Goal: Task Accomplishment & Management: Manage account settings

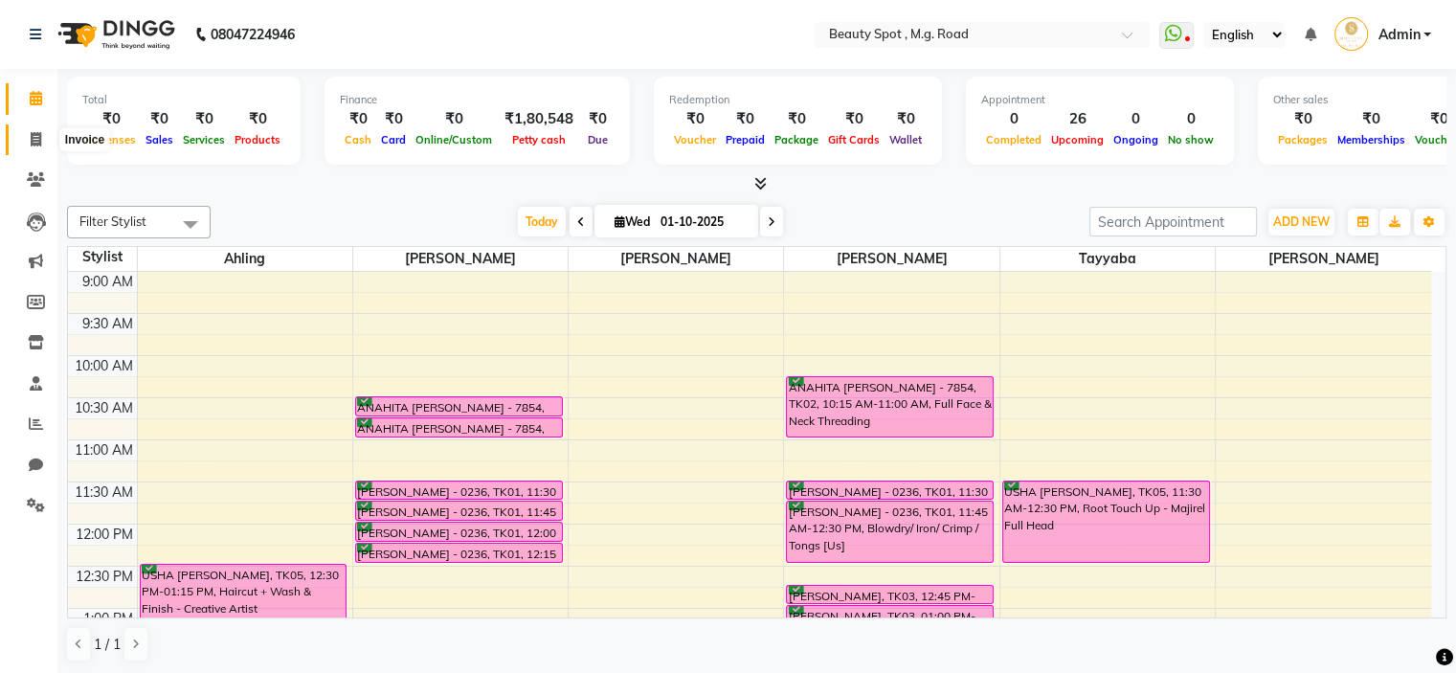
click at [34, 141] on icon at bounding box center [36, 139] width 11 height 14
select select "service"
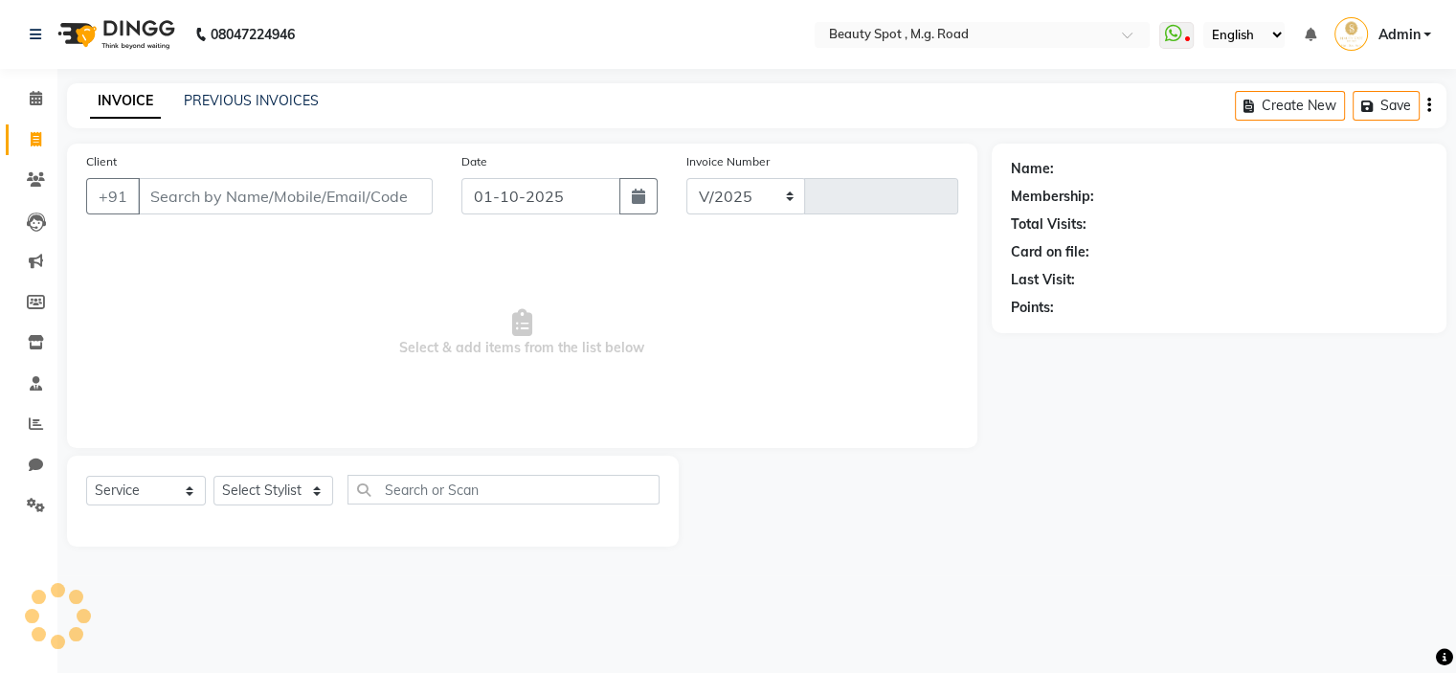
select select "7357"
type input "0803"
click at [264, 198] on input "Client" at bounding box center [287, 196] width 299 height 36
type input "j"
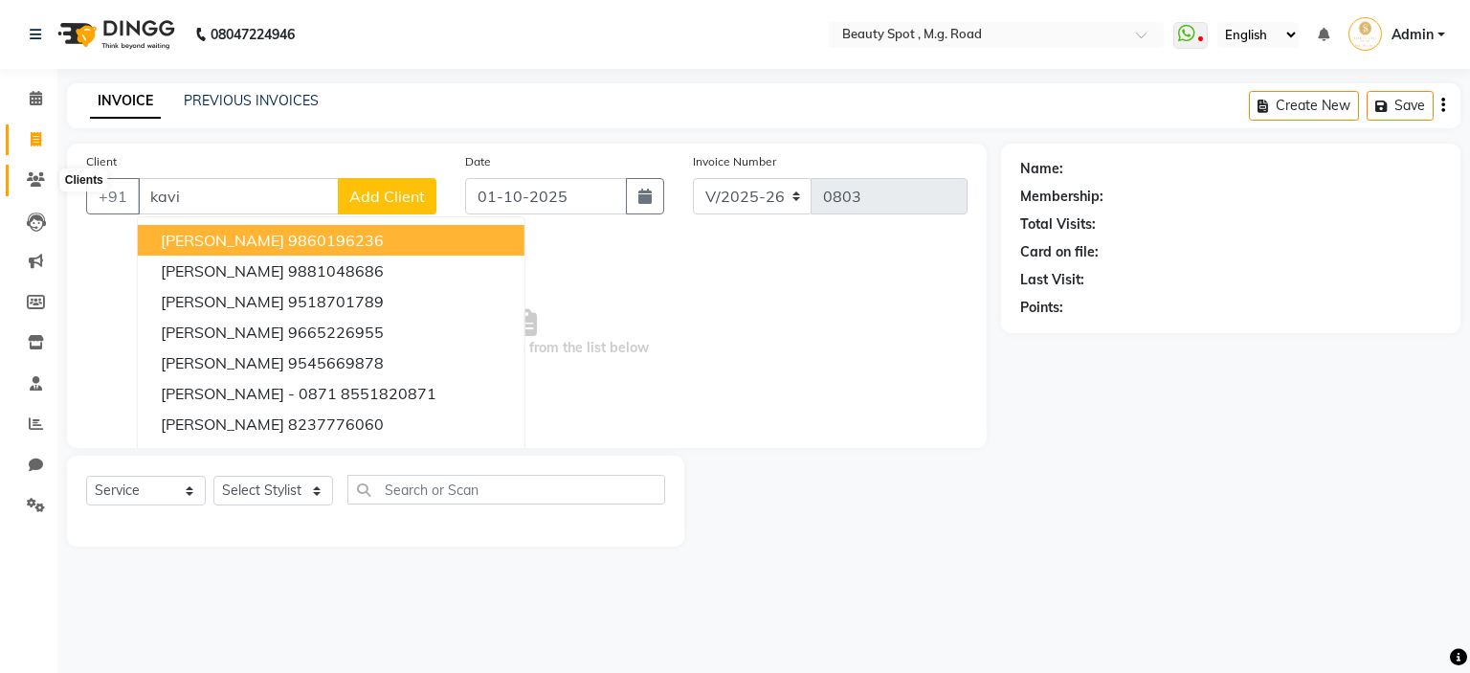
type input "kavi"
click at [27, 179] on icon at bounding box center [36, 179] width 18 height 14
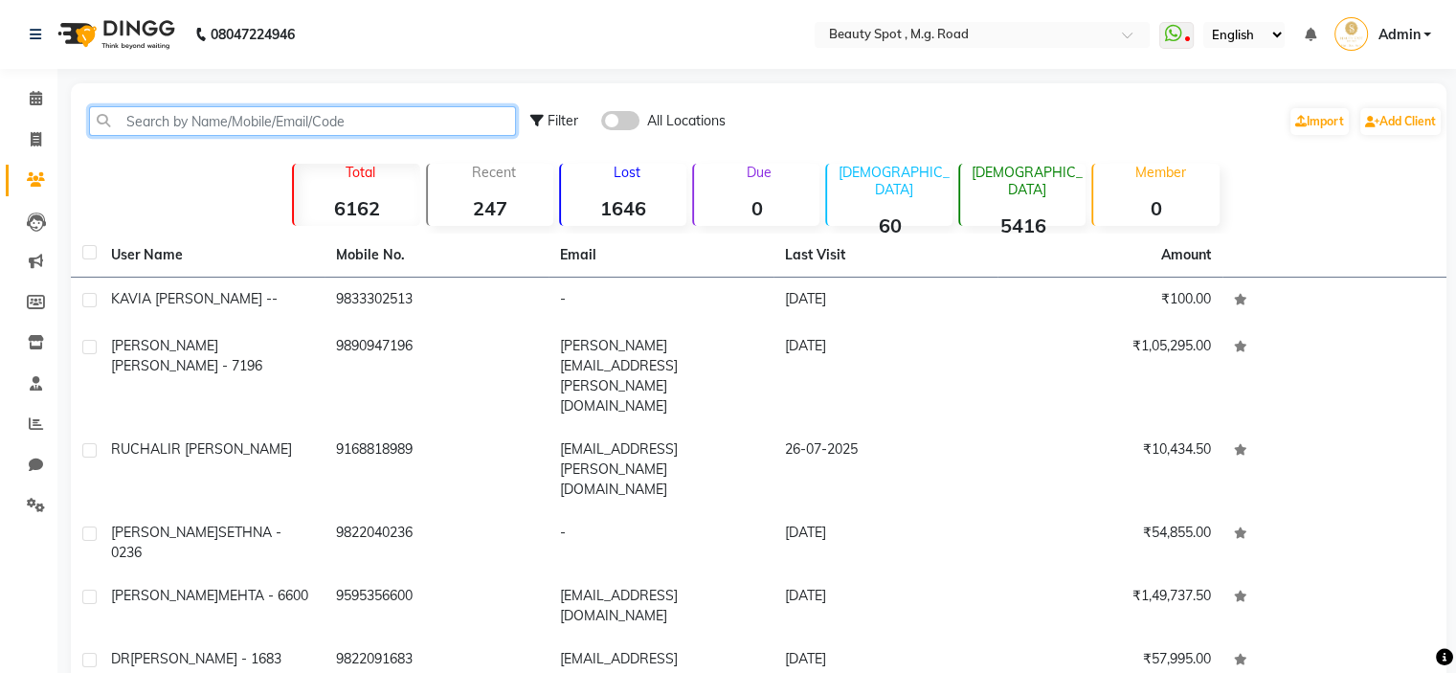
click at [323, 125] on input "text" at bounding box center [302, 121] width 427 height 30
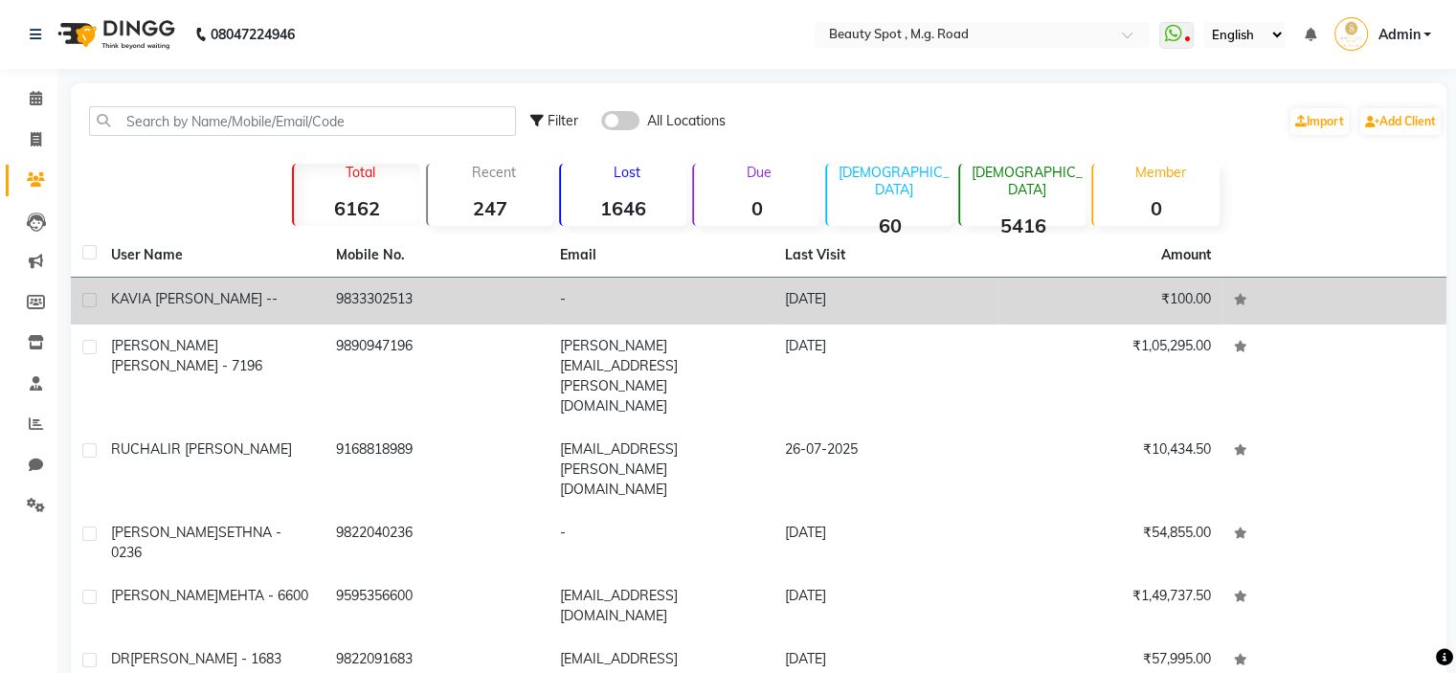
click at [207, 302] on span "A UTTAMCHANDANI --" at bounding box center [210, 298] width 136 height 17
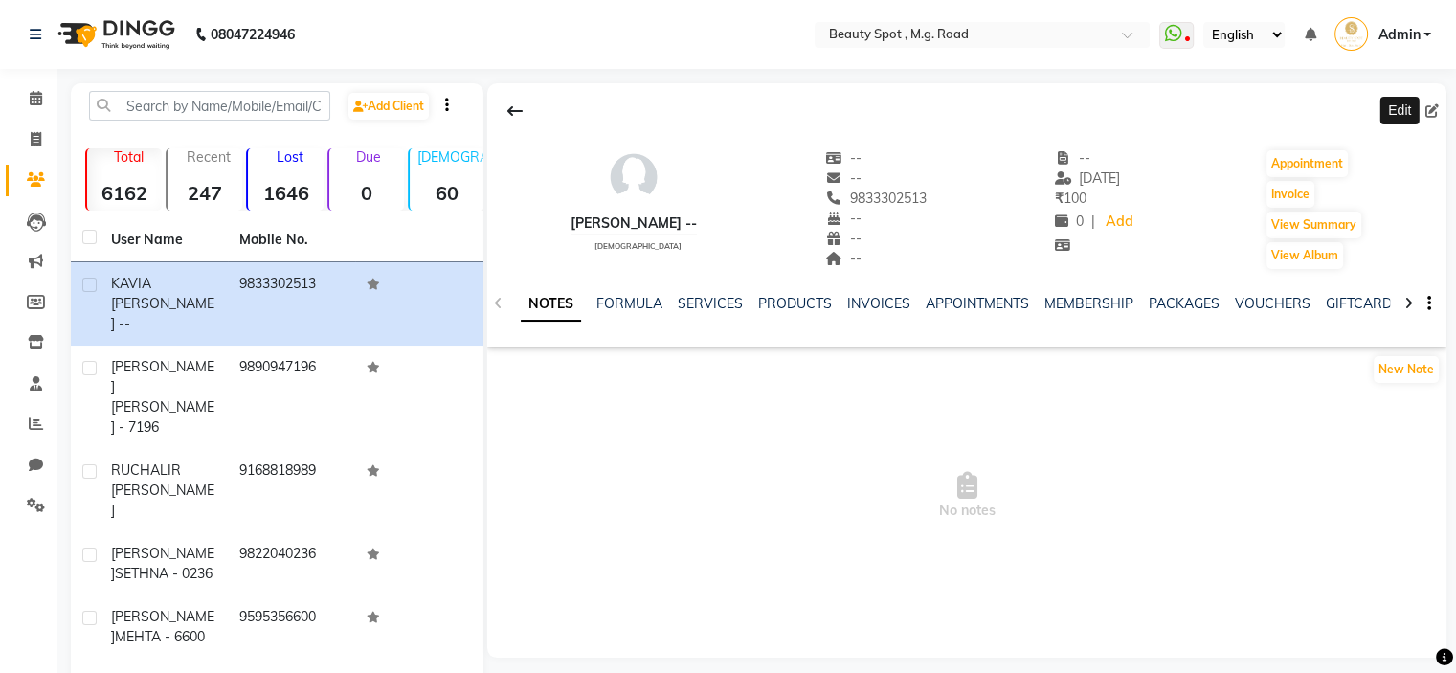
click at [1428, 112] on icon at bounding box center [1431, 110] width 13 height 13
select select "[DEMOGRAPHIC_DATA]"
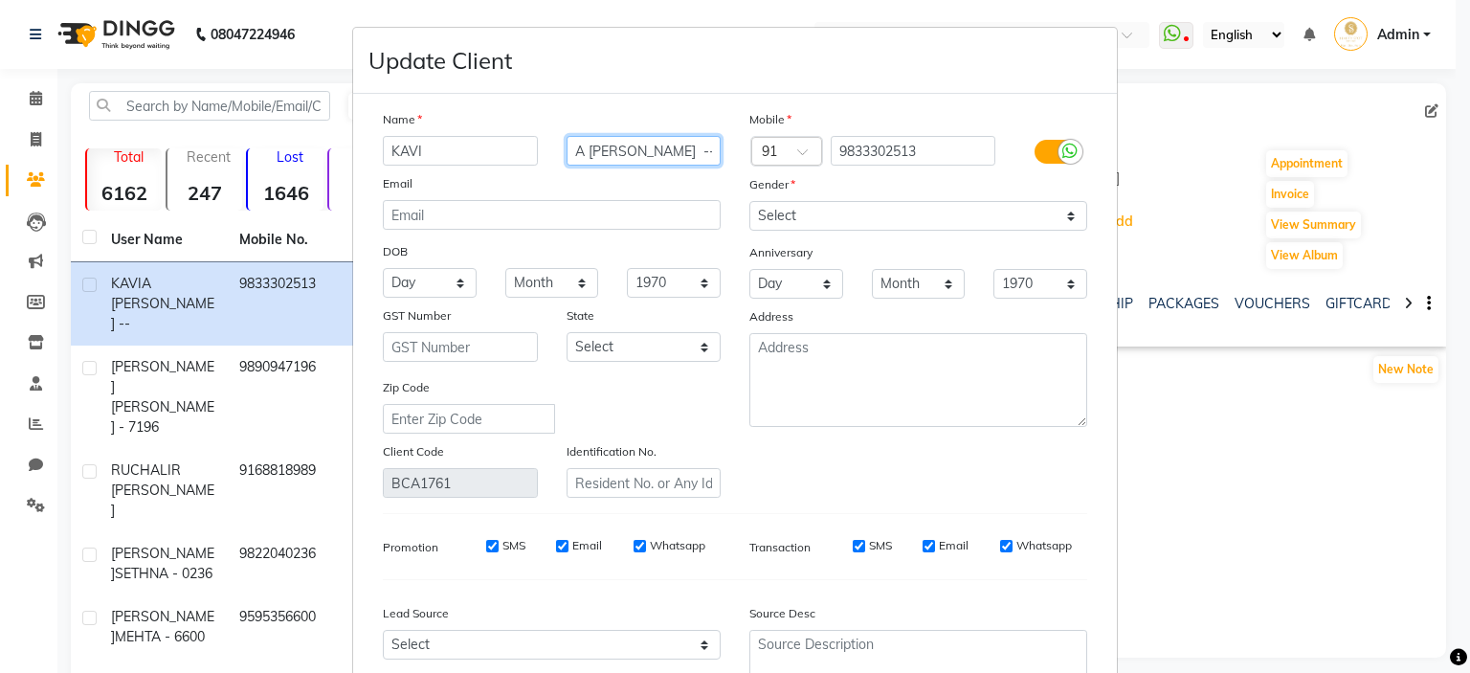
click at [581, 149] on input "A UTTAMCHANDANI --" at bounding box center [644, 151] width 155 height 30
drag, startPoint x: 691, startPoint y: 154, endPoint x: 785, endPoint y: 157, distance: 93.9
click at [791, 161] on div "Name KAVI UTTAMCHANDANI -- Email DOB Day 01 02 03 04 05 06 07 08 09 10 11 12 13…" at bounding box center [735, 303] width 733 height 389
drag, startPoint x: 635, startPoint y: 150, endPoint x: 538, endPoint y: 151, distance: 96.7
click at [538, 151] on div "KAVI UTTAMCHANDANI --" at bounding box center [552, 151] width 367 height 30
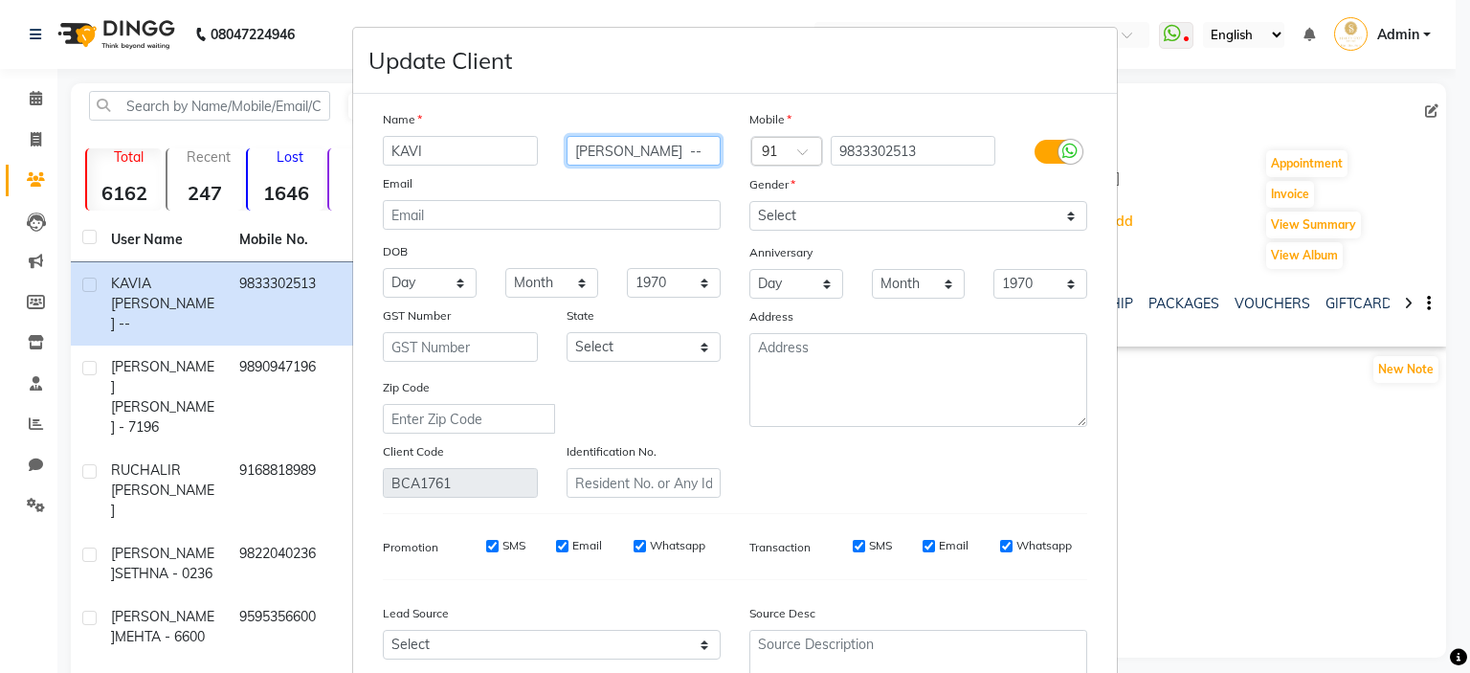
type input "UTTAMCHANDANI --"
drag, startPoint x: 594, startPoint y: 153, endPoint x: 483, endPoint y: 149, distance: 110.2
click at [483, 149] on input "KAVI" at bounding box center [460, 151] width 155 height 30
type input "[PERSON_NAME]"
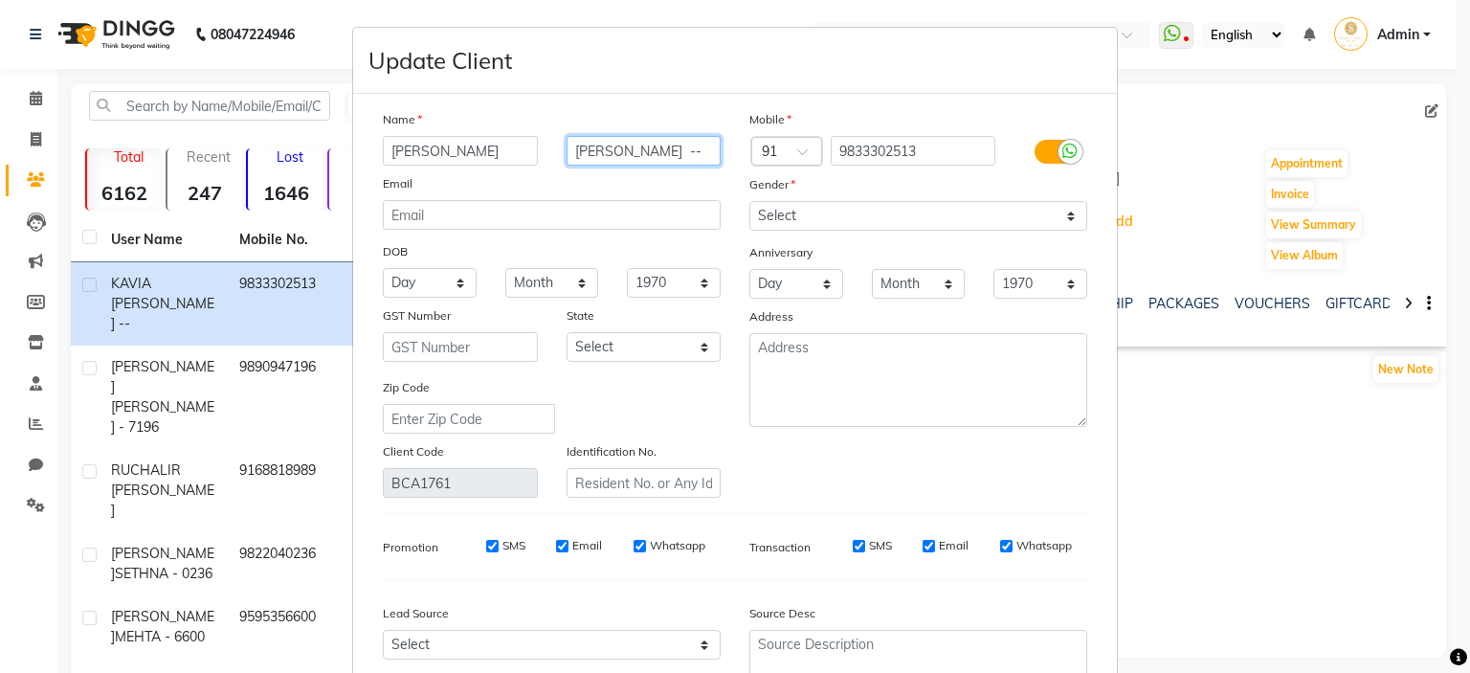
scroll to position [0, 0]
drag, startPoint x: 566, startPoint y: 150, endPoint x: 787, endPoint y: 179, distance: 223.0
click at [787, 179] on div "Name KAVI UTTAMCHANDANI UTTAMCHANDANI -- Email DOB Day 01 02 03 04 05 06 07 08 …" at bounding box center [735, 303] width 733 height 389
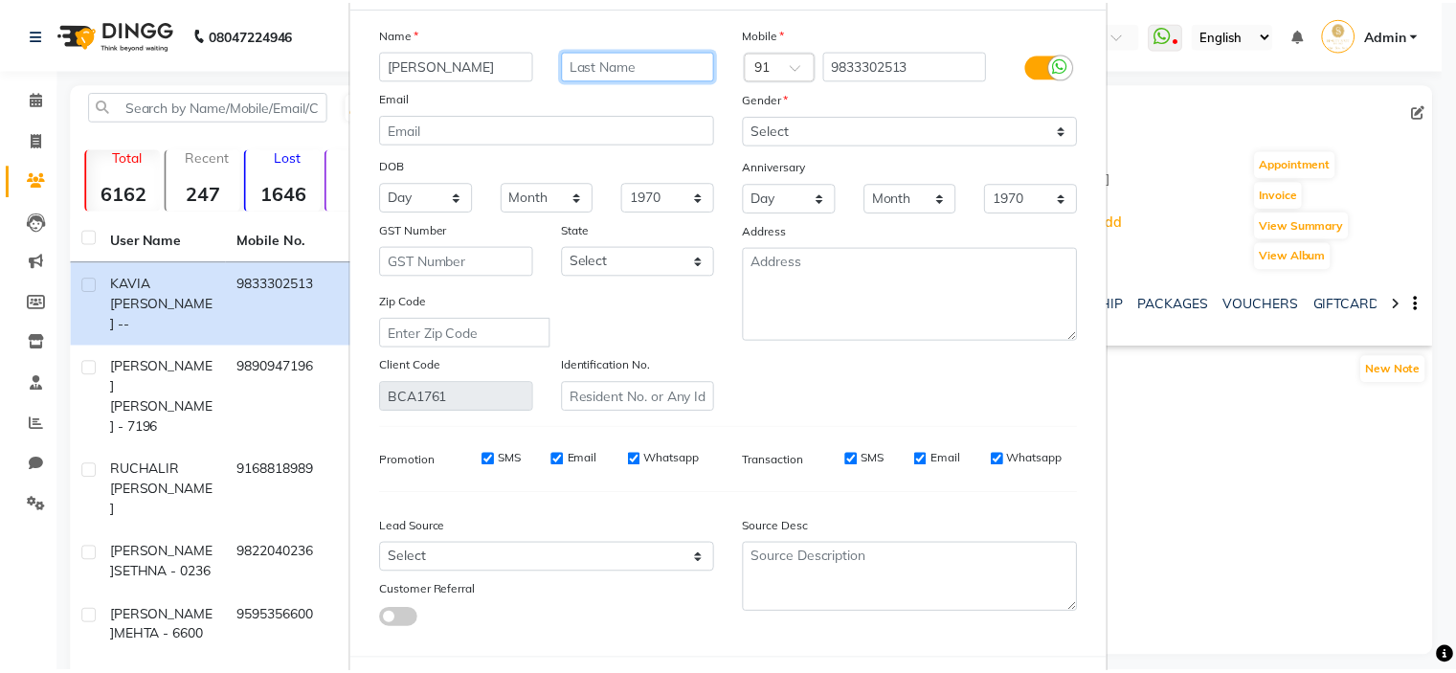
scroll to position [186, 0]
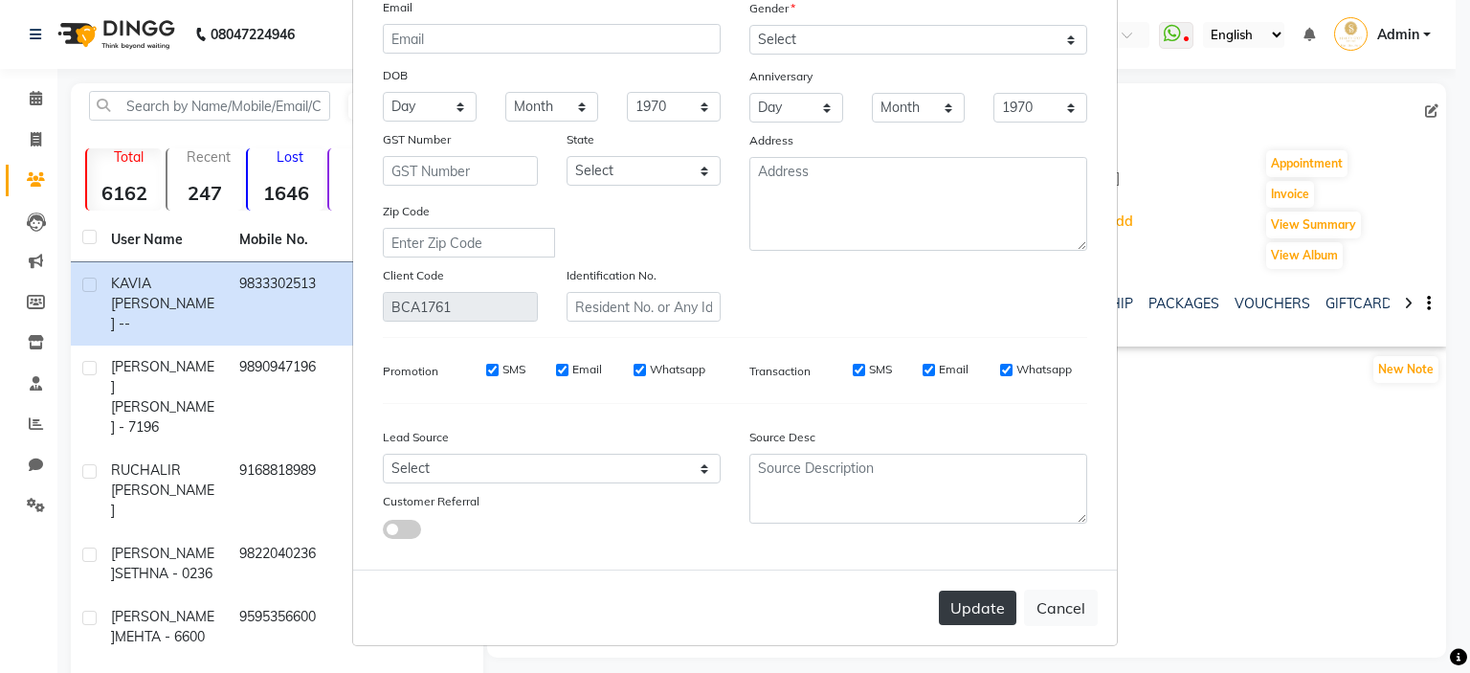
click at [971, 603] on button "Update" at bounding box center [978, 608] width 78 height 34
select select
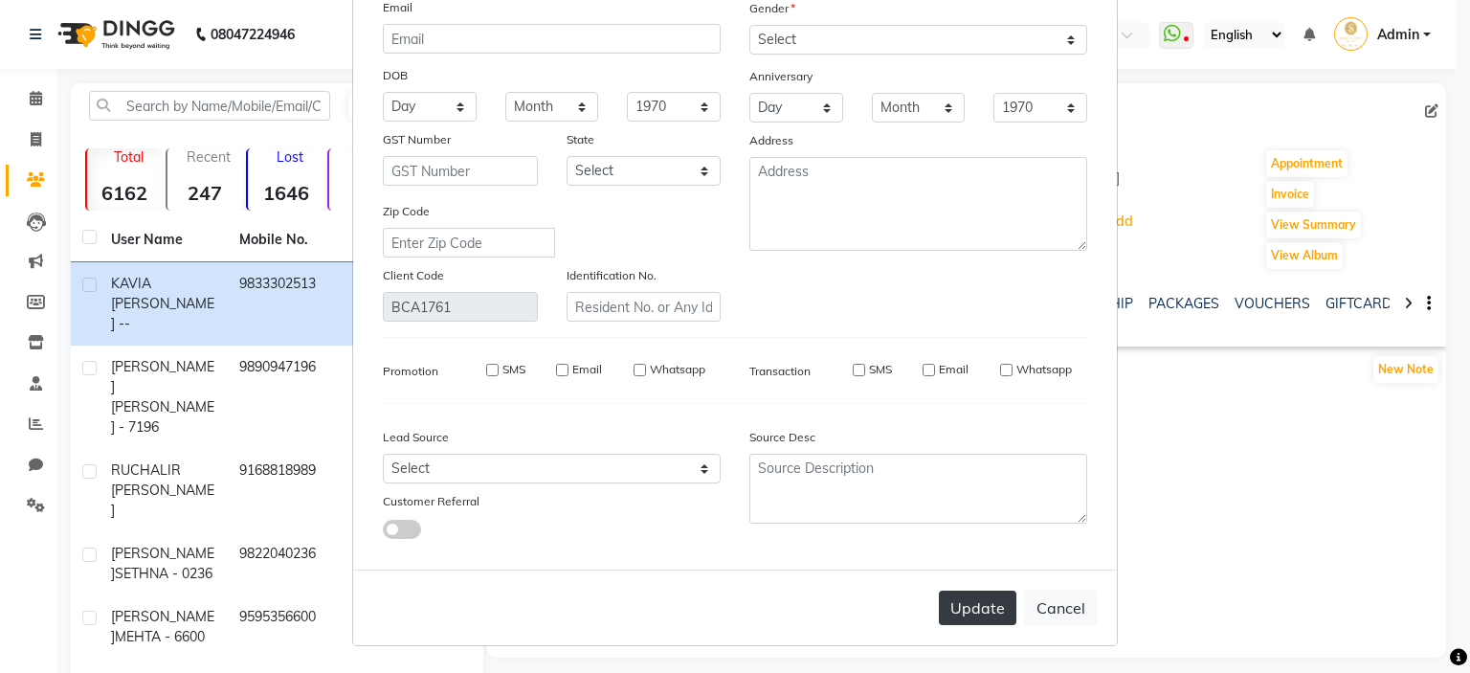
select select
checkbox input "false"
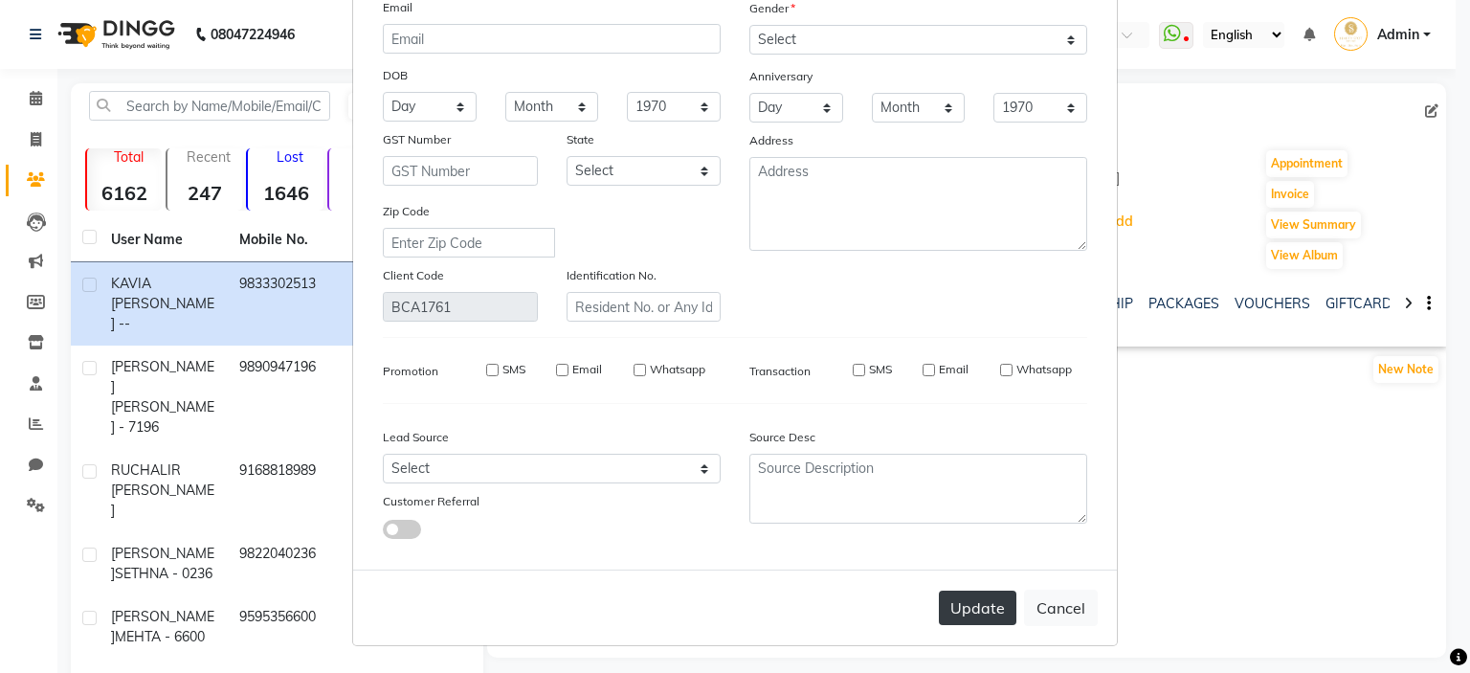
checkbox input "false"
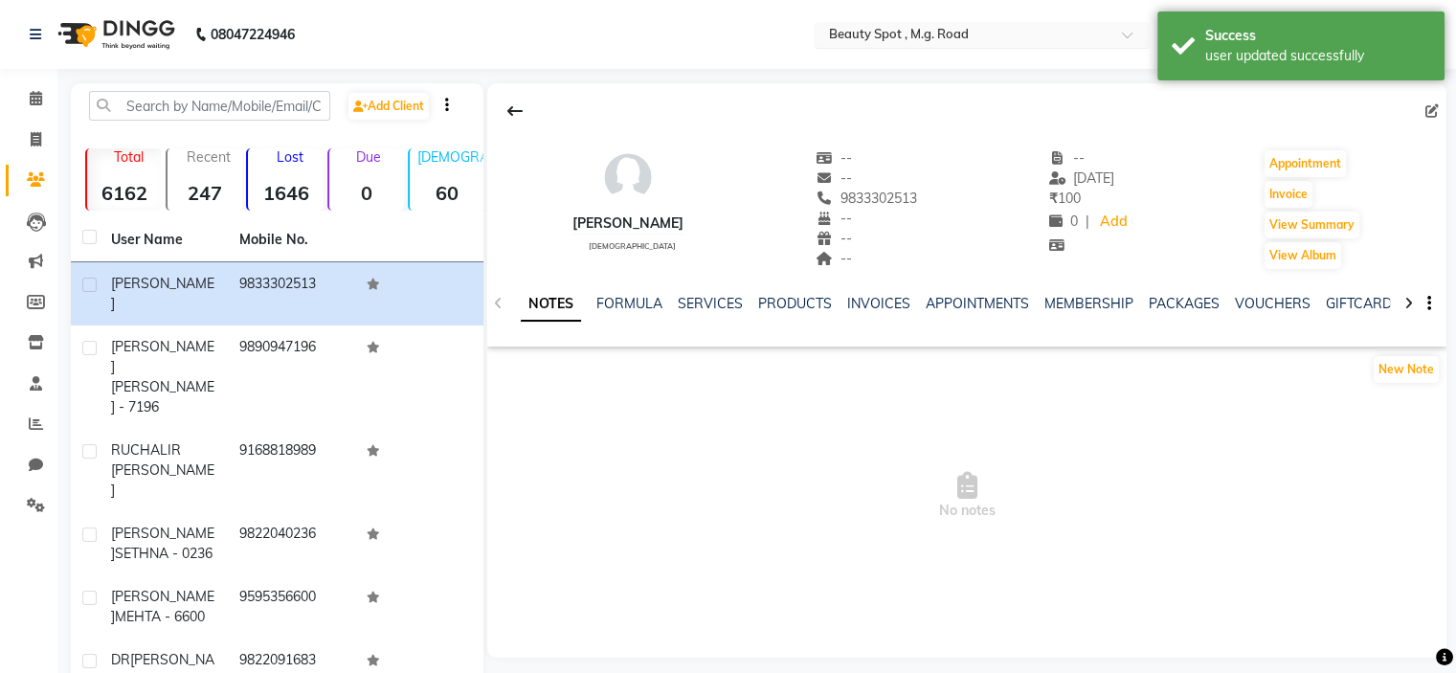
click at [1015, 41] on input "text" at bounding box center [963, 36] width 278 height 19
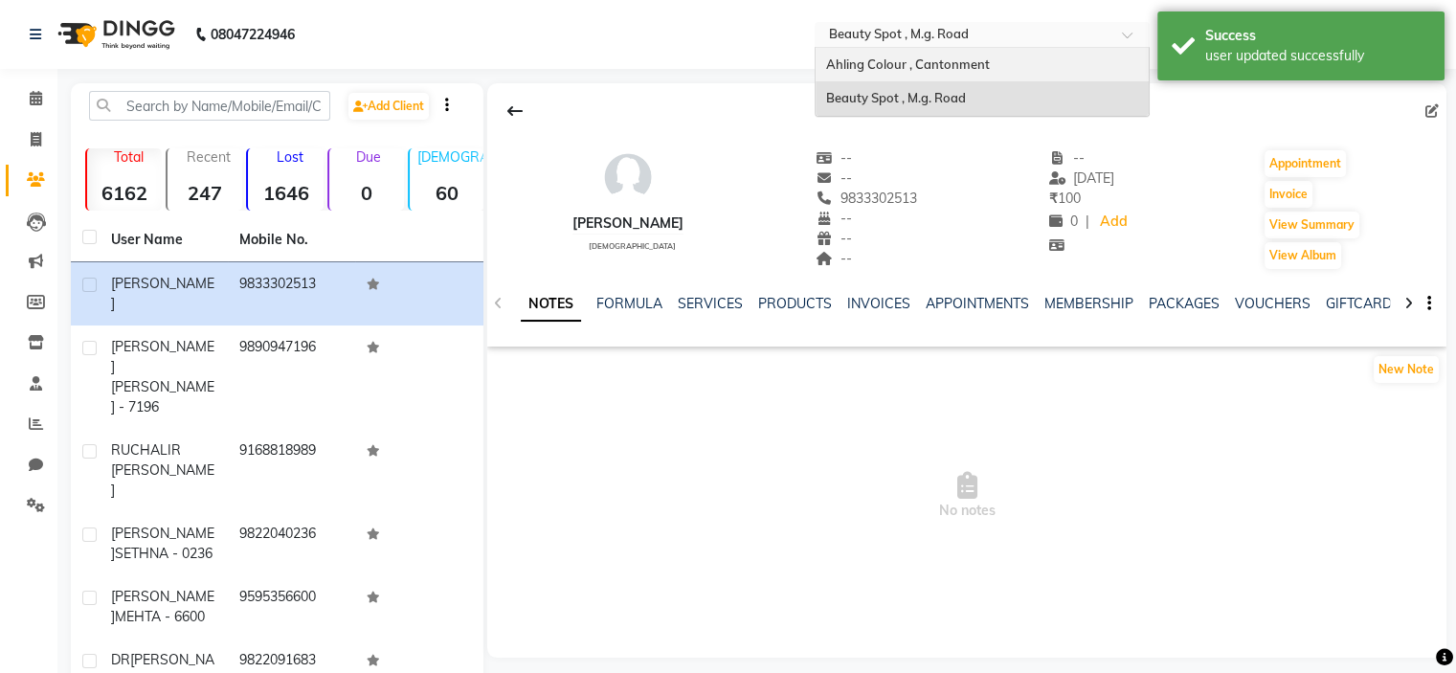
click at [999, 68] on div "Ahling Colour , Cantonment" at bounding box center [982, 65] width 333 height 34
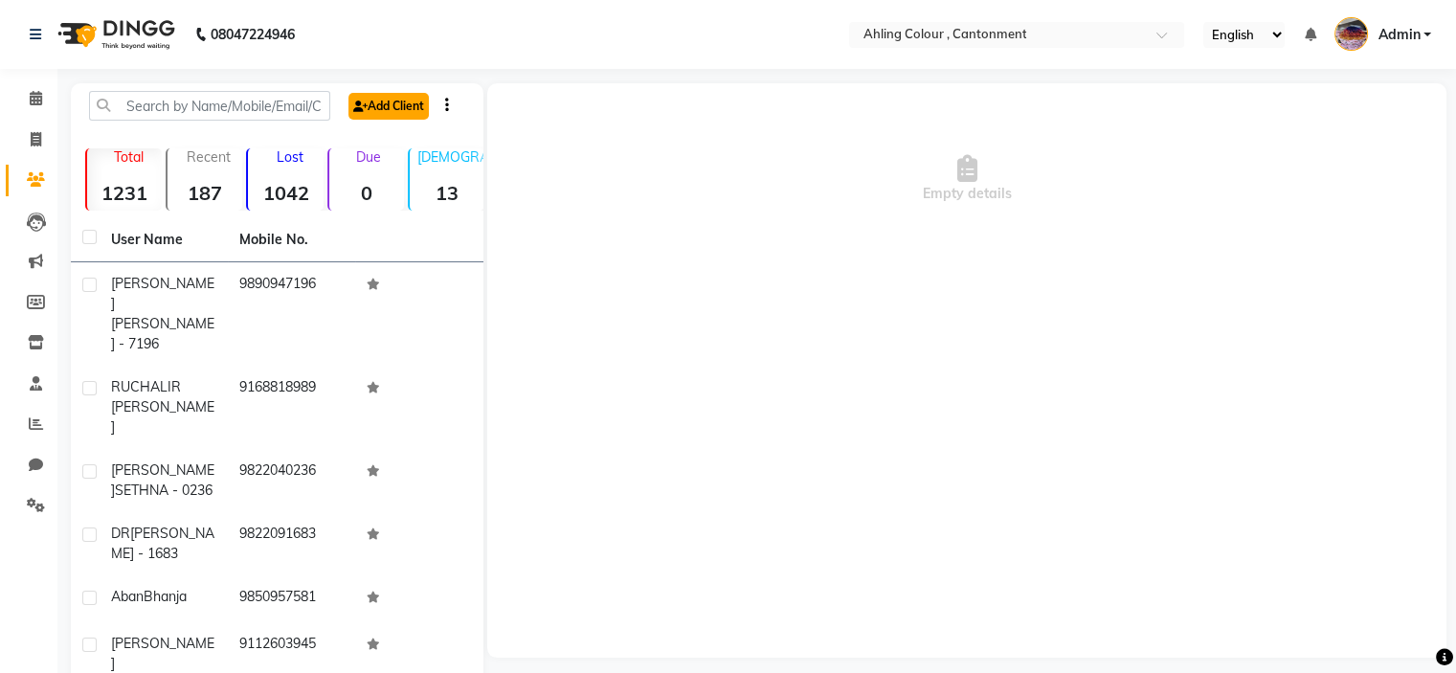
click at [360, 102] on icon at bounding box center [360, 106] width 14 height 11
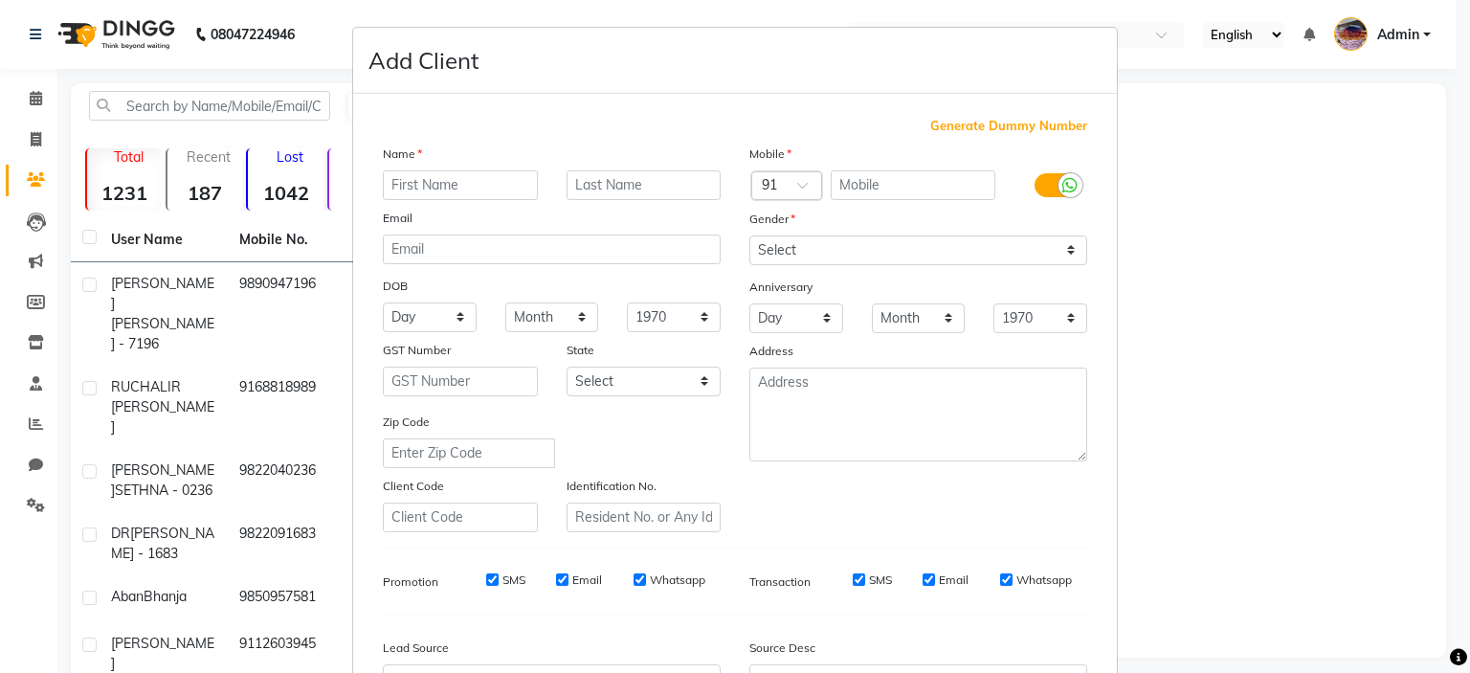
click at [452, 179] on input "text" at bounding box center [460, 185] width 155 height 30
type input "[PERSON_NAME]"
click at [881, 190] on input "text" at bounding box center [914, 185] width 166 height 30
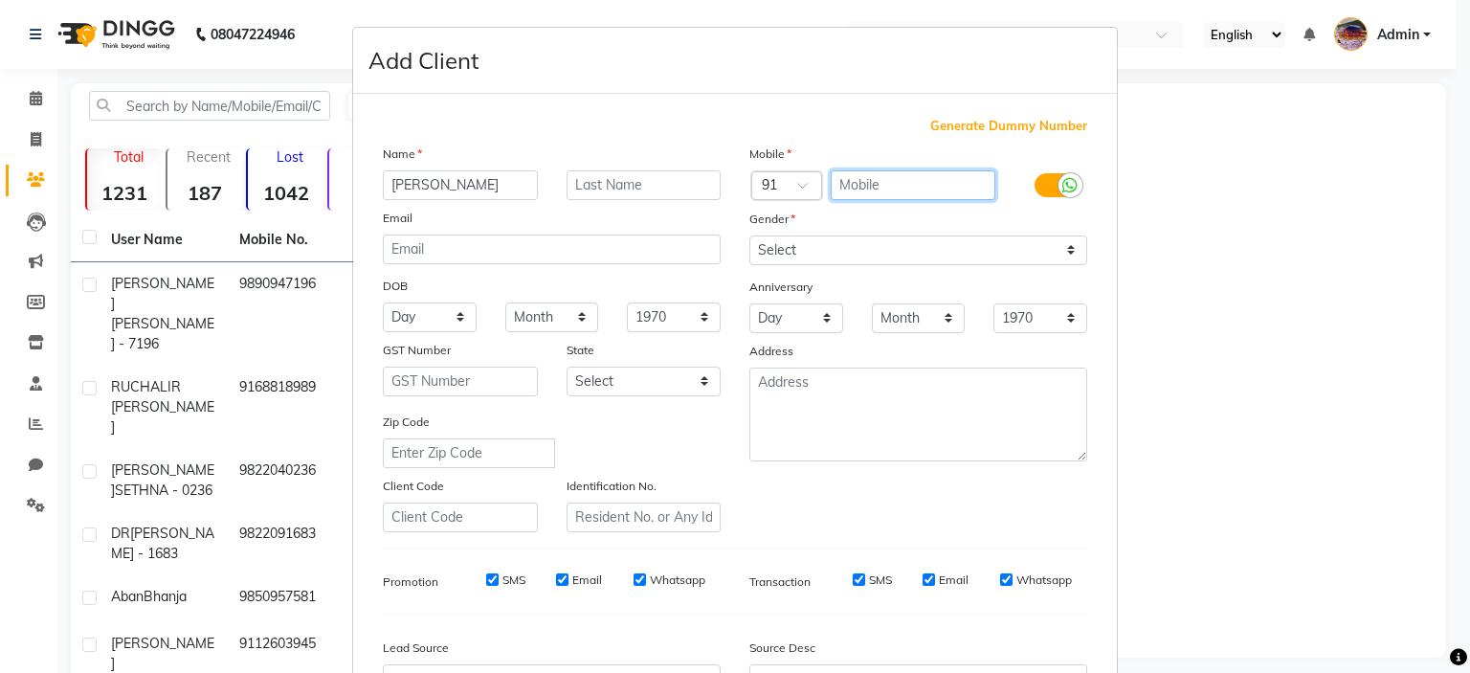
paste input "9833302513"
type input "9833302513"
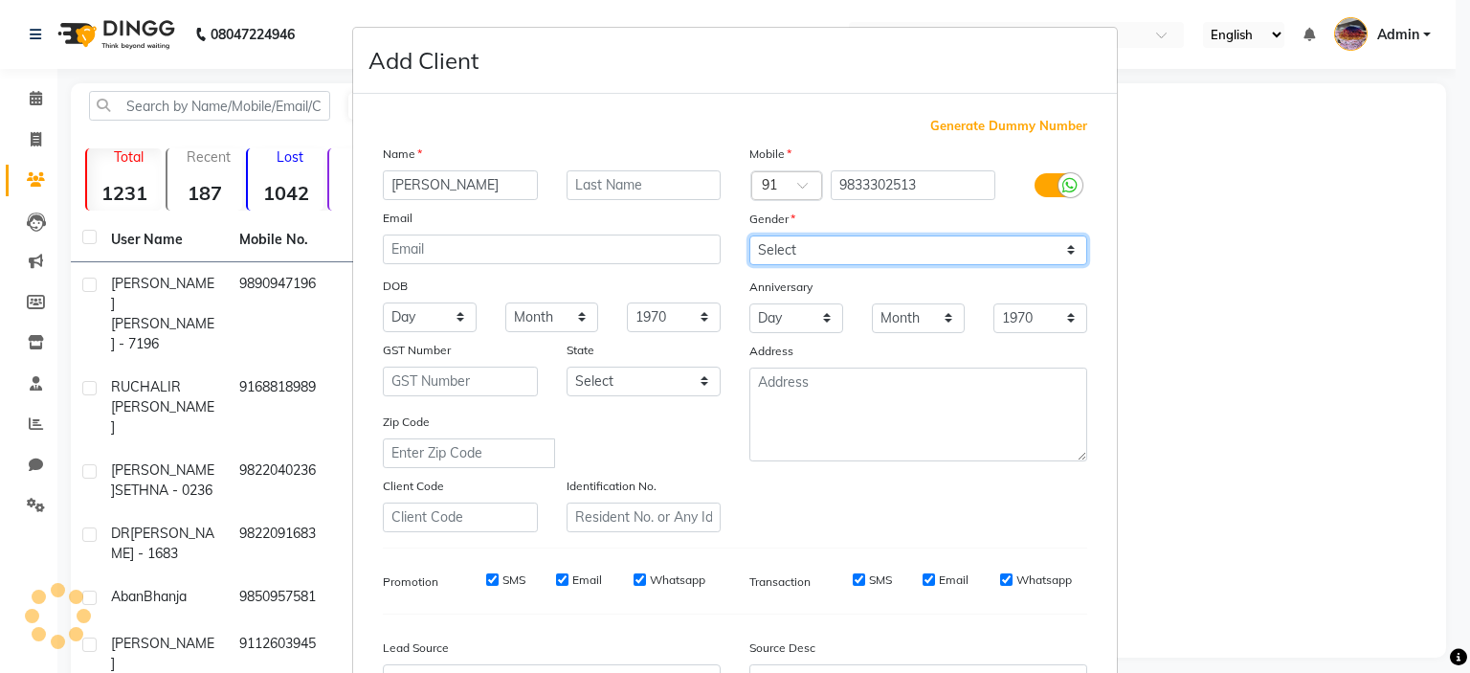
click at [844, 241] on select "Select Male Female Other Prefer Not To Say" at bounding box center [919, 250] width 338 height 30
select select "[DEMOGRAPHIC_DATA]"
click at [750, 236] on select "Select Male Female Other Prefer Not To Say" at bounding box center [919, 250] width 338 height 30
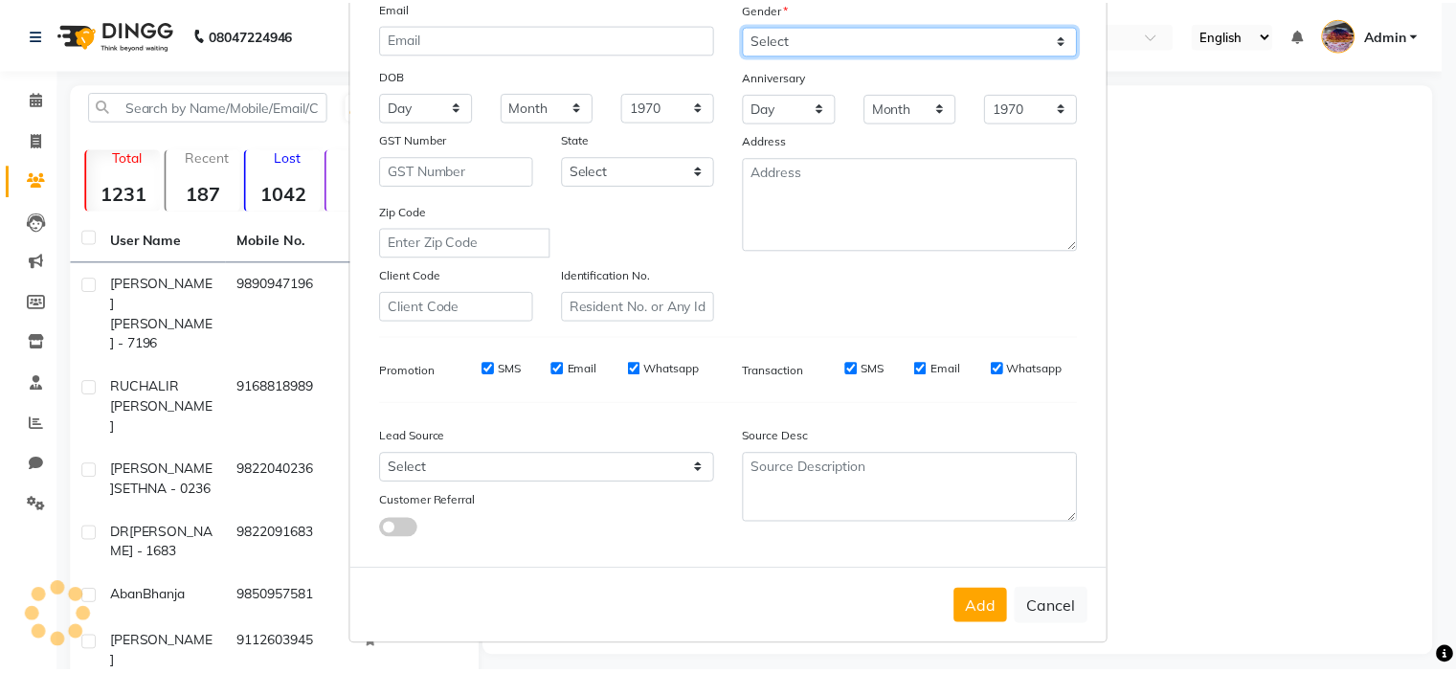
scroll to position [219, 0]
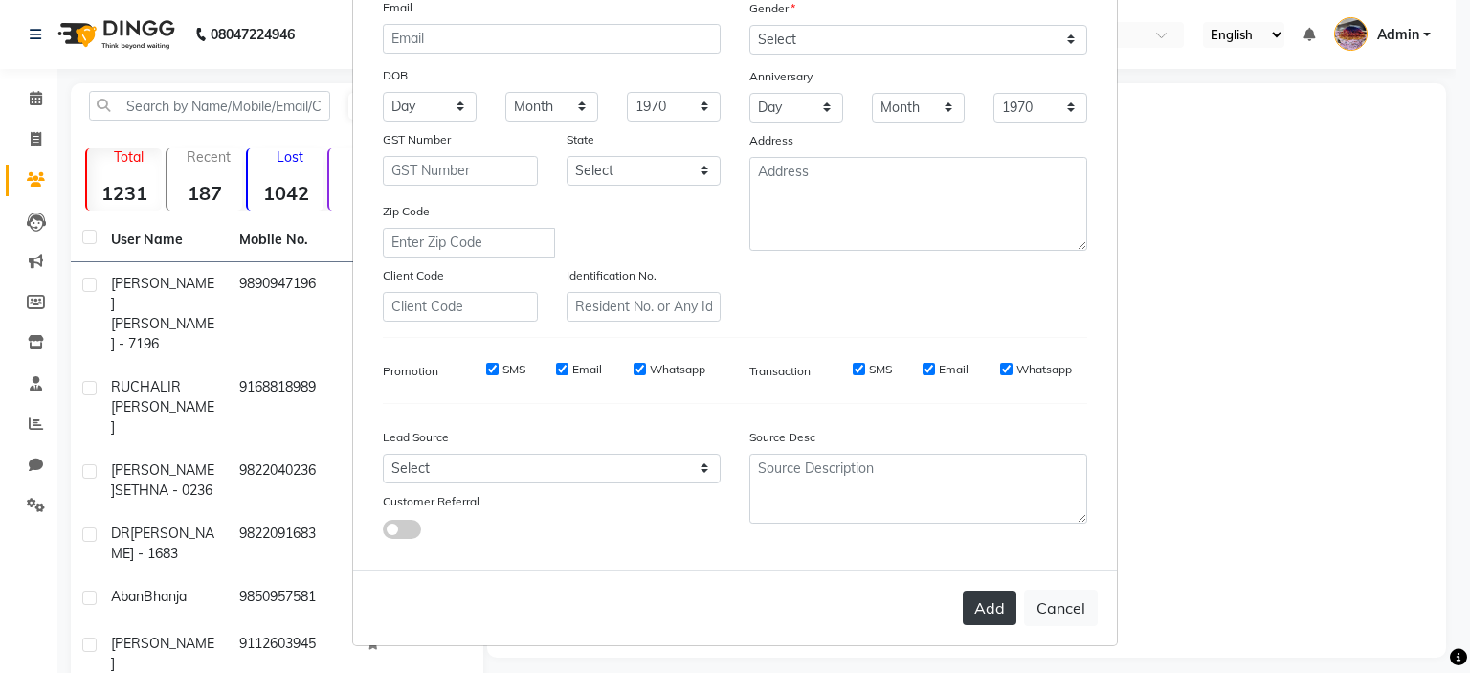
click at [993, 611] on button "Add" at bounding box center [990, 608] width 54 height 34
select select
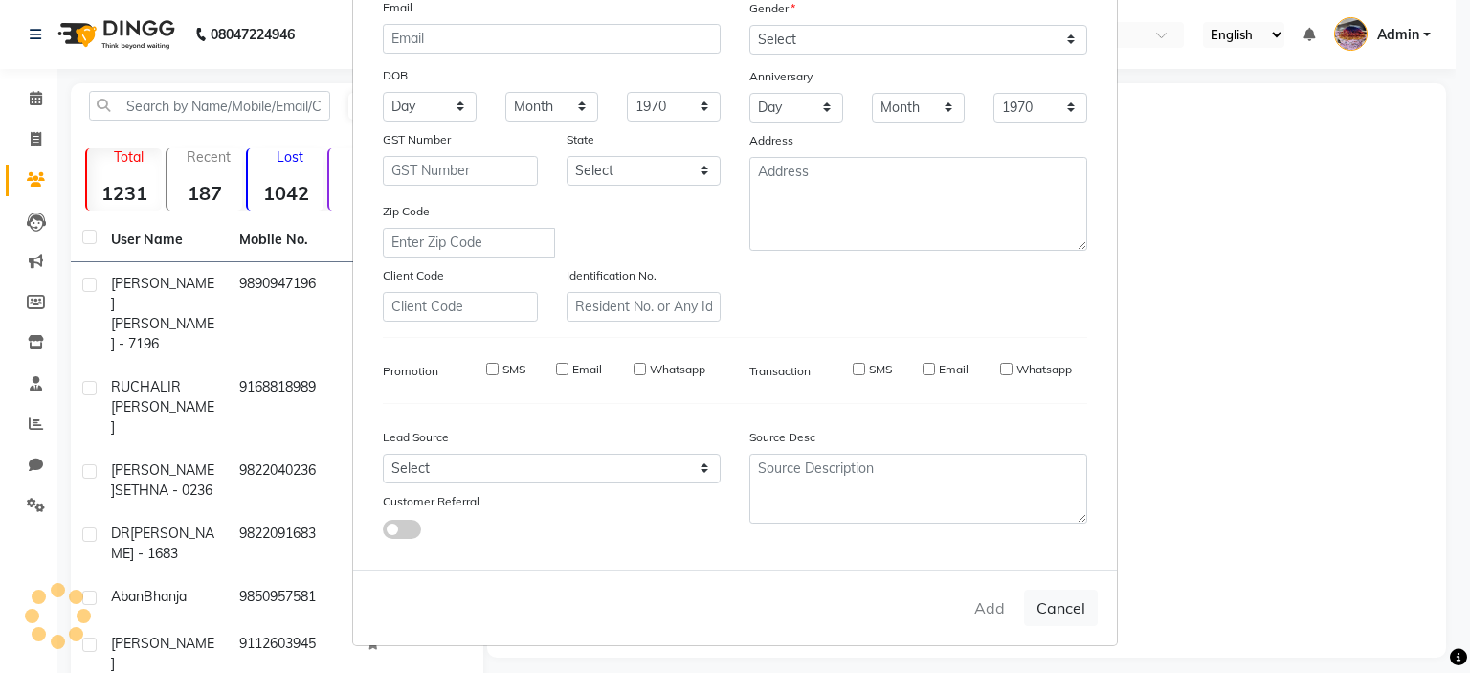
select select
checkbox input "false"
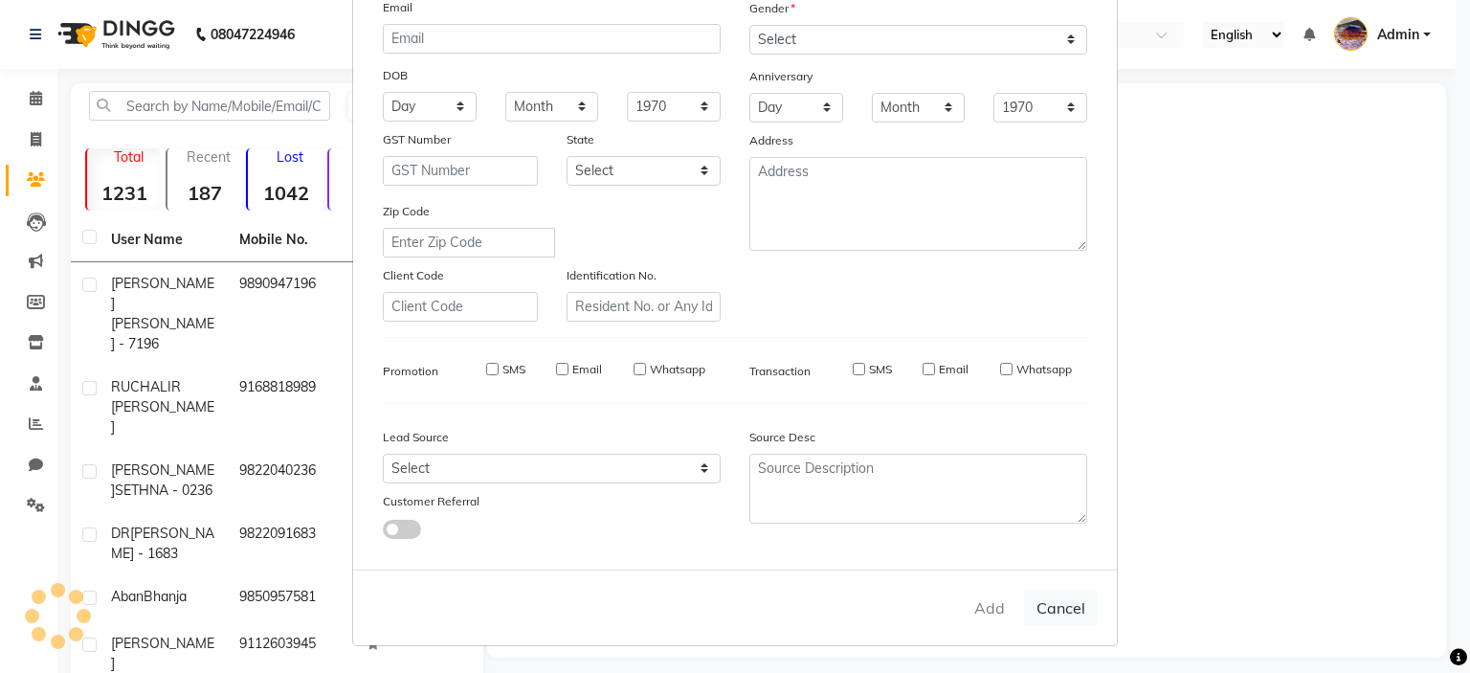
checkbox input "false"
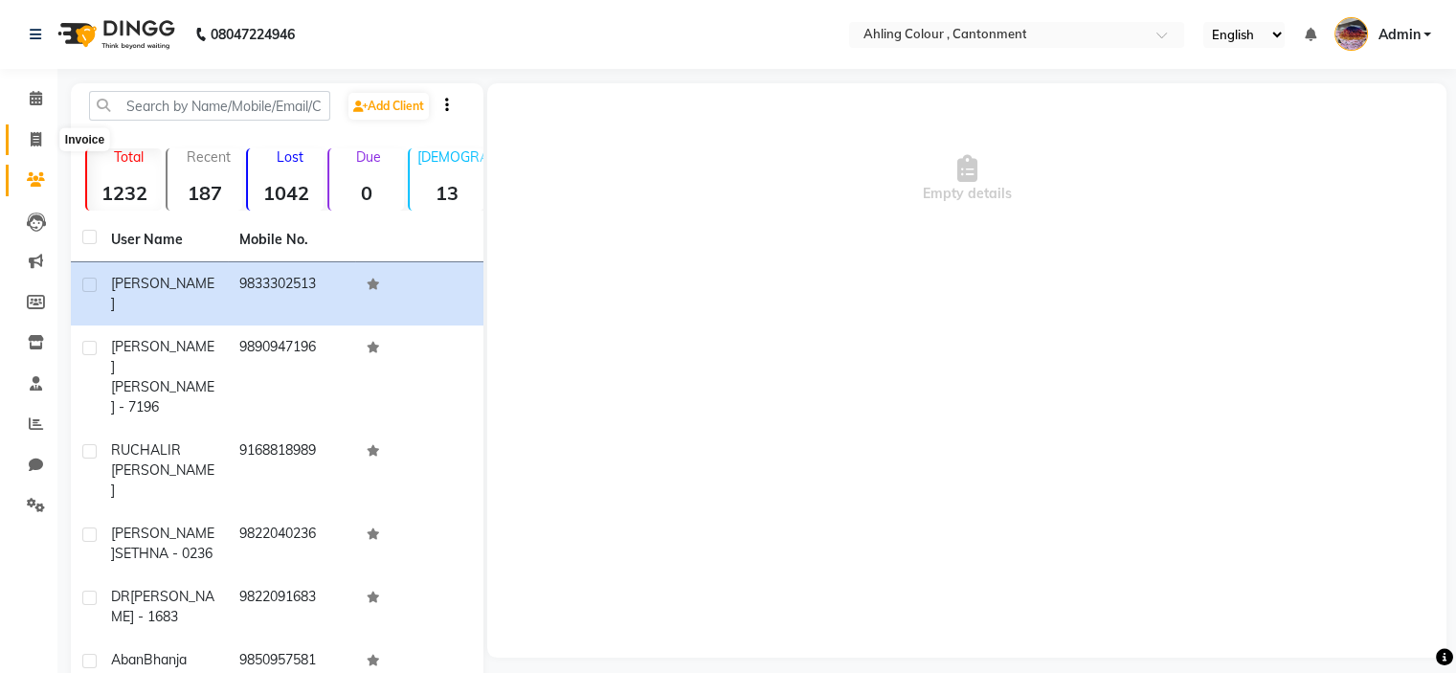
click at [28, 135] on span at bounding box center [36, 140] width 34 height 22
select select "service"
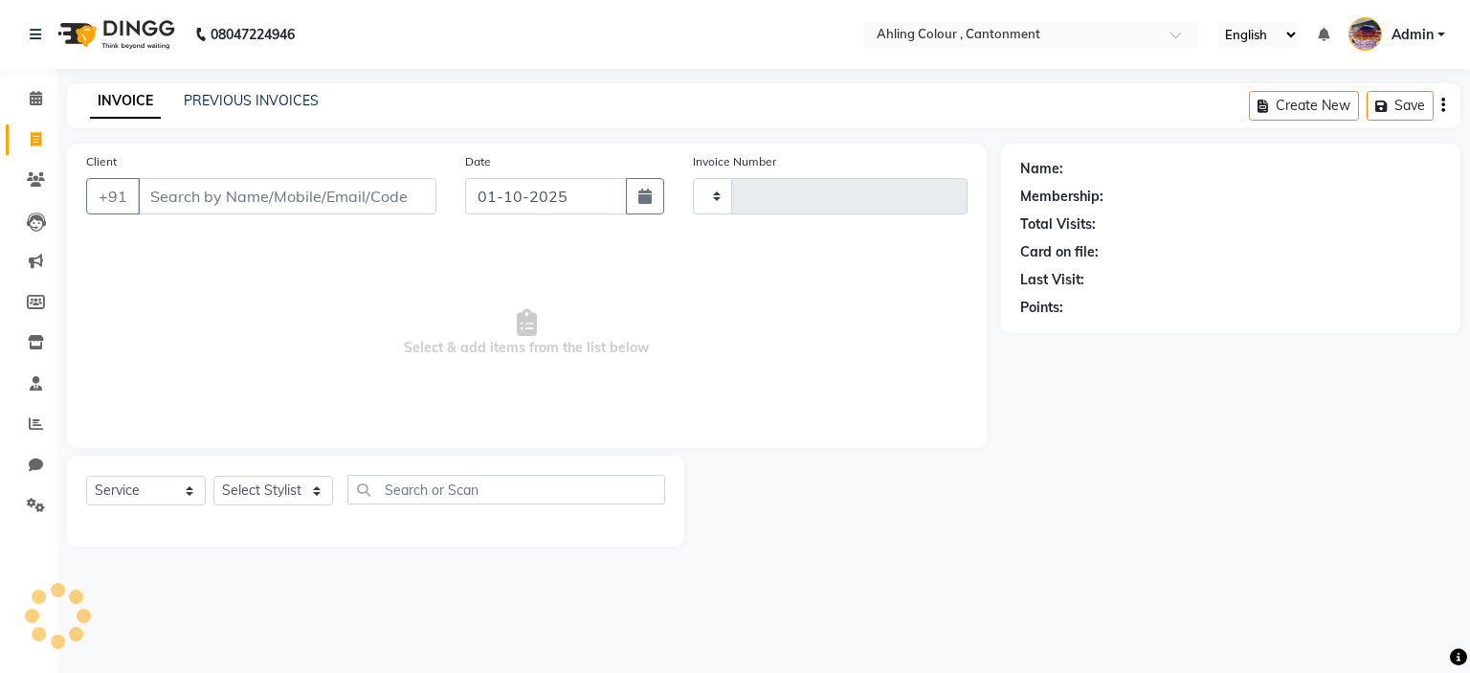
type input "0499"
select select "7830"
click at [38, 95] on icon at bounding box center [36, 98] width 12 height 14
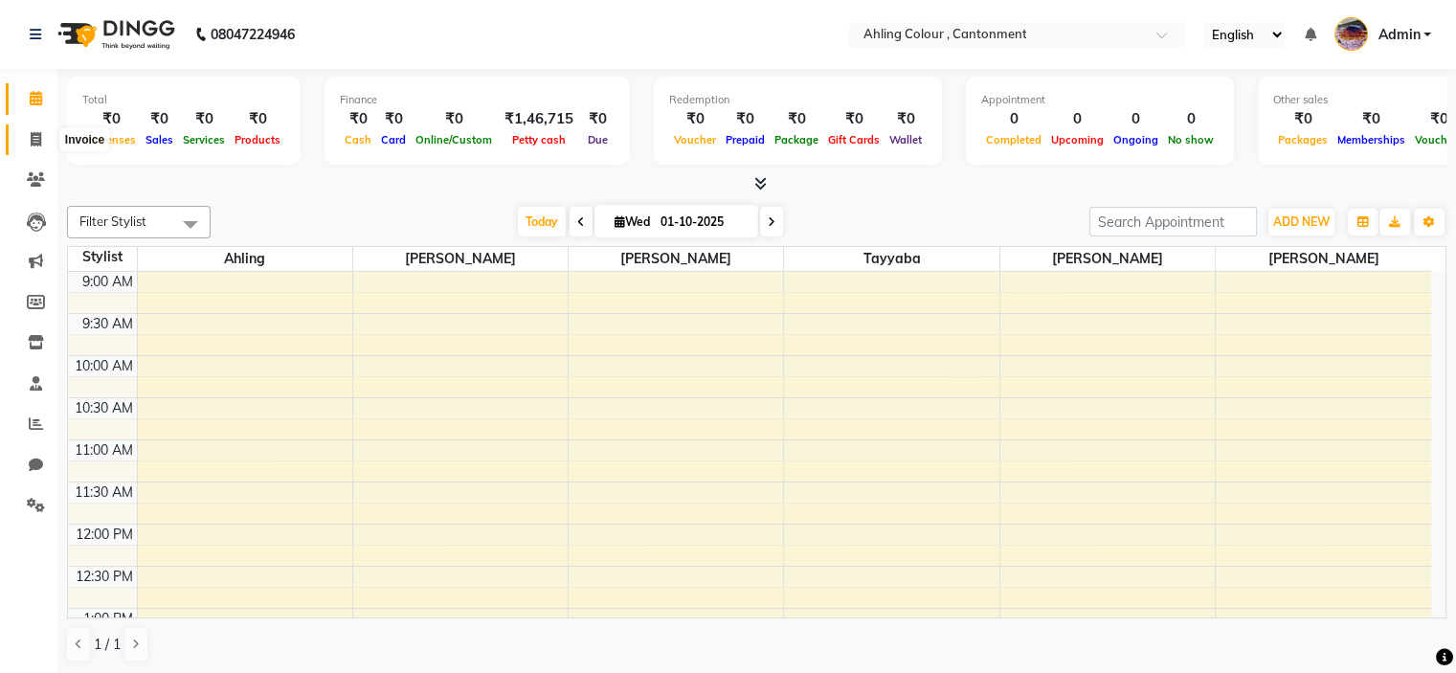
click at [33, 139] on icon at bounding box center [36, 139] width 11 height 14
select select "7830"
select select "service"
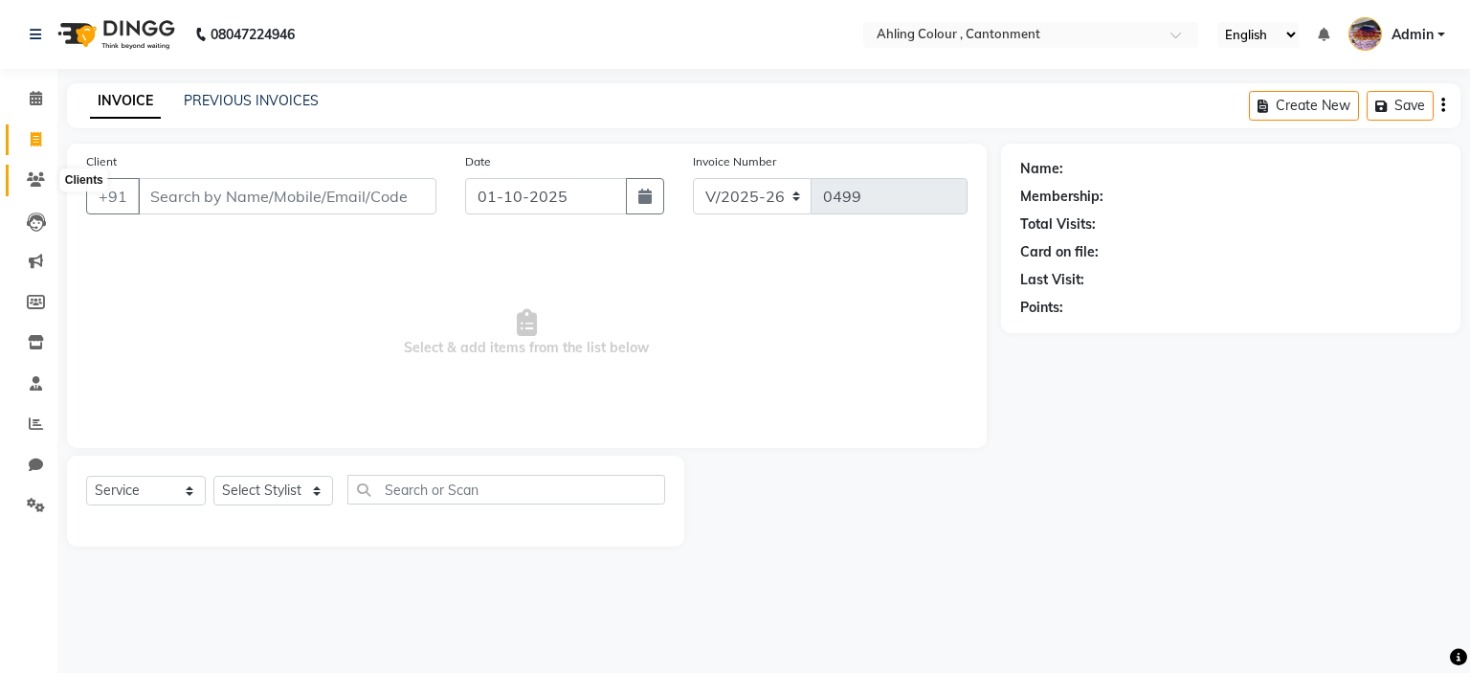
click at [34, 175] on icon at bounding box center [36, 179] width 18 height 14
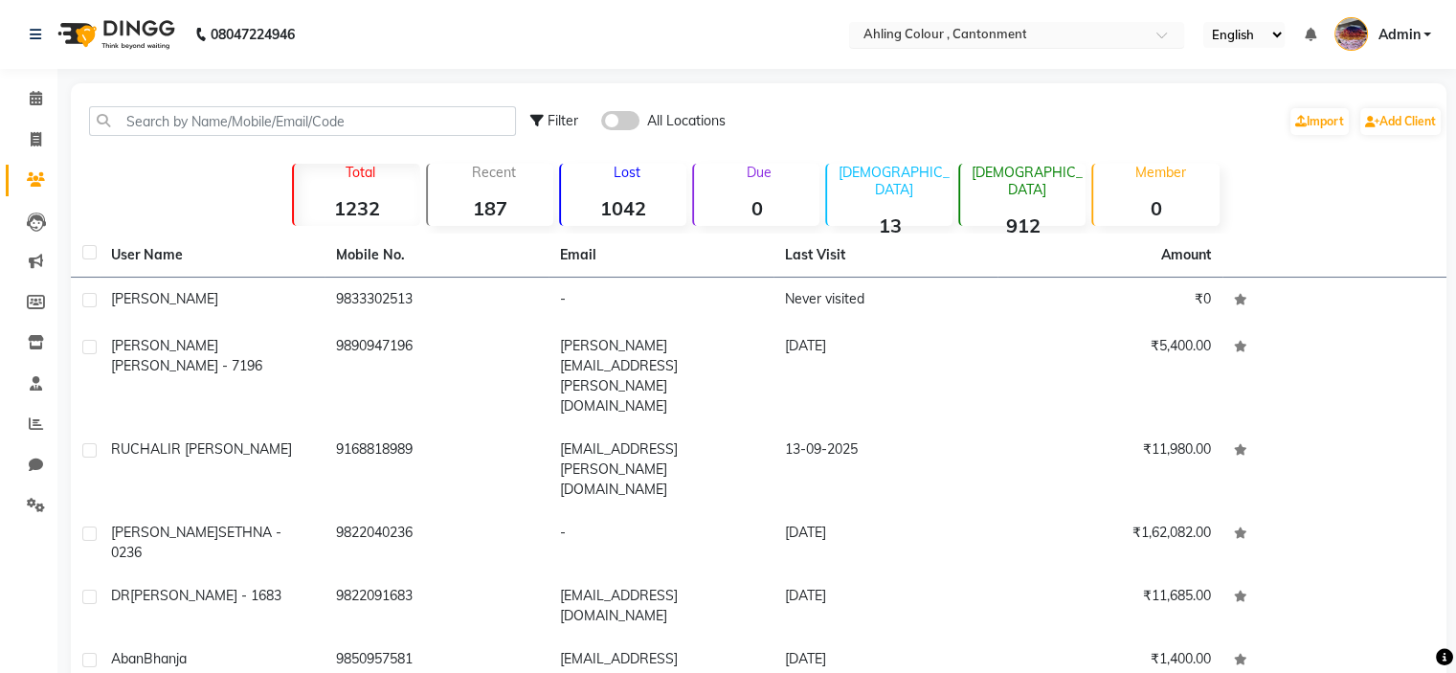
click at [1080, 37] on input "text" at bounding box center [998, 36] width 278 height 19
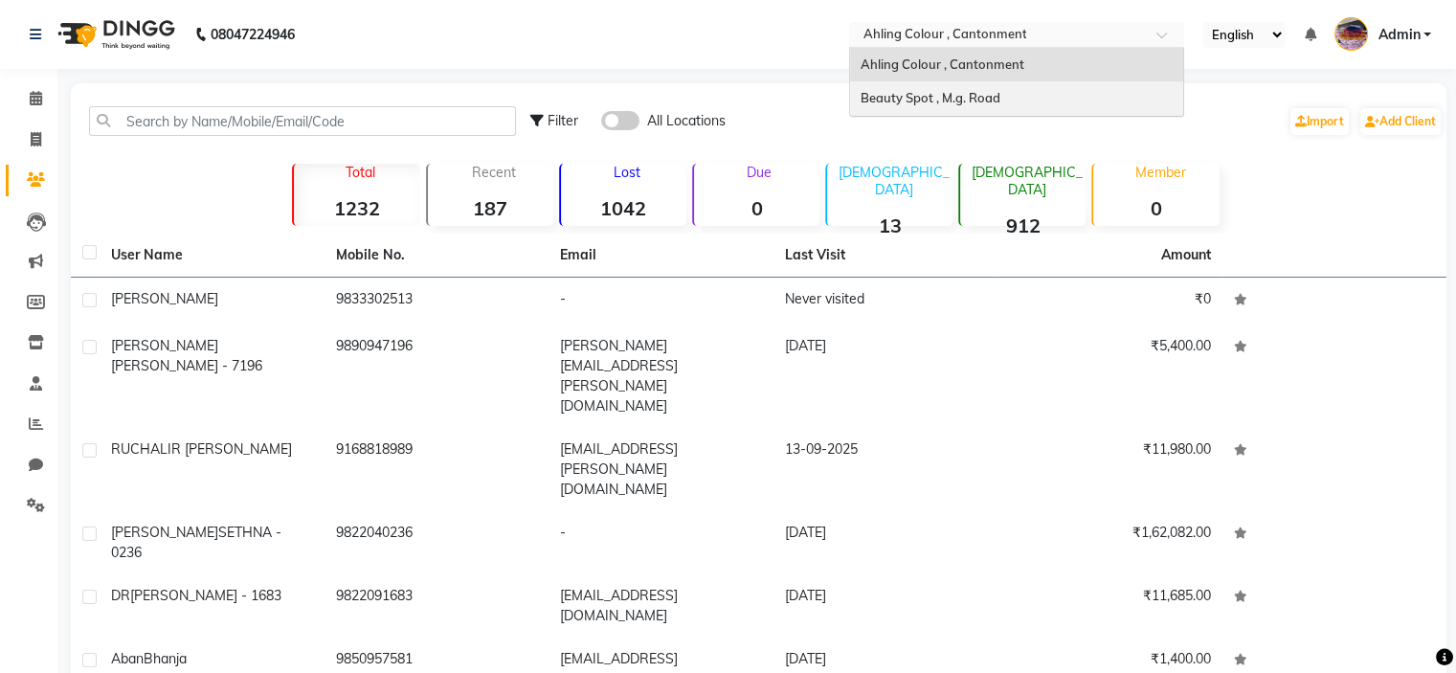
click at [957, 106] on div "Beauty Spot , M.g. Road" at bounding box center [1016, 98] width 333 height 34
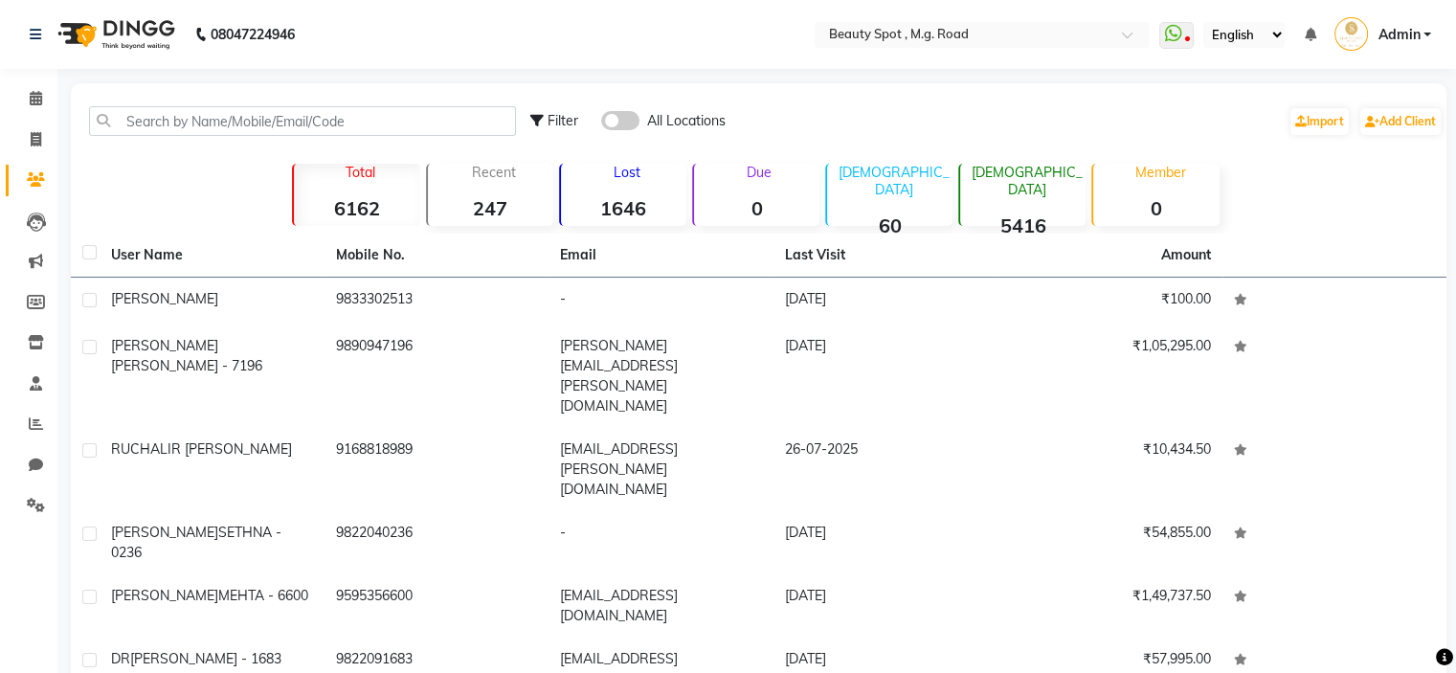
click at [71, 102] on div "Filter All Locations Import Add Client Total 6162 Recent 247 Lost 1646 Due 0 Ma…" at bounding box center [759, 528] width 1376 height 891
click at [34, 90] on span at bounding box center [36, 99] width 34 height 22
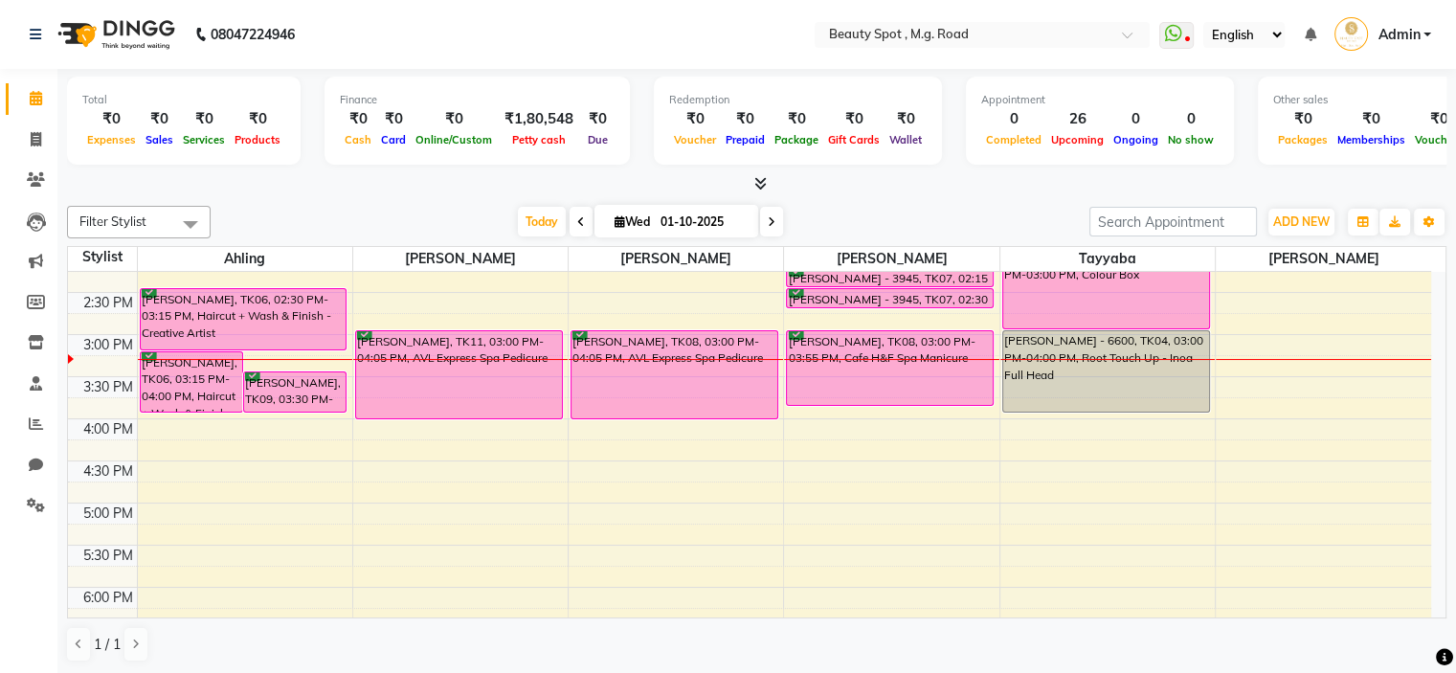
scroll to position [475, 0]
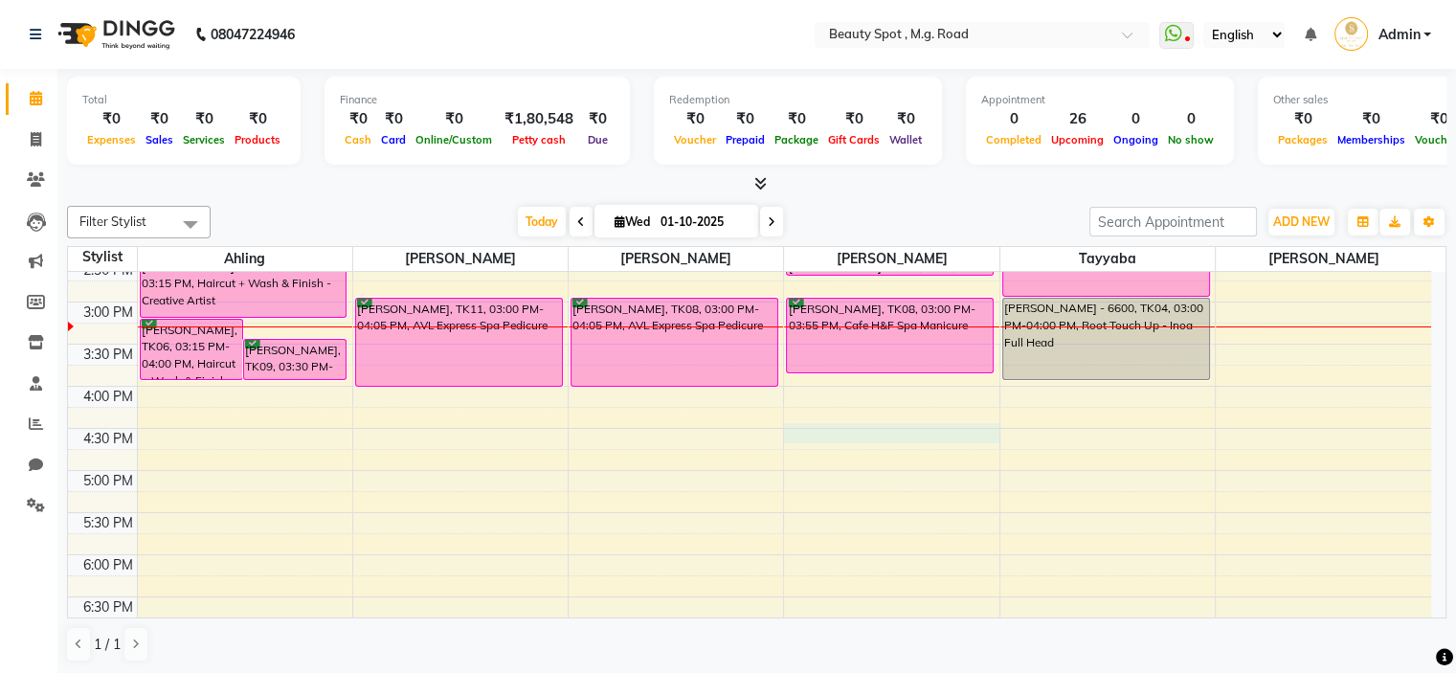
click at [872, 428] on div "9:00 AM 9:30 AM 10:00 AM 10:30 AM 11:00 AM 11:30 AM 12:00 PM 12:30 PM 1:00 PM 1…" at bounding box center [749, 260] width 1363 height 926
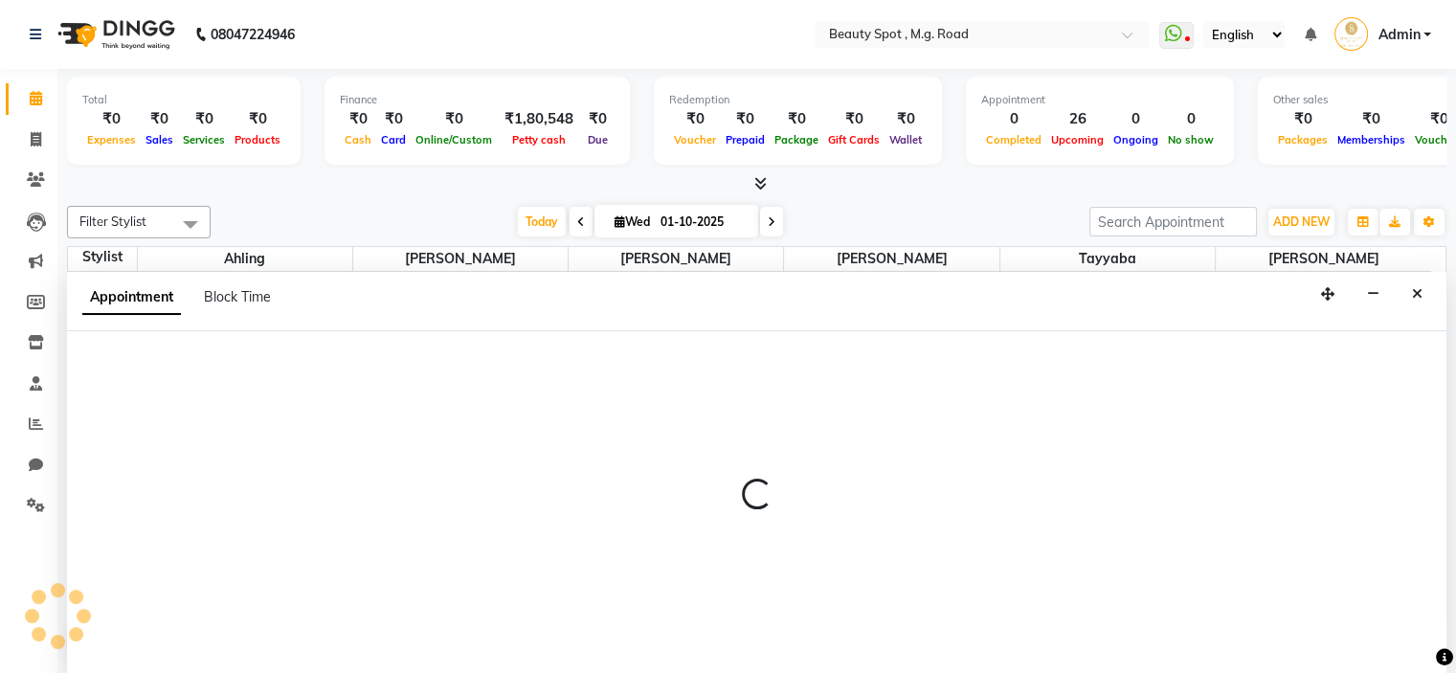
scroll to position [0, 0]
select select "70085"
select select "990"
select select "tentative"
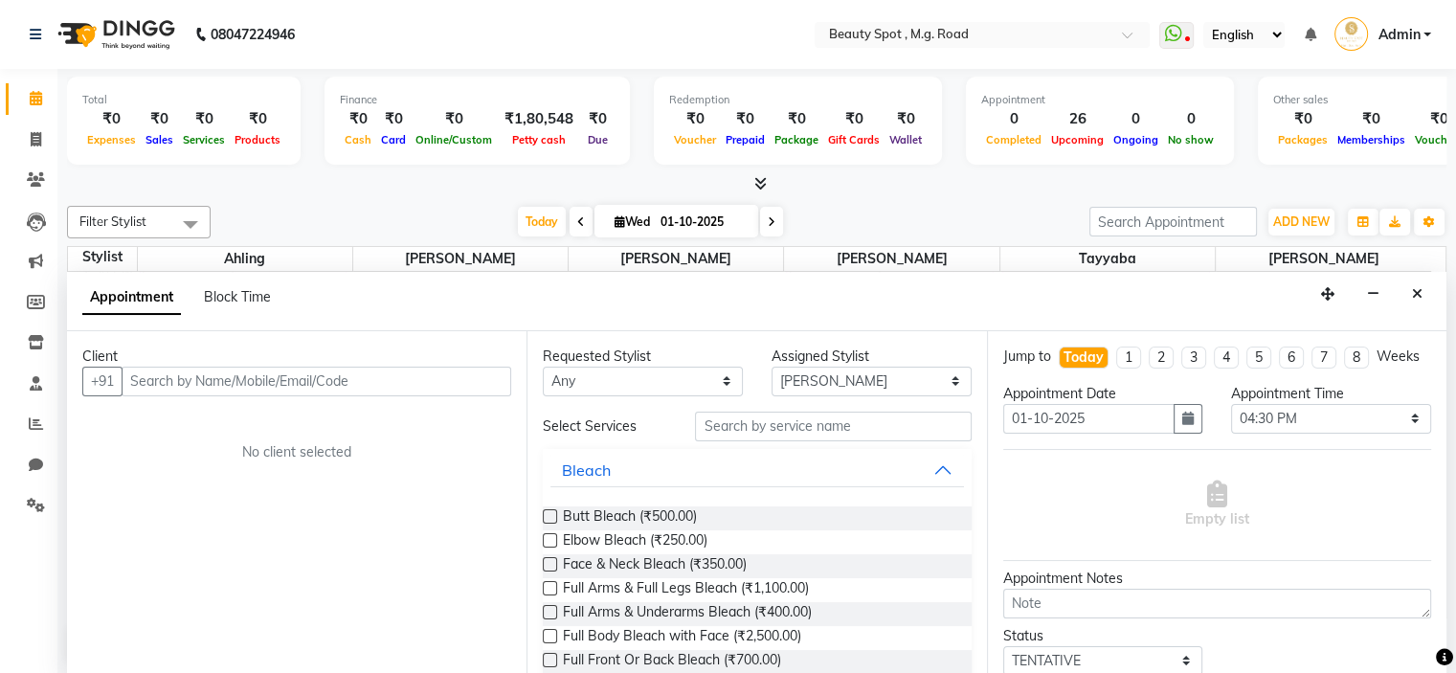
click at [399, 374] on input "text" at bounding box center [317, 382] width 390 height 30
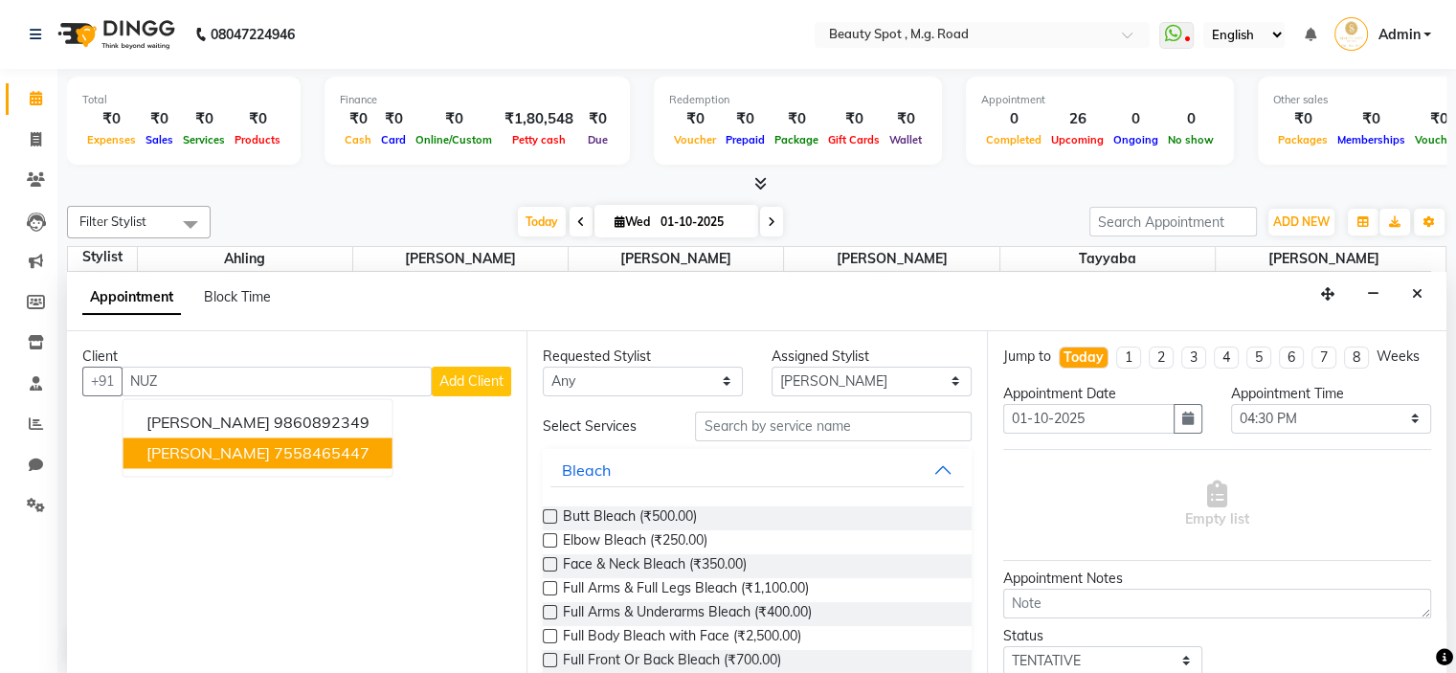
click at [246, 450] on span "NUZHAT SHAIKH" at bounding box center [207, 452] width 123 height 19
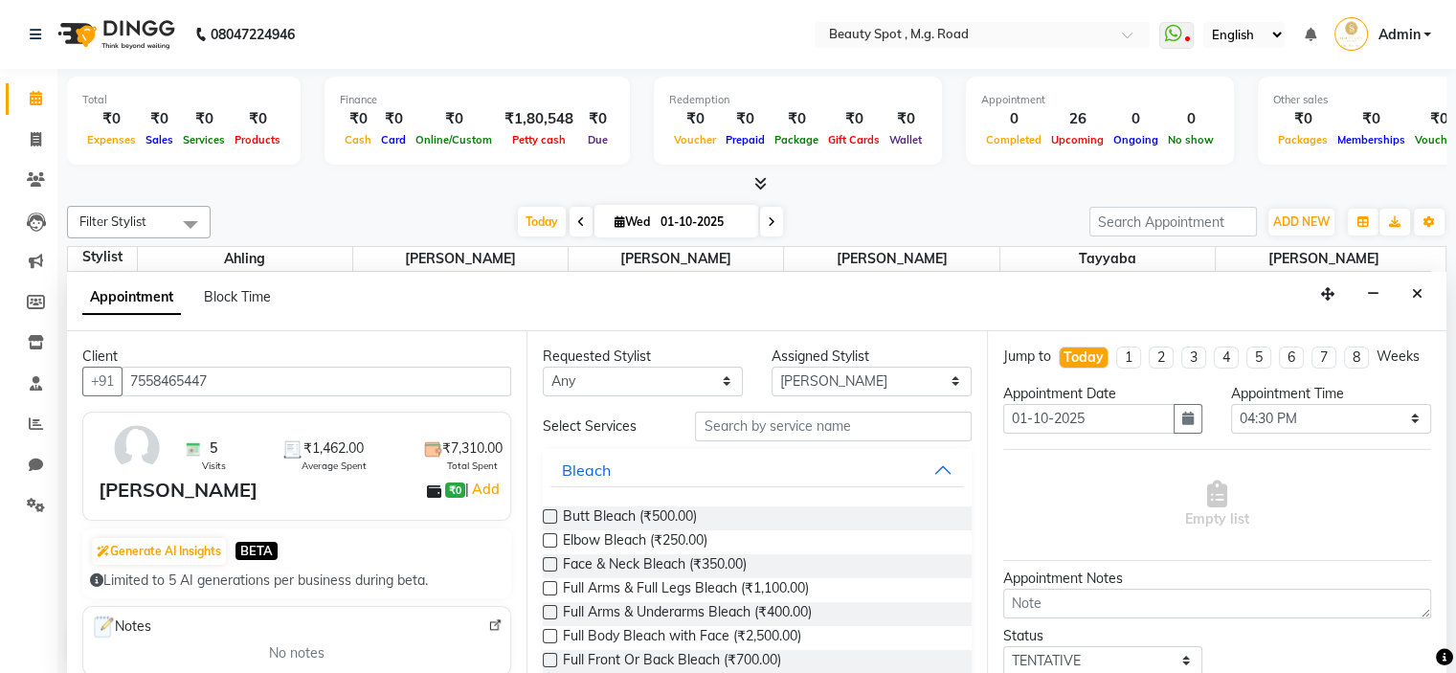
type input "7558465447"
click at [697, 424] on input "text" at bounding box center [833, 427] width 276 height 30
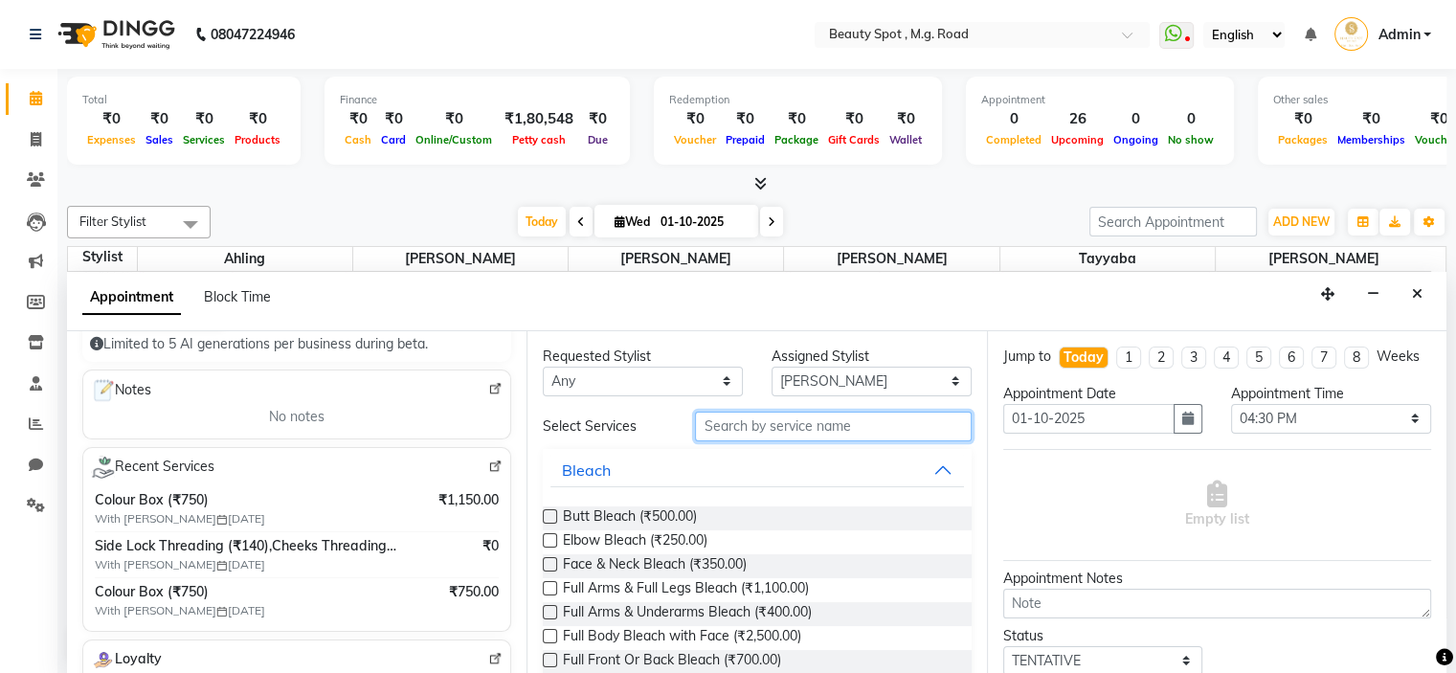
scroll to position [383, 0]
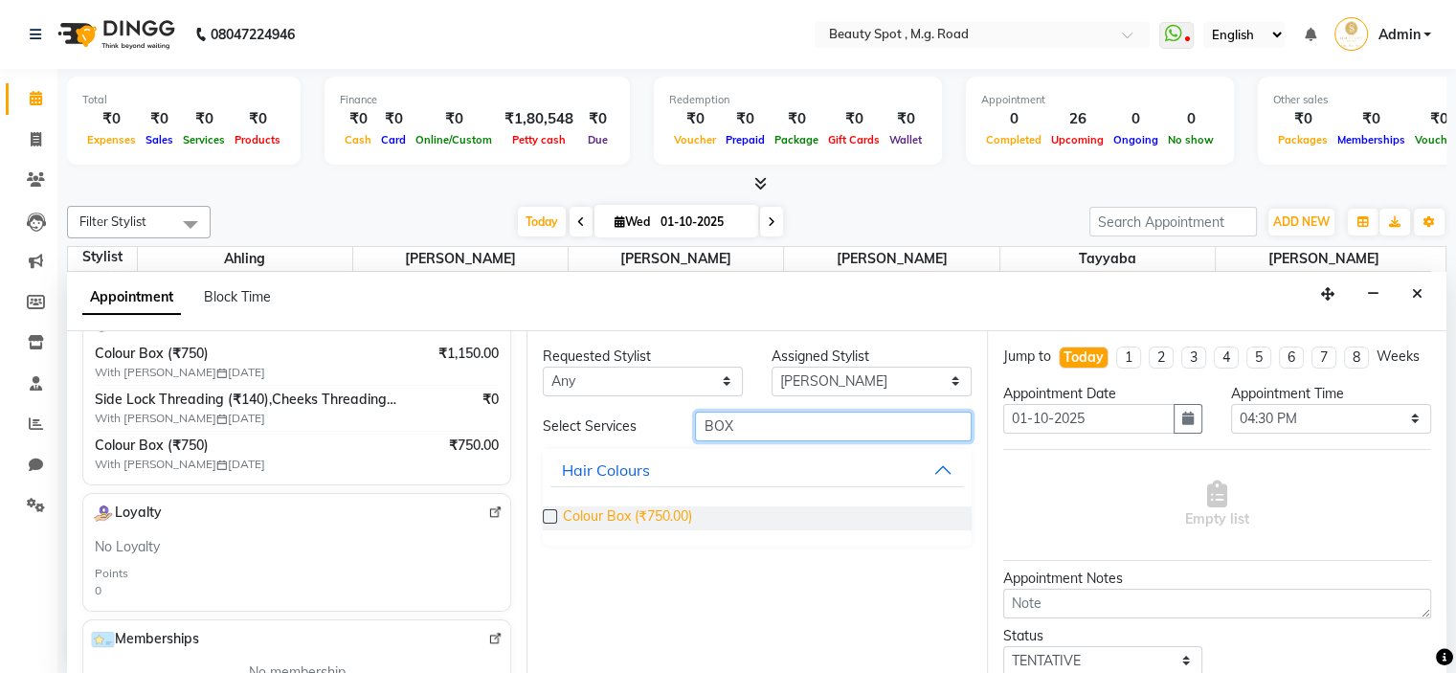
type input "BOX"
click at [607, 506] on span "Colour Box (₹750.00)" at bounding box center [627, 518] width 129 height 24
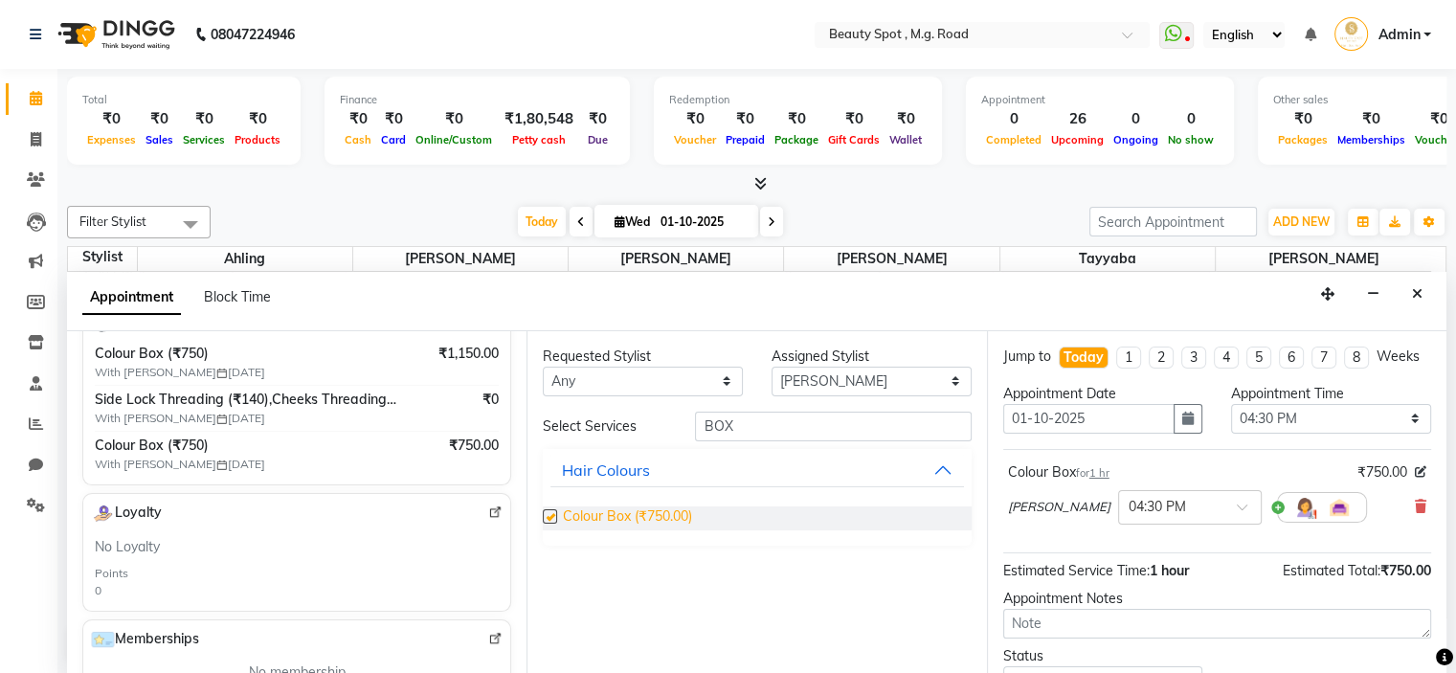
checkbox input "false"
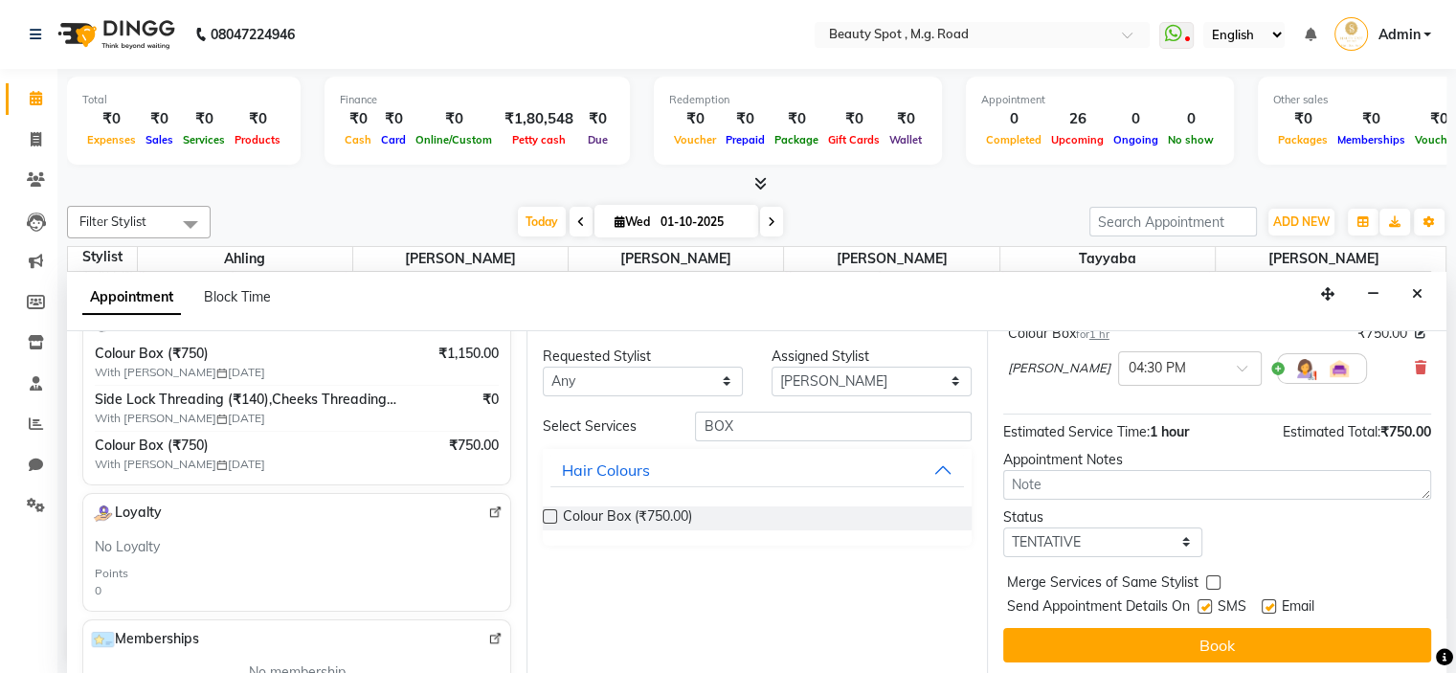
scroll to position [158, 0]
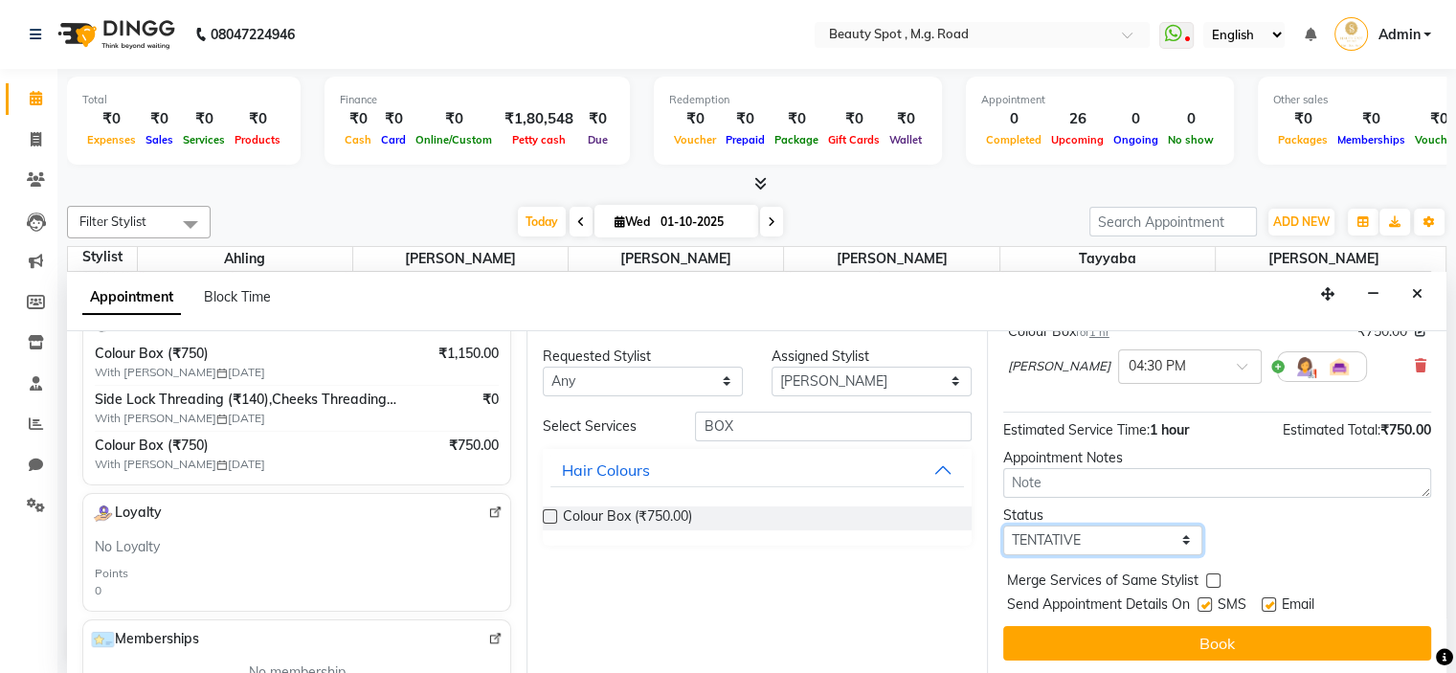
click at [1048, 541] on select "Select TENTATIVE CONFIRM CHECK-IN UPCOMING" at bounding box center [1103, 541] width 200 height 30
select select "confirm booking"
click at [1003, 526] on select "Select TENTATIVE CONFIRM CHECK-IN UPCOMING" at bounding box center [1103, 541] width 200 height 30
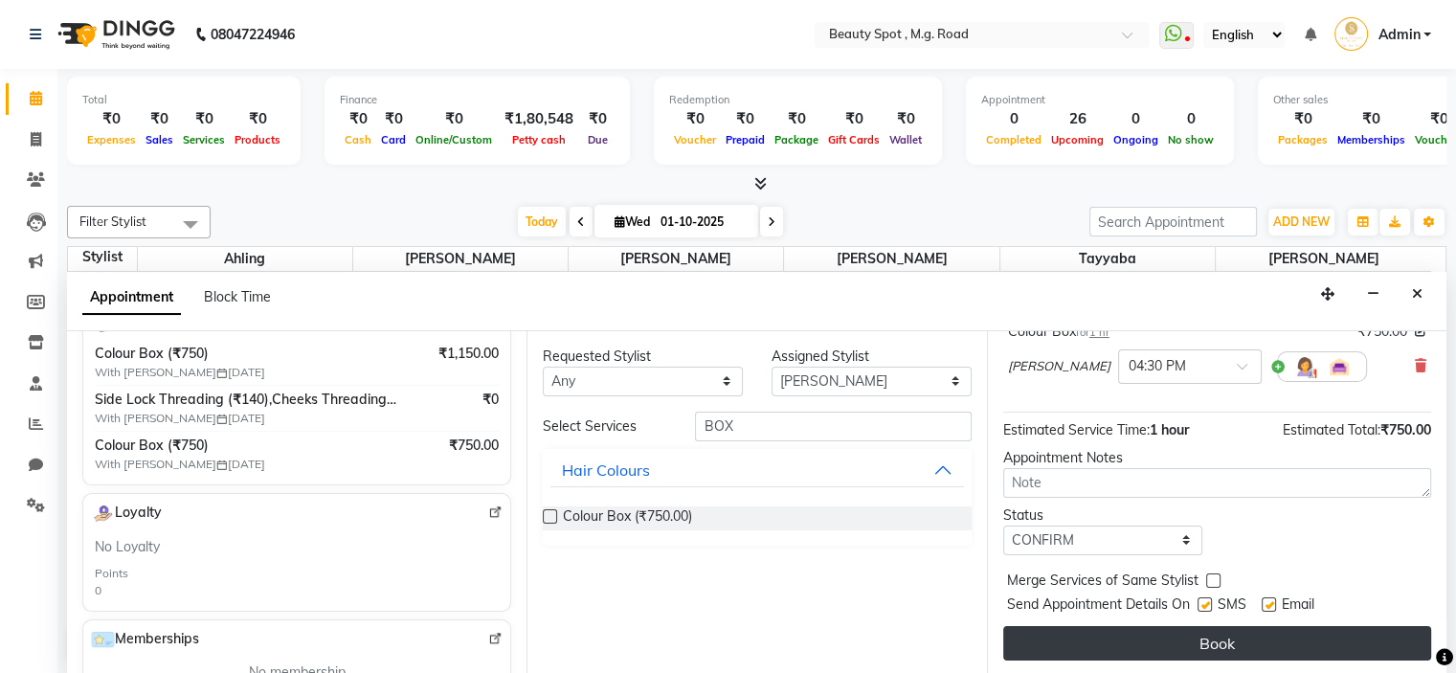
click at [1212, 635] on button "Book" at bounding box center [1217, 643] width 428 height 34
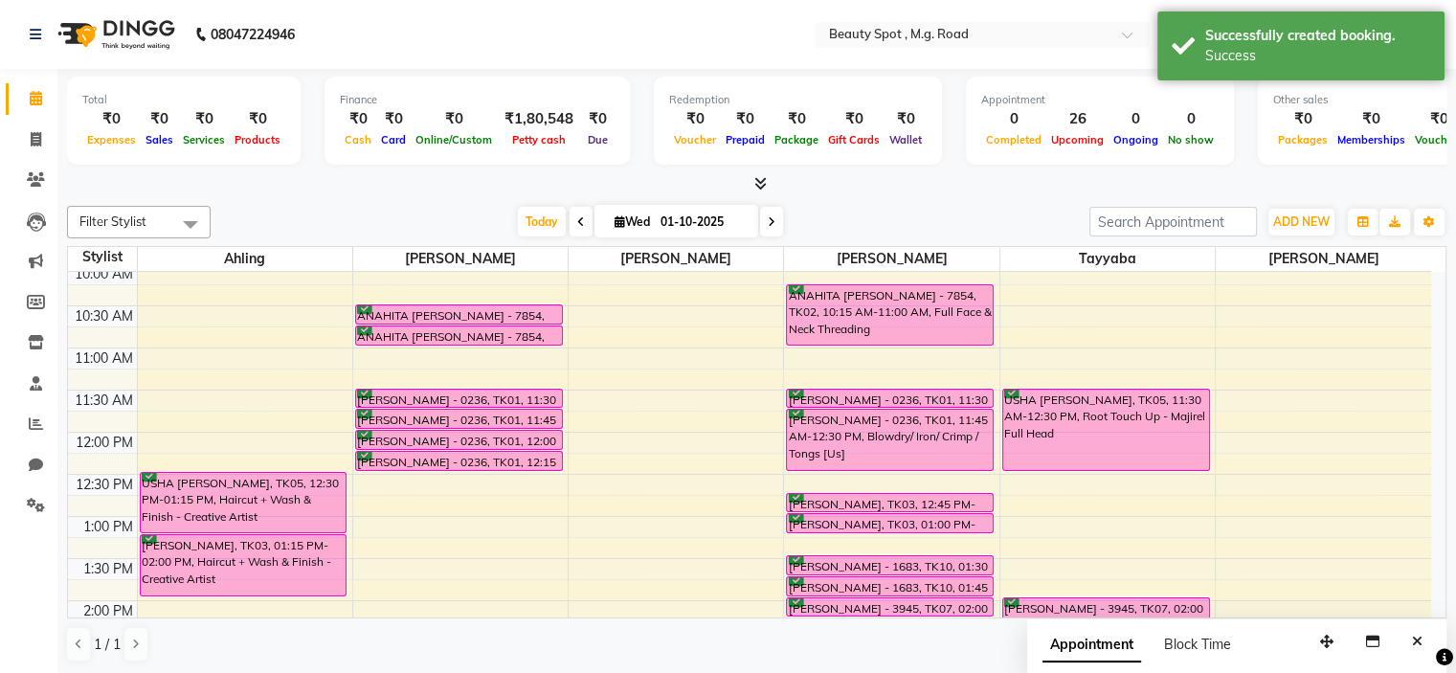
scroll to position [475, 0]
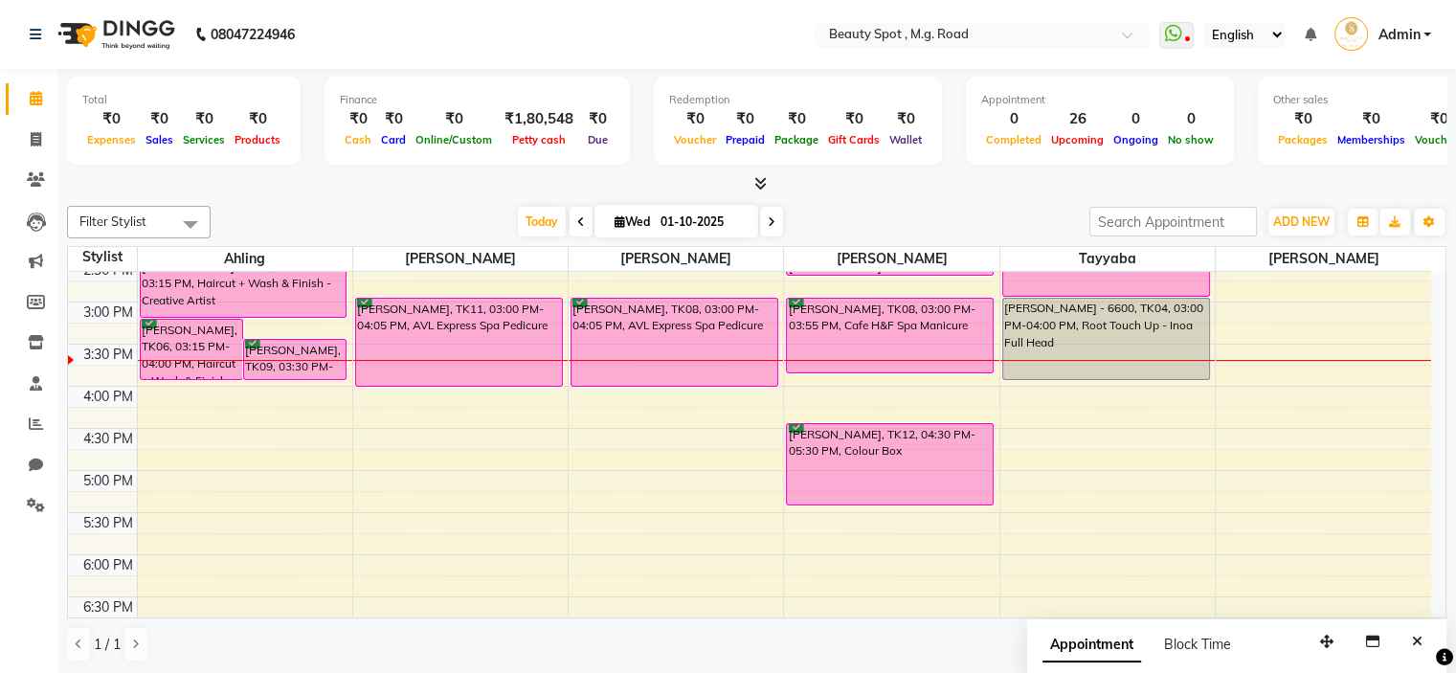
click at [691, 217] on input "01-10-2025" at bounding box center [703, 222] width 96 height 29
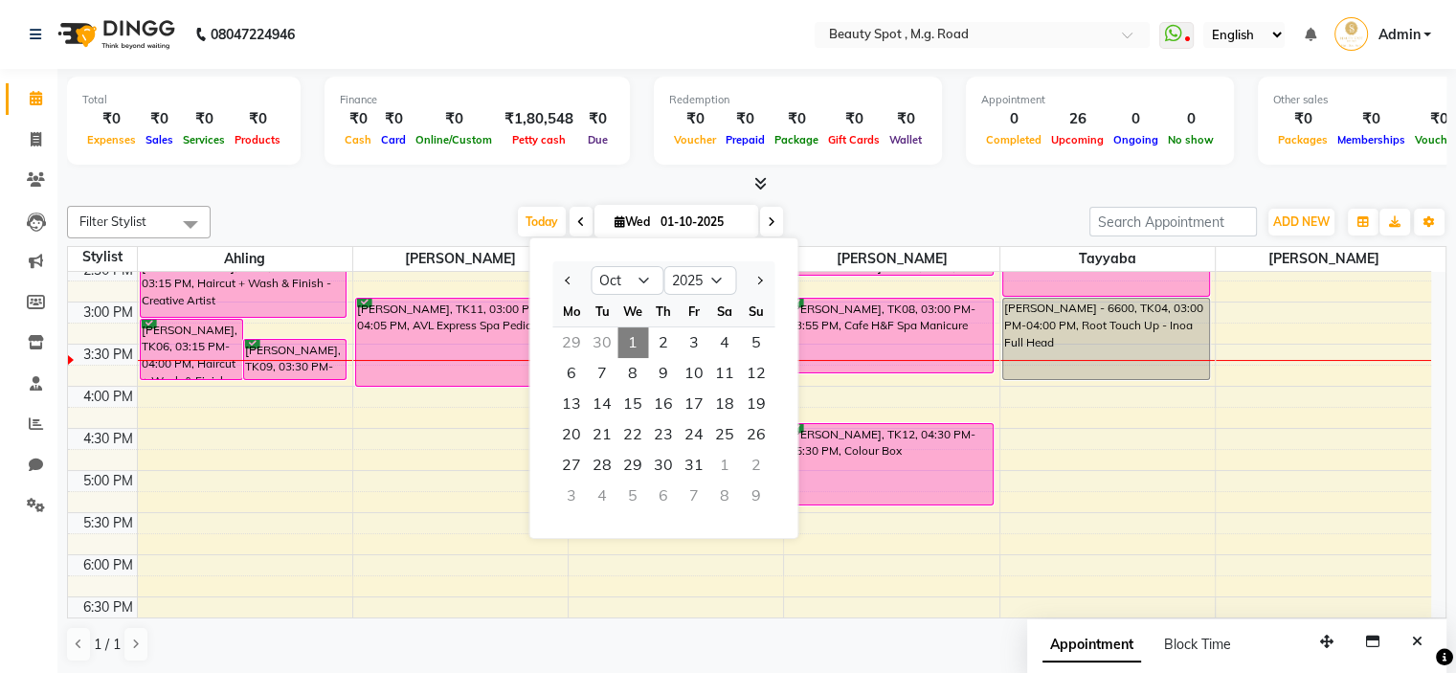
click at [691, 217] on input "01-10-2025" at bounding box center [703, 222] width 96 height 29
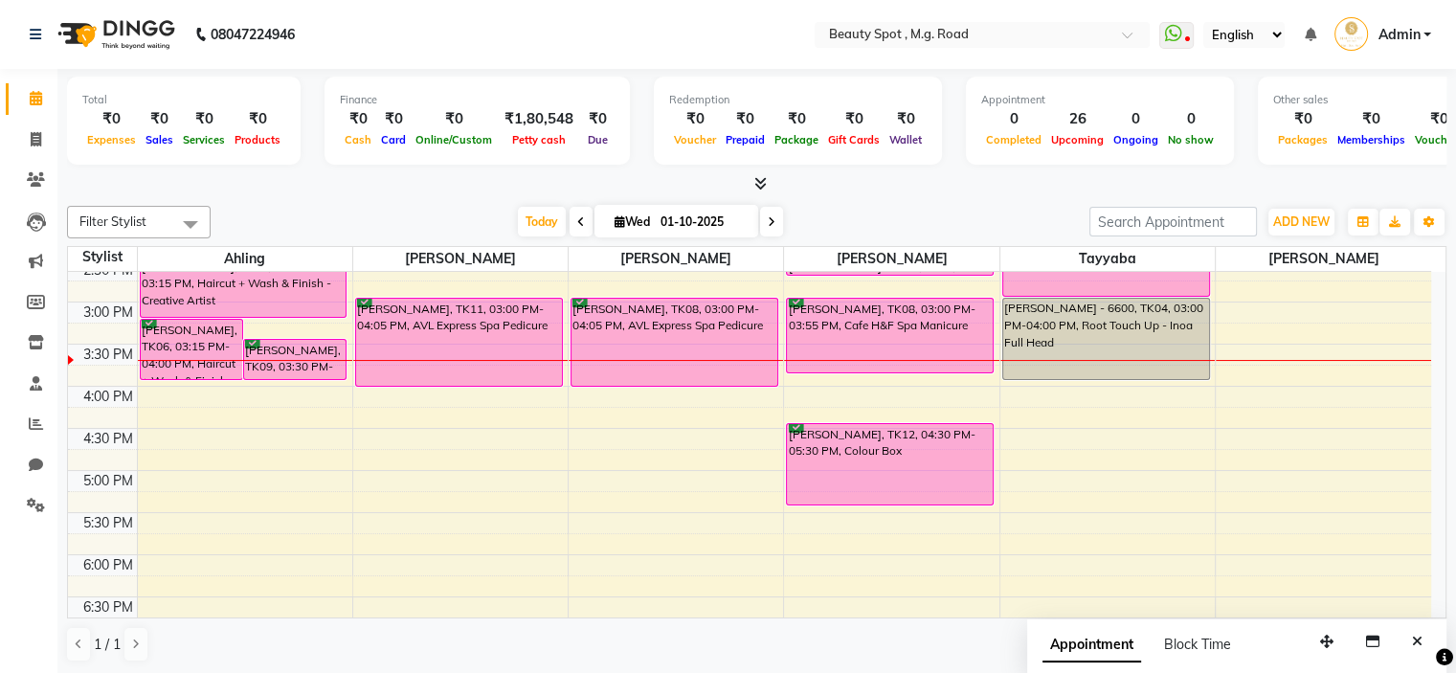
click at [691, 217] on input "01-10-2025" at bounding box center [703, 222] width 96 height 29
select select "10"
select select "2025"
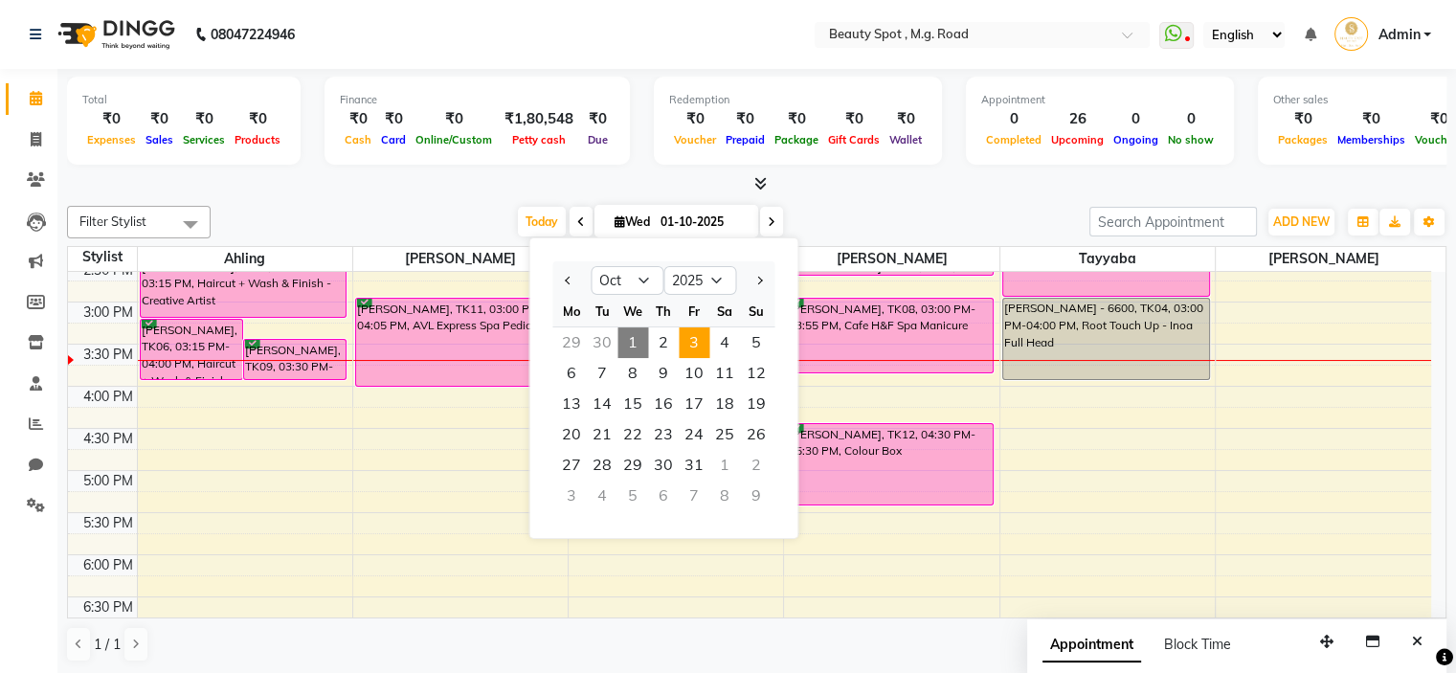
click at [697, 335] on span "3" at bounding box center [694, 342] width 31 height 31
type input "03-10-2025"
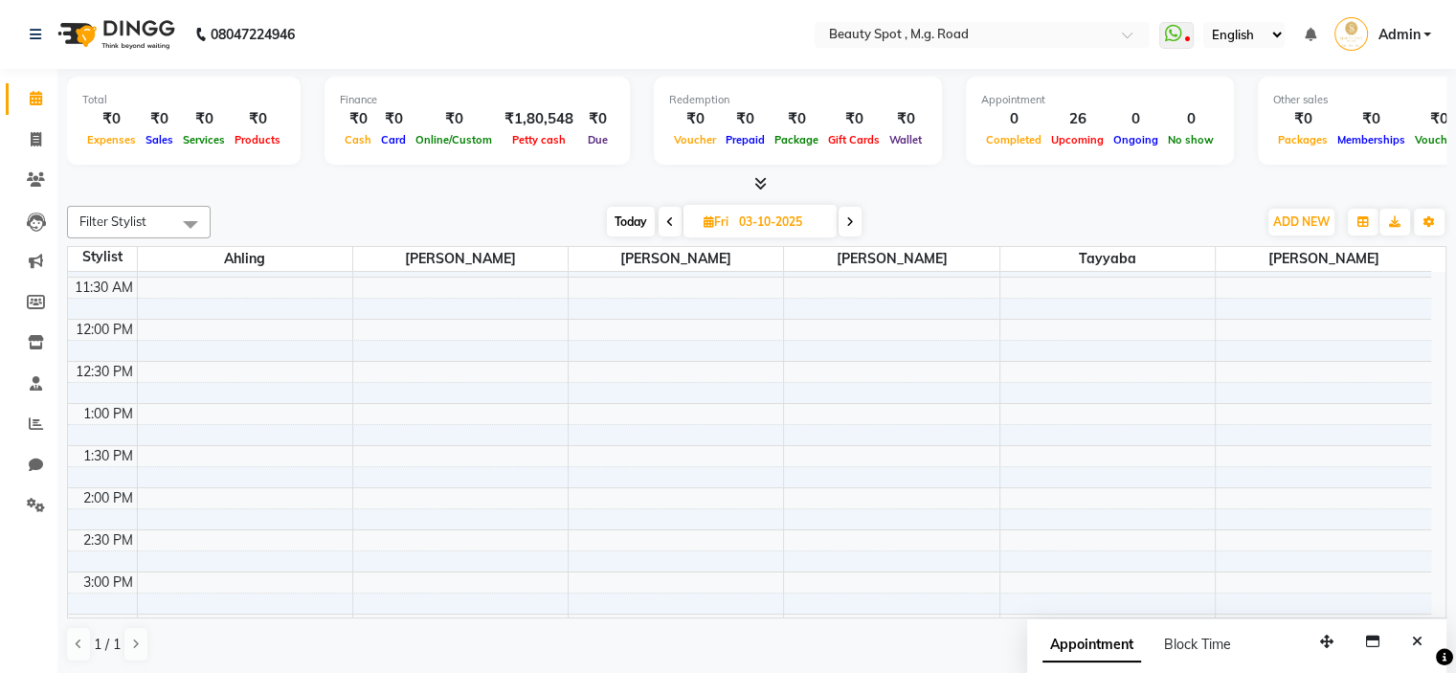
scroll to position [0, 0]
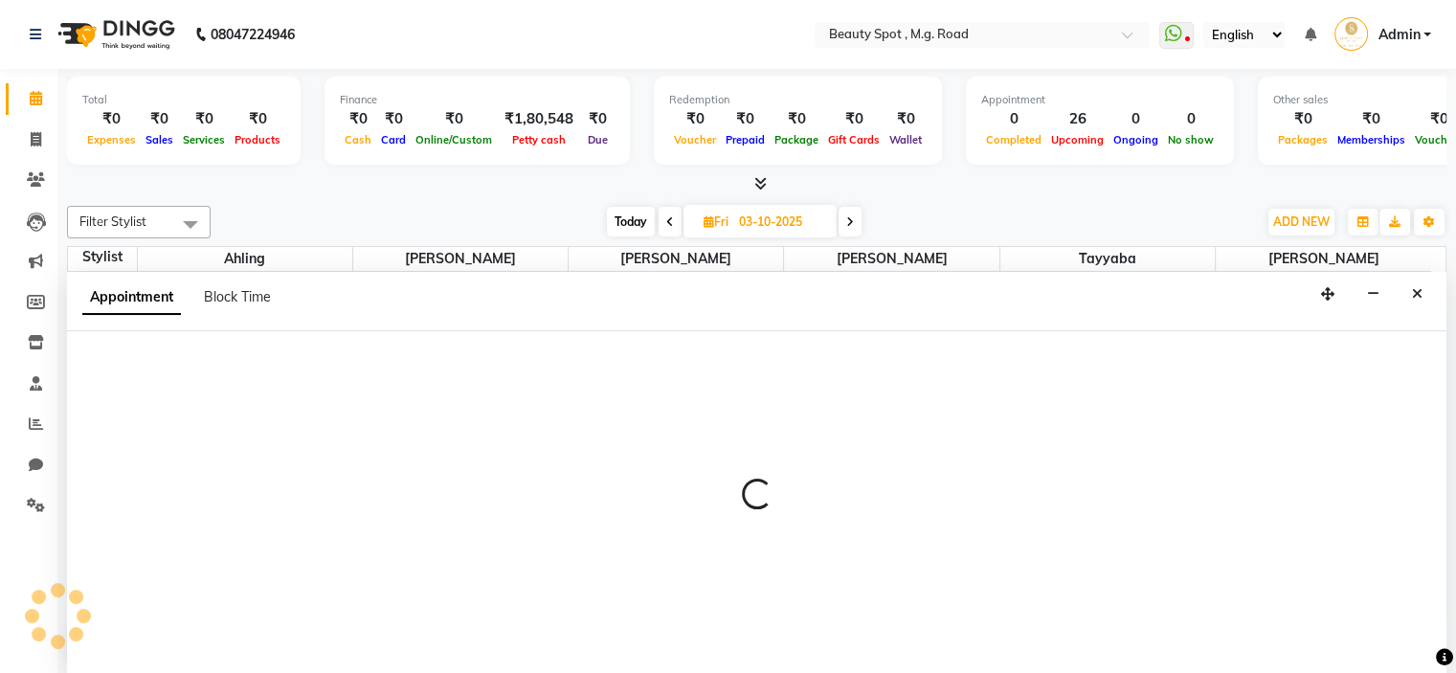
select select "70085"
select select "600"
select select "tentative"
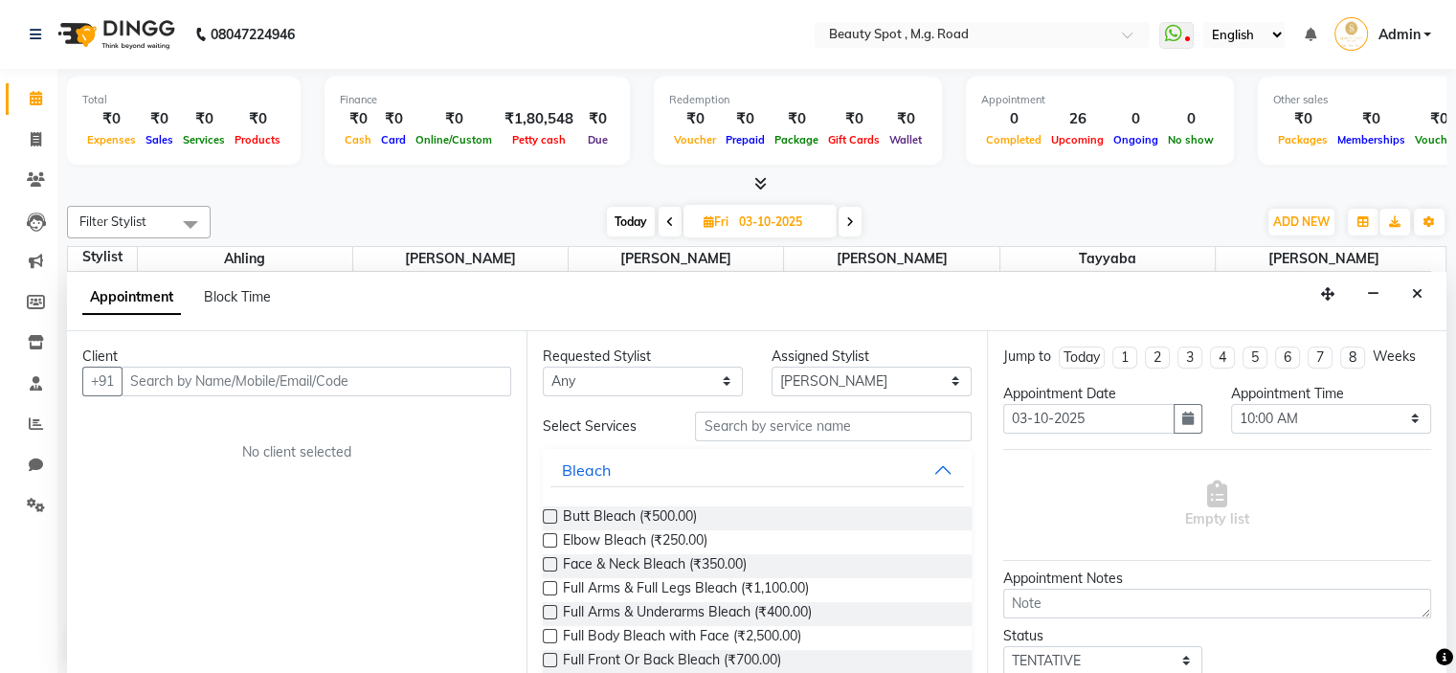
click at [367, 388] on input "text" at bounding box center [317, 382] width 390 height 30
click at [32, 101] on icon at bounding box center [36, 98] width 12 height 14
click at [30, 95] on icon at bounding box center [36, 98] width 12 height 14
click at [34, 132] on icon at bounding box center [36, 139] width 11 height 14
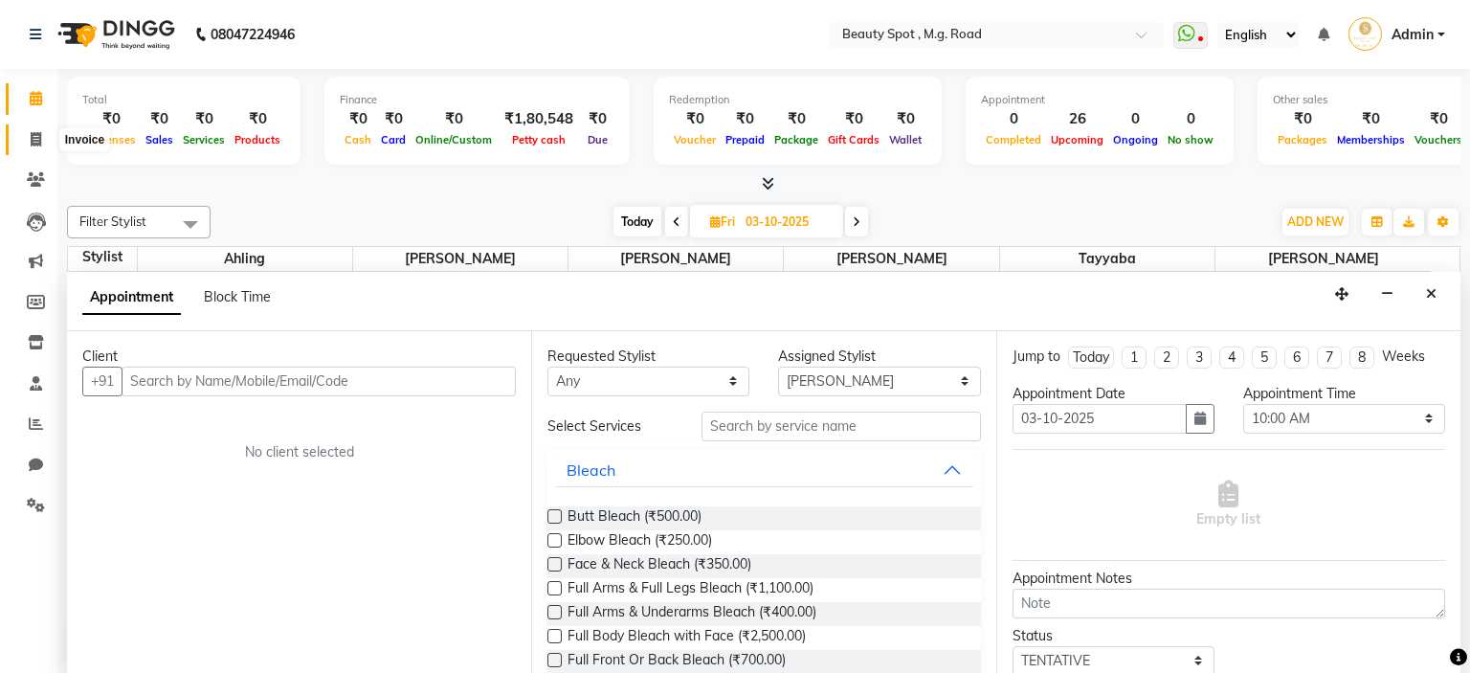
select select "7357"
select select "service"
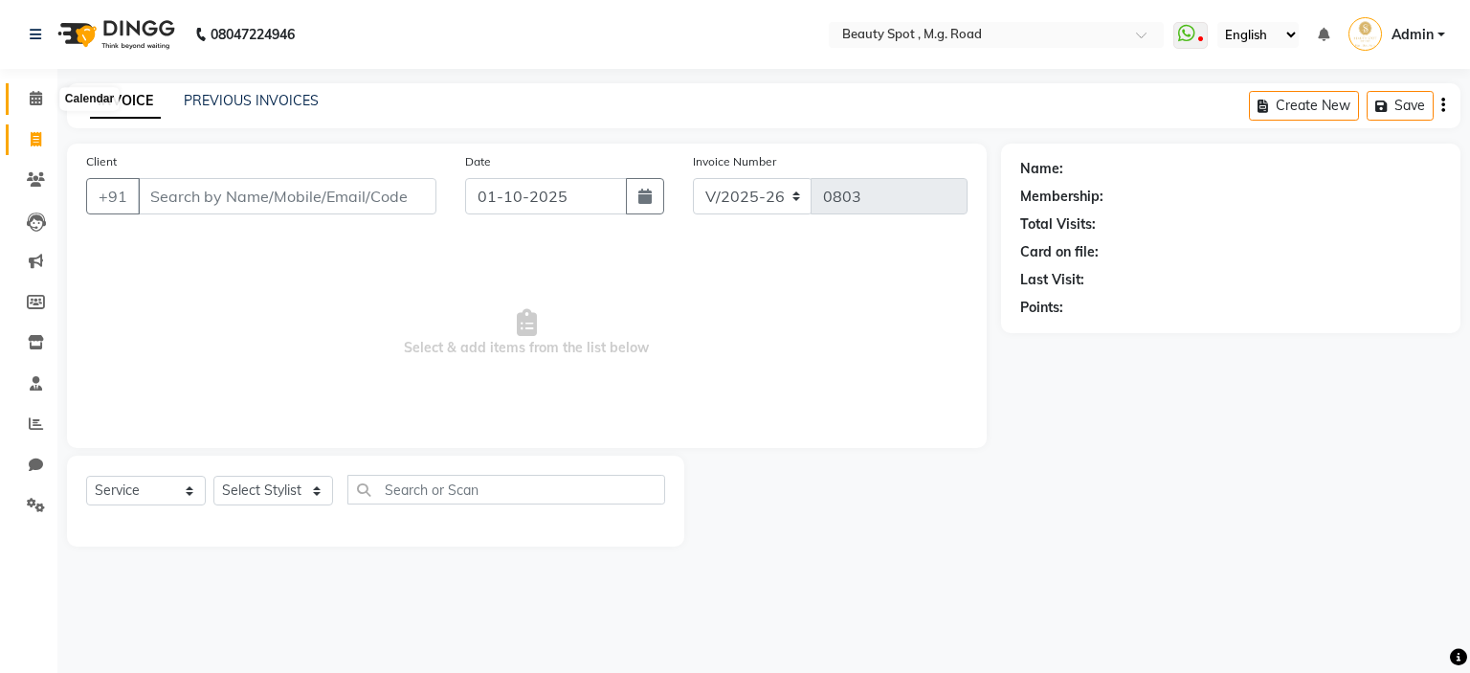
click at [31, 95] on icon at bounding box center [36, 98] width 12 height 14
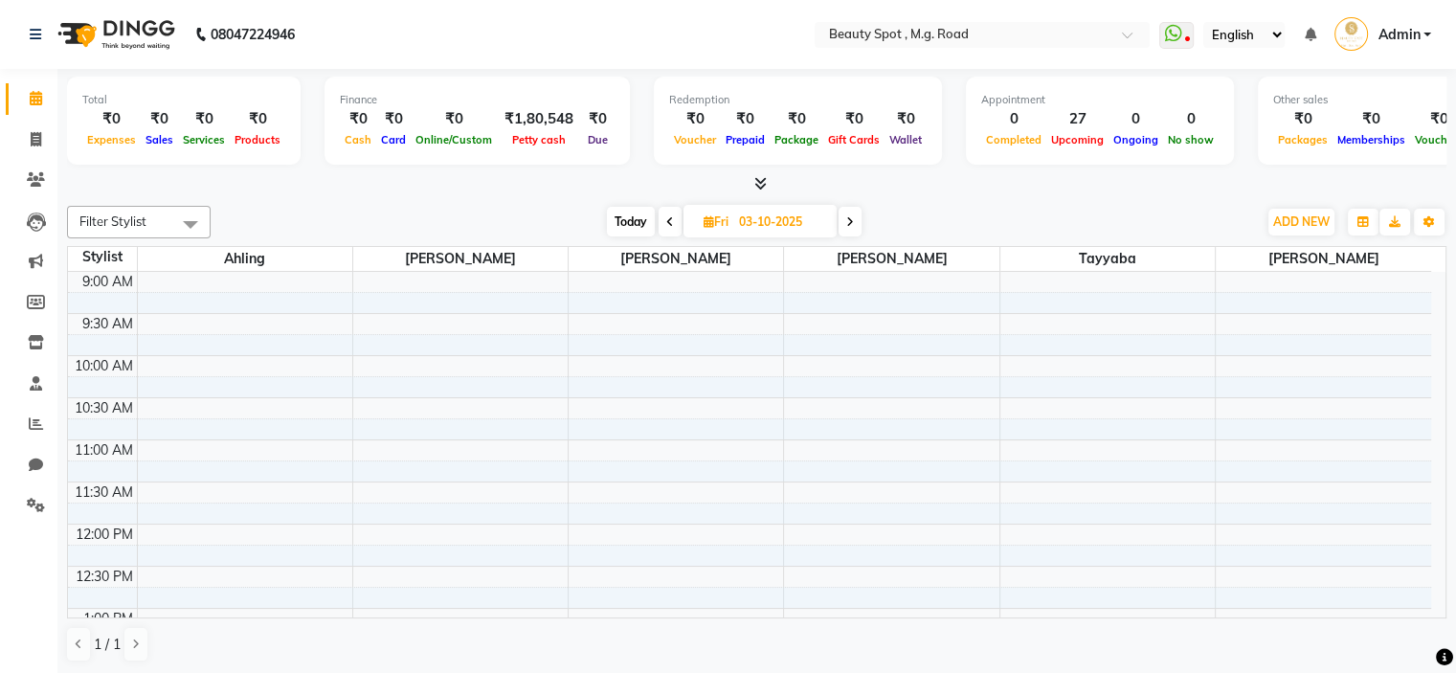
click at [620, 213] on span "Today" at bounding box center [631, 222] width 48 height 30
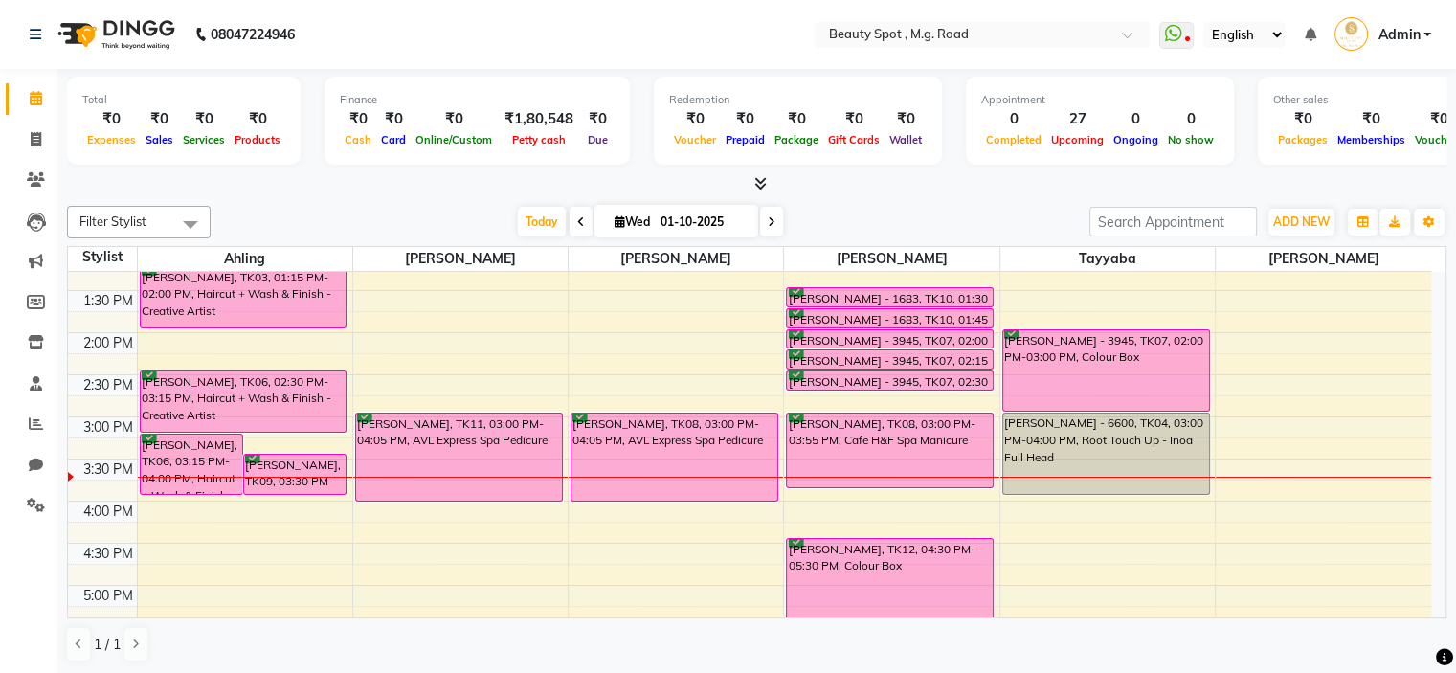
scroll to position [406, 0]
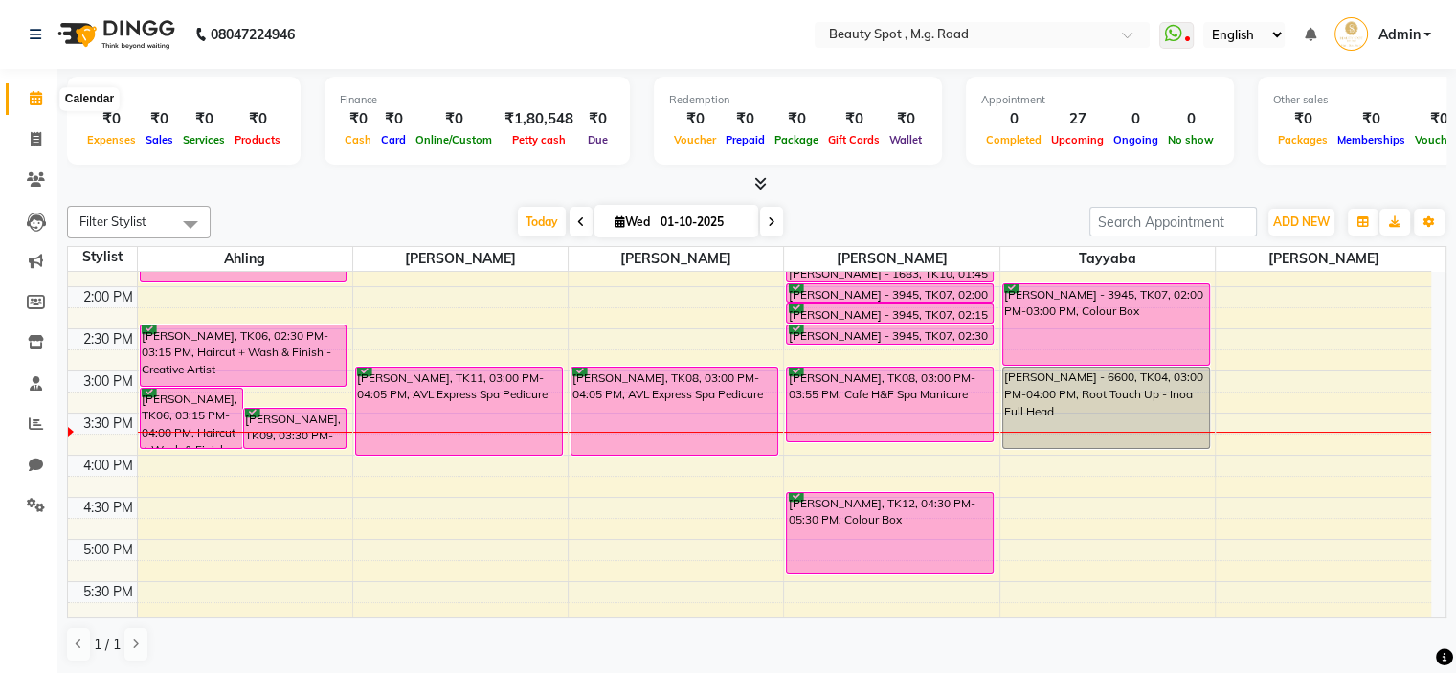
click at [34, 95] on icon at bounding box center [36, 98] width 12 height 14
click at [770, 211] on span at bounding box center [771, 222] width 23 height 30
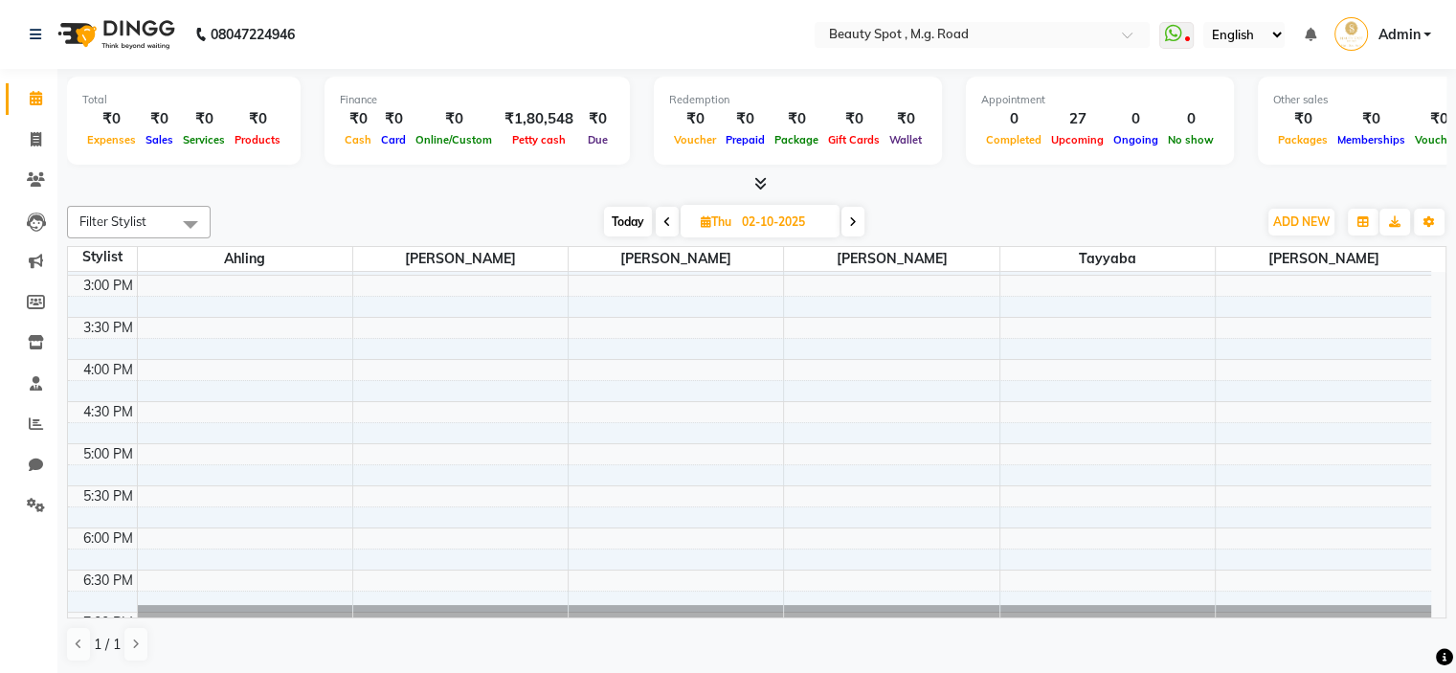
click at [851, 217] on icon at bounding box center [853, 221] width 8 height 11
type input "03-10-2025"
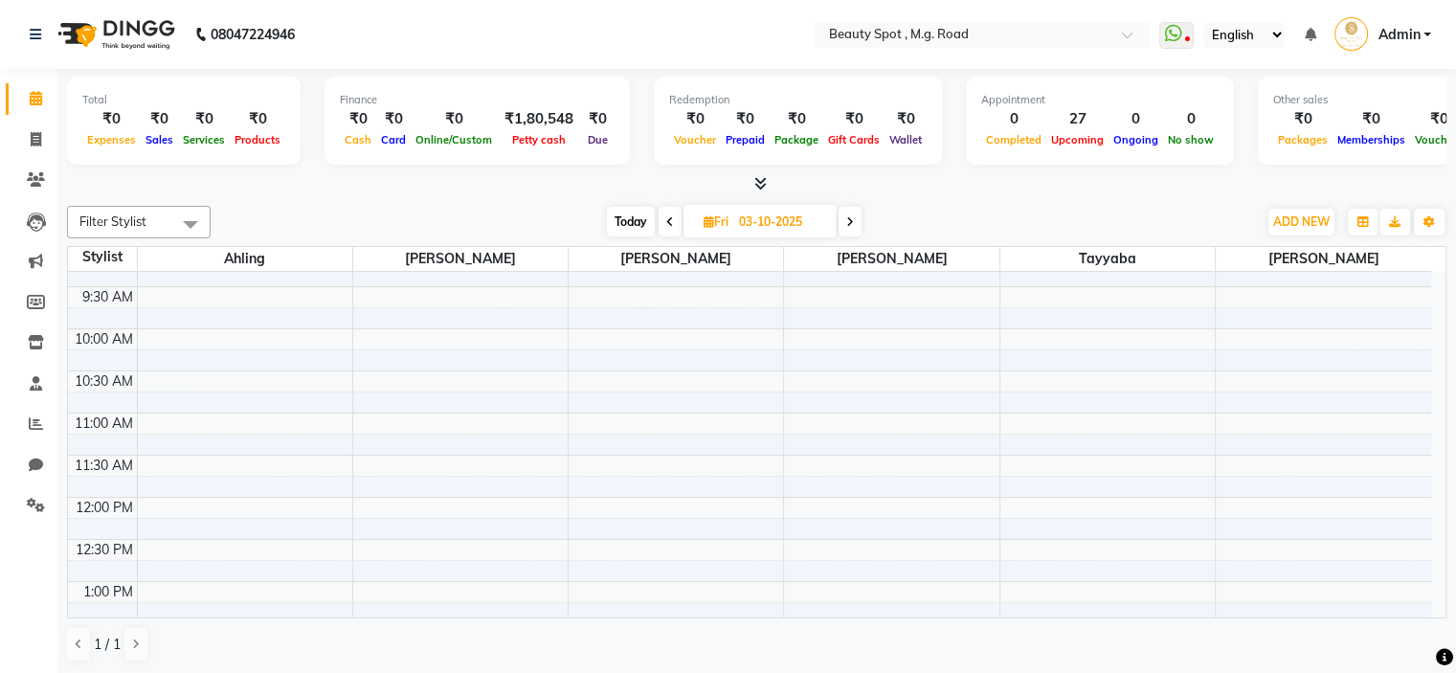
scroll to position [23, 0]
select select "70085"
select select "tentative"
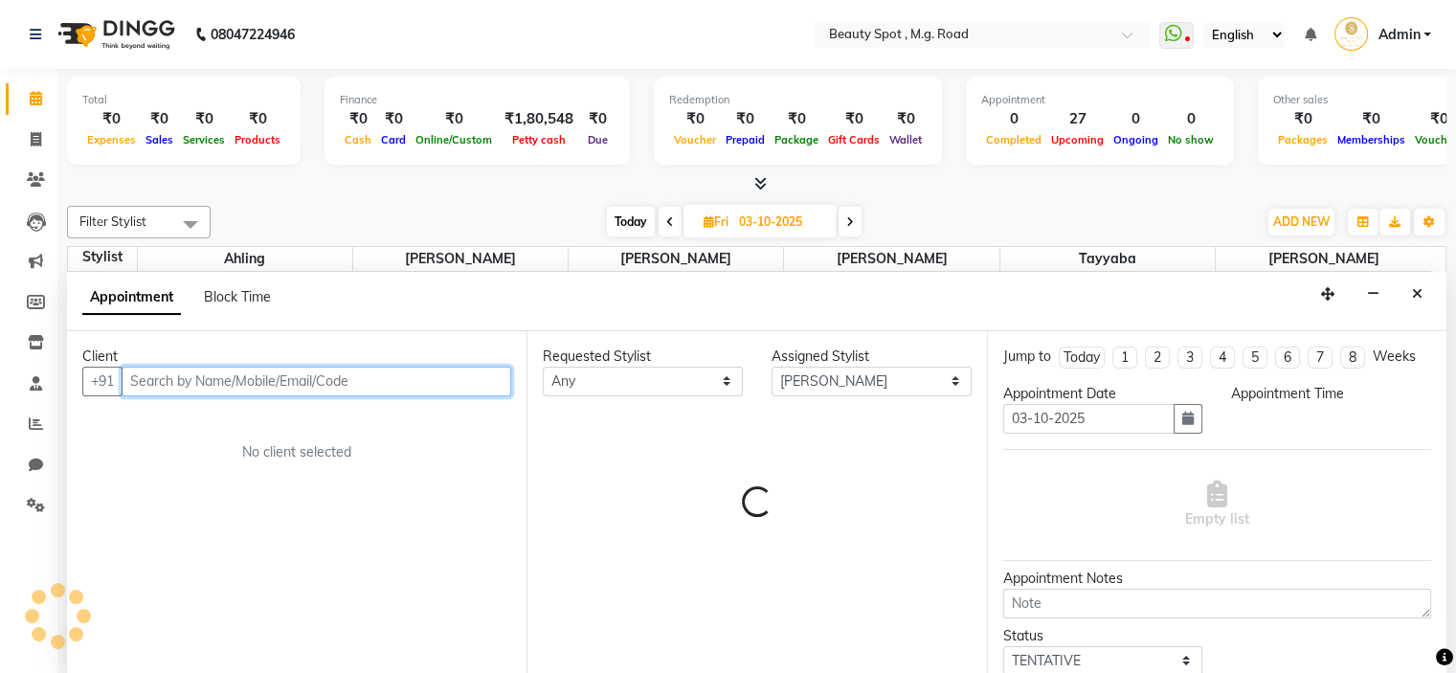
scroll to position [0, 0]
select select "600"
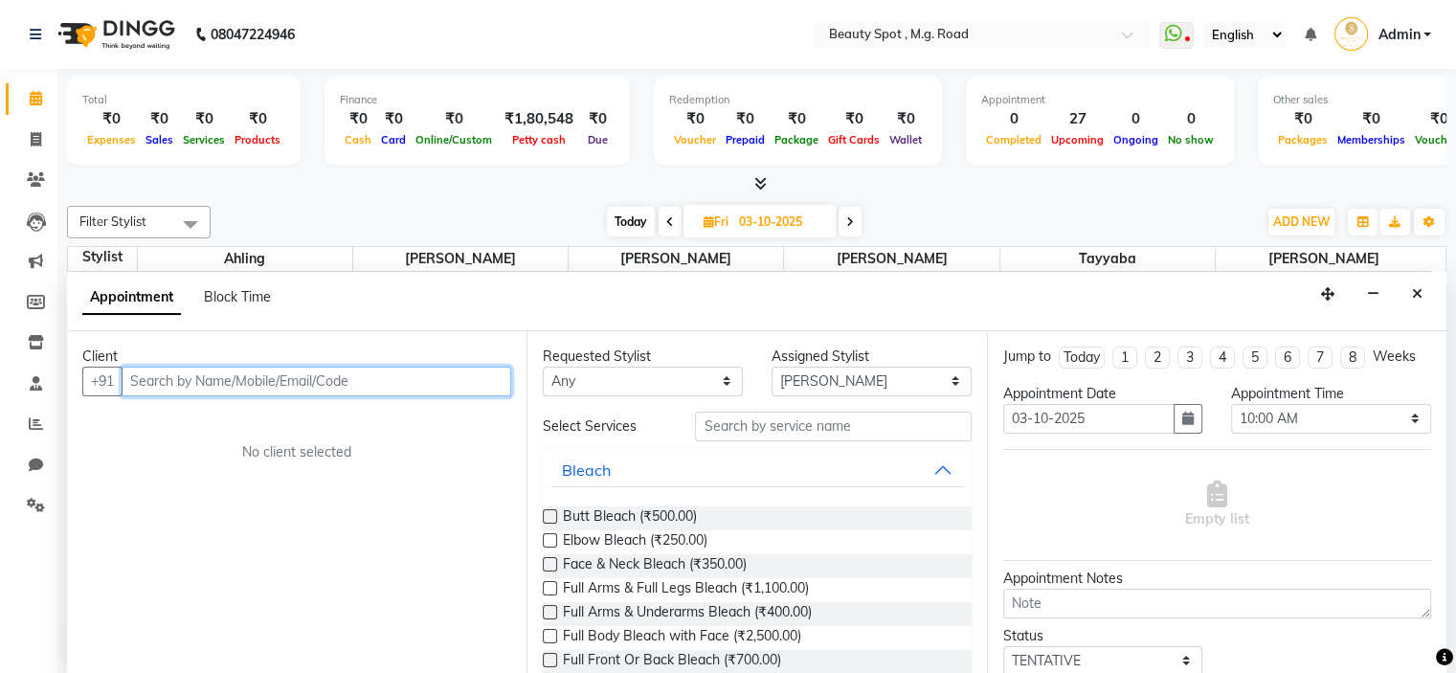
click at [433, 367] on input "text" at bounding box center [317, 382] width 390 height 30
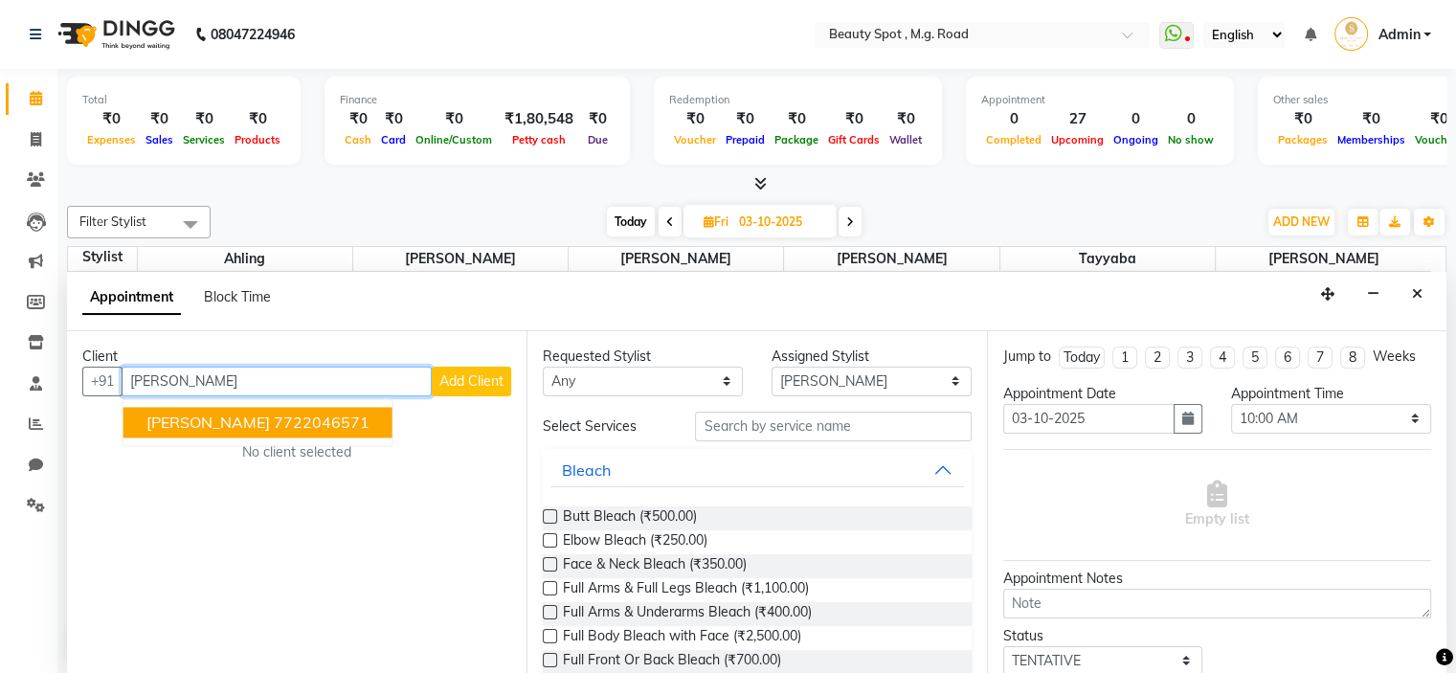
click at [352, 413] on ngb-highlight "7722046571" at bounding box center [322, 422] width 96 height 19
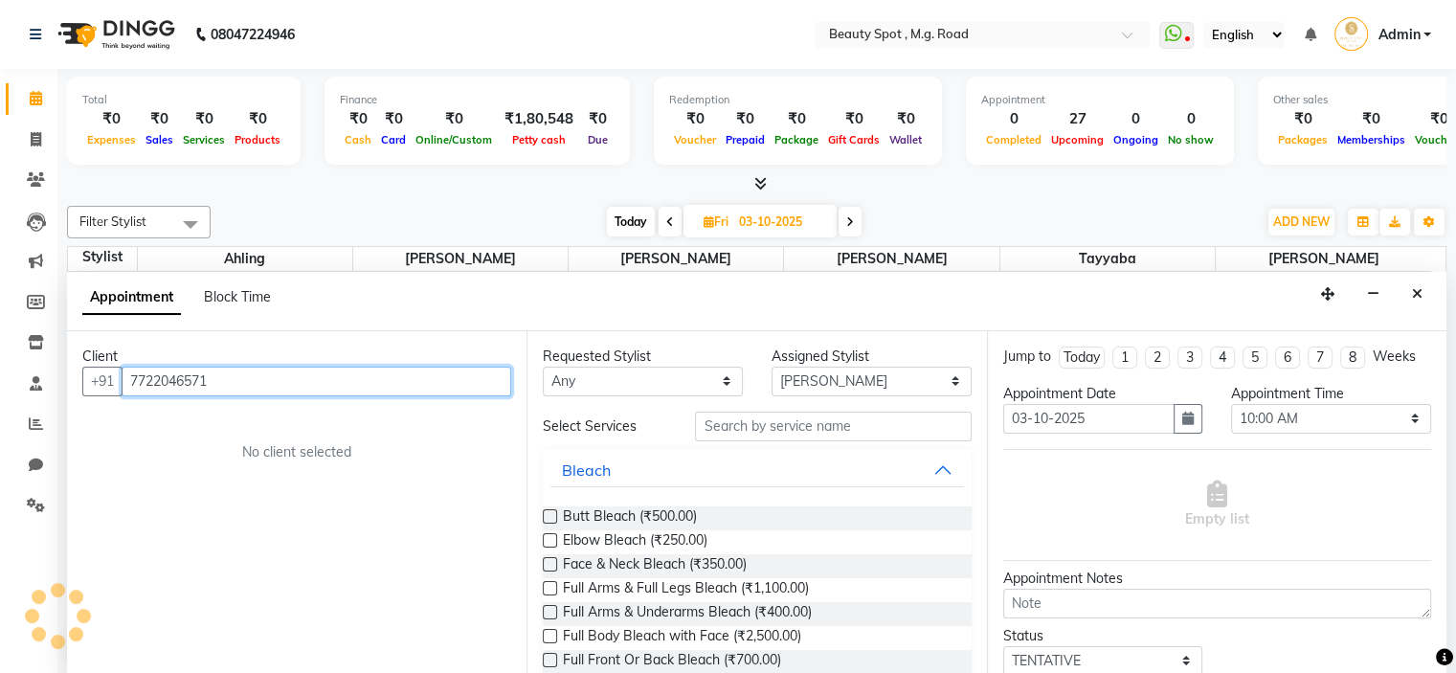
type input "7722046571"
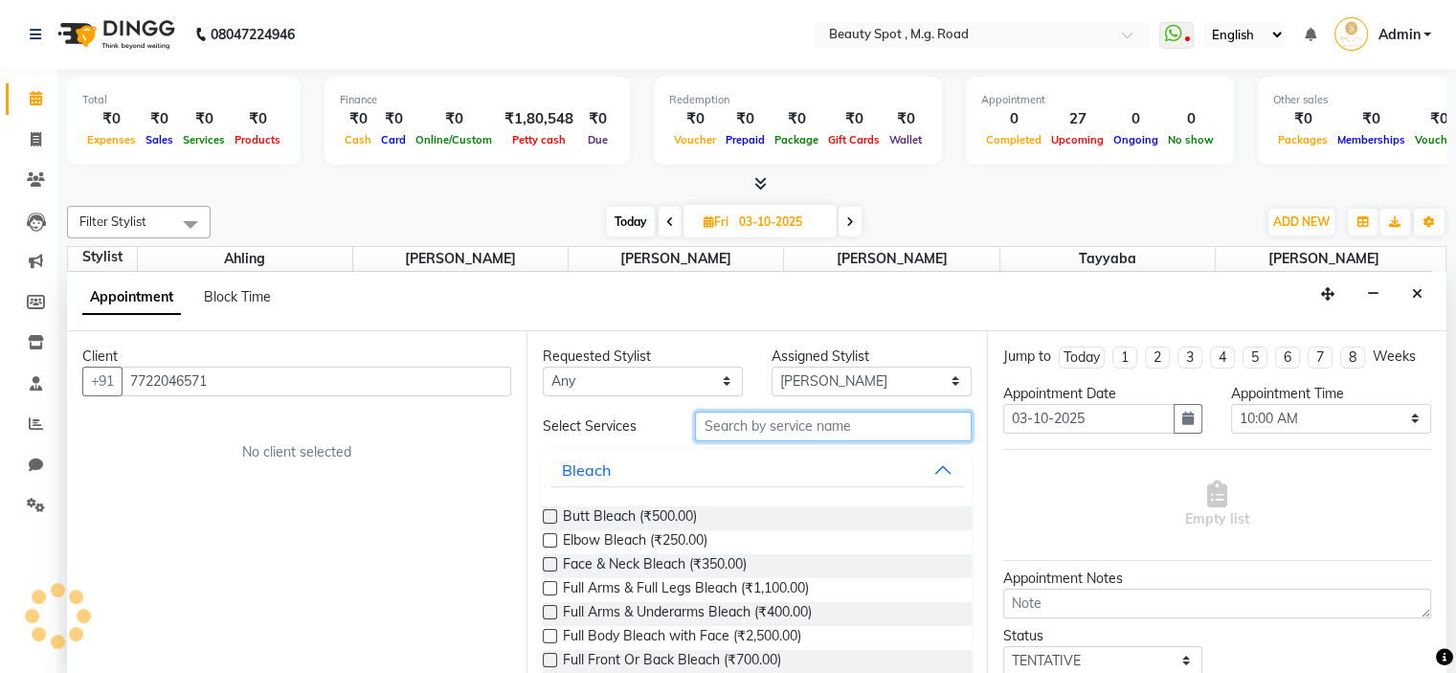
click at [762, 422] on input "text" at bounding box center [833, 427] width 276 height 30
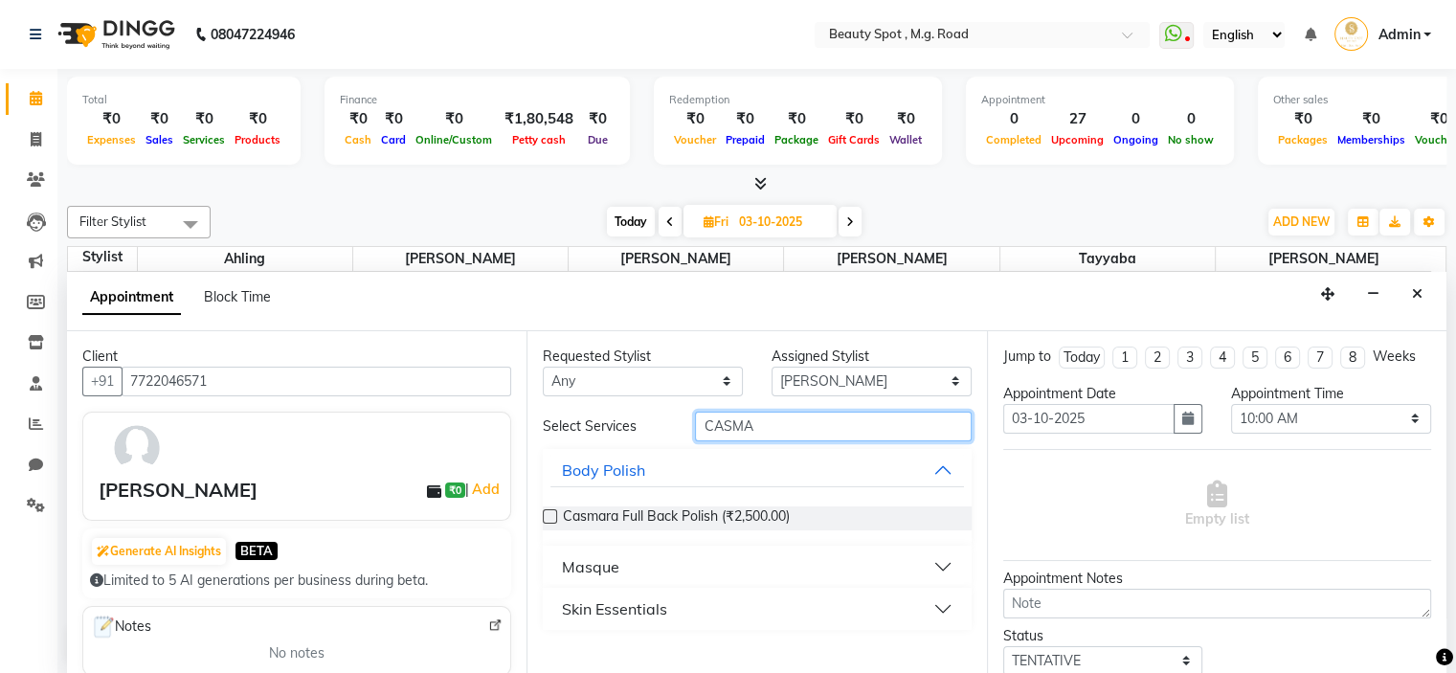
type input "CASMA"
click at [588, 604] on div "Skin Essentials" at bounding box center [614, 608] width 105 height 23
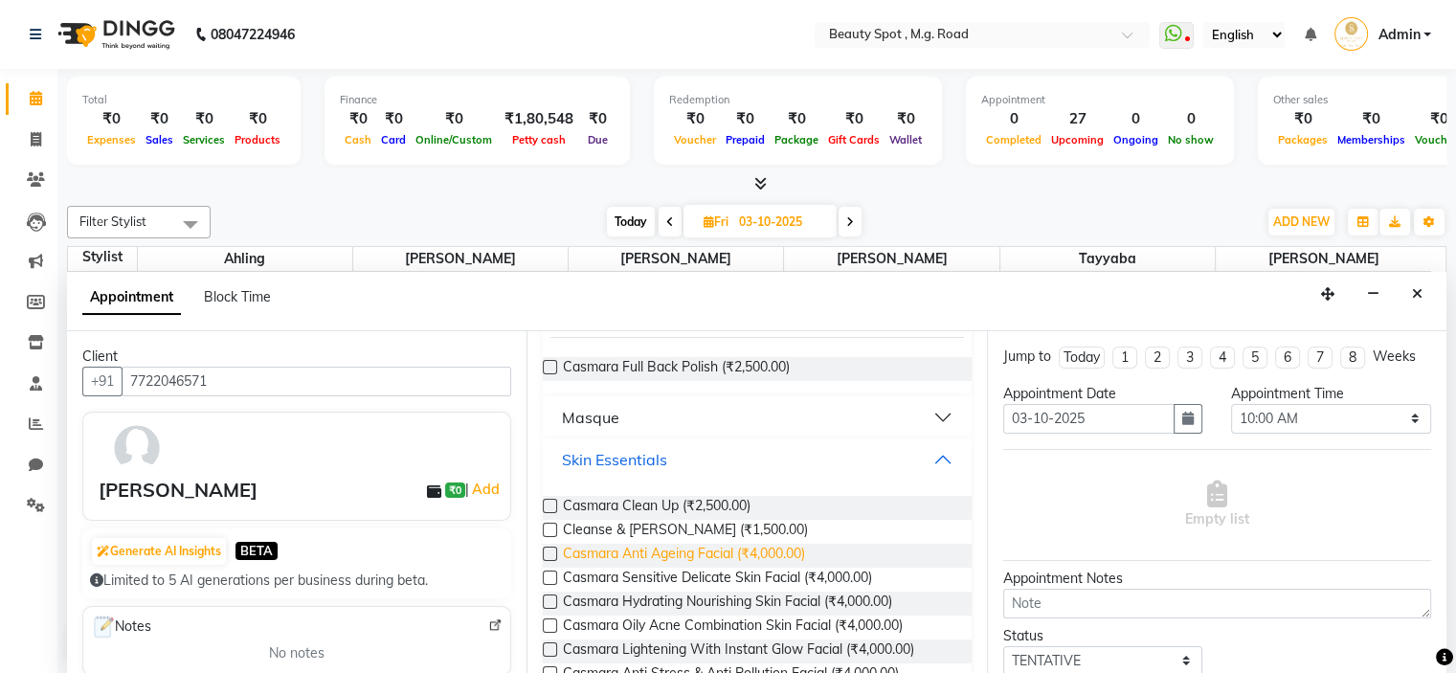
scroll to position [191, 0]
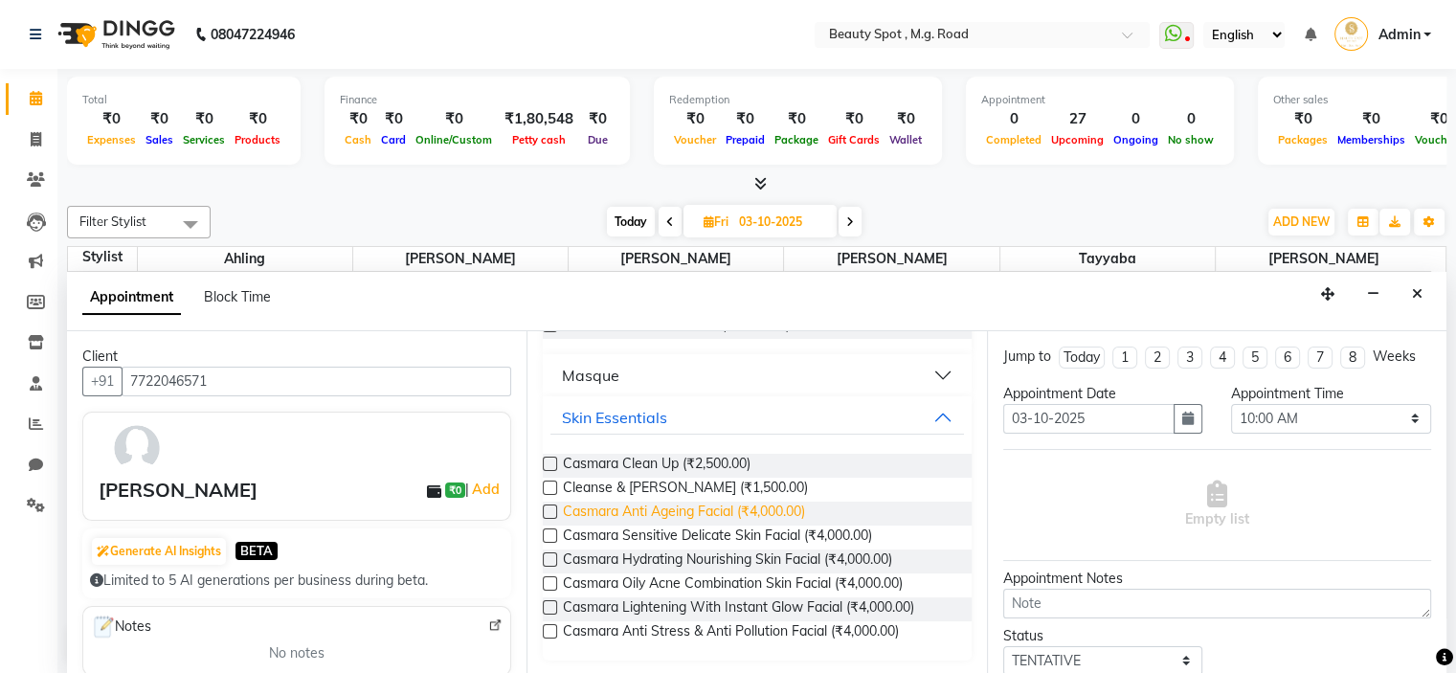
click at [724, 510] on span "Casmara Anti Ageing Facial (₹4,000.00)" at bounding box center [684, 514] width 242 height 24
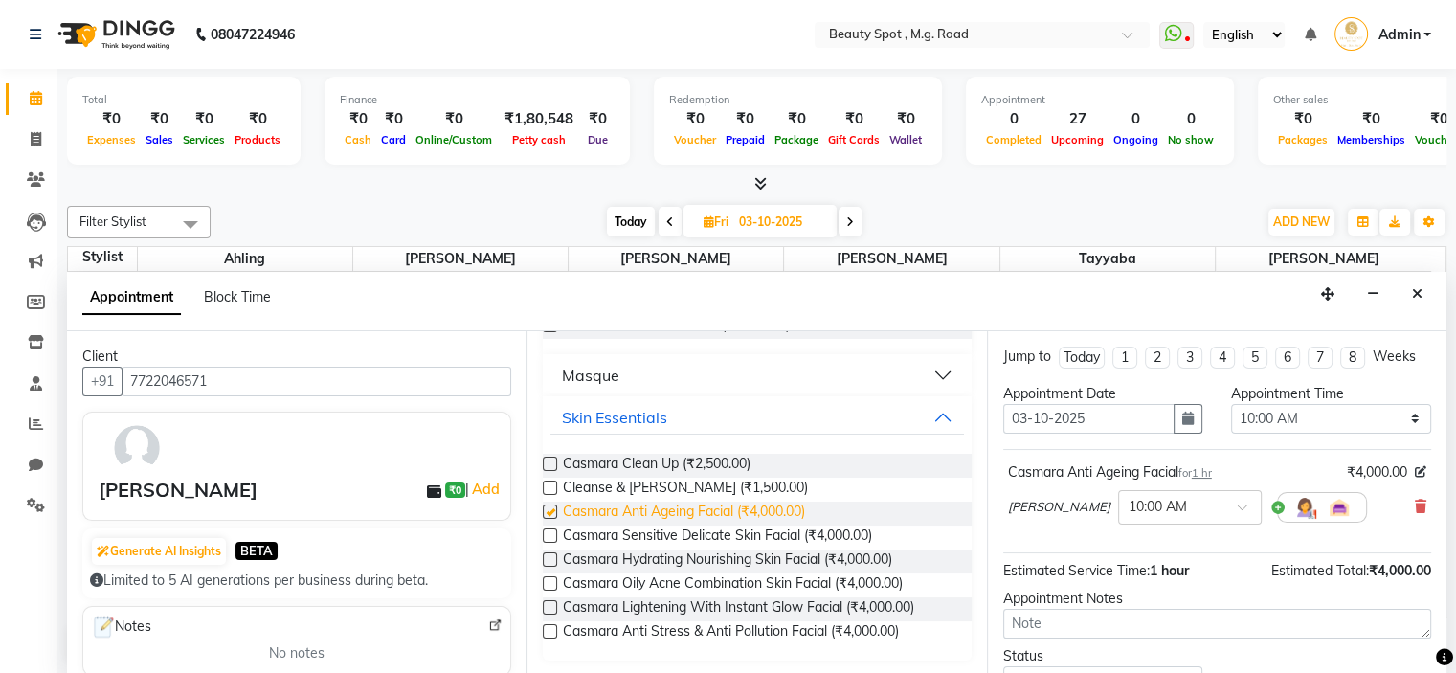
checkbox input "false"
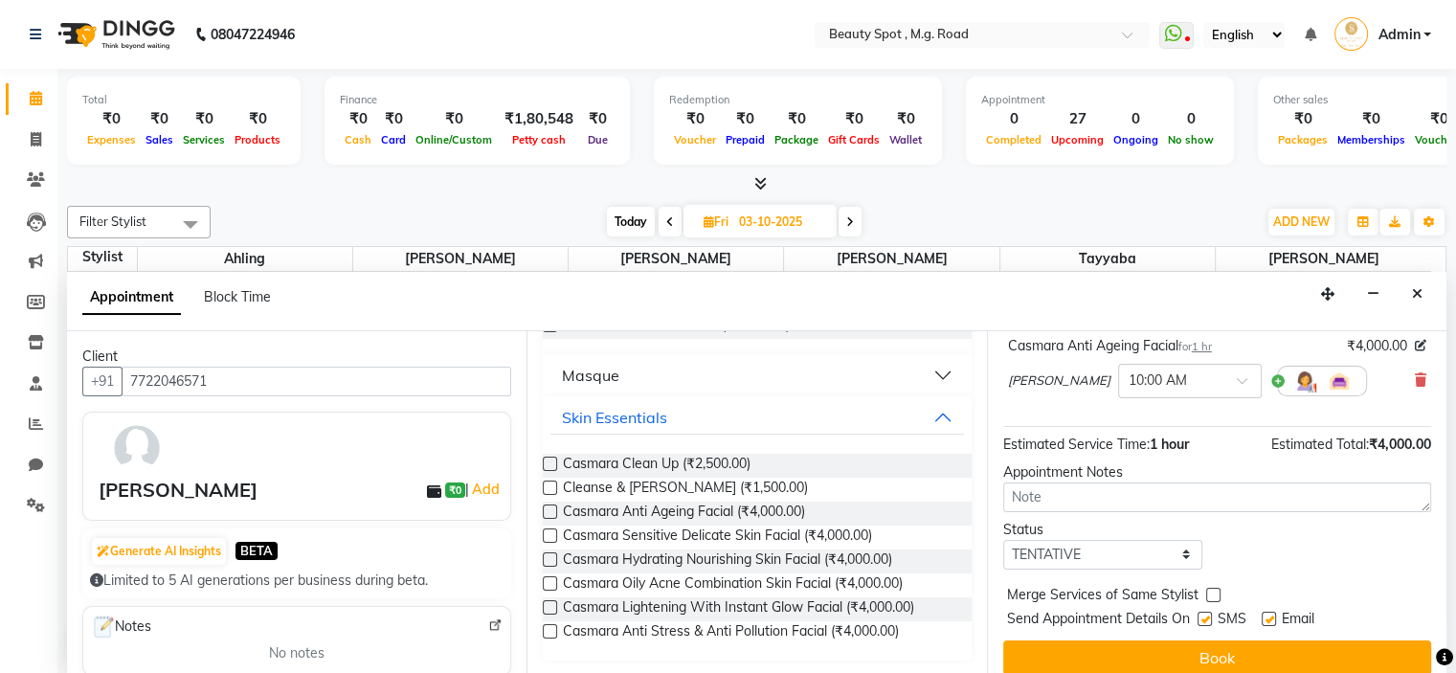
scroll to position [140, 0]
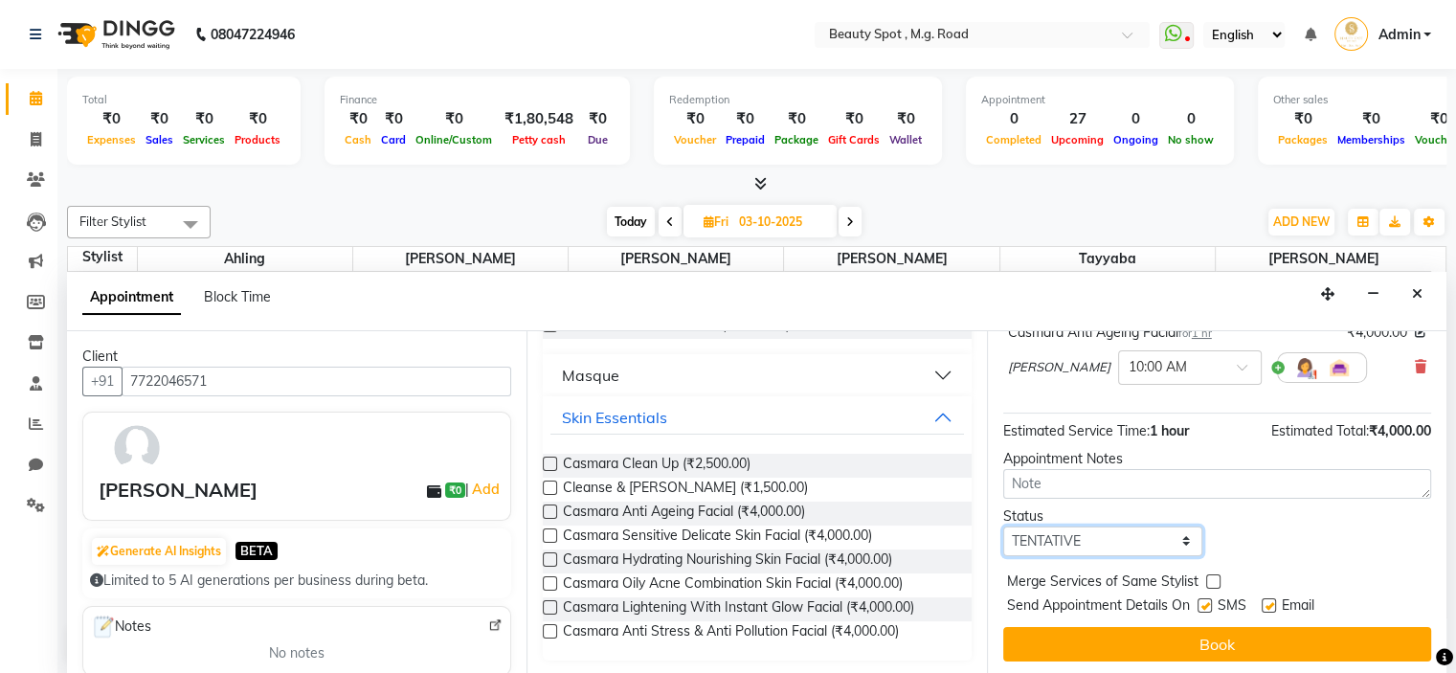
click at [1087, 538] on select "Select TENTATIVE CONFIRM UPCOMING" at bounding box center [1103, 541] width 200 height 30
select select "confirm booking"
click at [1003, 526] on select "Select TENTATIVE CONFIRM UPCOMING" at bounding box center [1103, 541] width 200 height 30
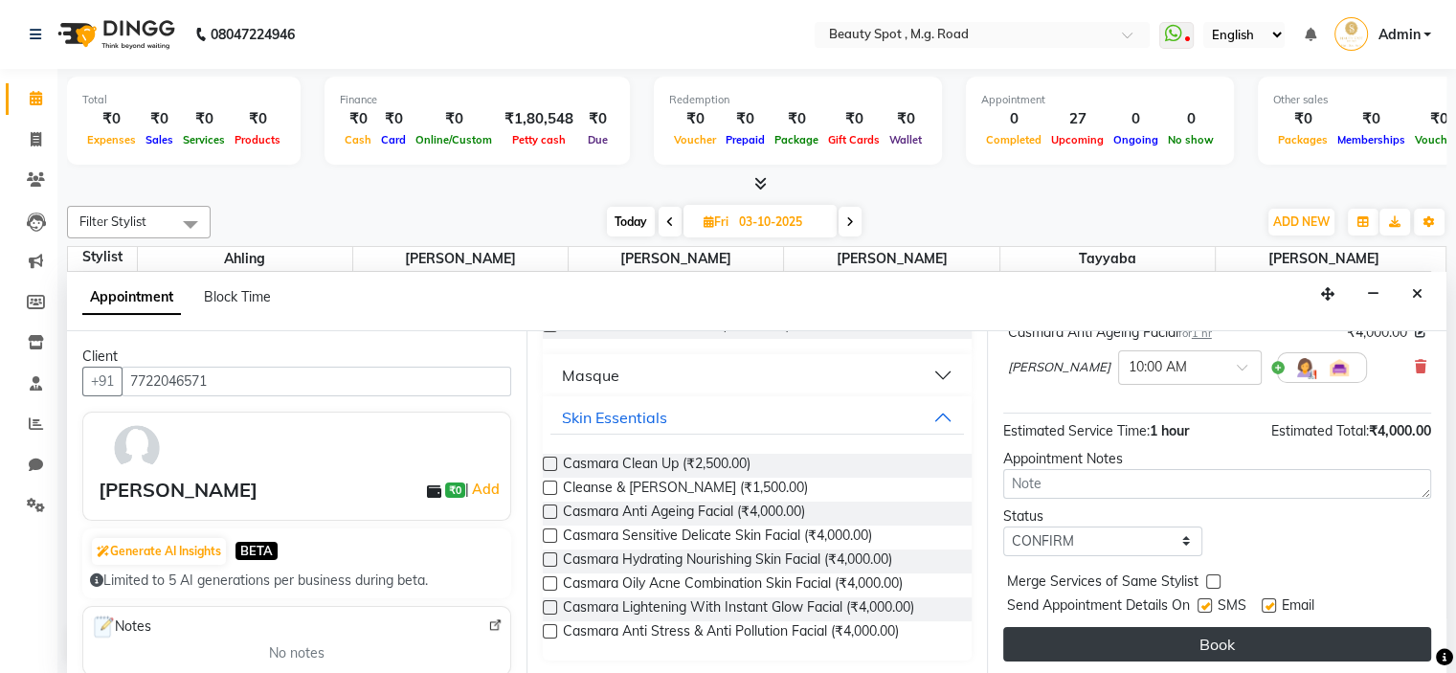
click at [1199, 639] on button "Book" at bounding box center [1217, 644] width 428 height 34
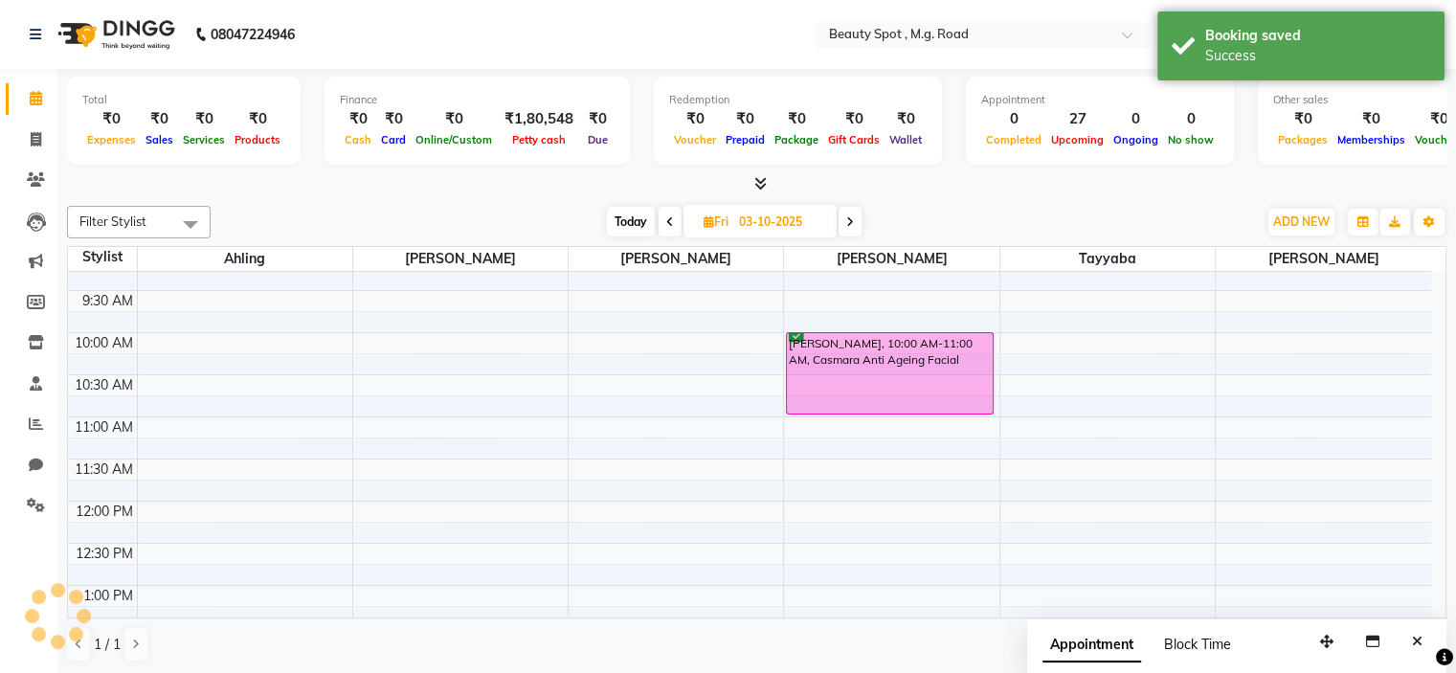
scroll to position [0, 0]
click at [850, 216] on icon at bounding box center [850, 221] width 8 height 11
type input "04-10-2025"
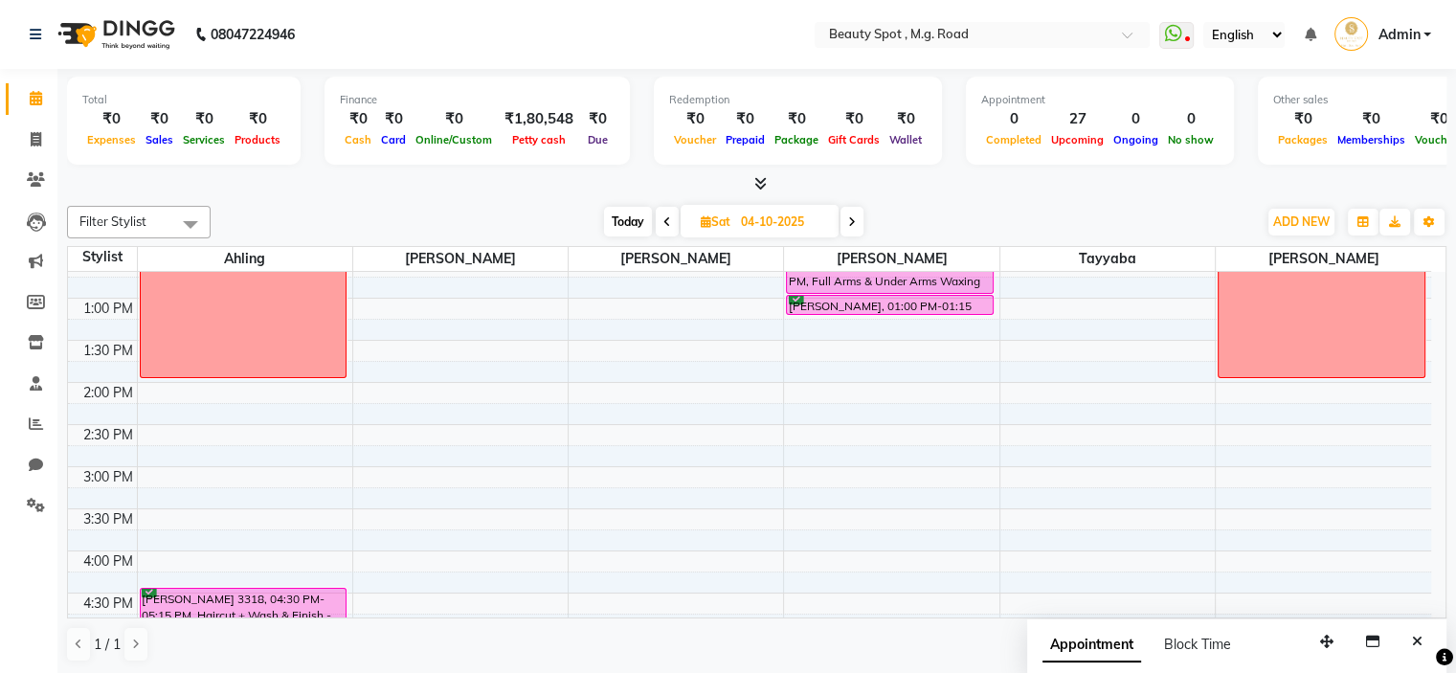
scroll to position [214, 0]
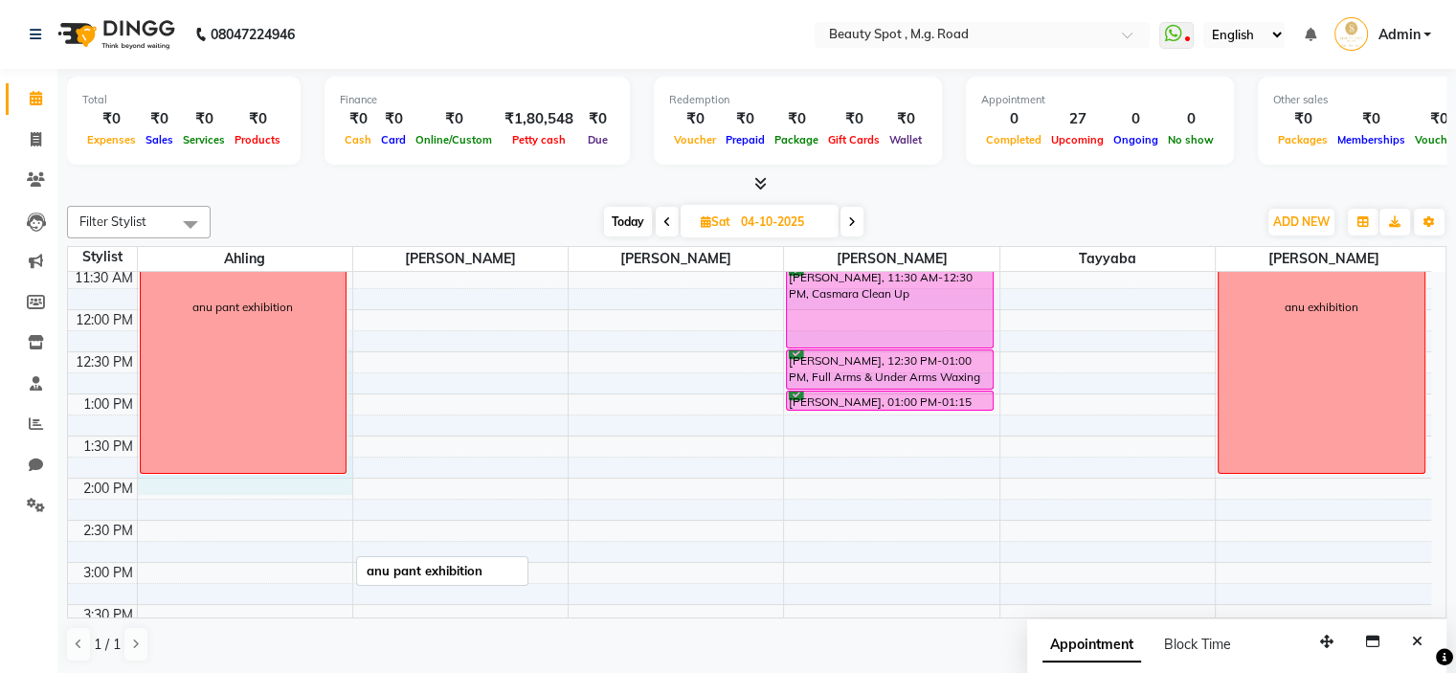
drag, startPoint x: 280, startPoint y: 476, endPoint x: 284, endPoint y: 365, distance: 111.1
click at [284, 365] on div "9:00 AM 9:30 AM 10:00 AM 10:30 AM 11:00 AM 11:30 AM 12:00 PM 12:30 PM 1:00 PM 1…" at bounding box center [749, 520] width 1363 height 926
select select "71897"
select select "750"
select select "tentative"
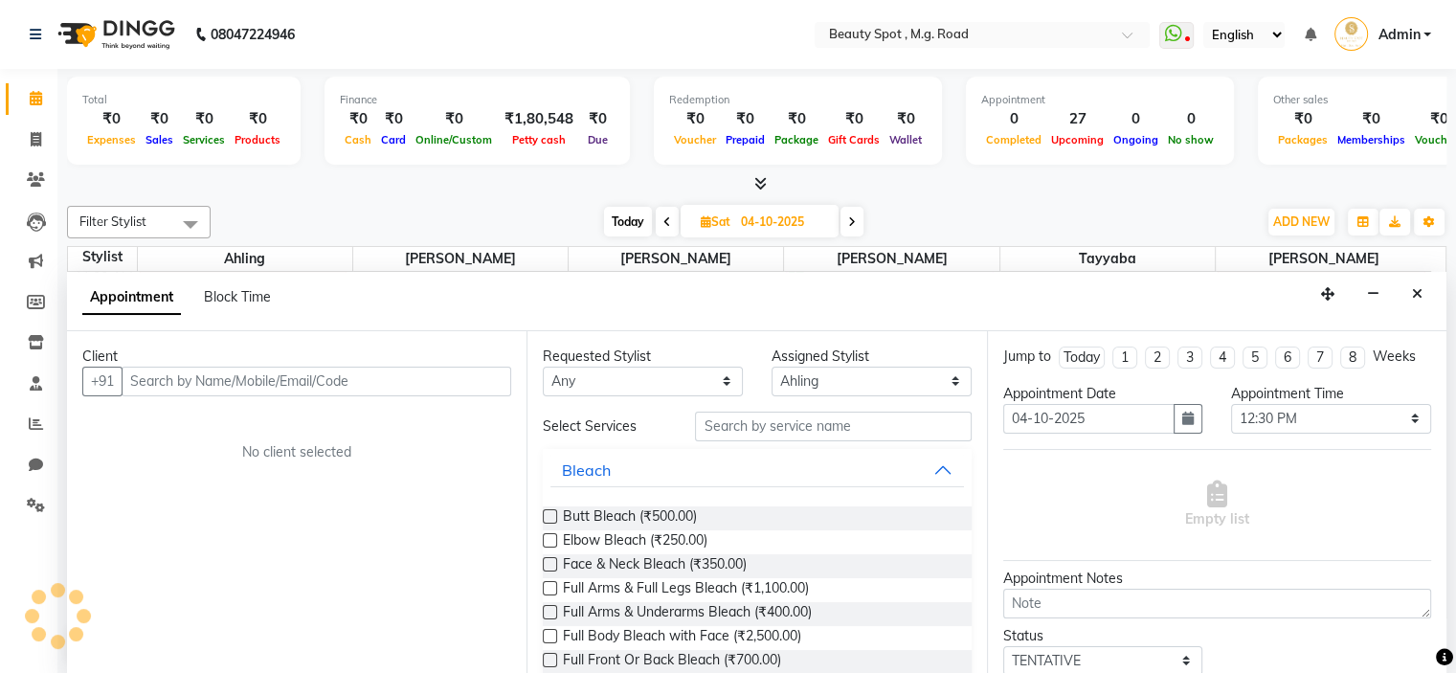
scroll to position [0, 0]
click at [239, 294] on span "Block Time" at bounding box center [237, 296] width 67 height 17
select select "71897"
select select "750"
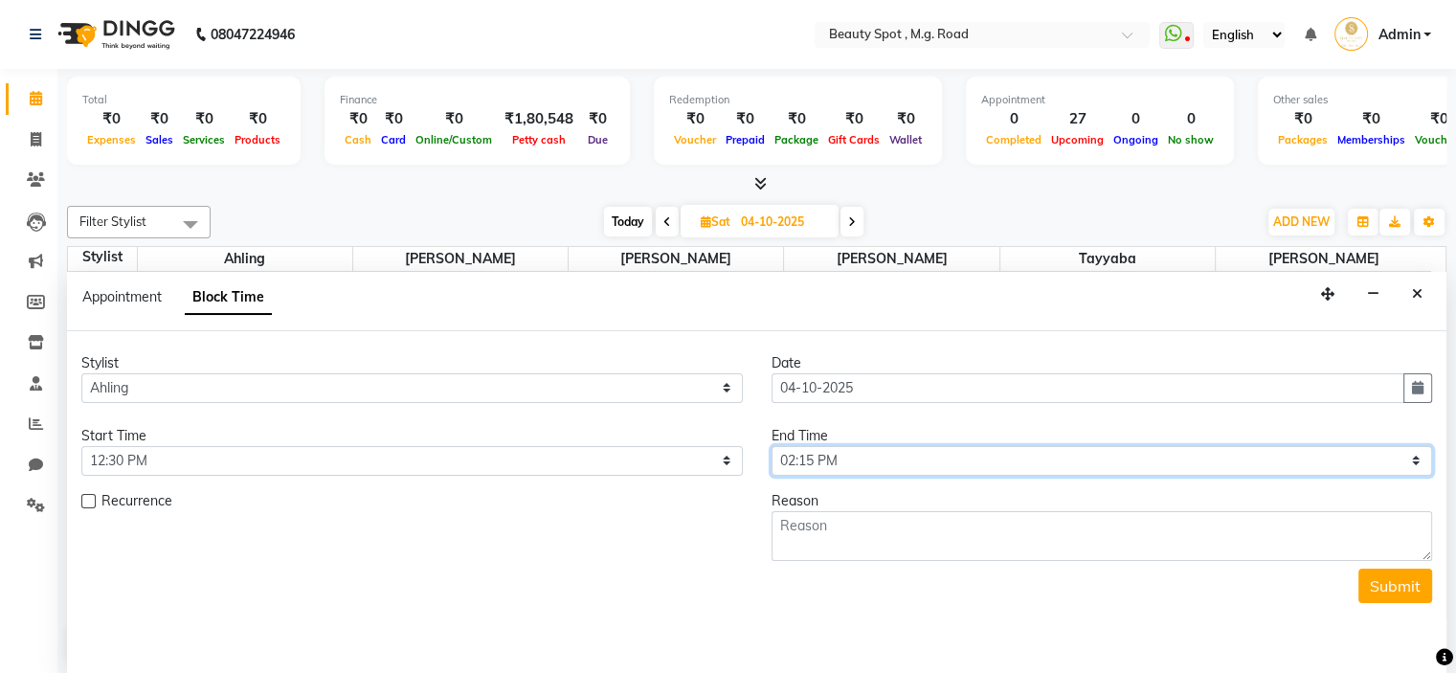
click at [863, 455] on select "Select 10:00 AM 10:15 AM 10:30 AM 10:45 AM 11:00 AM 11:15 AM 11:30 AM 11:45 AM …" at bounding box center [1102, 461] width 661 height 30
click at [772, 446] on select "Select 10:00 AM 10:15 AM 10:30 AM 10:45 AM 11:00 AM 11:15 AM 11:30 AM 11:45 AM …" at bounding box center [1102, 461] width 661 height 30
click at [869, 466] on select "Select 10:00 AM 10:15 AM 10:30 AM 10:45 AM 11:00 AM 11:15 AM 11:30 AM 11:45 AM …" at bounding box center [1102, 461] width 661 height 30
select select "780"
click at [772, 446] on select "Select 10:00 AM 10:15 AM 10:30 AM 10:45 AM 11:00 AM 11:15 AM 11:30 AM 11:45 AM …" at bounding box center [1102, 461] width 661 height 30
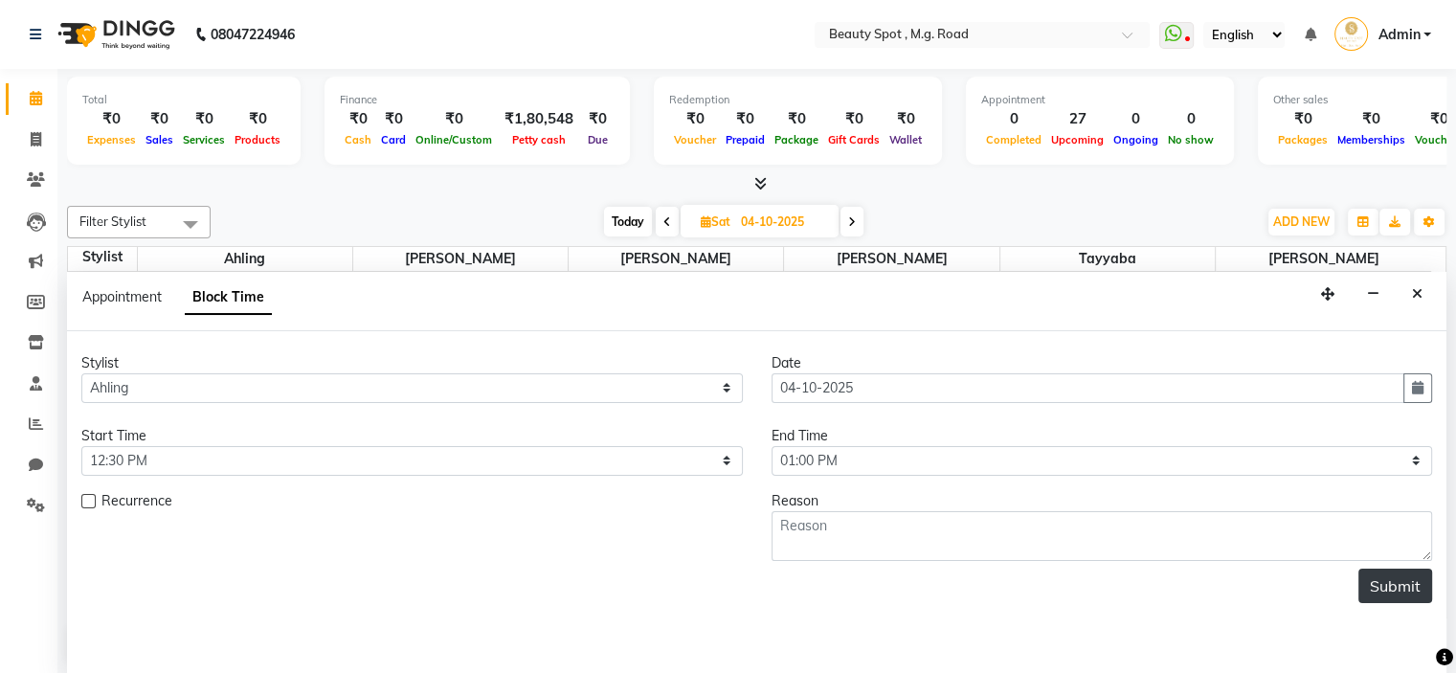
click at [1396, 582] on button "Submit" at bounding box center [1395, 586] width 74 height 34
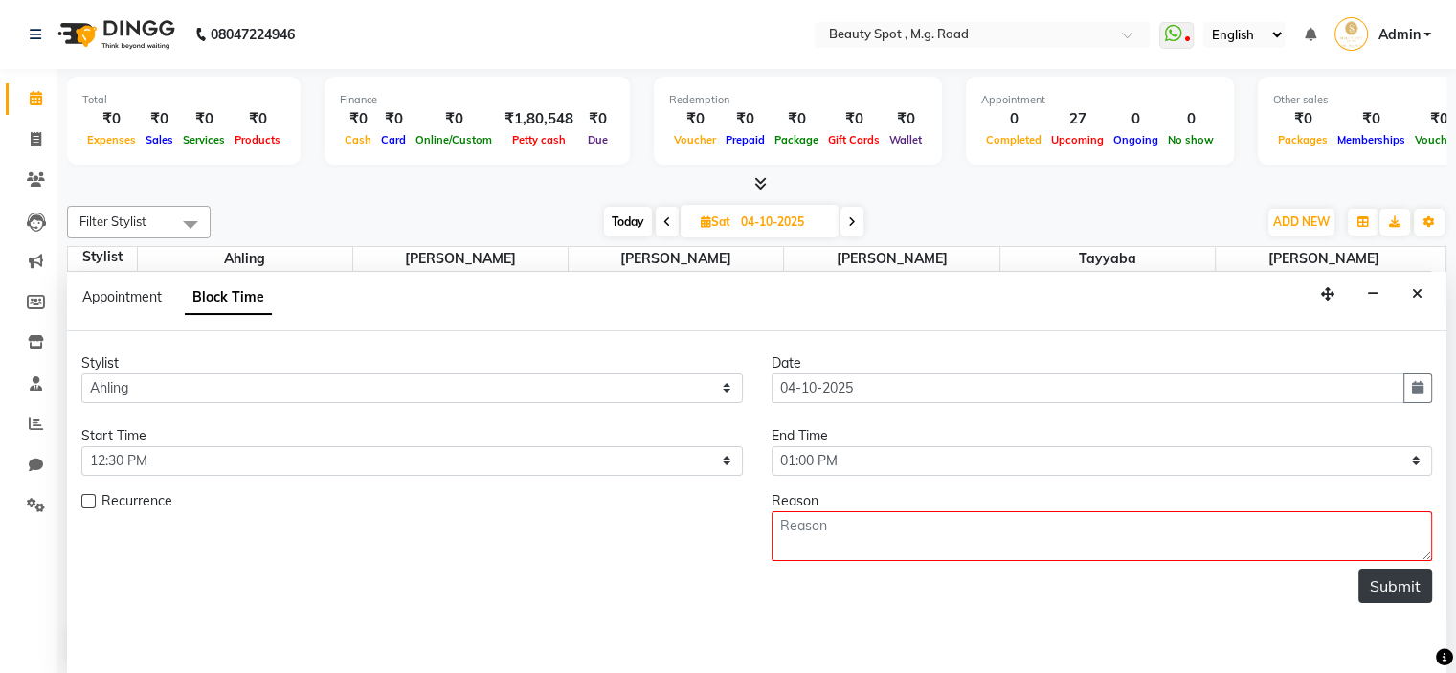
click at [1396, 582] on button "Submit" at bounding box center [1395, 586] width 74 height 34
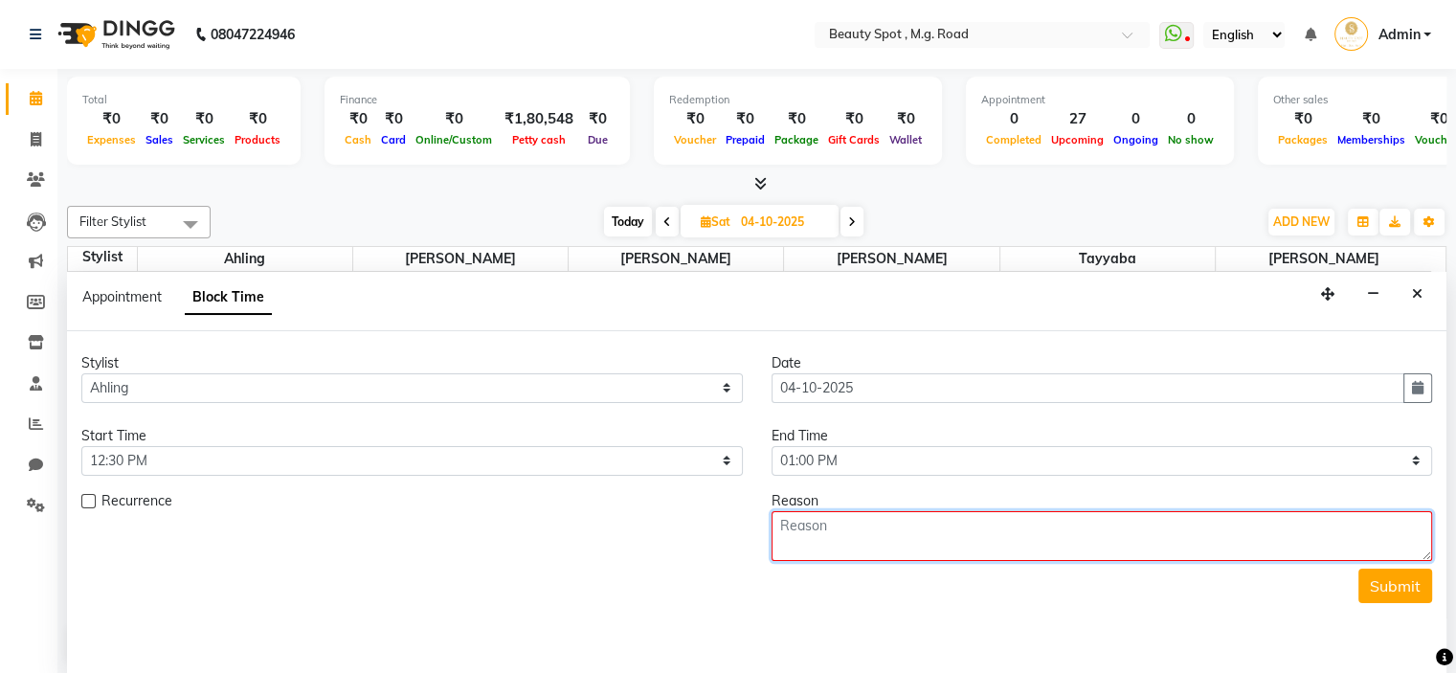
click at [864, 535] on textarea at bounding box center [1102, 536] width 661 height 50
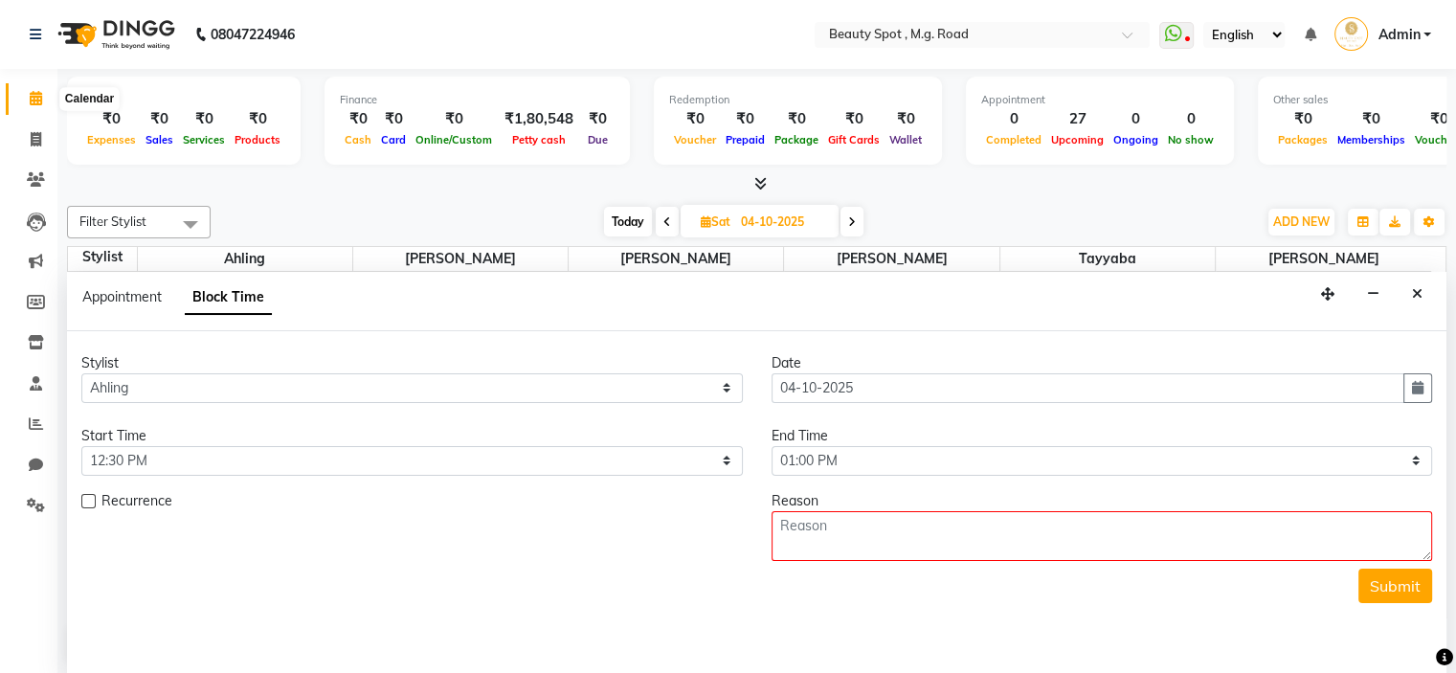
click at [33, 99] on icon at bounding box center [36, 98] width 12 height 14
click at [34, 99] on icon at bounding box center [36, 98] width 12 height 14
click at [639, 220] on span "Today" at bounding box center [628, 222] width 48 height 30
type input "01-10-2025"
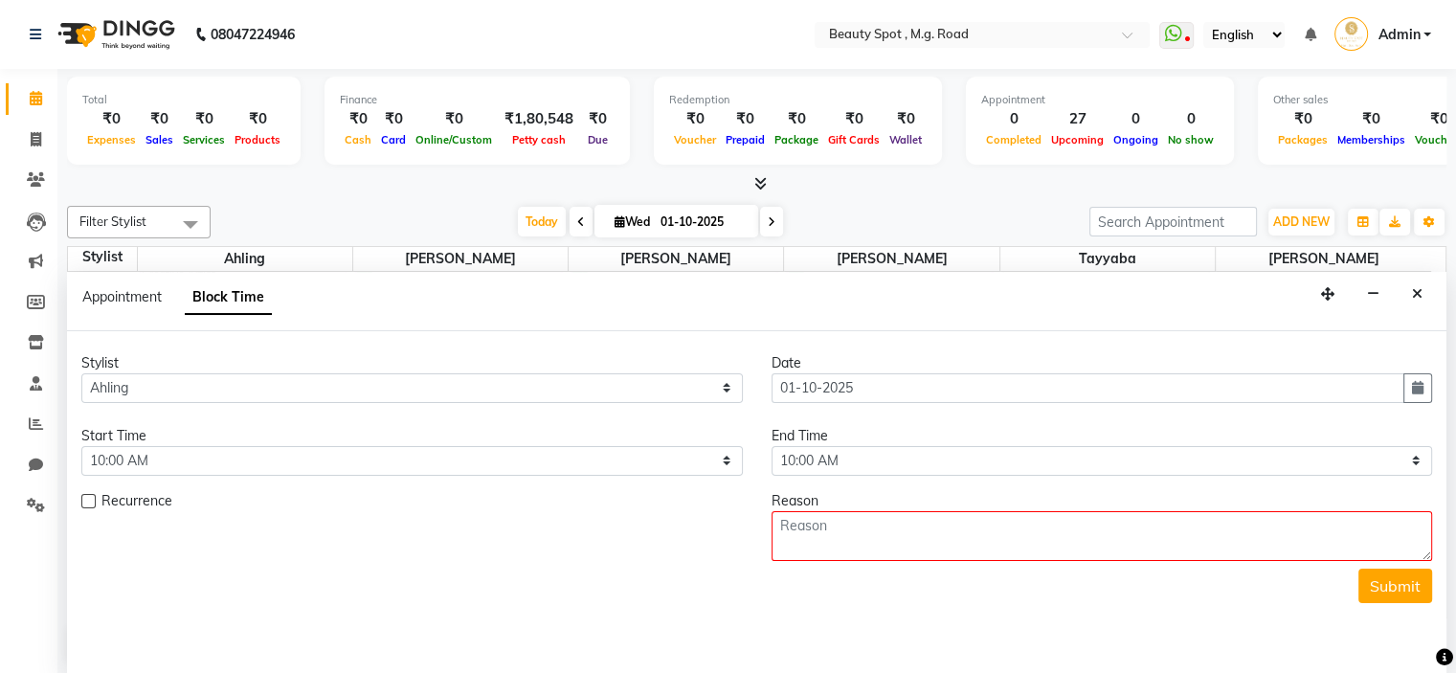
click at [577, 216] on icon at bounding box center [581, 221] width 8 height 11
type input "30-09-2025"
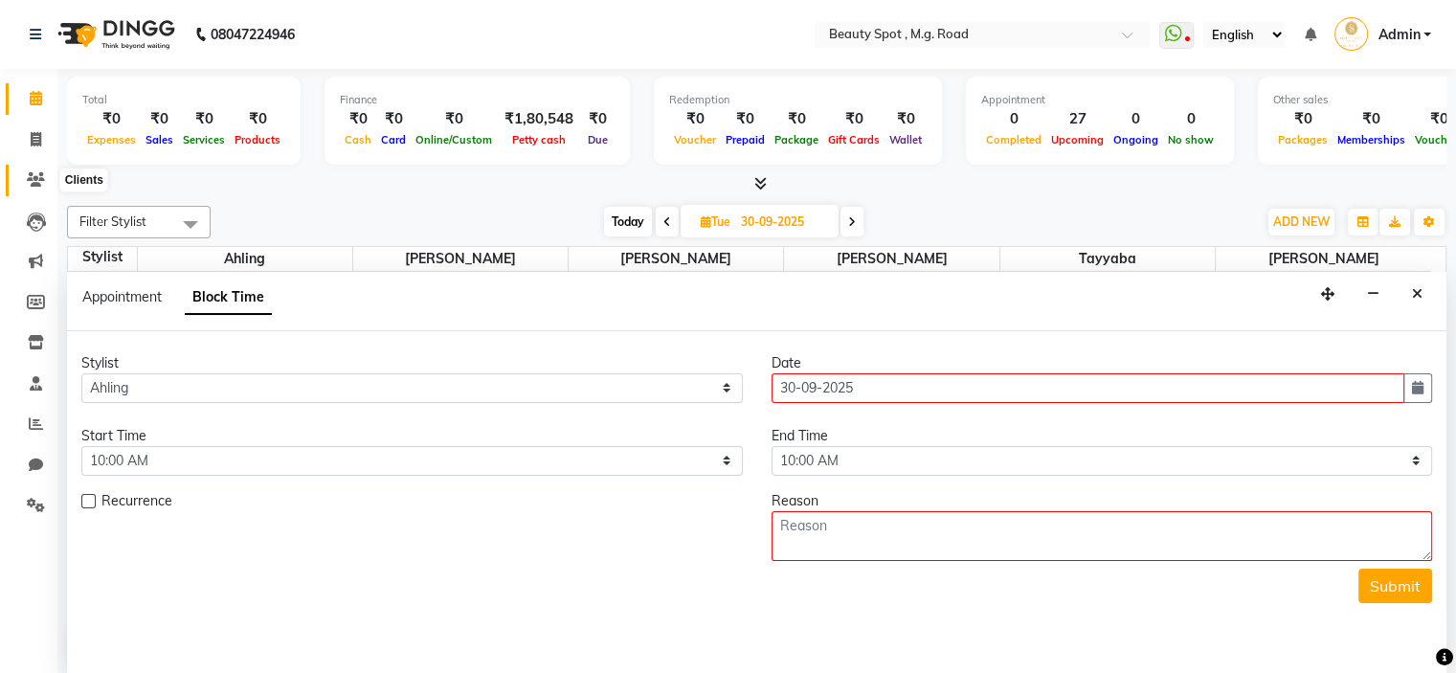
click at [37, 176] on icon at bounding box center [36, 179] width 18 height 14
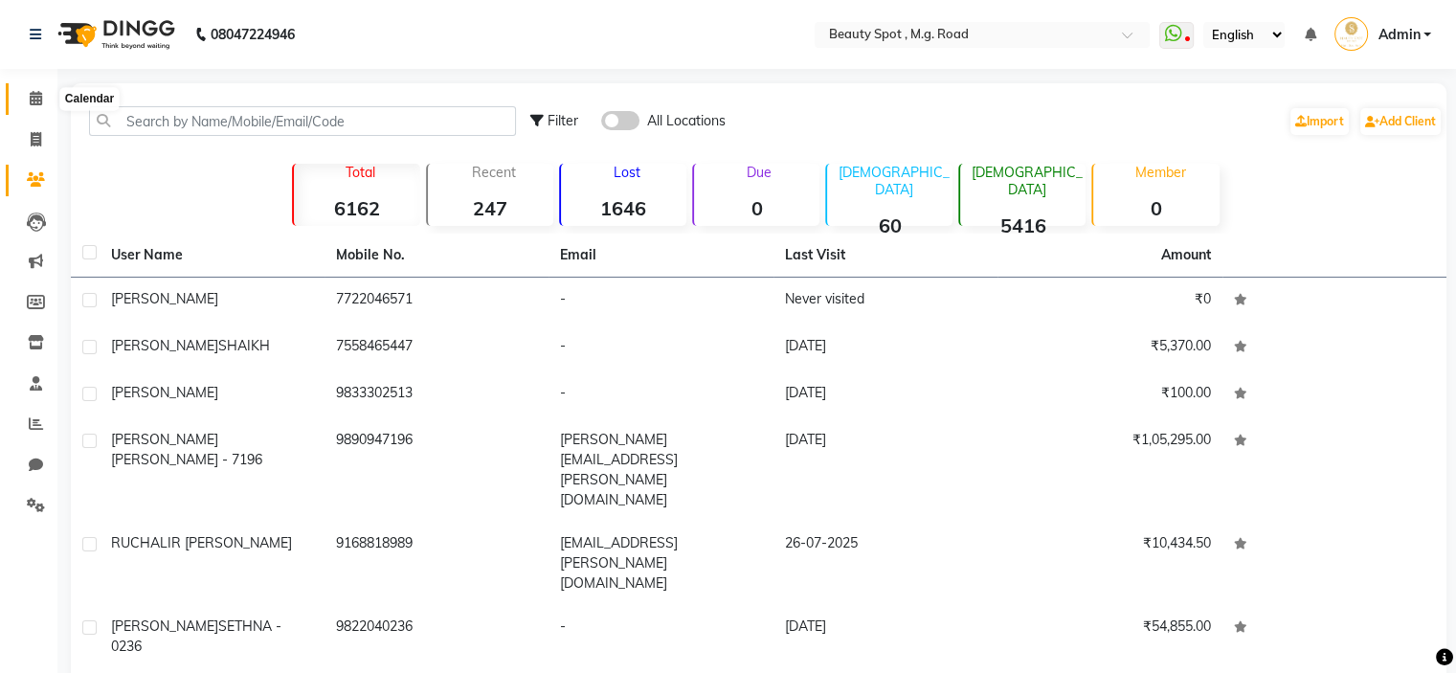
click at [30, 99] on icon at bounding box center [36, 98] width 12 height 14
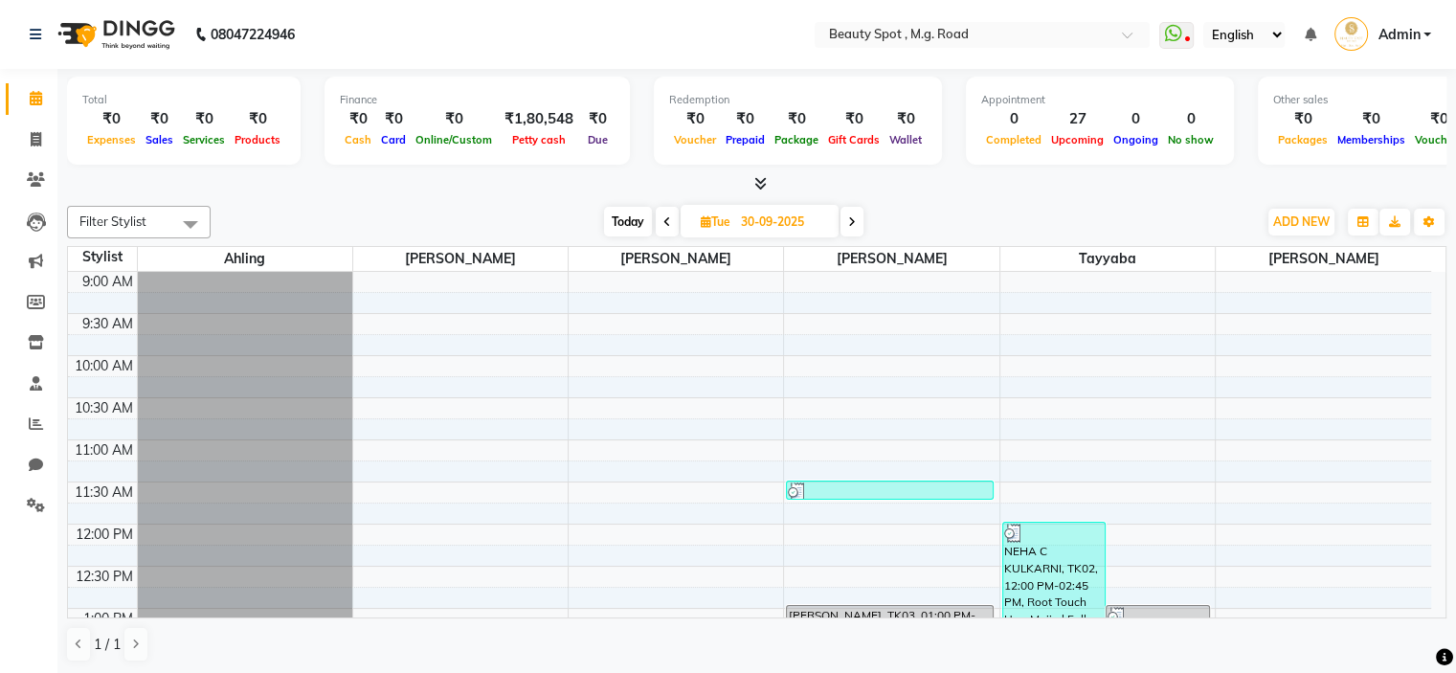
click at [849, 218] on icon at bounding box center [852, 221] width 8 height 11
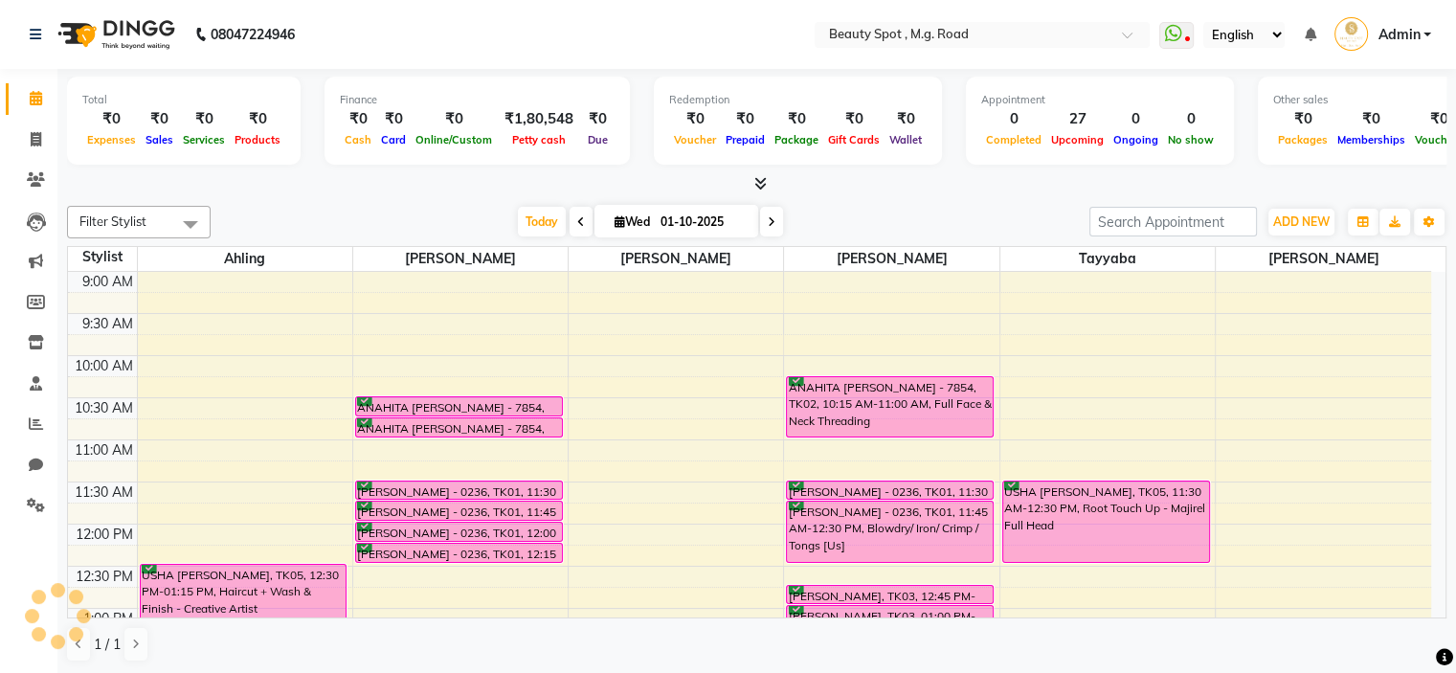
scroll to position [502, 0]
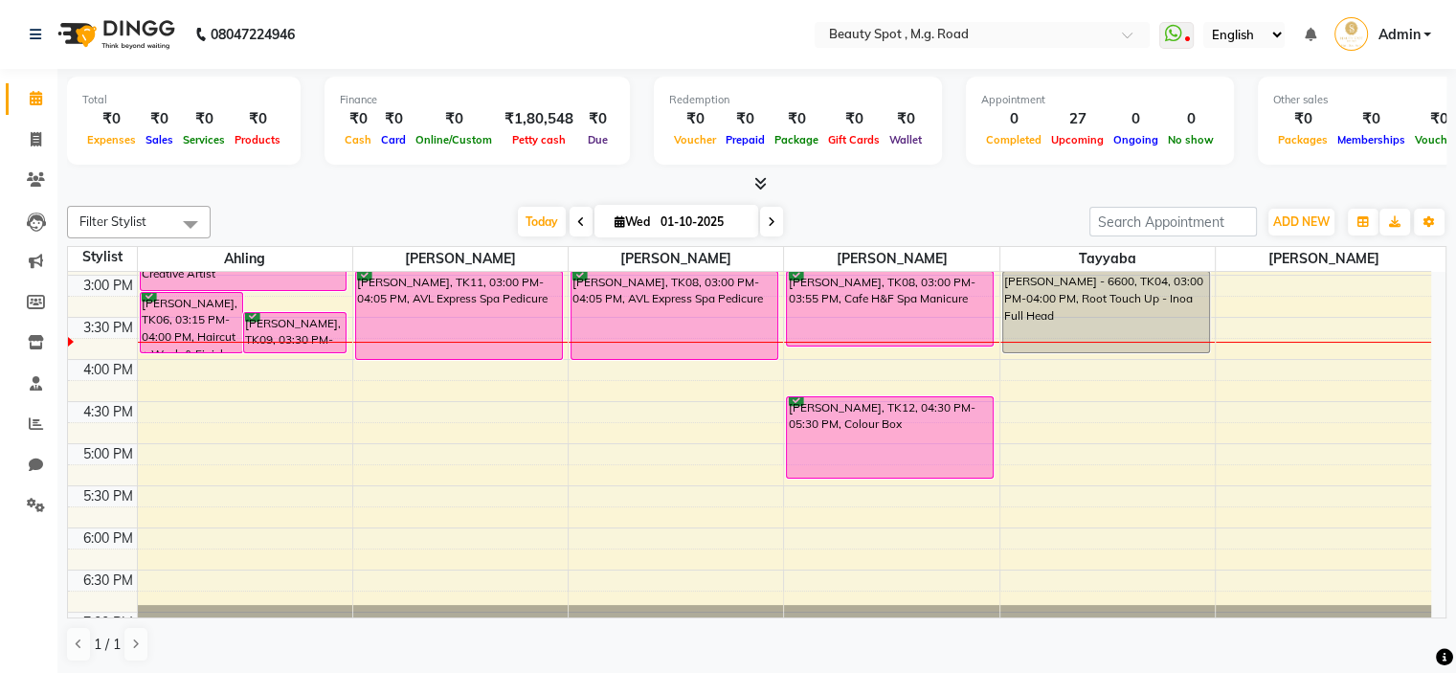
click at [765, 212] on span at bounding box center [771, 222] width 23 height 30
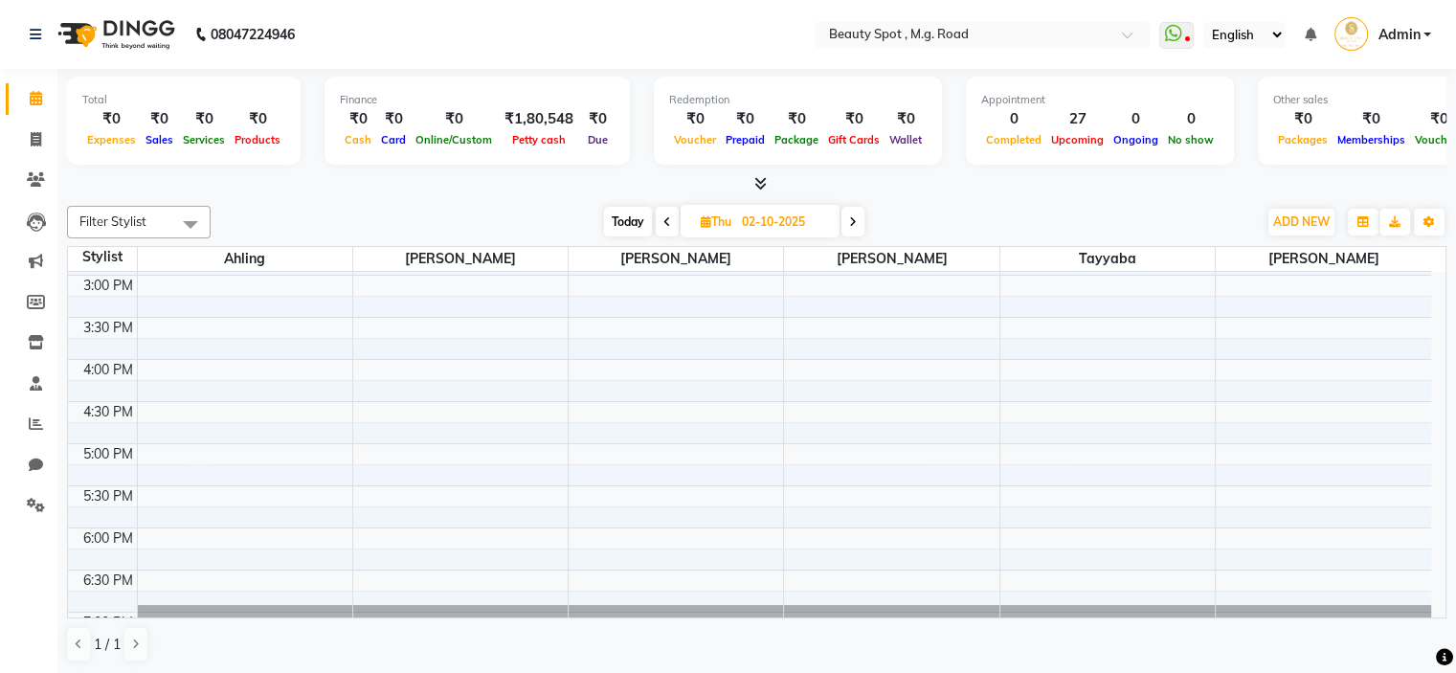
click at [847, 220] on span at bounding box center [852, 222] width 23 height 30
click at [847, 220] on icon at bounding box center [850, 221] width 8 height 11
type input "04-10-2025"
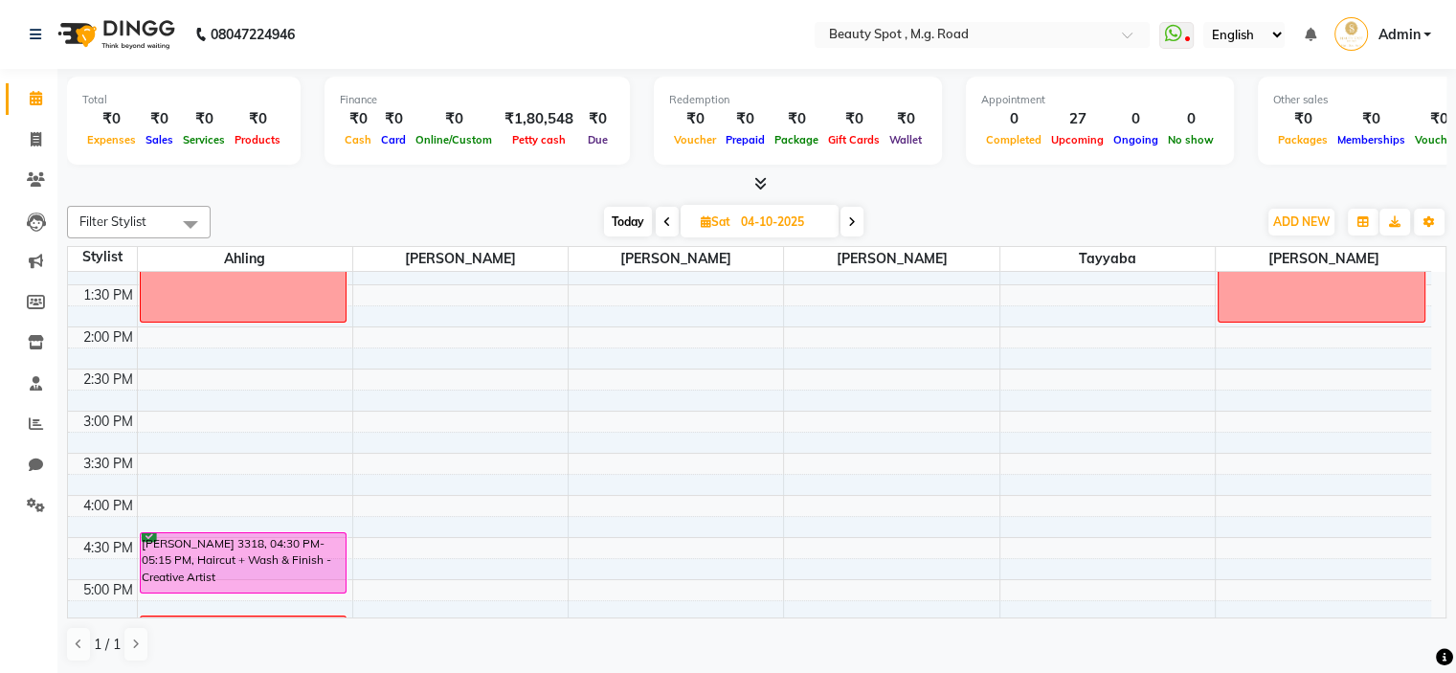
scroll to position [214, 0]
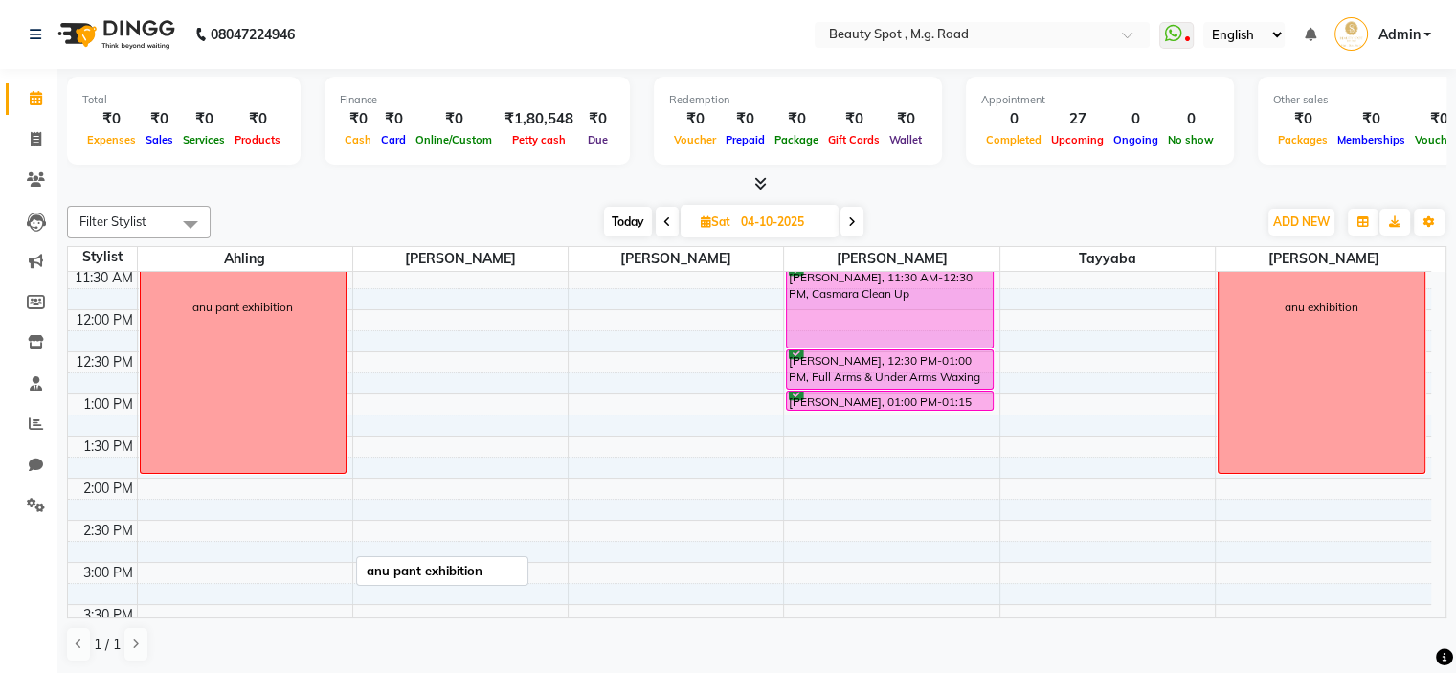
click at [223, 345] on div "anu pant exhibition" at bounding box center [244, 307] width 206 height 331
click at [276, 378] on div "anu pant exhibition" at bounding box center [244, 307] width 206 height 331
drag, startPoint x: 168, startPoint y: 463, endPoint x: 180, endPoint y: 401, distance: 63.5
click at [180, 401] on div "anu pant exhibition" at bounding box center [244, 307] width 206 height 331
click at [209, 393] on div "anu pant exhibition" at bounding box center [244, 307] width 206 height 331
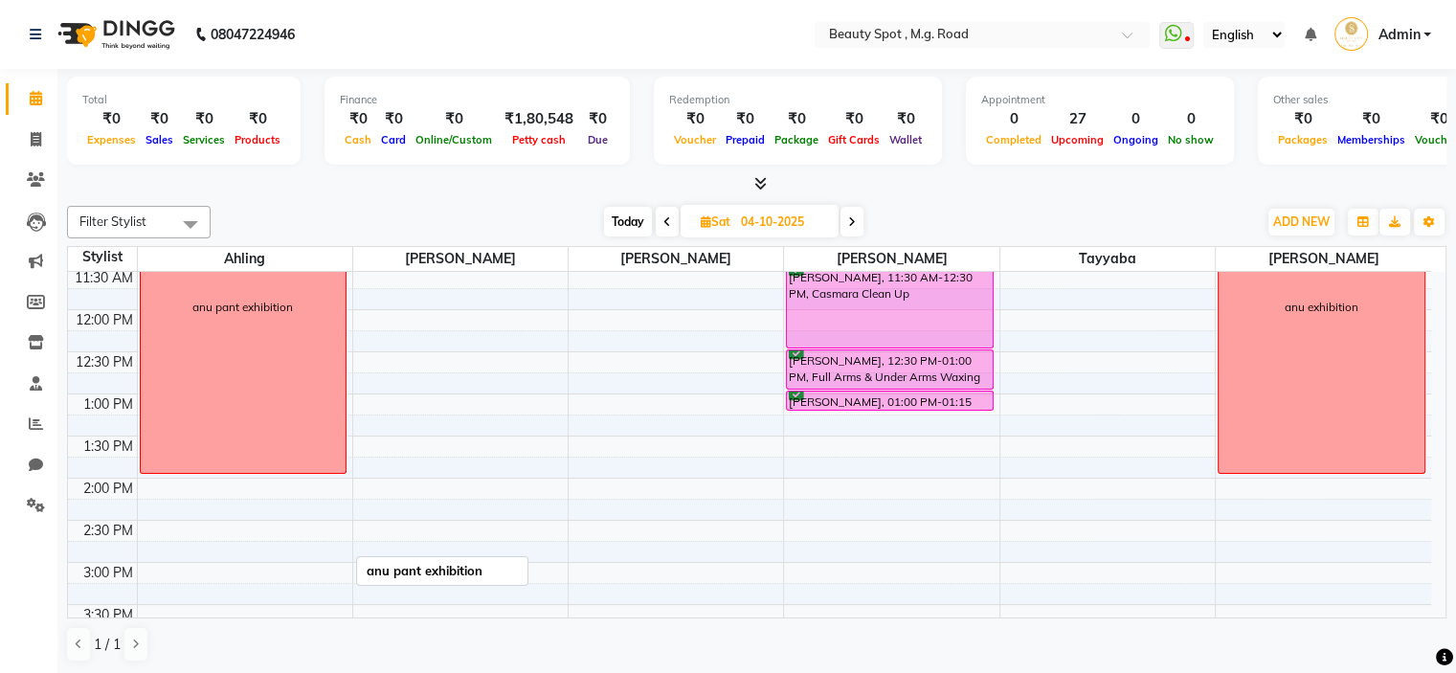
click at [260, 309] on div "anu pant exhibition" at bounding box center [242, 307] width 101 height 17
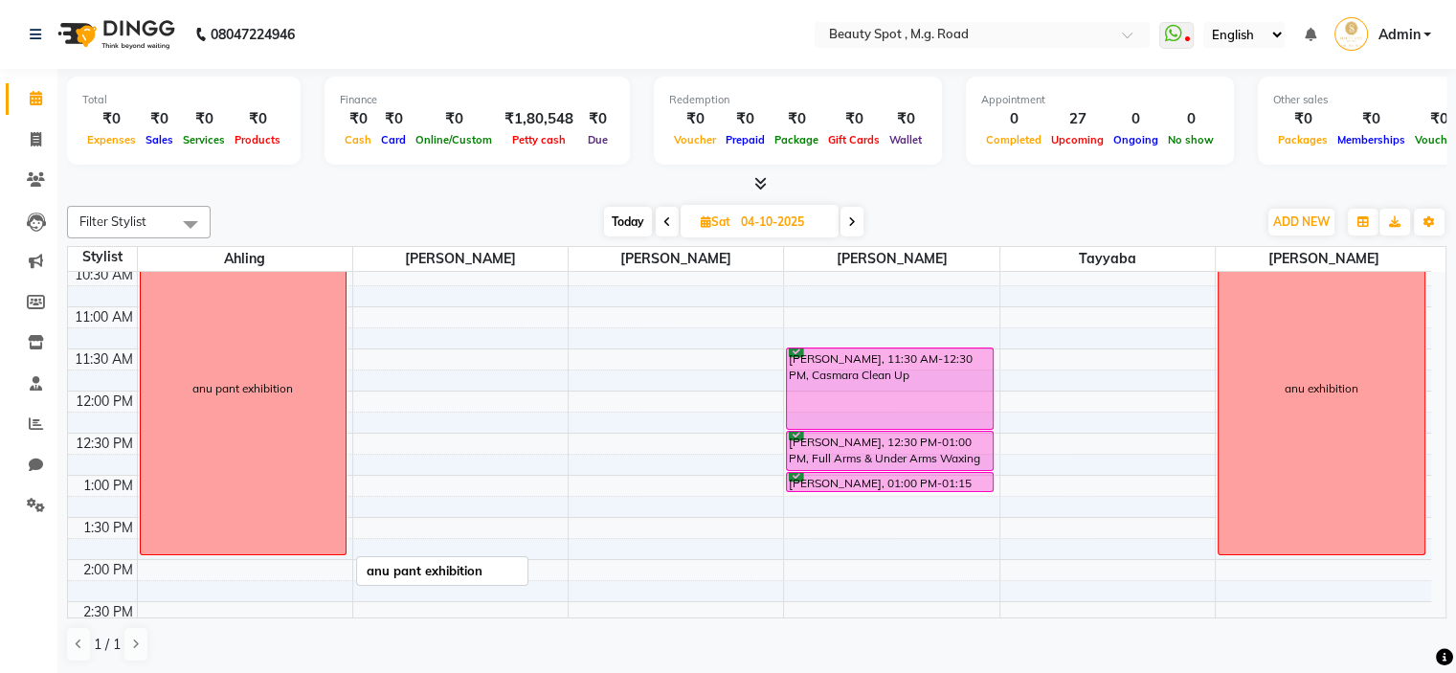
scroll to position [0, 0]
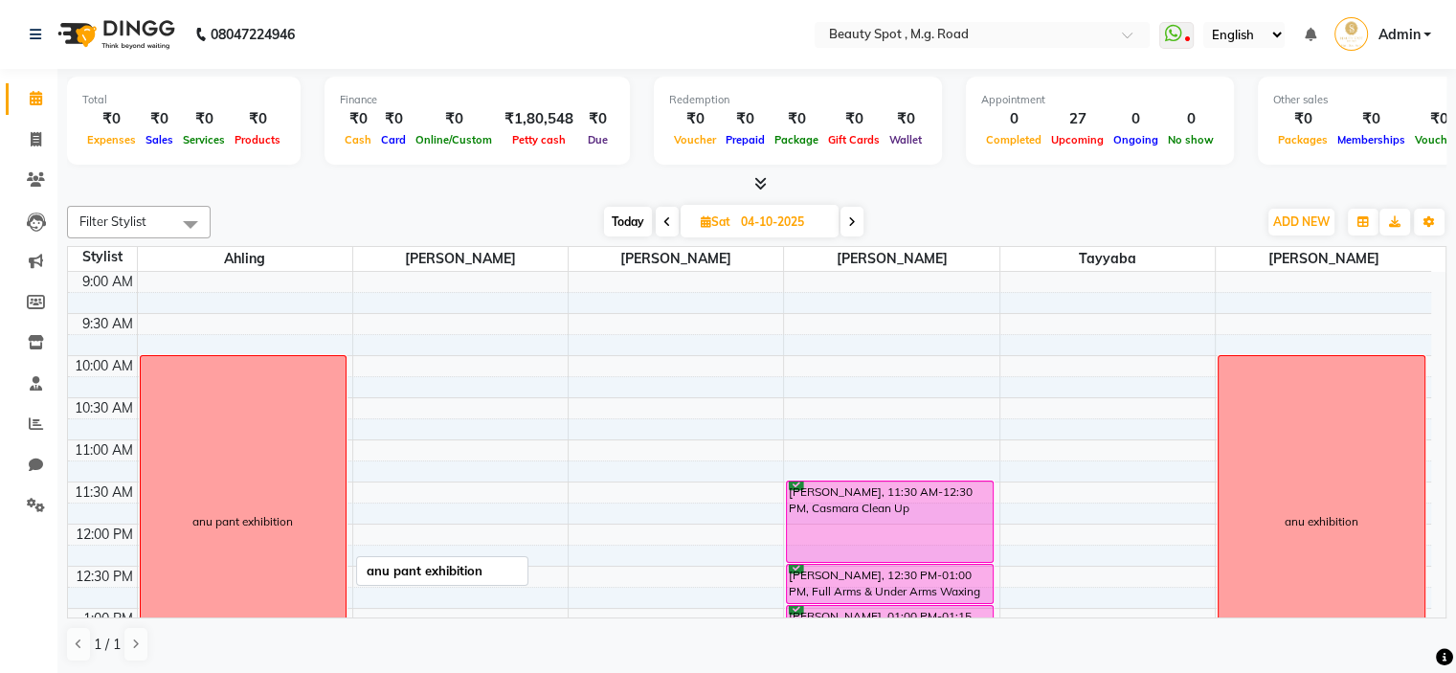
click at [233, 412] on div "anu pant exhibition" at bounding box center [244, 521] width 206 height 331
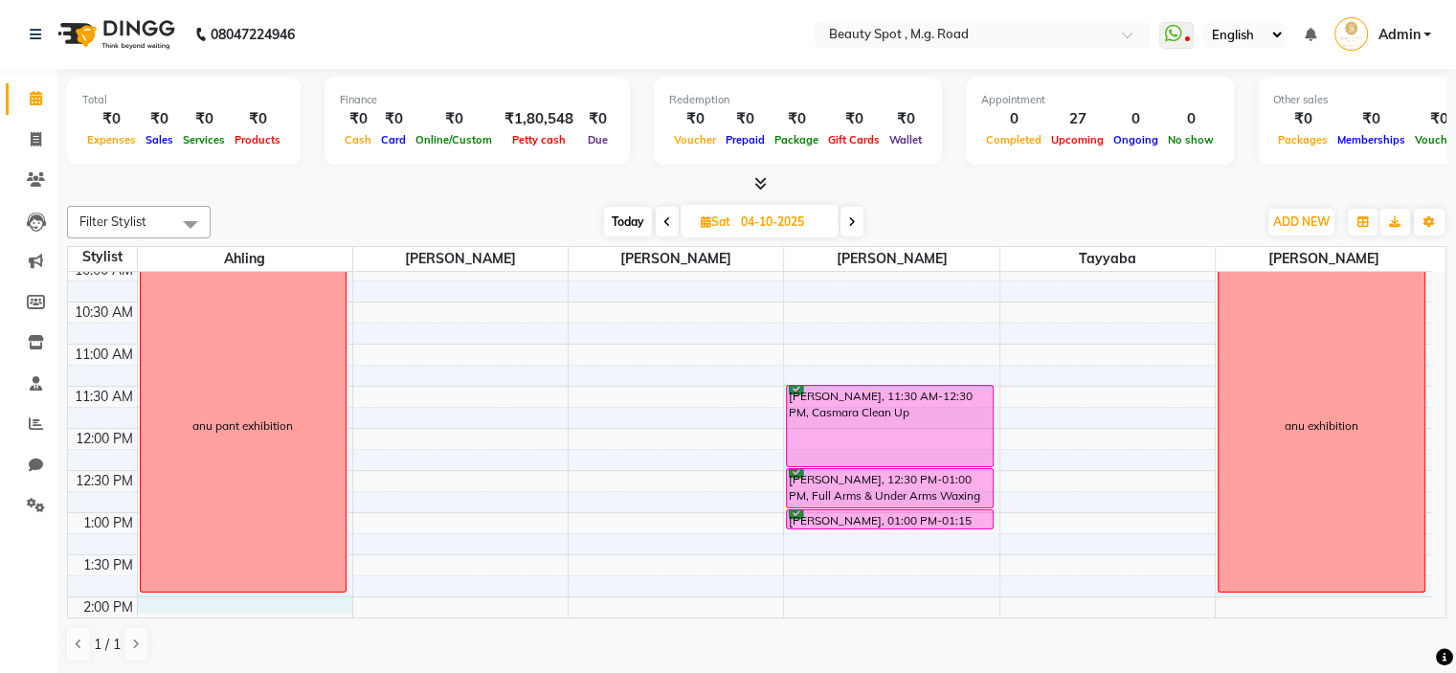
click at [272, 604] on div "9:00 AM 9:30 AM 10:00 AM 10:30 AM 11:00 AM 11:30 AM 12:00 PM 12:30 PM 1:00 PM 1…" at bounding box center [749, 639] width 1363 height 926
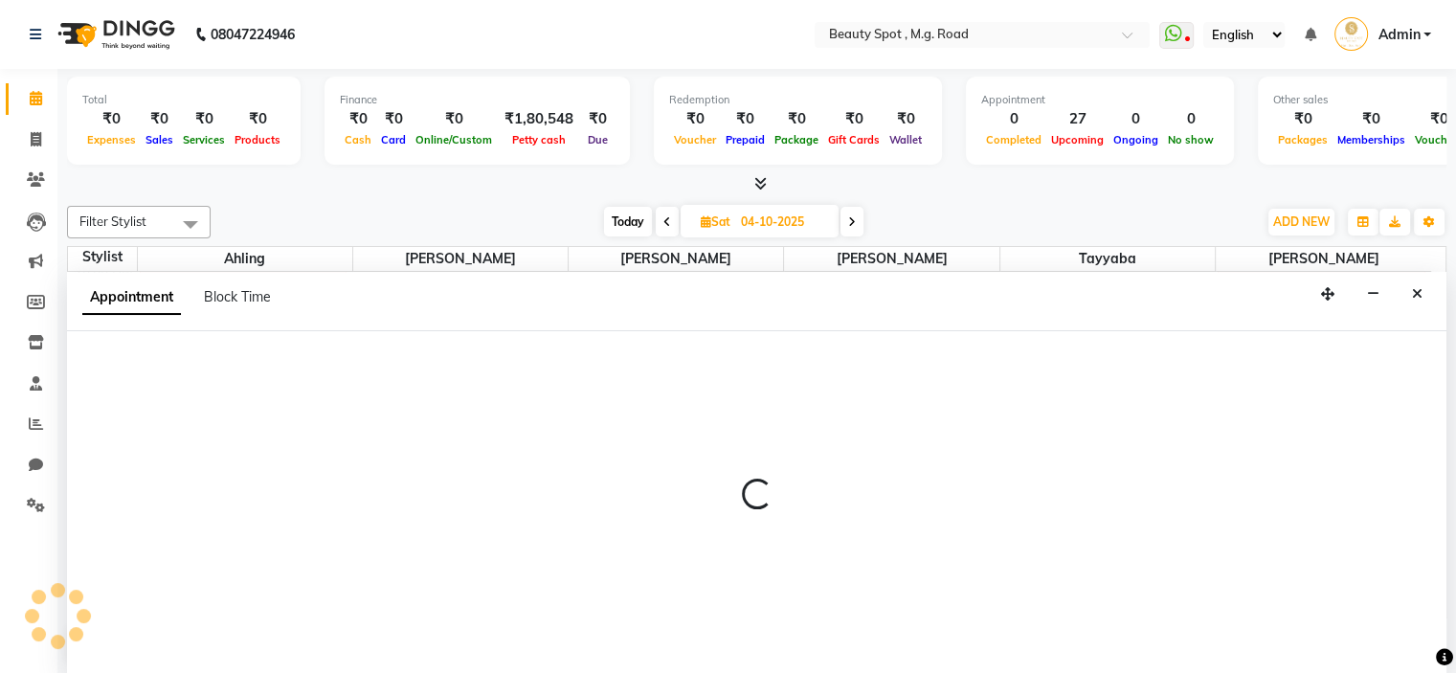
scroll to position [0, 0]
select select "71897"
select select "840"
select select "tentative"
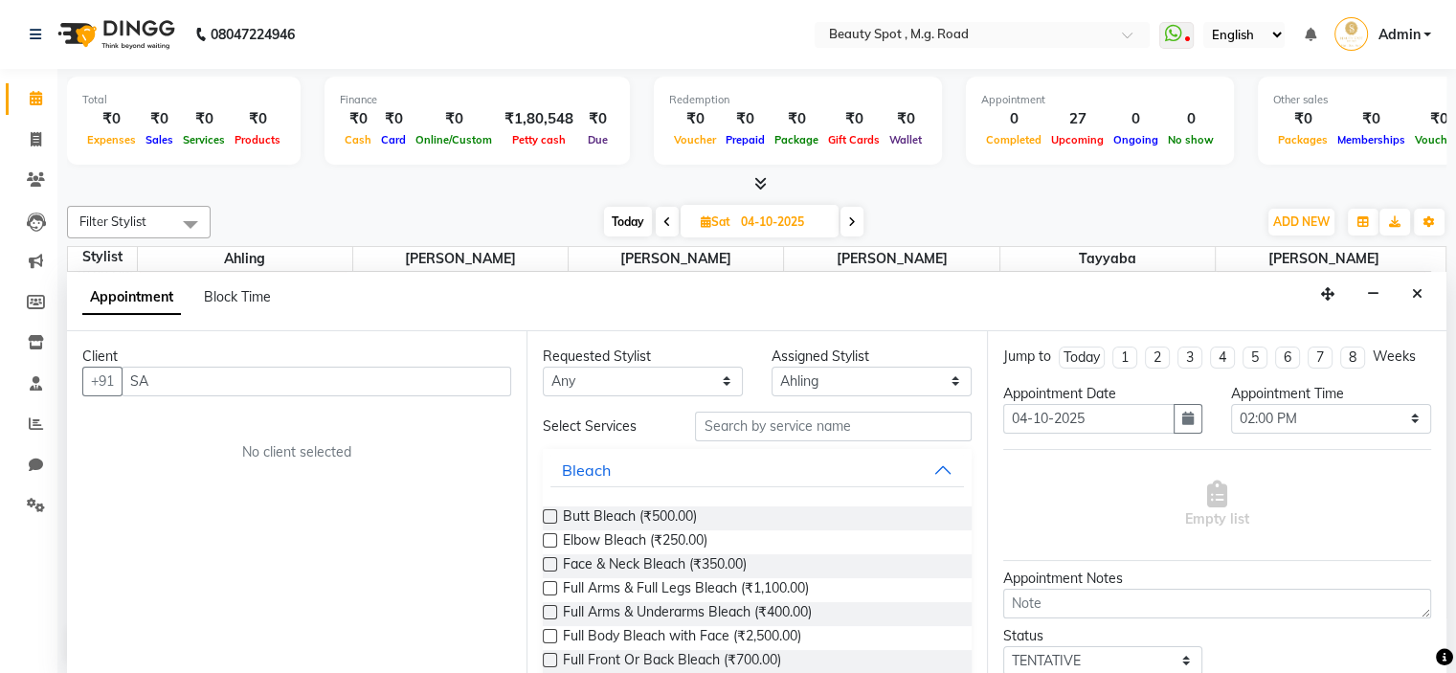
type input "S"
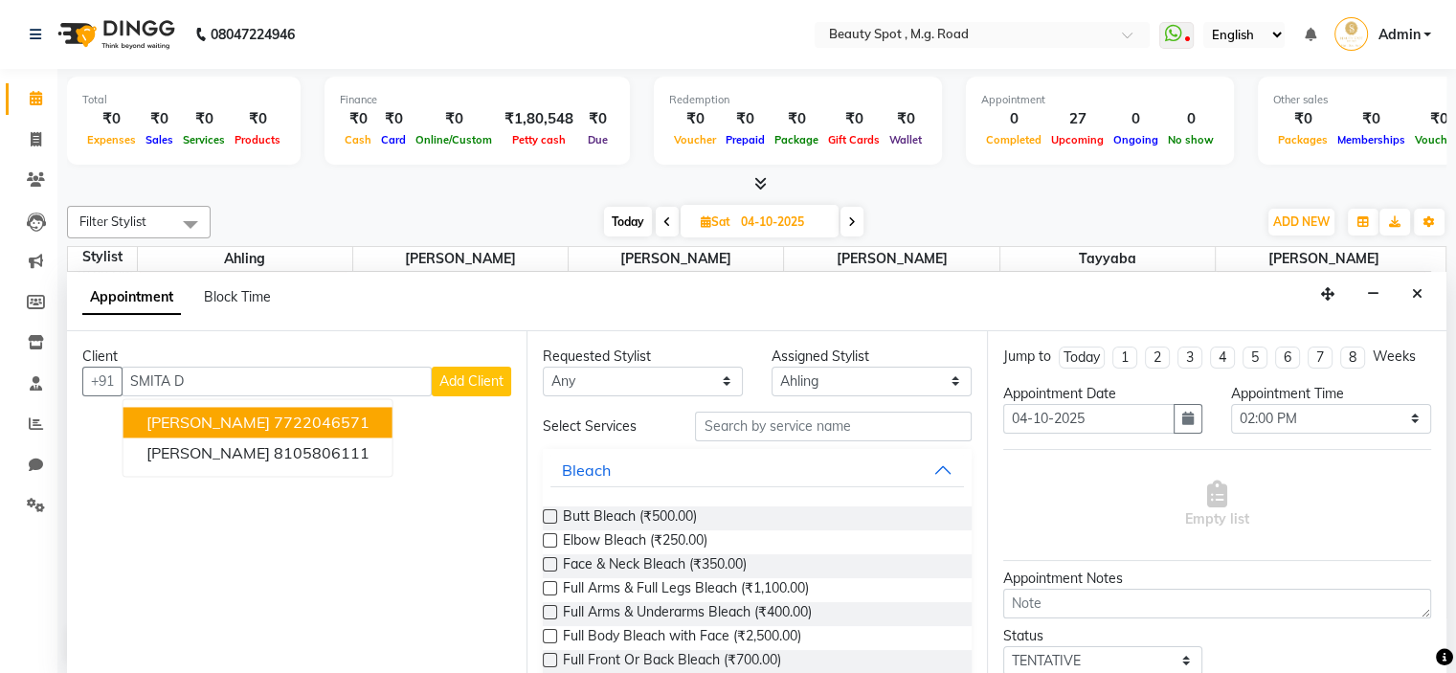
click at [349, 423] on ngb-highlight "7722046571" at bounding box center [322, 422] width 96 height 19
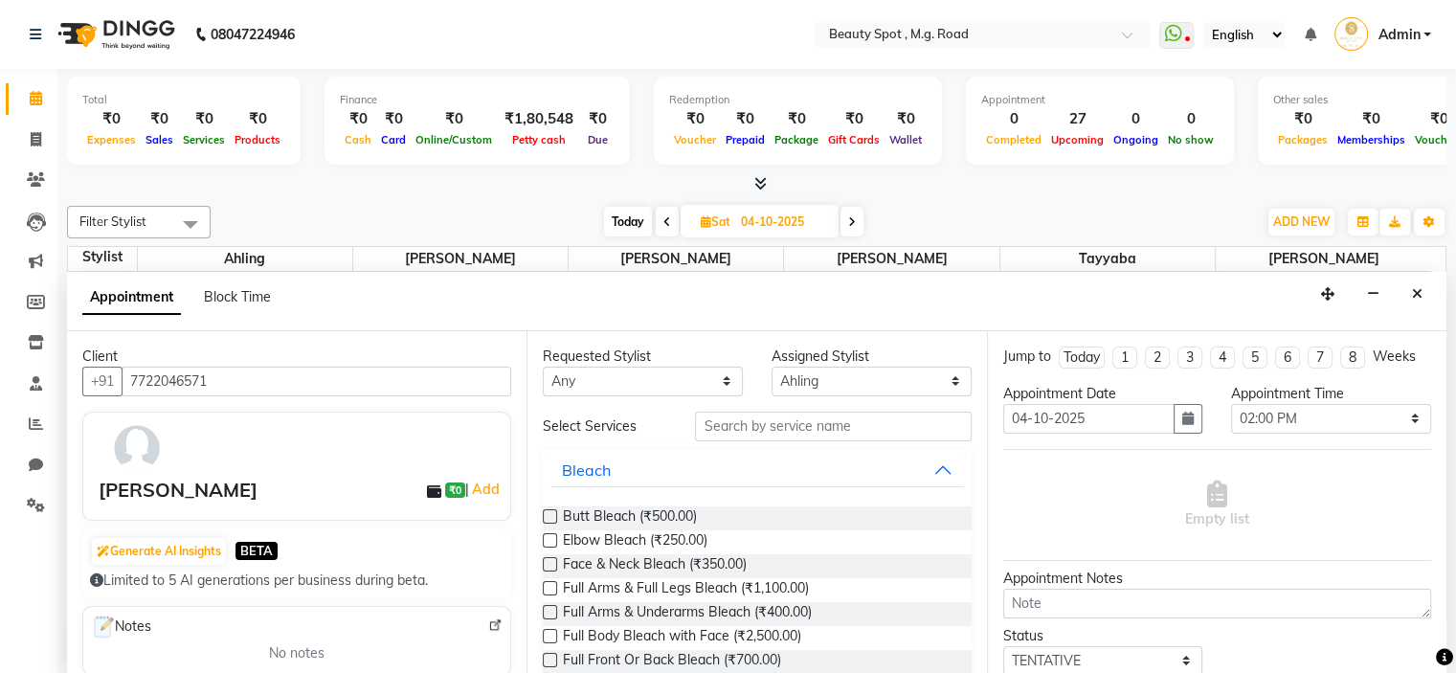
type input "7722046571"
click at [1305, 416] on select "Select 10:00 AM 10:15 AM 10:30 AM 10:45 AM 11:00 AM 11:15 AM 11:30 AM 11:45 AM …" at bounding box center [1331, 419] width 200 height 30
select select "810"
click at [1231, 404] on select "Select 10:00 AM 10:15 AM 10:30 AM 10:45 AM 11:00 AM 11:15 AM 11:30 AM 11:45 AM …" at bounding box center [1331, 419] width 200 height 30
click at [791, 419] on input "text" at bounding box center [833, 427] width 276 height 30
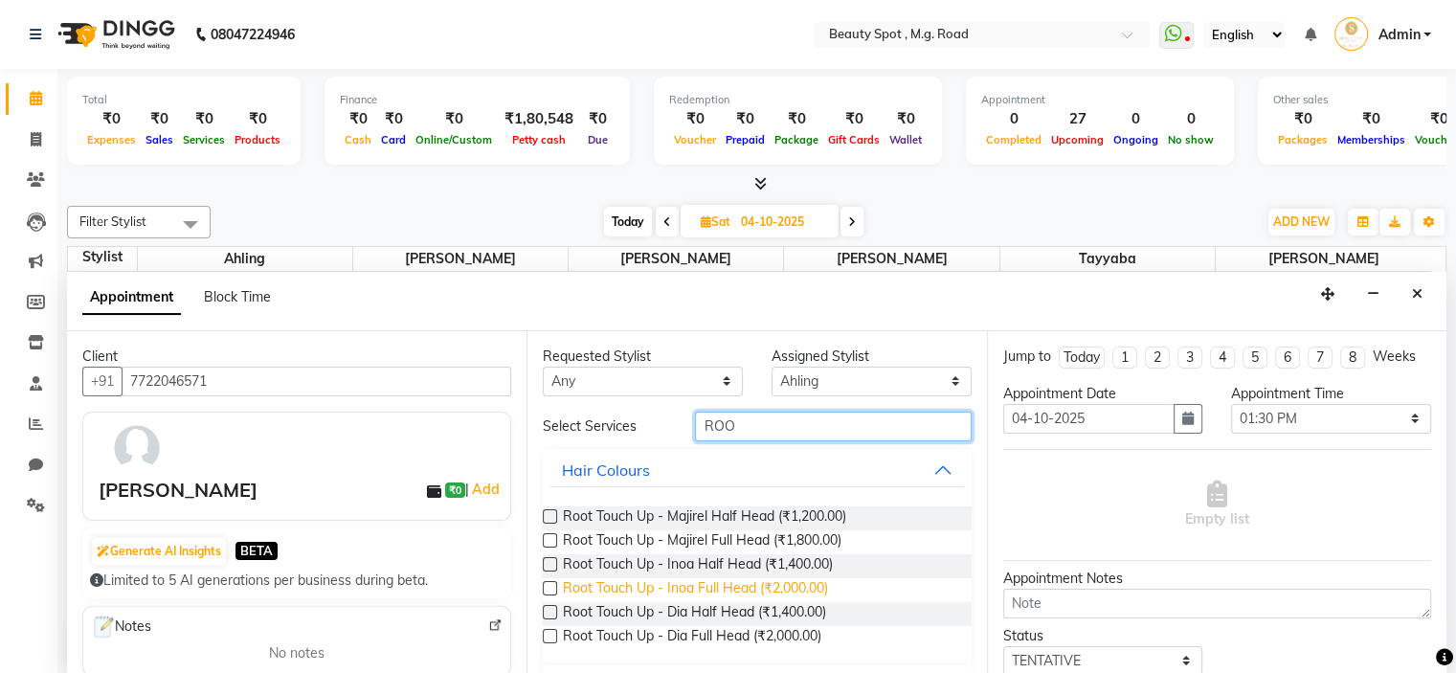
type input "ROO"
click at [702, 587] on span "Root Touch Up - Inoa Full Head (₹2,000.00)" at bounding box center [695, 590] width 265 height 24
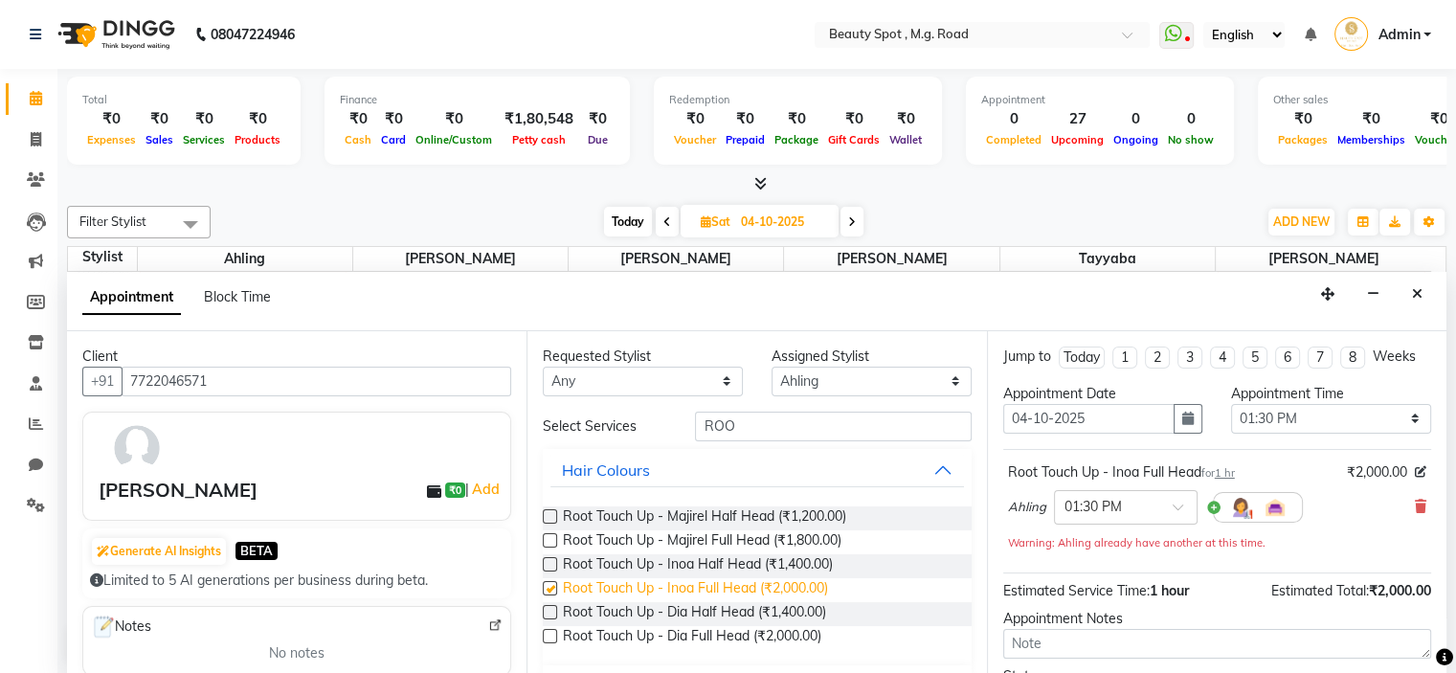
checkbox input "false"
click at [772, 424] on input "ROO" at bounding box center [833, 427] width 276 height 30
type input "R"
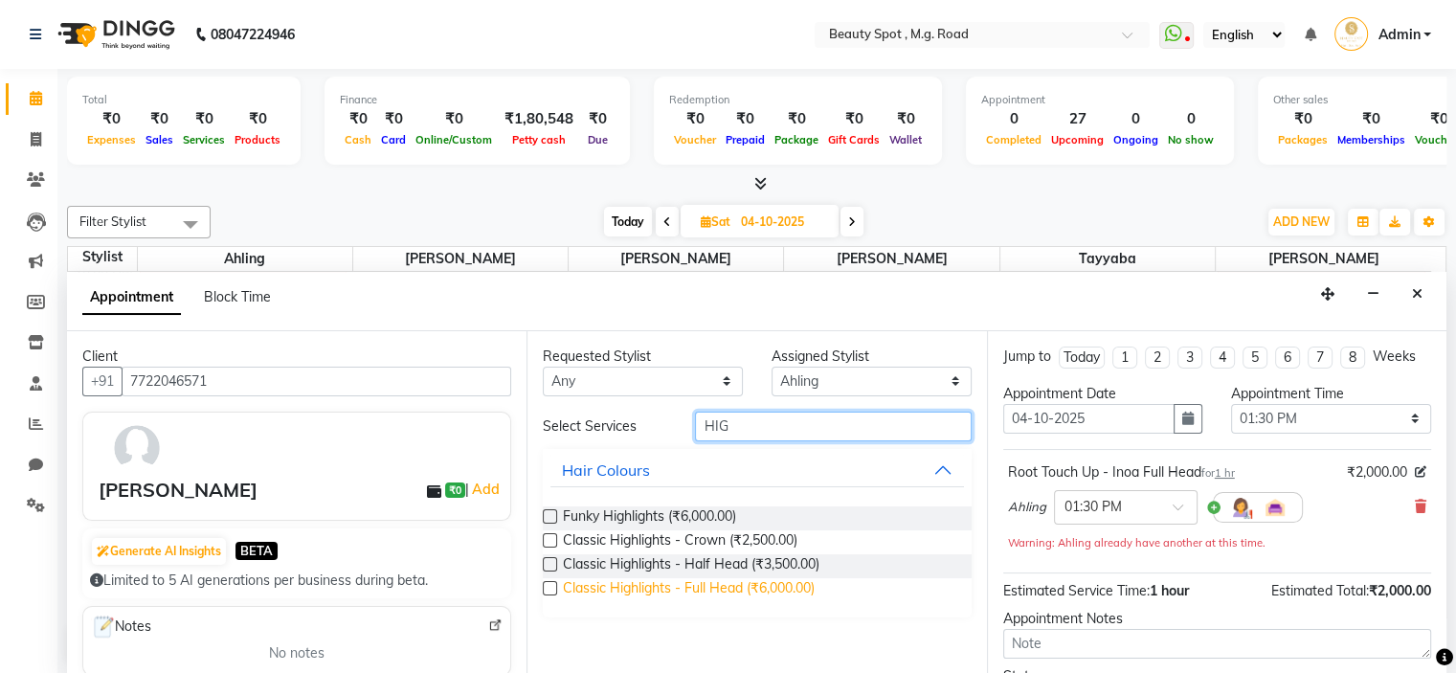
type input "HIG"
click at [715, 582] on span "Classic Highlights - Full Head (₹6,000.00)" at bounding box center [689, 590] width 252 height 24
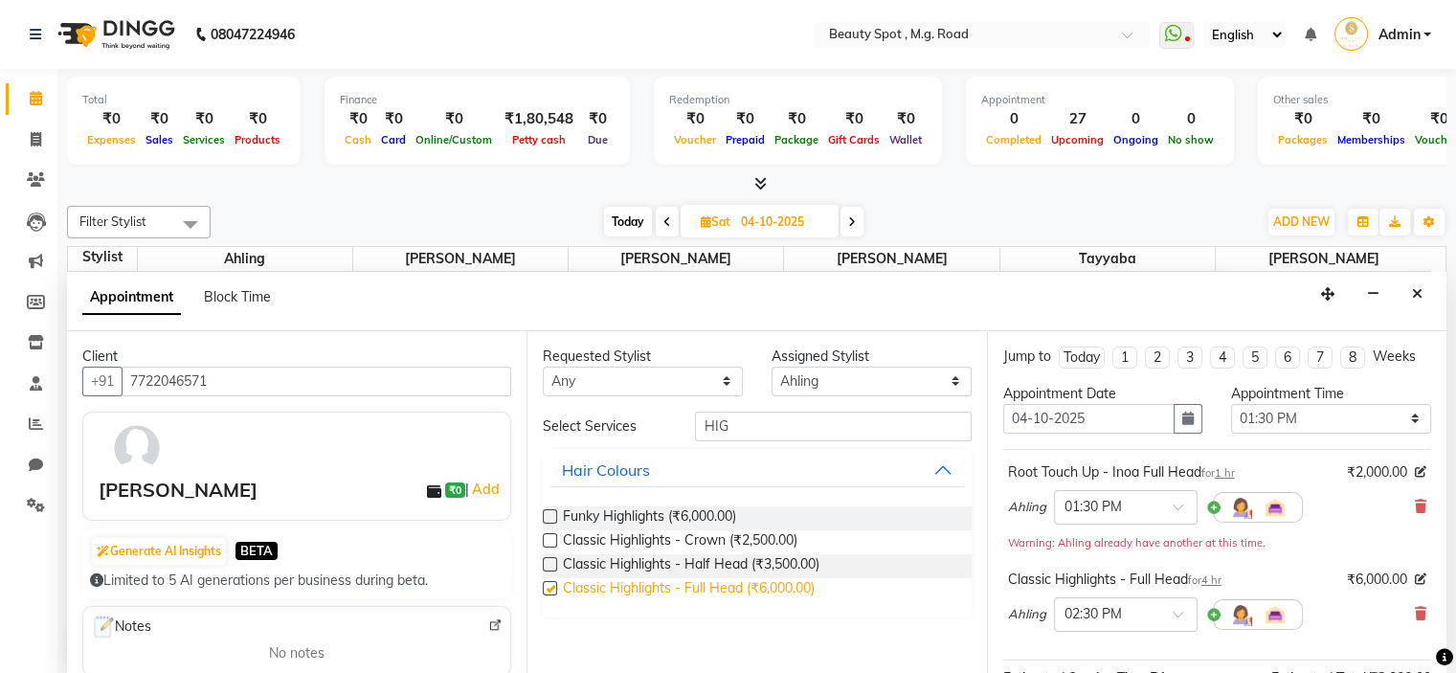
checkbox input "false"
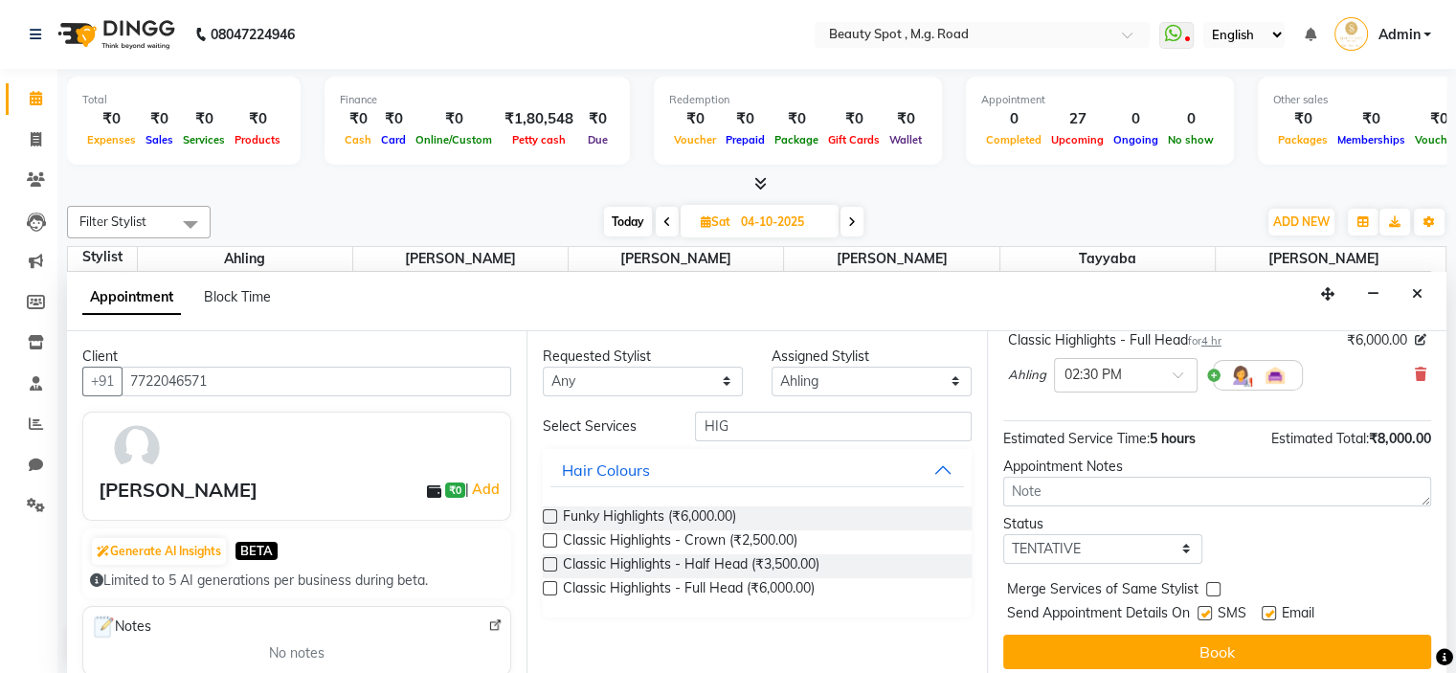
scroll to position [247, 0]
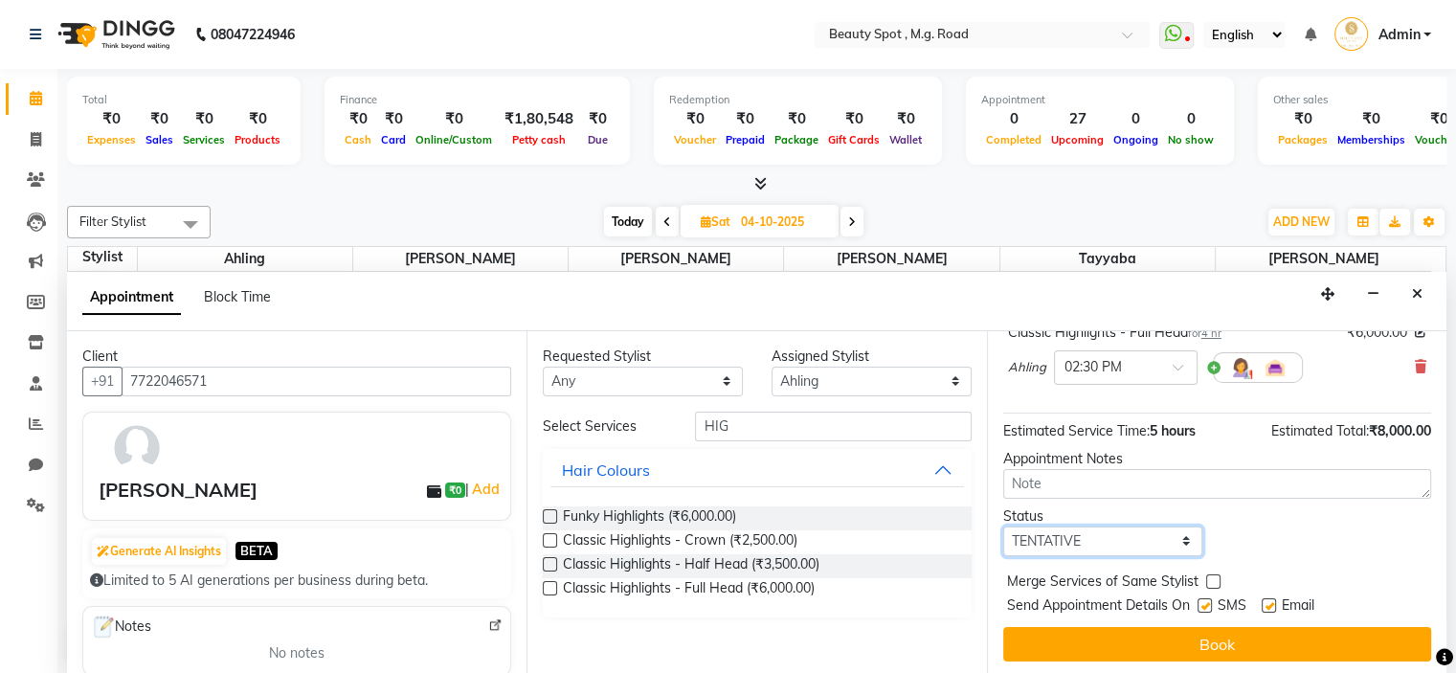
click at [1110, 536] on select "Select TENTATIVE CONFIRM UPCOMING" at bounding box center [1103, 541] width 200 height 30
select select "confirm booking"
click at [1003, 526] on select "Select TENTATIVE CONFIRM UPCOMING" at bounding box center [1103, 541] width 200 height 30
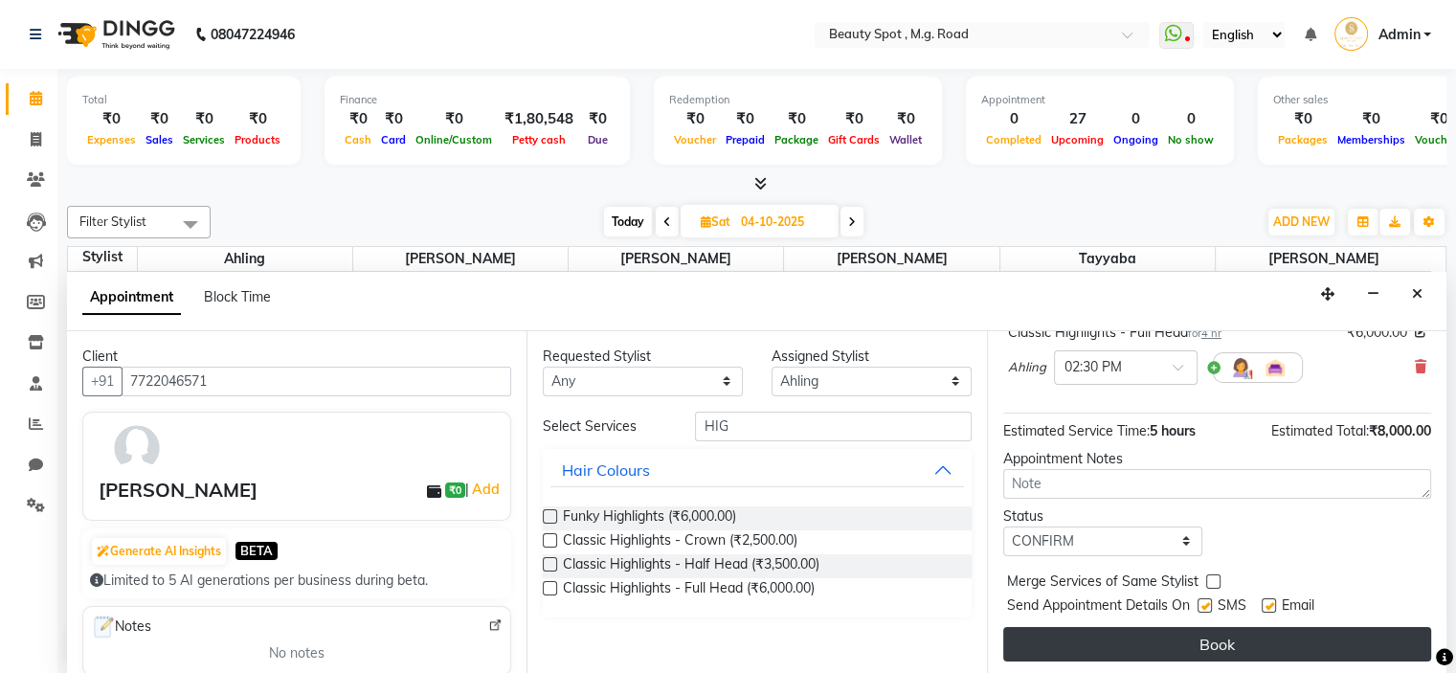
click at [1117, 631] on button "Book" at bounding box center [1217, 644] width 428 height 34
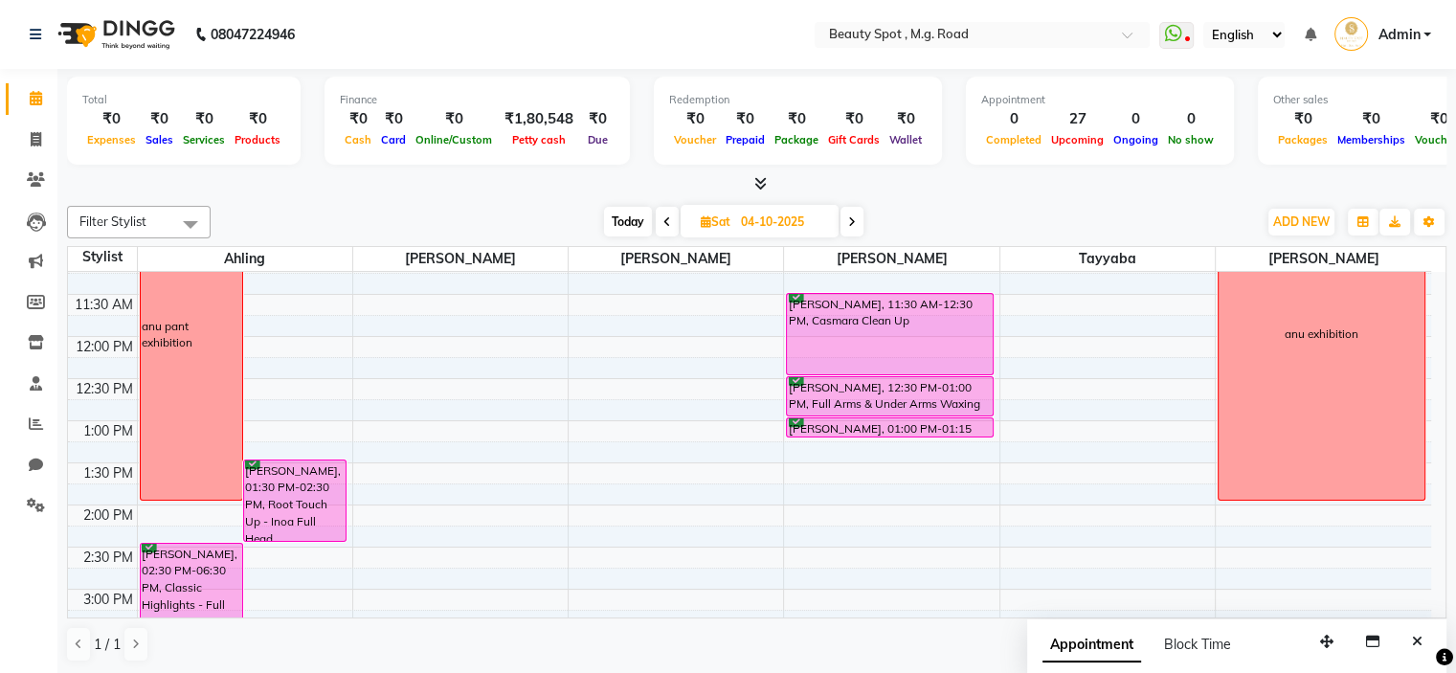
scroll to position [379, 0]
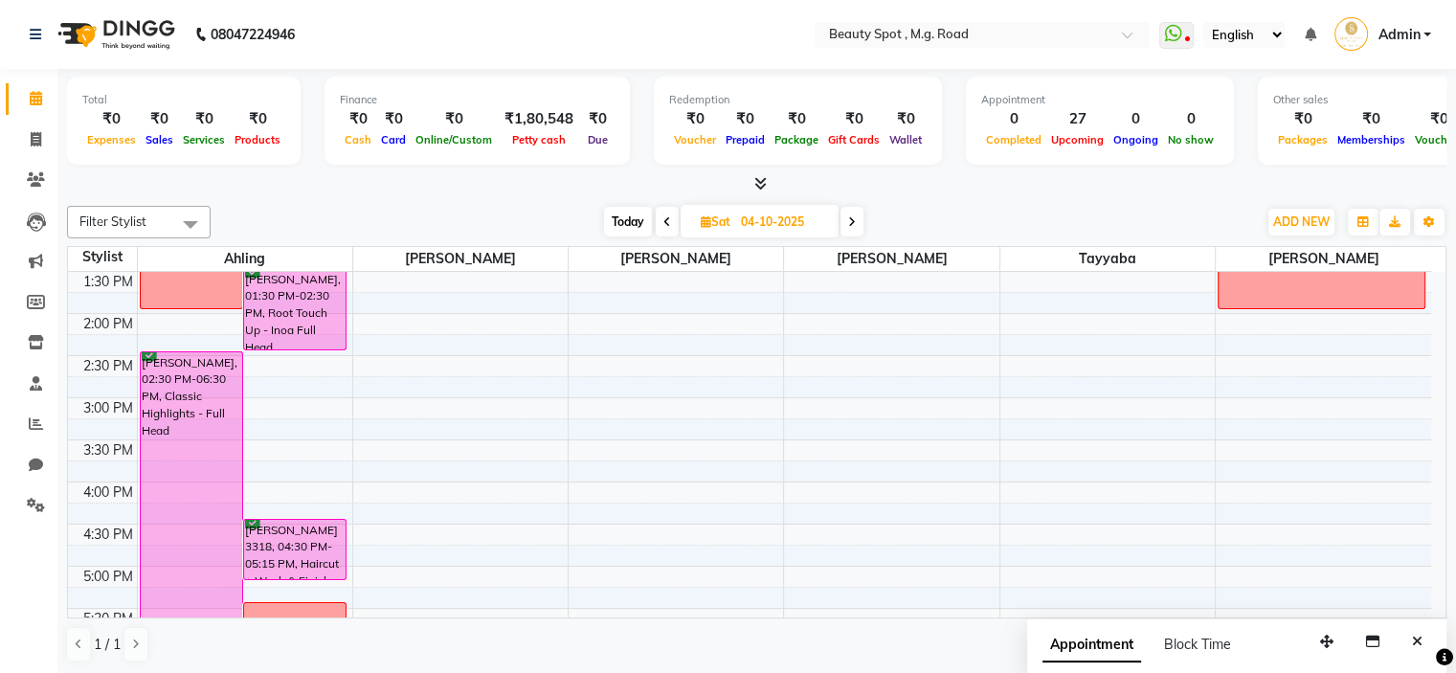
click at [852, 220] on icon at bounding box center [852, 221] width 8 height 11
type input "05-10-2025"
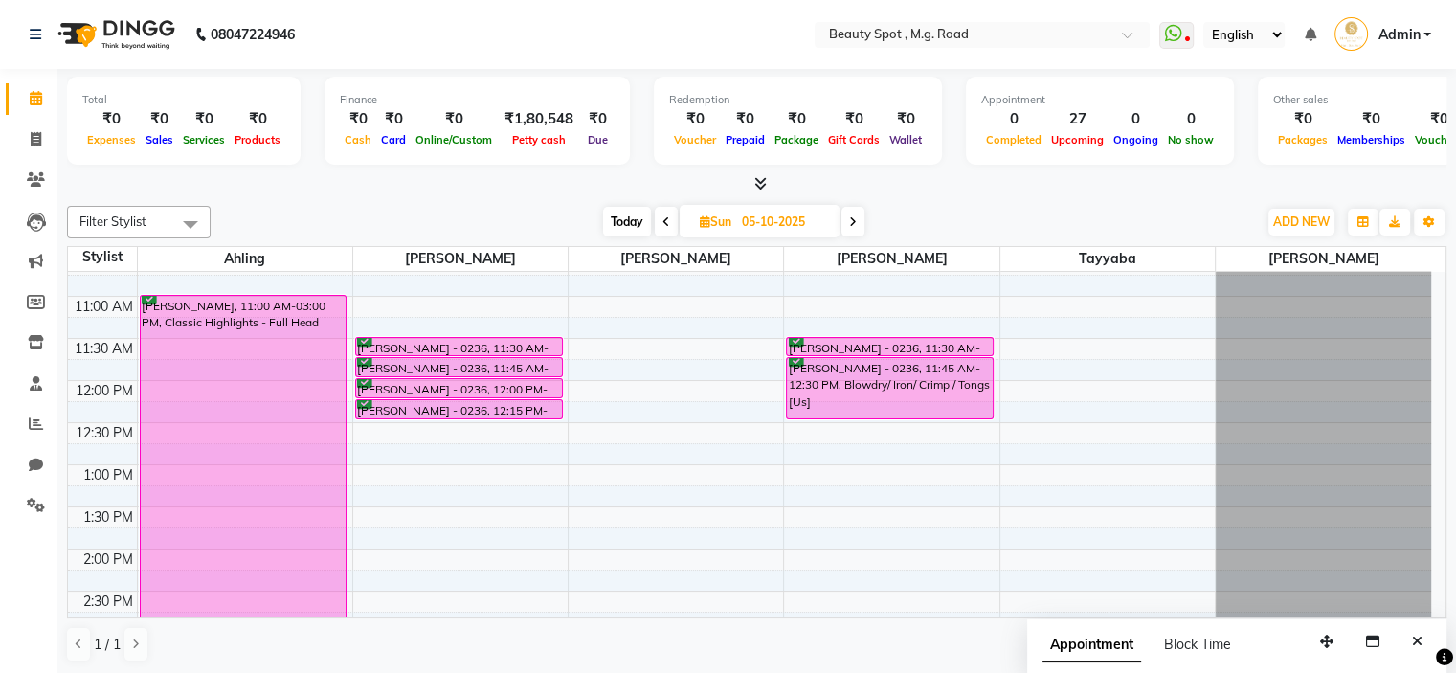
scroll to position [23, 0]
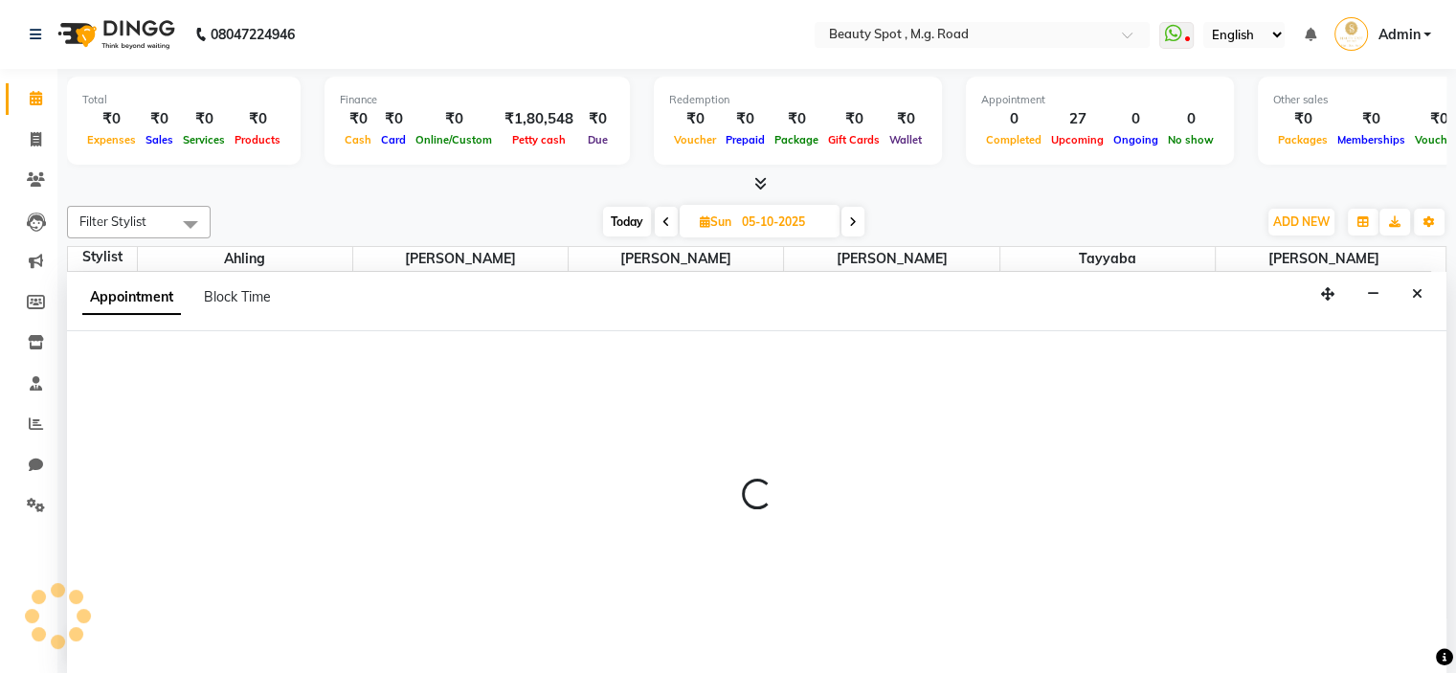
select select "70086"
select select "660"
select select "tentative"
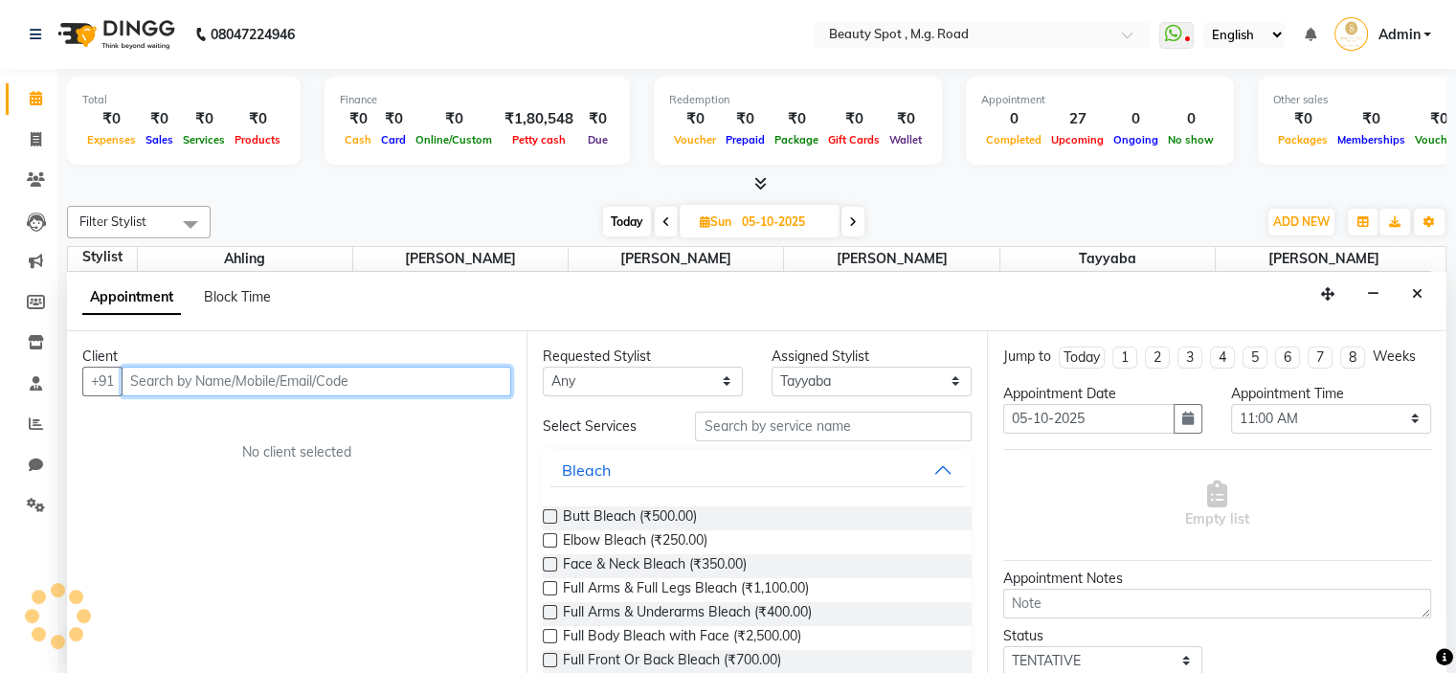
scroll to position [0, 0]
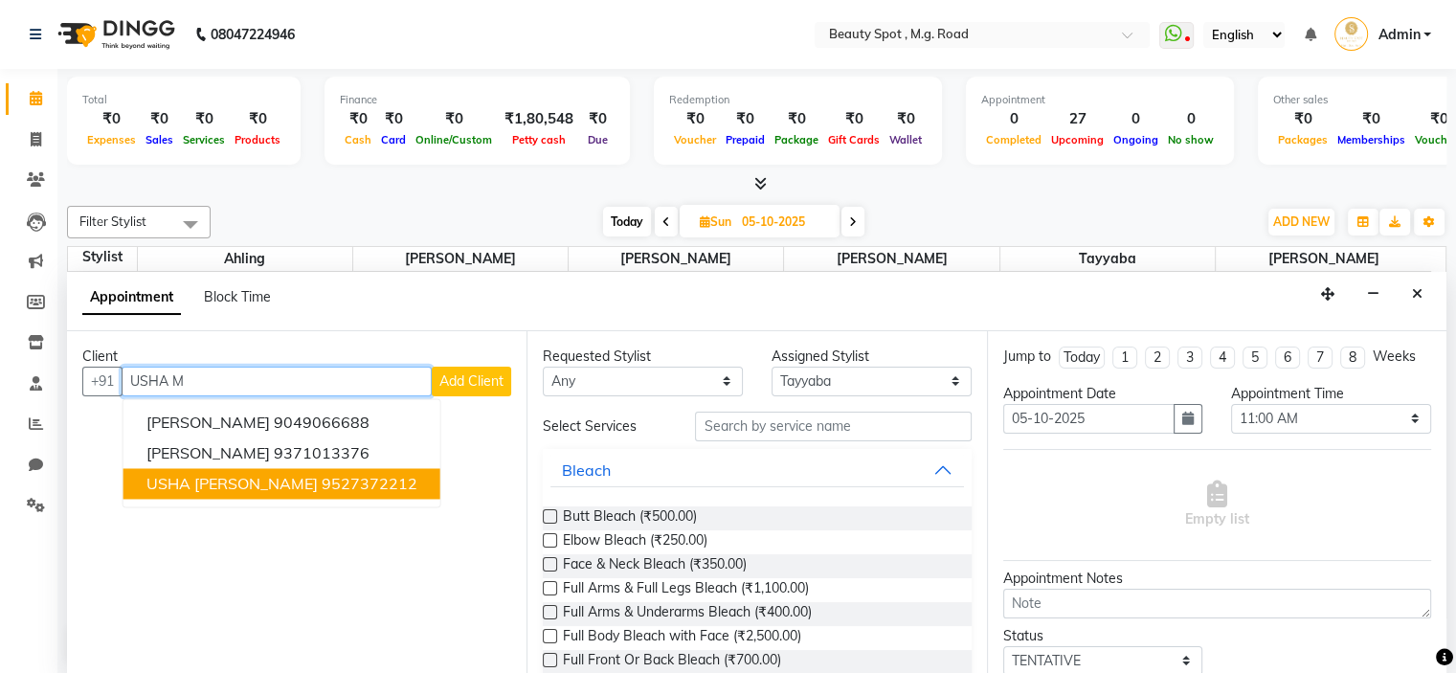
click at [249, 477] on span "USHA [PERSON_NAME]" at bounding box center [231, 483] width 171 height 19
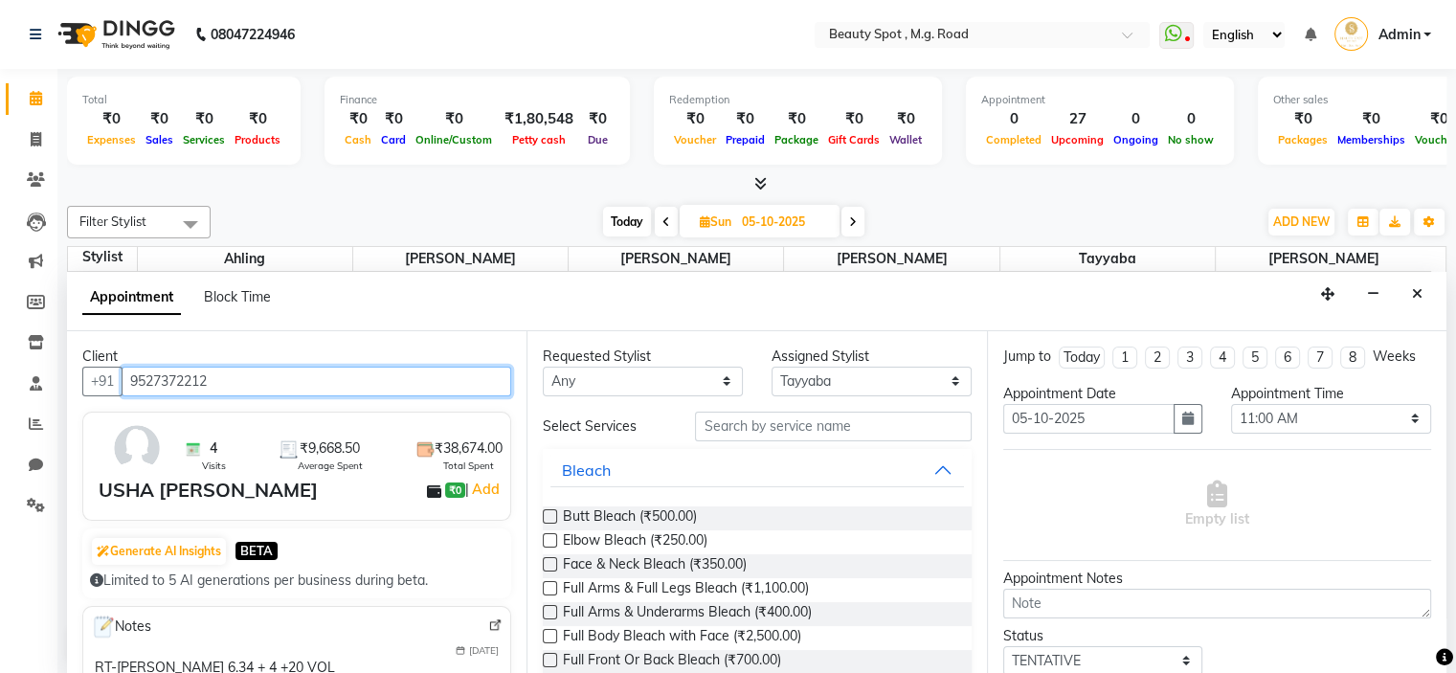
type input "9527372212"
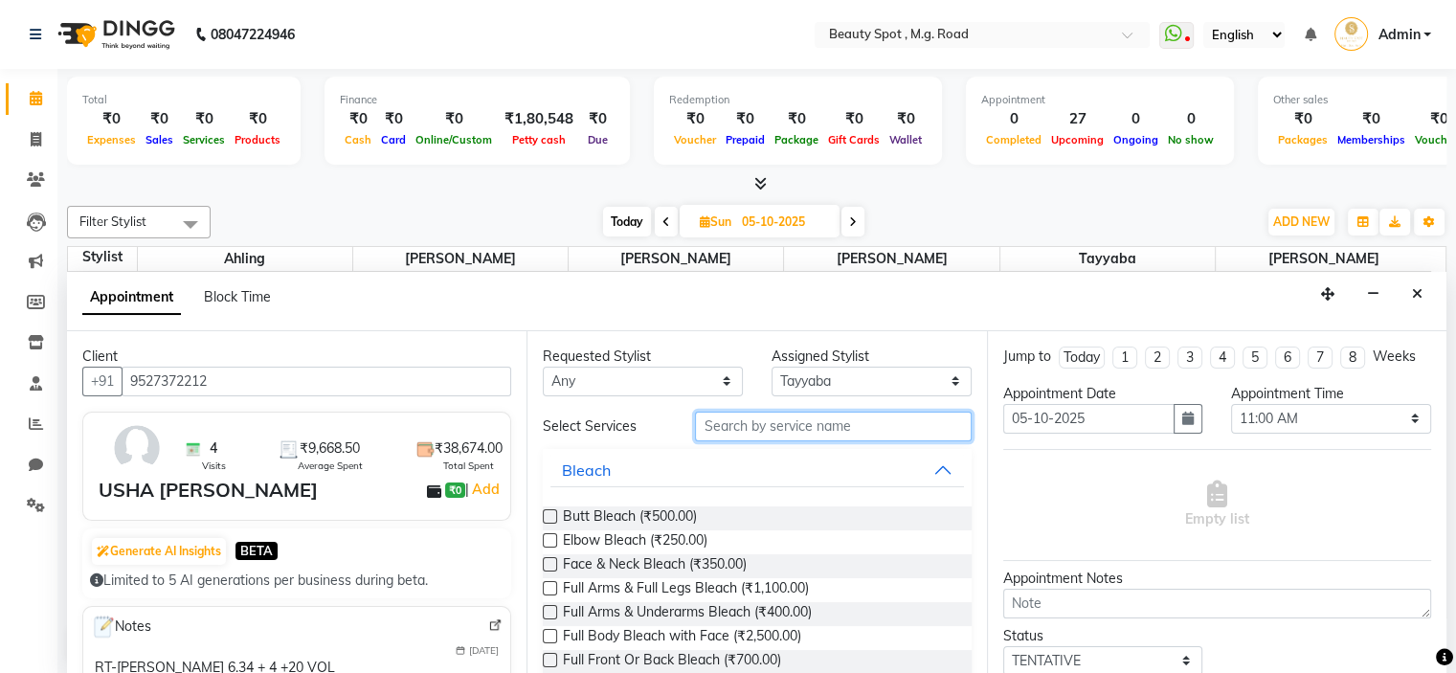
click at [778, 416] on input "text" at bounding box center [833, 427] width 276 height 30
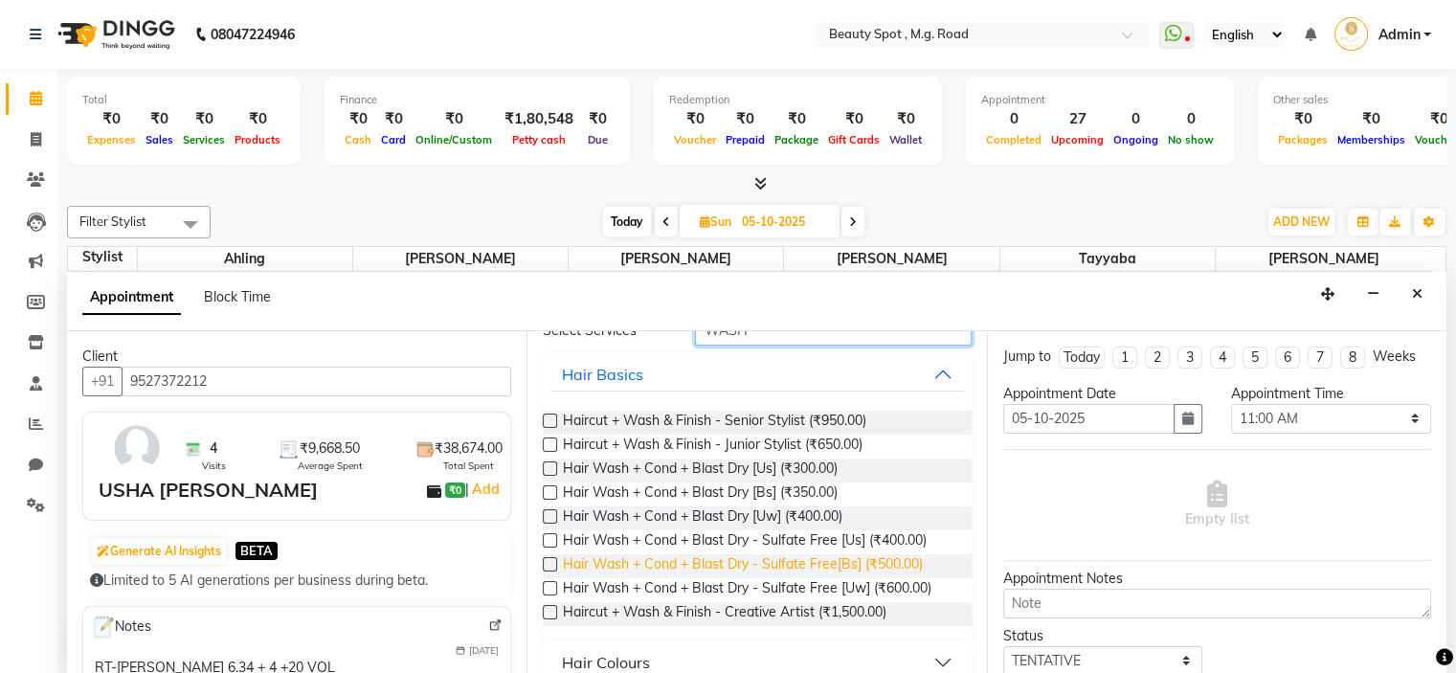
scroll to position [203, 0]
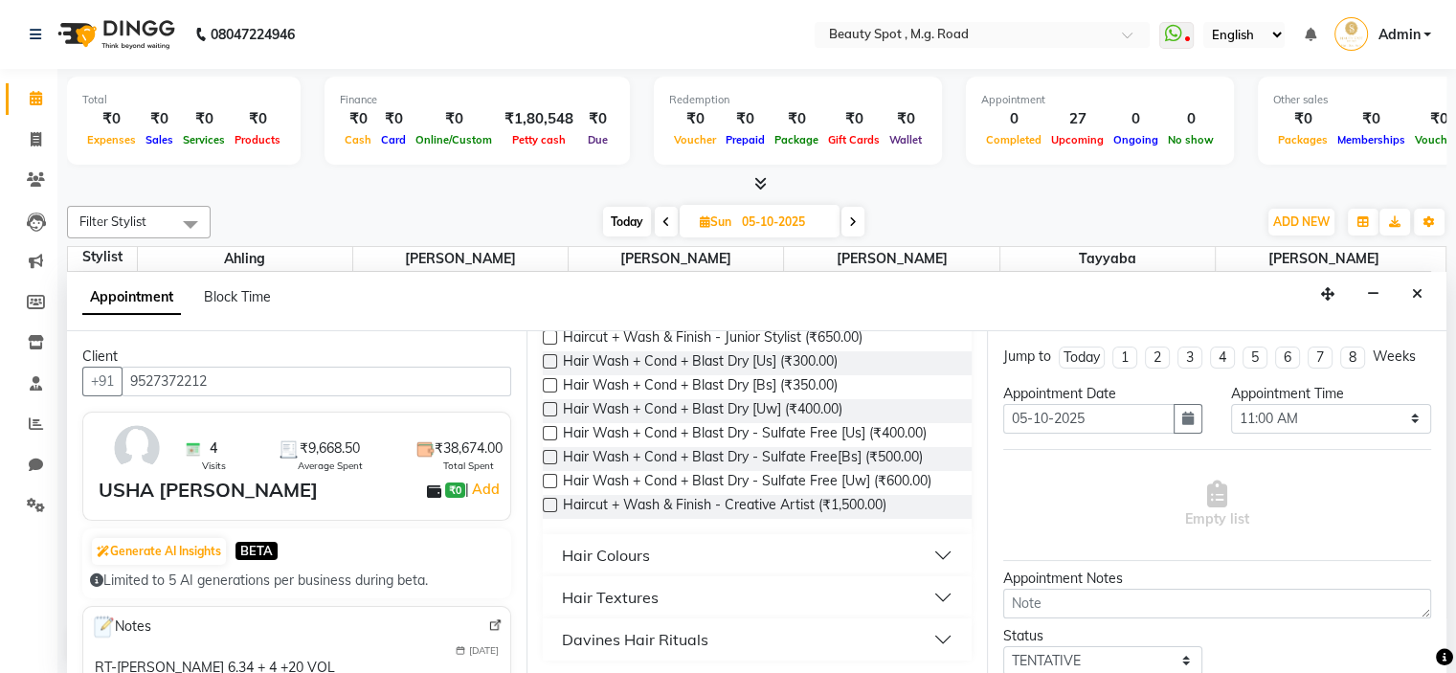
type input "WASH"
click at [712, 634] on button "Davines Hair Rituals" at bounding box center [756, 639] width 413 height 34
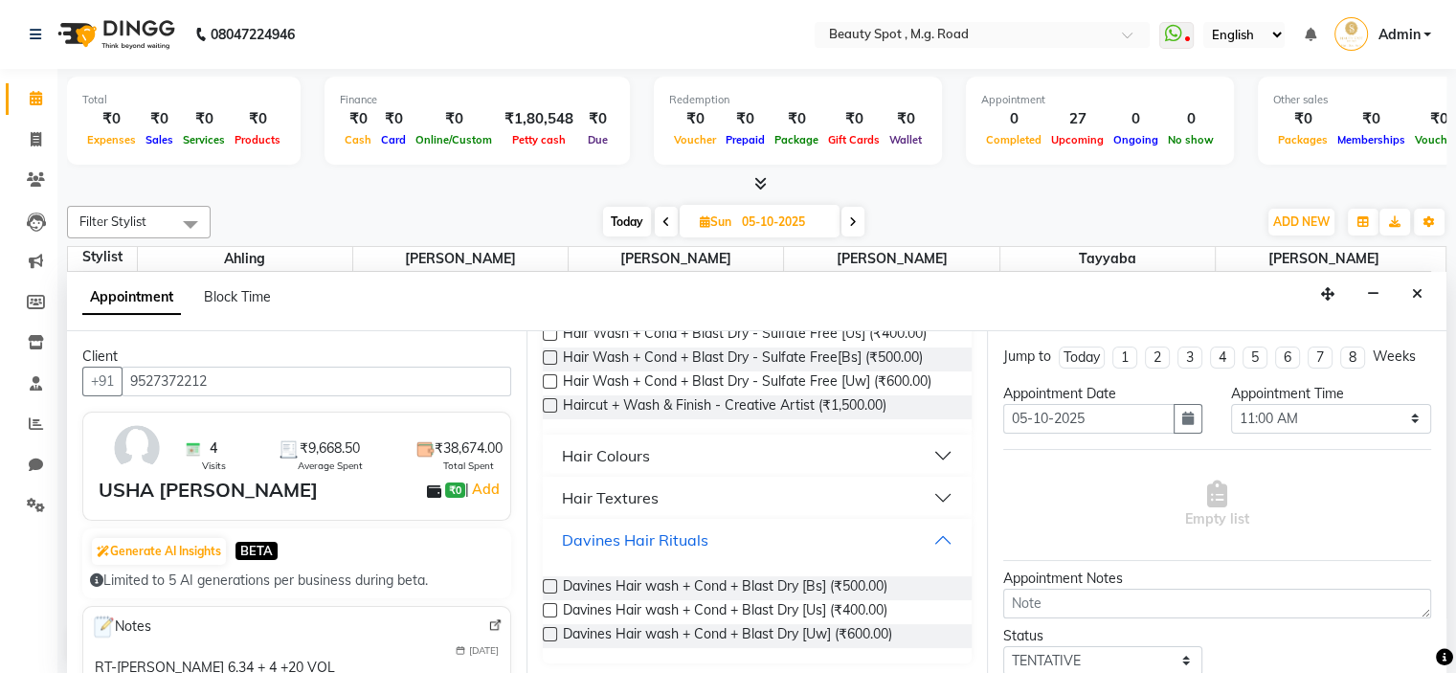
scroll to position [305, 0]
click at [760, 577] on span "Davines Hair wash + Cond + Blast Dry [Bs] (₹500.00)" at bounding box center [725, 585] width 325 height 24
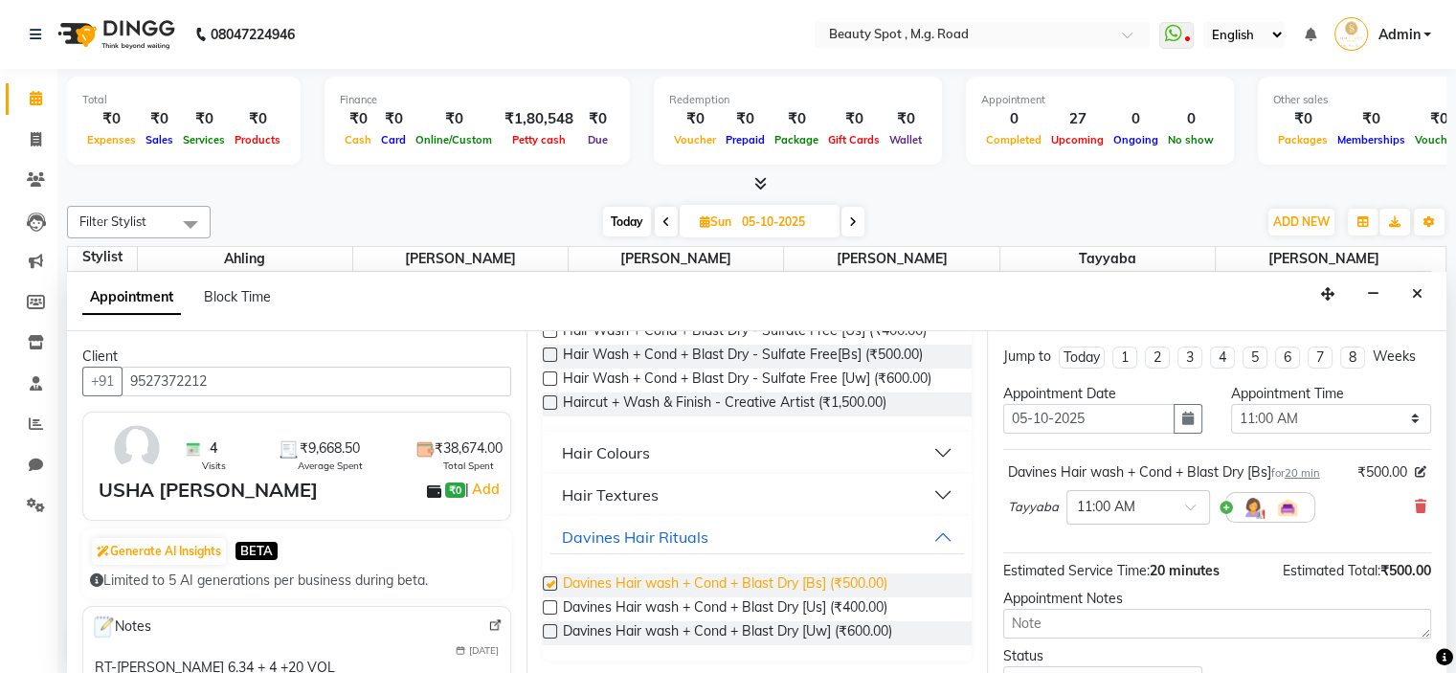
checkbox input "false"
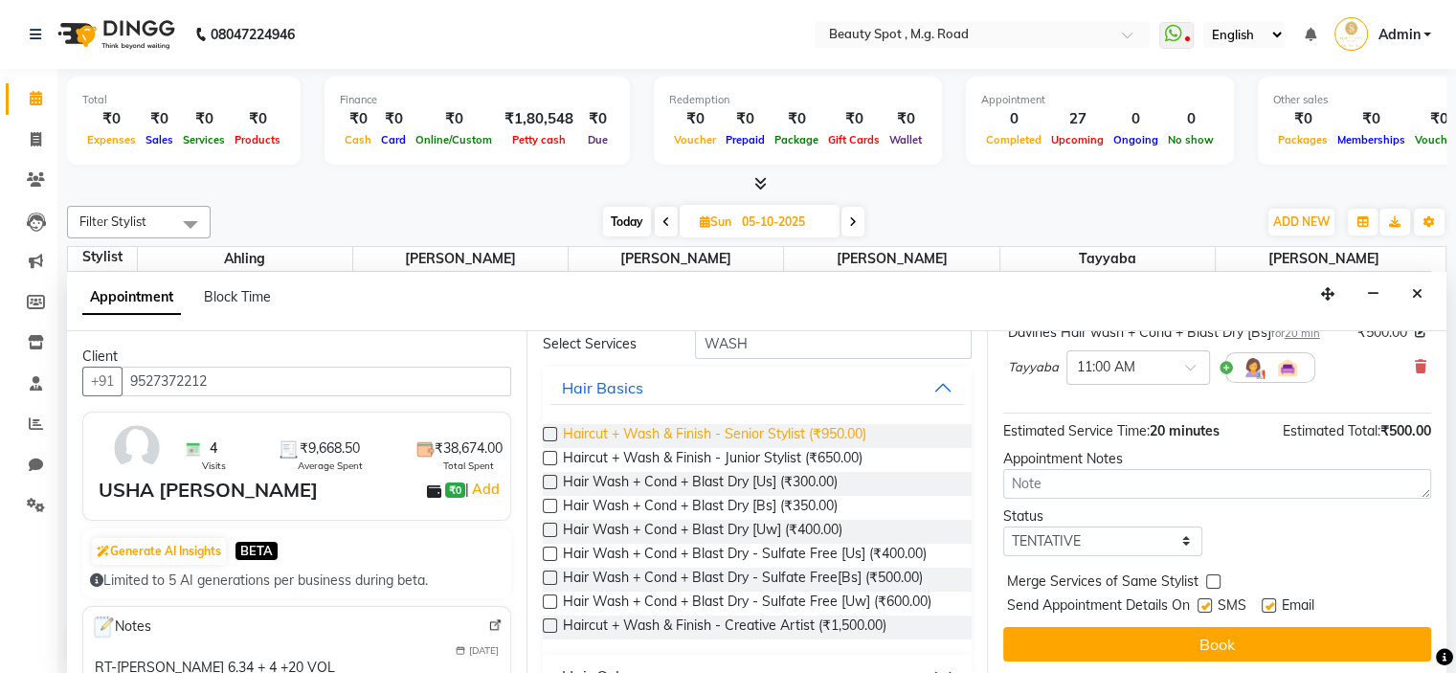
scroll to position [0, 0]
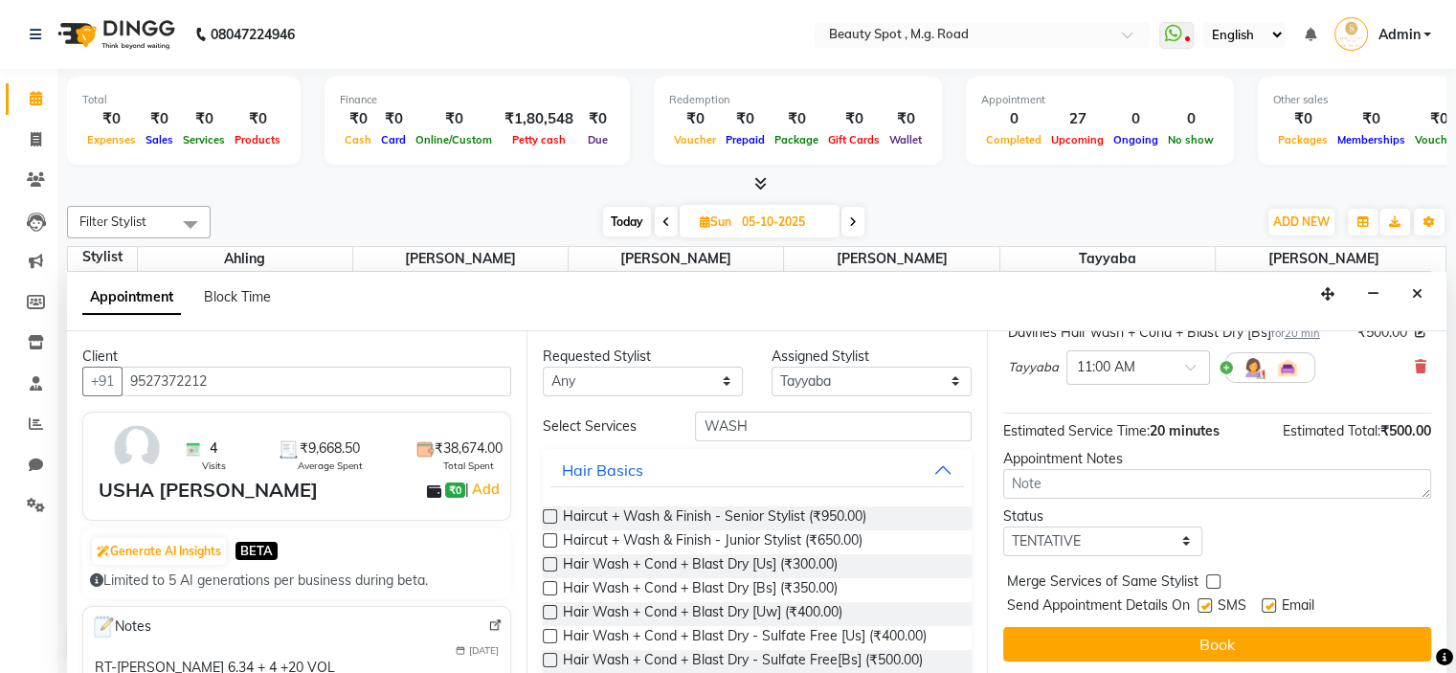
click at [814, 408] on div "Requested Stylist Any Ahling Devika Sanu Sheela Tayyaba Yen Assigned Stylist Se…" at bounding box center [755, 503] width 459 height 345
click at [789, 426] on input "WASH" at bounding box center [833, 427] width 276 height 30
type input "W"
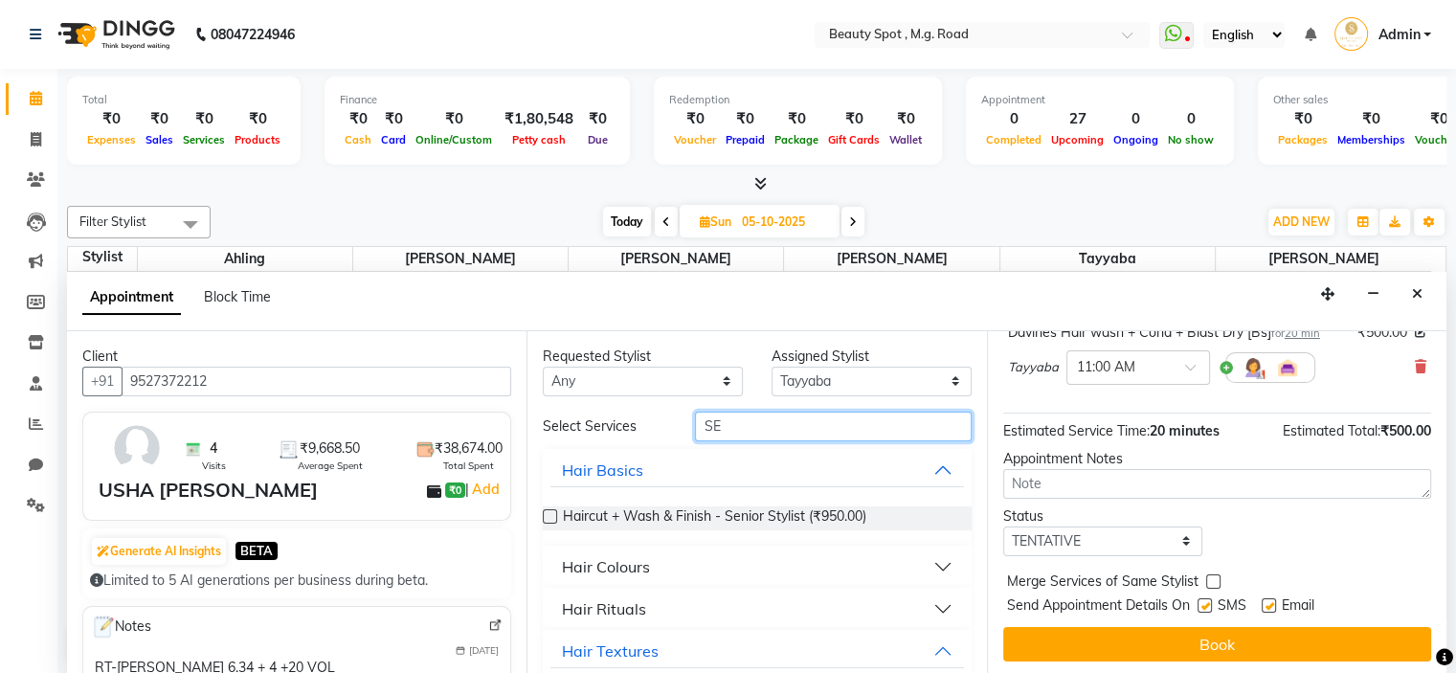
type input "SE"
click at [633, 561] on div "Hair Colours" at bounding box center [606, 566] width 88 height 23
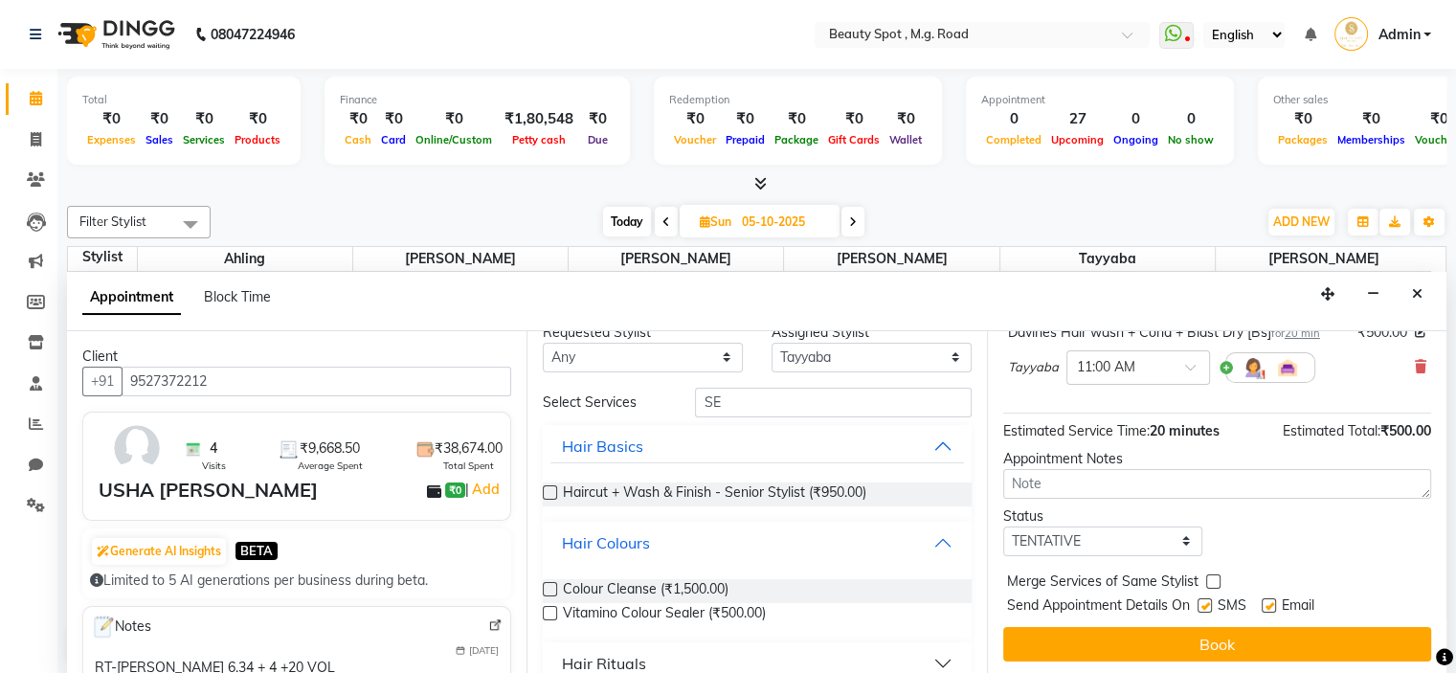
scroll to position [96, 0]
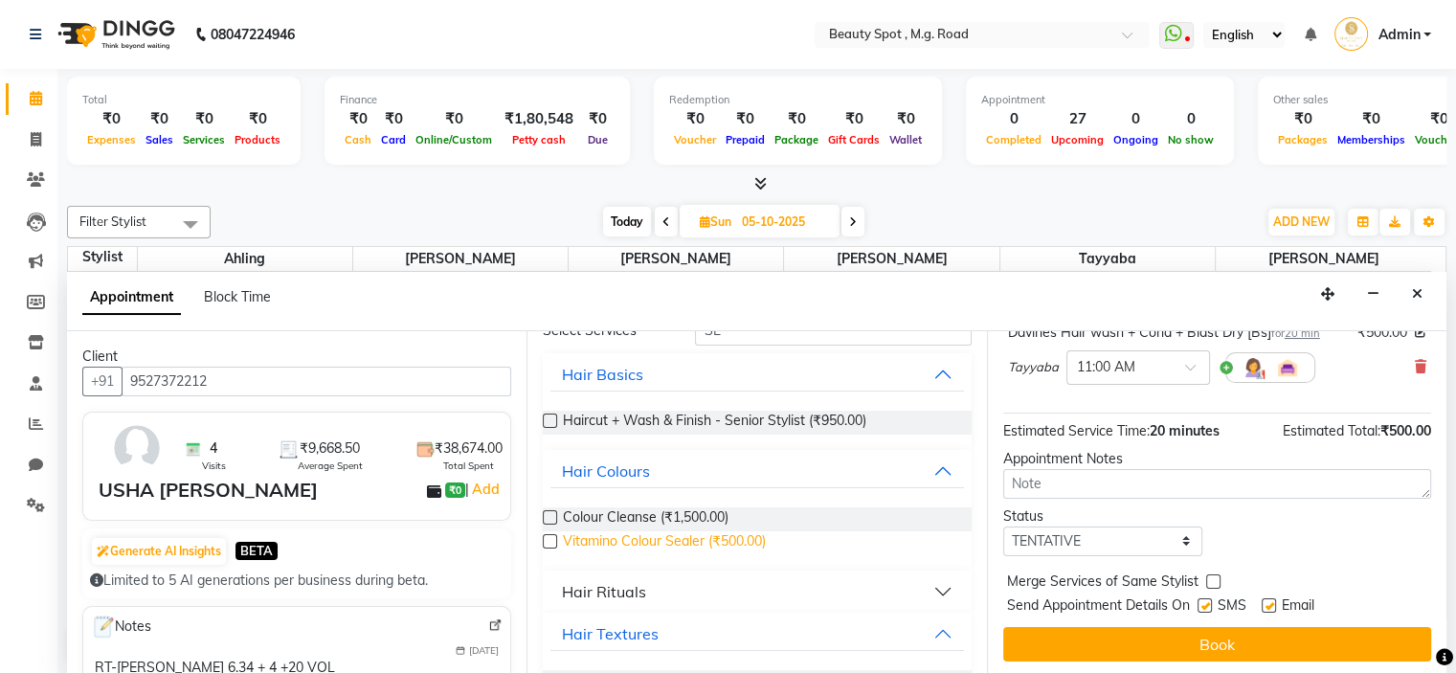
click at [636, 538] on span "Vitamino Colour Sealer (₹500.00)" at bounding box center [664, 543] width 203 height 24
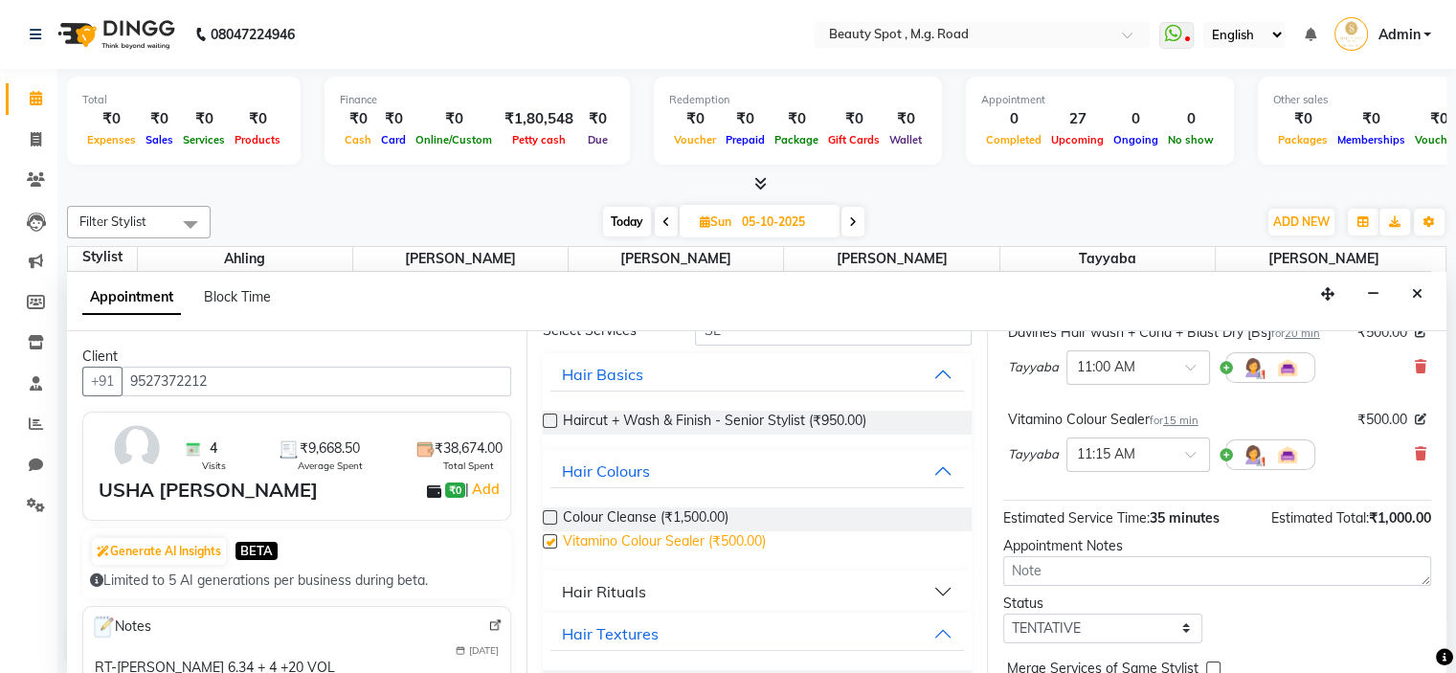
checkbox input "false"
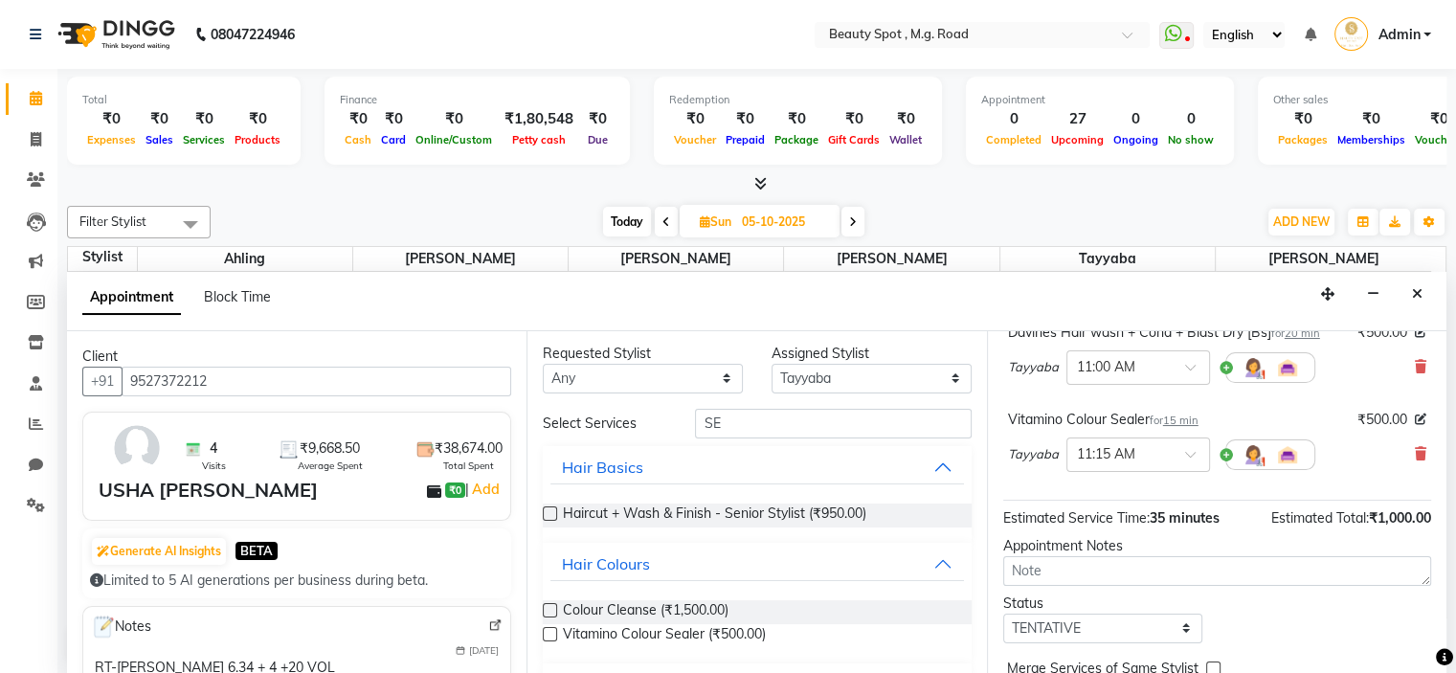
scroll to position [0, 0]
click at [782, 436] on input "SE" at bounding box center [833, 427] width 276 height 30
type input "S"
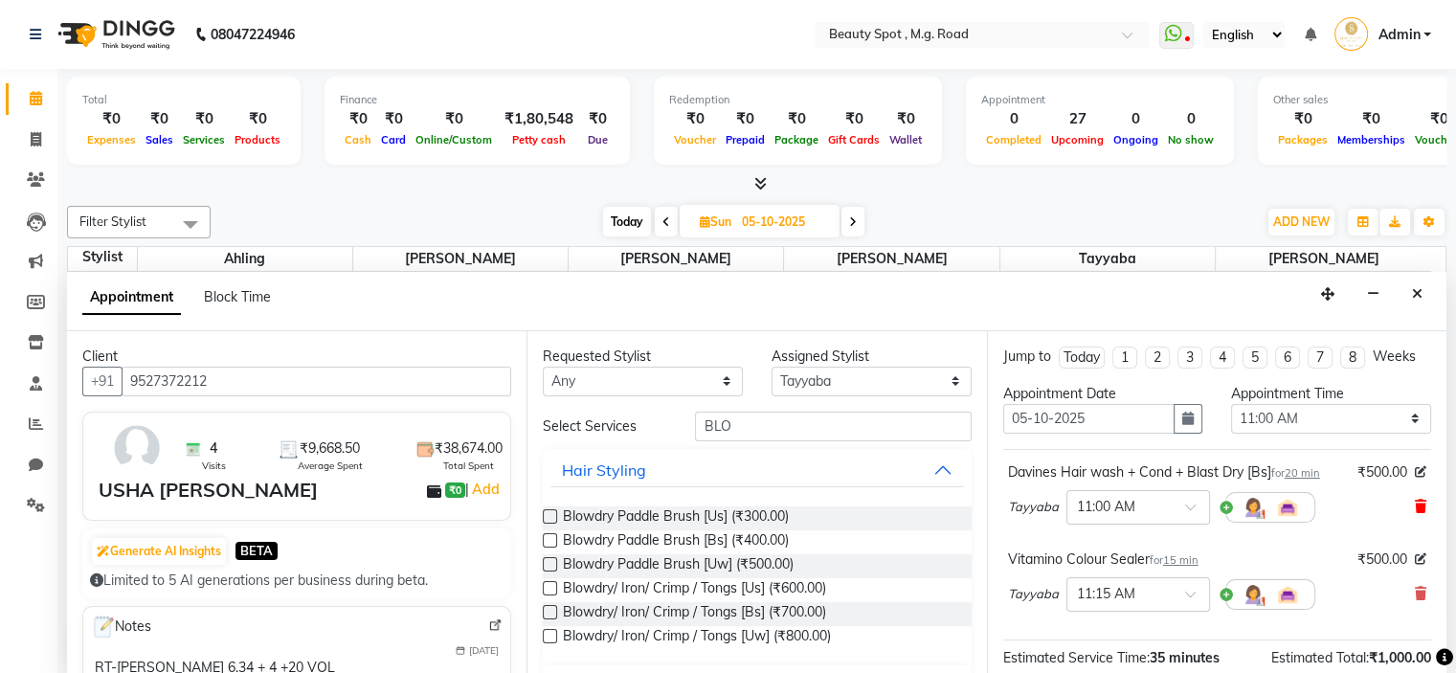
click at [1415, 500] on icon at bounding box center [1420, 506] width 11 height 13
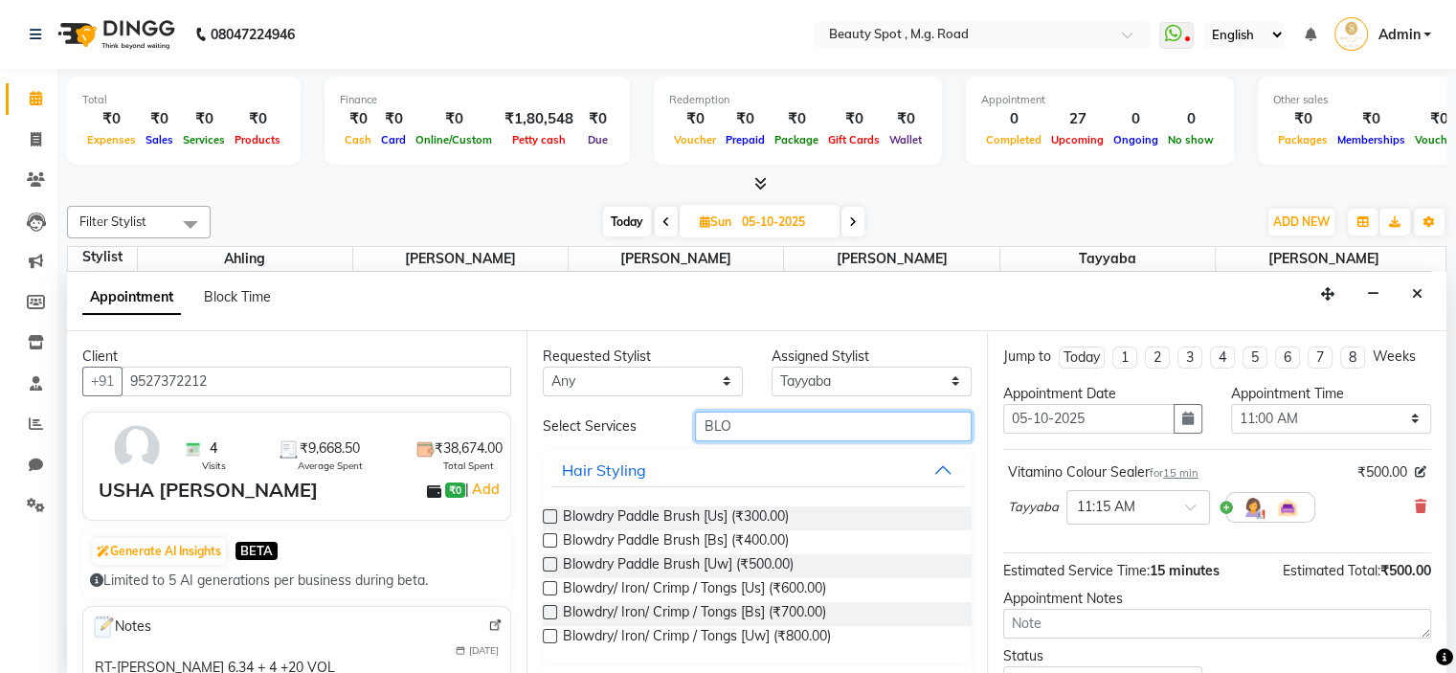
click at [773, 417] on input "BLO" at bounding box center [833, 427] width 276 height 30
type input "B"
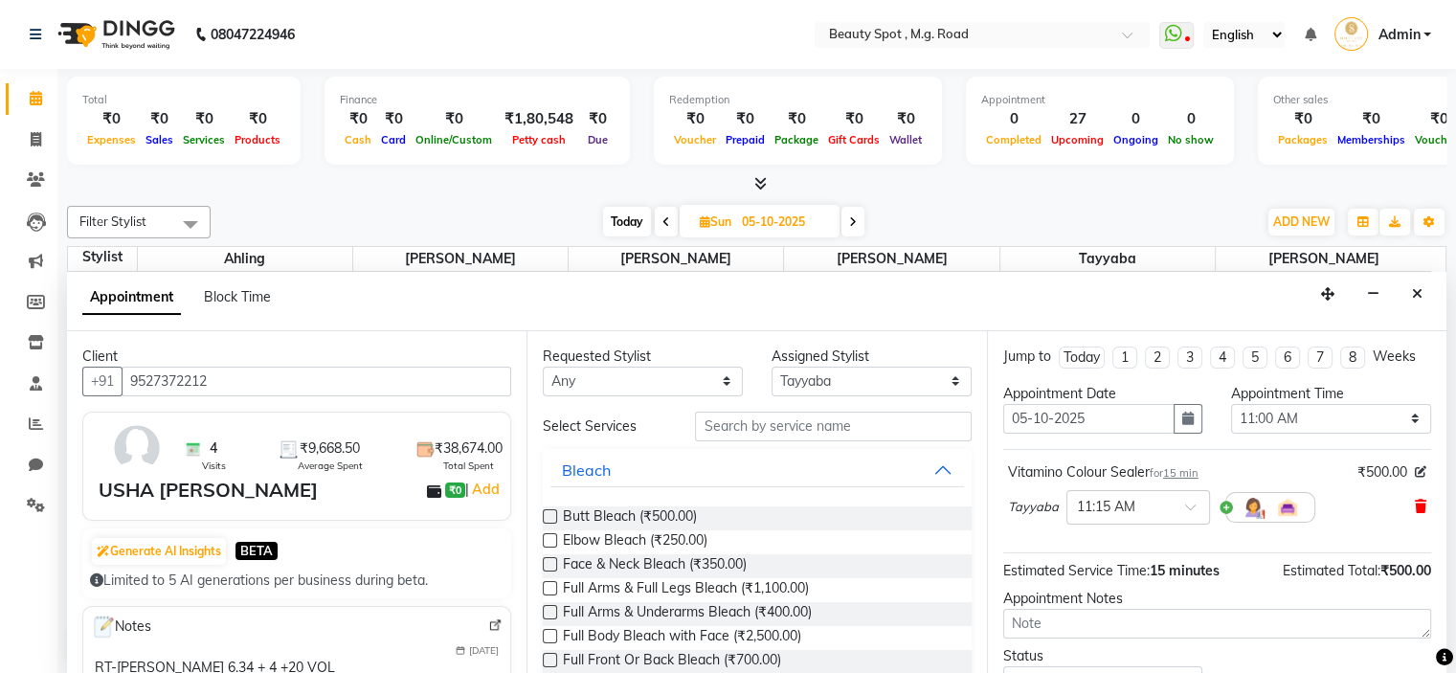
click at [1415, 500] on icon at bounding box center [1420, 506] width 11 height 13
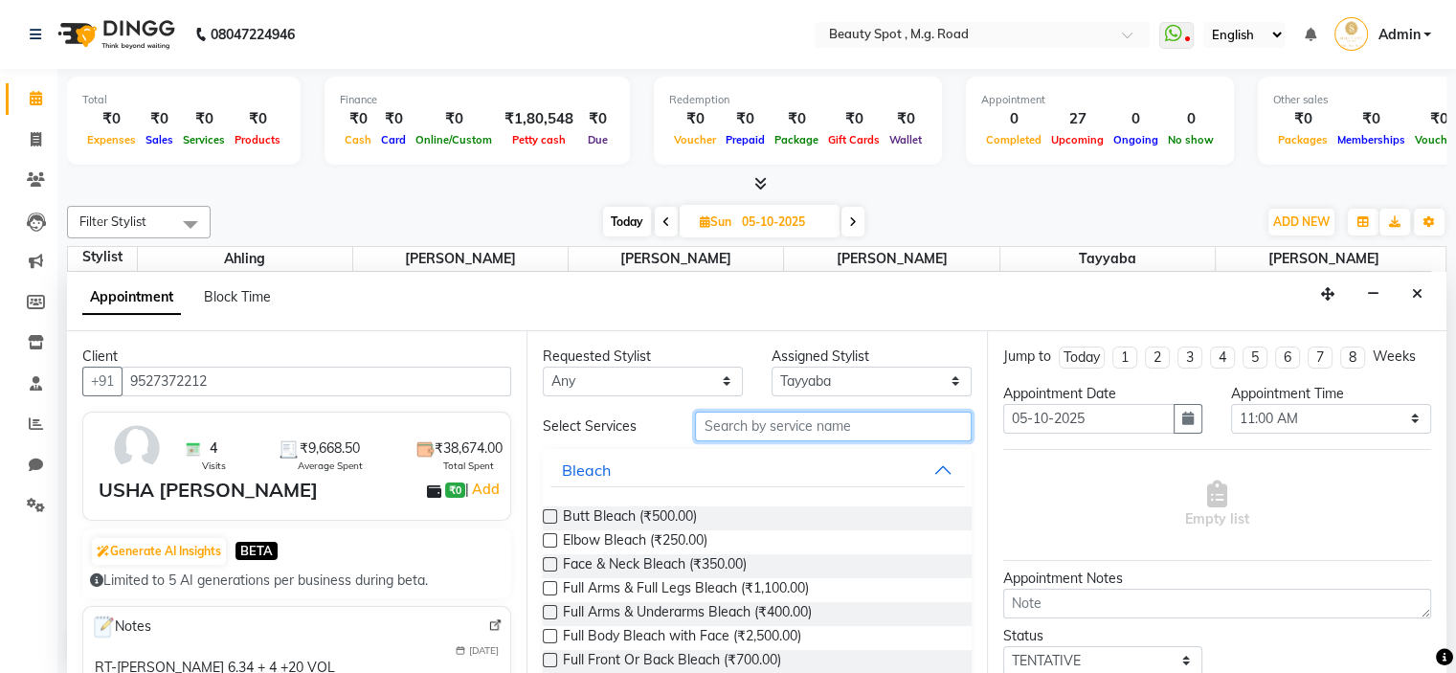
click at [894, 424] on input "text" at bounding box center [833, 427] width 276 height 30
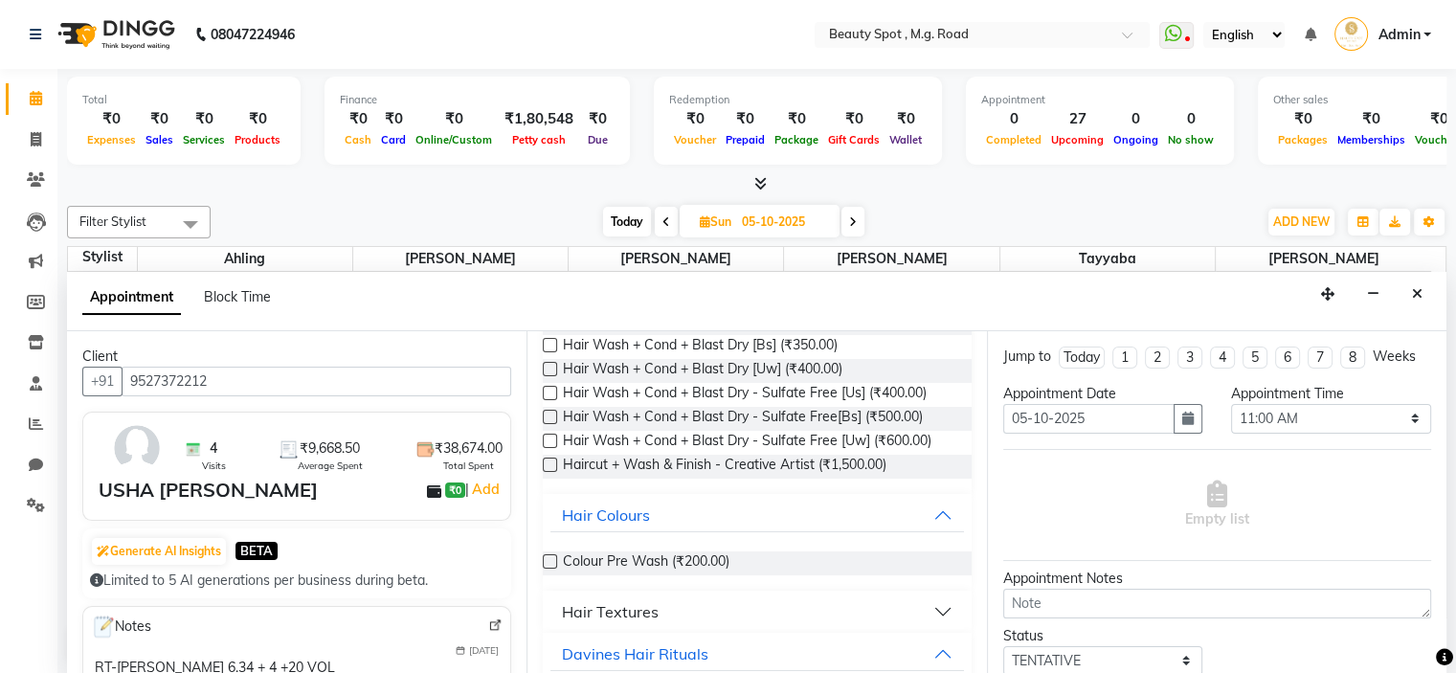
scroll to position [360, 0]
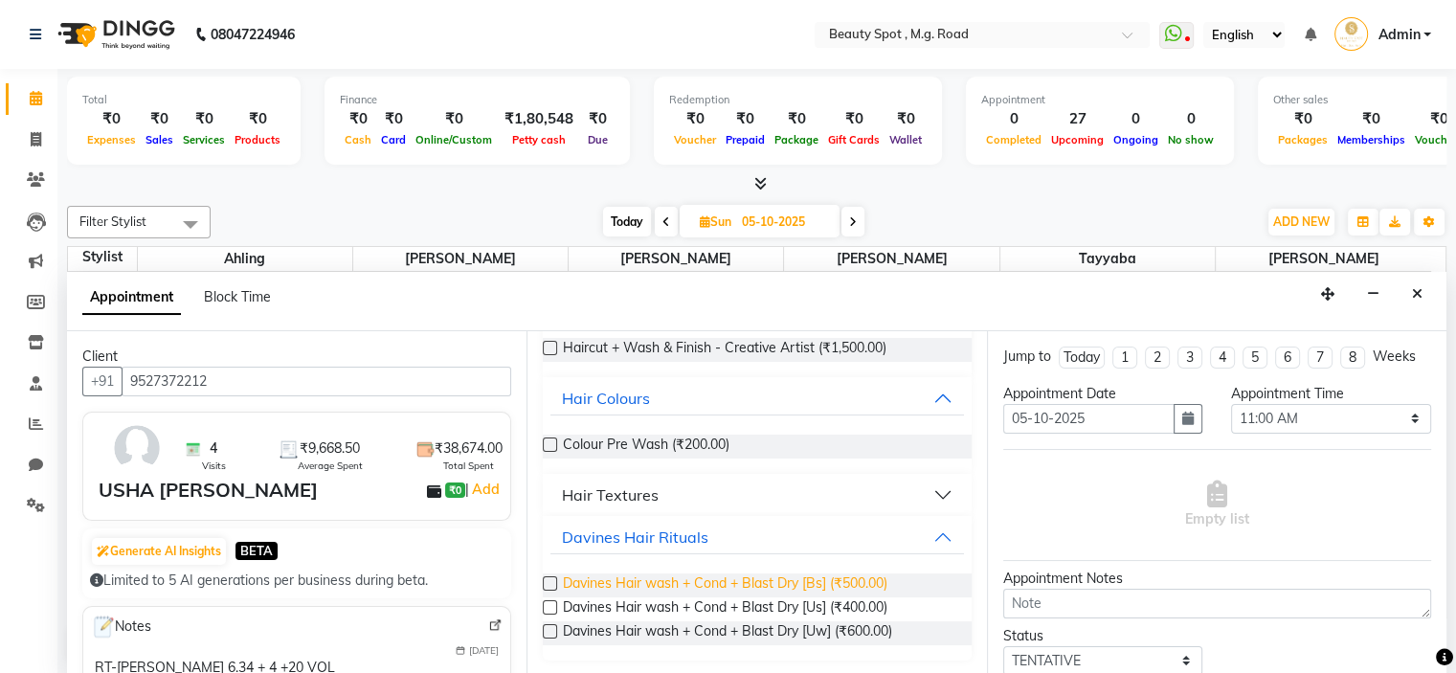
type input "WASH"
click at [793, 583] on span "Davines Hair wash + Cond + Blast Dry [Bs] (₹500.00)" at bounding box center [725, 585] width 325 height 24
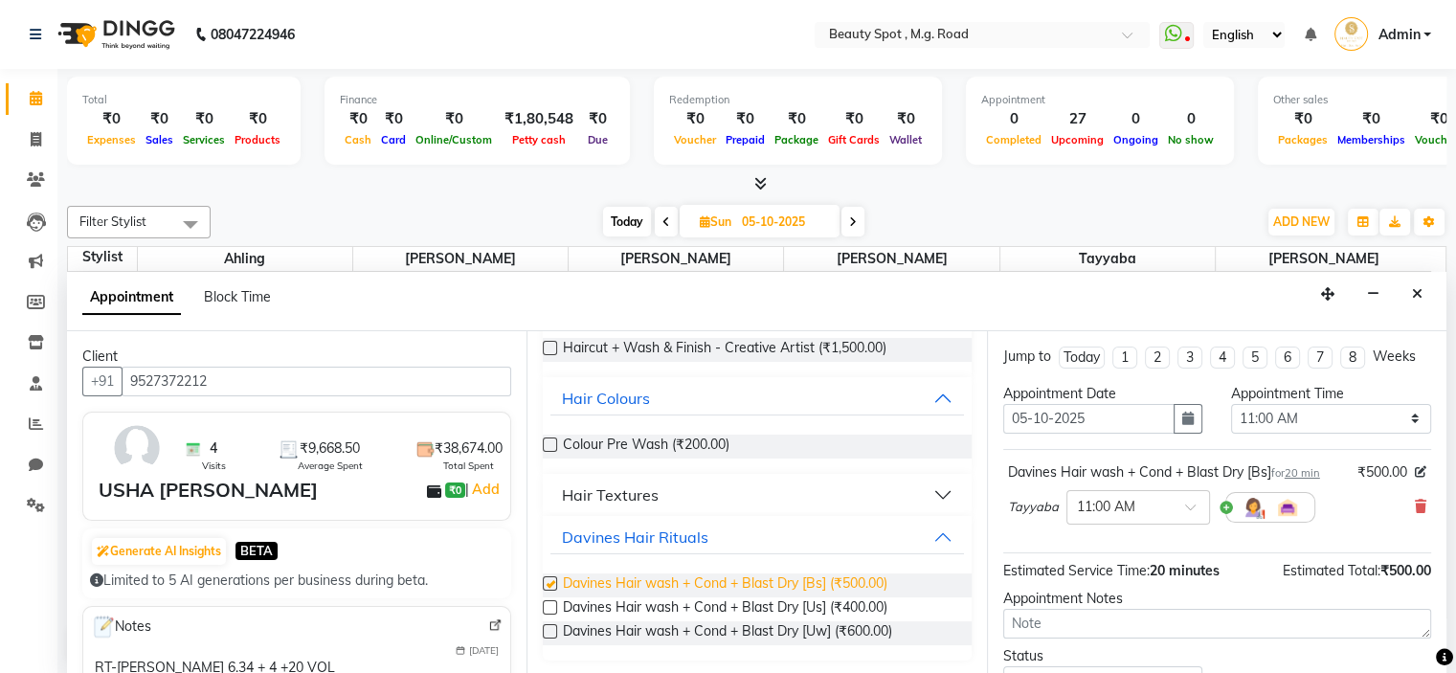
checkbox input "false"
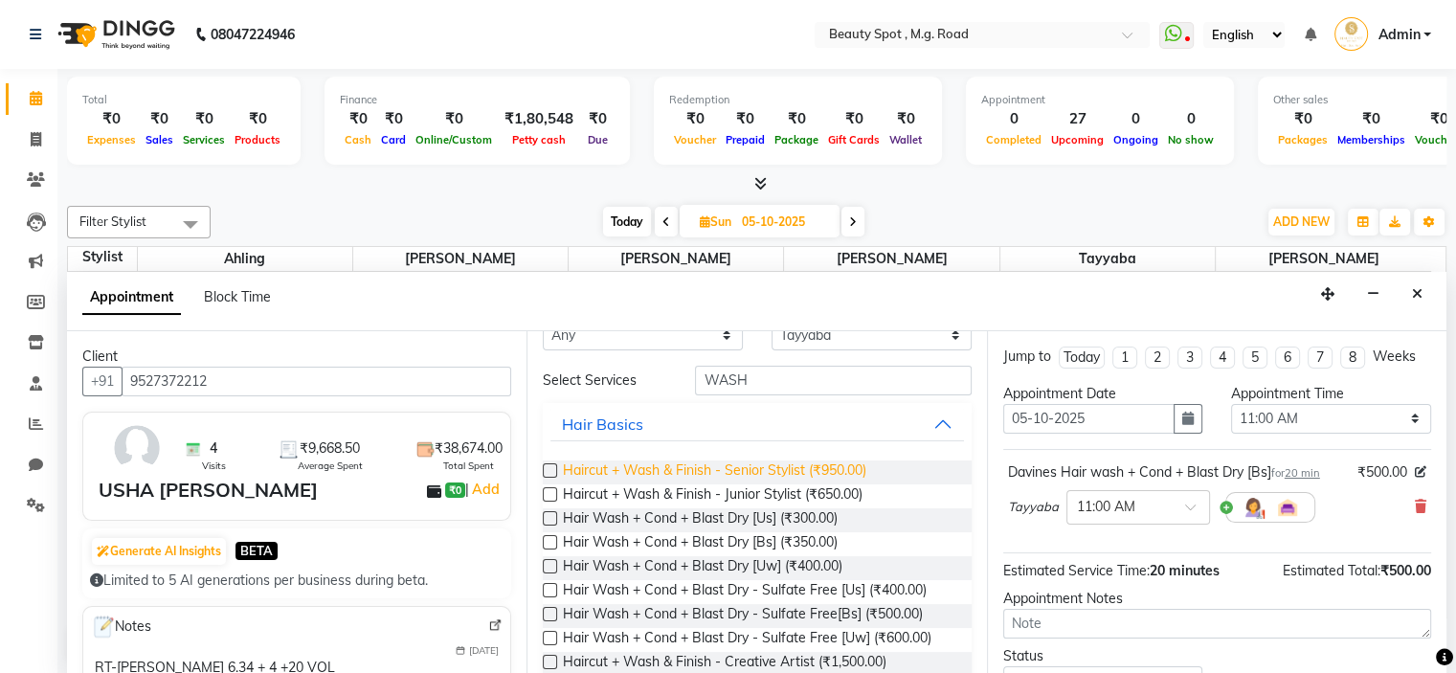
scroll to position [0, 0]
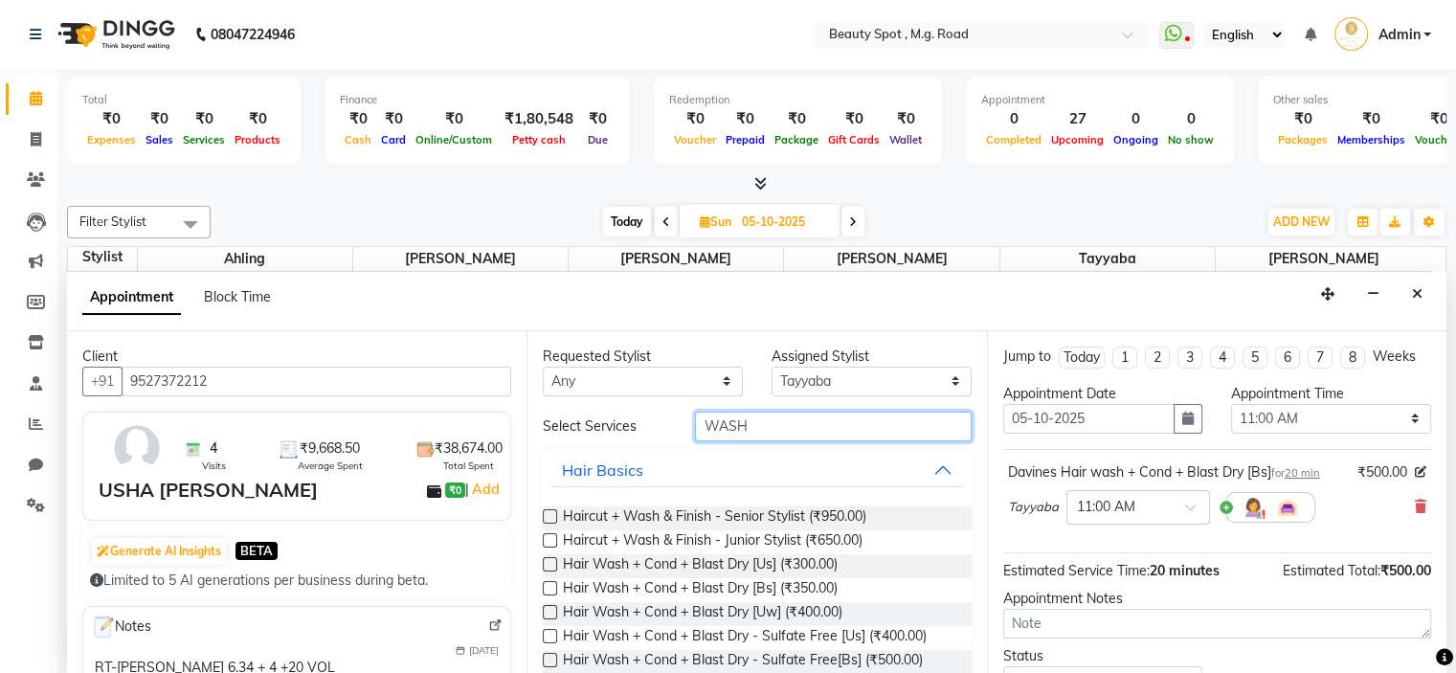
click at [827, 413] on input "WASH" at bounding box center [833, 427] width 276 height 30
type input "W"
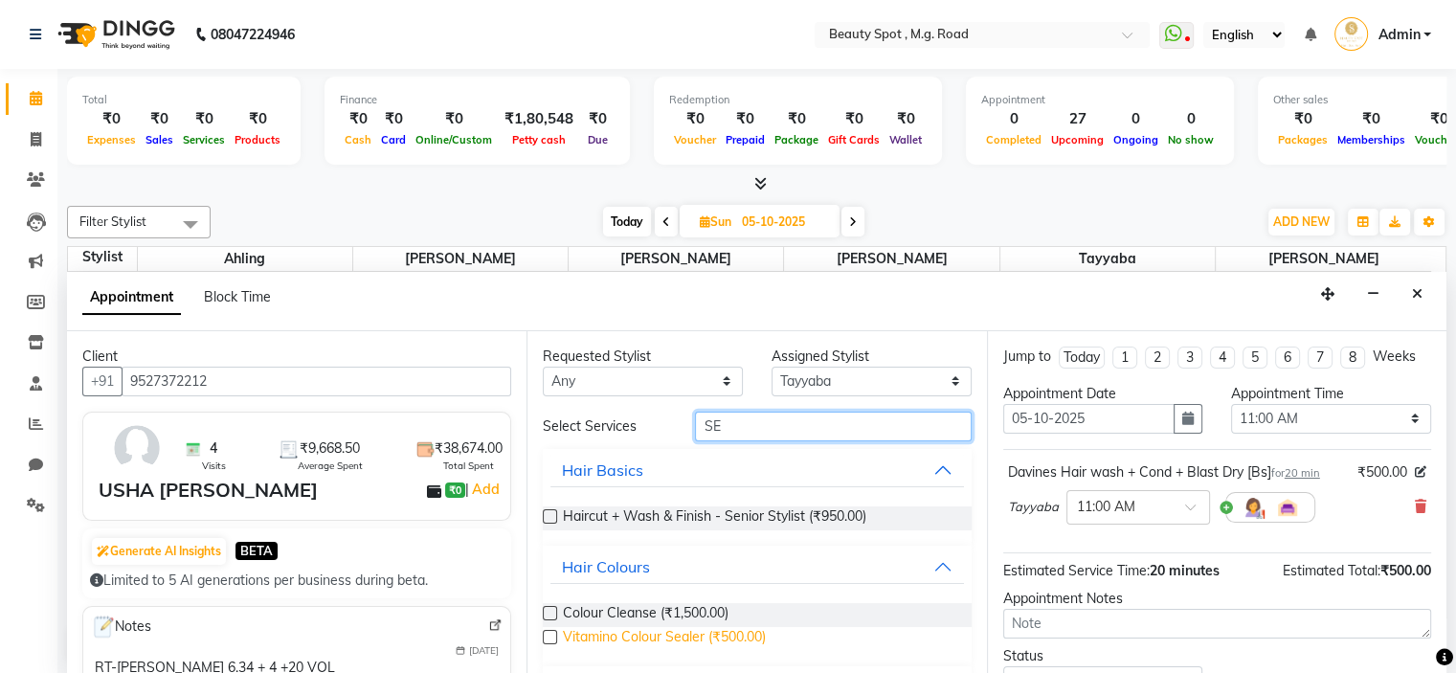
type input "SE"
click at [643, 631] on span "Vitamino Colour Sealer (₹500.00)" at bounding box center [664, 639] width 203 height 24
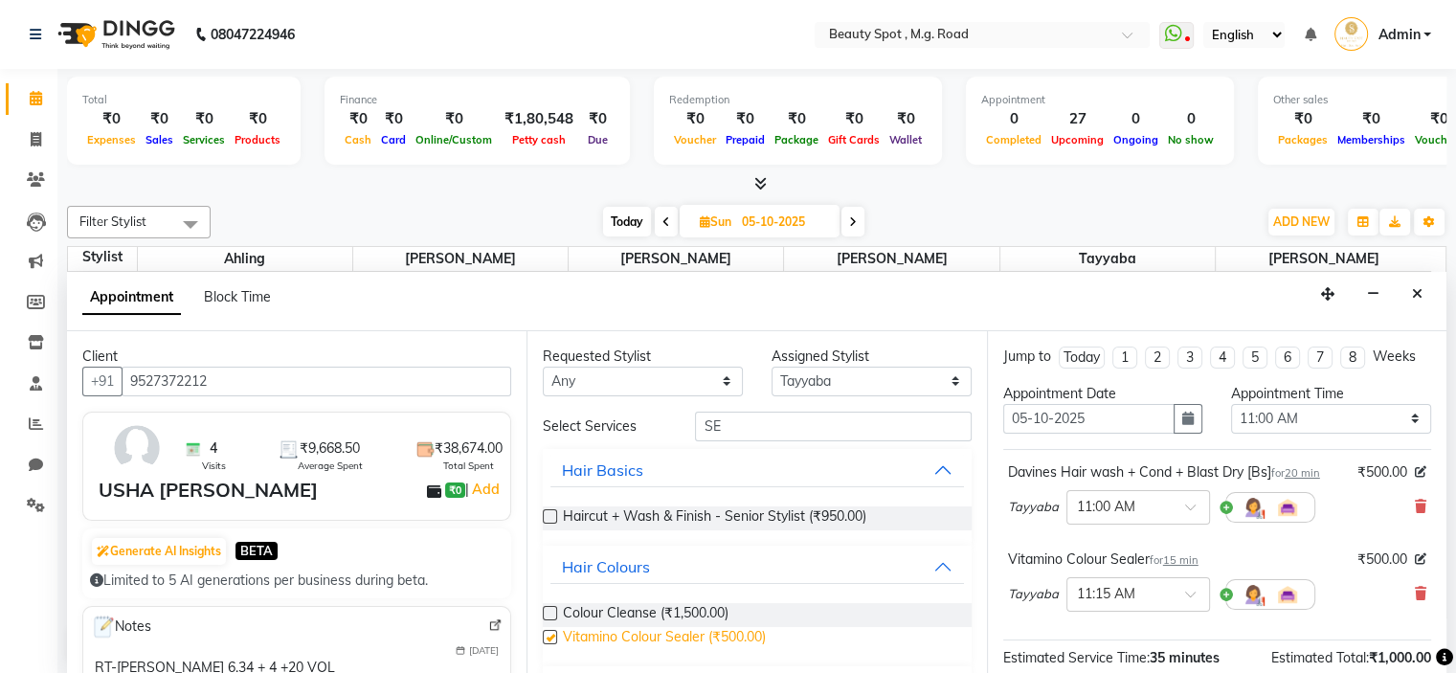
checkbox input "false"
click at [775, 413] on input "SE" at bounding box center [833, 427] width 276 height 30
type input "S"
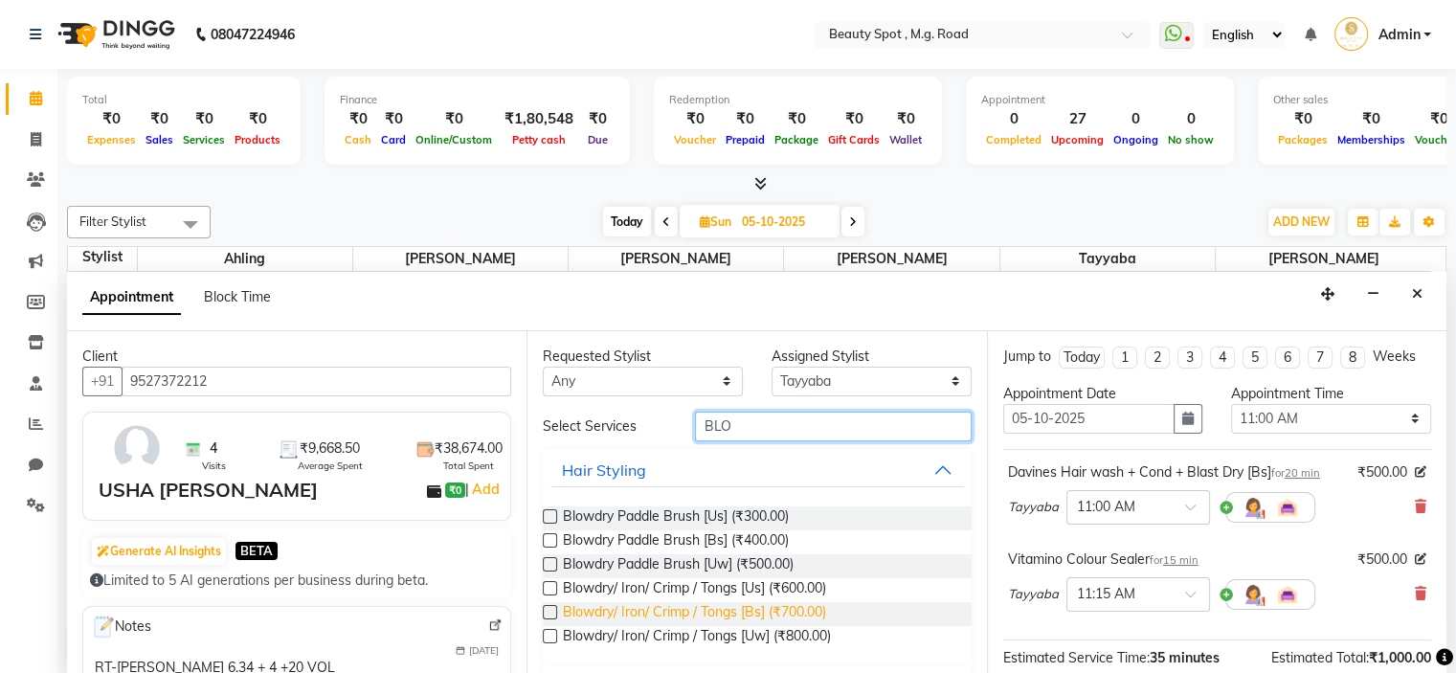
type input "BLO"
click at [705, 614] on span "Blowdry/ Iron/ Crimp / Tongs [Bs] (₹700.00)" at bounding box center [694, 614] width 263 height 24
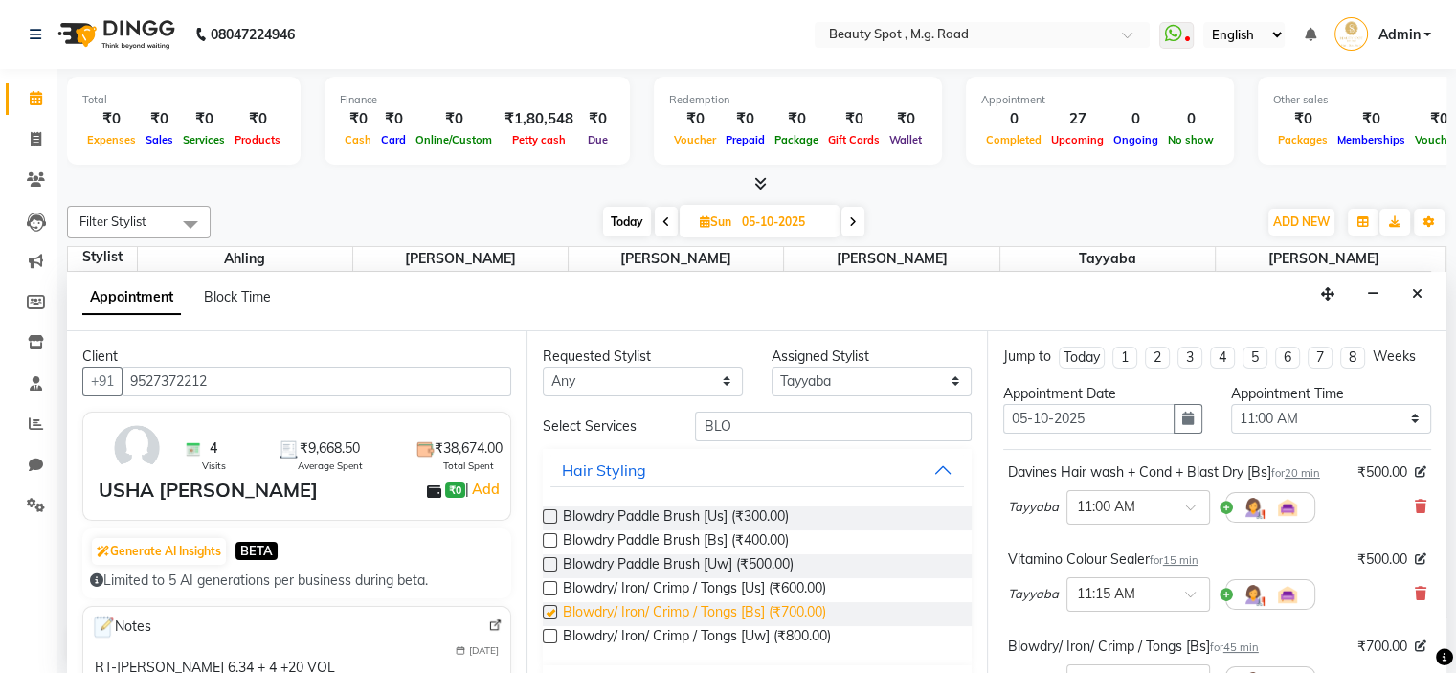
checkbox input "false"
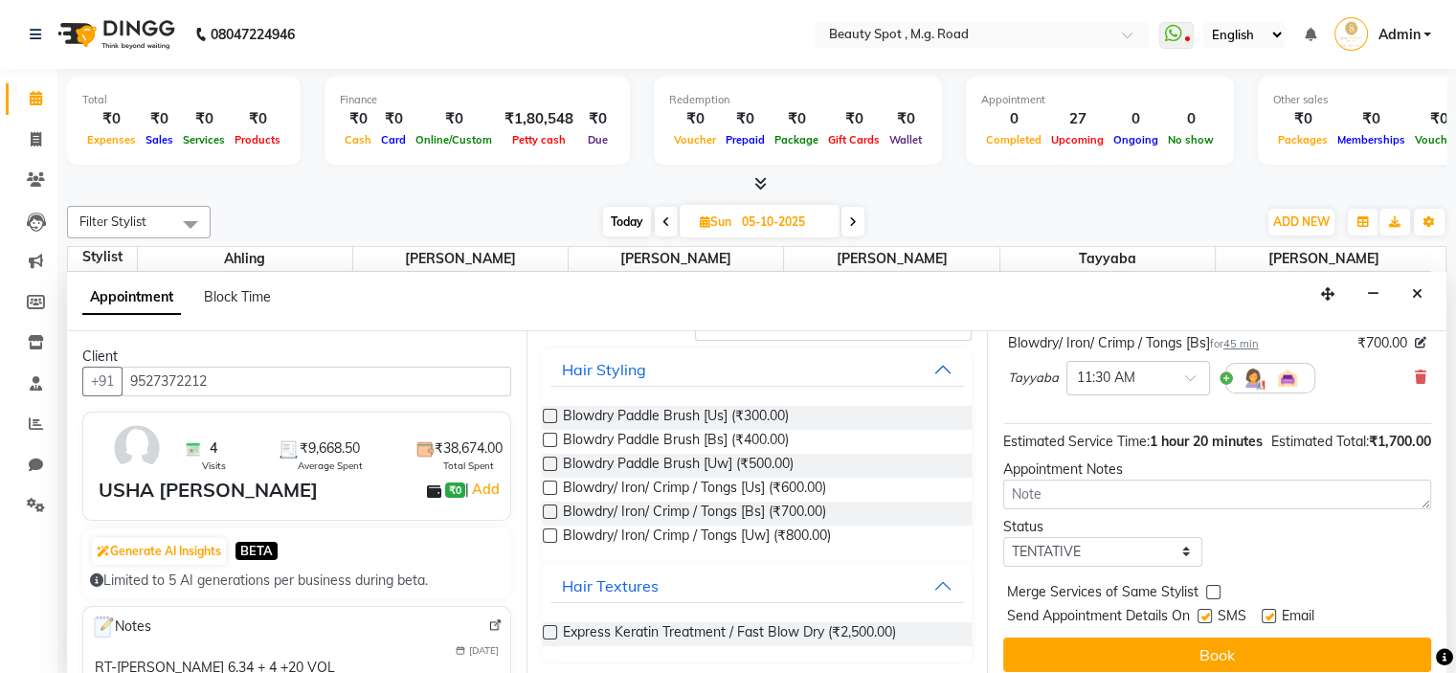
scroll to position [333, 0]
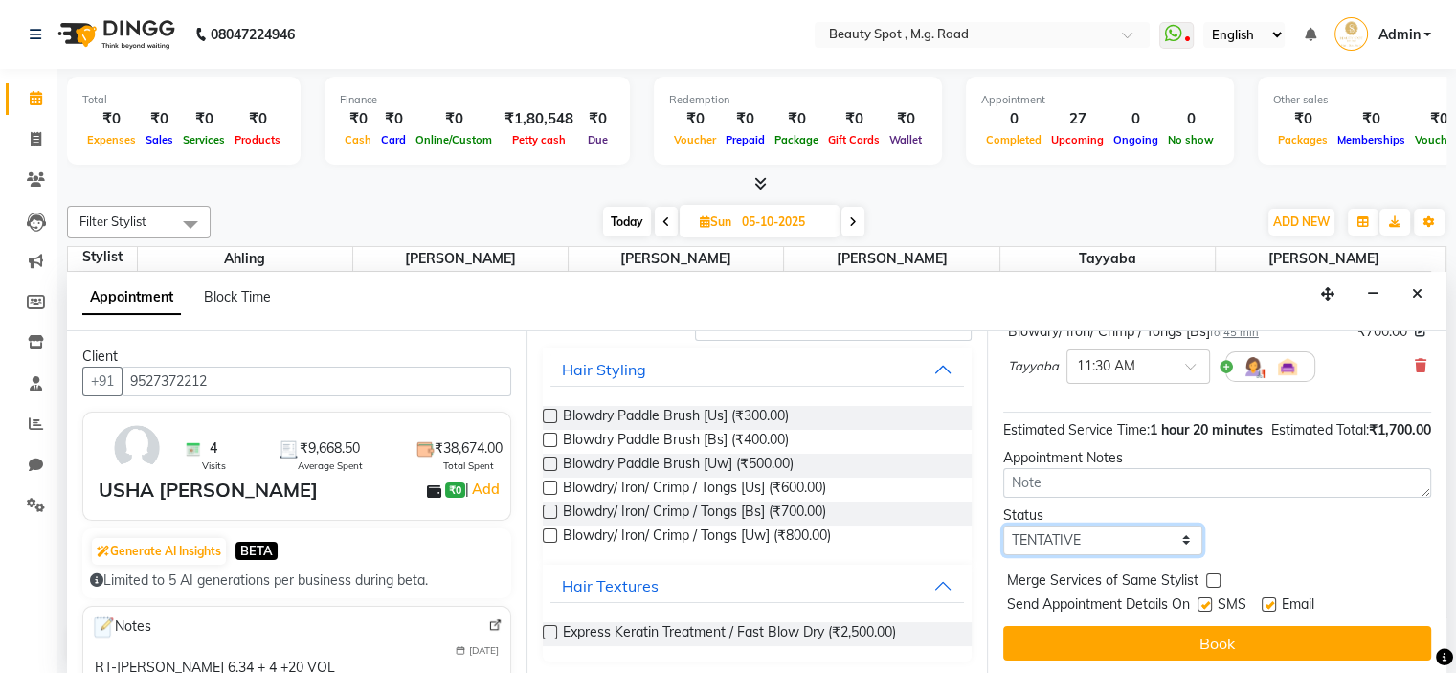
click at [1074, 539] on select "Select TENTATIVE CONFIRM UPCOMING" at bounding box center [1103, 541] width 200 height 30
select select "confirm booking"
click at [1003, 526] on select "Select TENTATIVE CONFIRM UPCOMING" at bounding box center [1103, 541] width 200 height 30
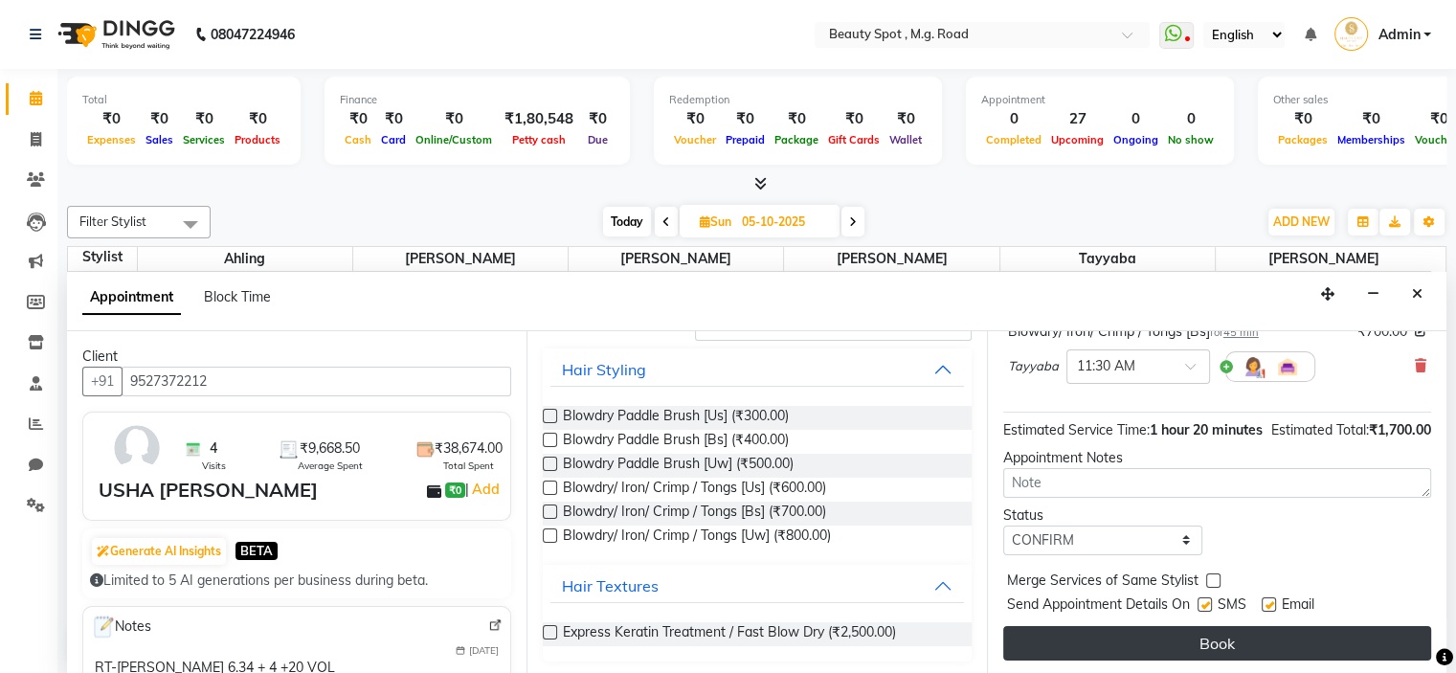
click at [1084, 631] on button "Book" at bounding box center [1217, 643] width 428 height 34
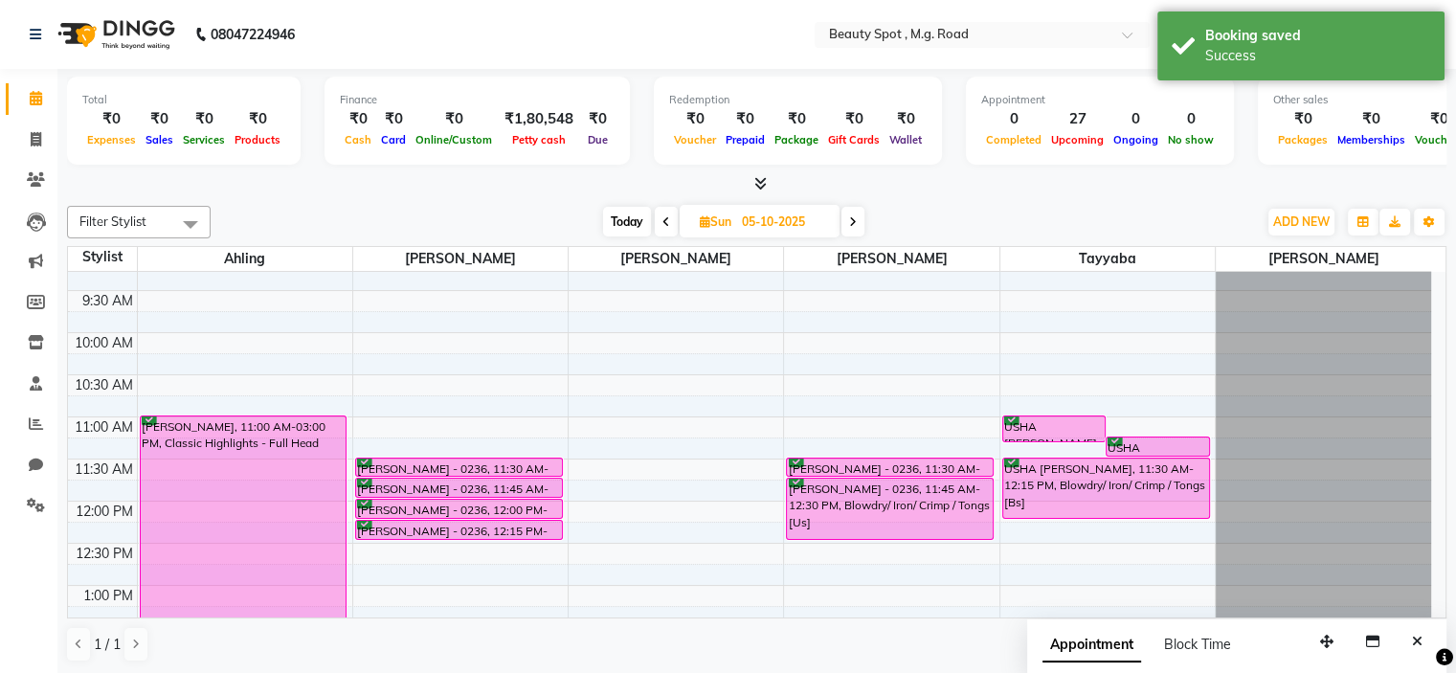
click at [662, 218] on icon at bounding box center [666, 221] width 8 height 11
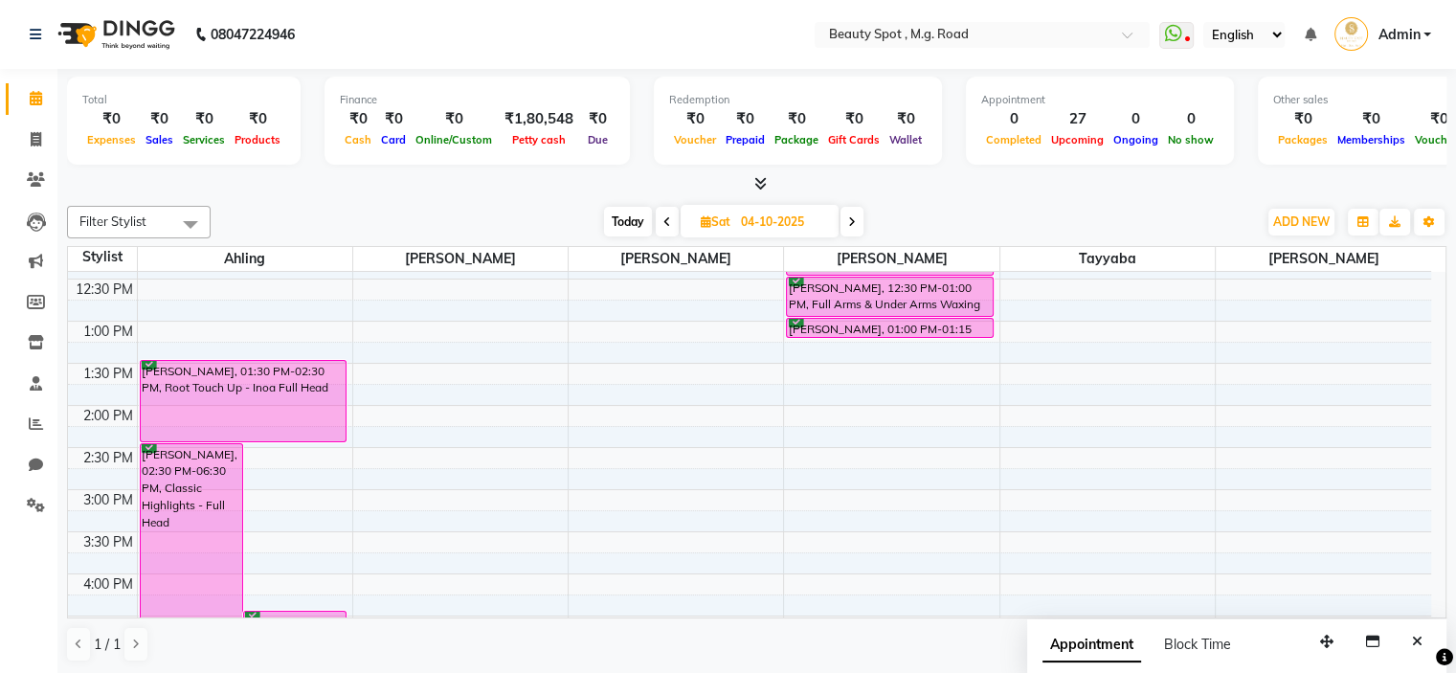
scroll to position [191, 0]
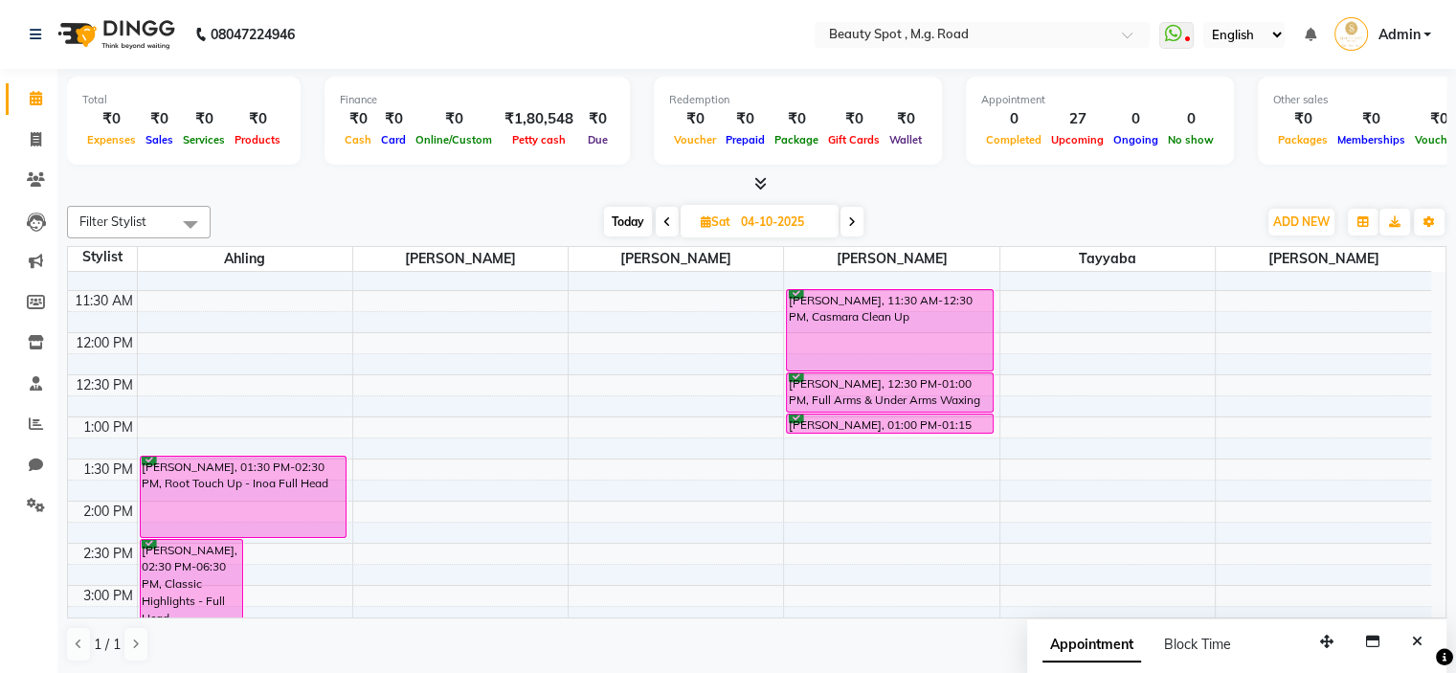
click at [632, 222] on span "Today" at bounding box center [628, 222] width 48 height 30
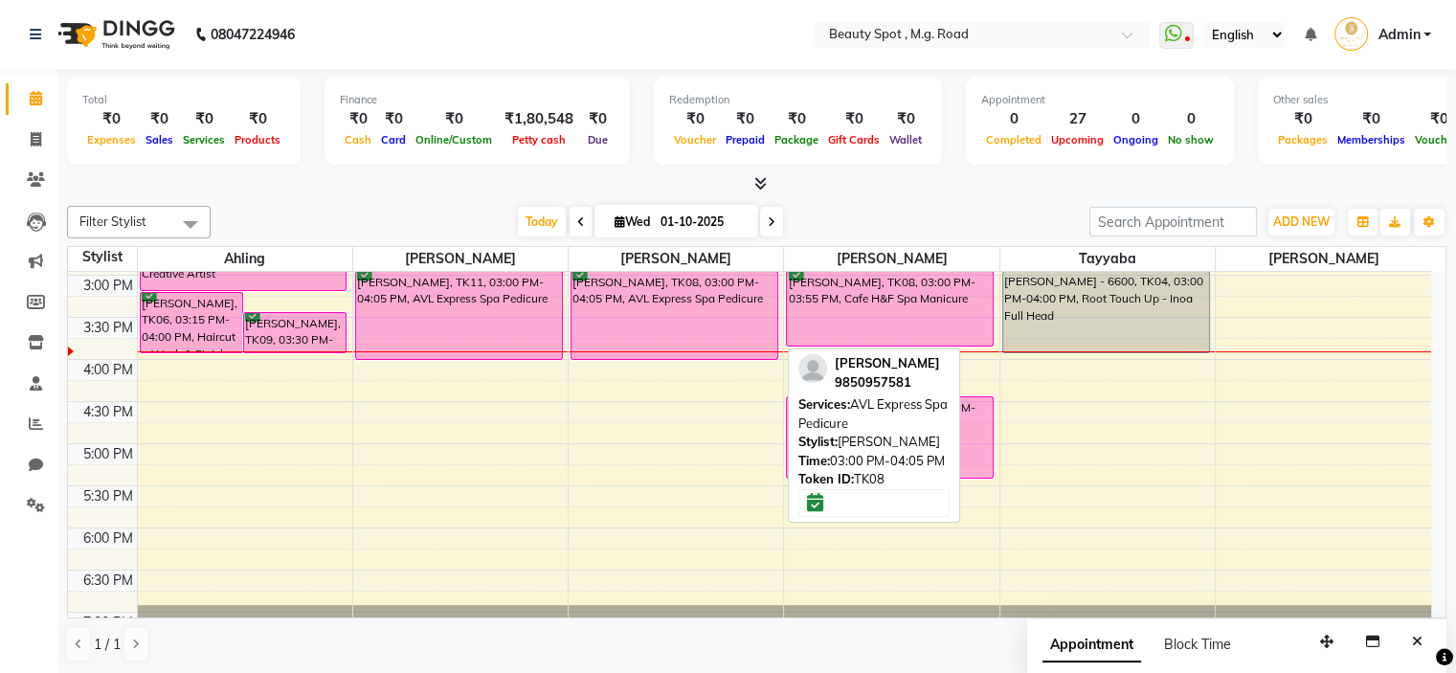
scroll to position [406, 0]
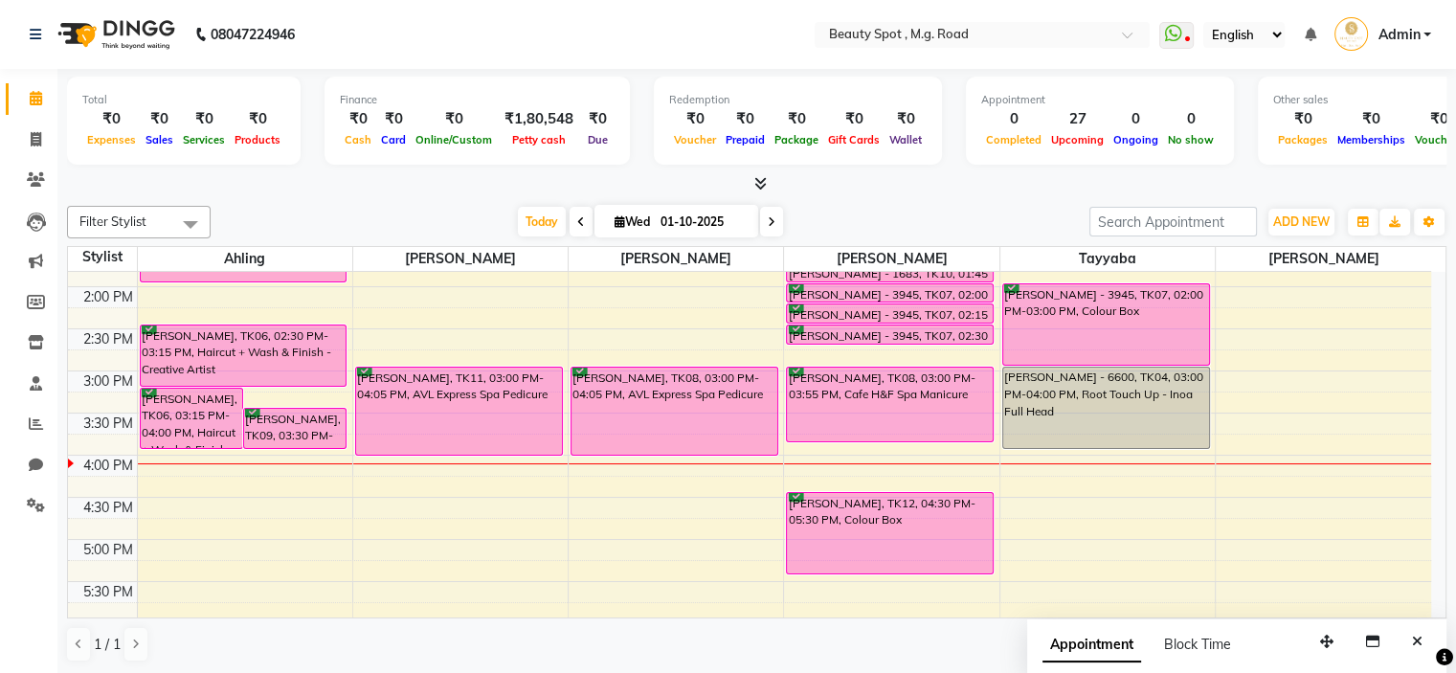
click at [768, 217] on icon at bounding box center [772, 221] width 8 height 11
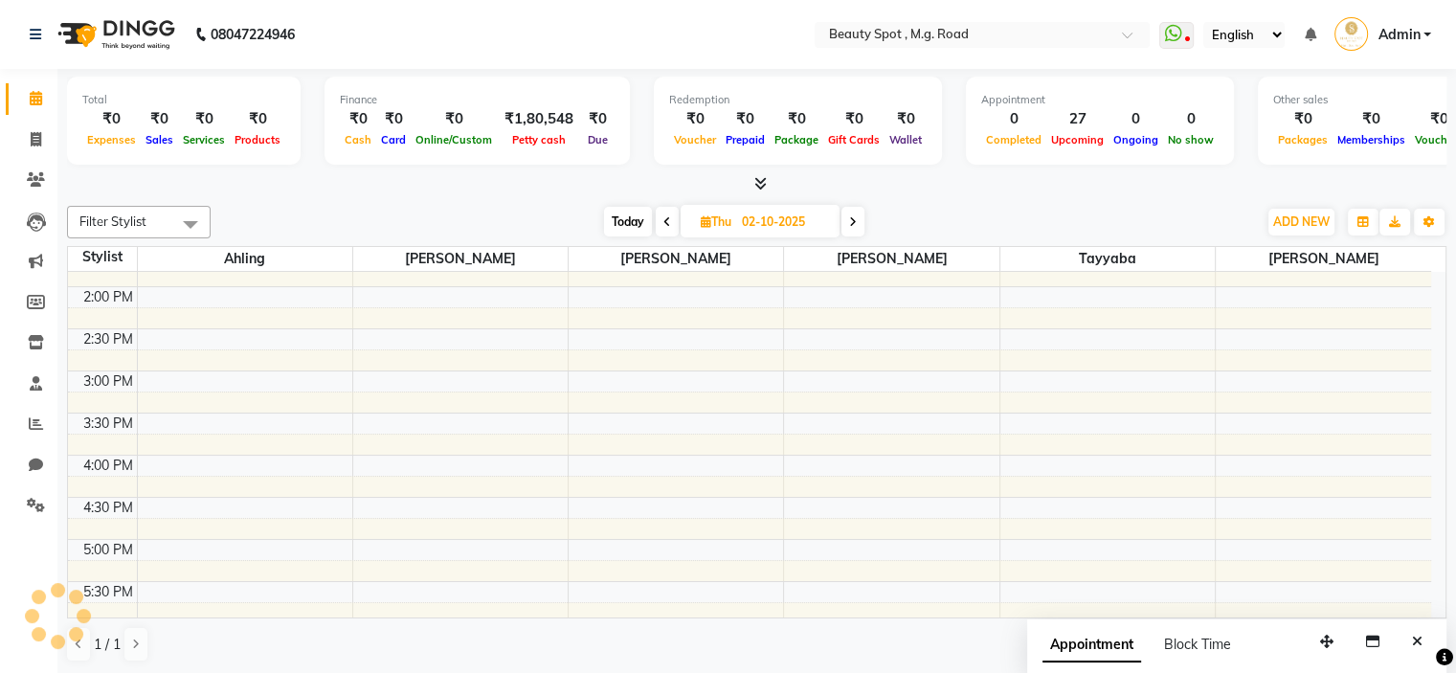
scroll to position [571, 0]
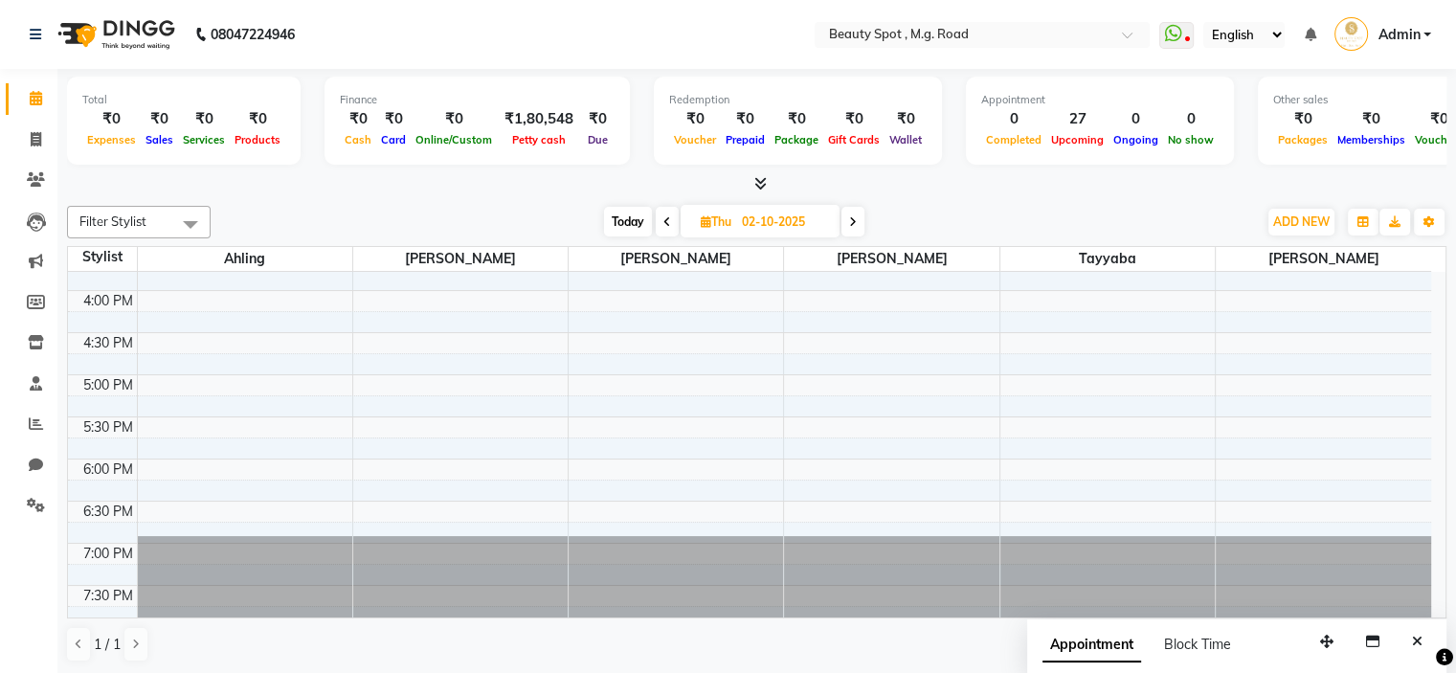
click at [851, 218] on icon at bounding box center [853, 221] width 8 height 11
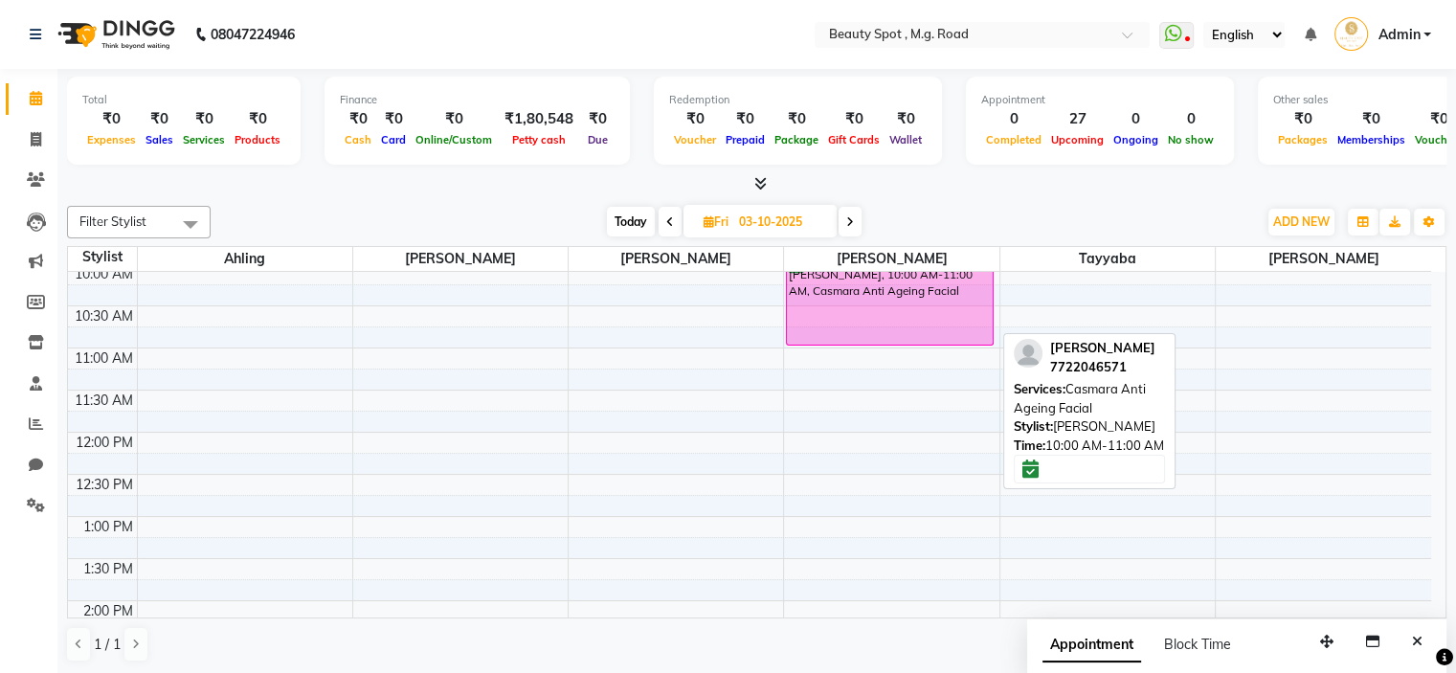
scroll to position [0, 0]
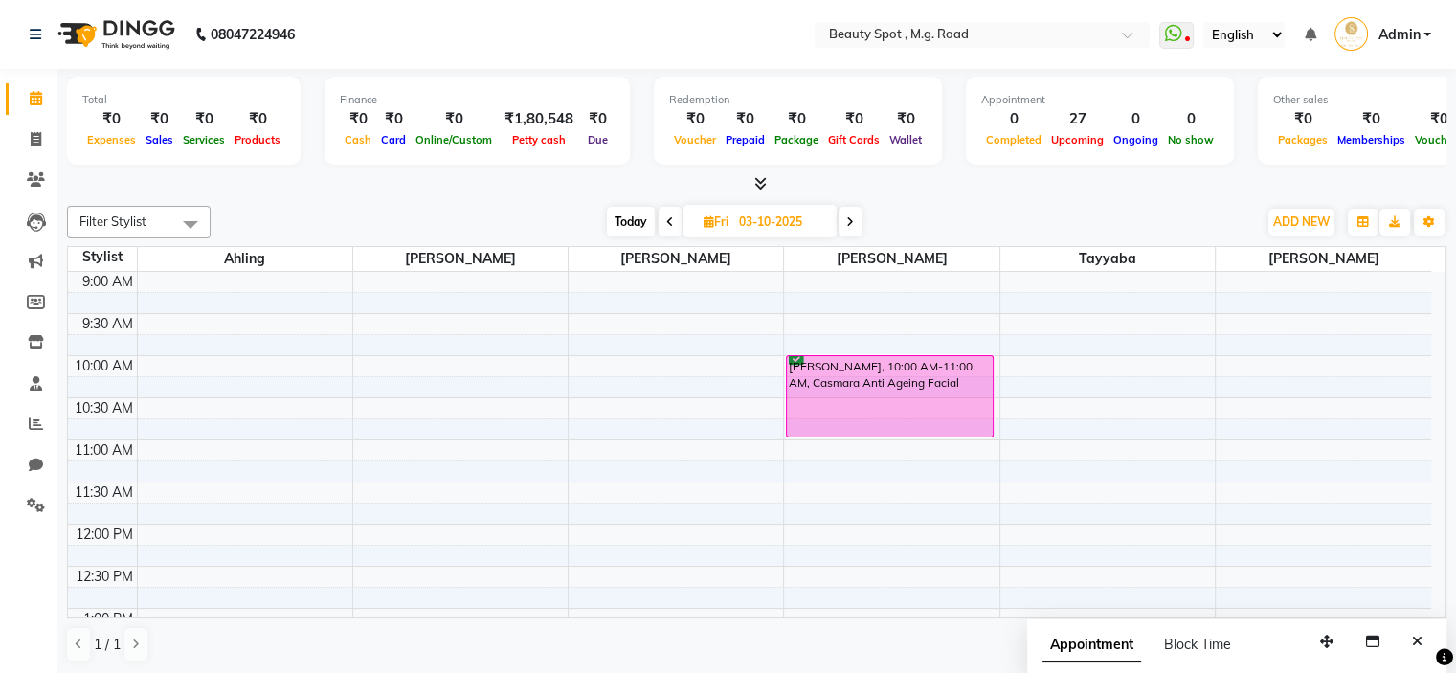
click at [849, 221] on icon at bounding box center [850, 221] width 8 height 11
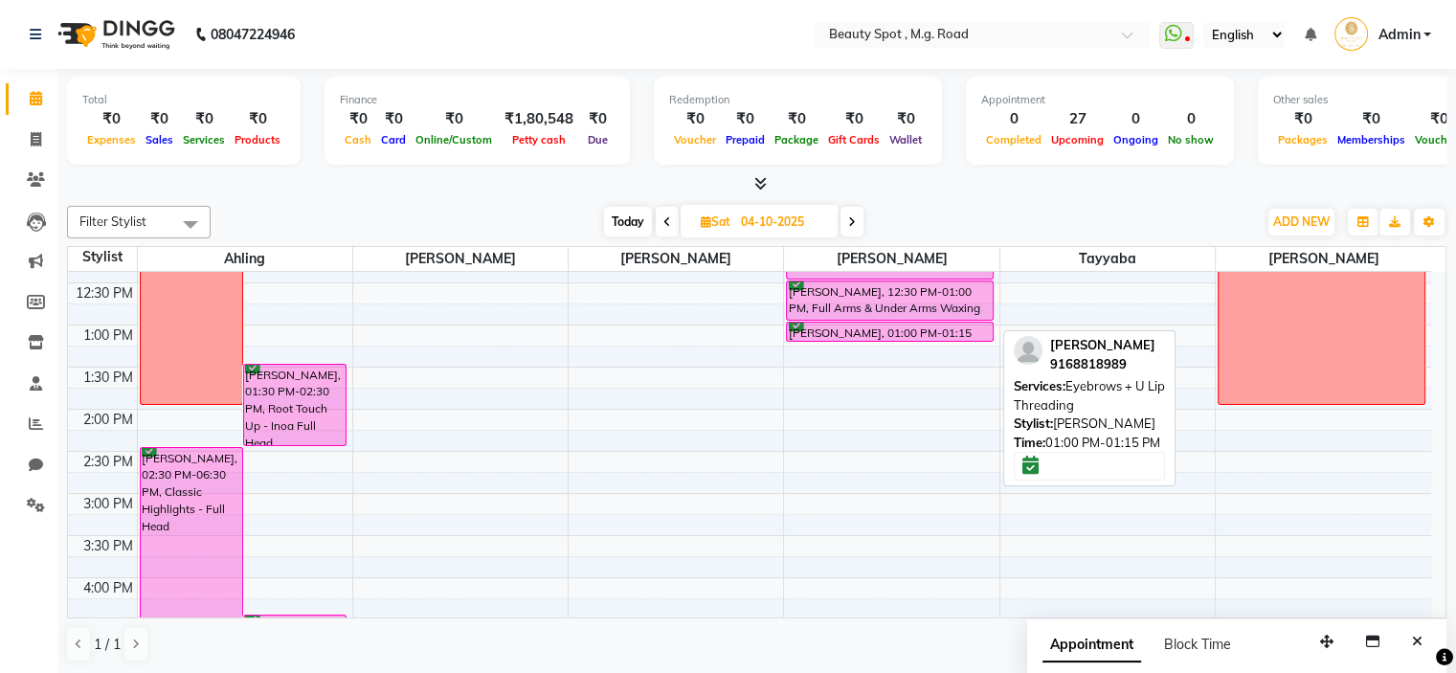
scroll to position [188, 0]
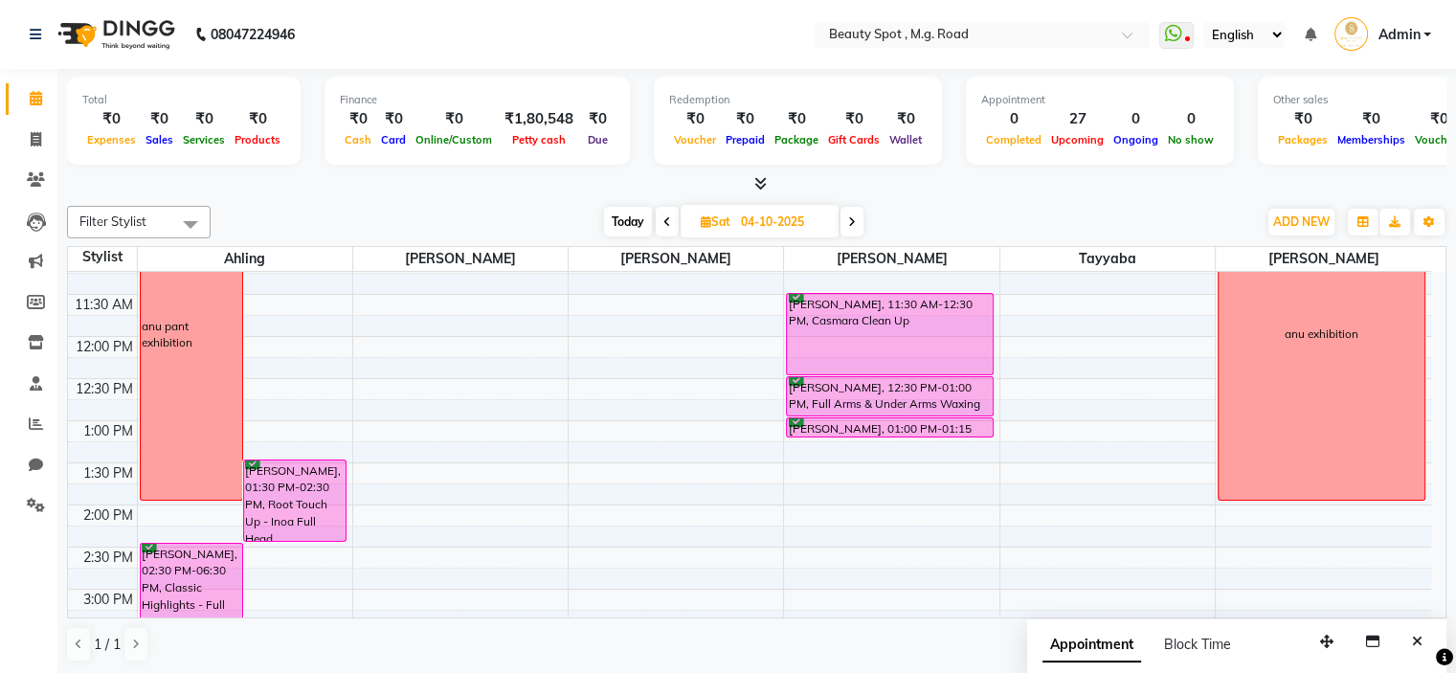
click at [854, 220] on icon at bounding box center [852, 221] width 8 height 11
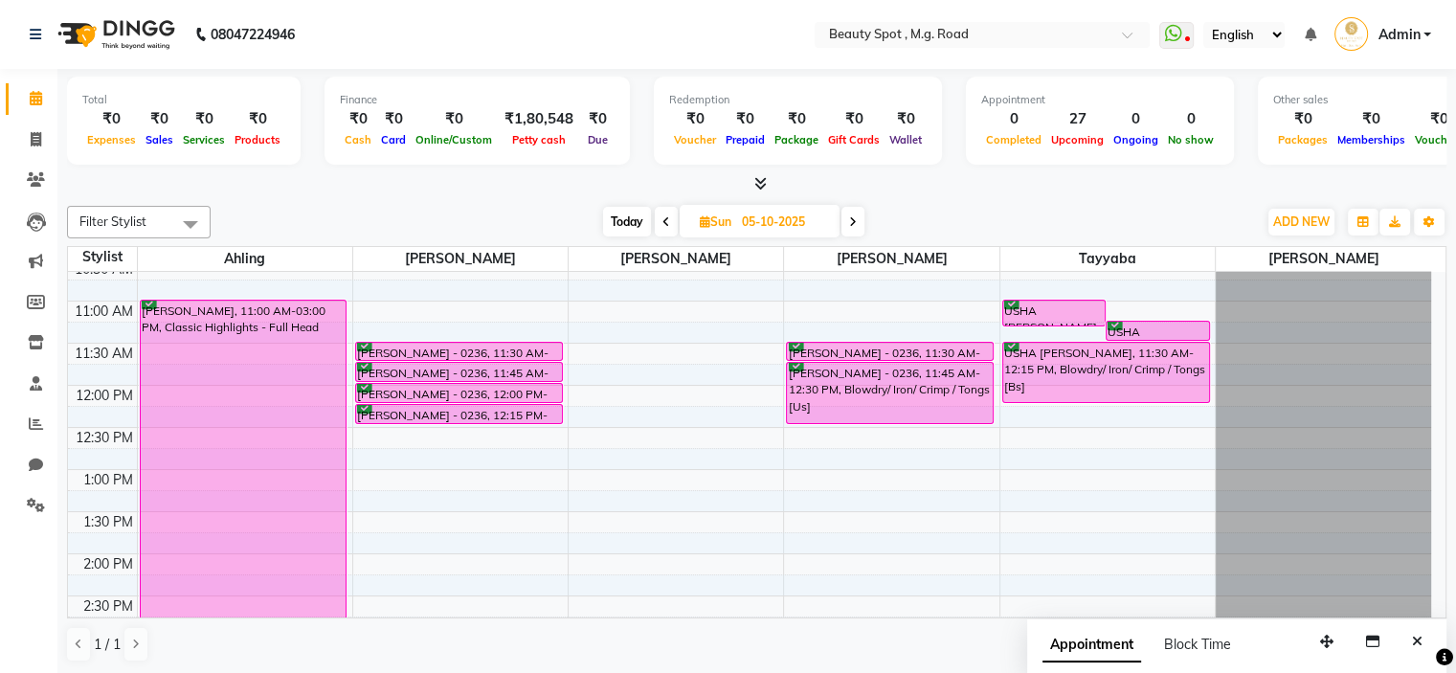
scroll to position [0, 0]
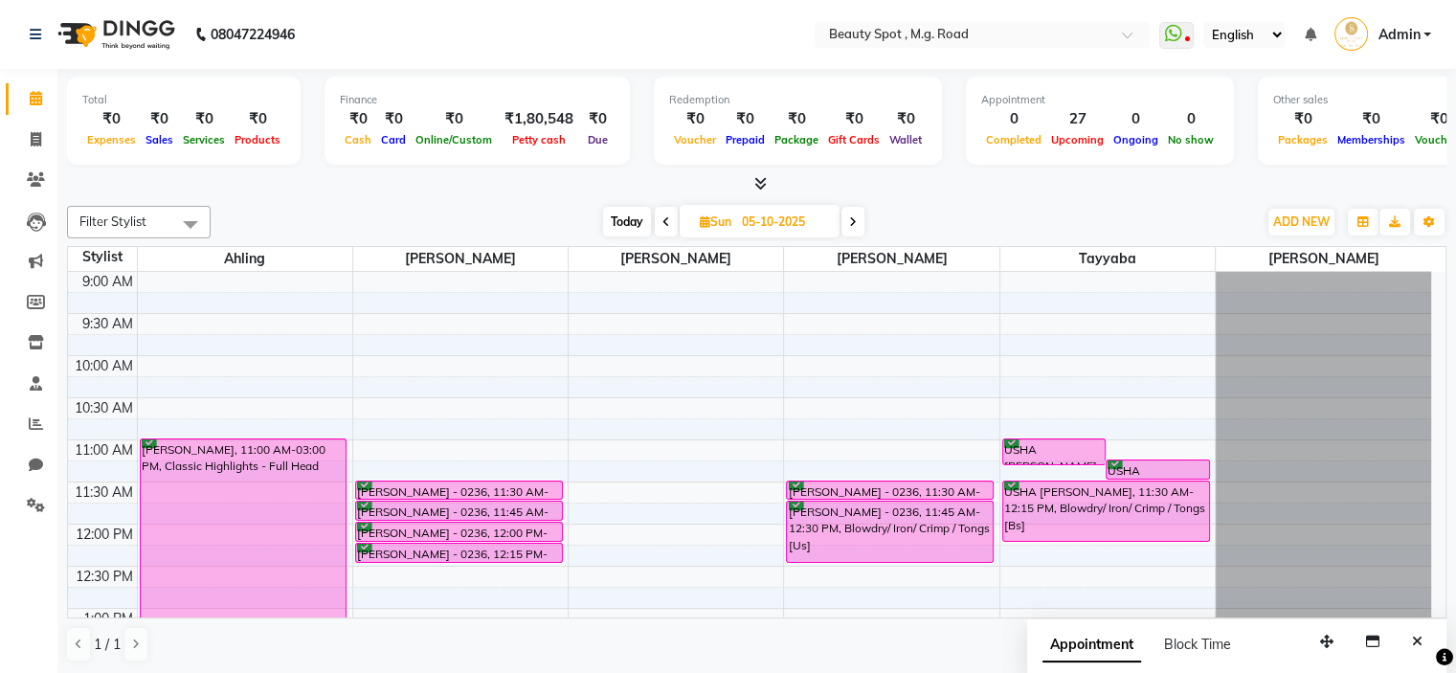
click at [666, 223] on icon at bounding box center [666, 221] width 8 height 11
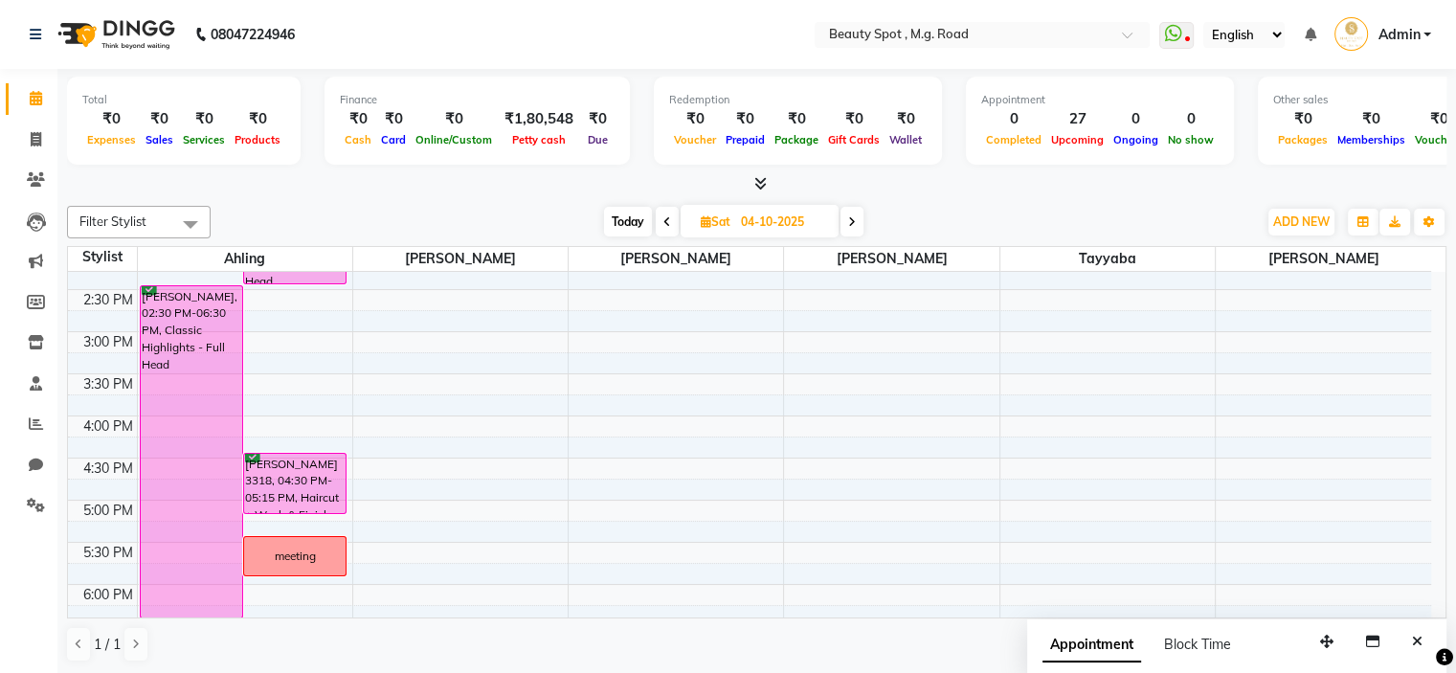
scroll to position [479, 0]
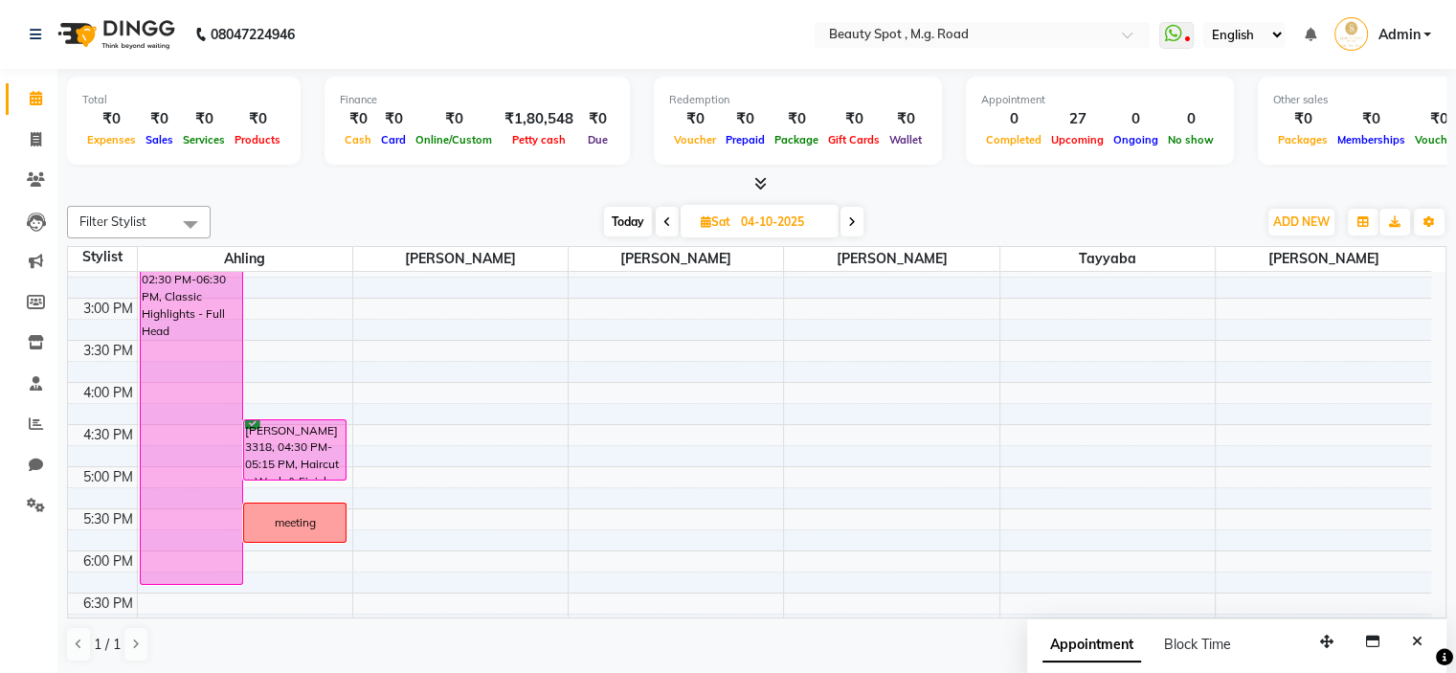
click at [855, 219] on icon at bounding box center [852, 221] width 8 height 11
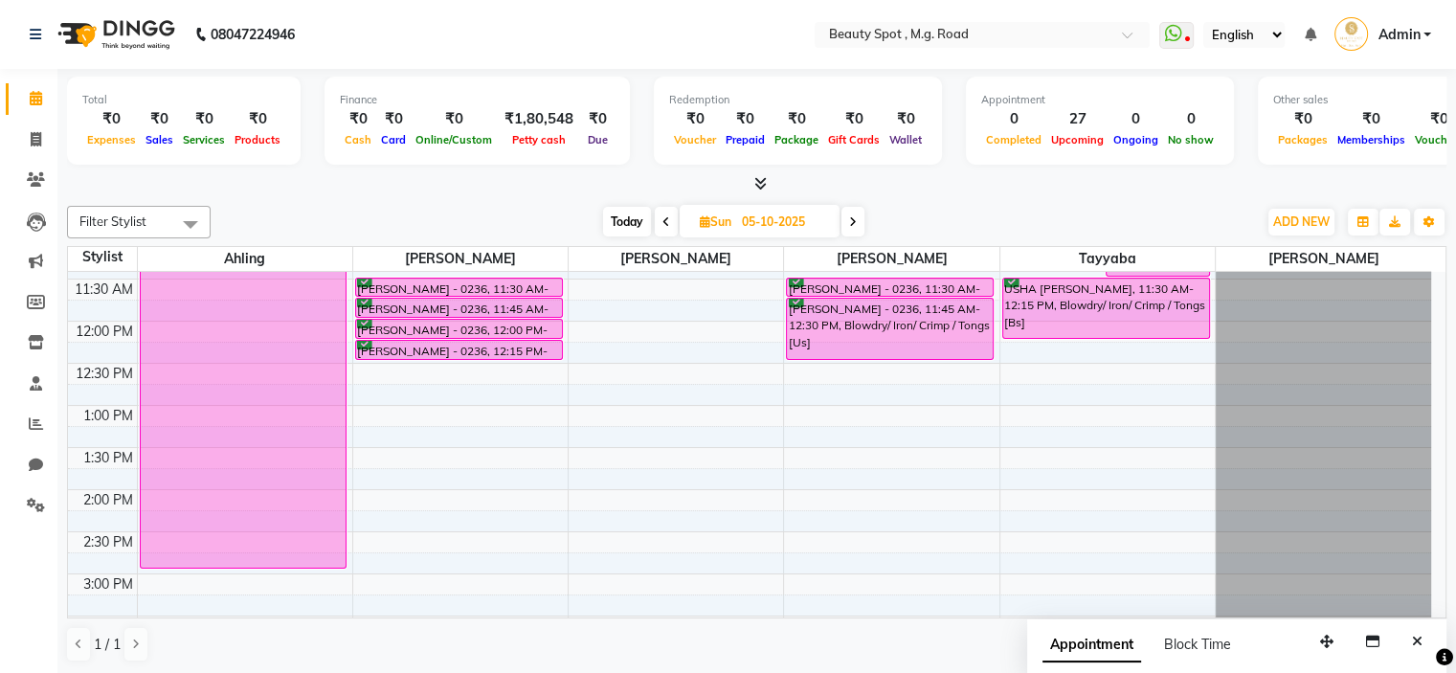
scroll to position [92, 0]
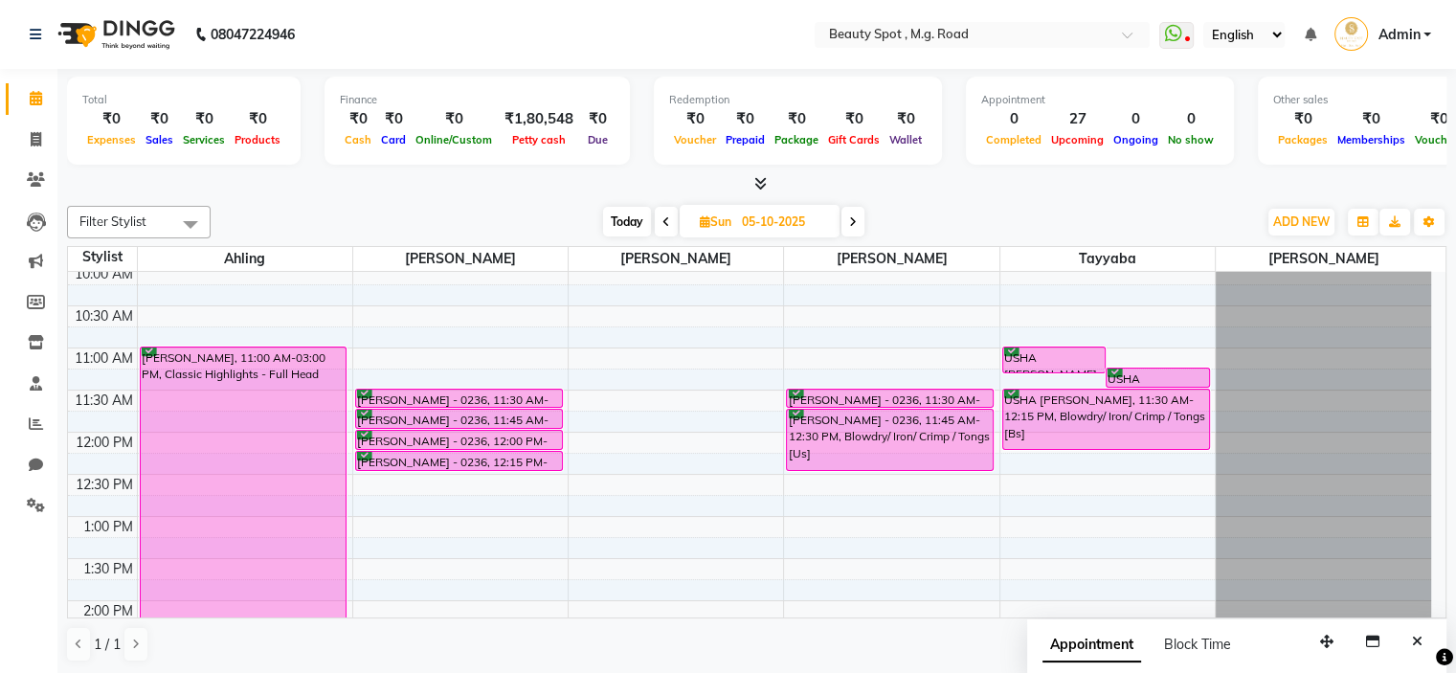
click at [625, 221] on span "Today" at bounding box center [627, 222] width 48 height 30
type input "01-10-2025"
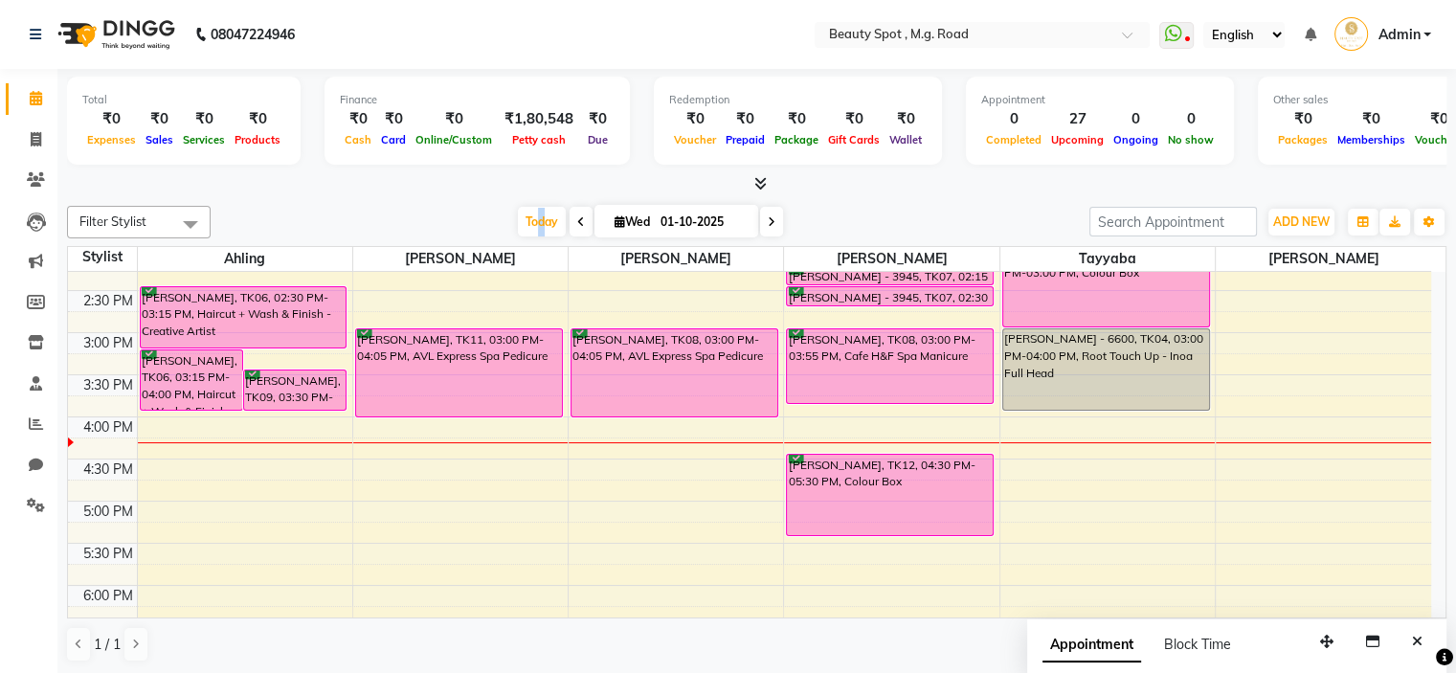
scroll to position [447, 0]
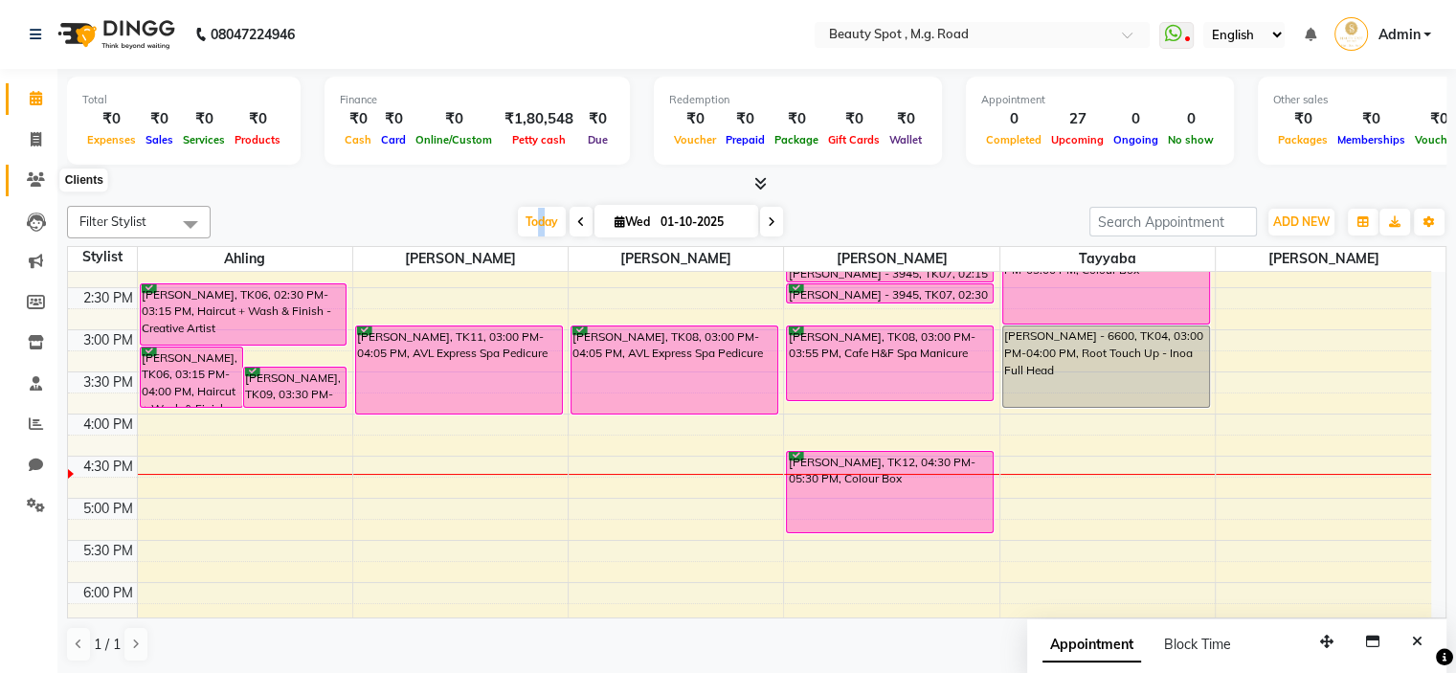
click at [34, 177] on icon at bounding box center [36, 179] width 18 height 14
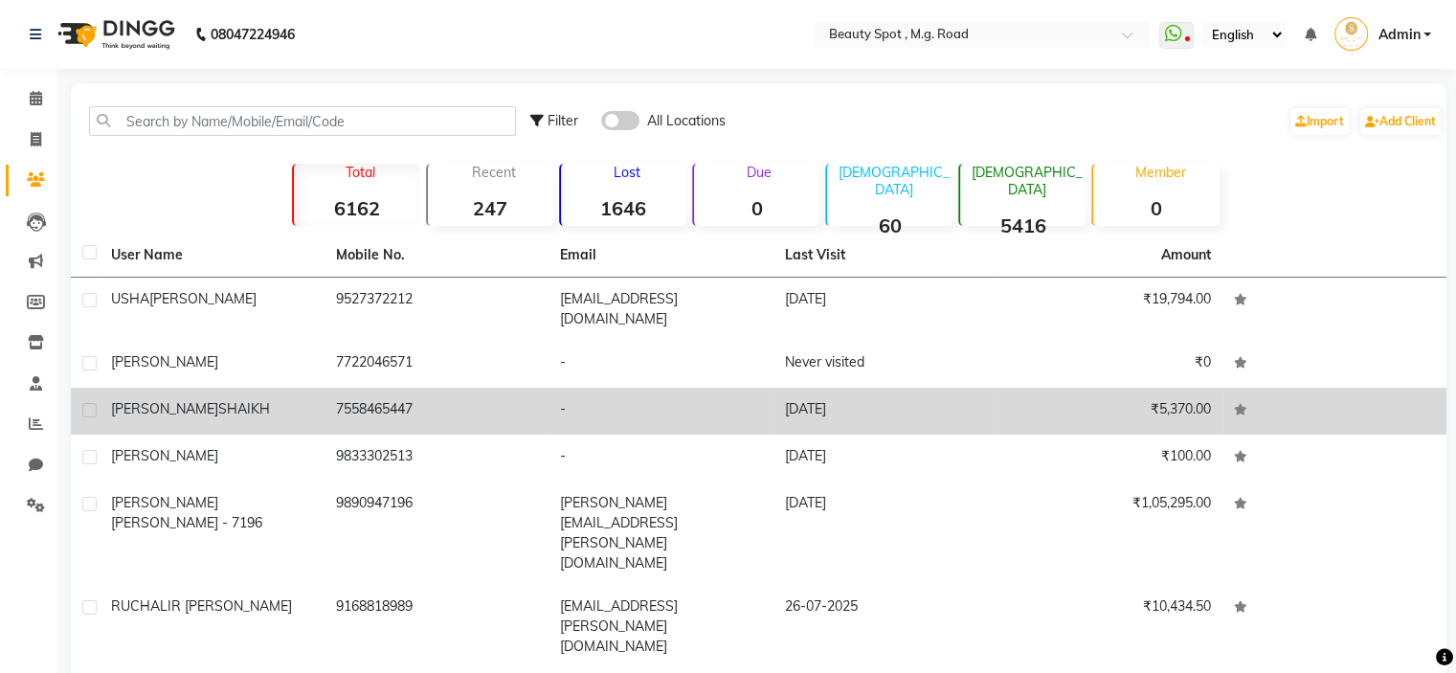
click at [218, 400] on span "SHAIKH" at bounding box center [244, 408] width 52 height 17
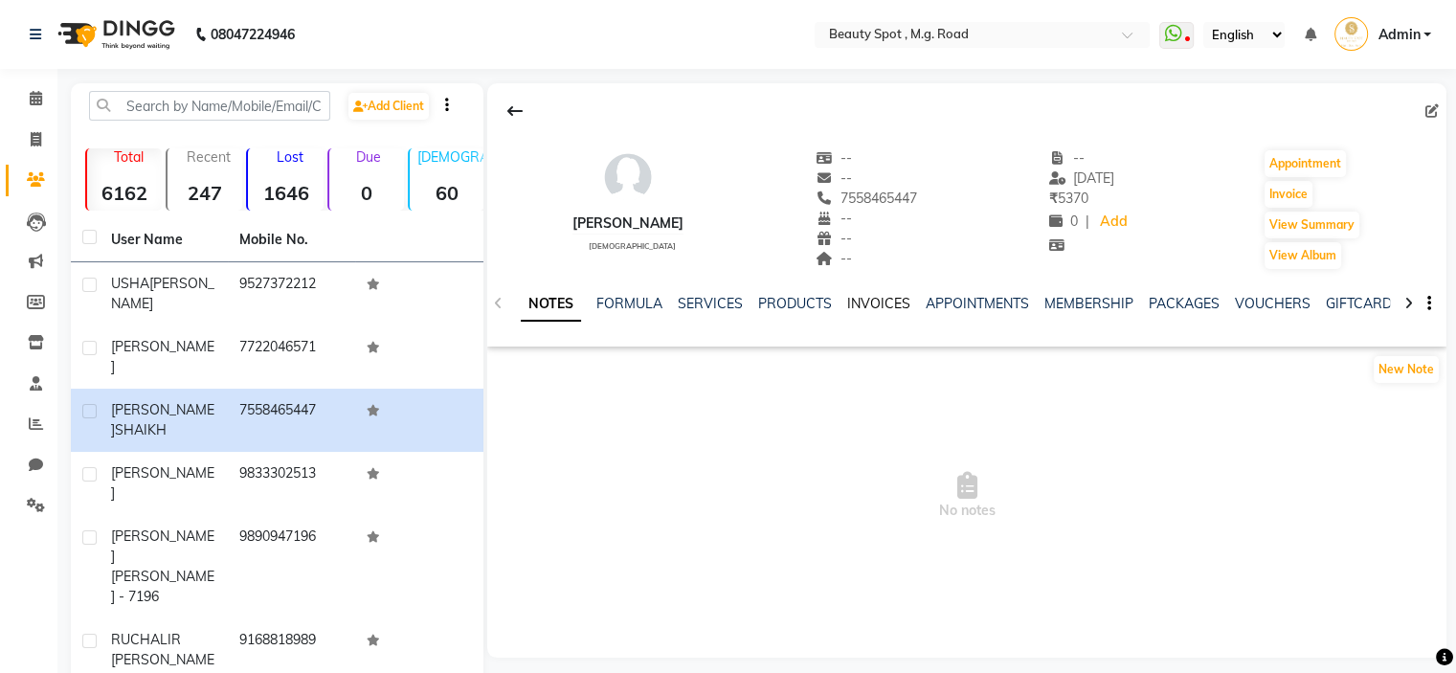
click at [874, 304] on link "INVOICES" at bounding box center [878, 303] width 63 height 17
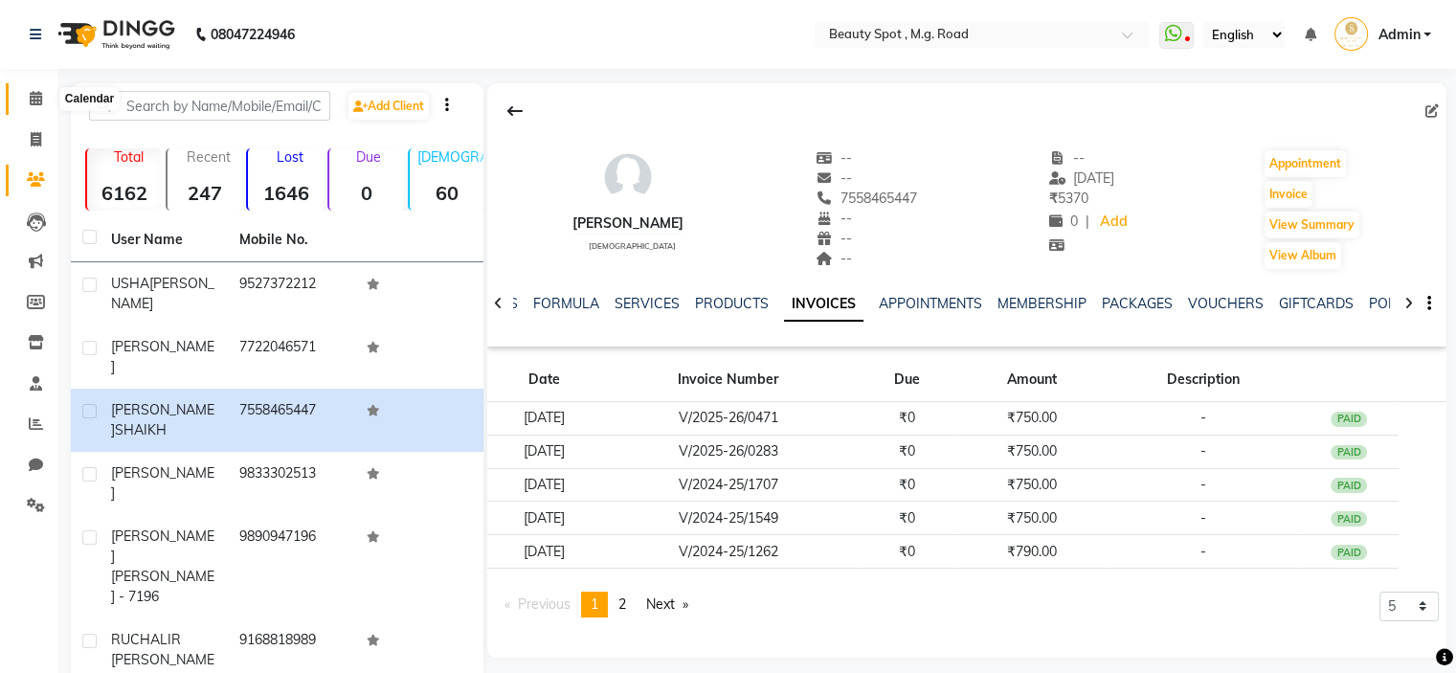
click at [31, 99] on icon at bounding box center [36, 98] width 12 height 14
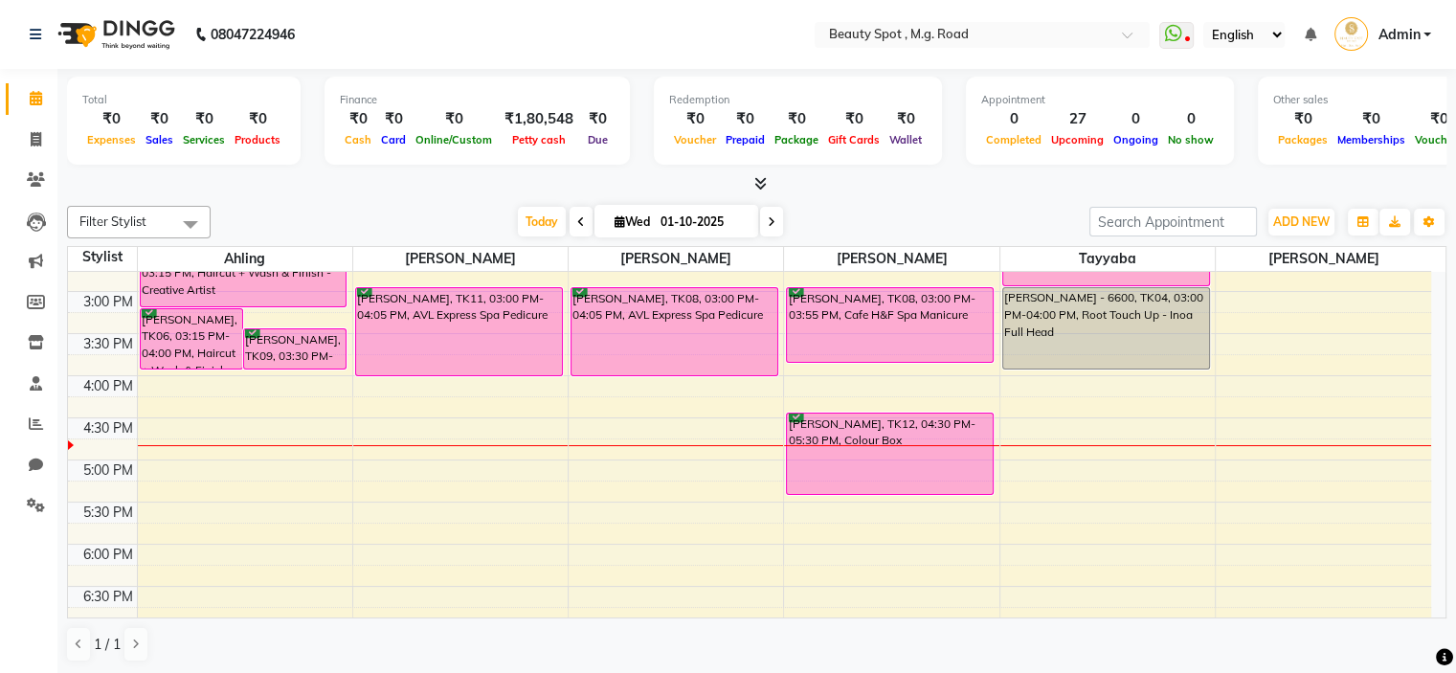
scroll to position [484, 0]
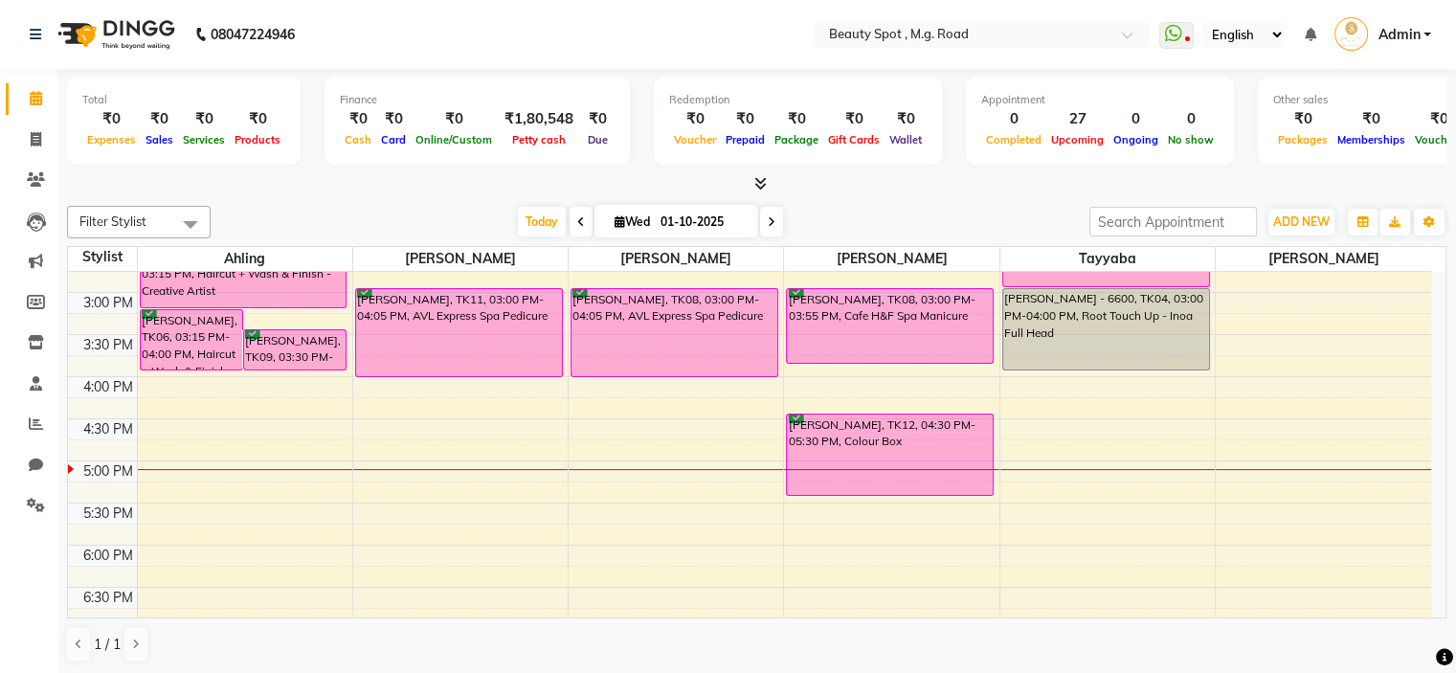
click at [615, 220] on icon at bounding box center [620, 221] width 11 height 12
select select "10"
select select "2025"
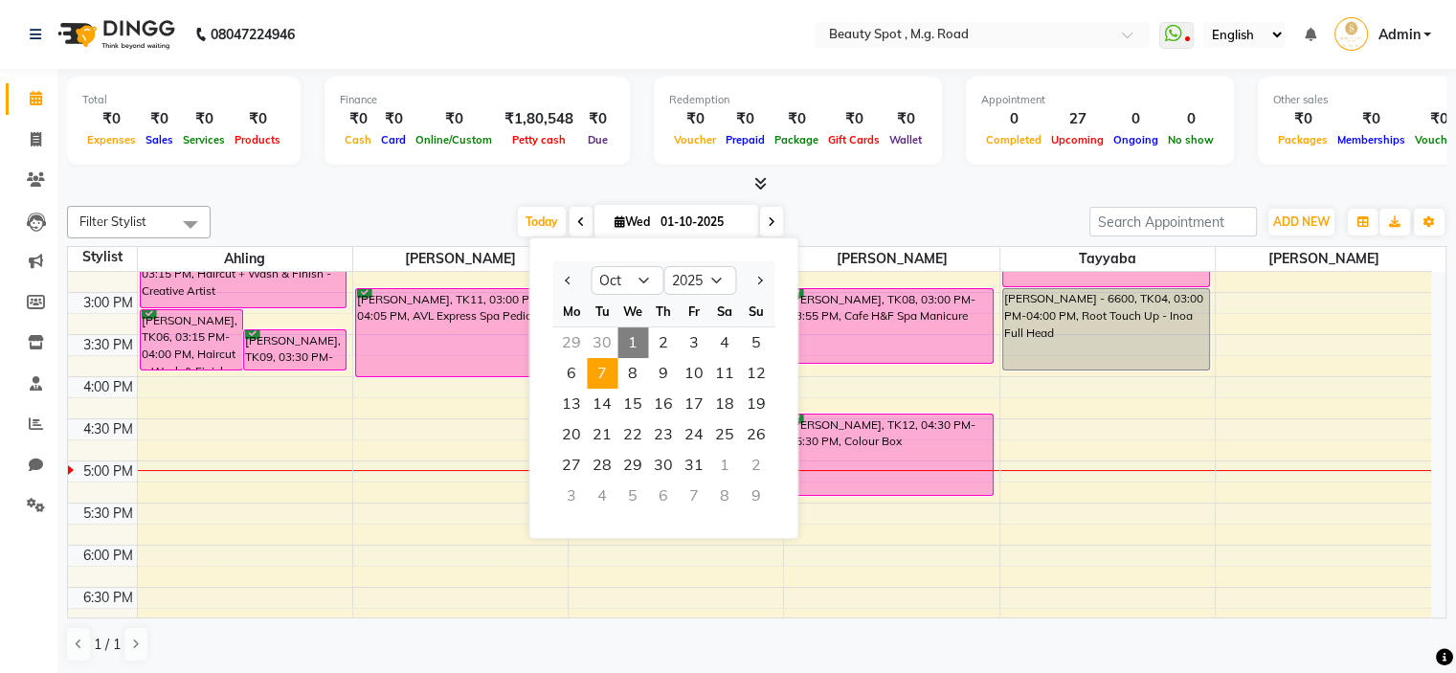
click at [603, 370] on span "7" at bounding box center [602, 373] width 31 height 31
type input "07-10-2025"
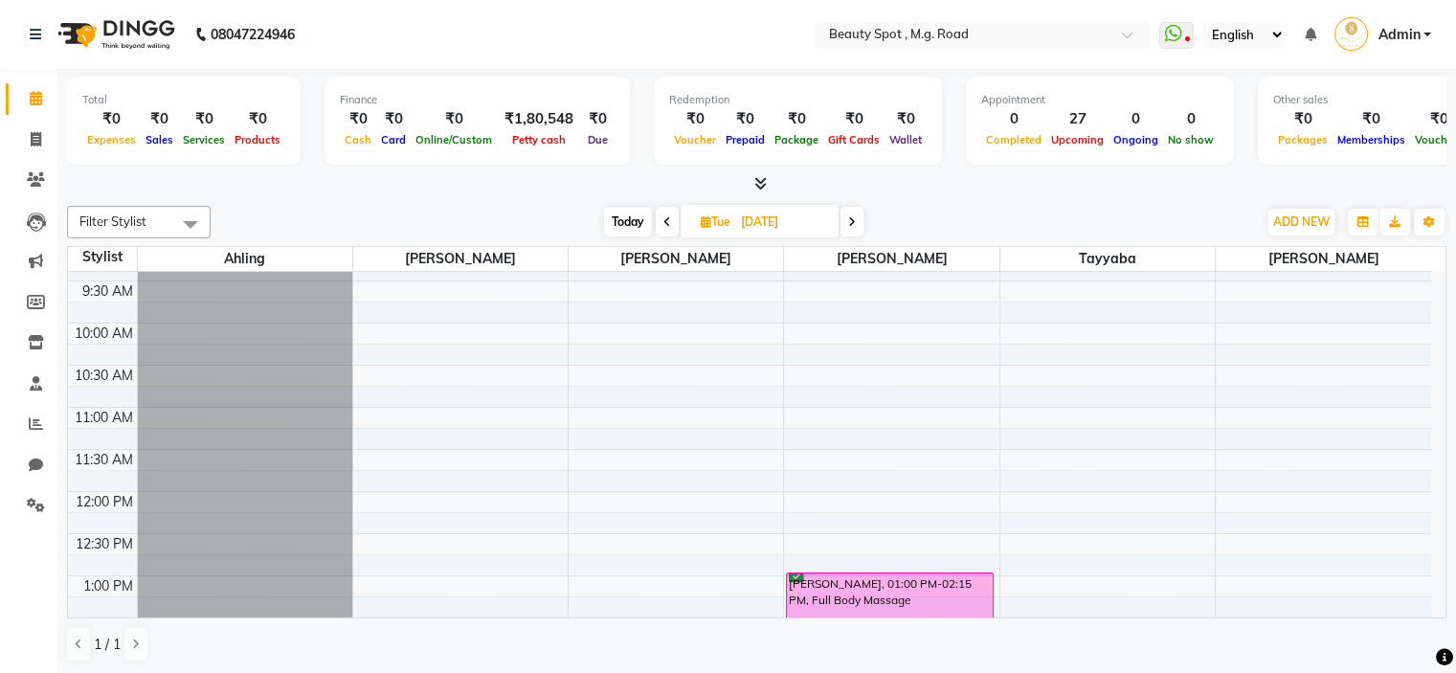
scroll to position [0, 0]
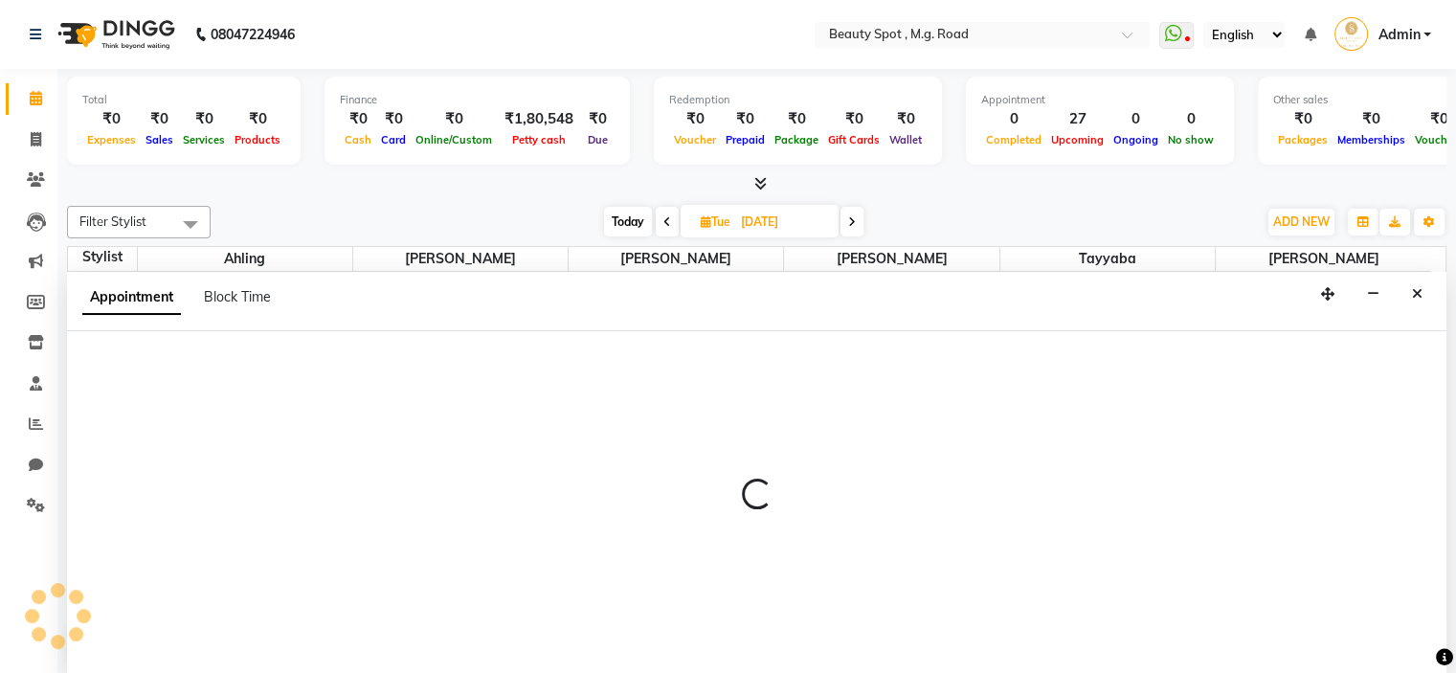
select select "70086"
select select "tentative"
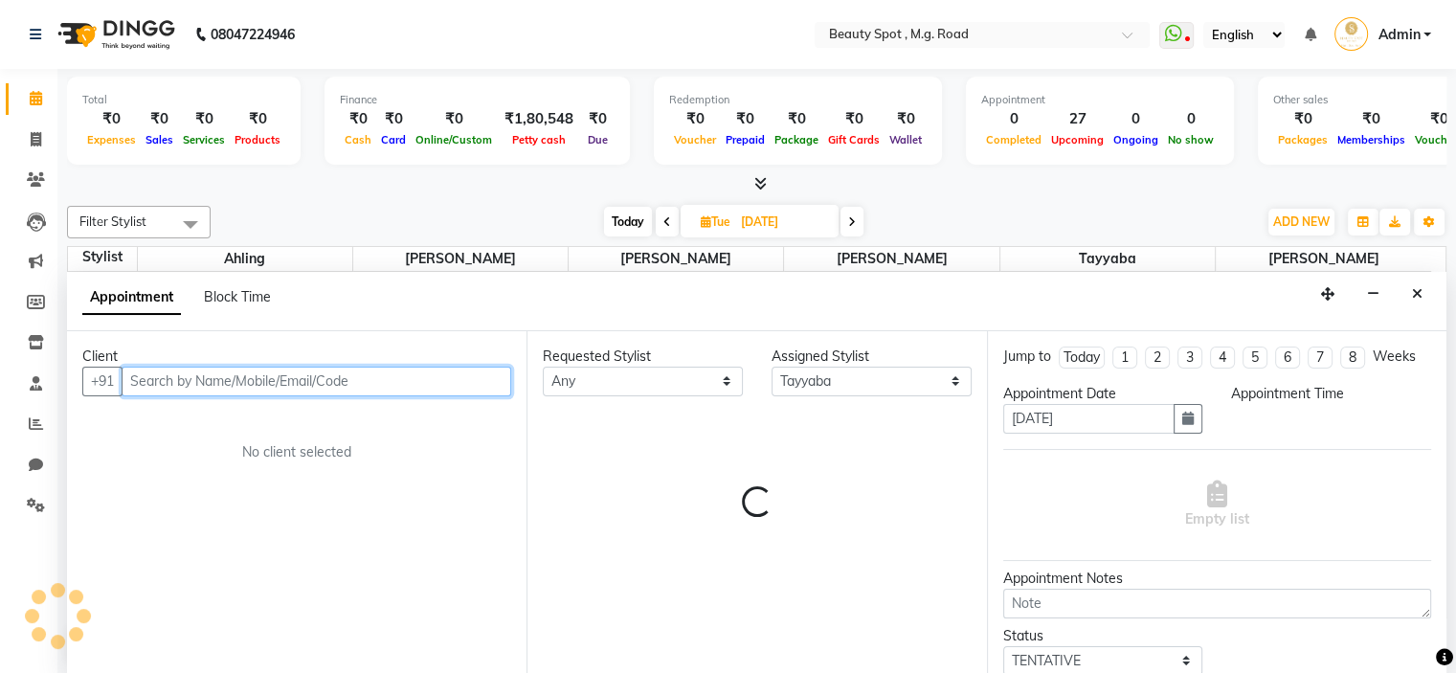
select select "600"
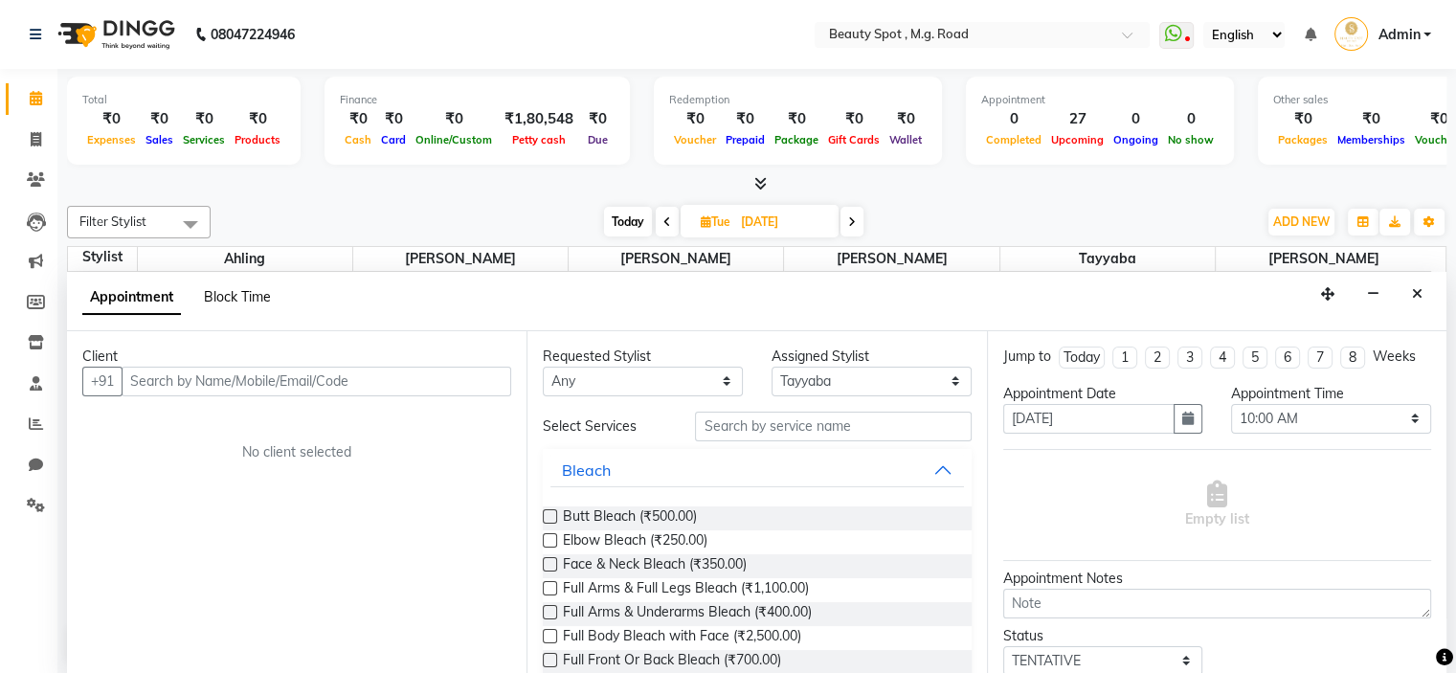
click at [231, 294] on span "Block Time" at bounding box center [237, 296] width 67 height 17
select select "70086"
select select "600"
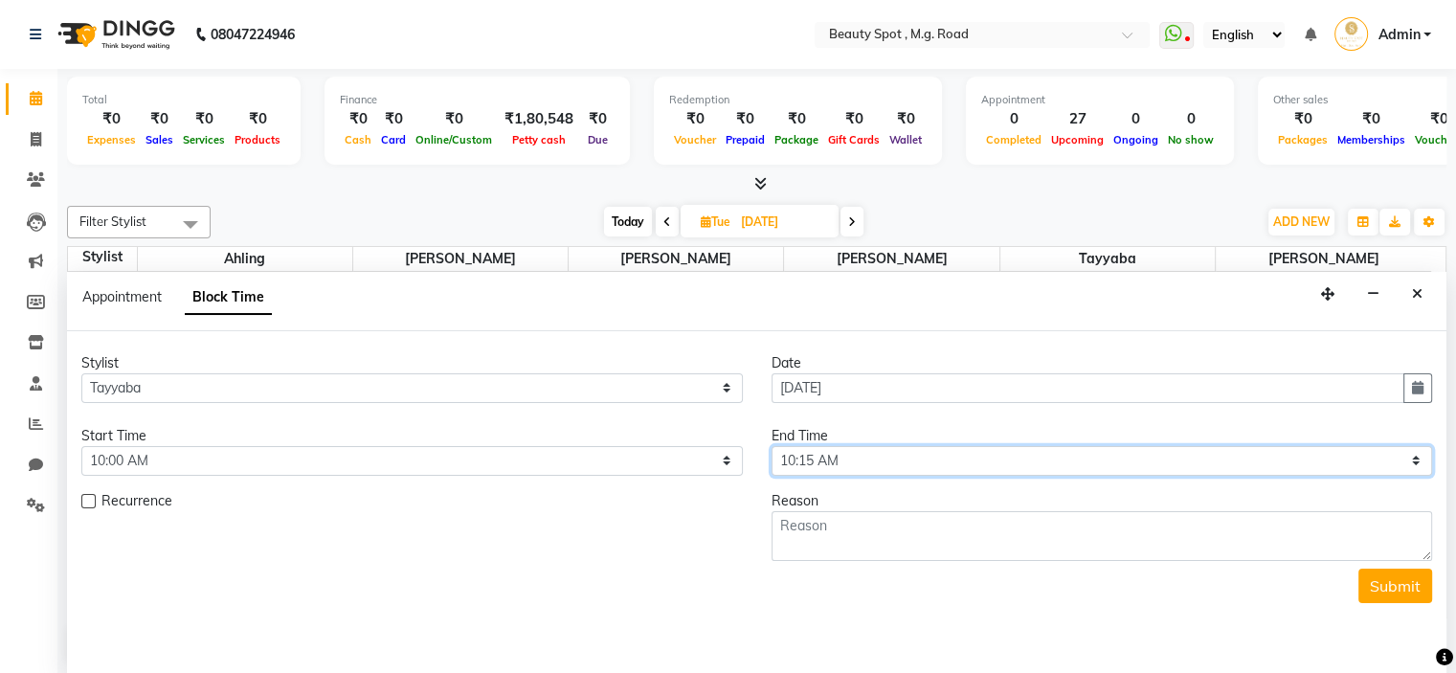
click at [865, 452] on select "Select 10:00 AM 10:15 AM 10:30 AM 10:45 AM 11:00 AM 11:15 AM 11:30 AM 11:45 AM …" at bounding box center [1102, 461] width 661 height 30
select select "1140"
click at [772, 446] on select "Select 10:00 AM 10:15 AM 10:30 AM 10:45 AM 11:00 AM 11:15 AM 11:30 AM 11:45 AM …" at bounding box center [1102, 461] width 661 height 30
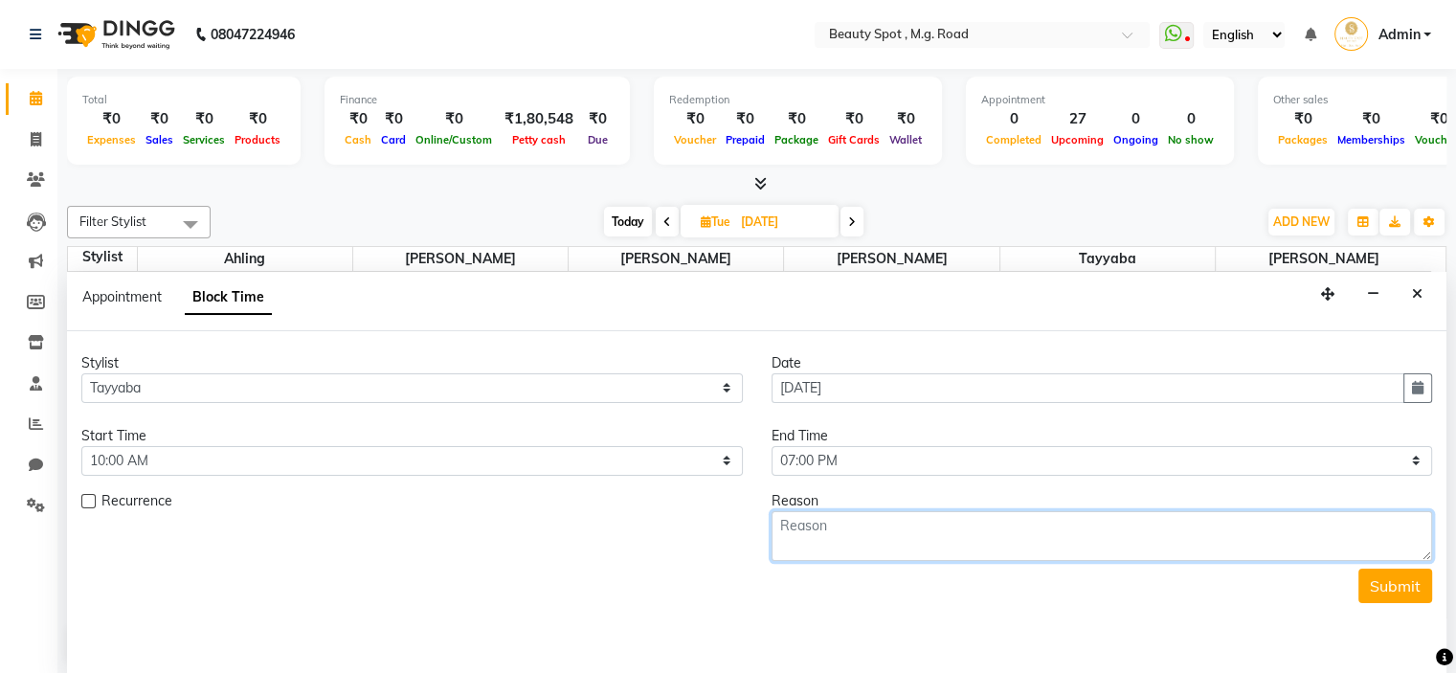
click at [889, 535] on textarea at bounding box center [1102, 536] width 661 height 50
type textarea "COLOE KEYS"
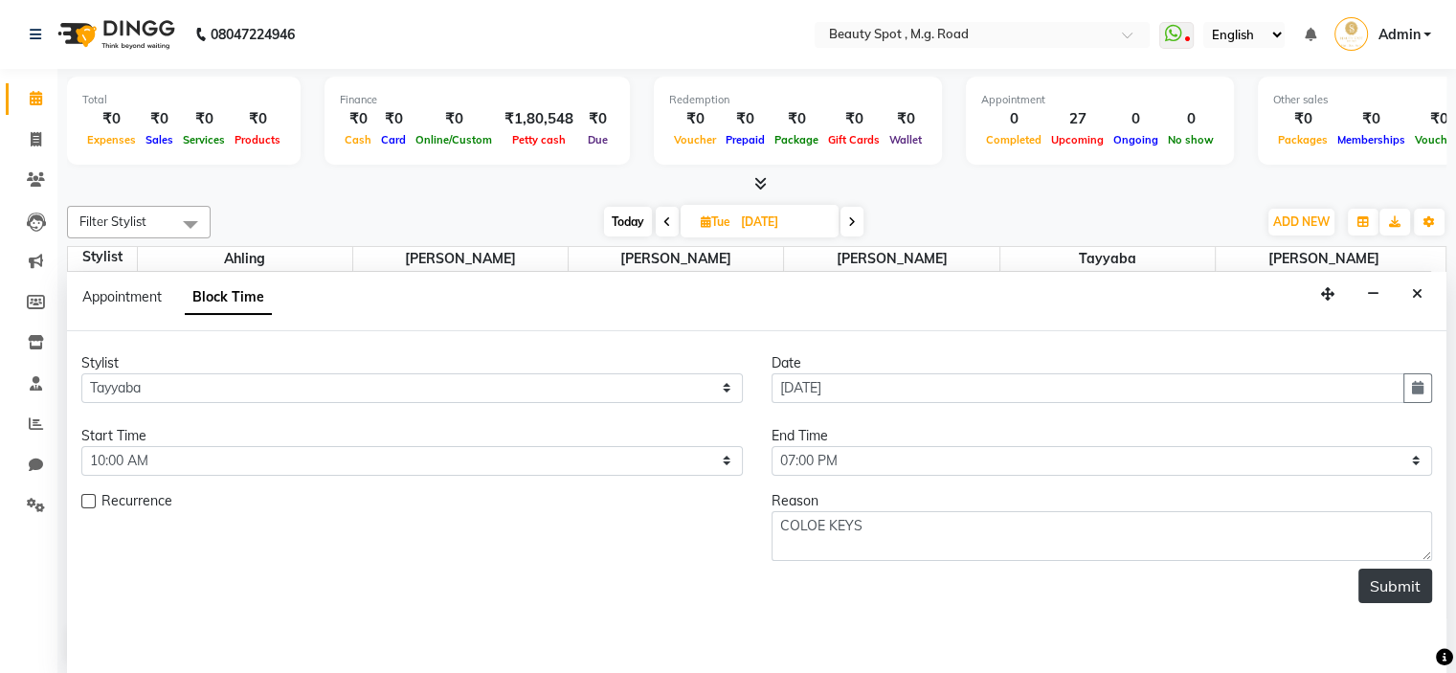
click at [1399, 577] on button "Submit" at bounding box center [1395, 586] width 74 height 34
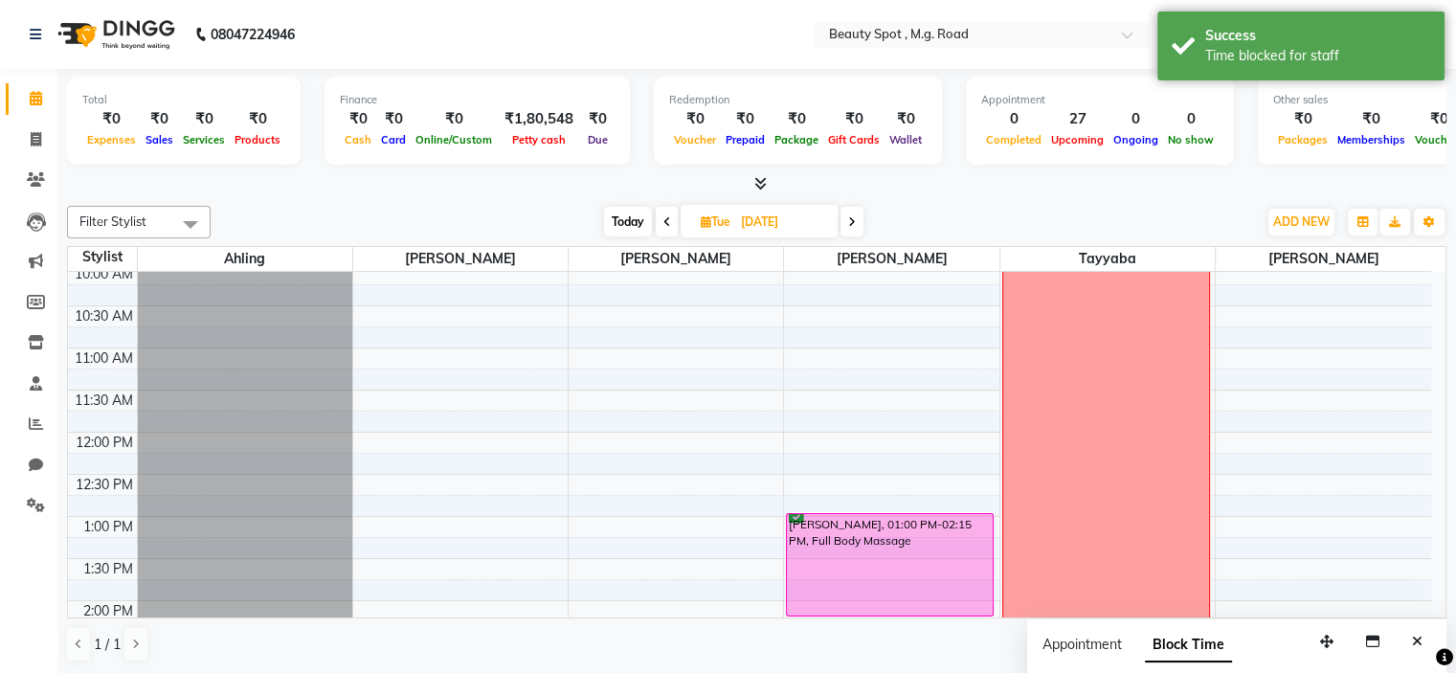
scroll to position [0, 0]
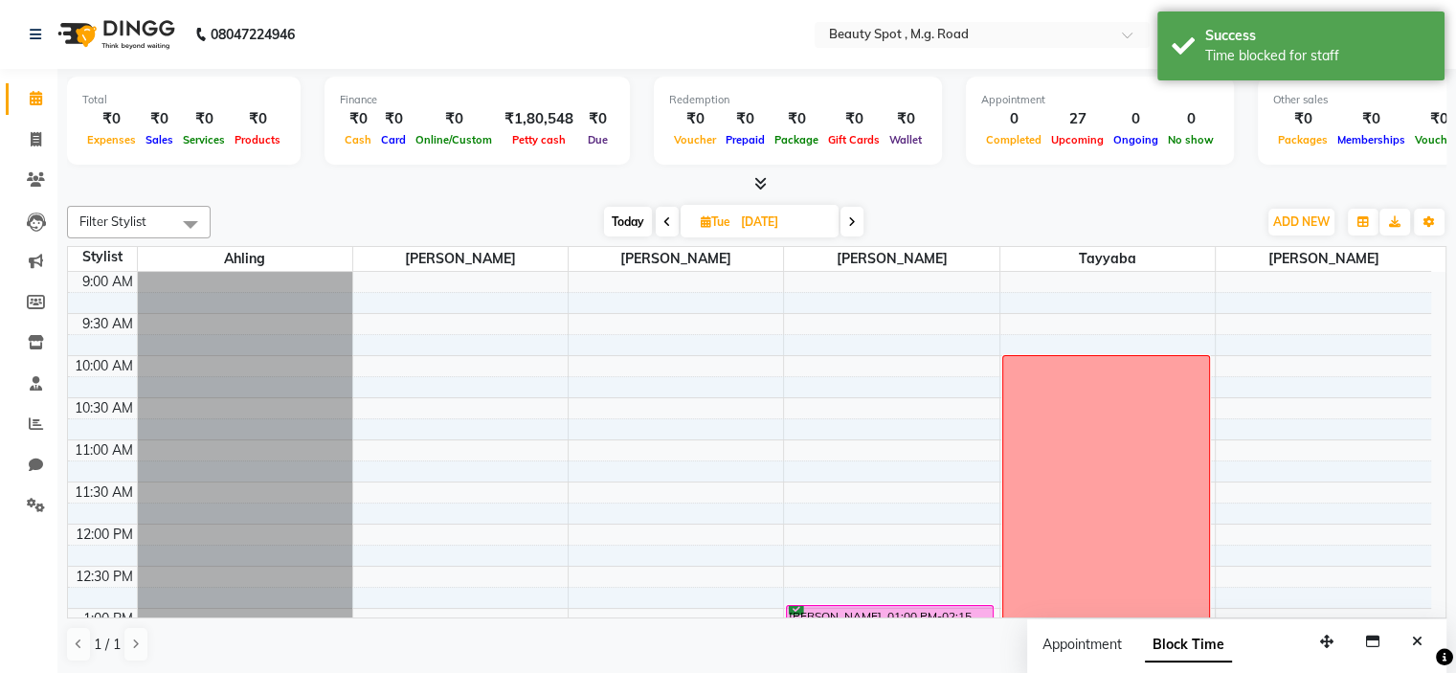
select select "63580"
select select "tentative"
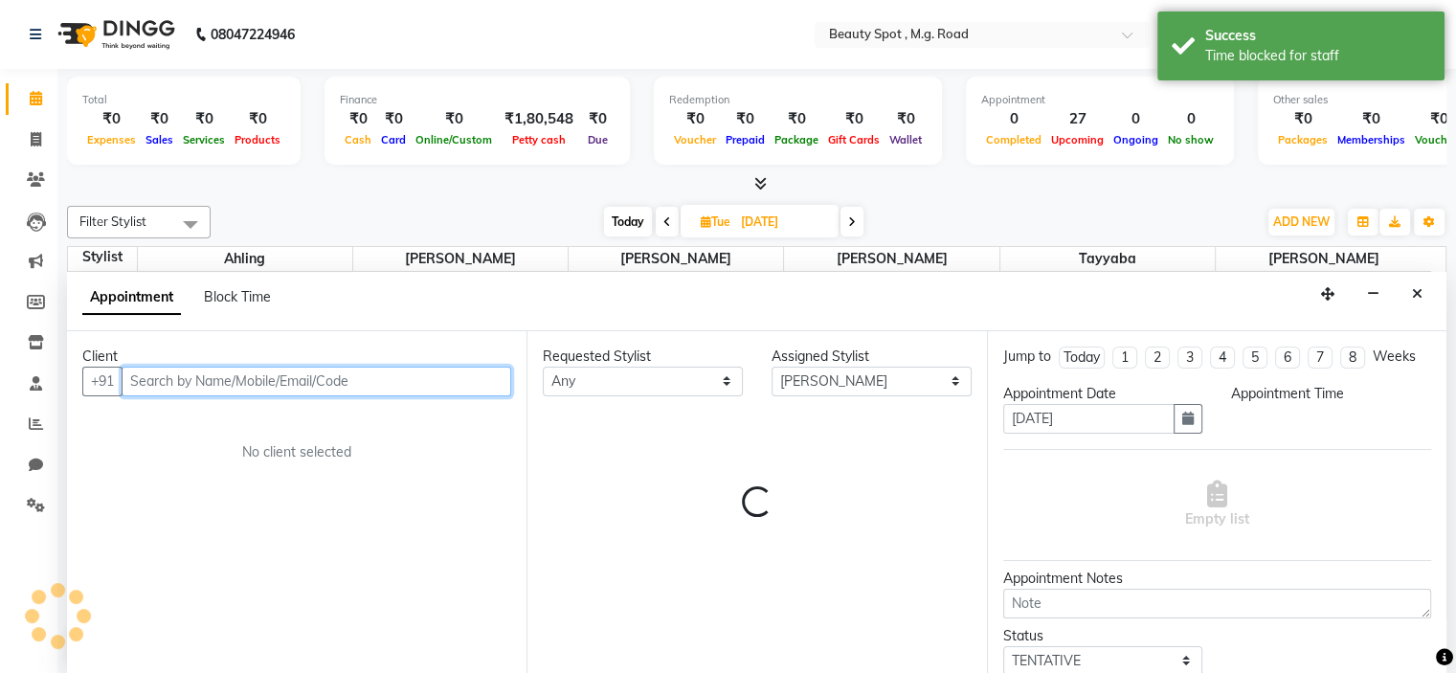
select select "600"
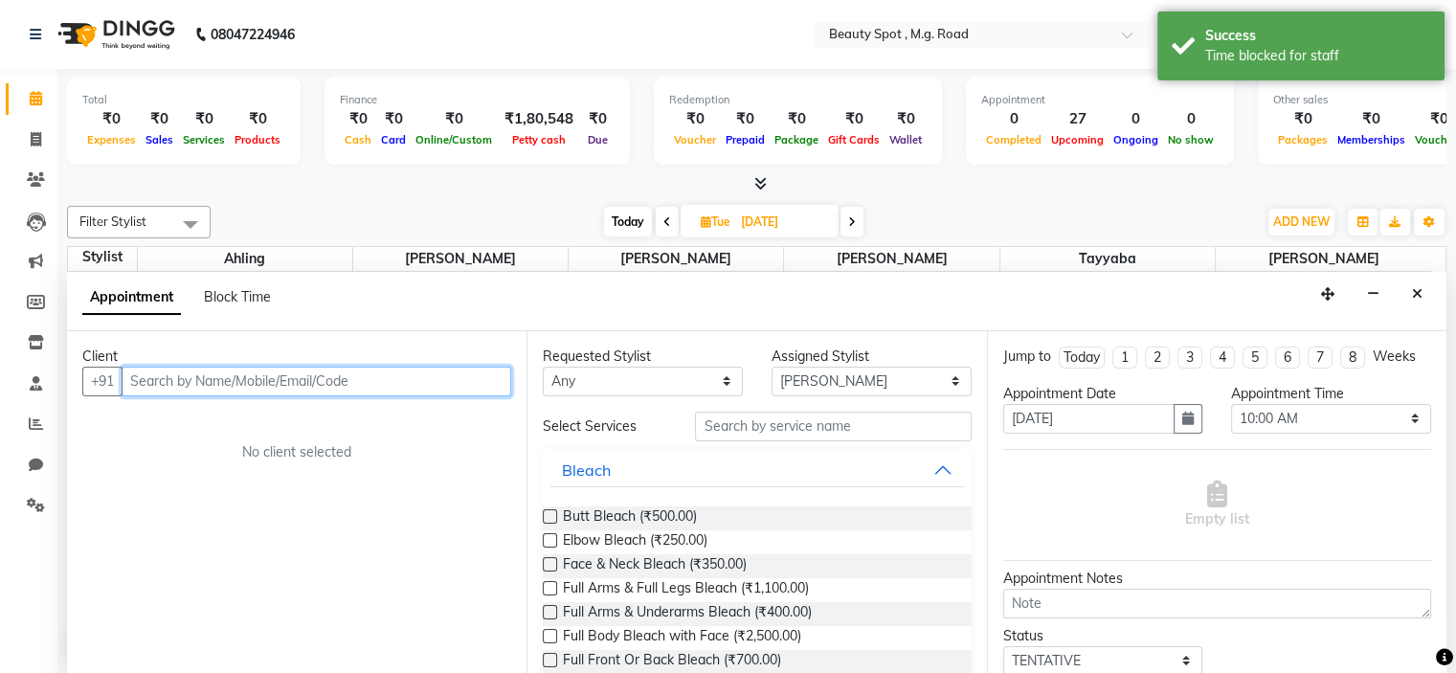
click at [370, 374] on input "text" at bounding box center [317, 382] width 390 height 30
click at [277, 301] on div "Appointment Block Time" at bounding box center [188, 297] width 212 height 20
click at [251, 288] on span "Block Time" at bounding box center [237, 296] width 67 height 17
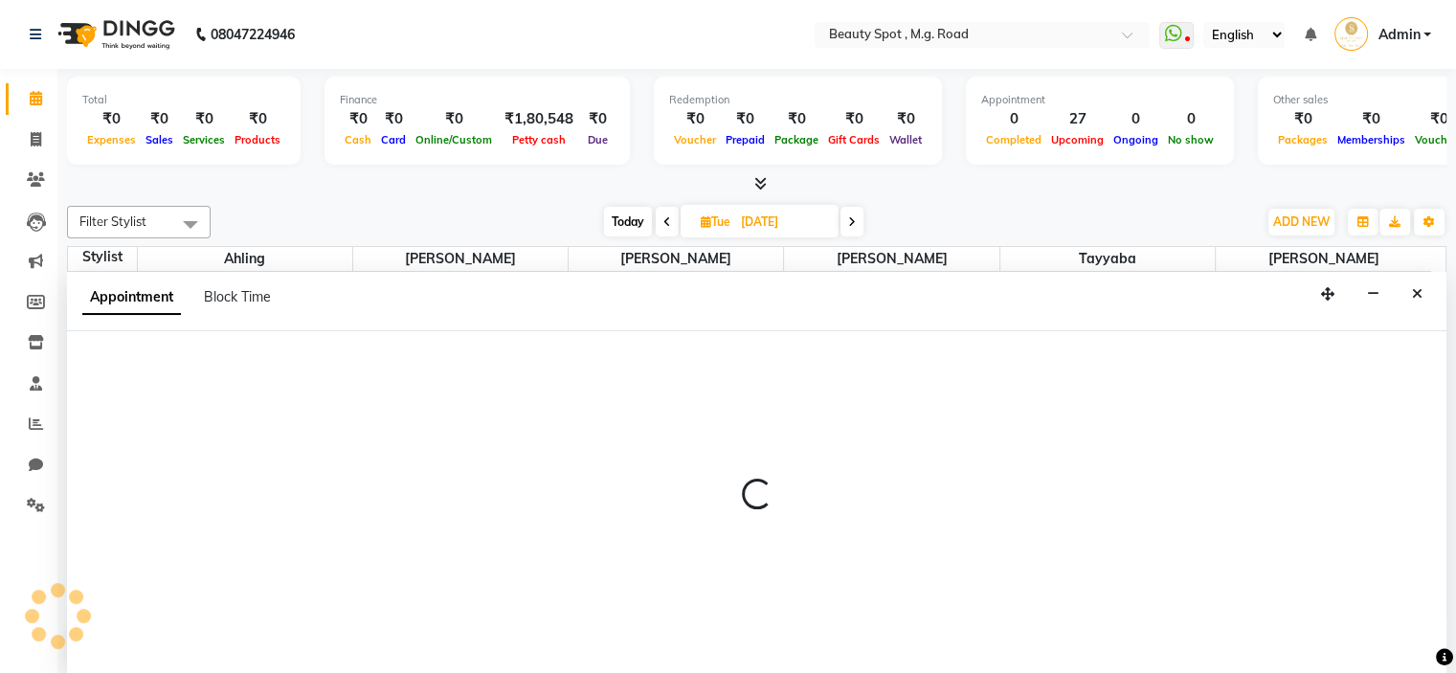
select select "63580"
select select "tentative"
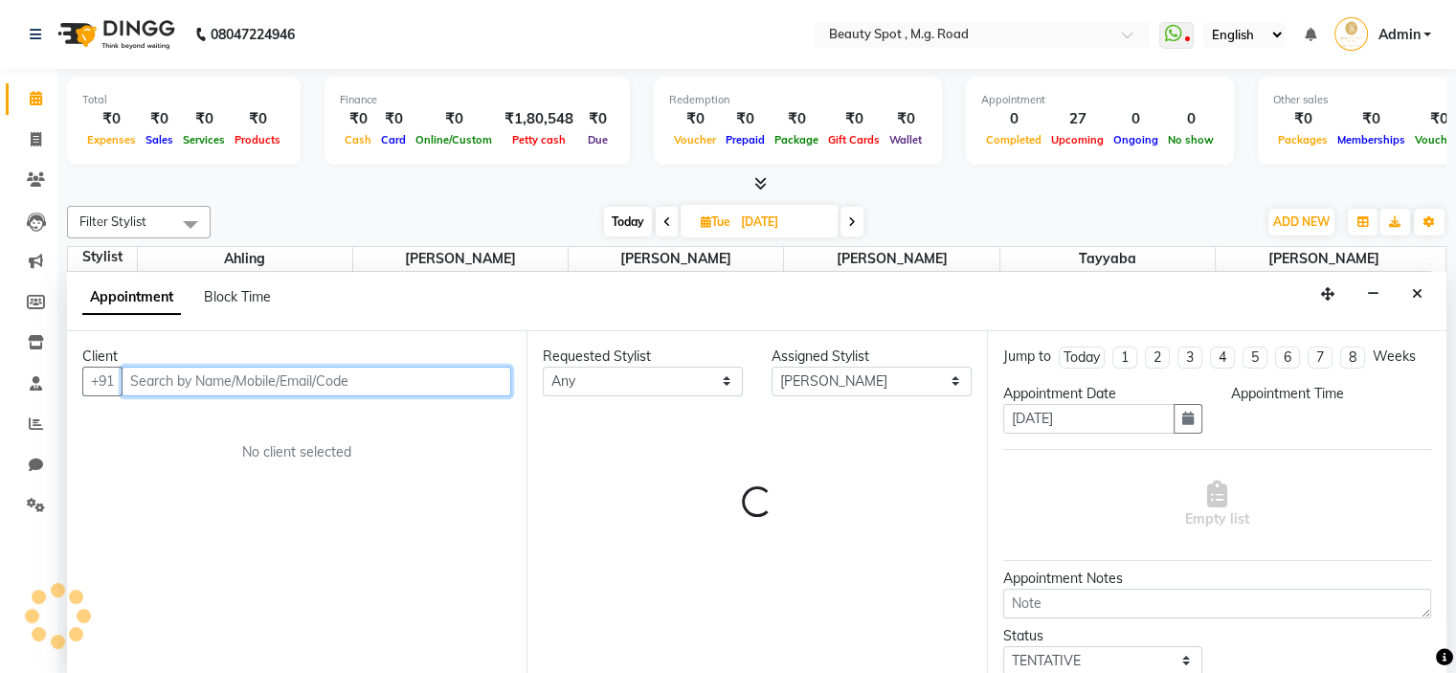
select select "600"
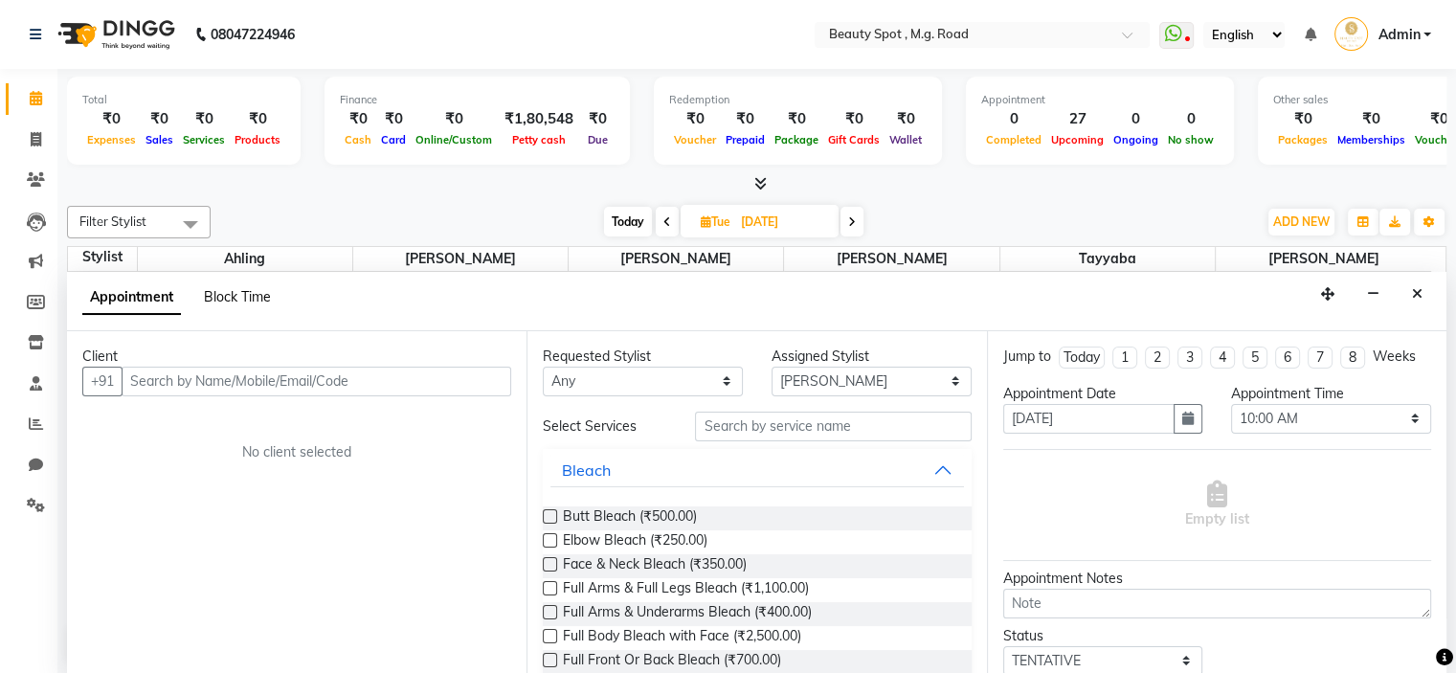
click at [249, 290] on span "Block Time" at bounding box center [237, 296] width 67 height 17
select select "63580"
select select "600"
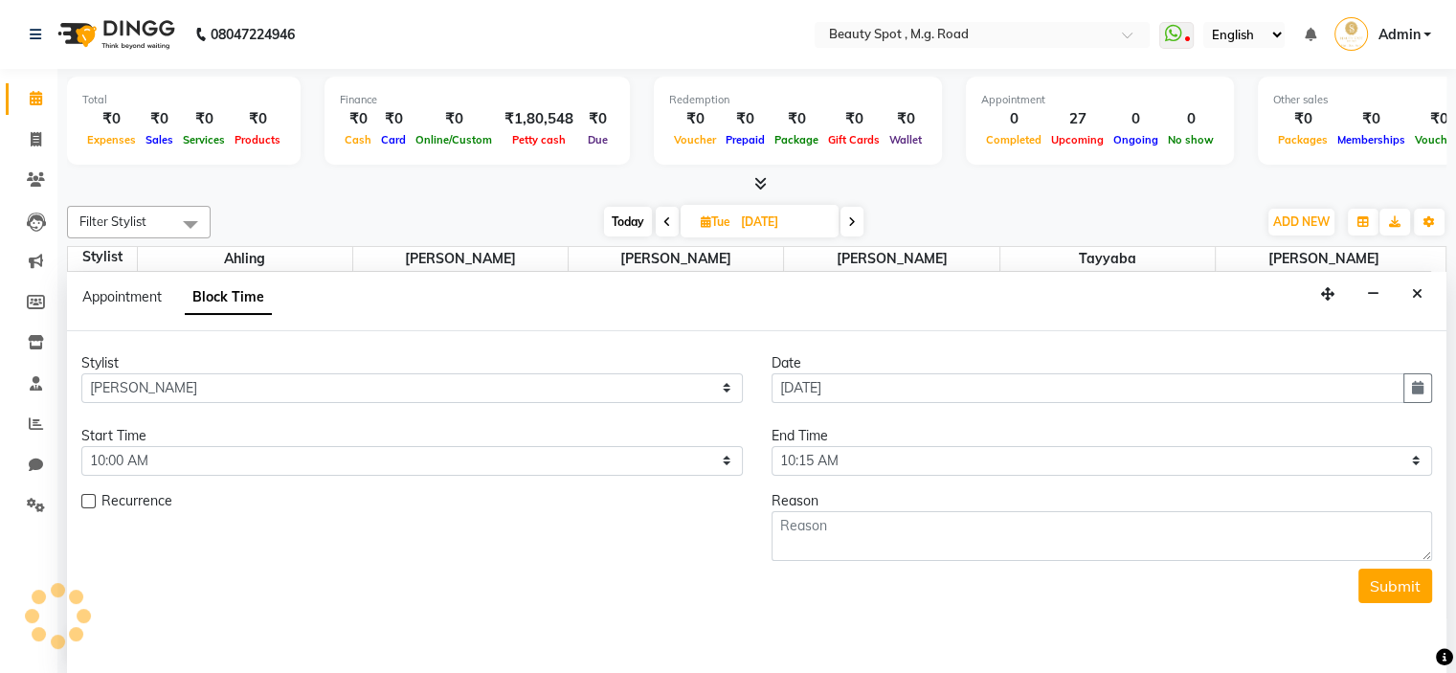
scroll to position [571, 0]
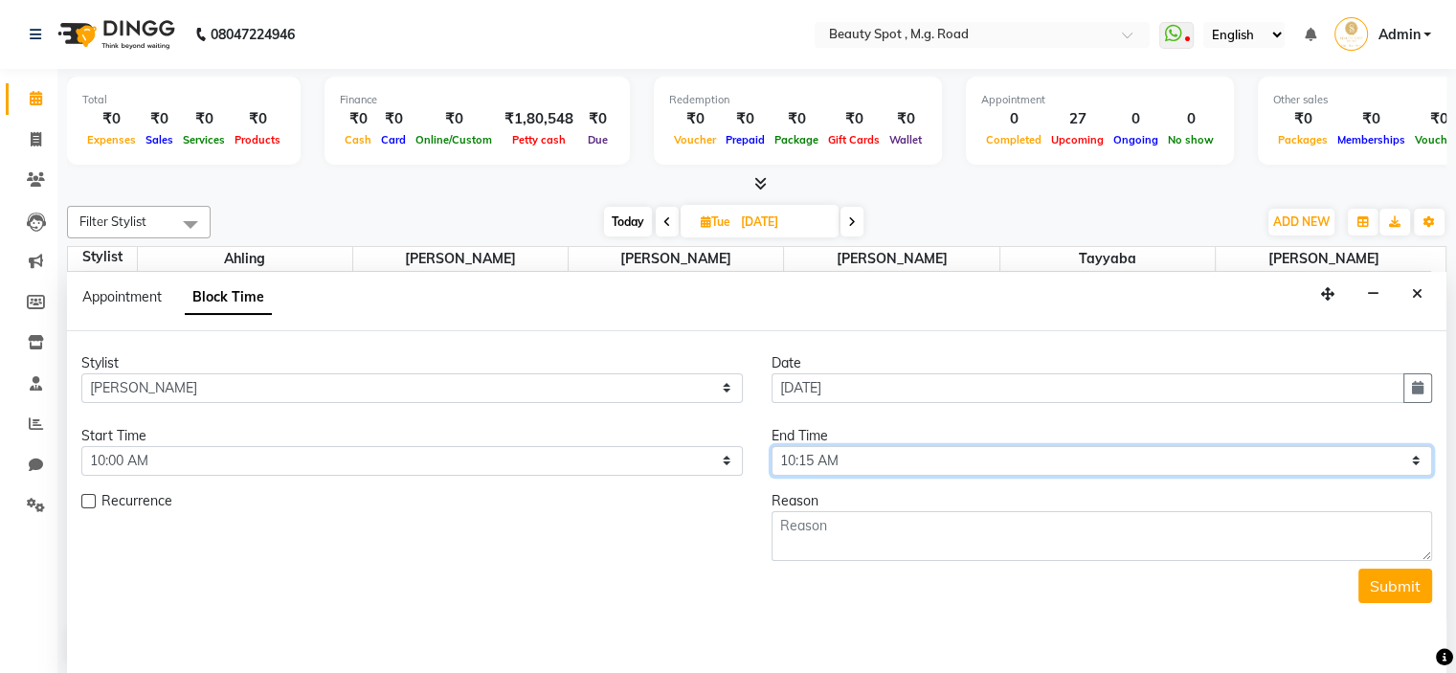
click at [798, 457] on select "Select 10:00 AM 10:15 AM 10:30 AM 10:45 AM 11:00 AM 11:15 AM 11:30 AM 11:45 AM …" at bounding box center [1102, 461] width 661 height 30
select select "1140"
click at [772, 446] on select "Select 10:00 AM 10:15 AM 10:30 AM 10:45 AM 11:00 AM 11:15 AM 11:30 AM 11:45 AM …" at bounding box center [1102, 461] width 661 height 30
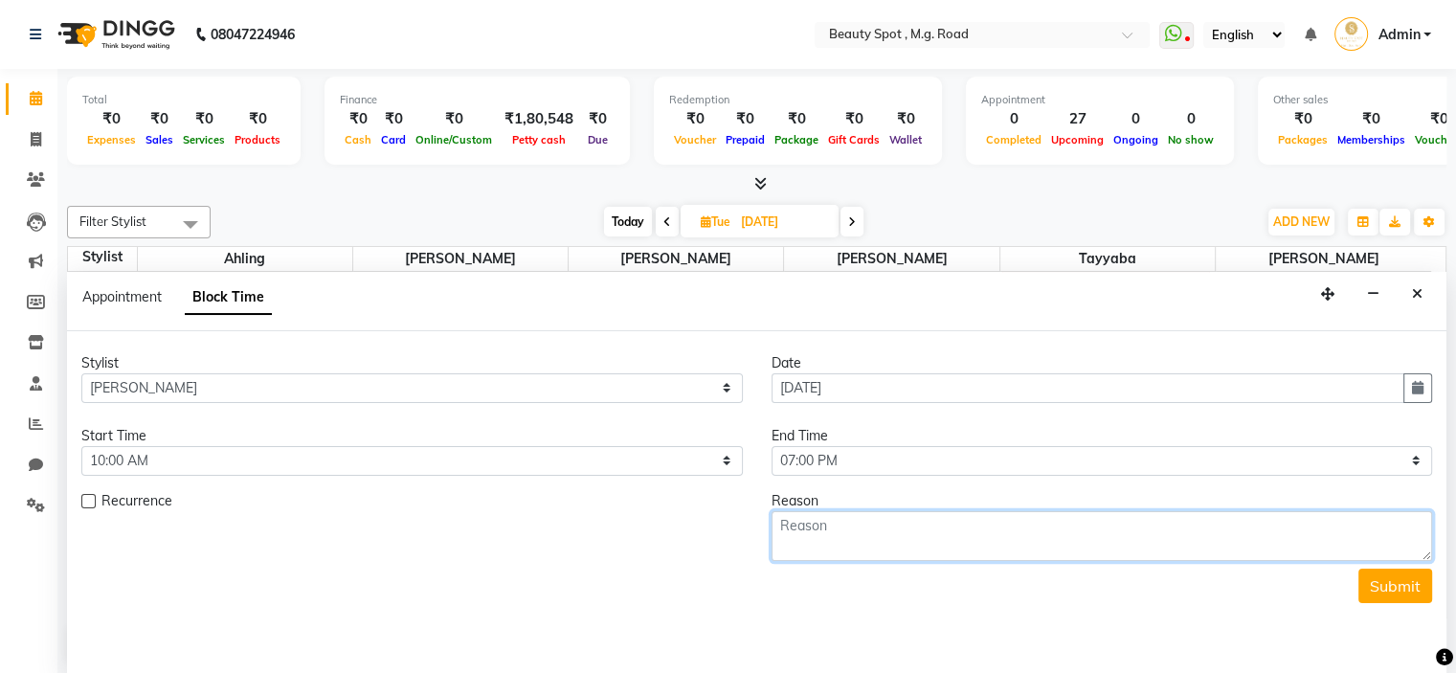
click at [835, 525] on textarea at bounding box center [1102, 536] width 661 height 50
type textarea "COLOR KEYS"
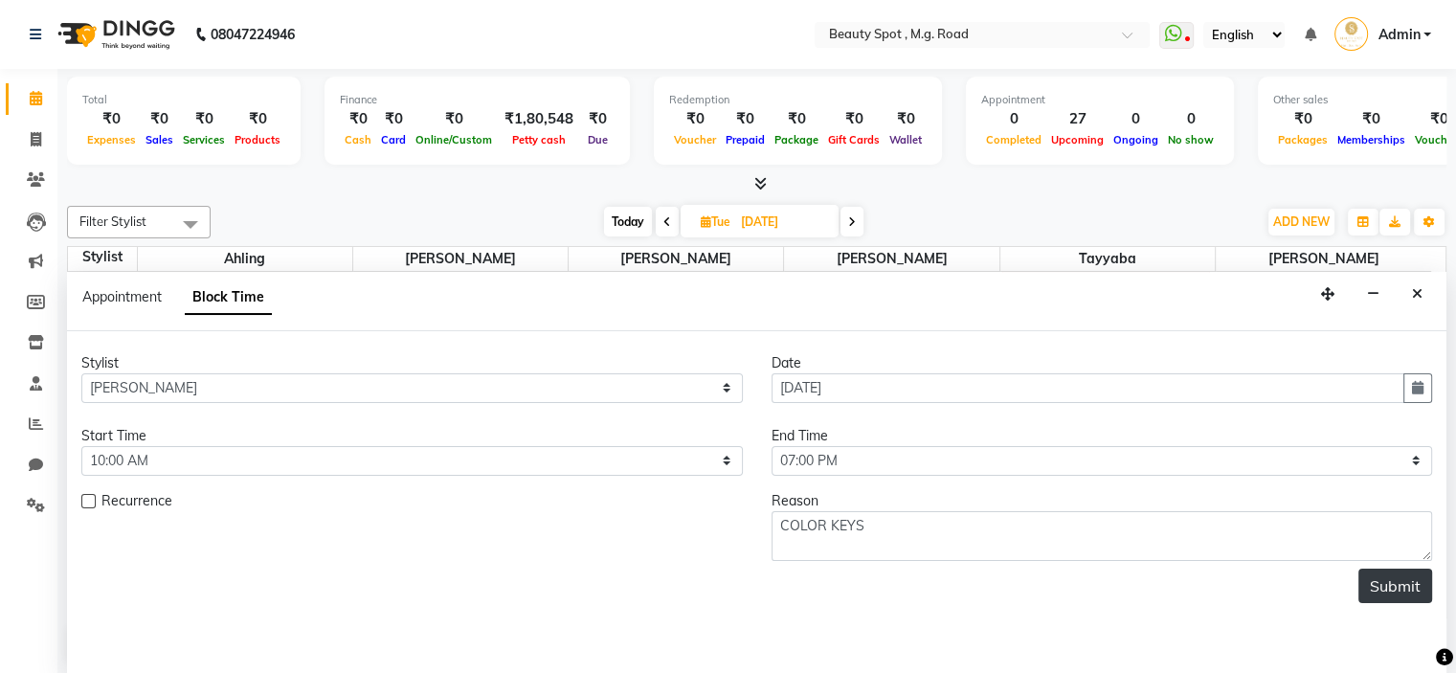
click at [1410, 587] on button "Submit" at bounding box center [1395, 586] width 74 height 34
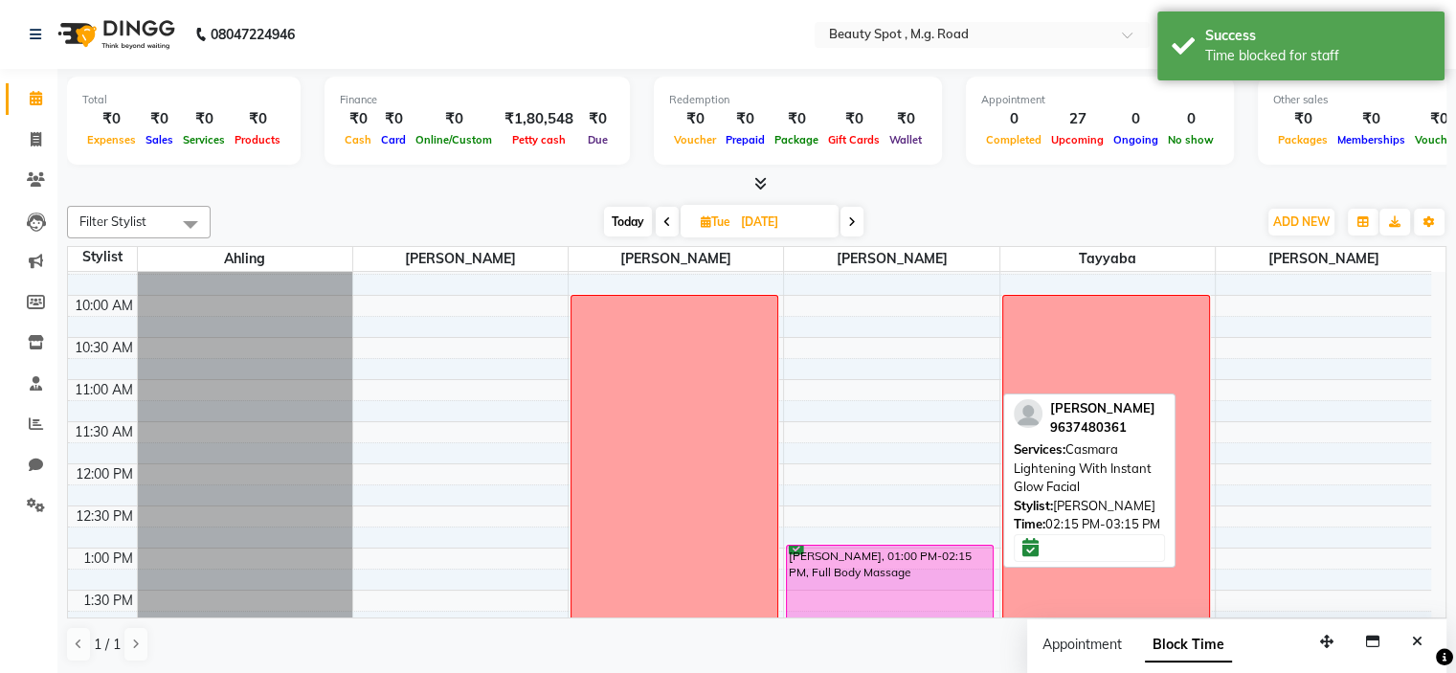
scroll to position [0, 0]
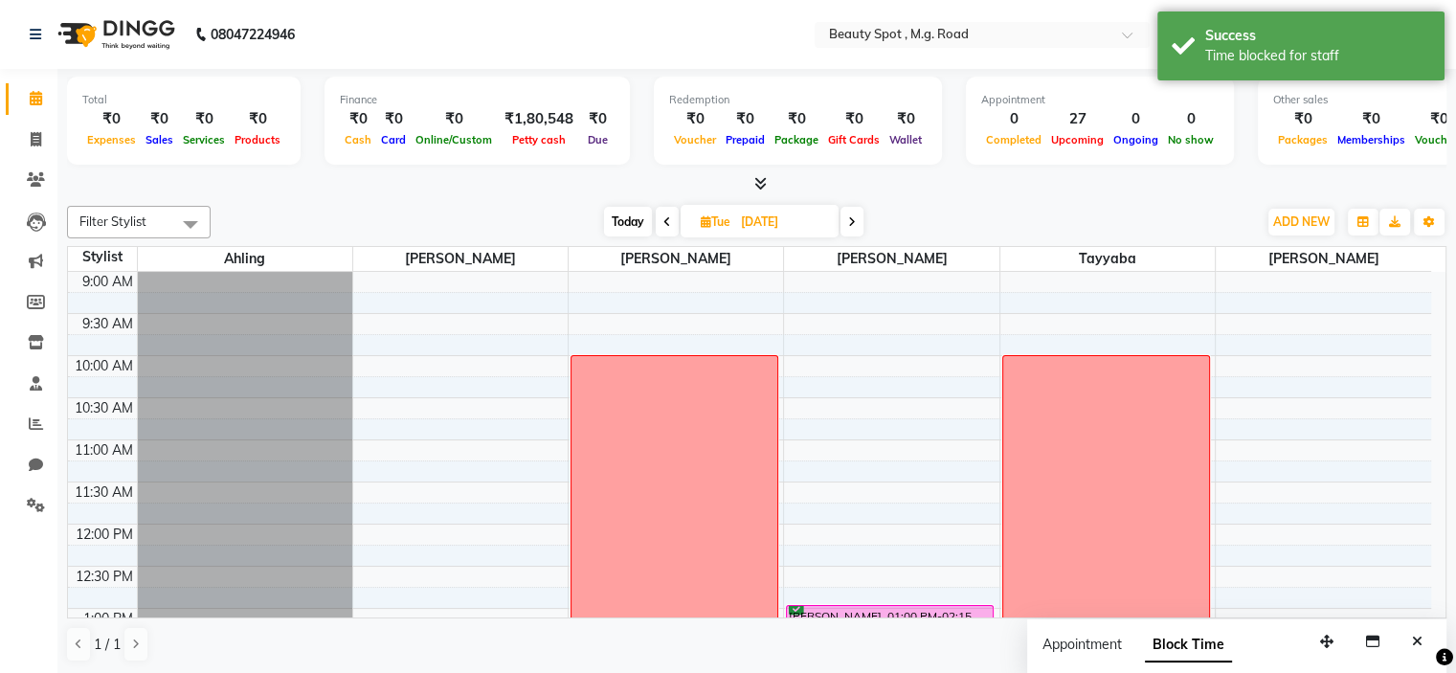
click at [615, 217] on span "Today" at bounding box center [628, 222] width 48 height 30
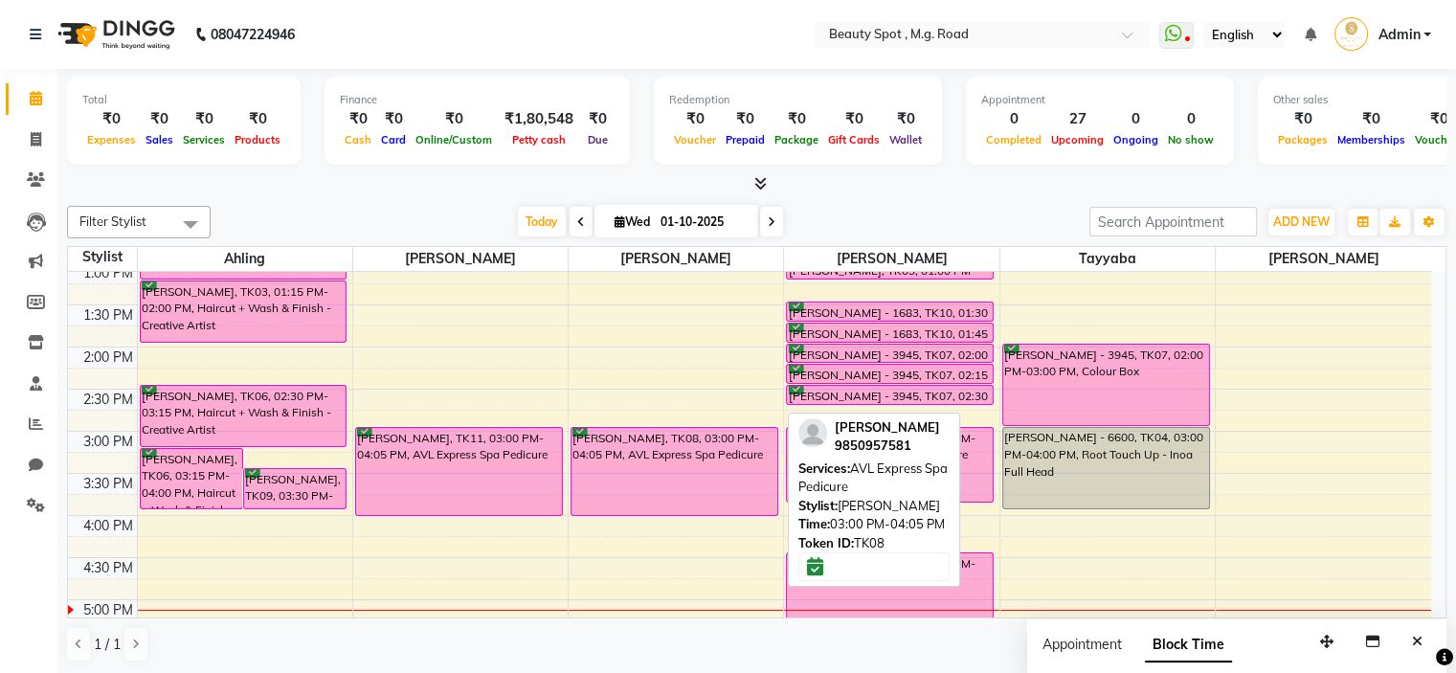
scroll to position [379, 0]
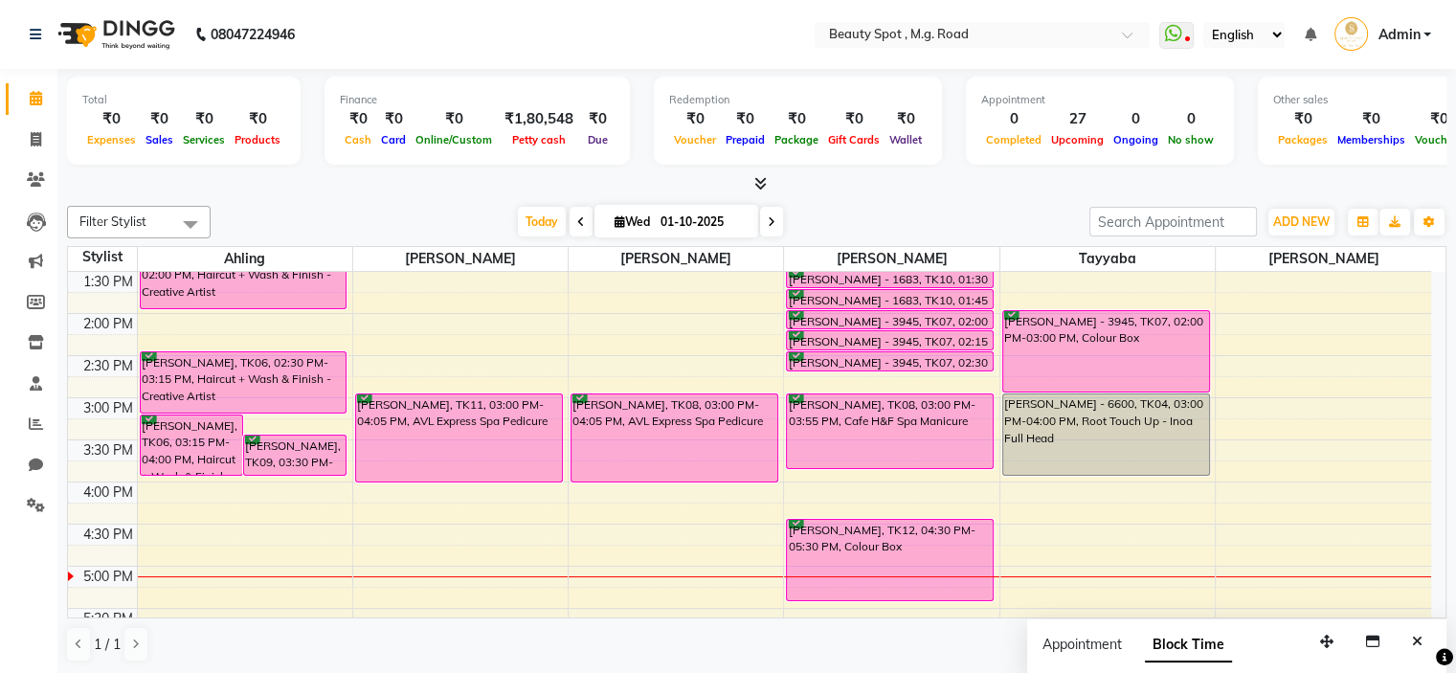
click at [768, 216] on icon at bounding box center [772, 221] width 8 height 11
type input "02-10-2025"
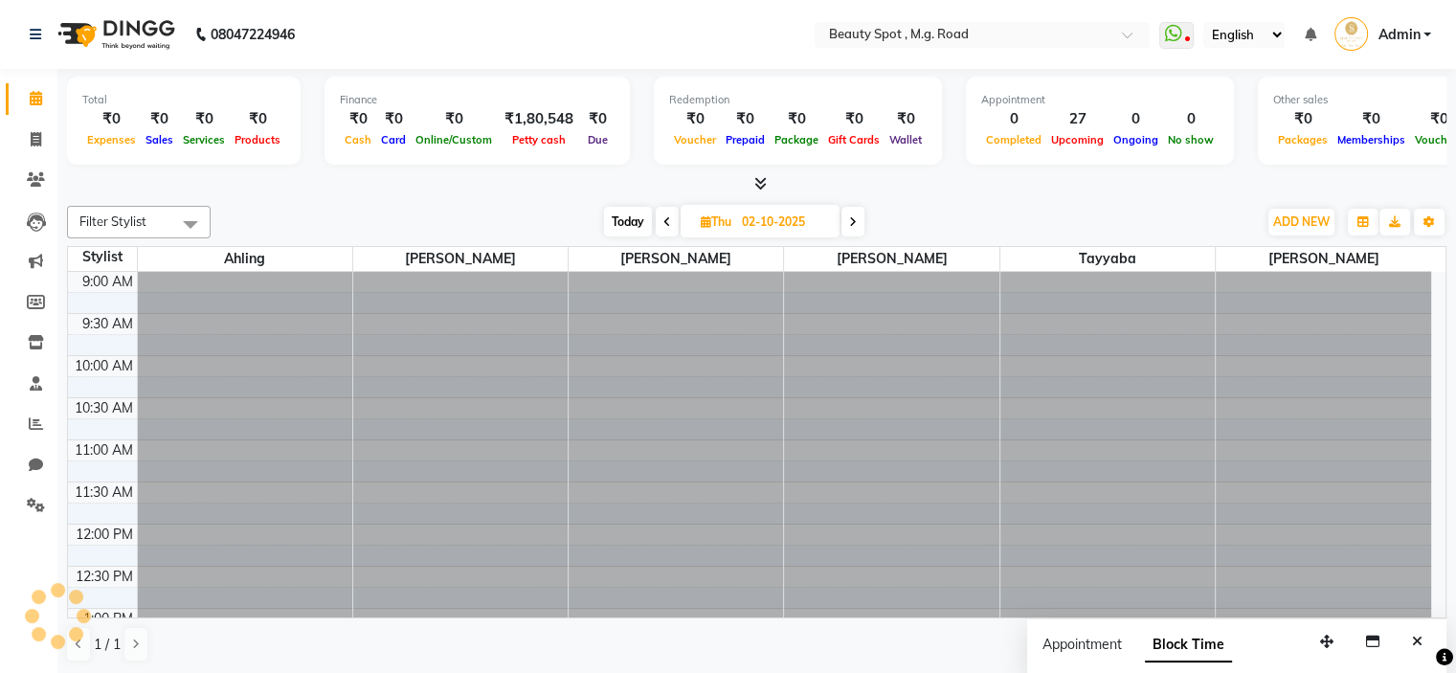
scroll to position [571, 0]
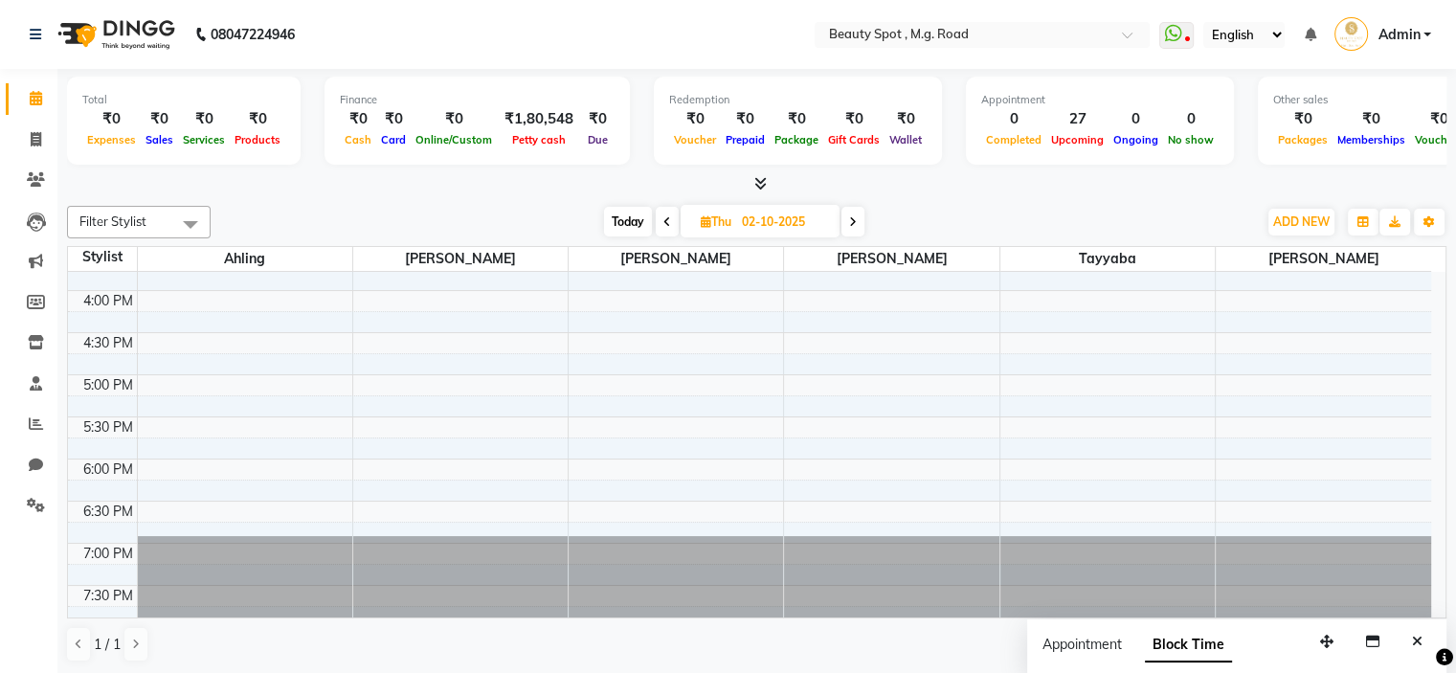
click at [701, 218] on icon at bounding box center [706, 221] width 11 height 12
select select "10"
select select "2025"
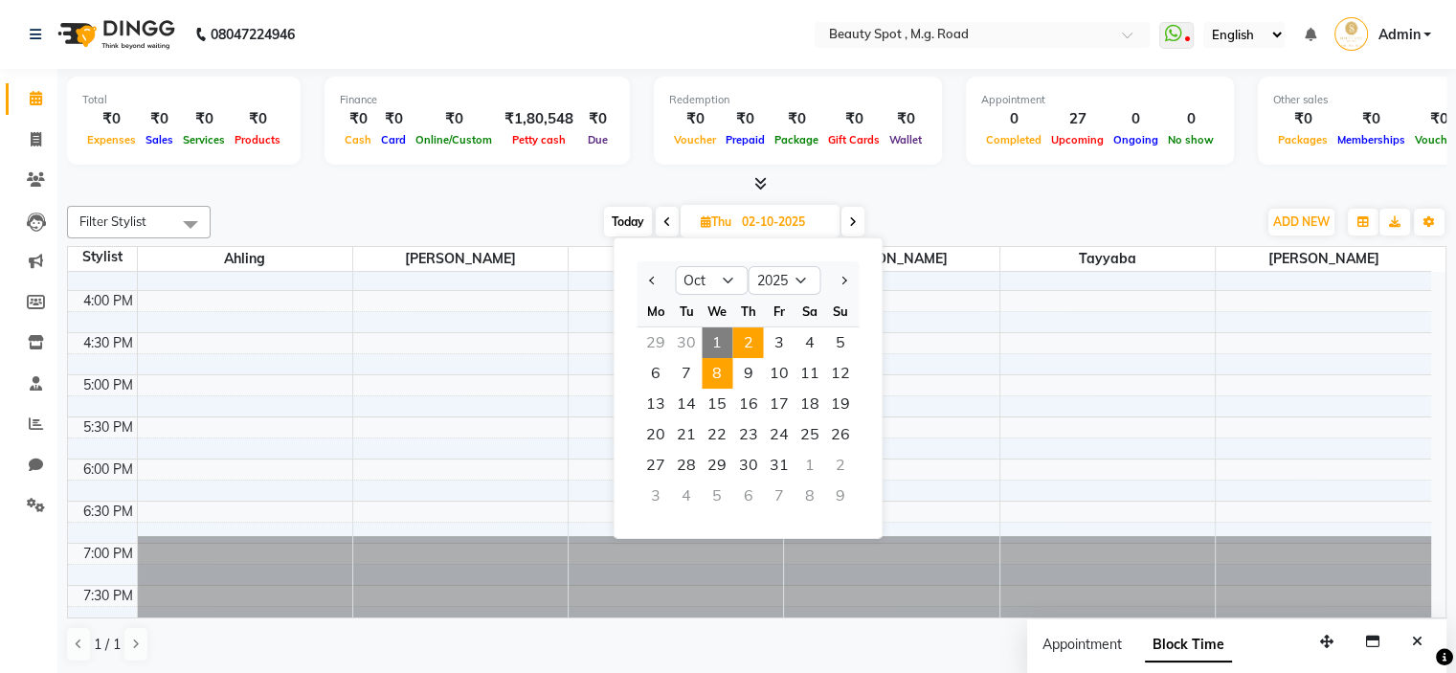
click at [716, 366] on span "8" at bounding box center [717, 373] width 31 height 31
type input "08-10-2025"
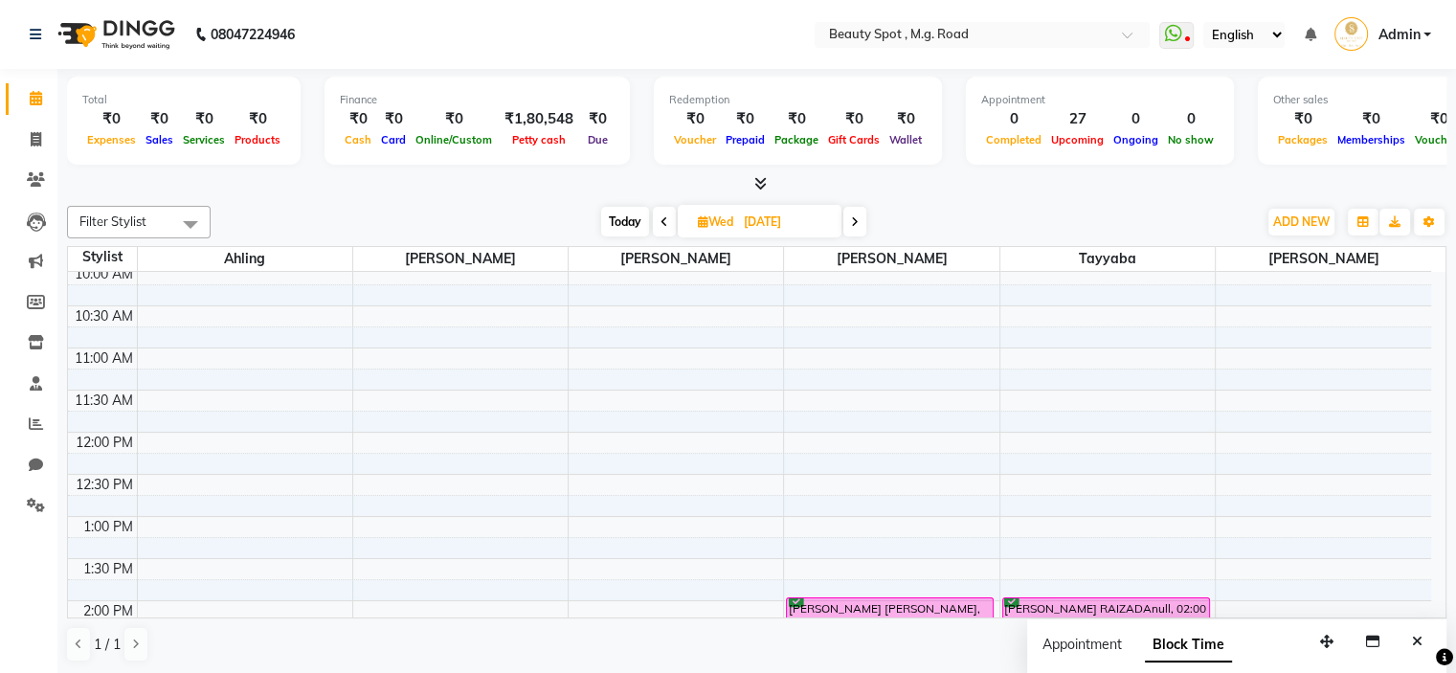
scroll to position [0, 0]
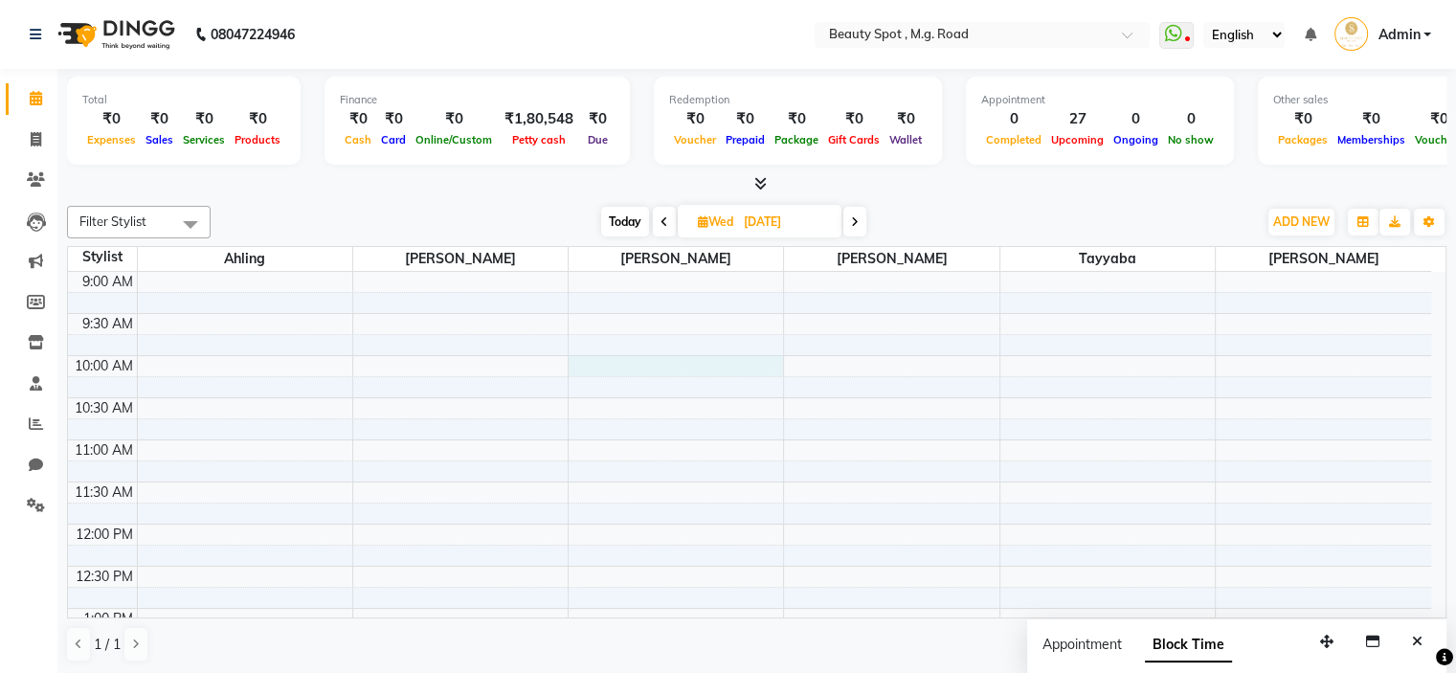
select select "63580"
select select "tentative"
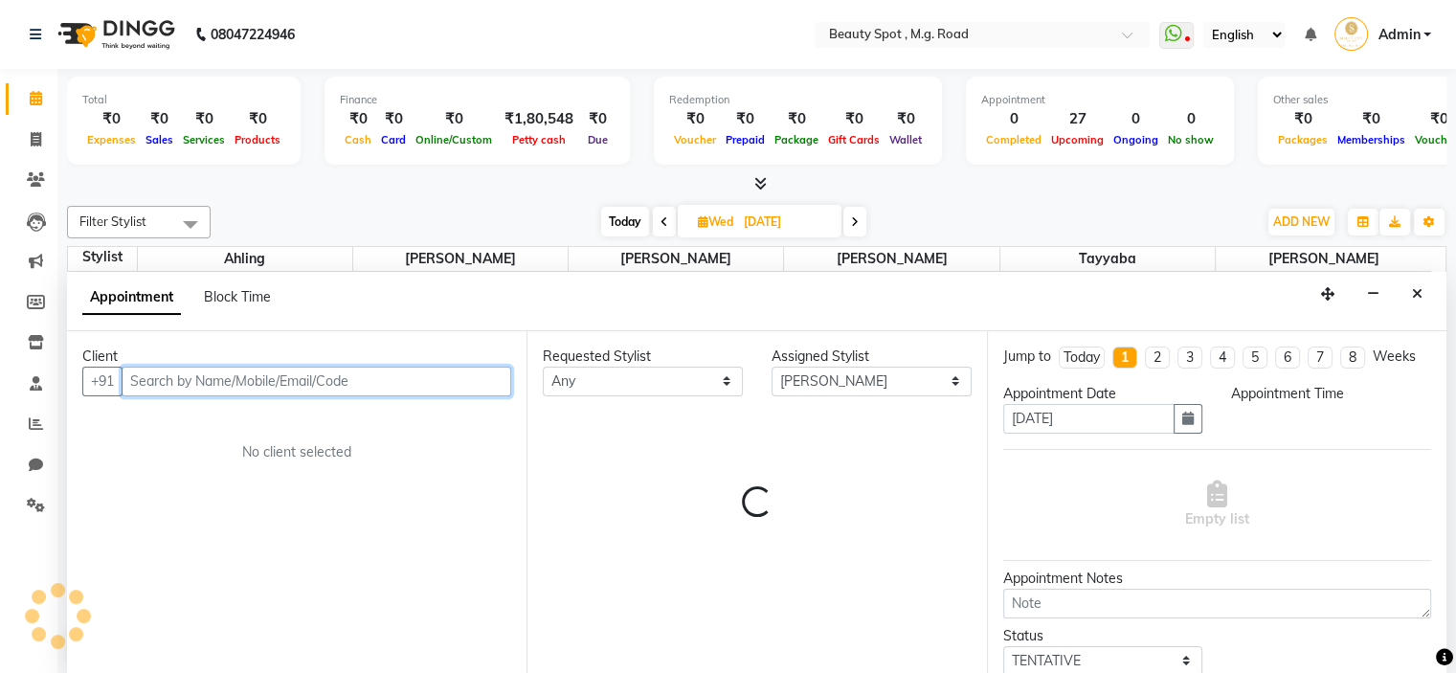
select select "600"
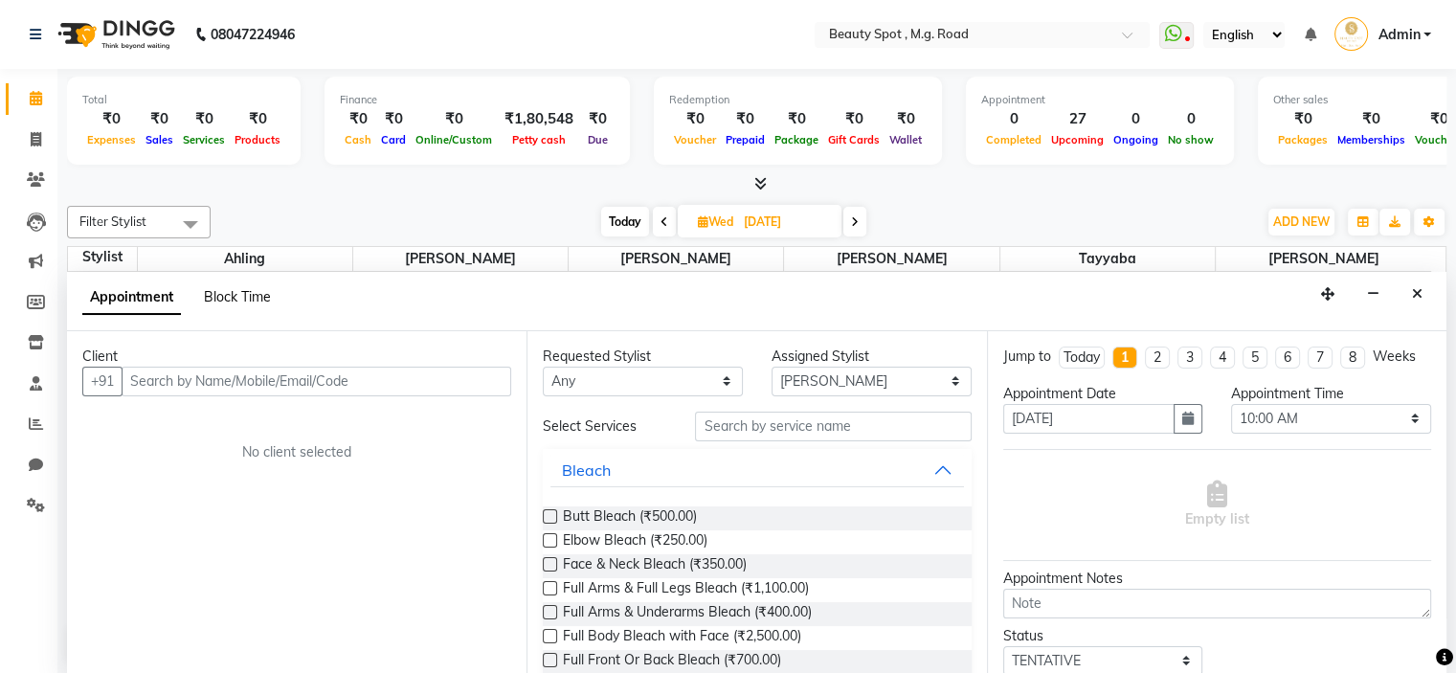
click at [239, 293] on span "Block Time" at bounding box center [237, 296] width 67 height 17
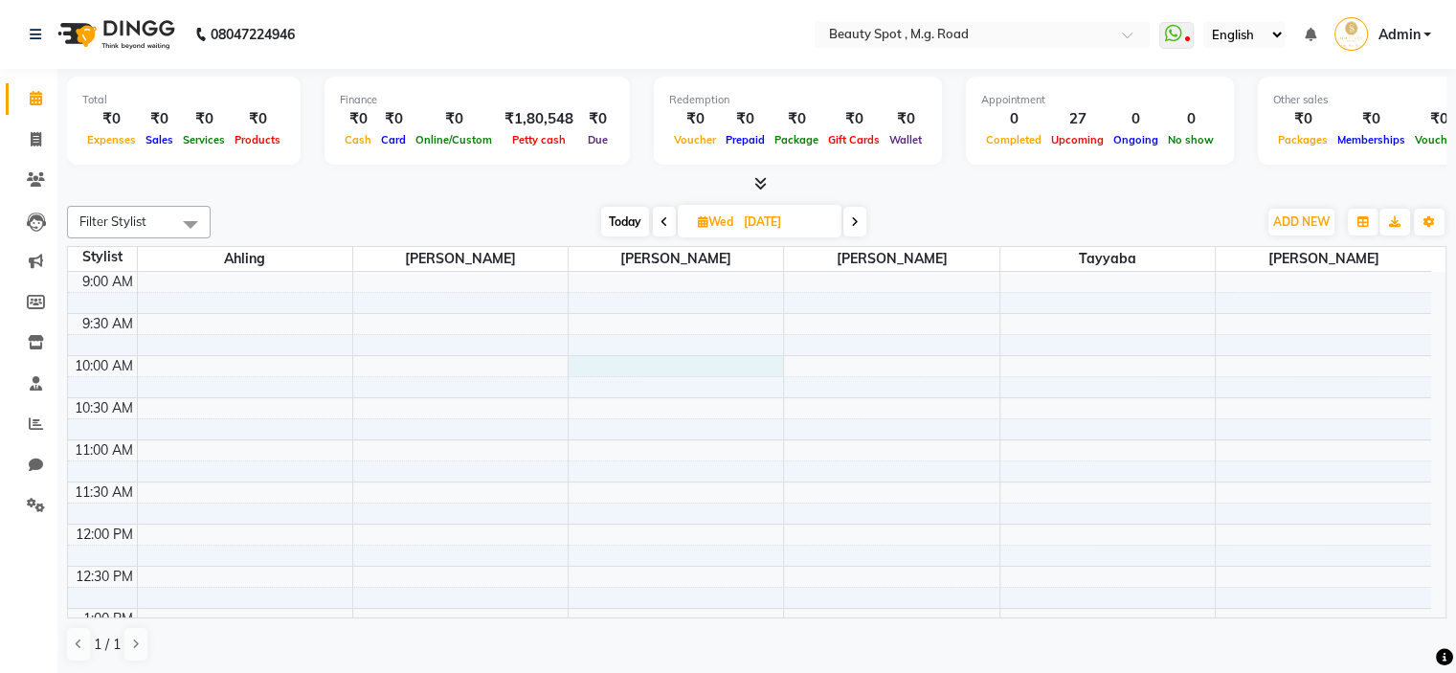
select select "63580"
select select "tentative"
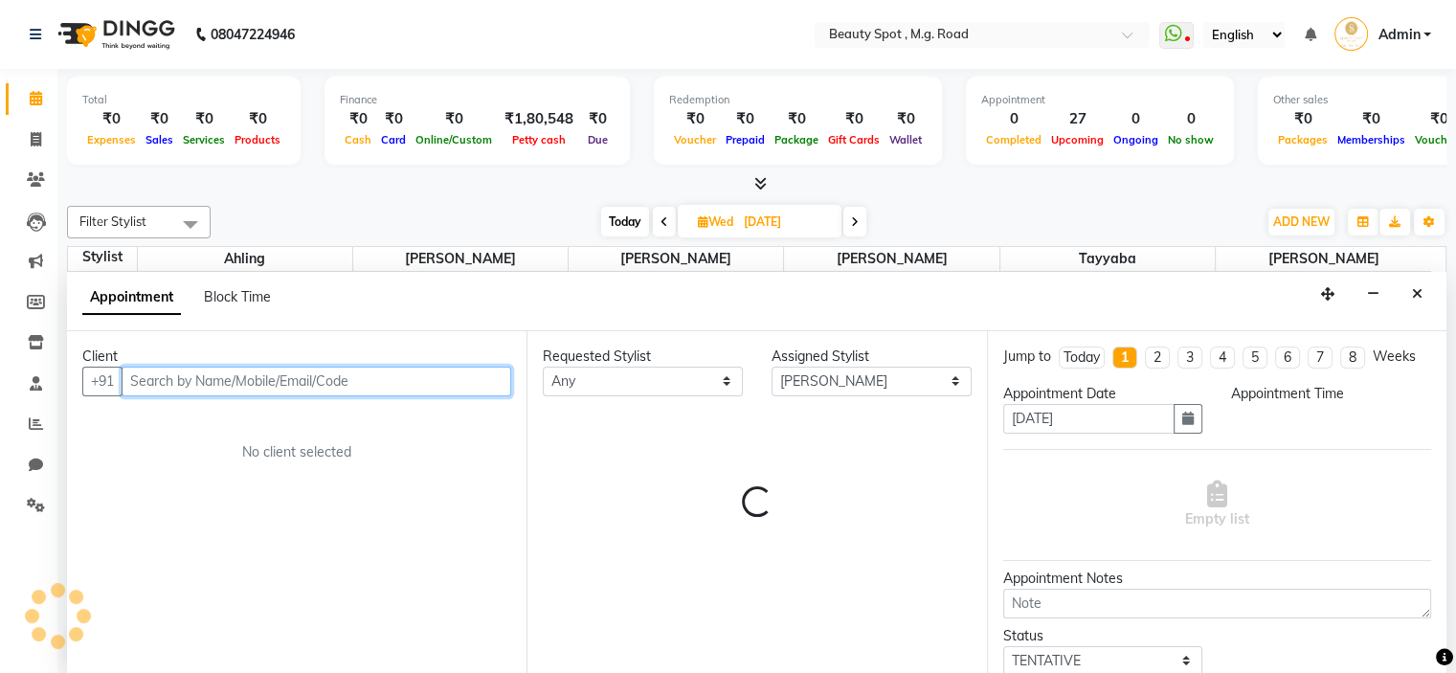
select select "600"
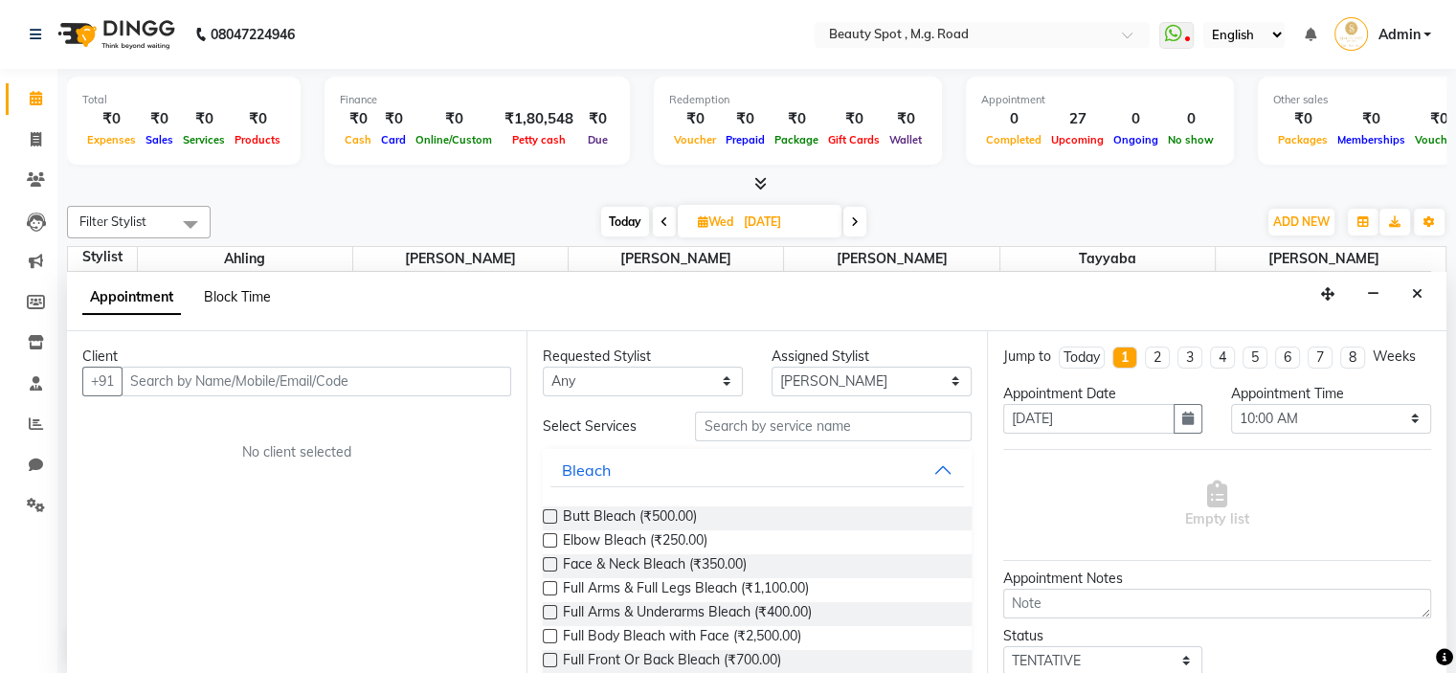
click at [257, 295] on span "Block Time" at bounding box center [237, 296] width 67 height 17
select select "63580"
select select "600"
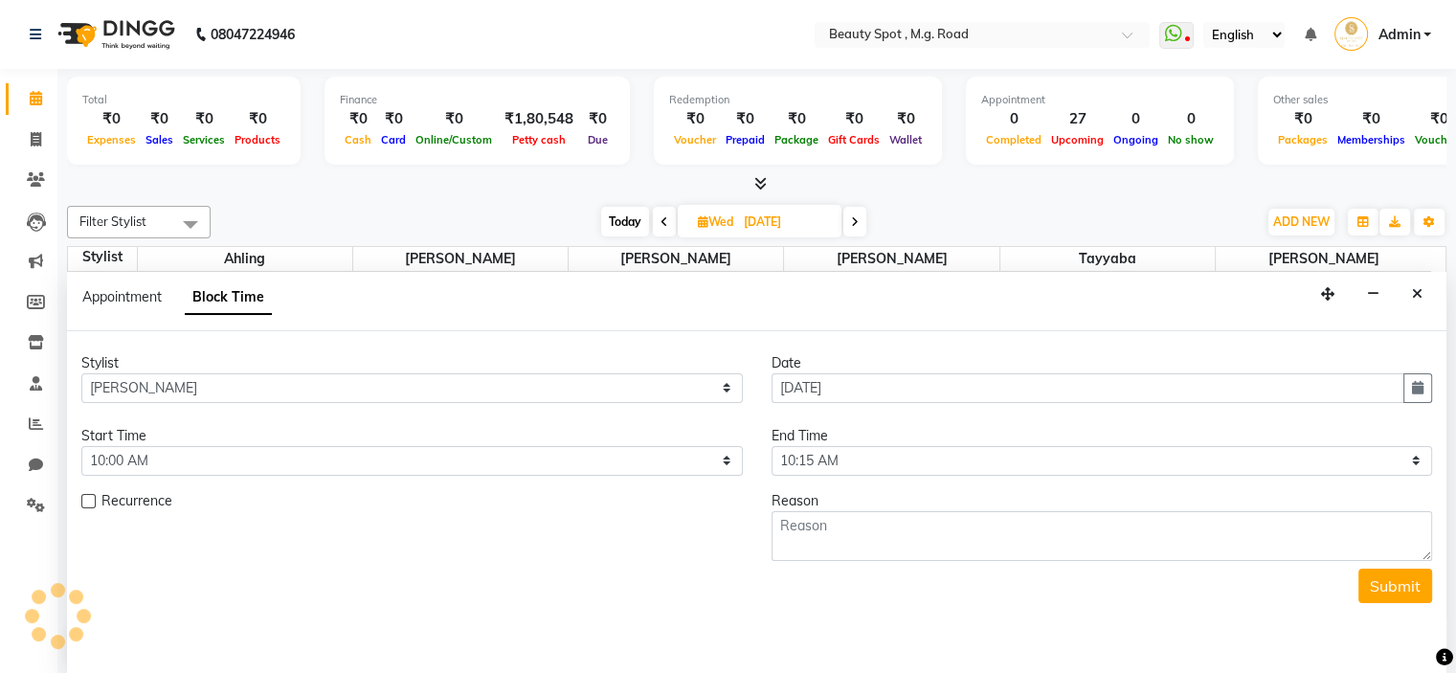
scroll to position [571, 0]
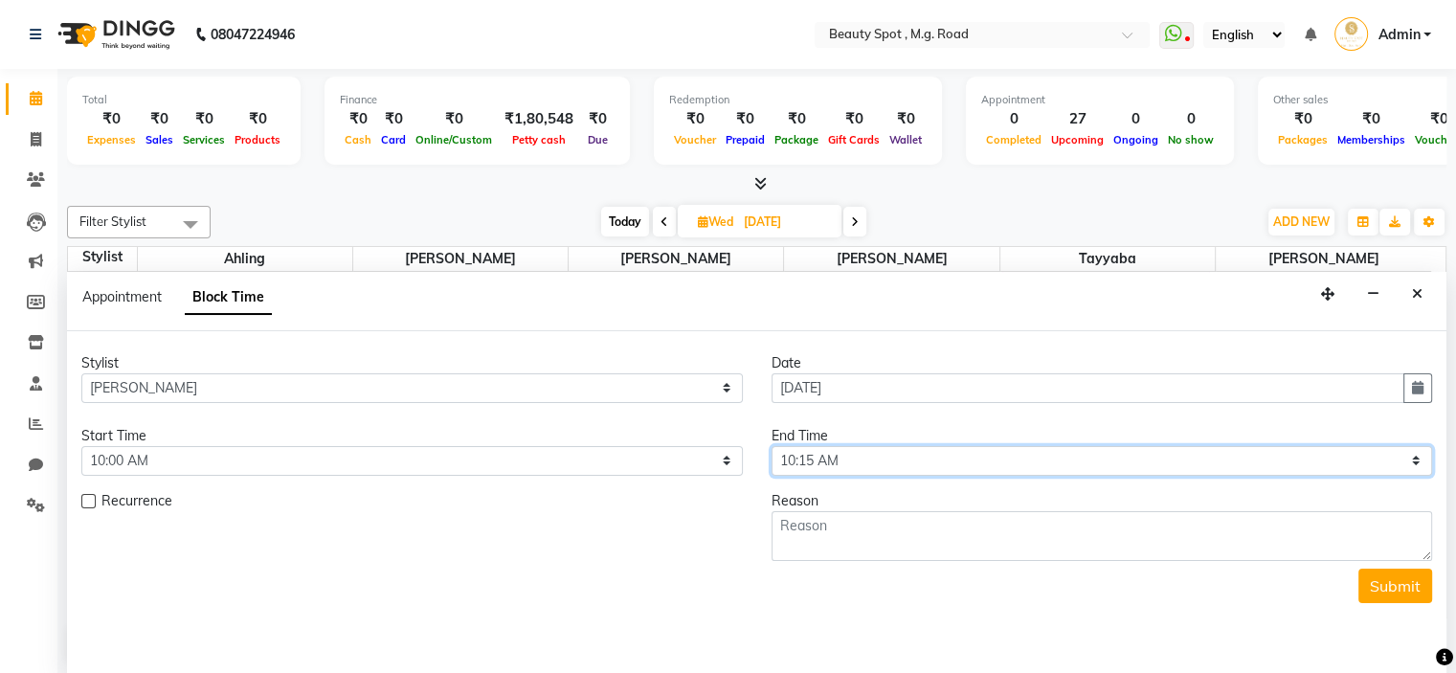
click at [889, 452] on select "Select 10:00 AM 10:15 AM 10:30 AM 10:45 AM 11:00 AM 11:15 AM 11:30 AM 11:45 AM …" at bounding box center [1102, 461] width 661 height 30
select select "1140"
click at [772, 446] on select "Select 10:00 AM 10:15 AM 10:30 AM 10:45 AM 11:00 AM 11:15 AM 11:30 AM 11:45 AM …" at bounding box center [1102, 461] width 661 height 30
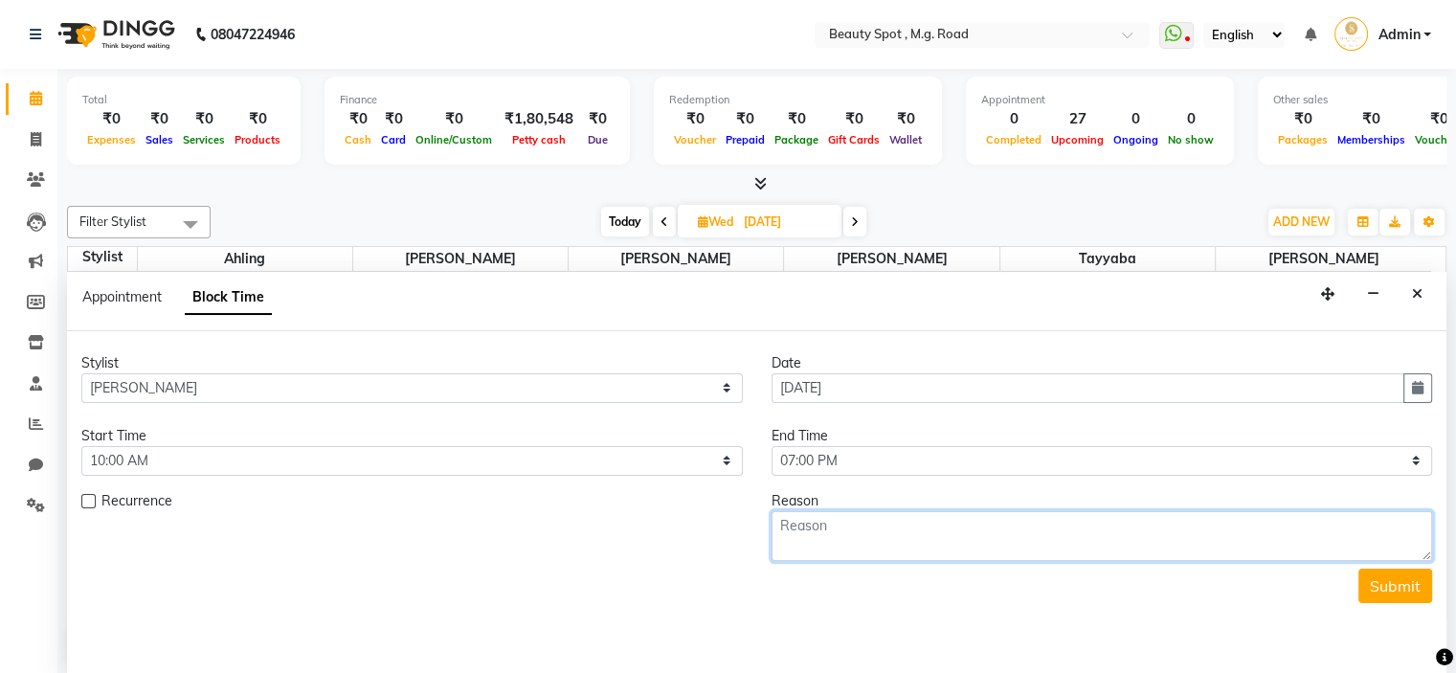
click at [881, 542] on textarea at bounding box center [1102, 536] width 661 height 50
type textarea "COLOR KEYS"
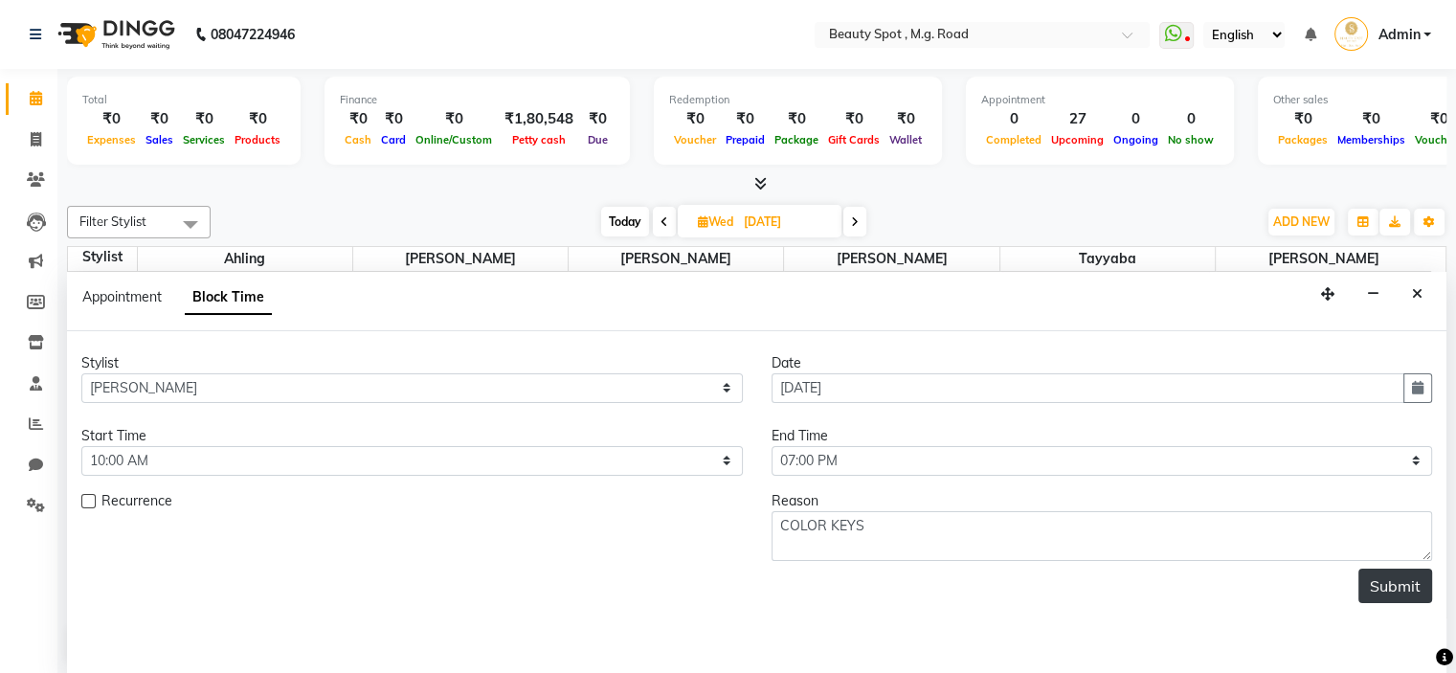
click at [1378, 584] on button "Submit" at bounding box center [1395, 586] width 74 height 34
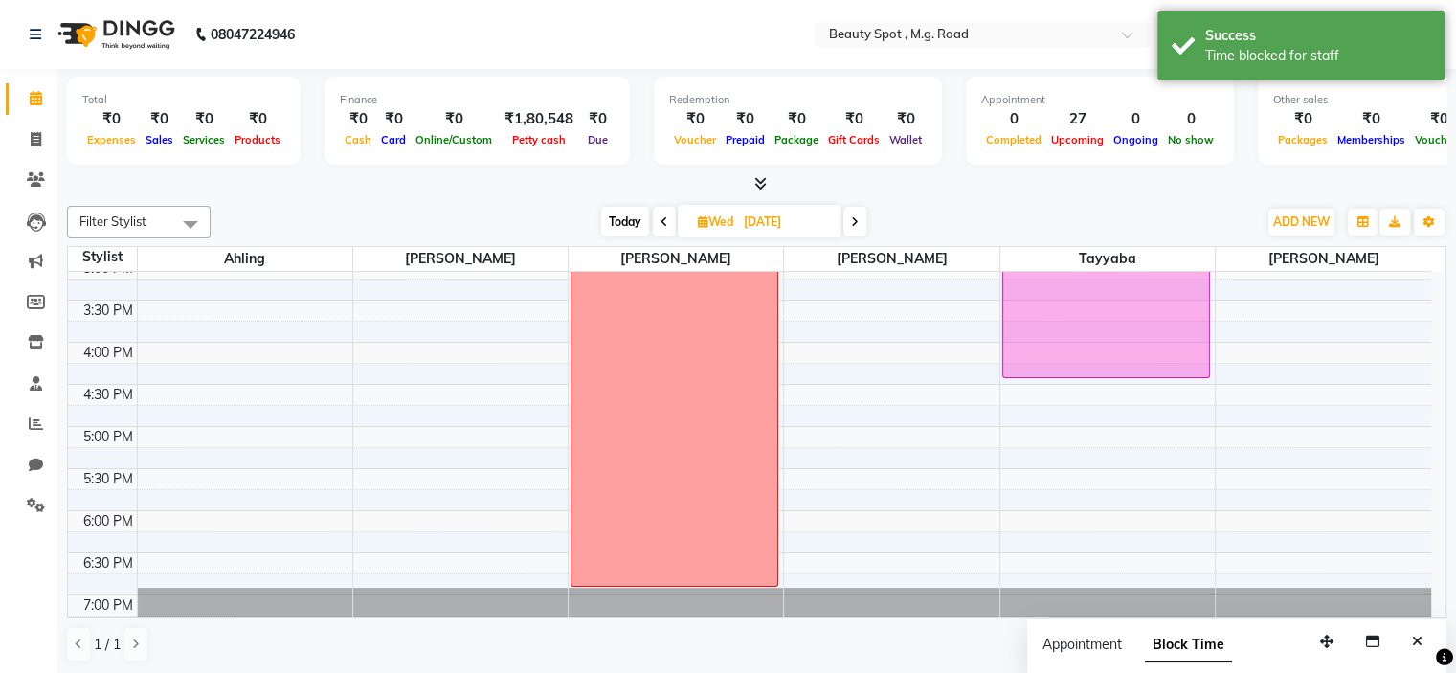
scroll to position [283, 0]
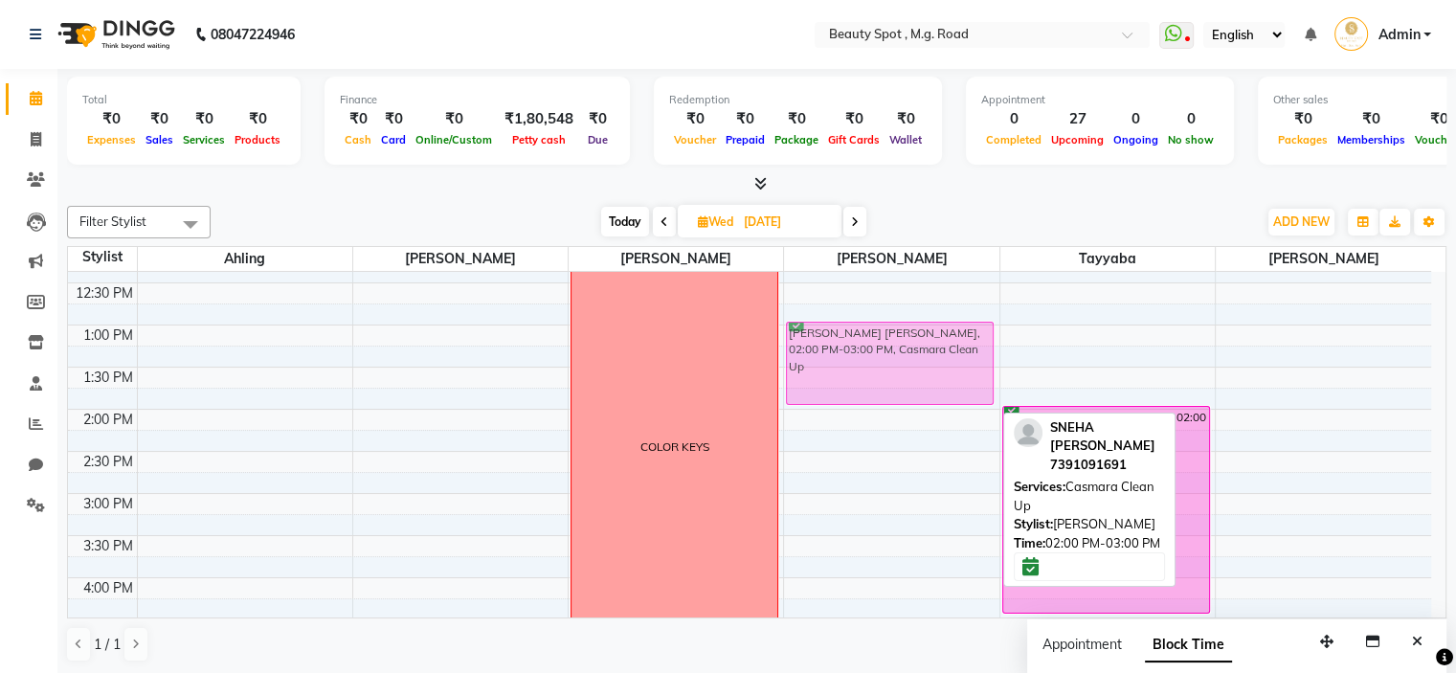
drag, startPoint x: 931, startPoint y: 441, endPoint x: 902, endPoint y: 347, distance: 98.4
click at [902, 347] on div "[PERSON_NAME] [PERSON_NAME], 02:00 PM-03:00 PM, Casmara Clean Up SNEHA [PERSON_…" at bounding box center [891, 452] width 214 height 926
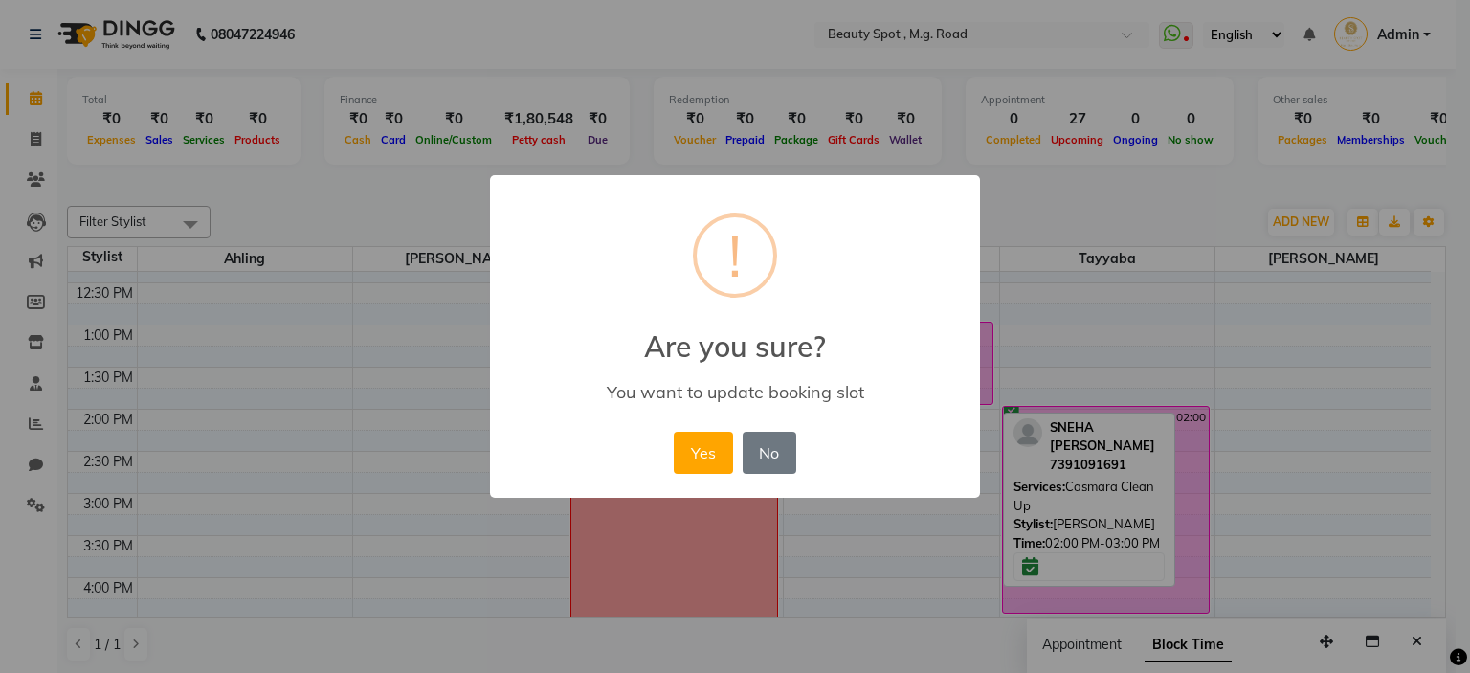
click at [999, 190] on div "× ! Are you sure? You want to update booking slot Yes No No" at bounding box center [735, 336] width 1470 height 673
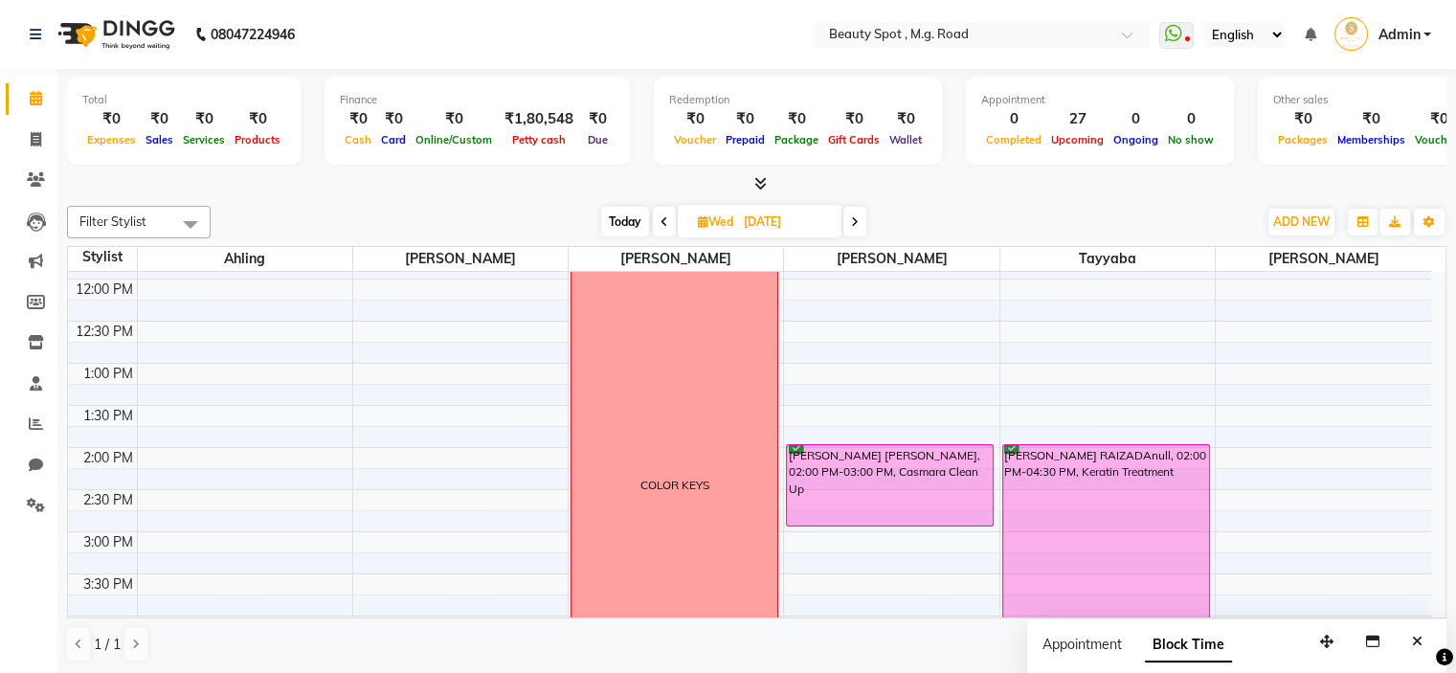
scroll to position [287, 0]
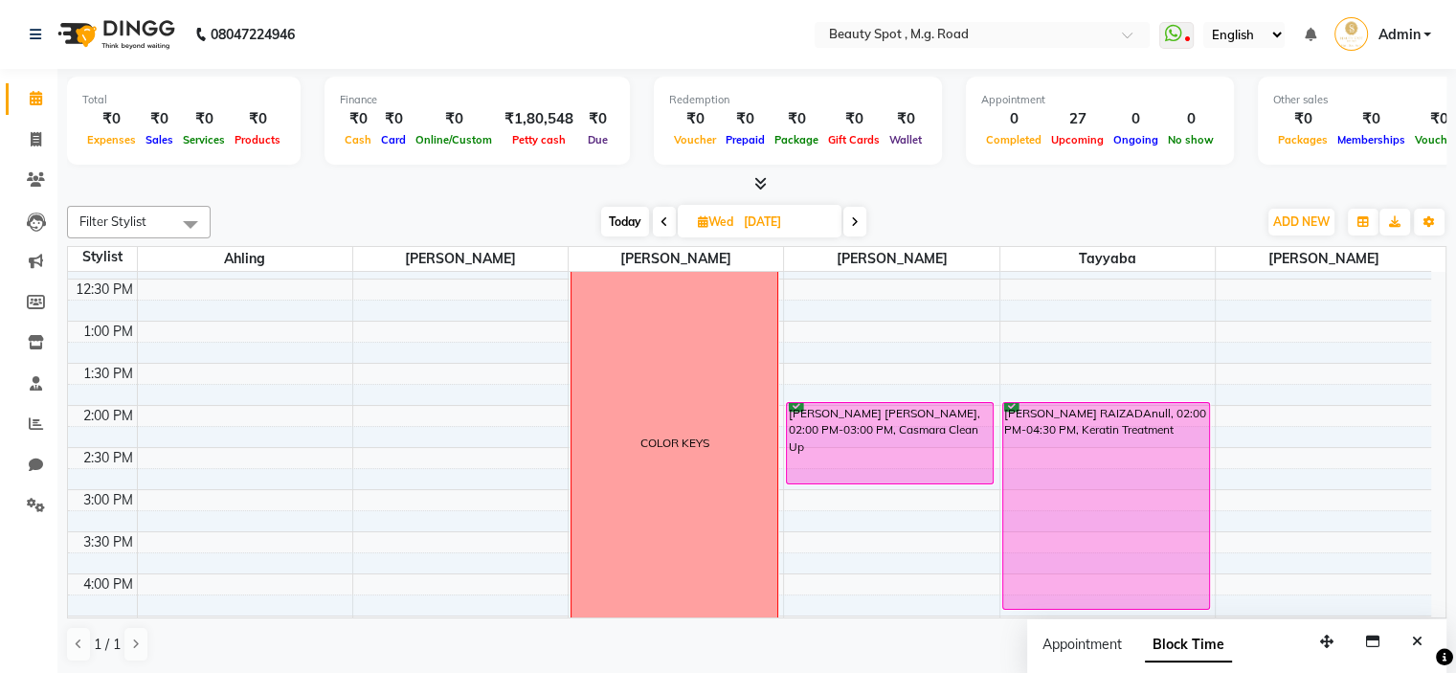
click at [632, 213] on span "Today" at bounding box center [625, 222] width 48 height 30
type input "01-10-2025"
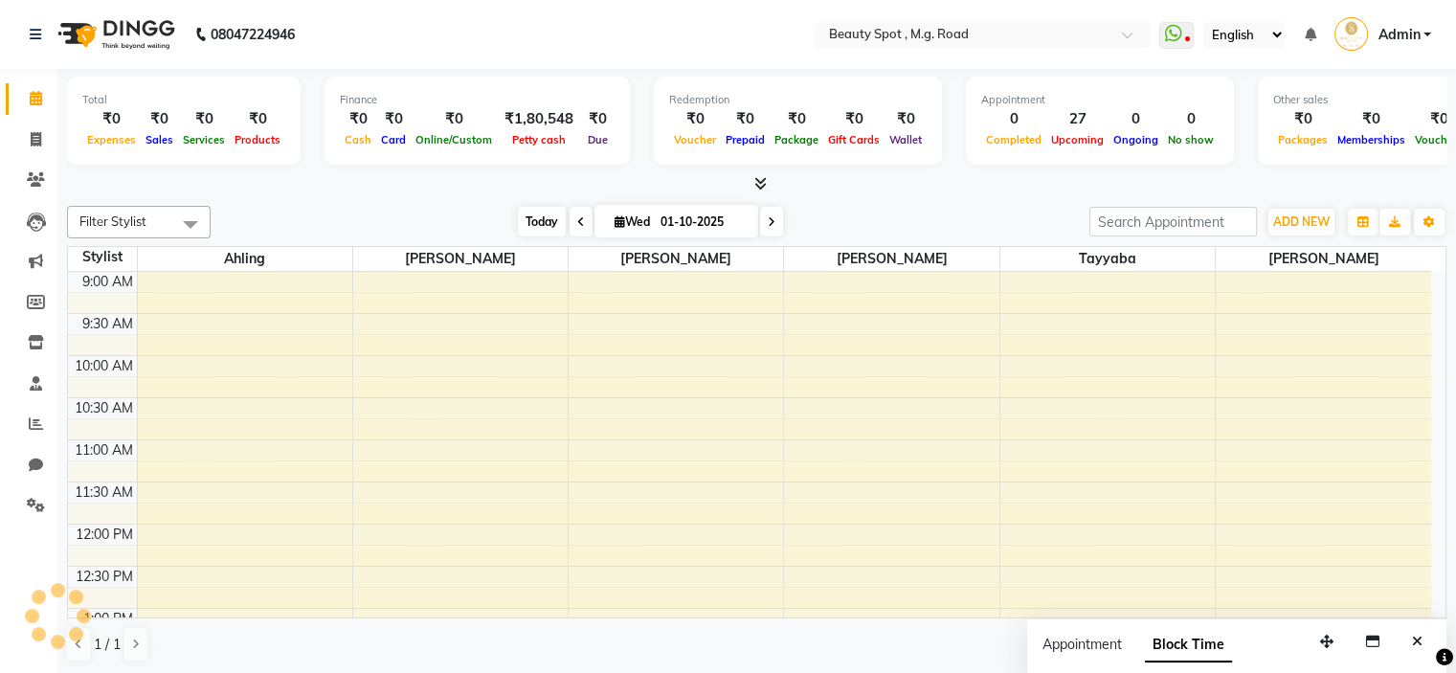
scroll to position [571, 0]
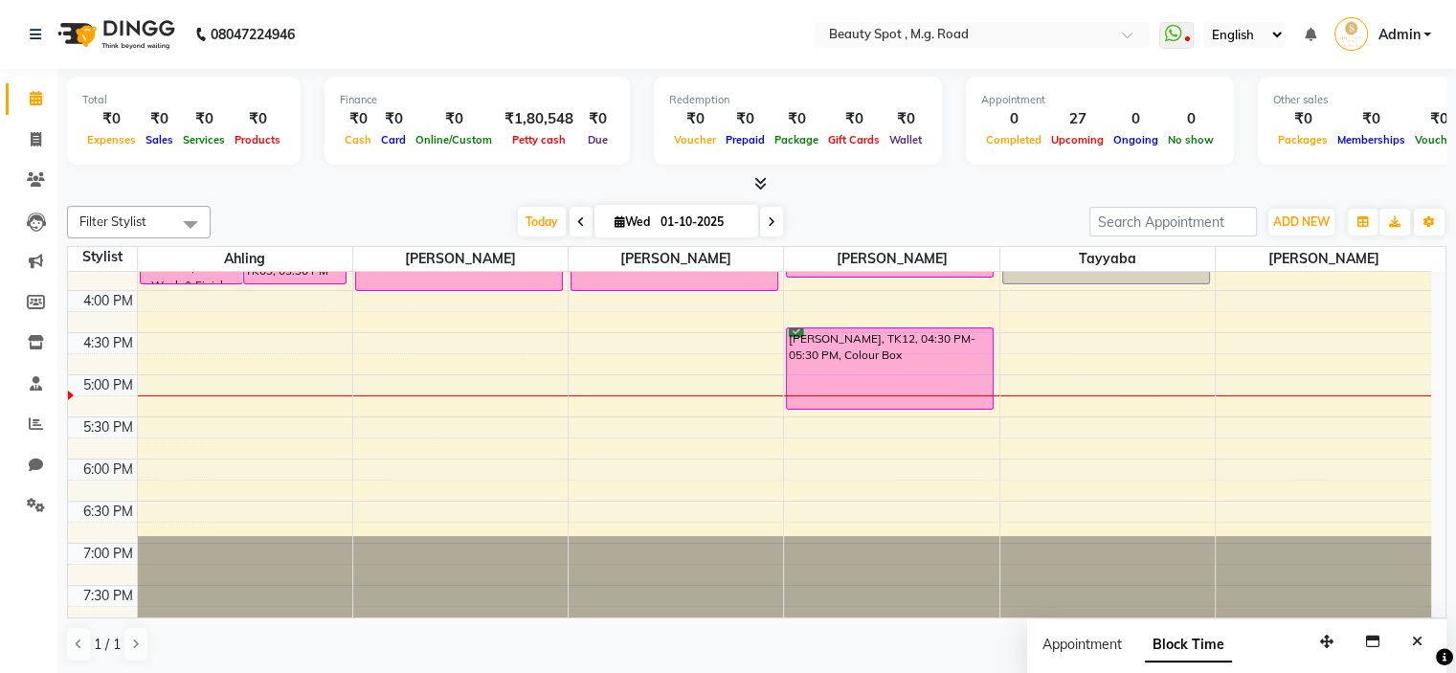
click at [624, 221] on span "Wed" at bounding box center [632, 221] width 45 height 14
select select "10"
select select "2025"
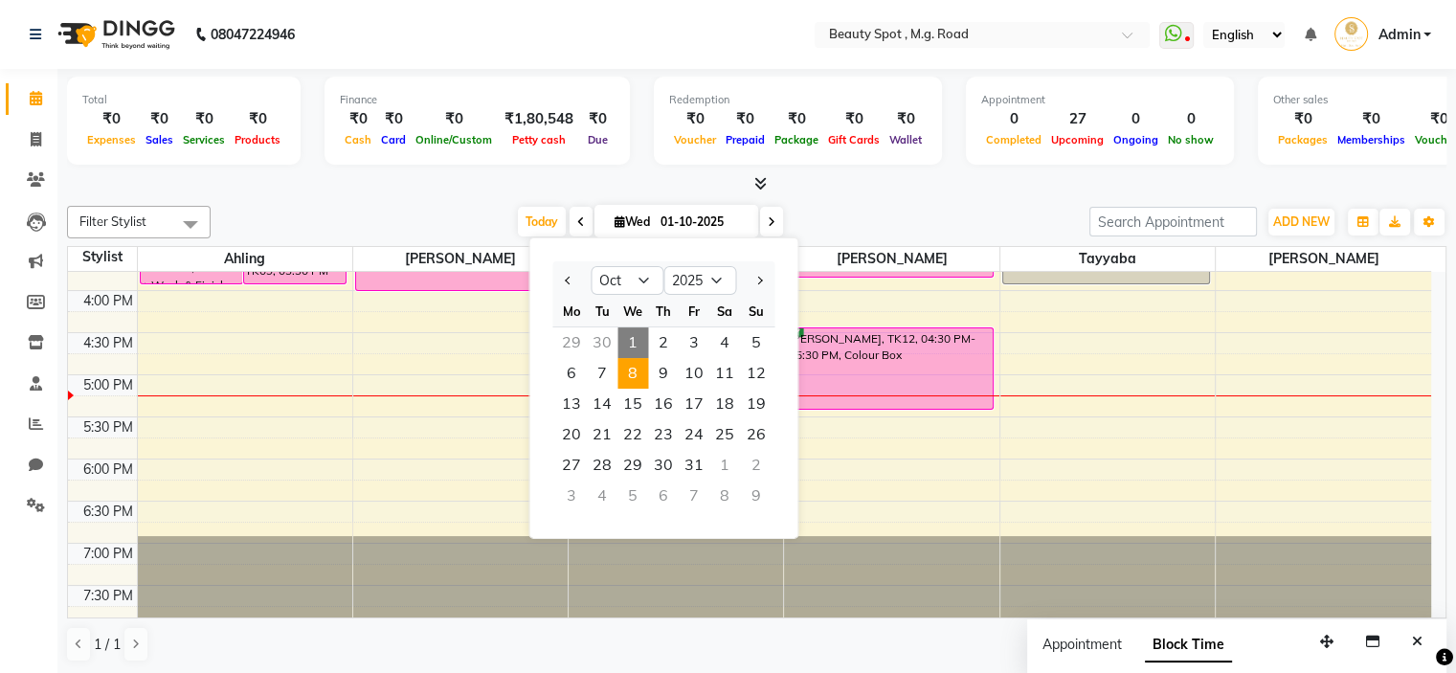
click at [629, 373] on span "8" at bounding box center [632, 373] width 31 height 31
type input "[DATE]"
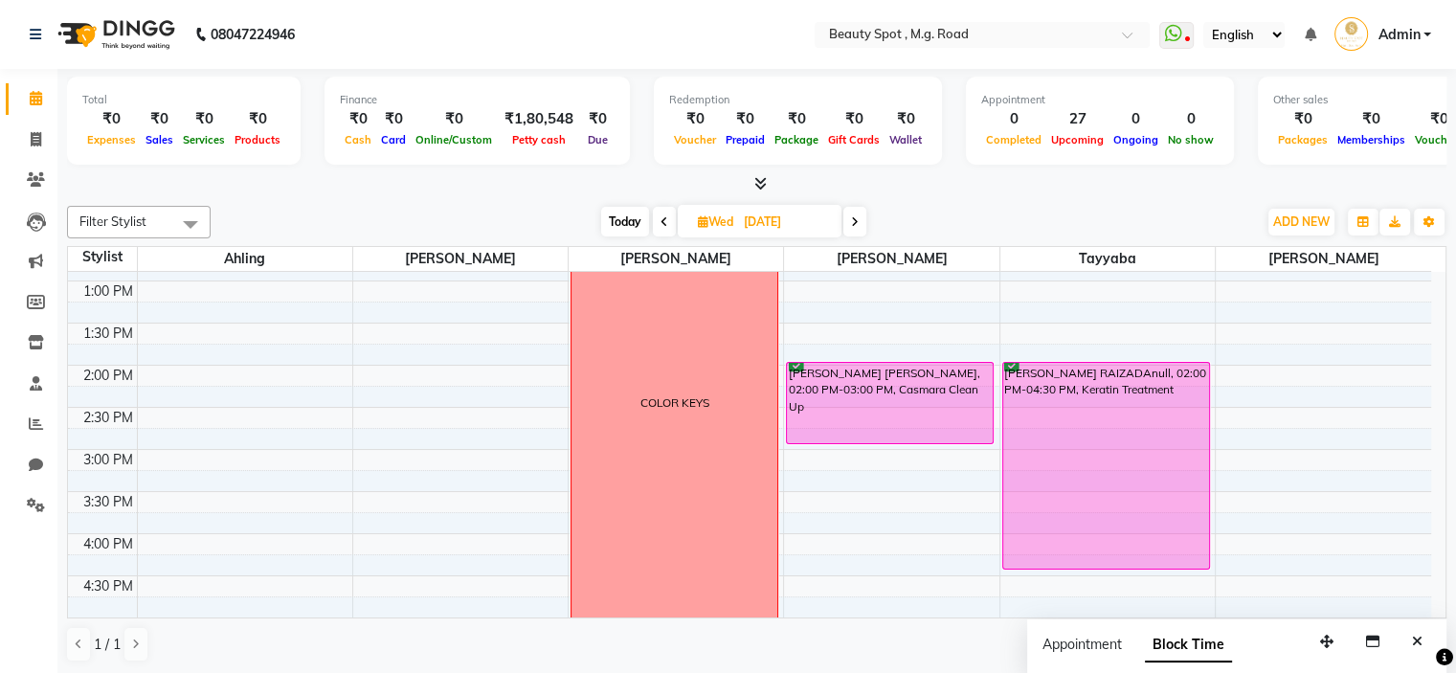
scroll to position [283, 0]
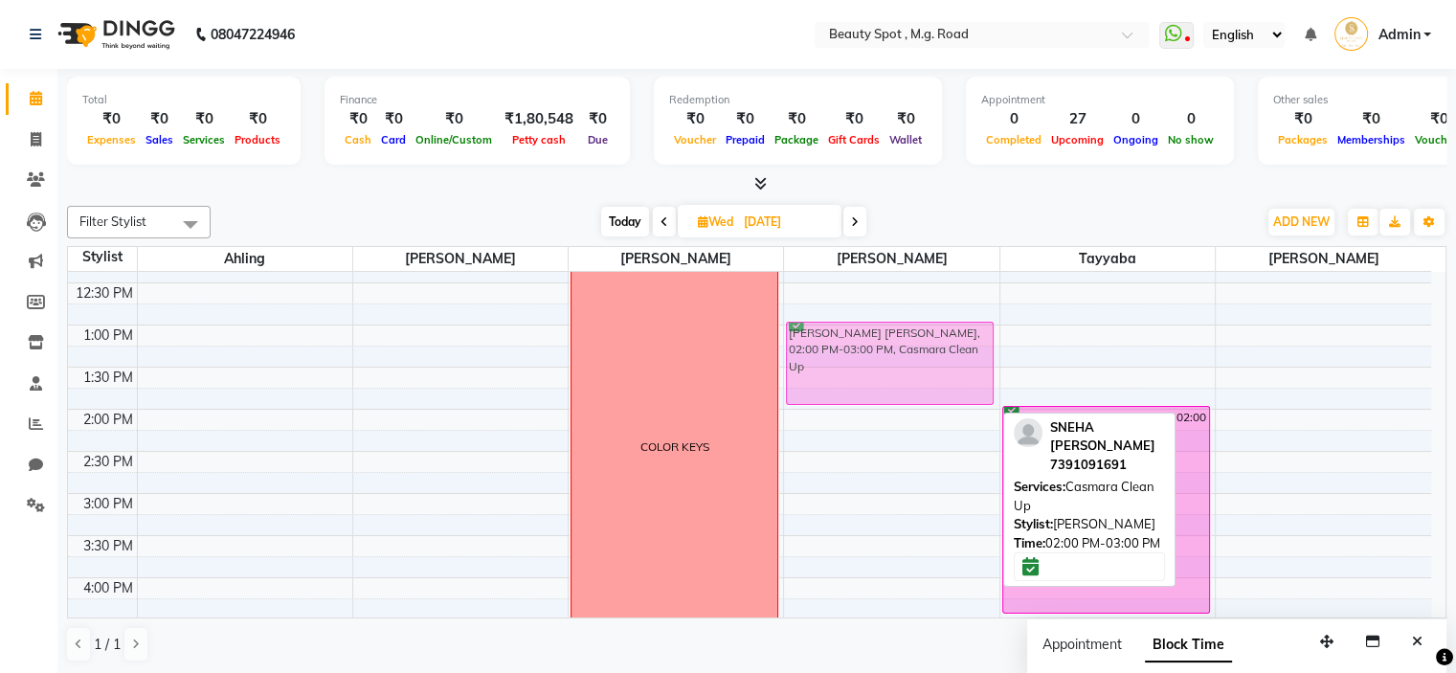
drag, startPoint x: 946, startPoint y: 435, endPoint x: 929, endPoint y: 353, distance: 83.2
click at [929, 353] on div "[PERSON_NAME] [PERSON_NAME], 02:00 PM-03:00 PM, Casmara Clean Up SNEHA [PERSON_…" at bounding box center [891, 452] width 214 height 926
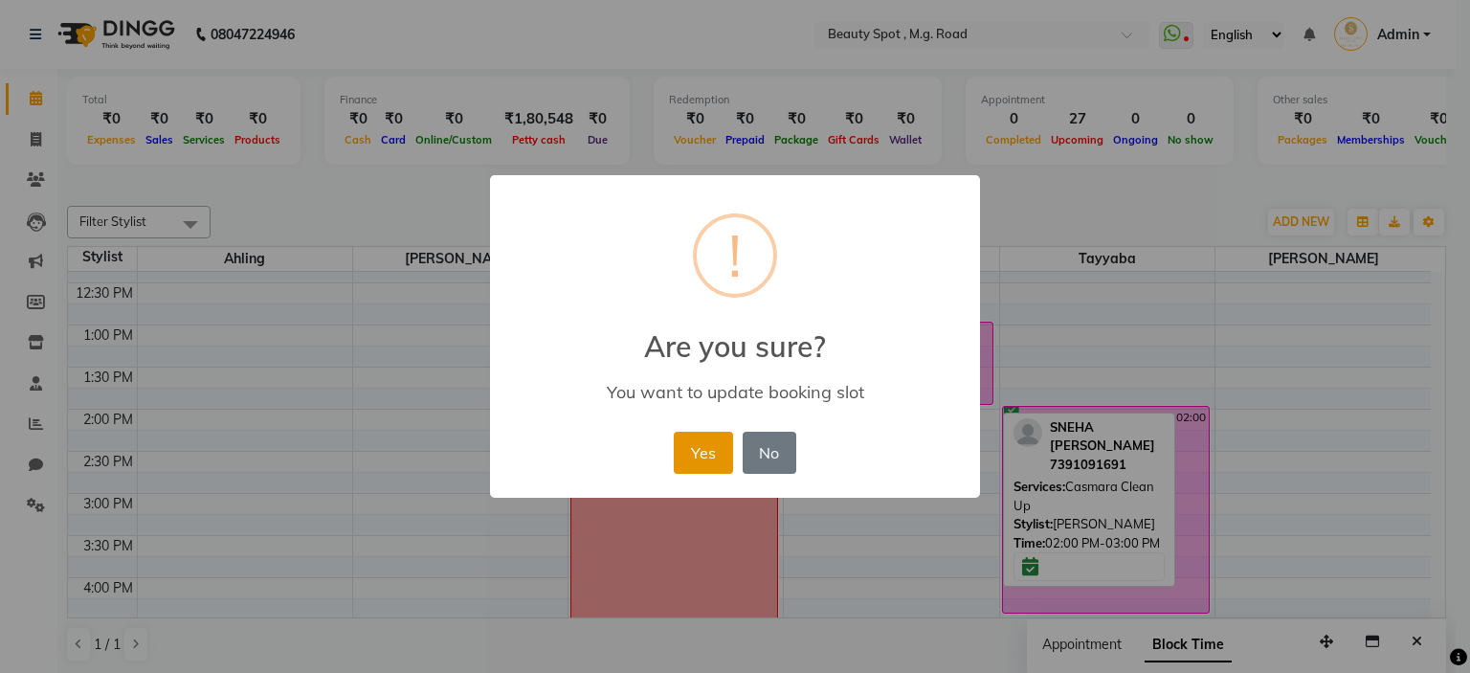
click at [714, 452] on button "Yes" at bounding box center [703, 453] width 58 height 42
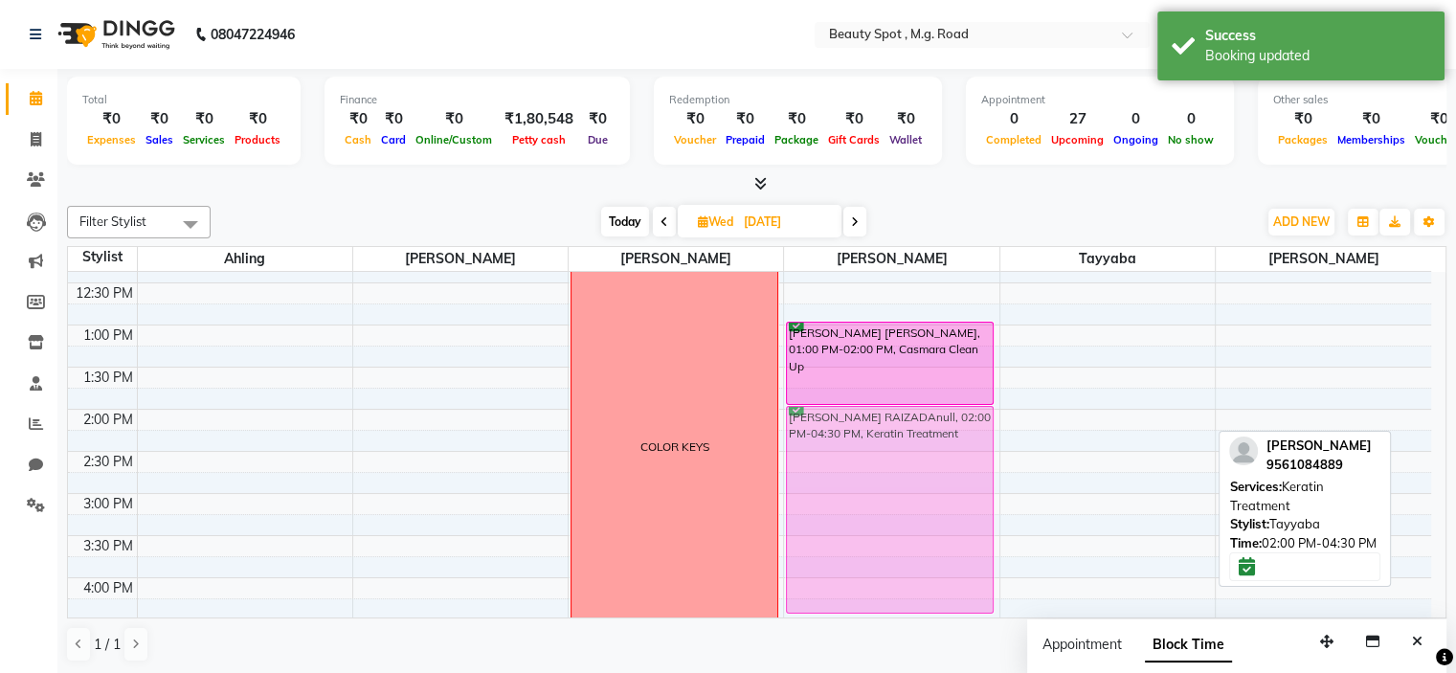
drag, startPoint x: 1062, startPoint y: 491, endPoint x: 839, endPoint y: 492, distance: 223.0
click at [839, 492] on tr "COLOR [PERSON_NAME] [PERSON_NAME], 01:00 PM-02:00 PM, Casmara Clean Up [PERSON_…" at bounding box center [749, 452] width 1363 height 926
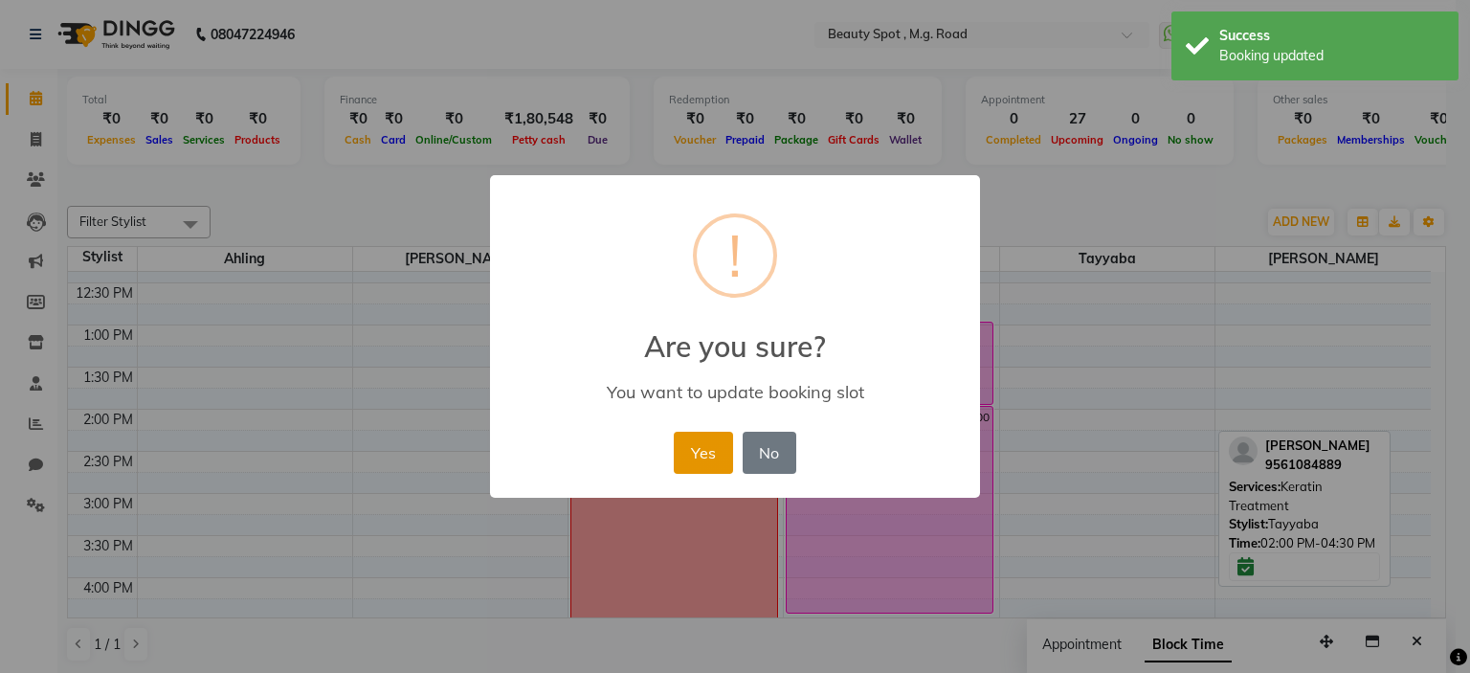
click at [698, 453] on button "Yes" at bounding box center [703, 453] width 58 height 42
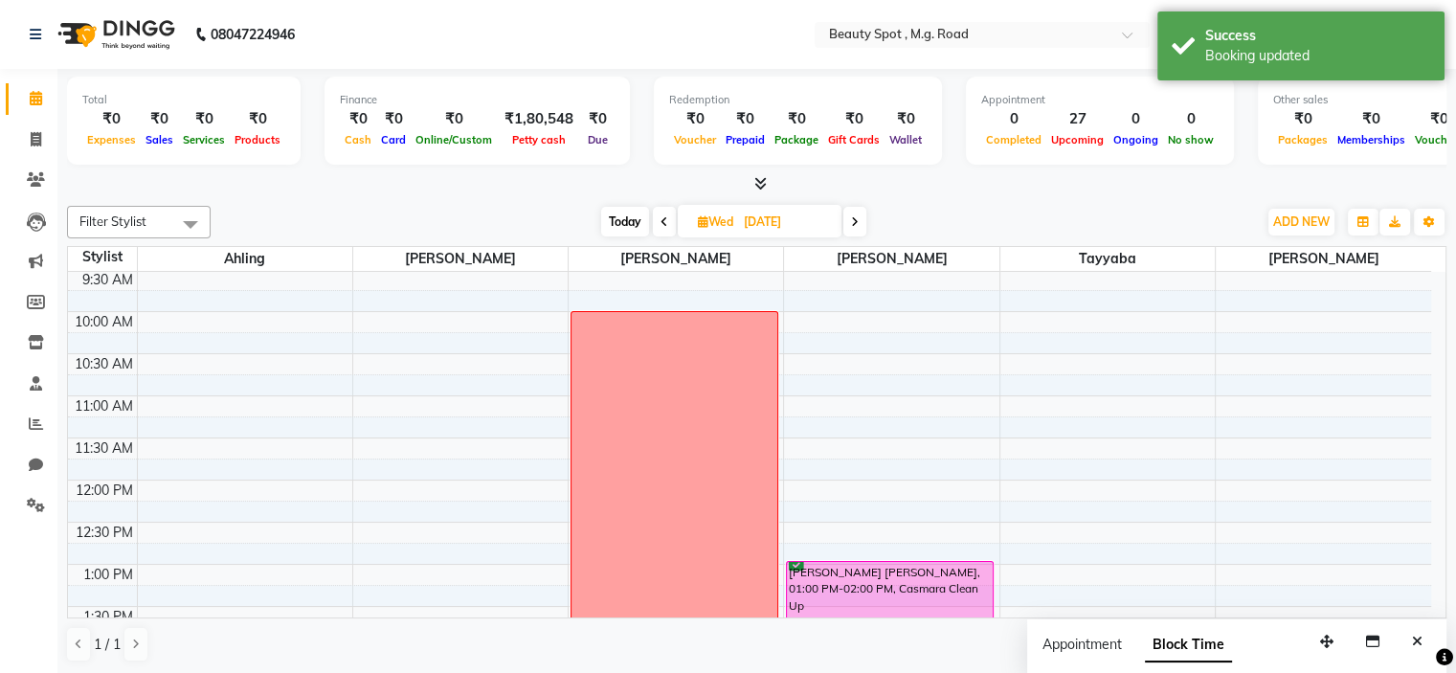
scroll to position [0, 0]
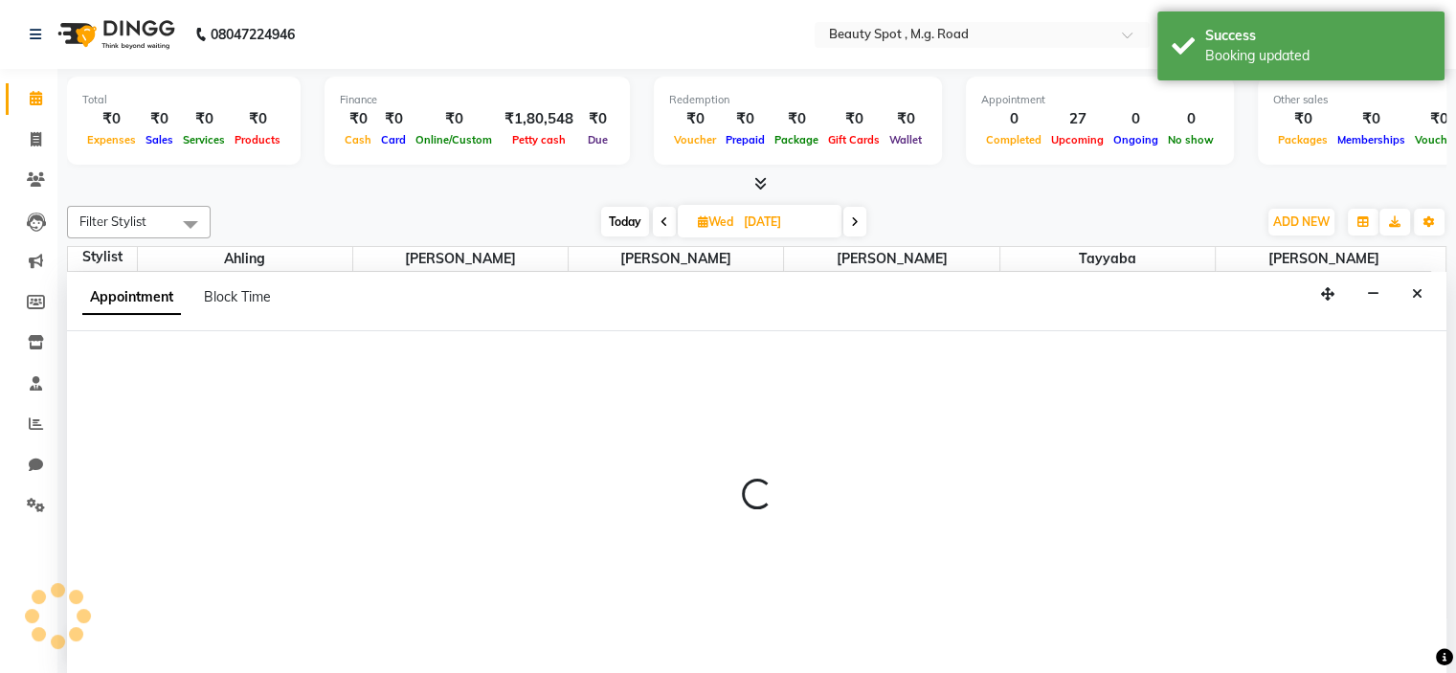
select select "70086"
select select "600"
select select "tentative"
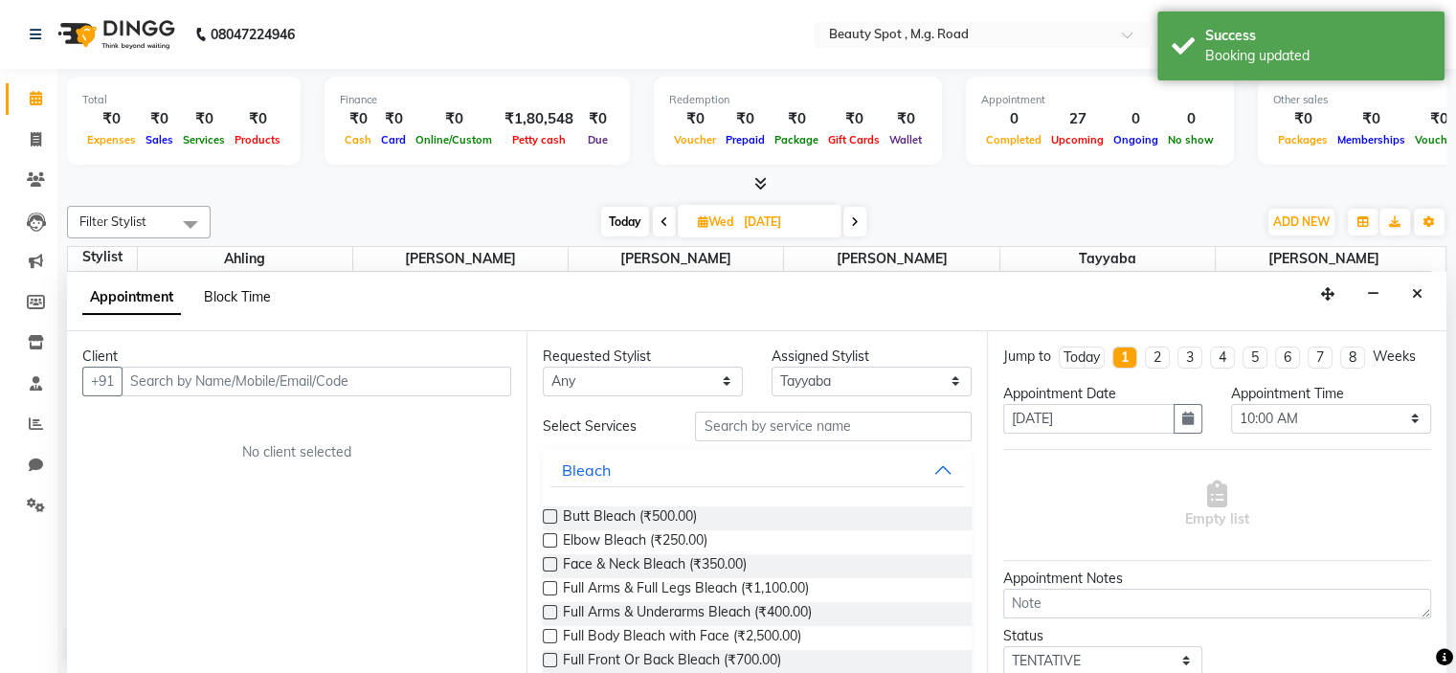
click at [243, 299] on span "Block Time" at bounding box center [237, 296] width 67 height 17
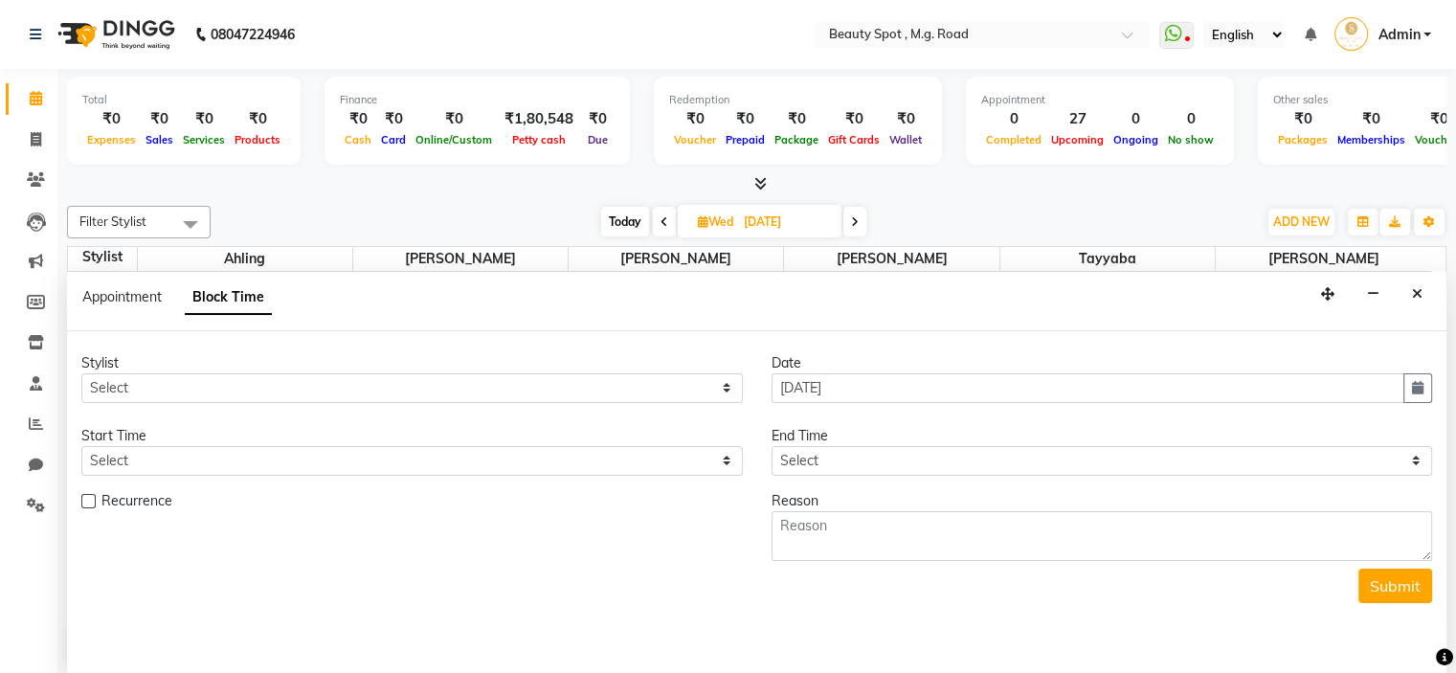
click at [614, 213] on span "Today" at bounding box center [625, 222] width 48 height 30
type input "01-10-2025"
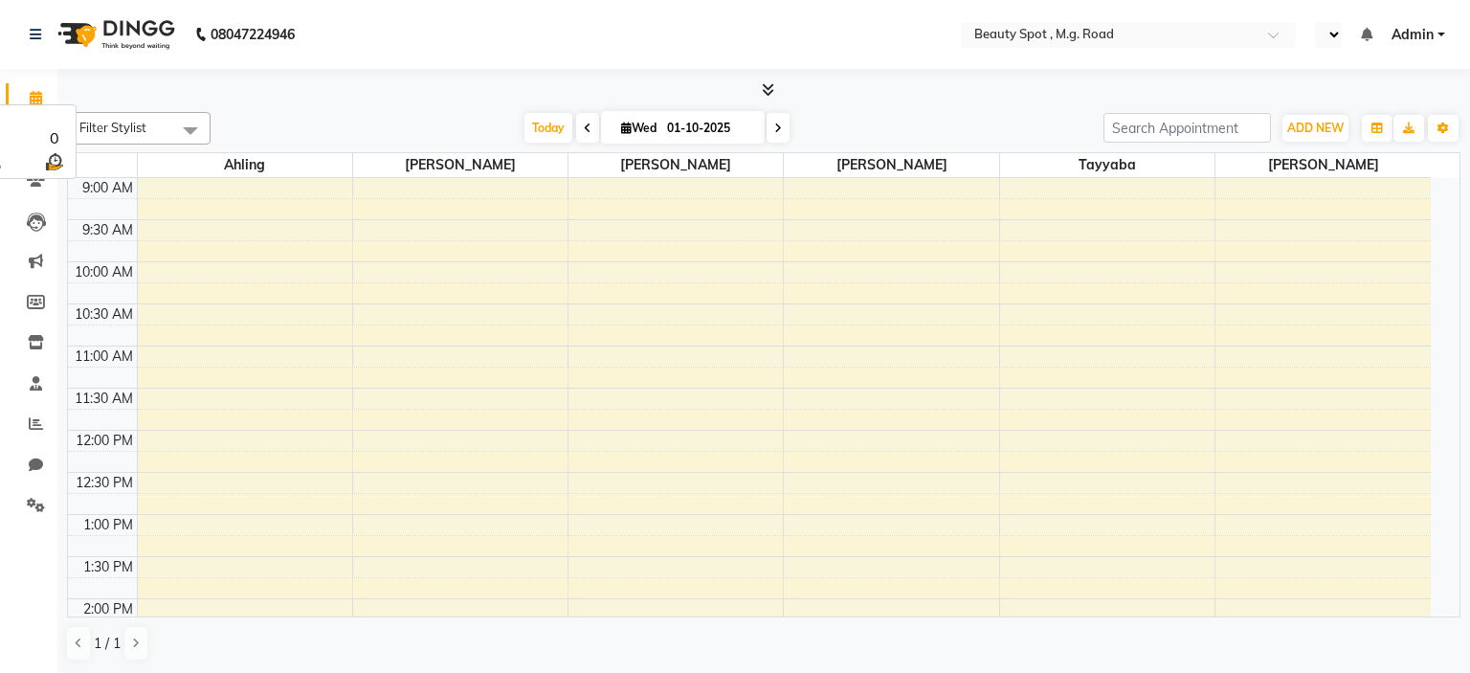
select select "en"
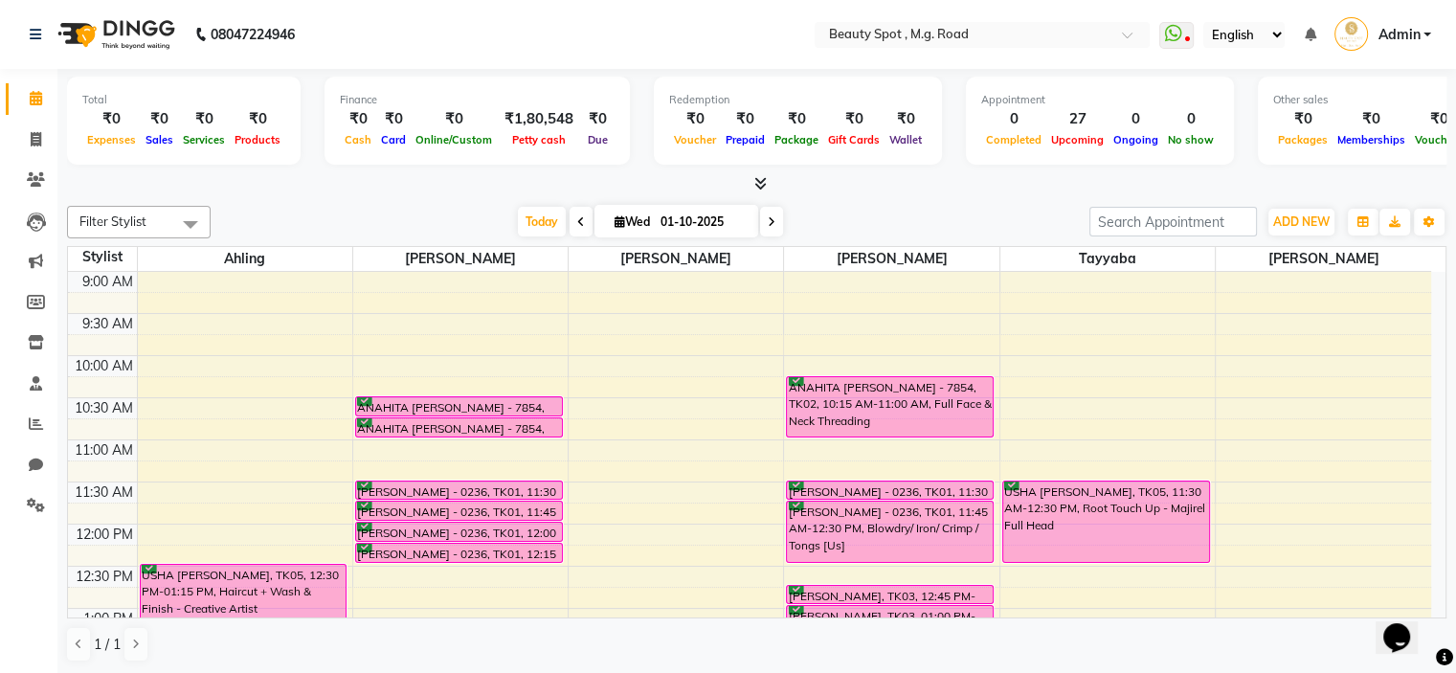
click at [615, 216] on icon at bounding box center [620, 221] width 11 height 12
select select "10"
select select "2025"
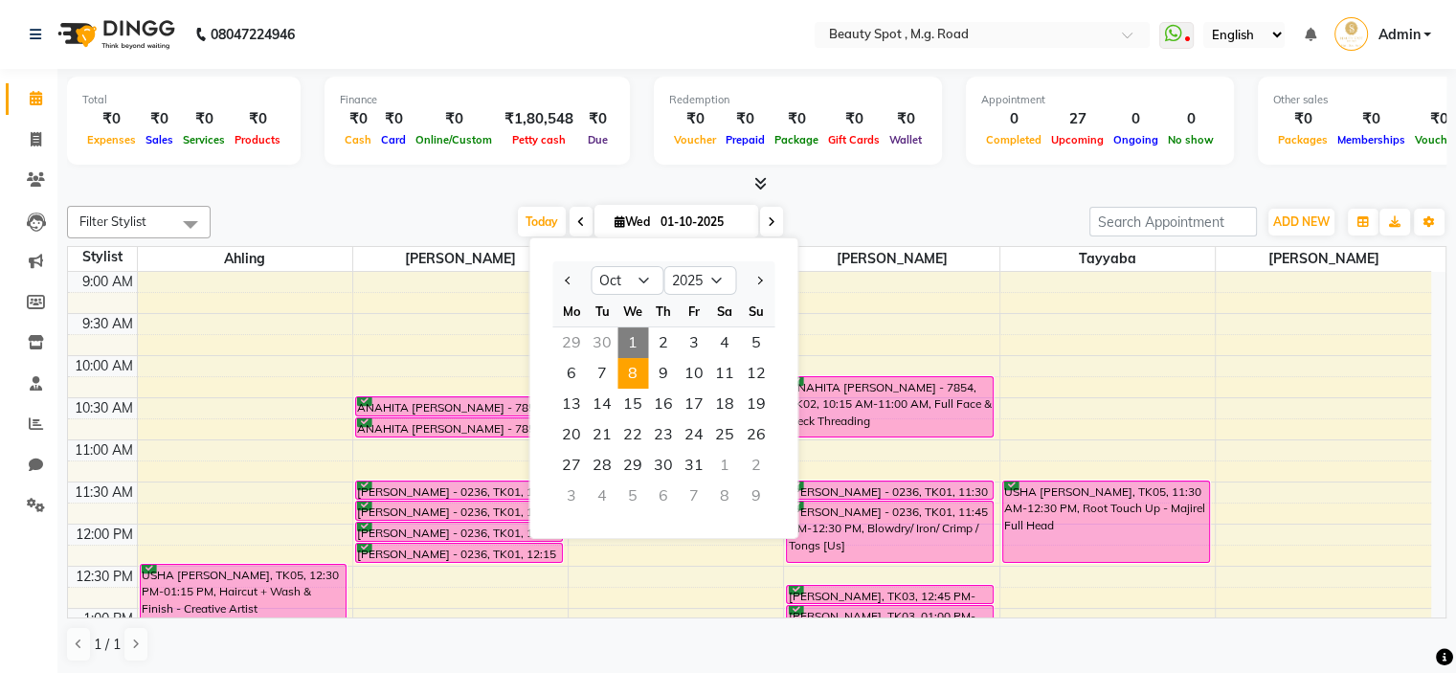
click at [636, 368] on span "8" at bounding box center [632, 373] width 31 height 31
type input "[DATE]"
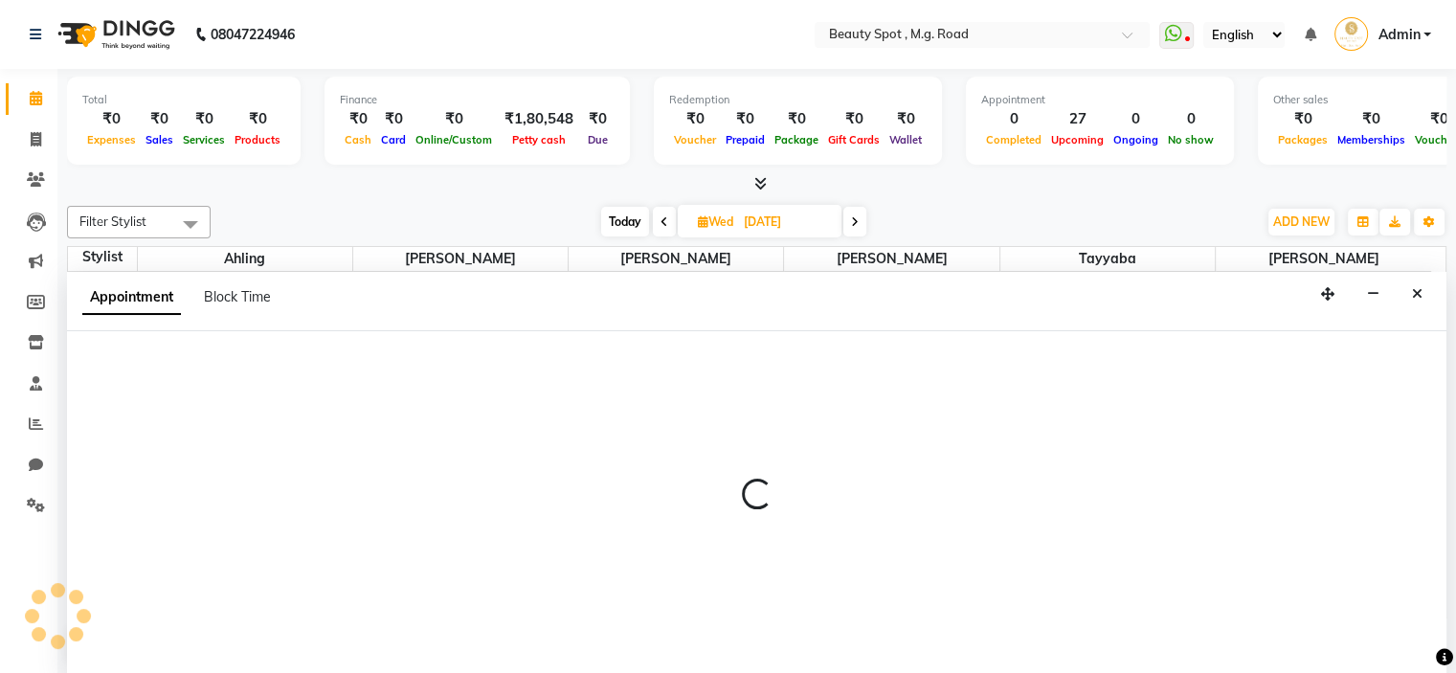
select select "70086"
select select "600"
select select "tentative"
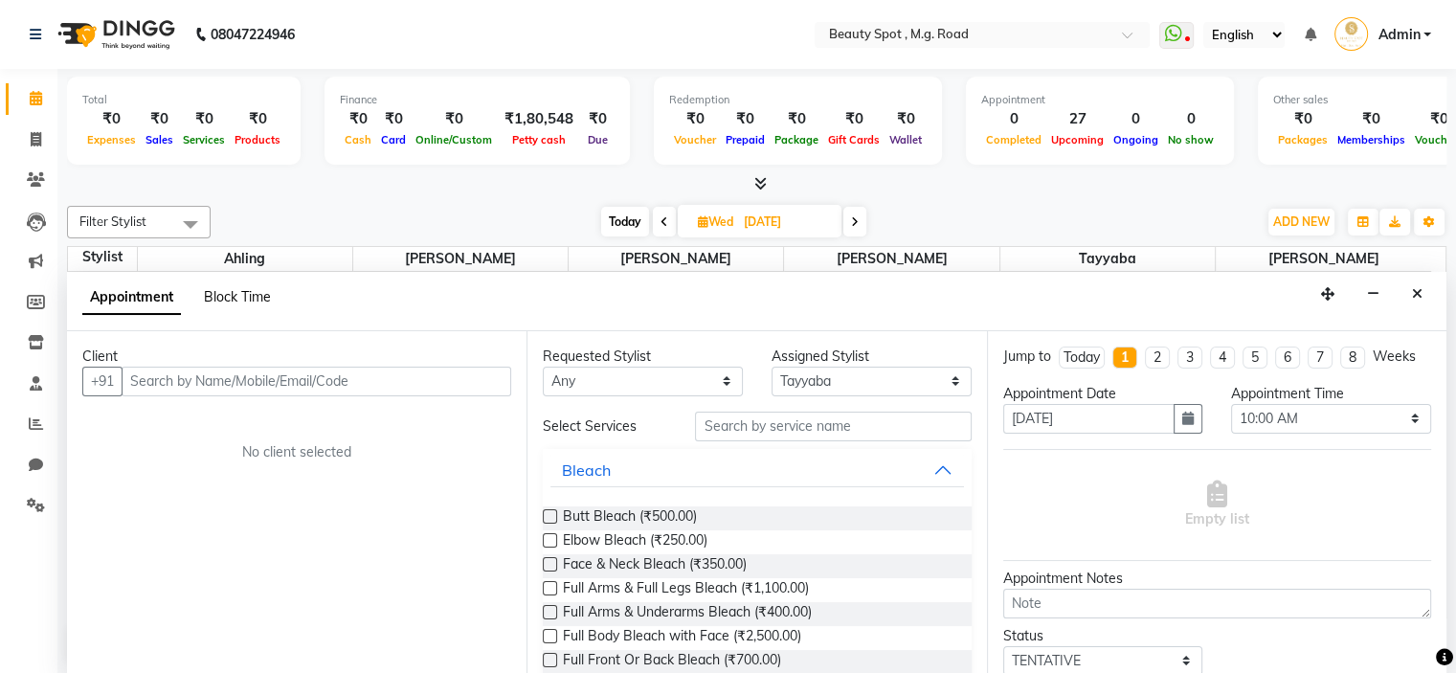
click at [223, 298] on span "Block Time" at bounding box center [237, 296] width 67 height 17
select select "70086"
select select "600"
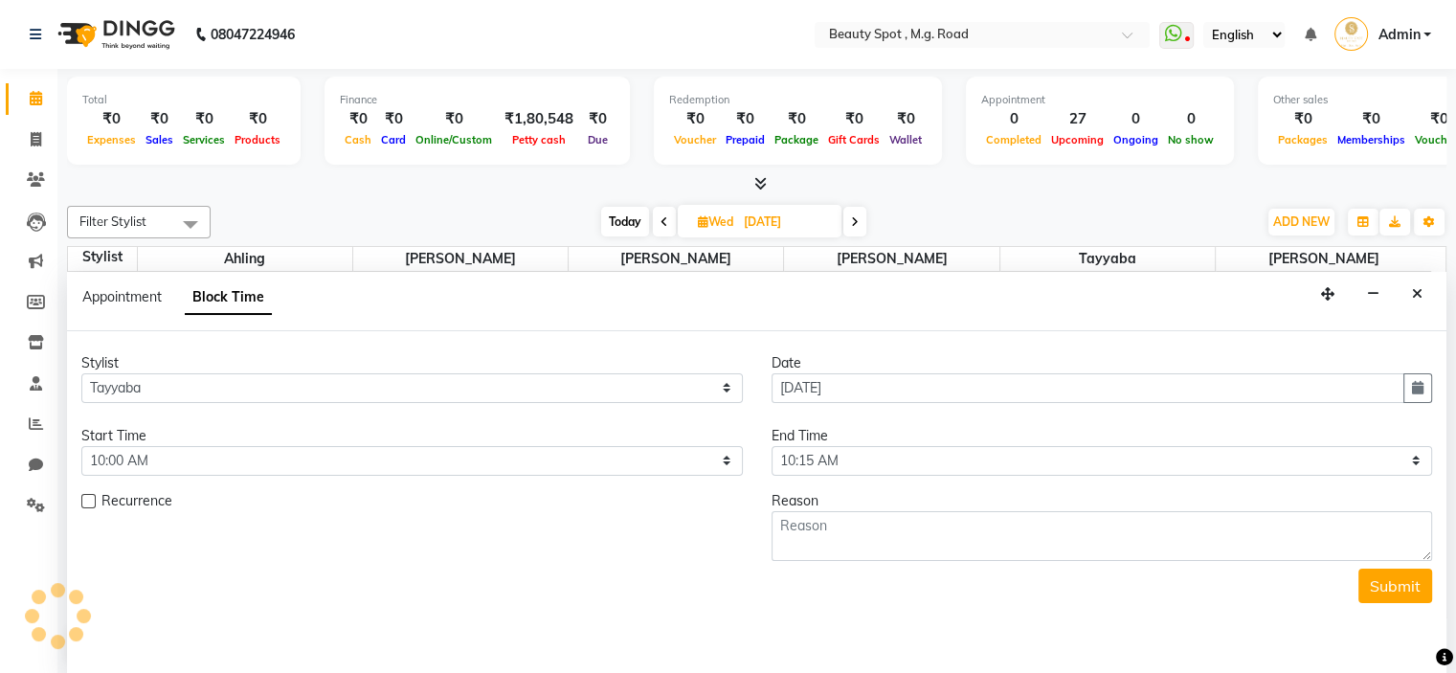
scroll to position [571, 0]
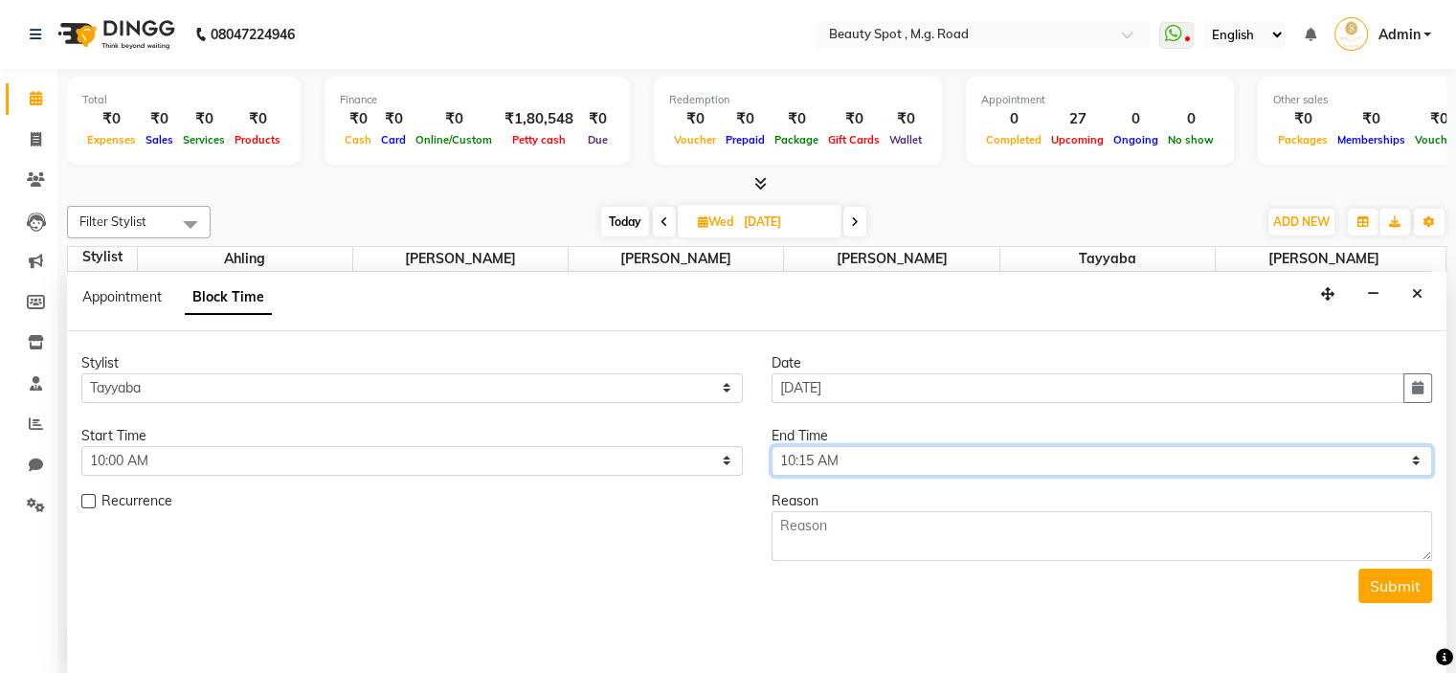
click at [879, 459] on select "Select 10:00 AM 10:15 AM 10:30 AM 10:45 AM 11:00 AM 11:15 AM 11:30 AM 11:45 AM …" at bounding box center [1102, 461] width 661 height 30
select select "1140"
click at [772, 446] on select "Select 10:00 AM 10:15 AM 10:30 AM 10:45 AM 11:00 AM 11:15 AM 11:30 AM 11:45 AM …" at bounding box center [1102, 461] width 661 height 30
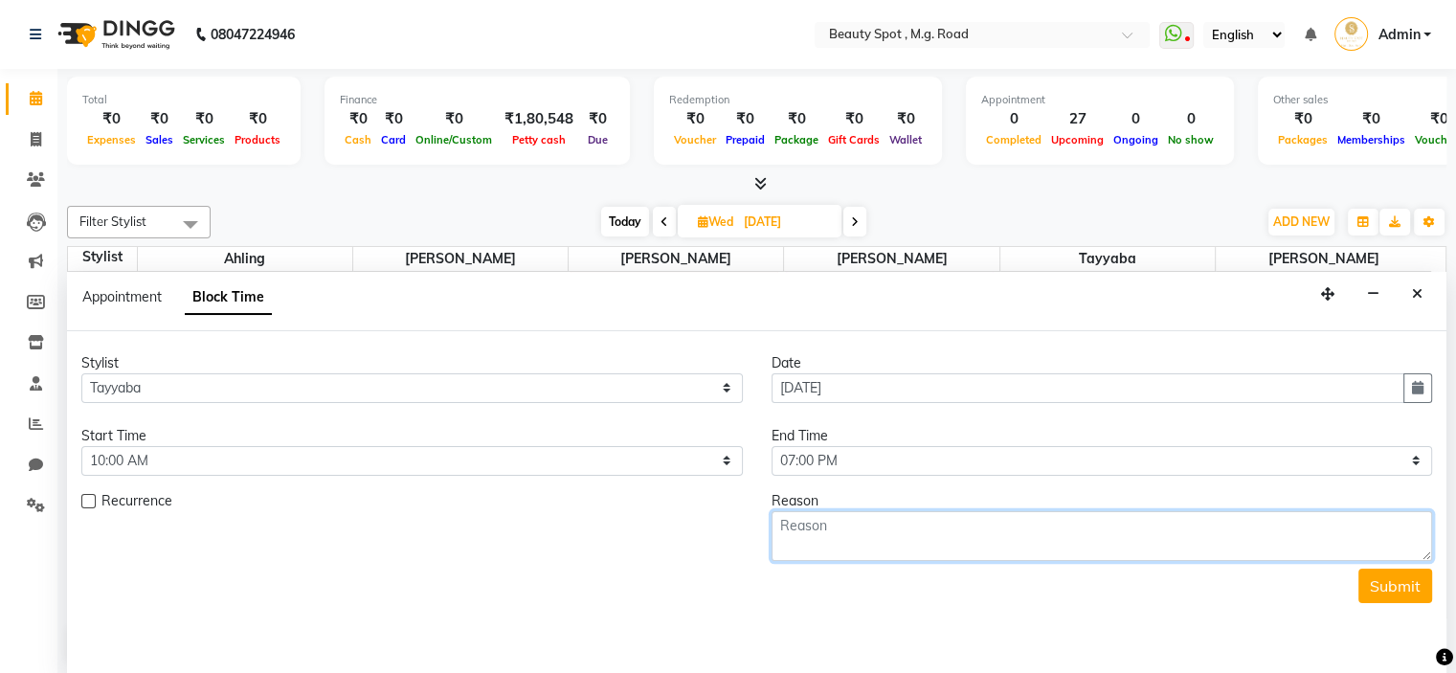
click at [834, 516] on textarea at bounding box center [1102, 536] width 661 height 50
type textarea "COLOR KEYS"
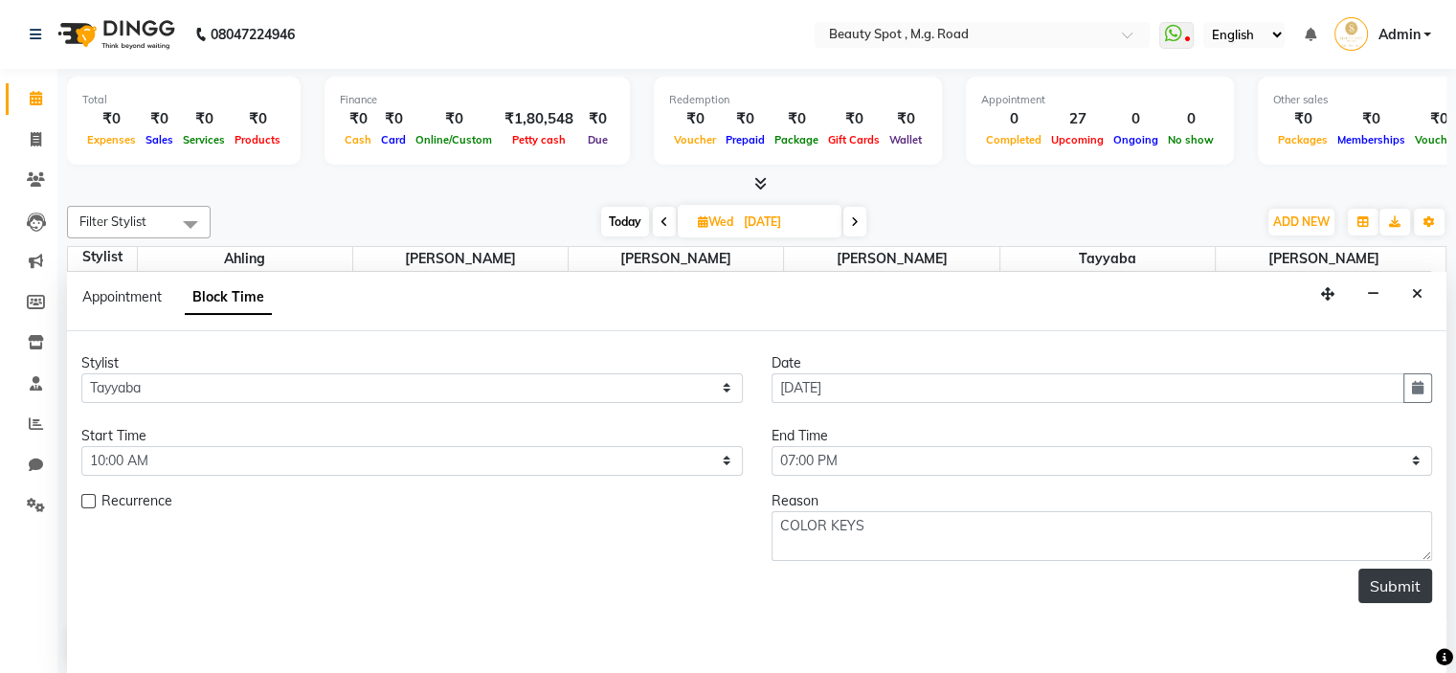
click at [1378, 580] on button "Submit" at bounding box center [1395, 586] width 74 height 34
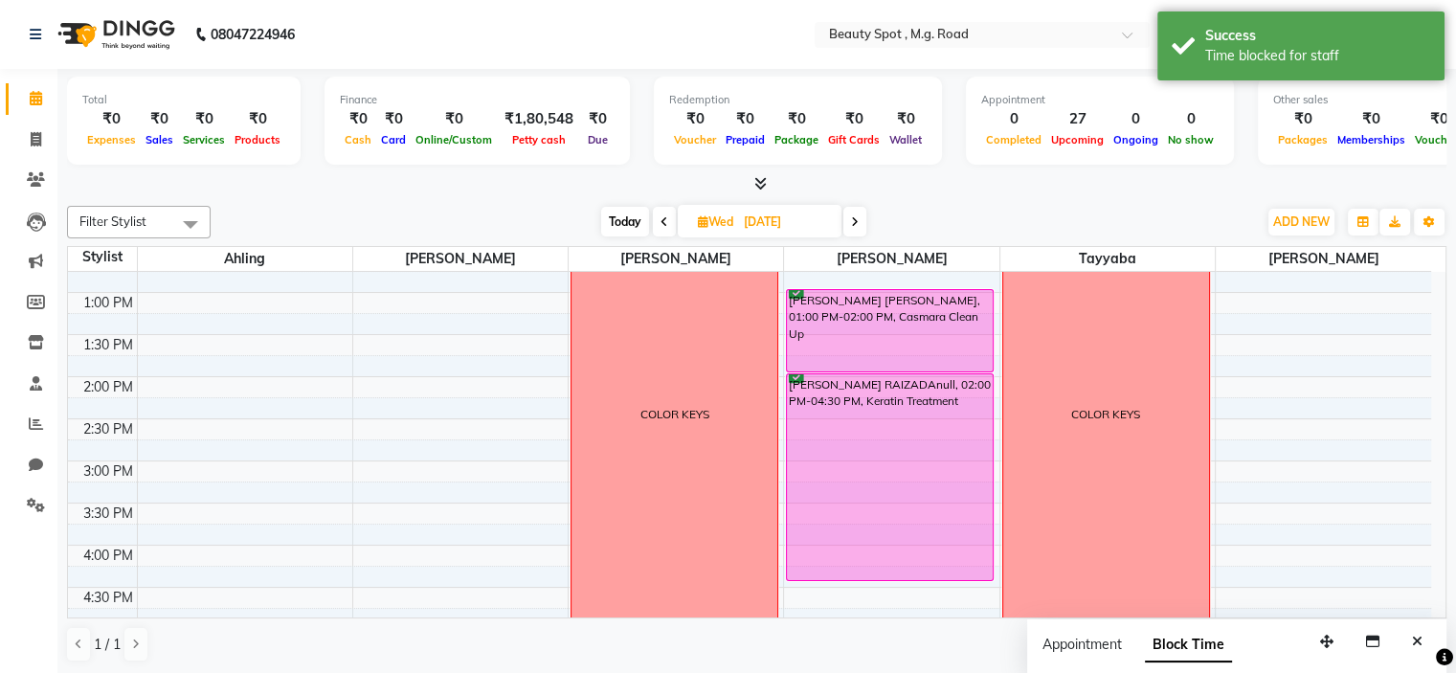
scroll to position [283, 0]
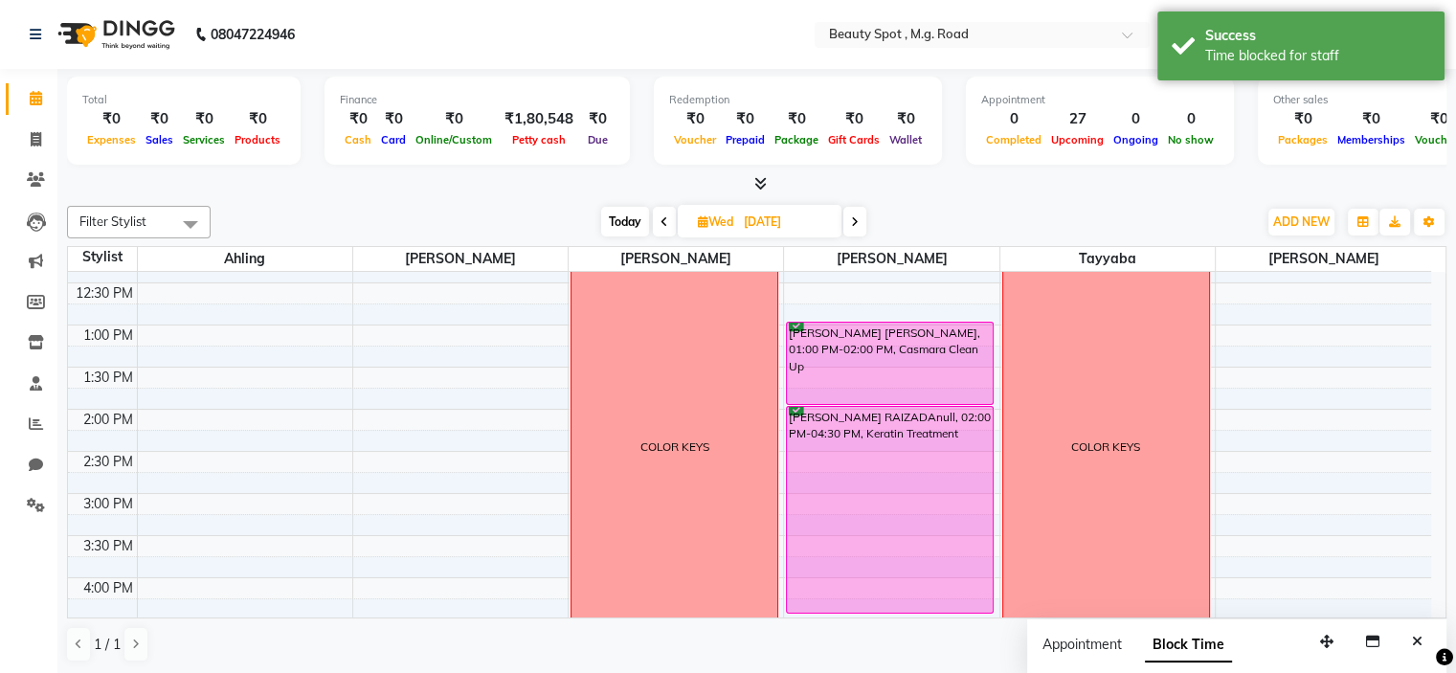
click at [661, 217] on icon at bounding box center [665, 221] width 8 height 11
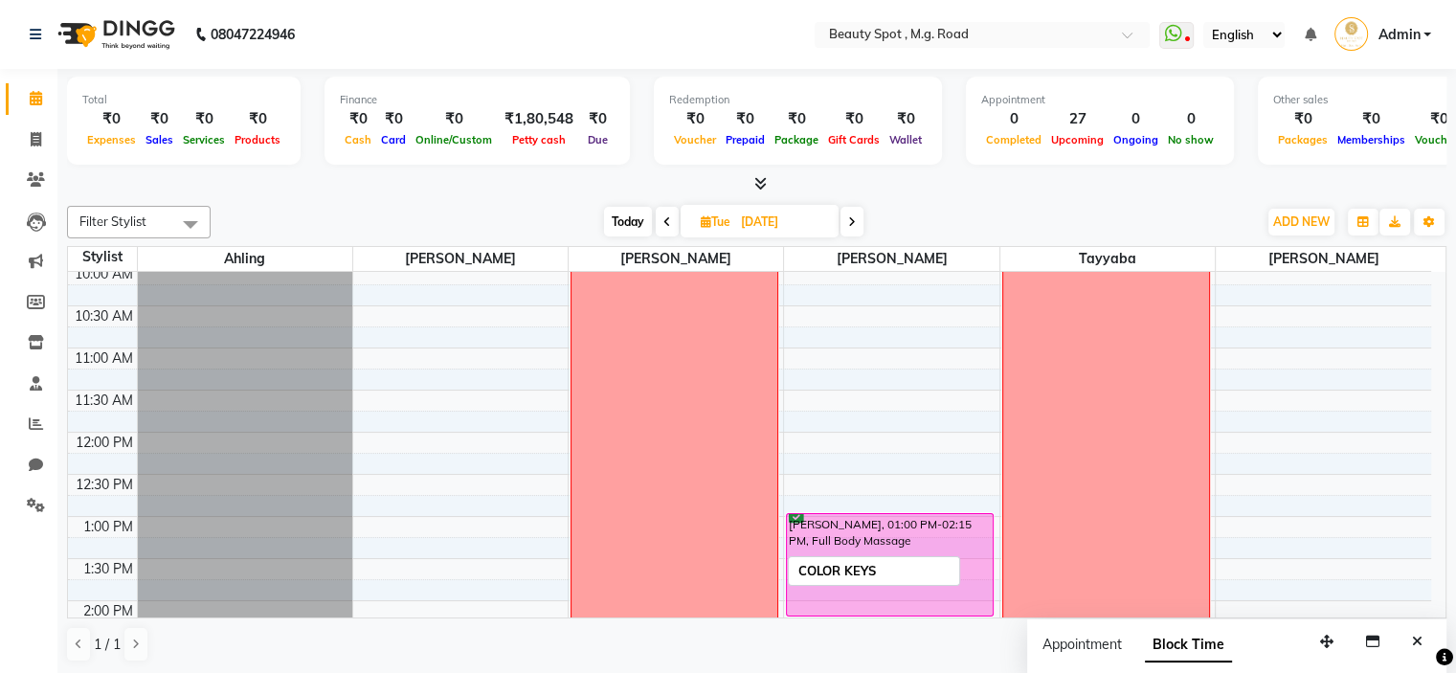
scroll to position [0, 0]
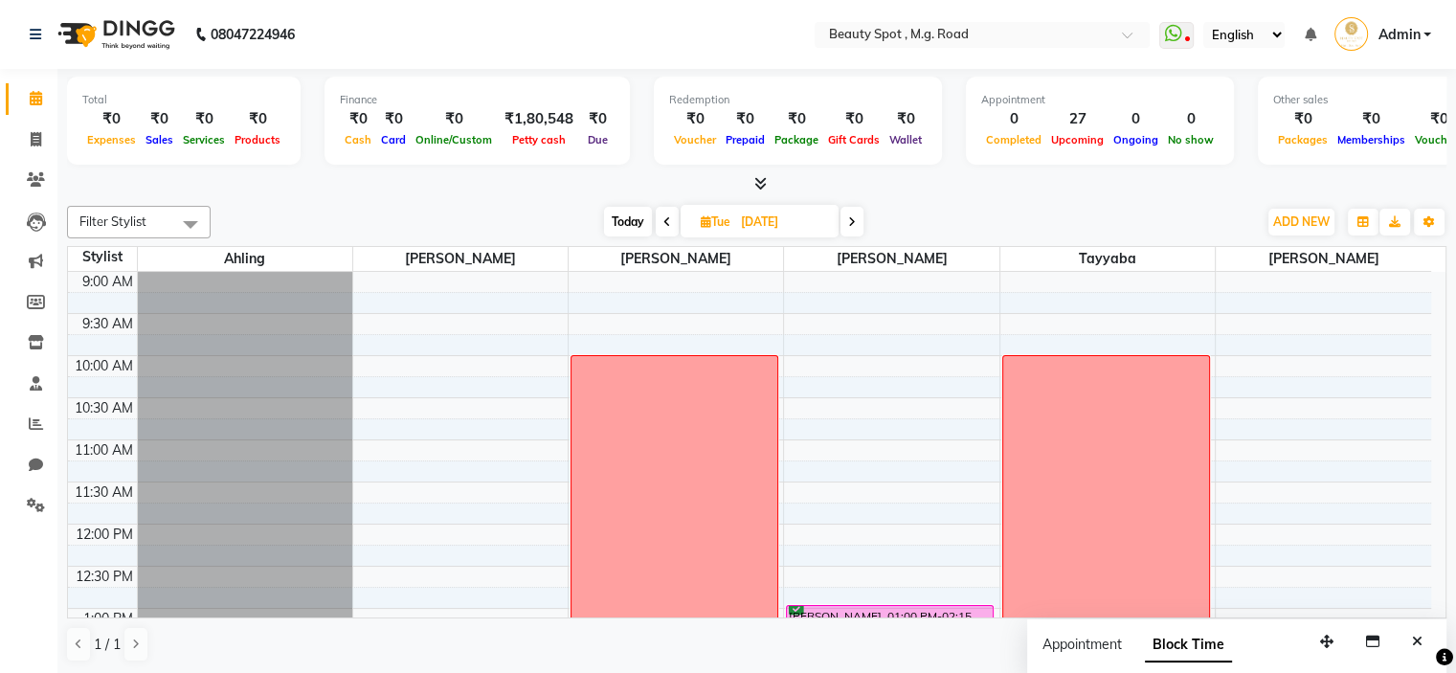
click at [848, 223] on span at bounding box center [851, 222] width 23 height 30
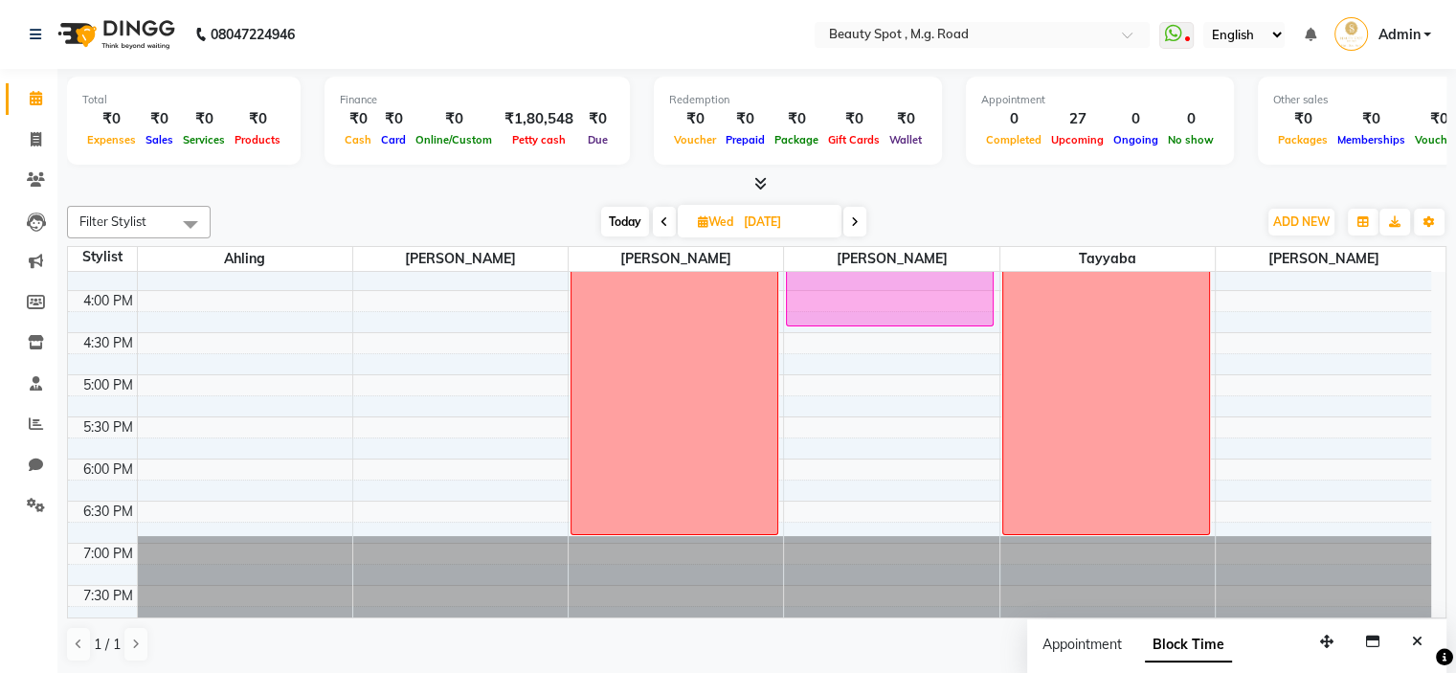
click at [848, 223] on span at bounding box center [854, 222] width 23 height 30
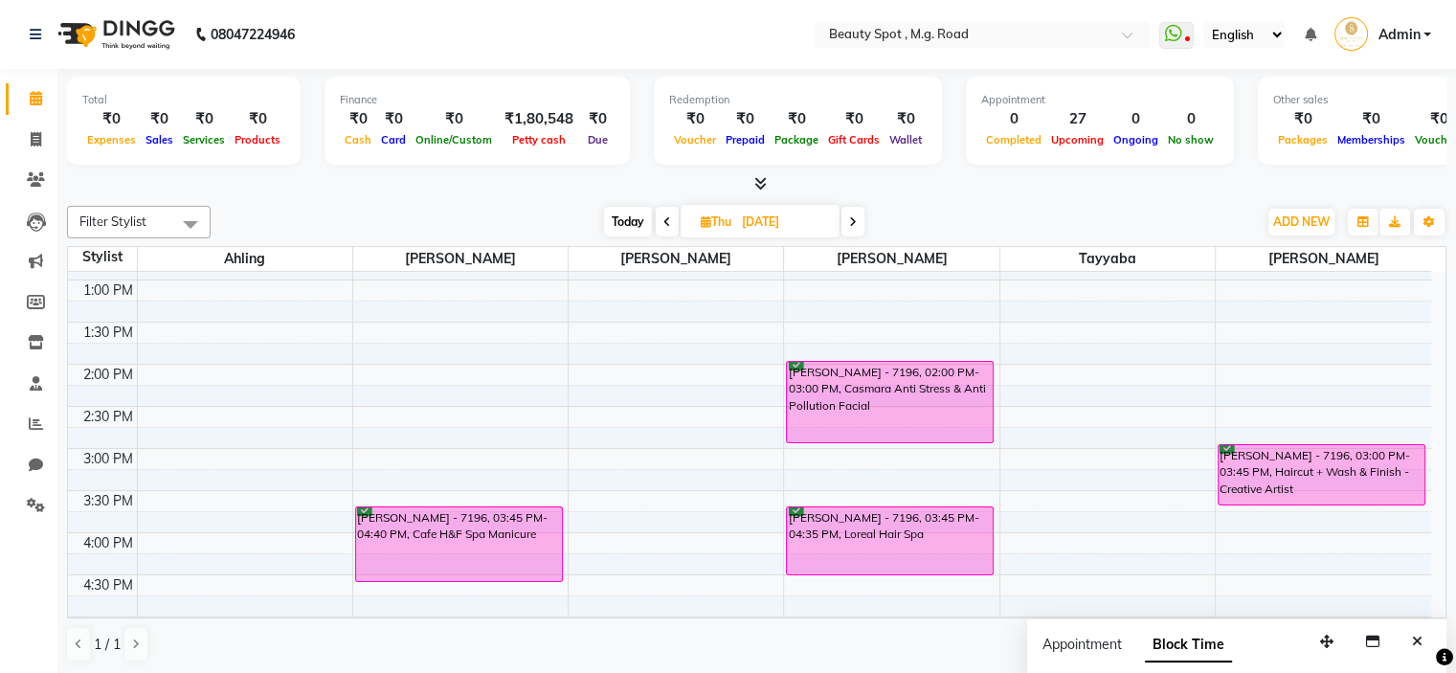
scroll to position [283, 0]
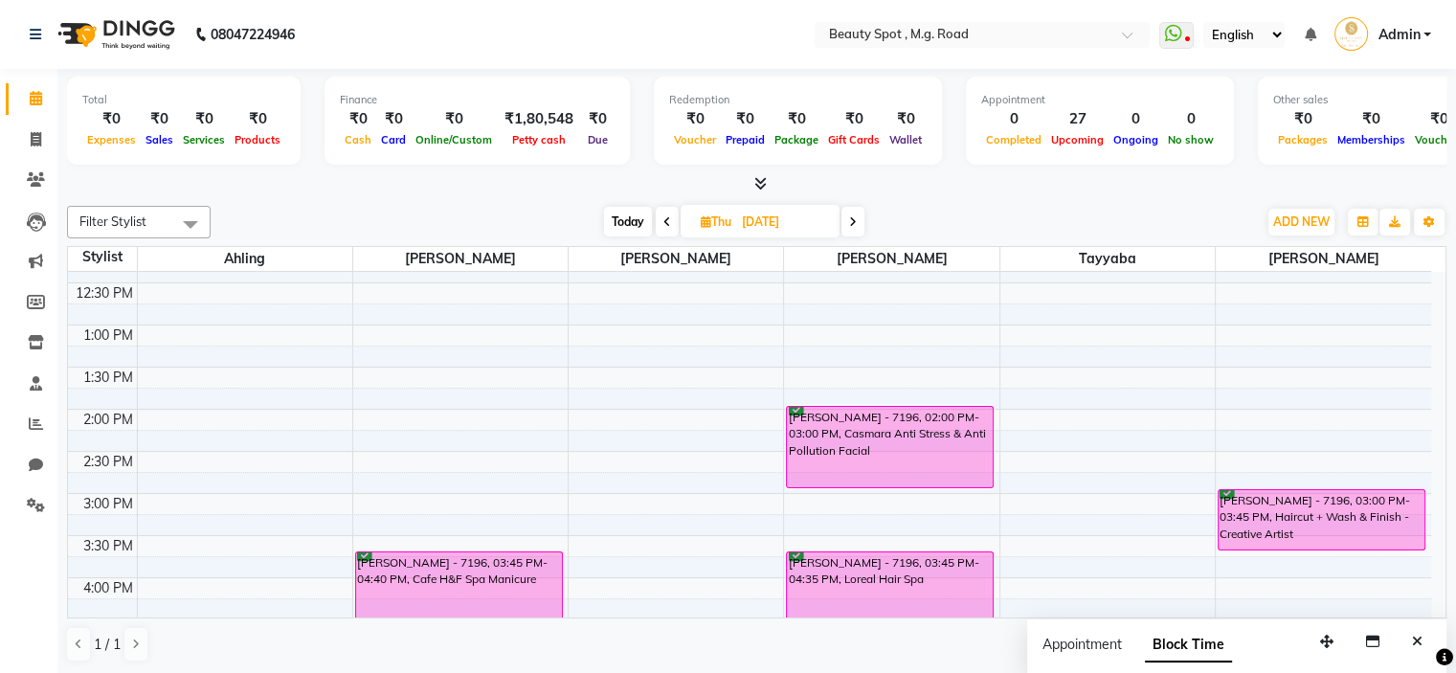
click at [854, 213] on span at bounding box center [852, 222] width 23 height 30
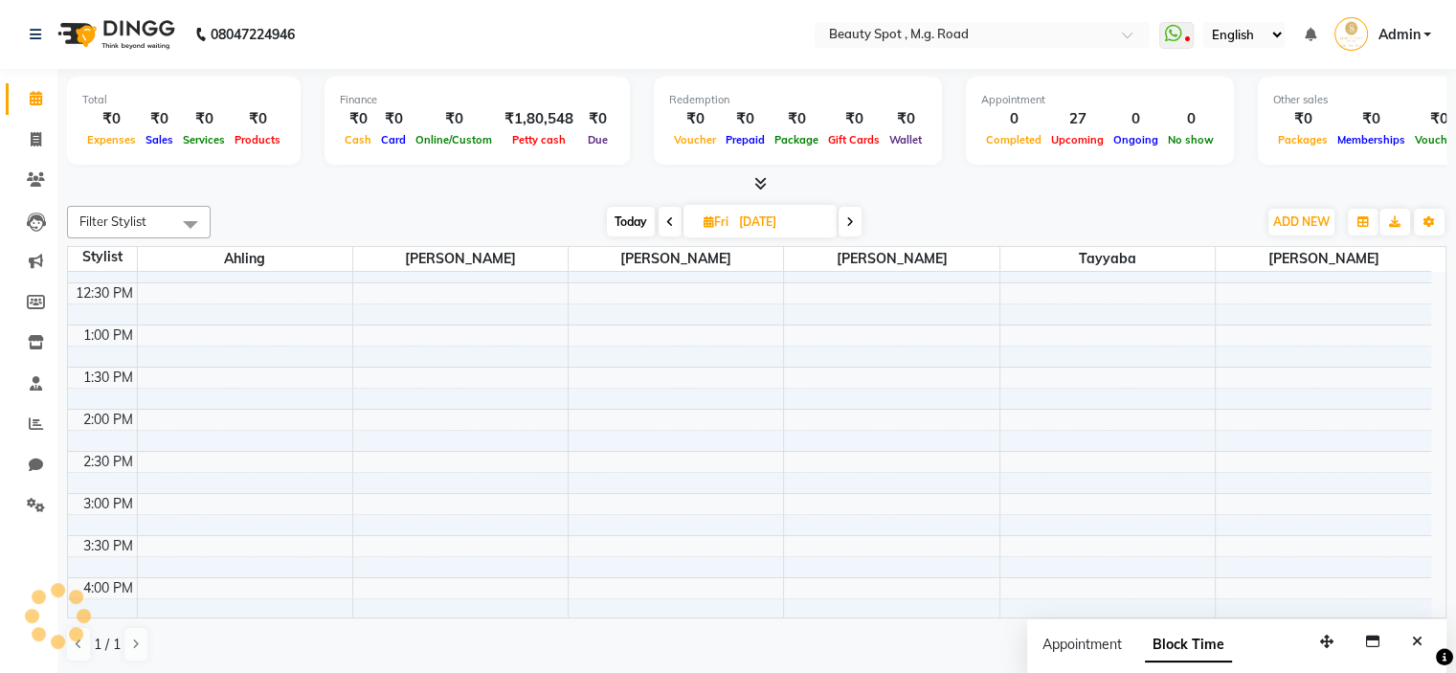
scroll to position [571, 0]
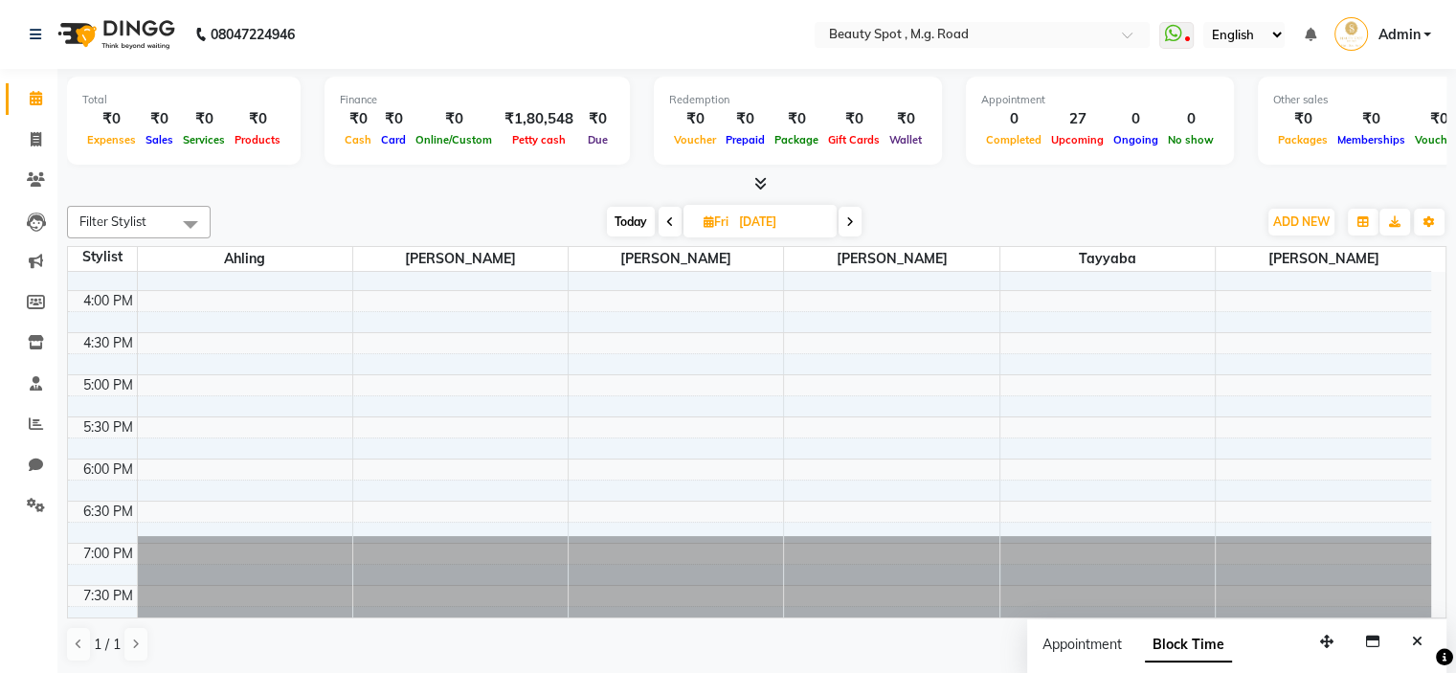
click at [854, 213] on span at bounding box center [850, 222] width 23 height 30
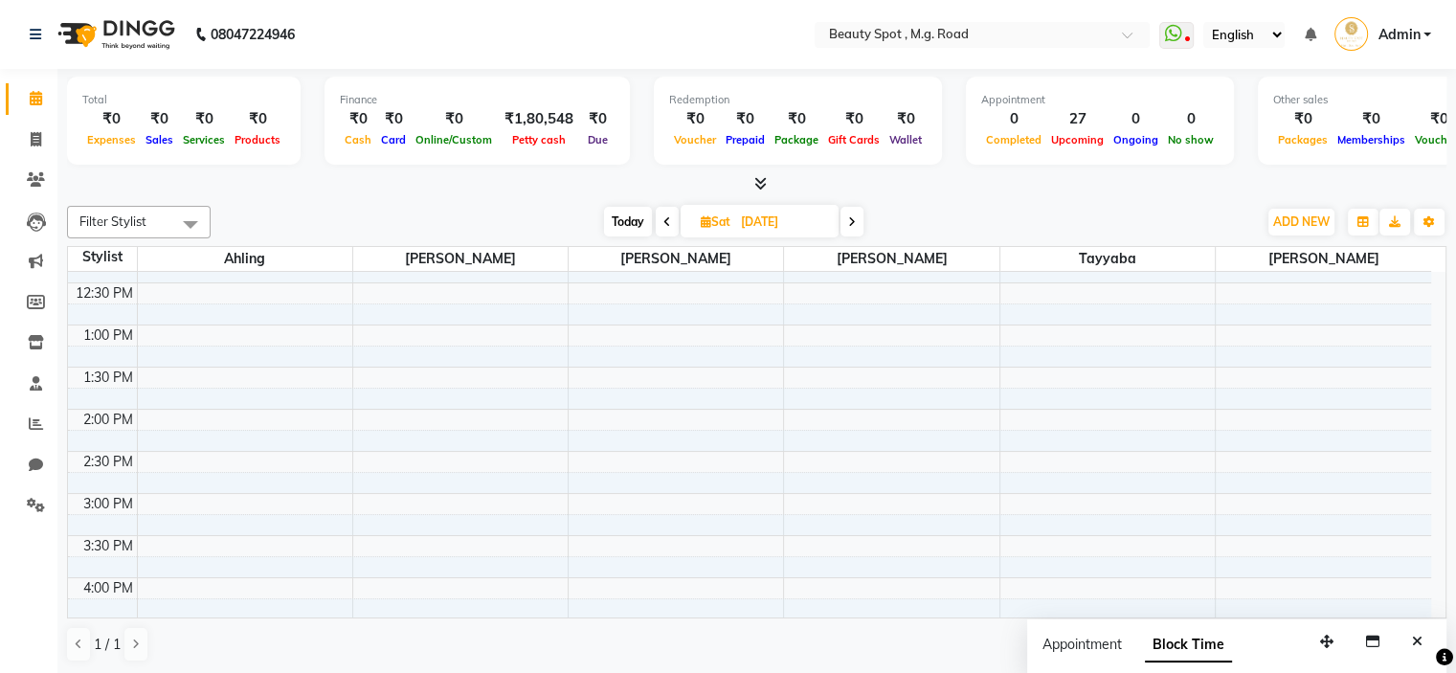
scroll to position [188, 0]
click at [616, 213] on span "Today" at bounding box center [628, 222] width 48 height 30
type input "01-10-2025"
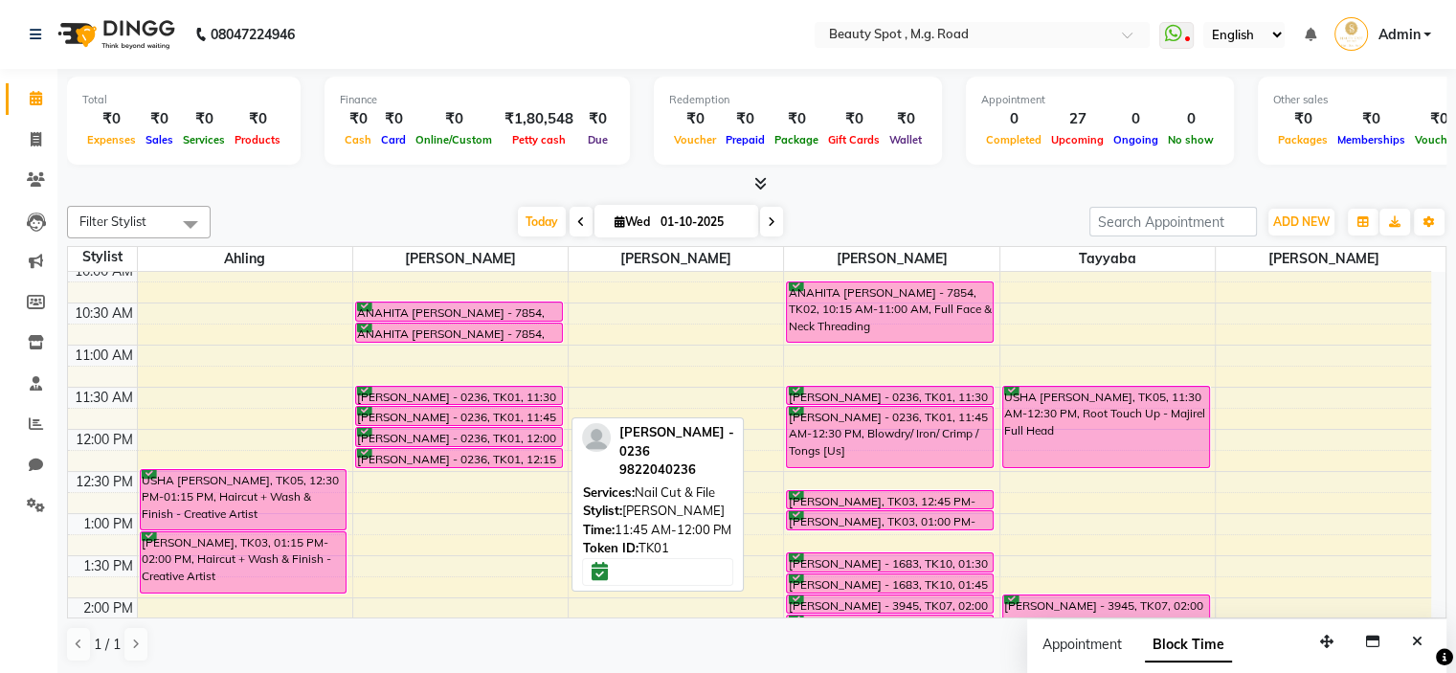
scroll to position [92, 0]
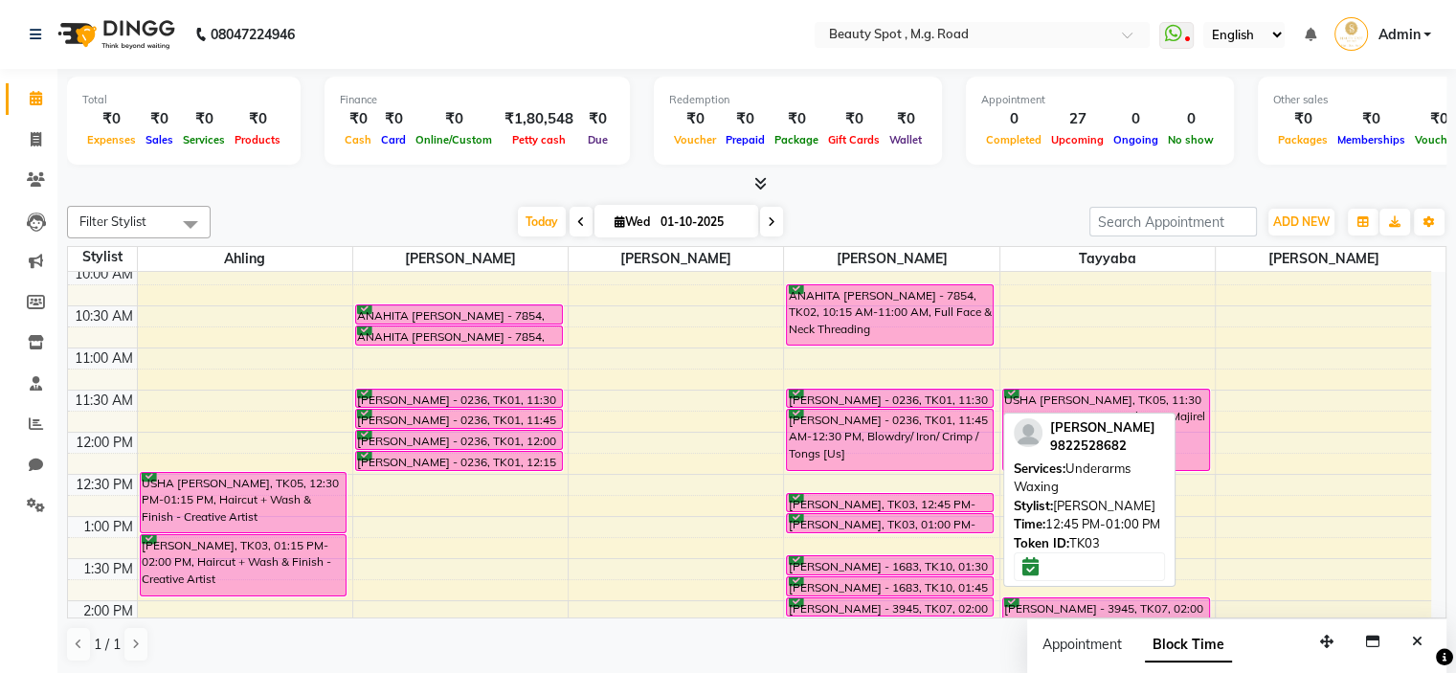
click at [861, 507] on div at bounding box center [890, 511] width 206 height 8
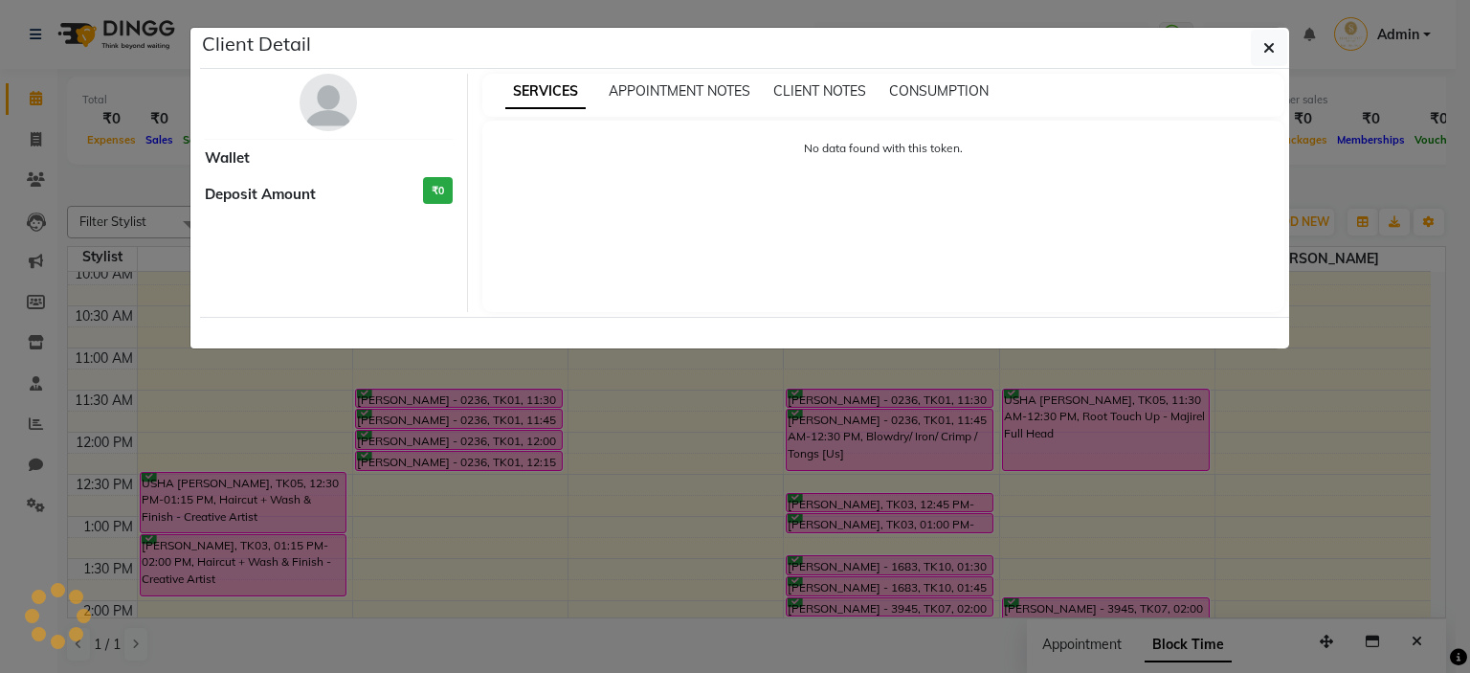
select select "6"
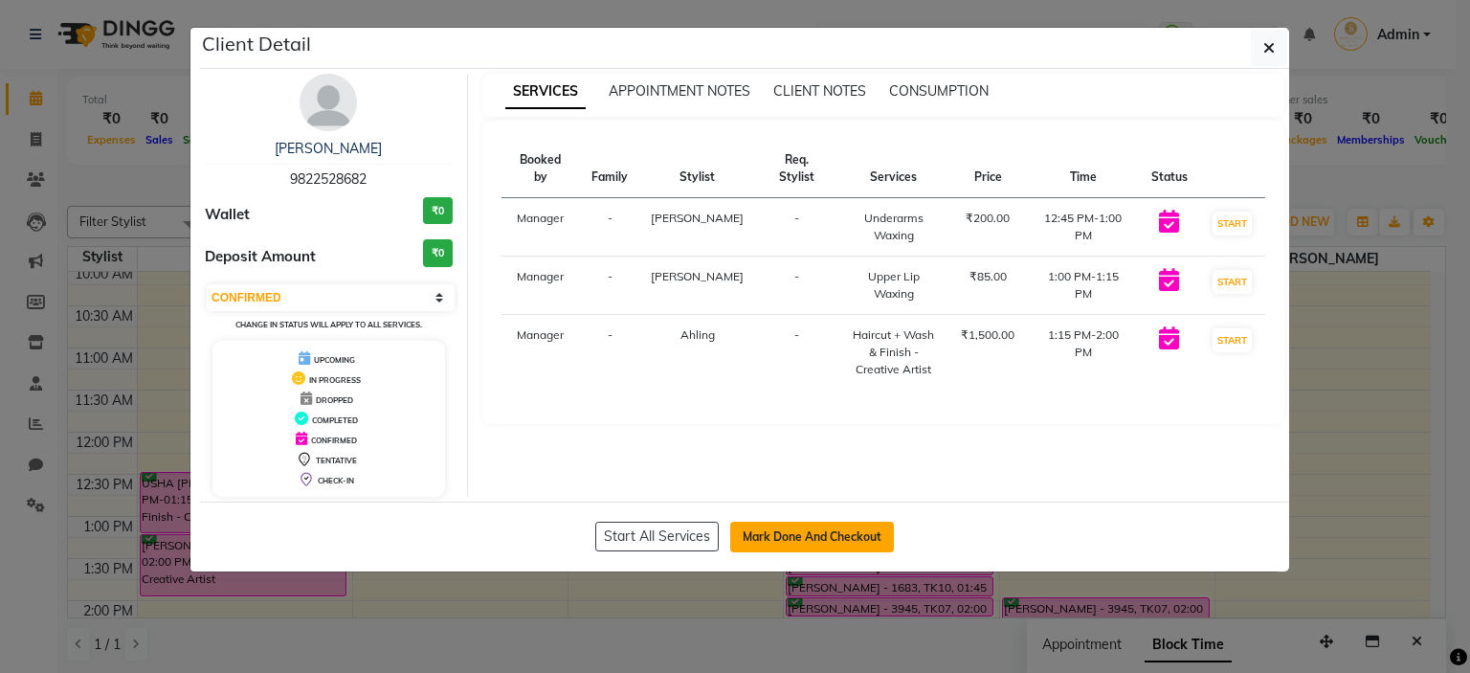
click at [815, 531] on button "Mark Done And Checkout" at bounding box center [812, 537] width 164 height 31
select select "service"
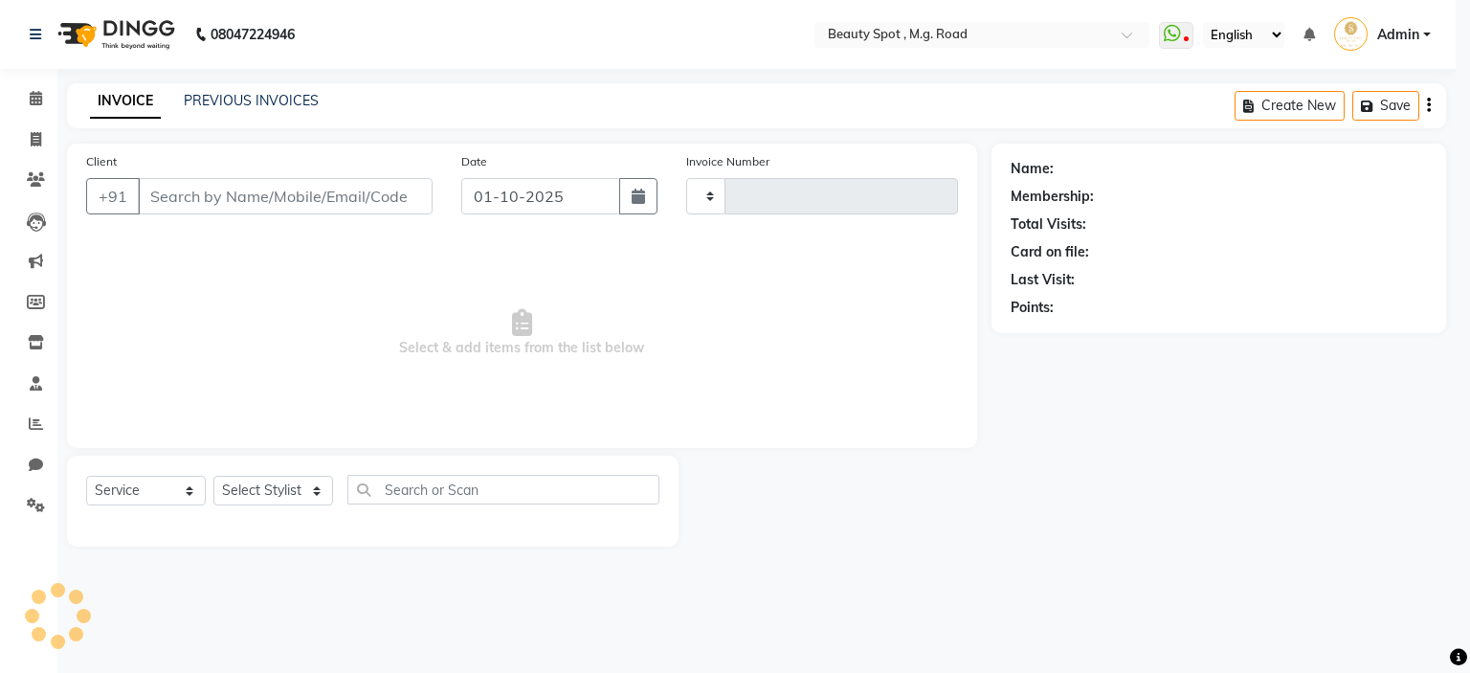
type input "0803"
select select "7357"
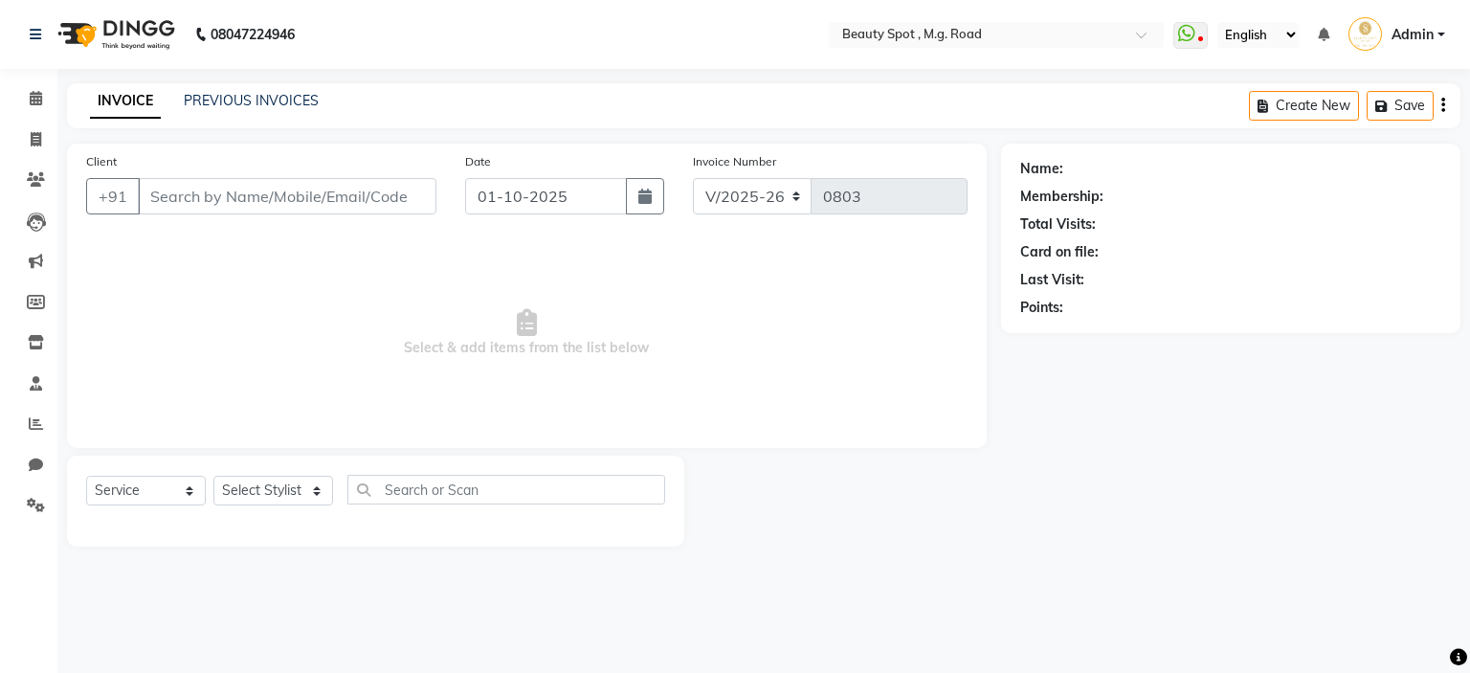
type input "9822528682"
select select "71897"
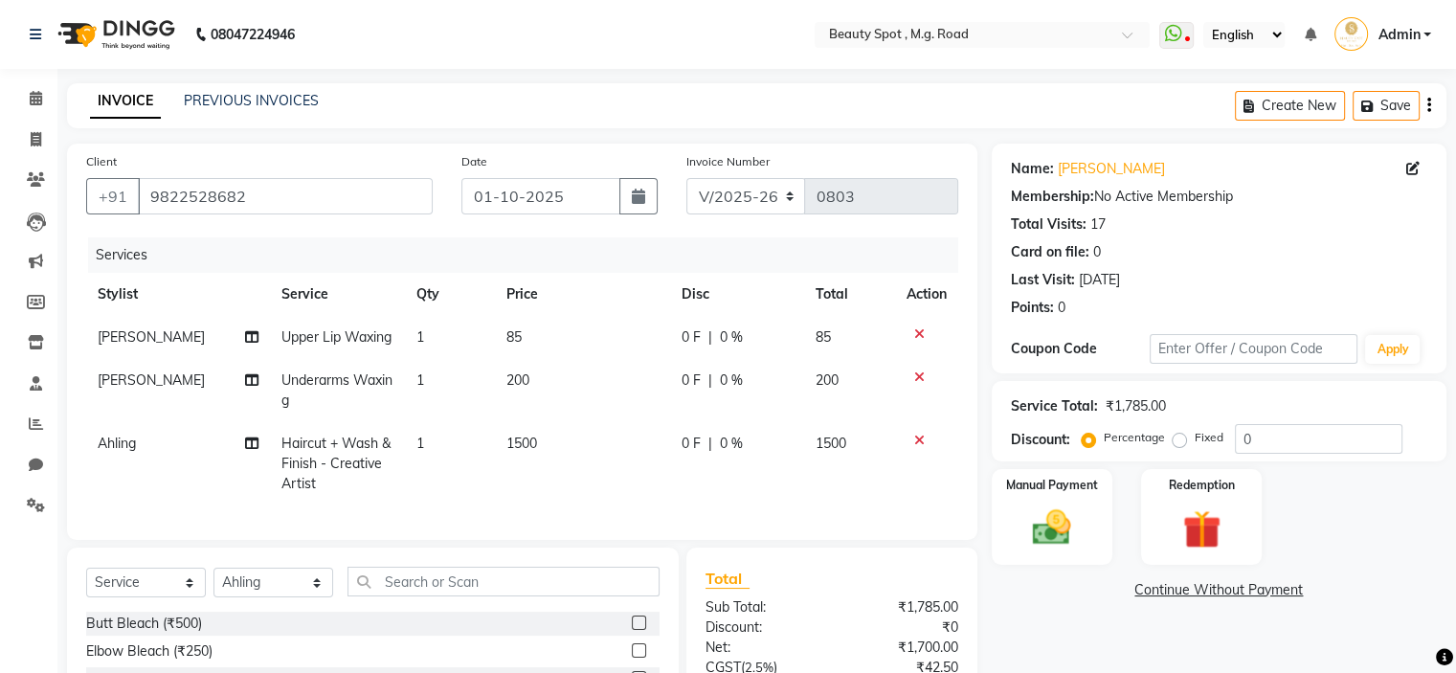
scroll to position [191, 0]
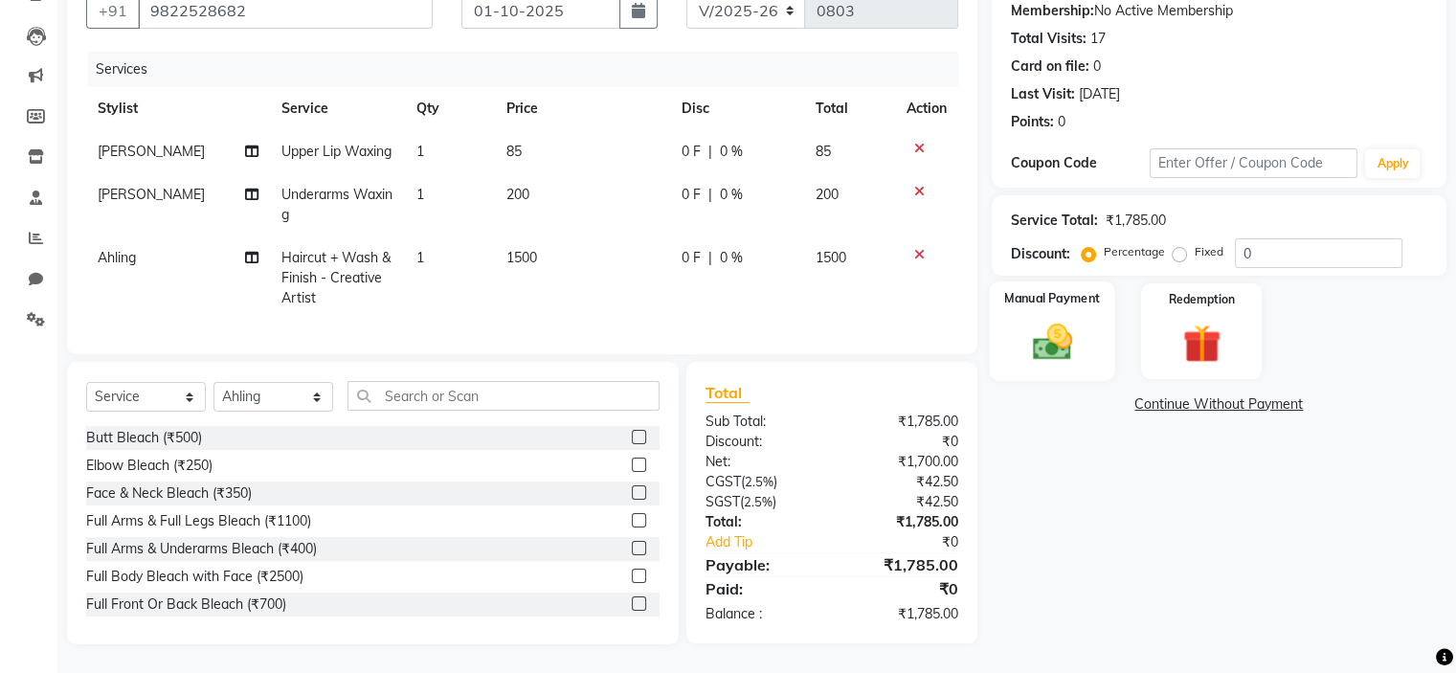
click at [1039, 337] on img at bounding box center [1051, 343] width 64 height 46
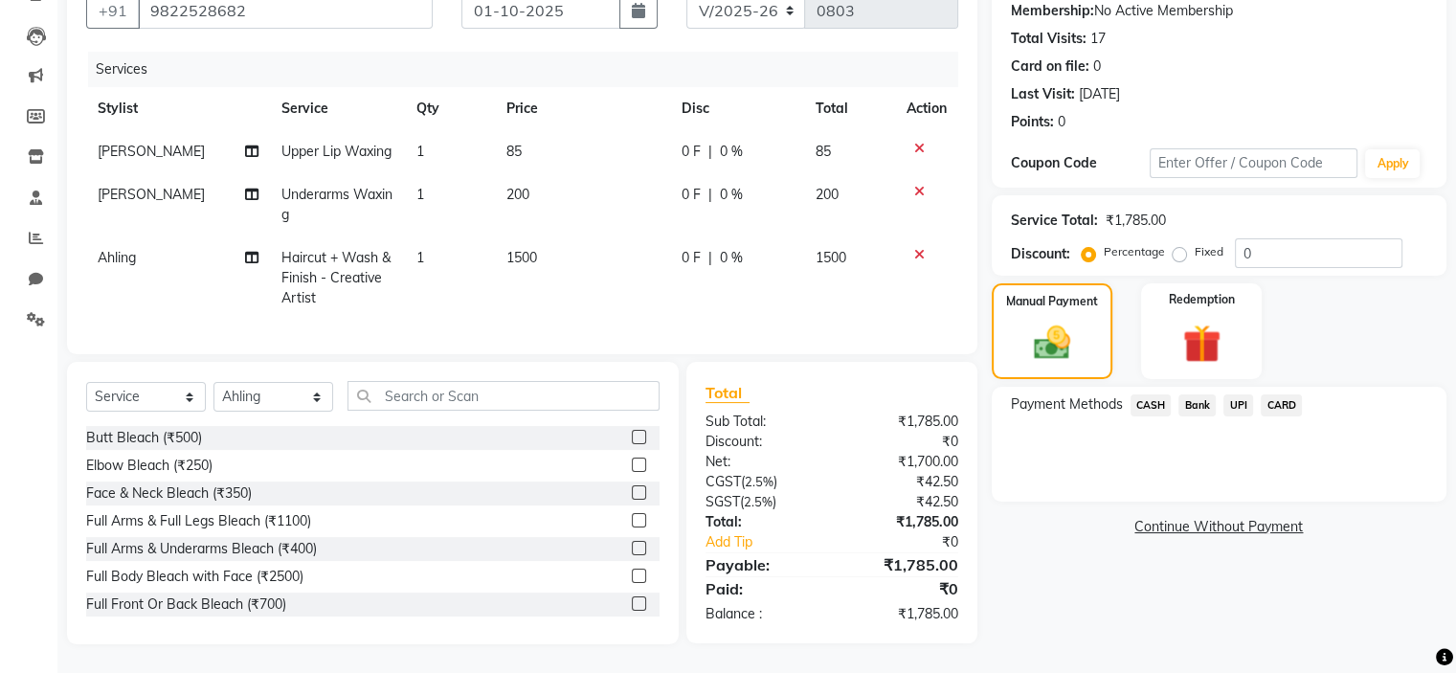
click at [1152, 397] on span "CASH" at bounding box center [1151, 405] width 41 height 22
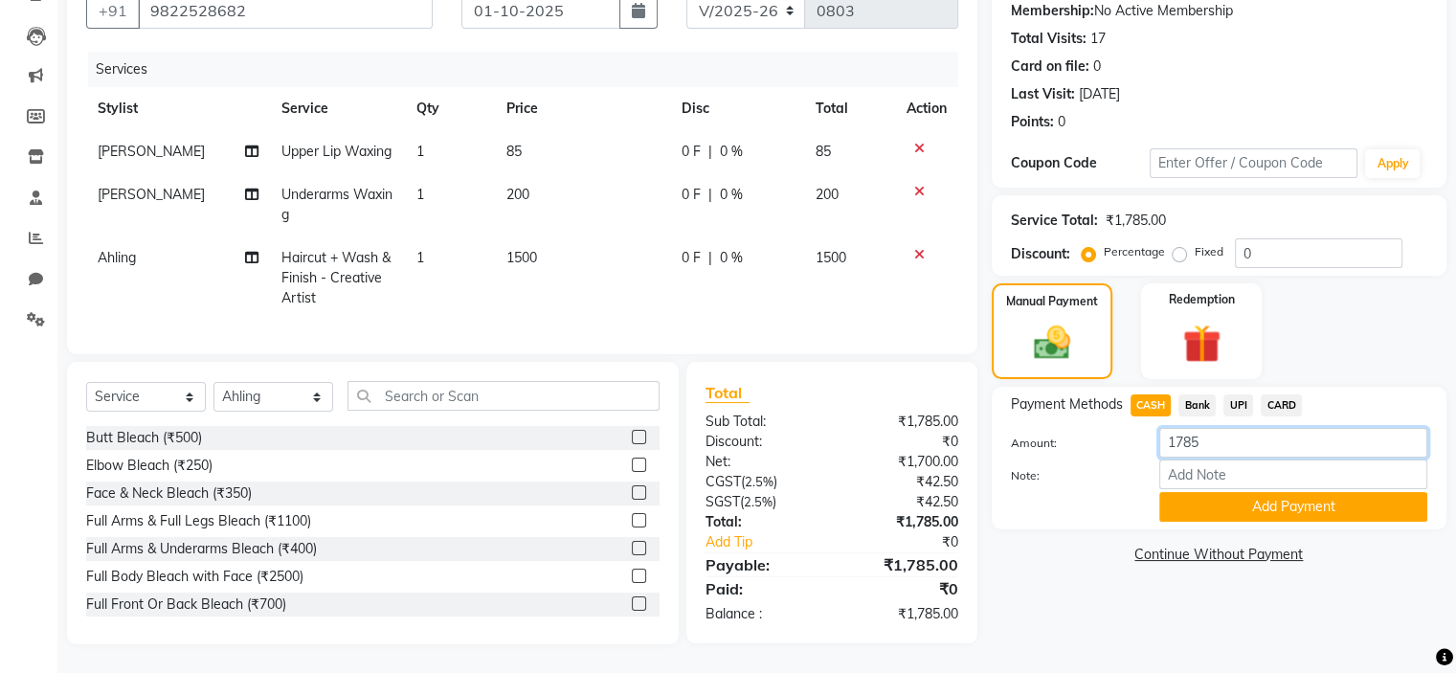
click at [1202, 436] on input "1785" at bounding box center [1293, 443] width 268 height 30
type input "1500"
click at [1257, 510] on button "Add Payment" at bounding box center [1293, 507] width 268 height 30
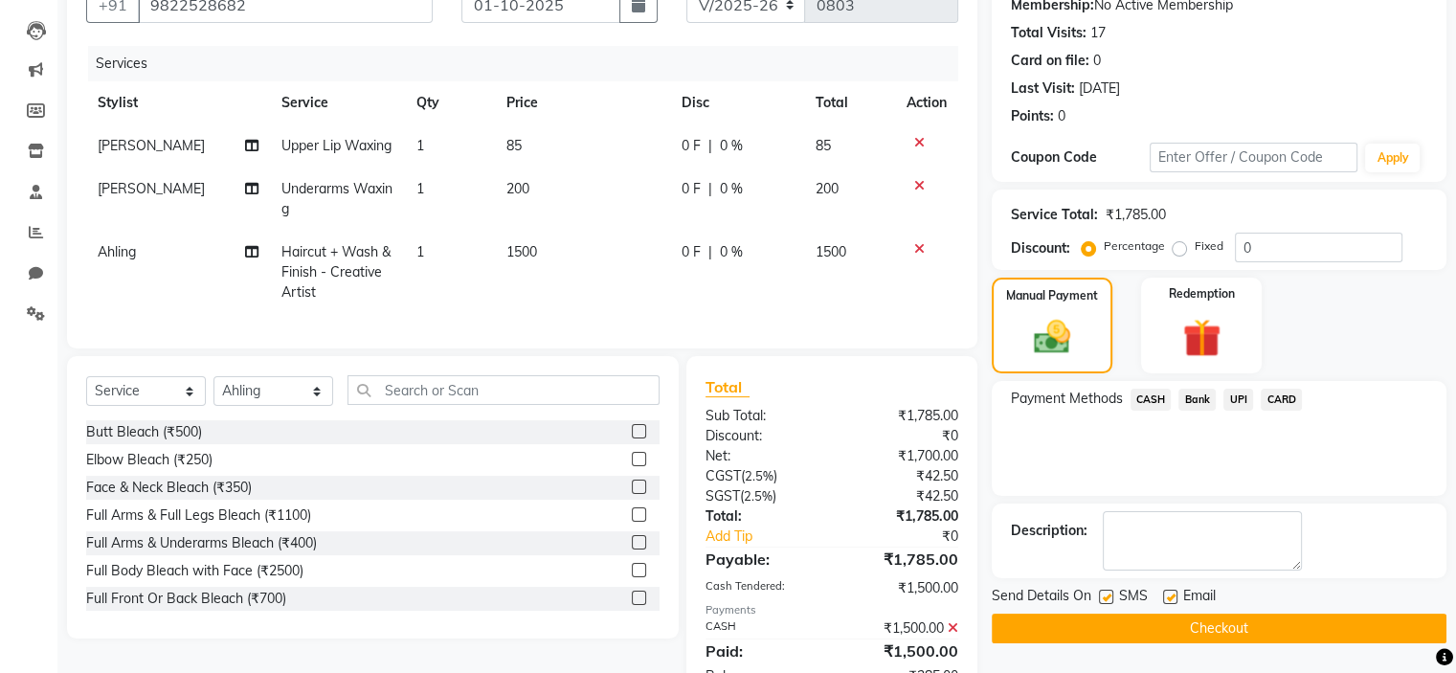
click at [1243, 401] on span "UPI" at bounding box center [1238, 400] width 30 height 22
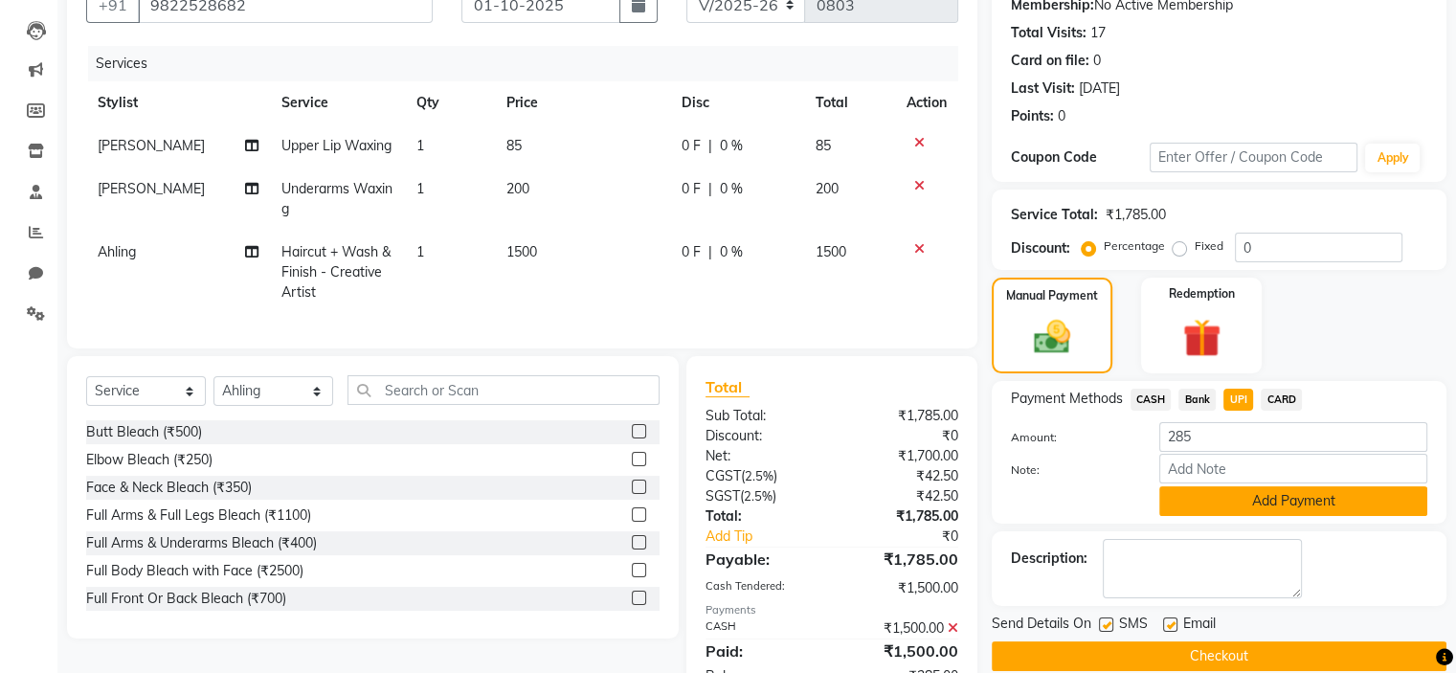
click at [1271, 501] on button "Add Payment" at bounding box center [1293, 501] width 268 height 30
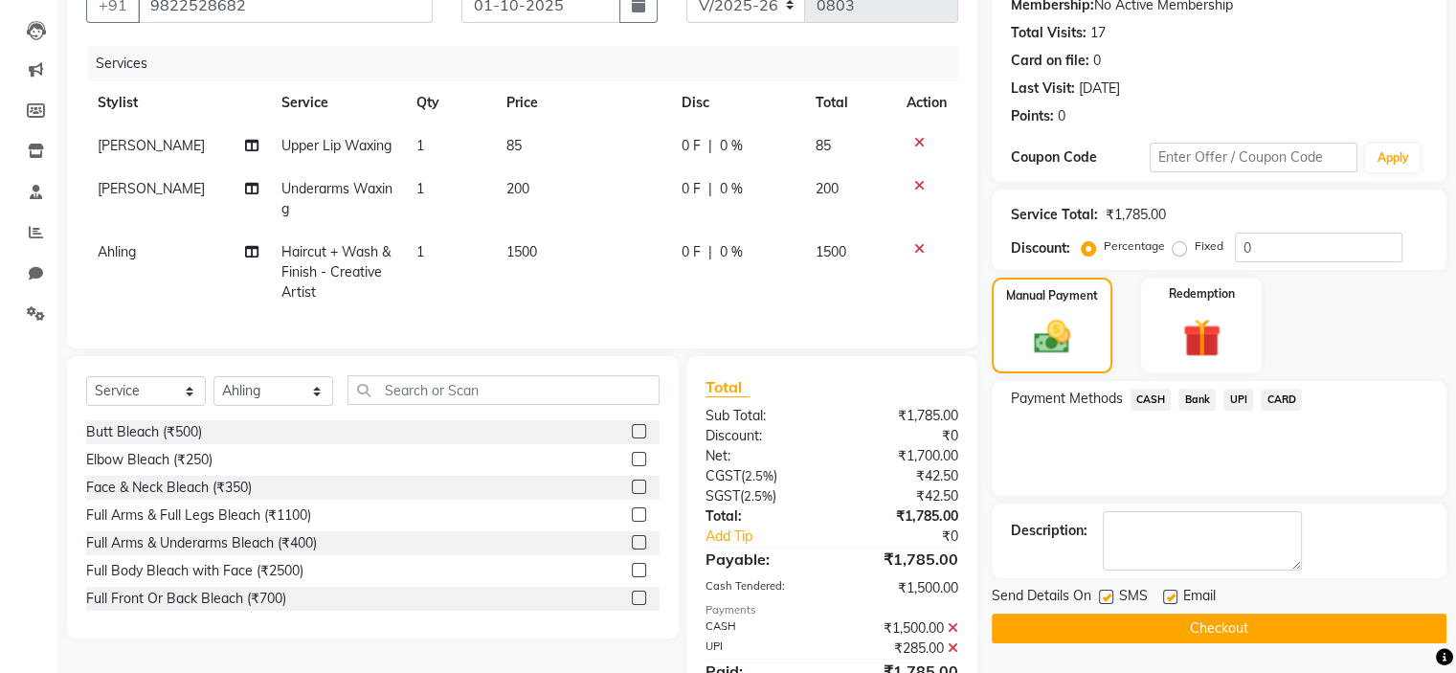
click at [1218, 622] on button "Checkout" at bounding box center [1219, 629] width 455 height 30
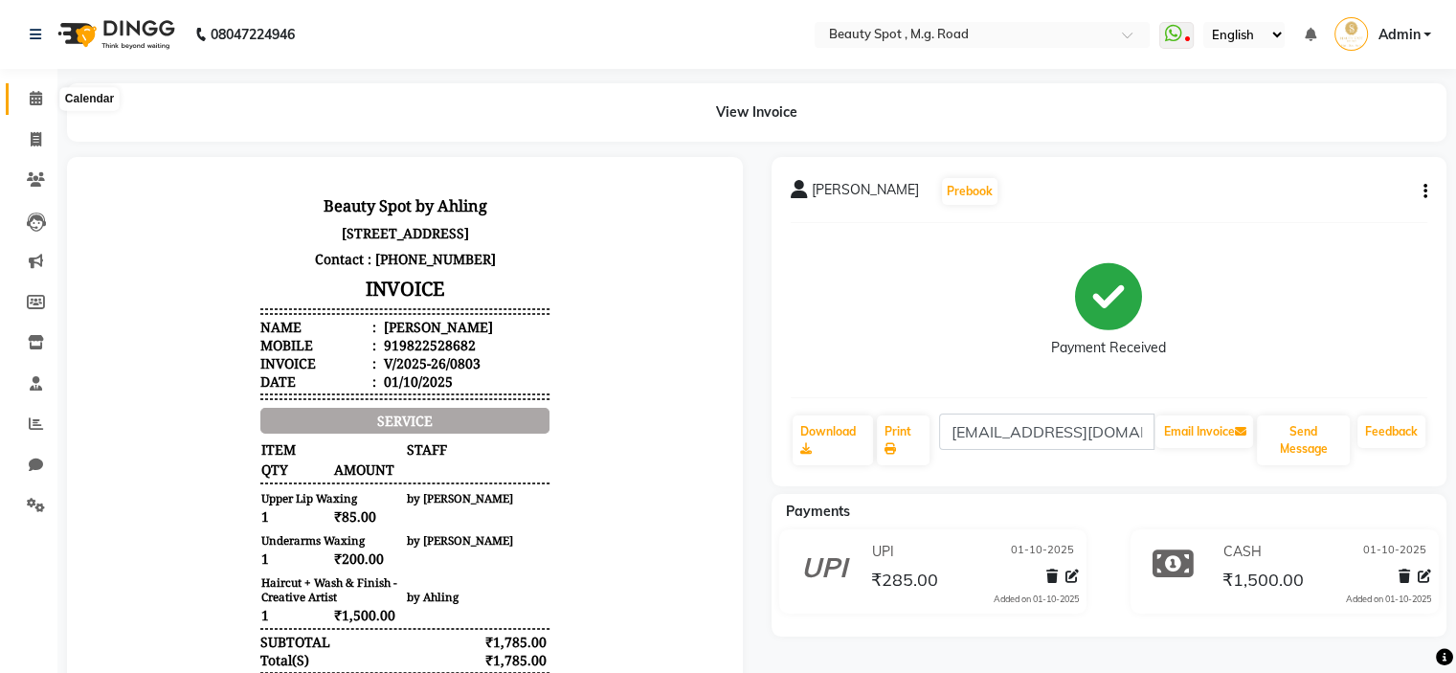
click at [36, 95] on icon at bounding box center [36, 98] width 12 height 14
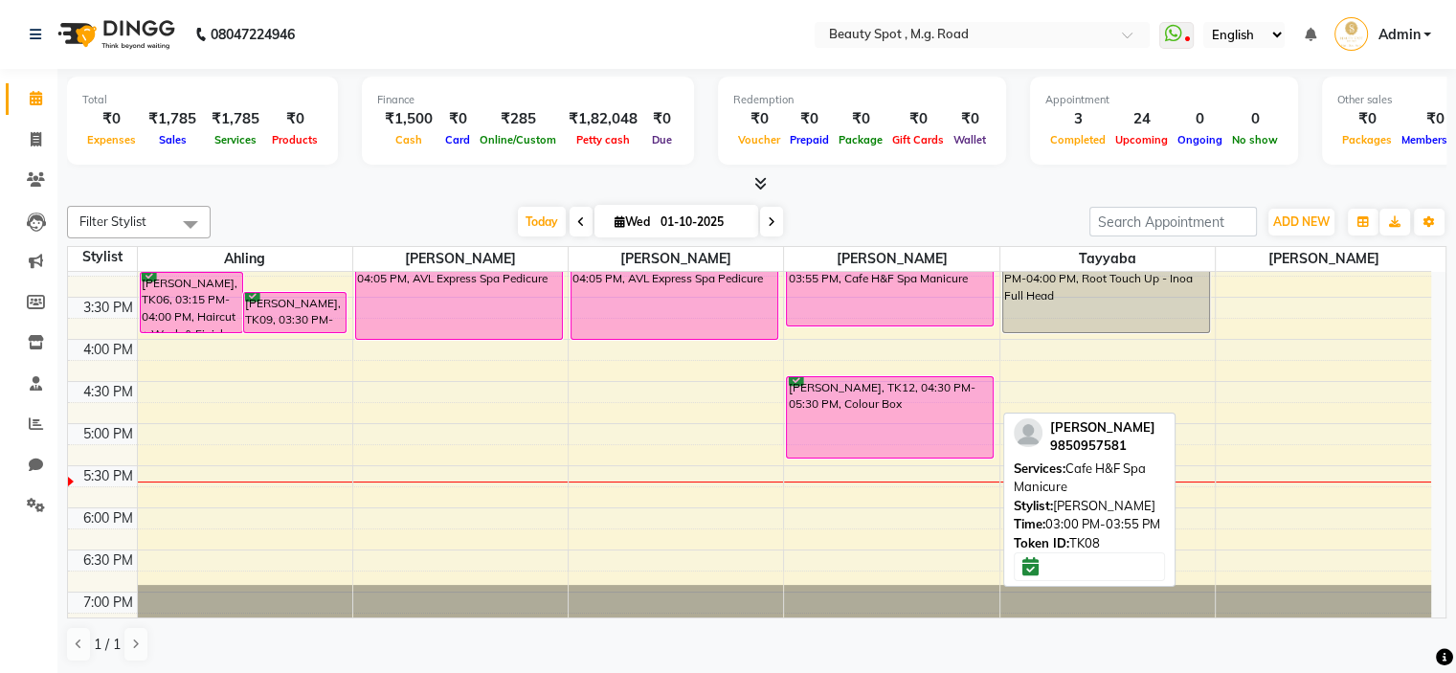
scroll to position [571, 0]
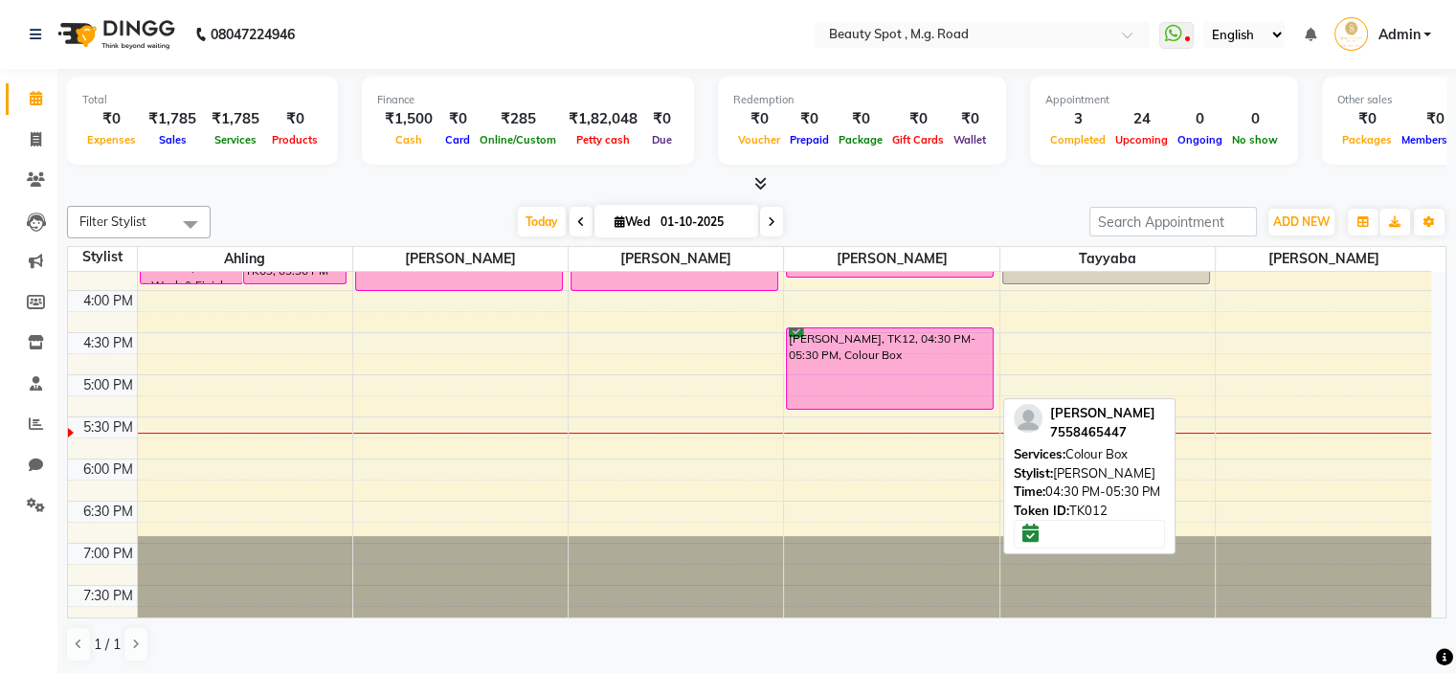
click at [899, 357] on div "[PERSON_NAME], TK12, 04:30 PM-05:30 PM, Colour Box" at bounding box center [890, 368] width 206 height 80
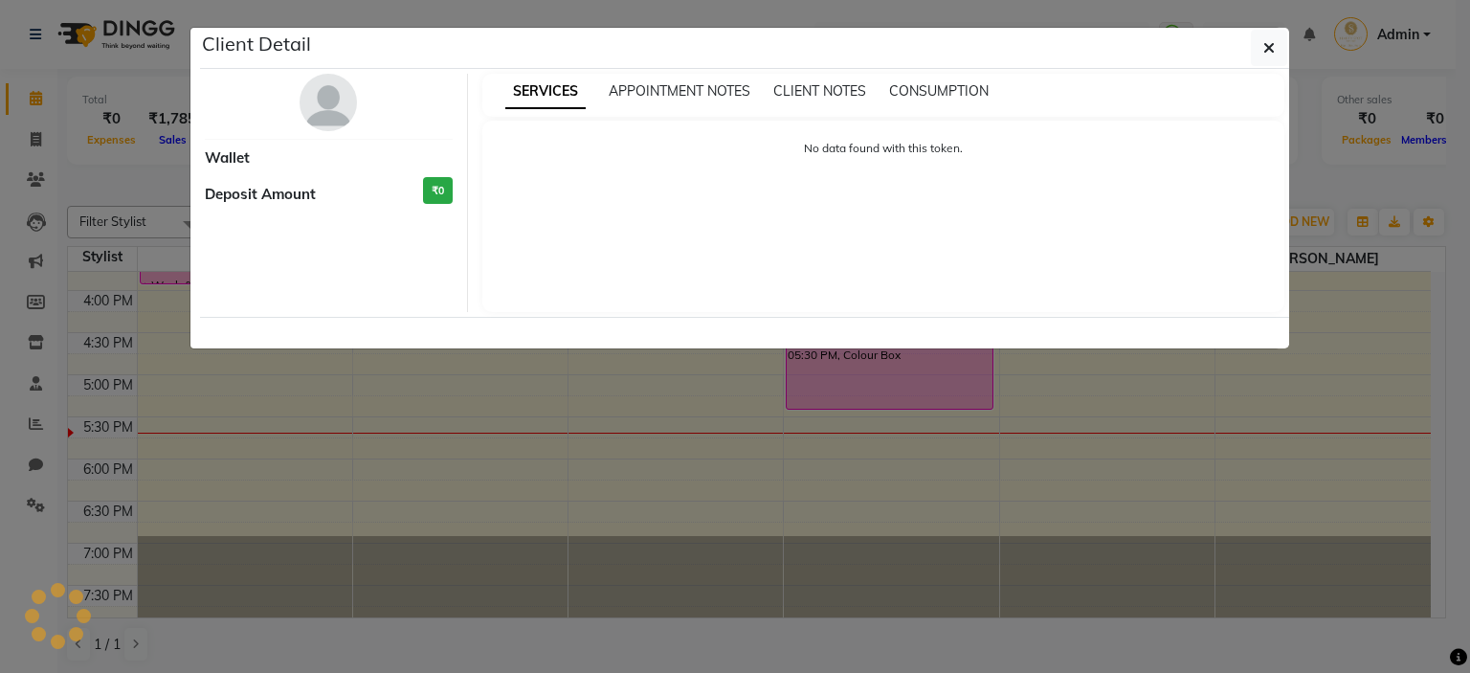
select select "6"
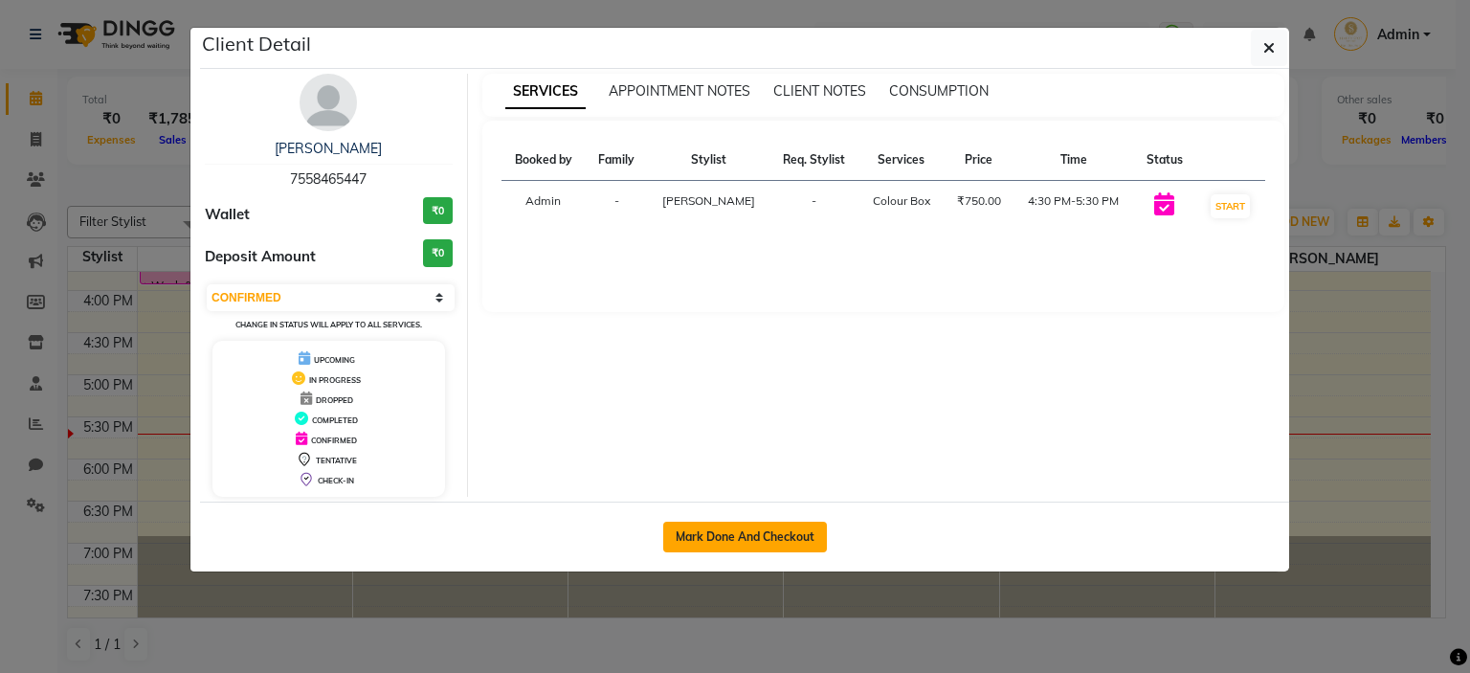
click at [766, 527] on button "Mark Done And Checkout" at bounding box center [745, 537] width 164 height 31
select select "service"
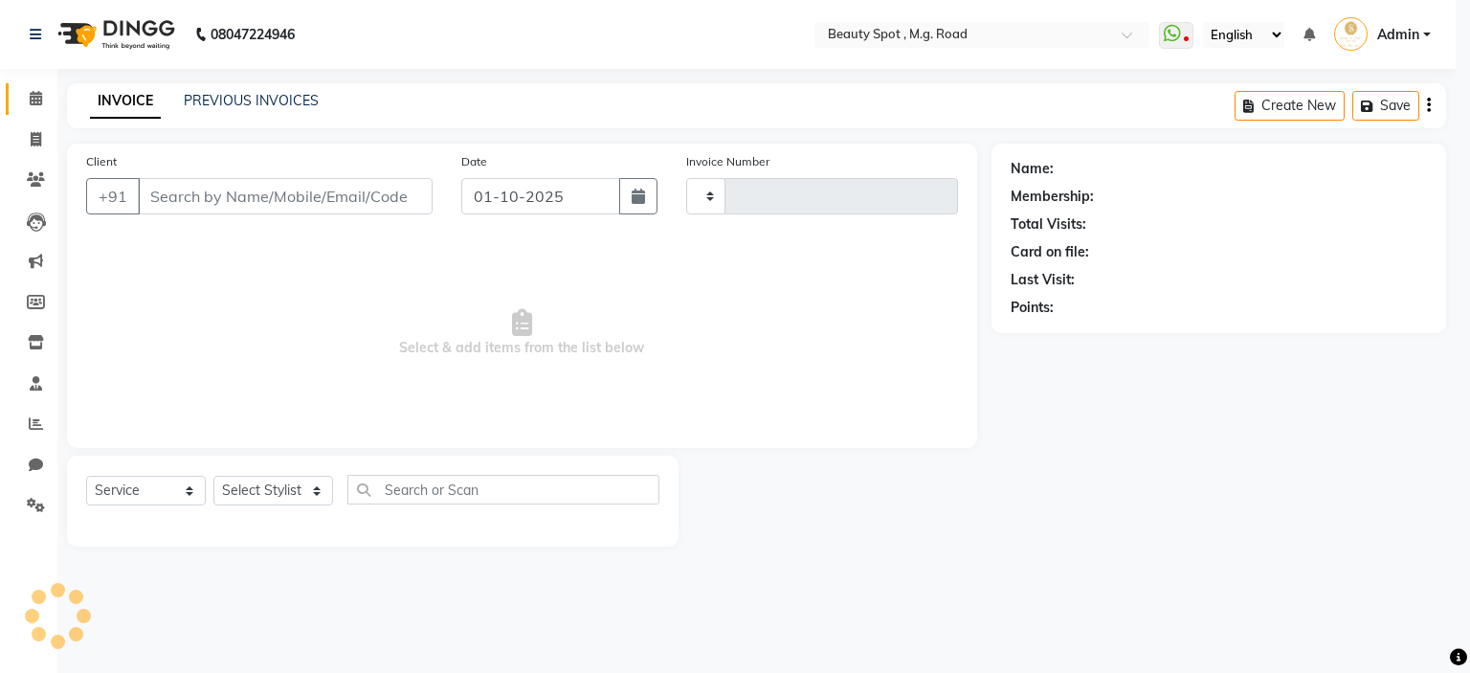
select select "3"
type input "0804"
select select "7357"
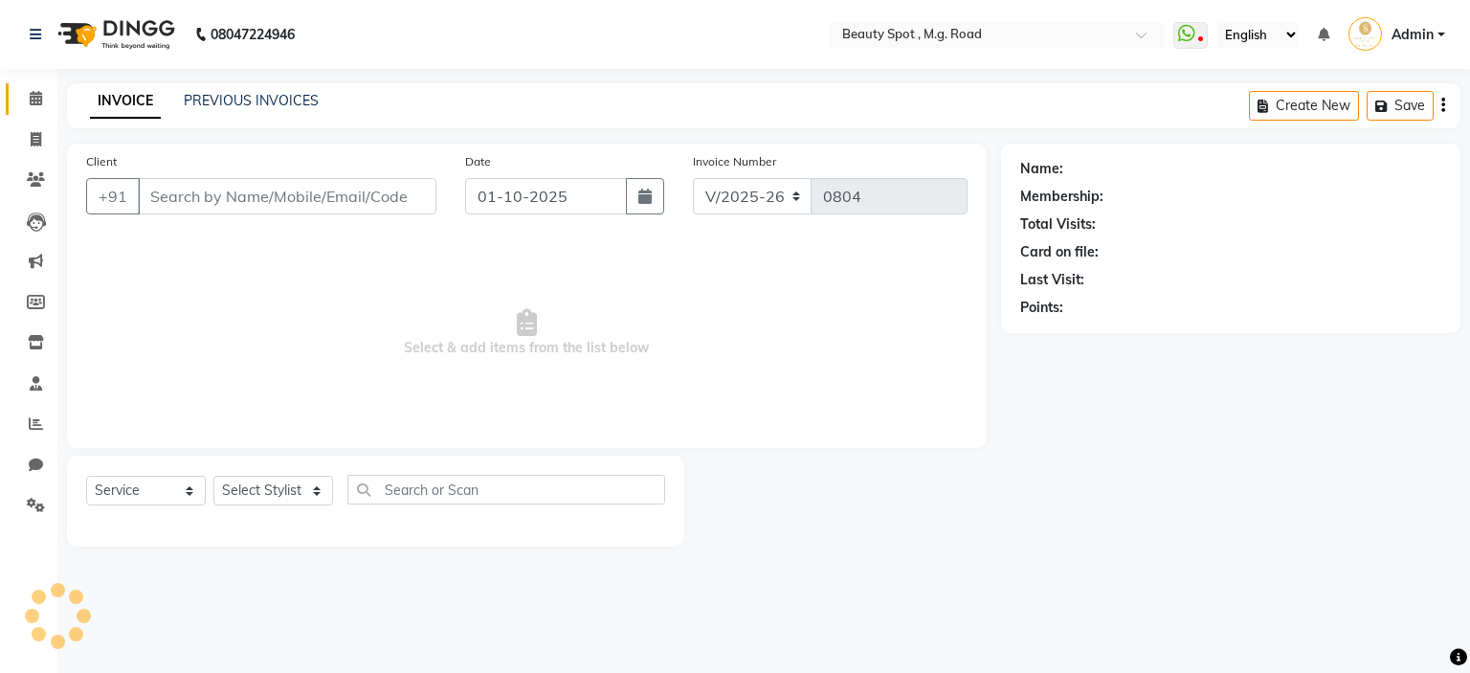
type input "7558465447"
select select "70085"
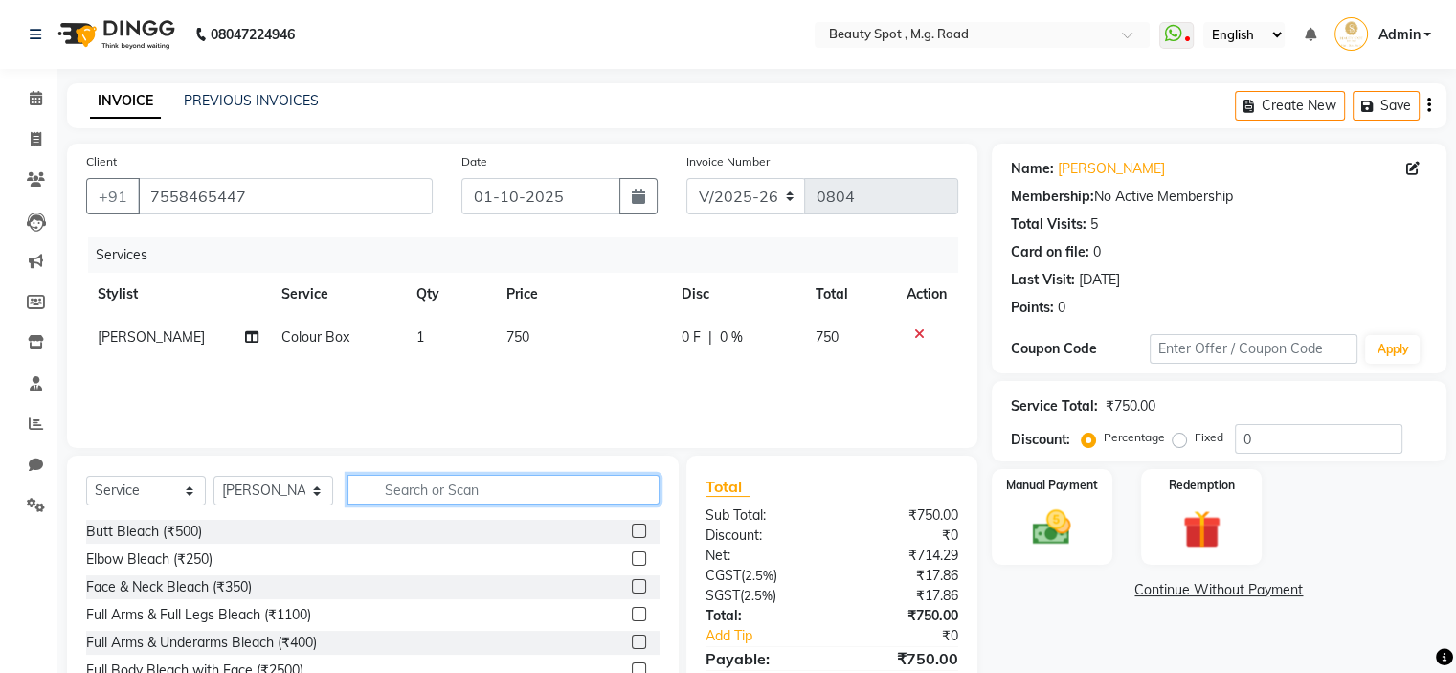
click at [479, 490] on input "text" at bounding box center [503, 490] width 312 height 30
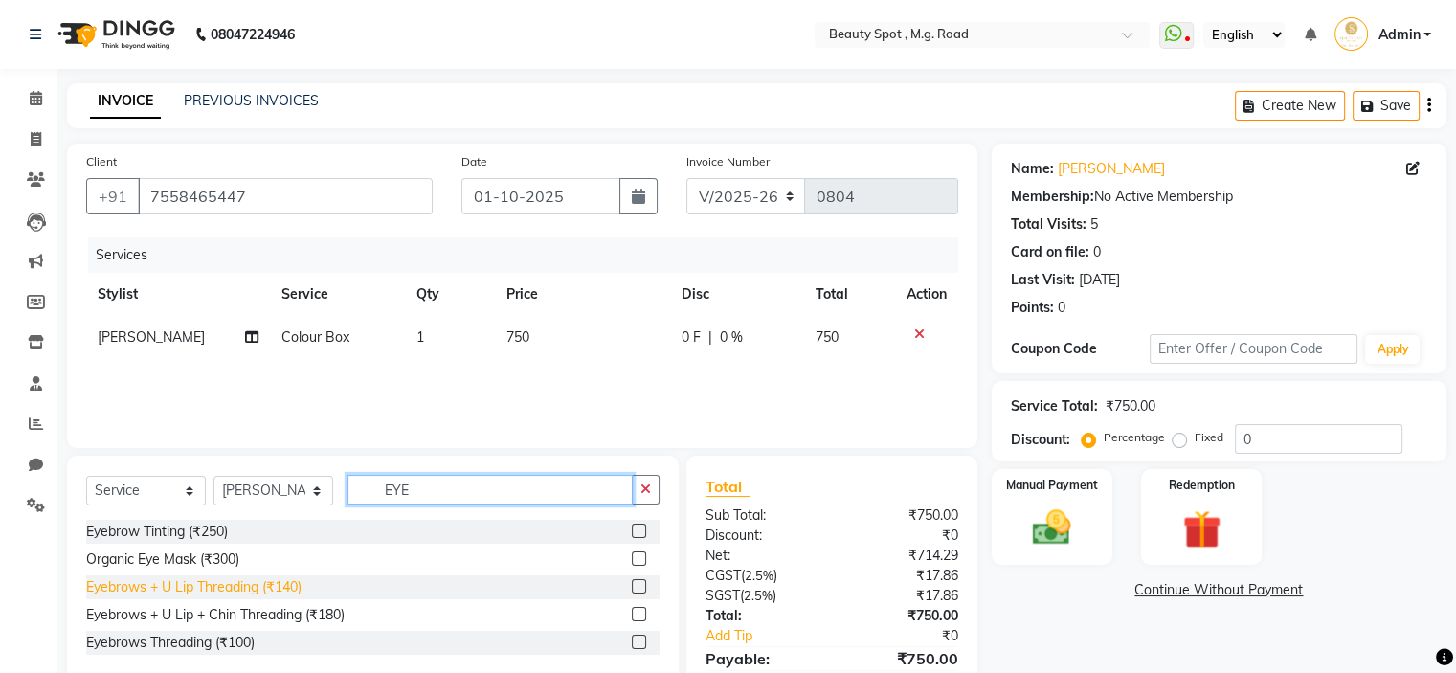
type input "EYE"
click at [264, 593] on div "Eyebrows + U Lip Threading (₹140)" at bounding box center [193, 587] width 215 height 20
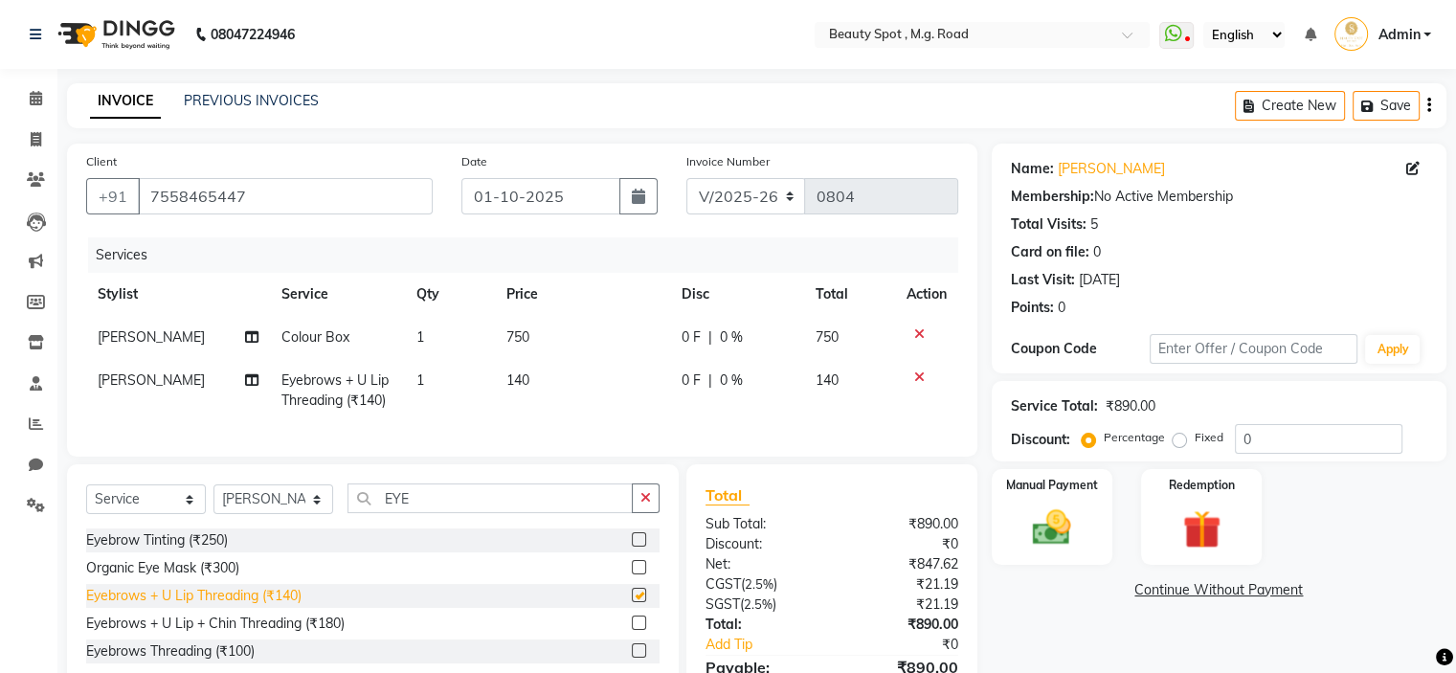
checkbox input "false"
click at [1061, 527] on img at bounding box center [1051, 528] width 64 height 46
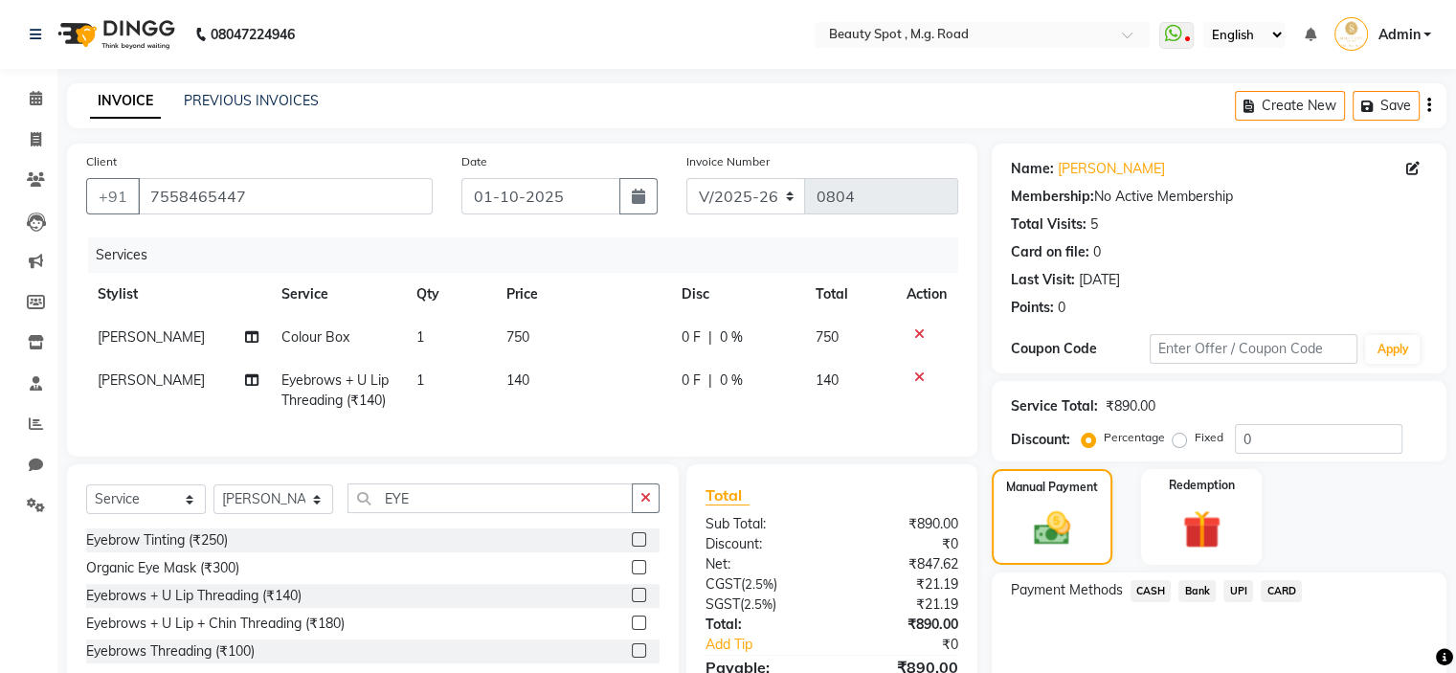
click at [1149, 587] on span "CASH" at bounding box center [1151, 591] width 41 height 22
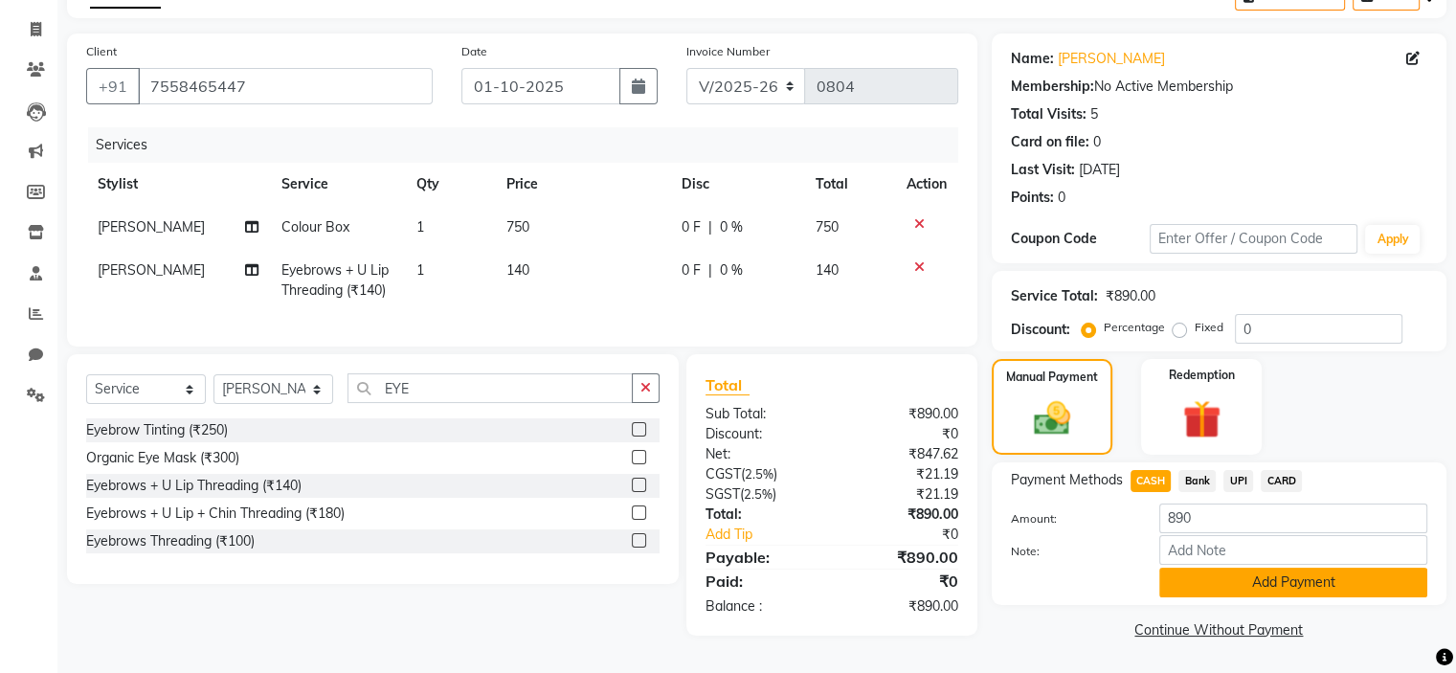
click at [1265, 580] on button "Add Payment" at bounding box center [1293, 583] width 268 height 30
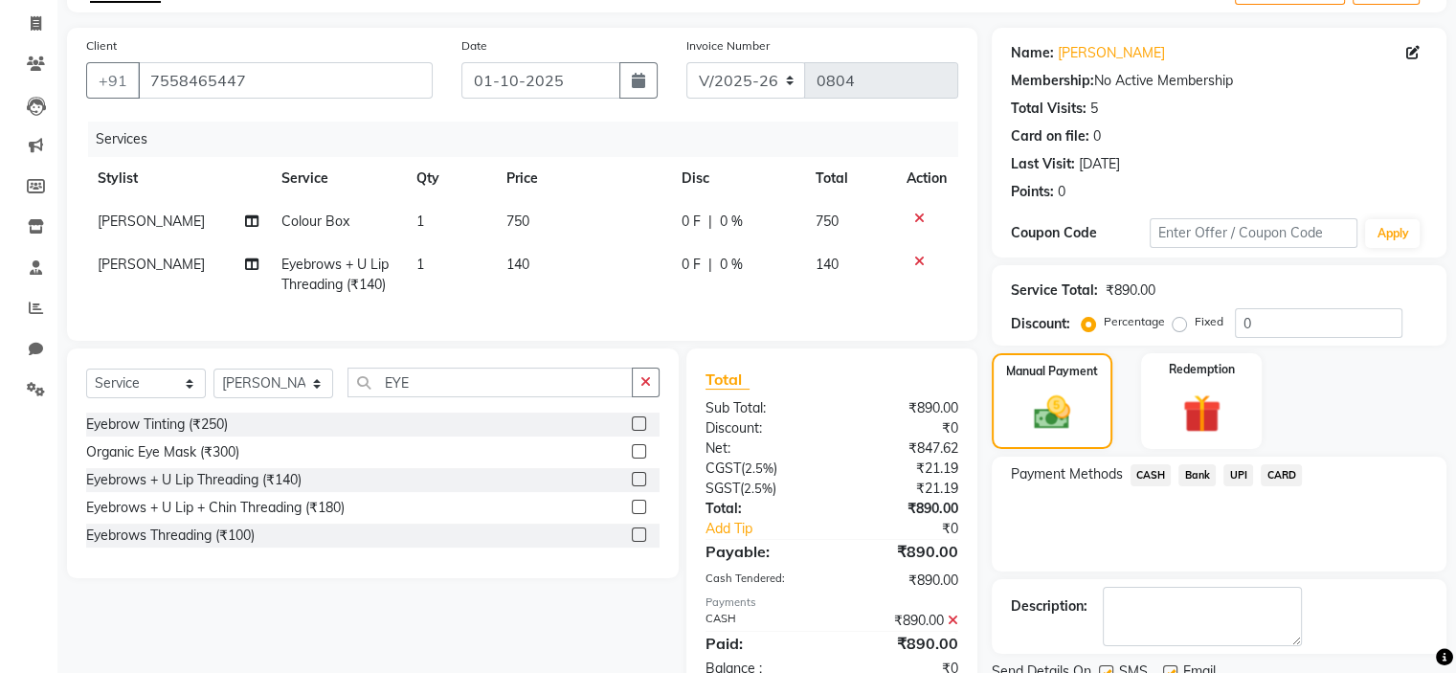
scroll to position [189, 0]
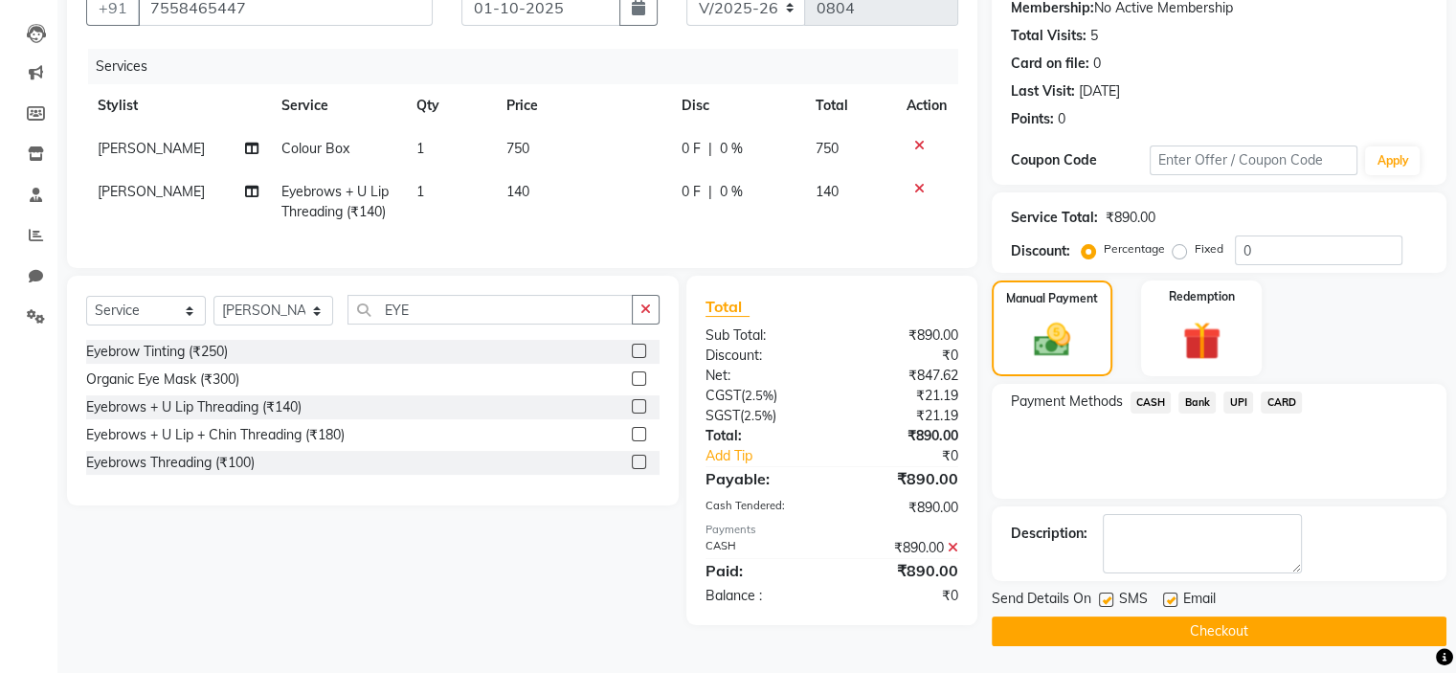
click at [1214, 631] on button "Checkout" at bounding box center [1219, 631] width 455 height 30
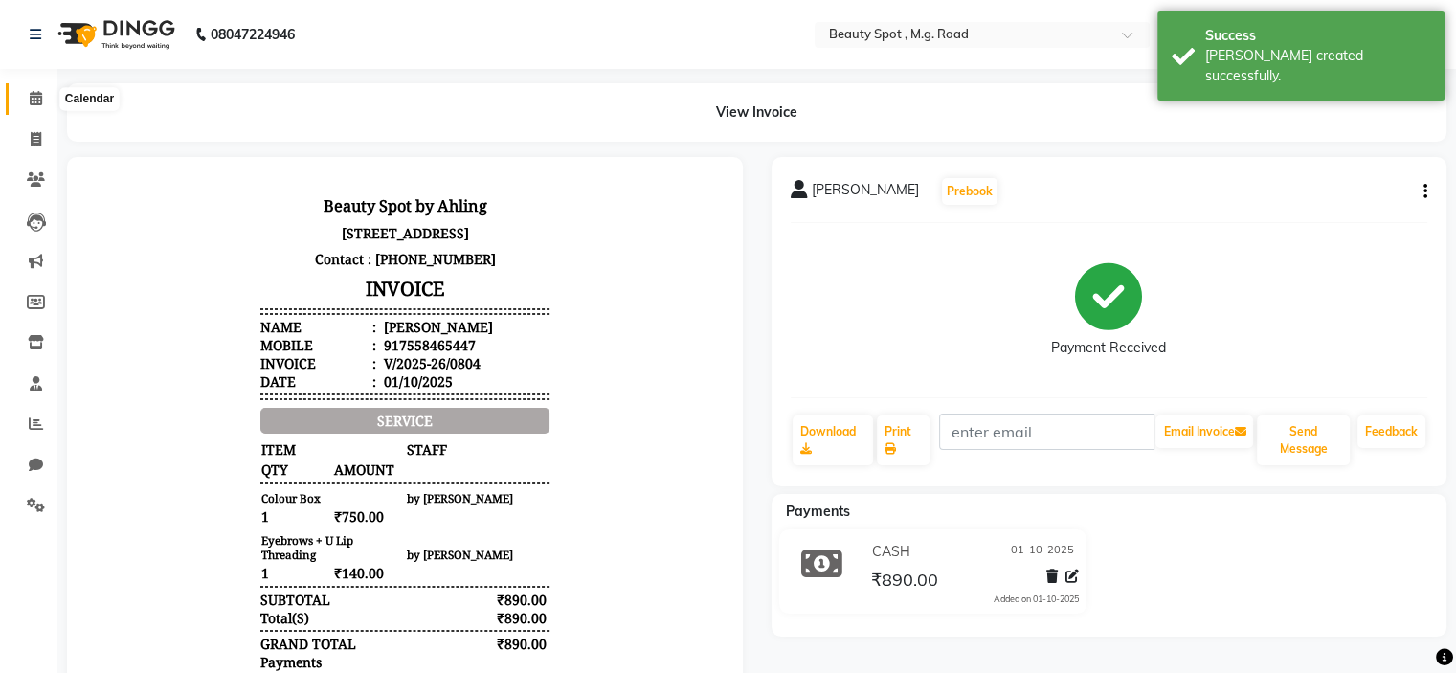
click at [34, 96] on icon at bounding box center [36, 98] width 12 height 14
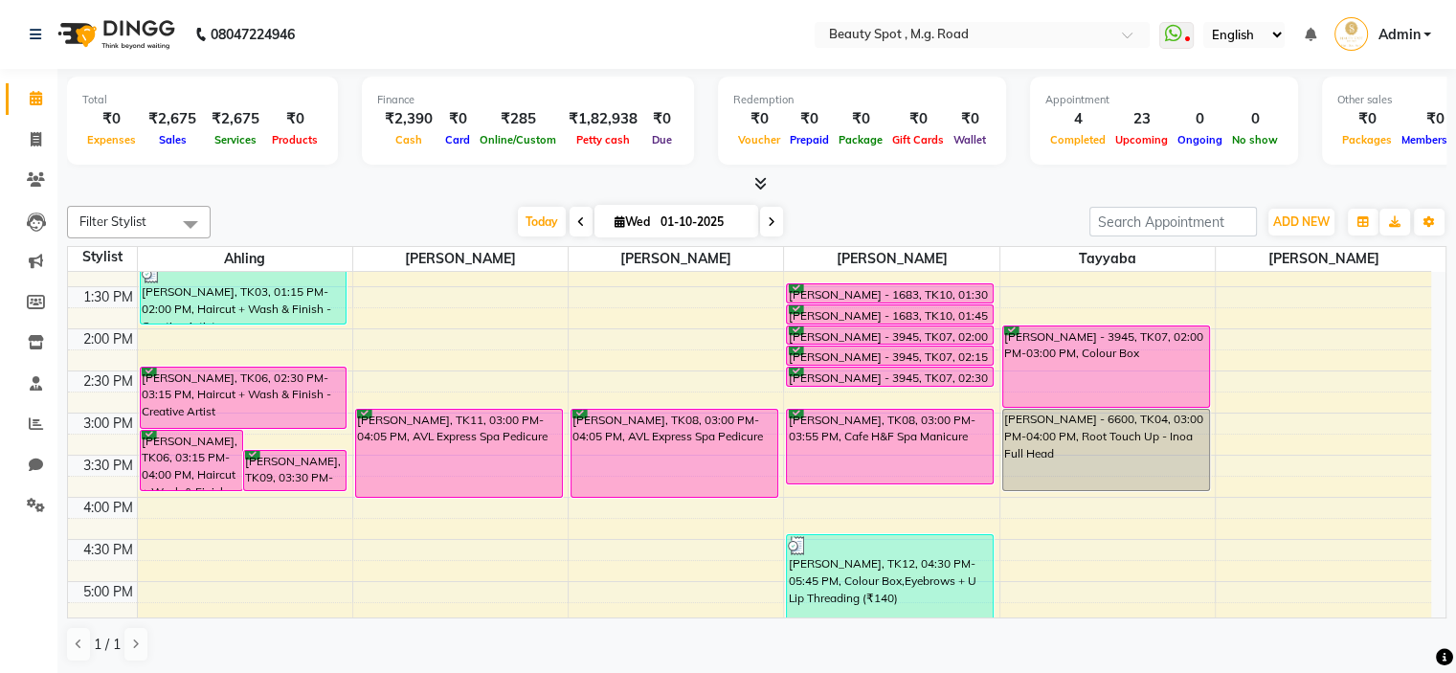
scroll to position [383, 0]
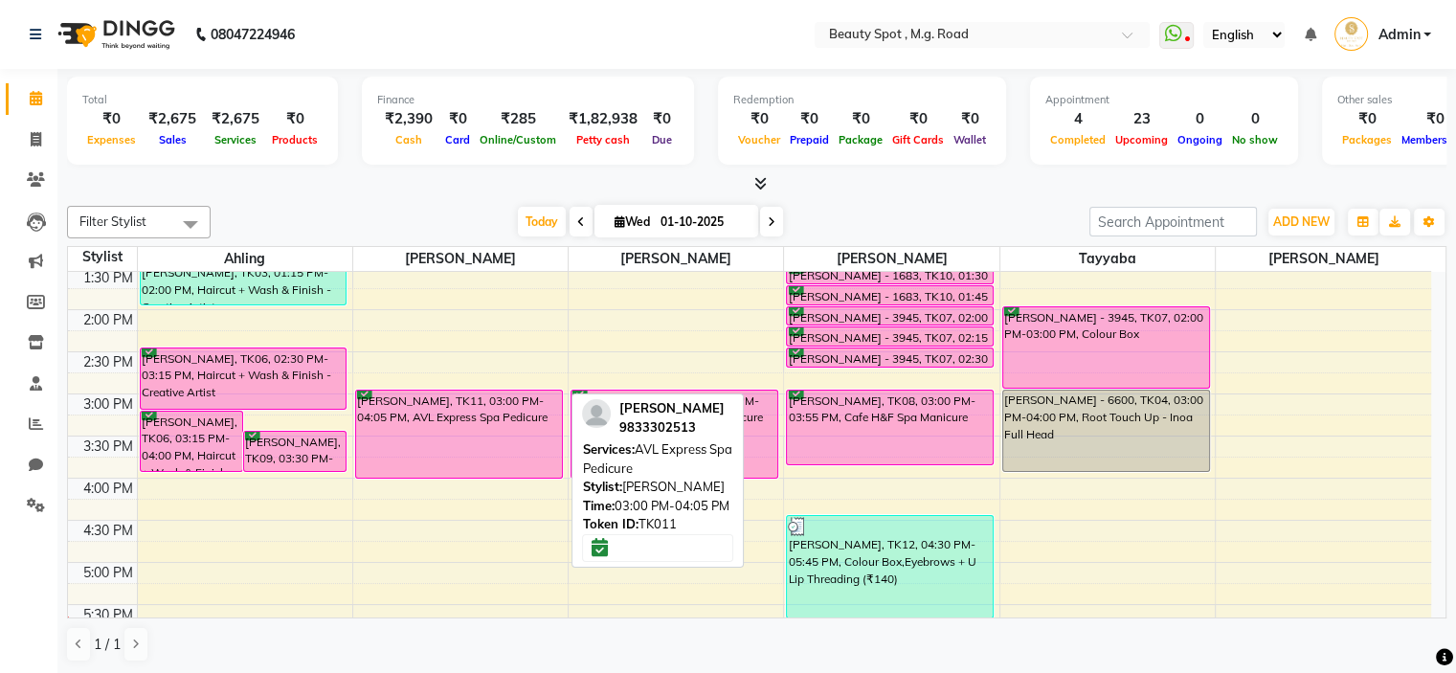
click at [429, 425] on div "[PERSON_NAME], TK11, 03:00 PM-04:05 PM, AVL Express Spa Pedicure" at bounding box center [459, 434] width 206 height 87
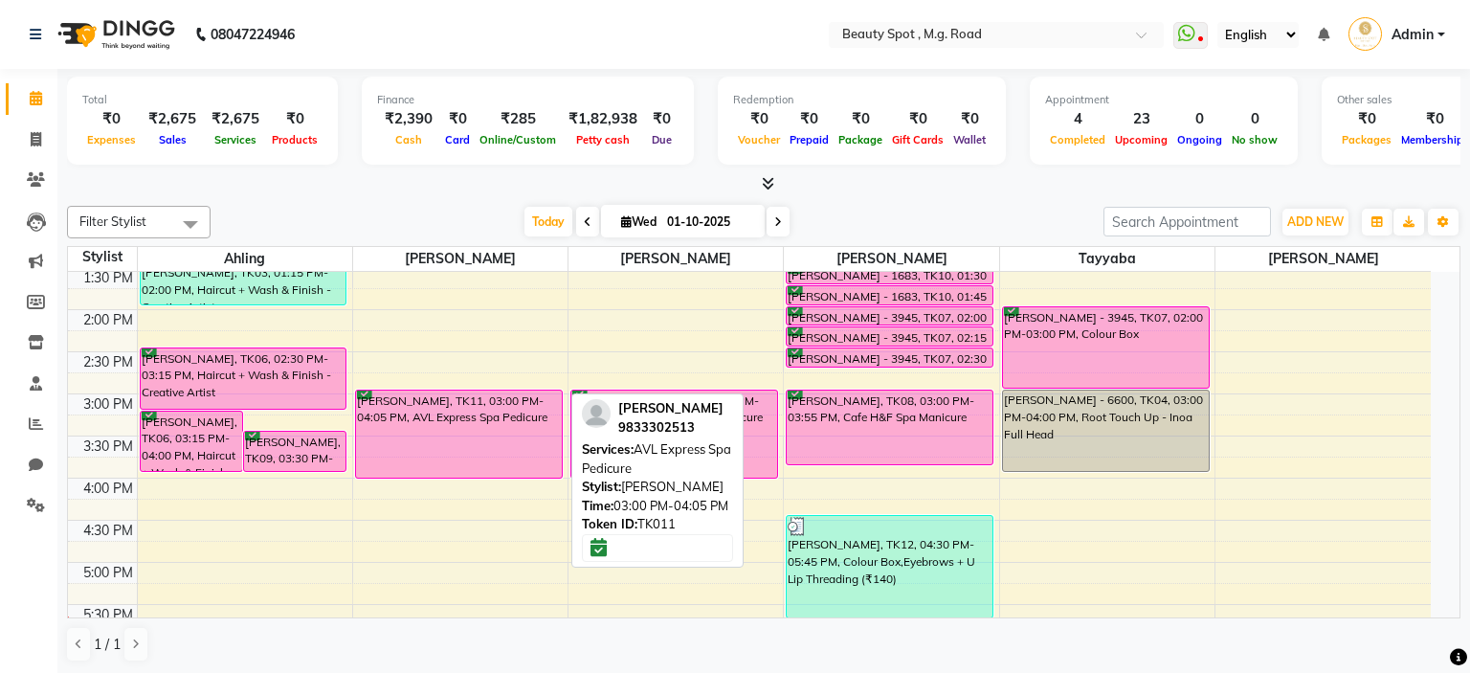
select select "6"
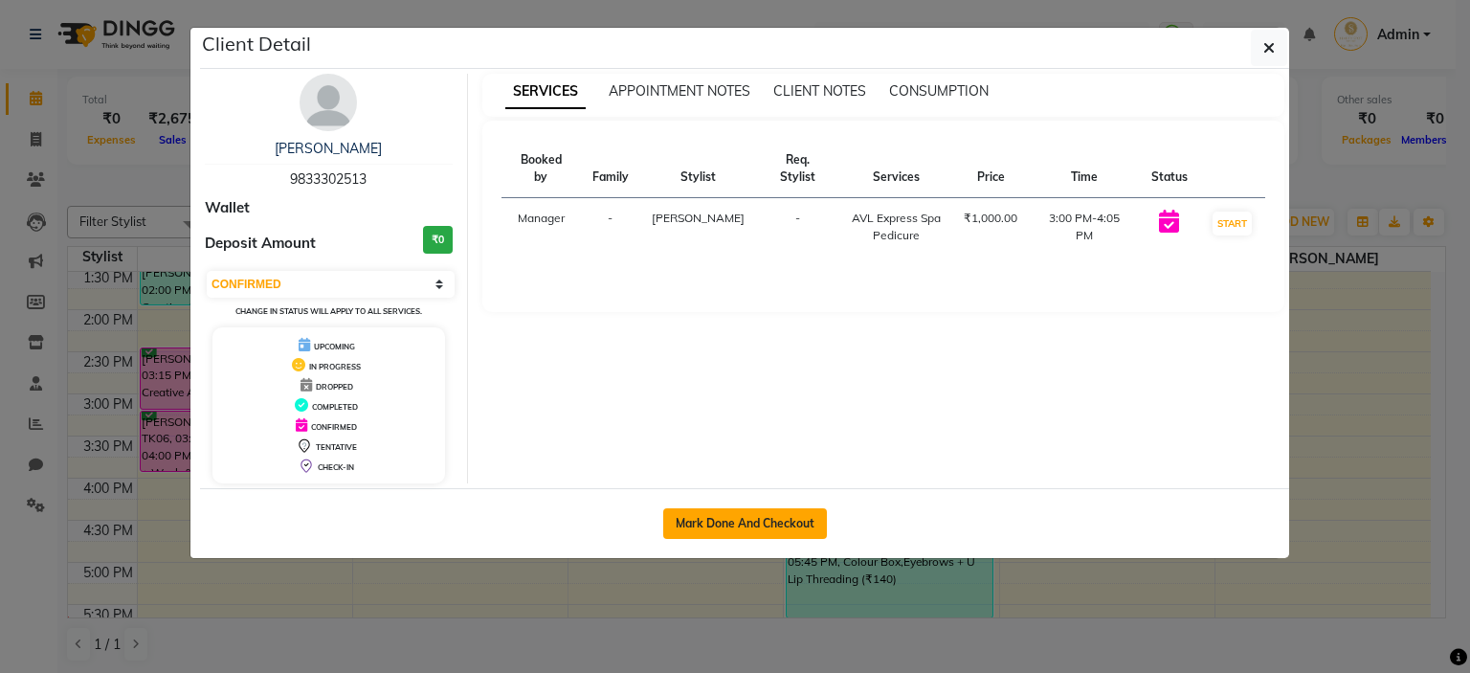
click at [697, 516] on button "Mark Done And Checkout" at bounding box center [745, 523] width 164 height 31
select select "7357"
select select "service"
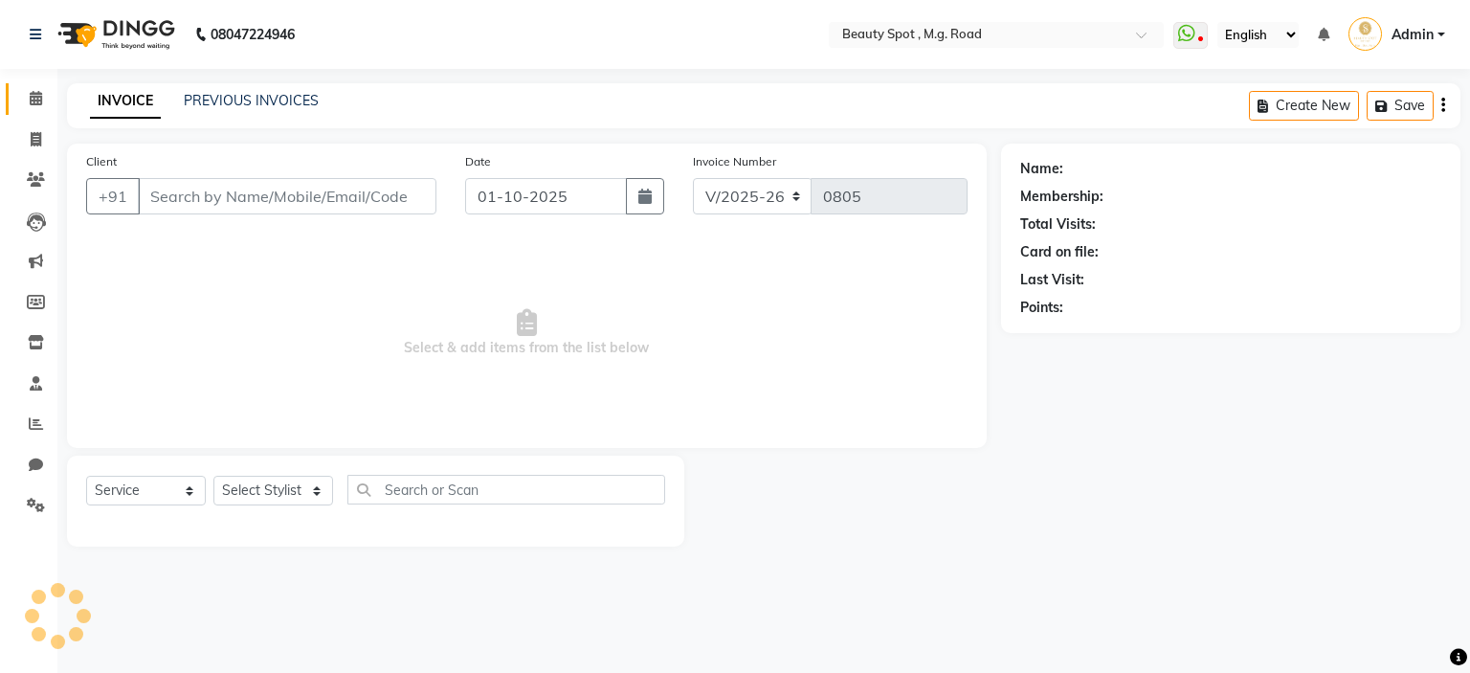
type input "9833302513"
select select "63581"
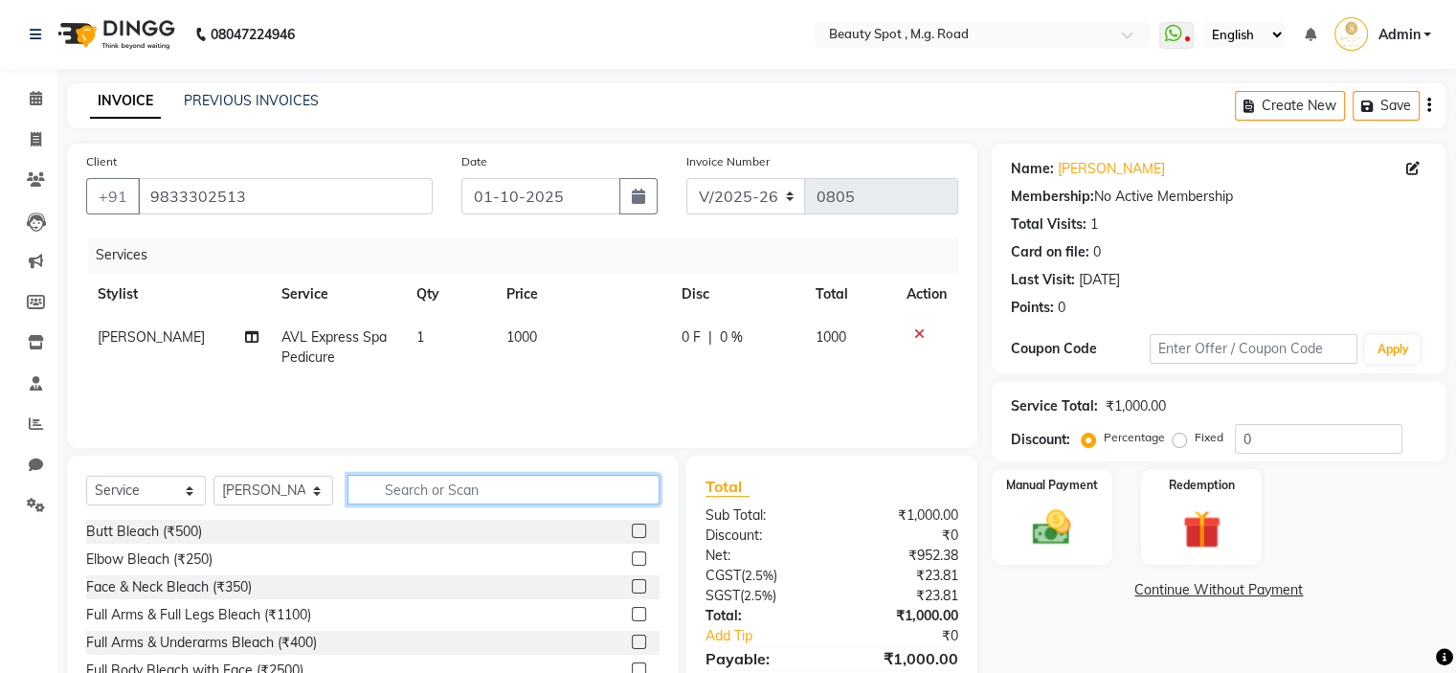
click at [431, 492] on input "text" at bounding box center [503, 490] width 312 height 30
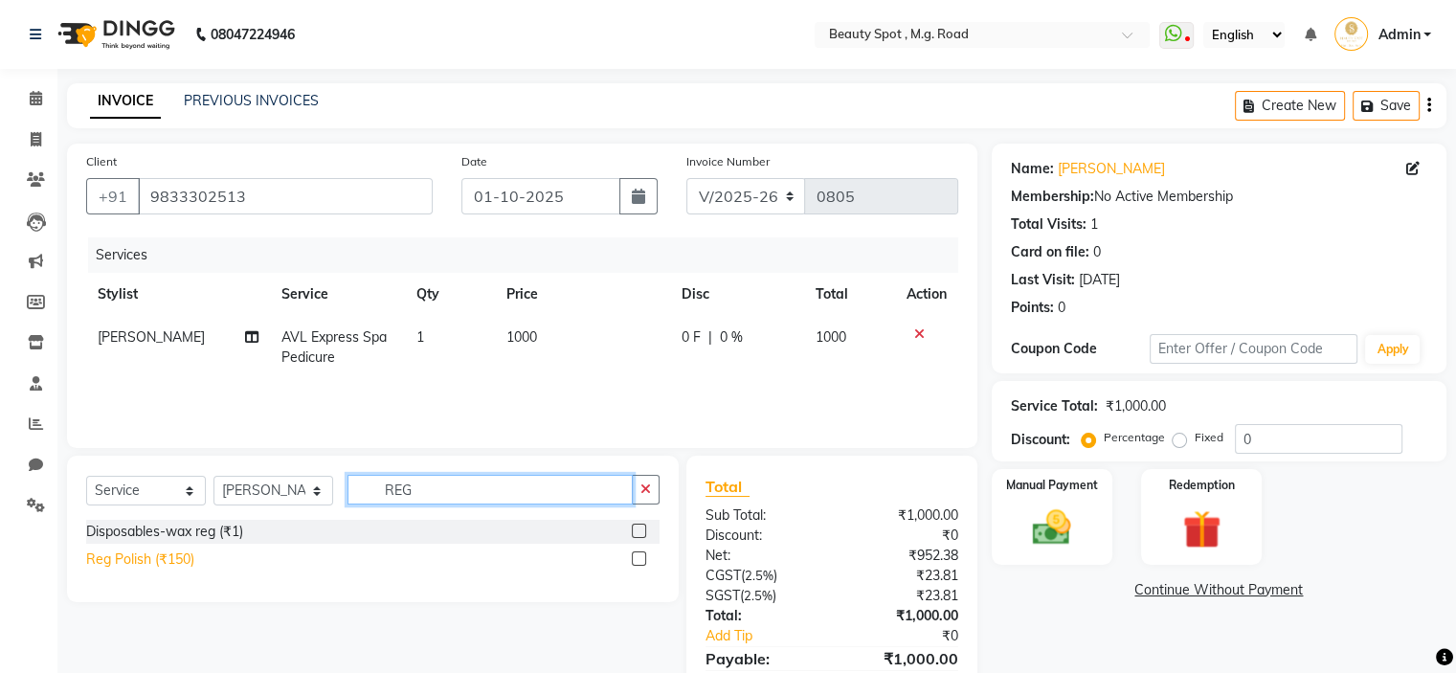
type input "REG"
click at [157, 565] on div "Reg Polish (₹150)" at bounding box center [140, 559] width 108 height 20
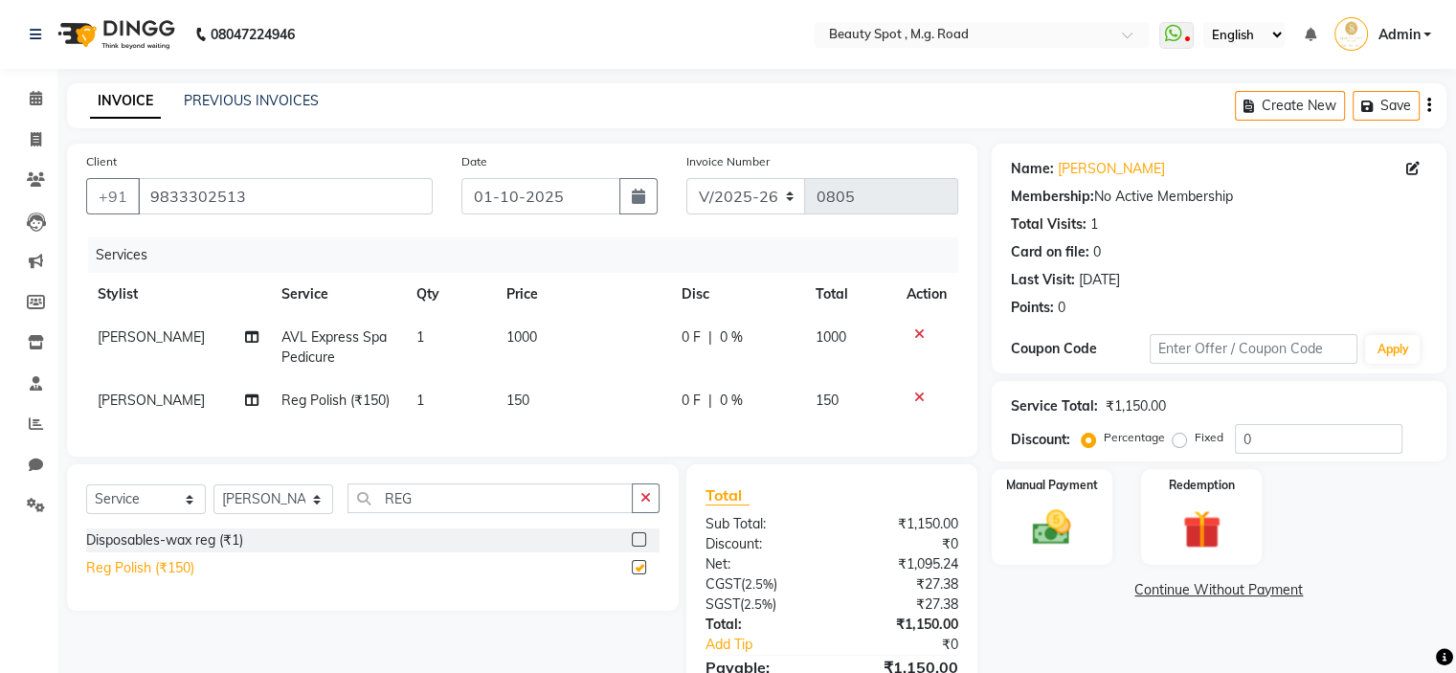
checkbox input "false"
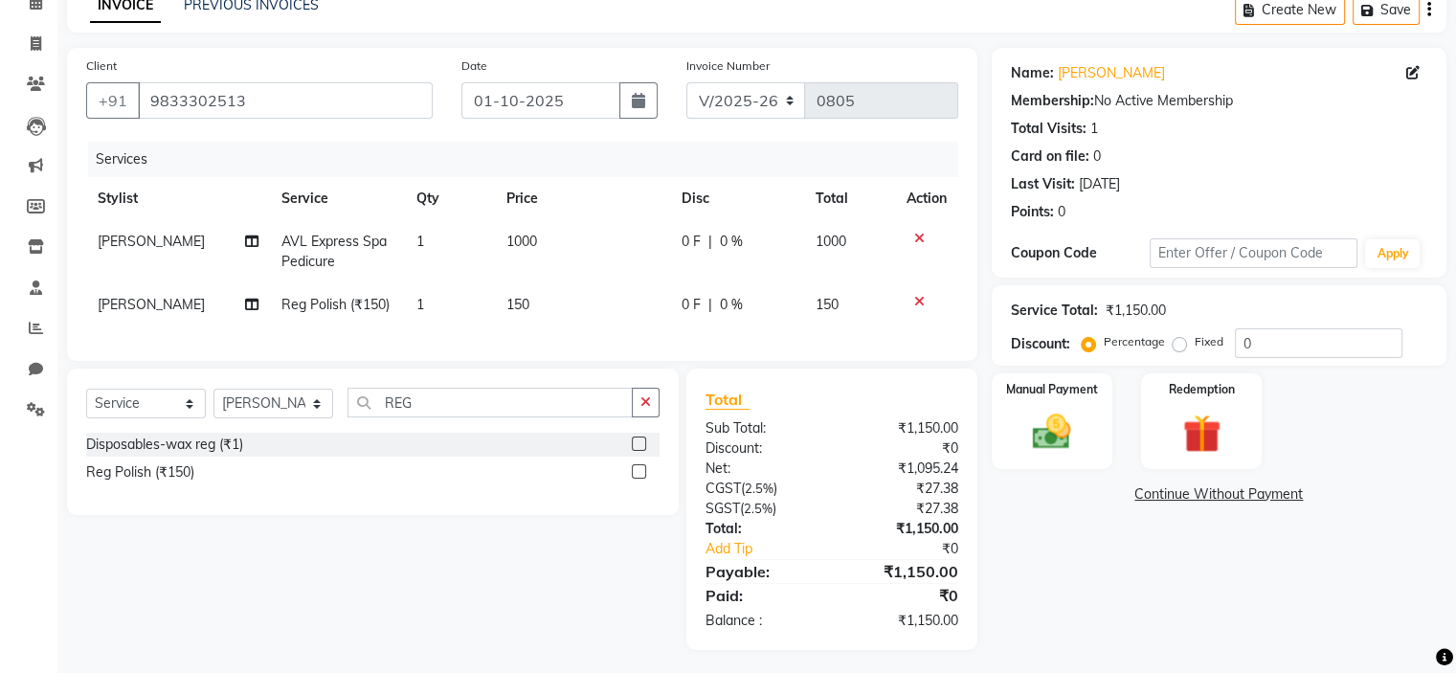
scroll to position [116, 0]
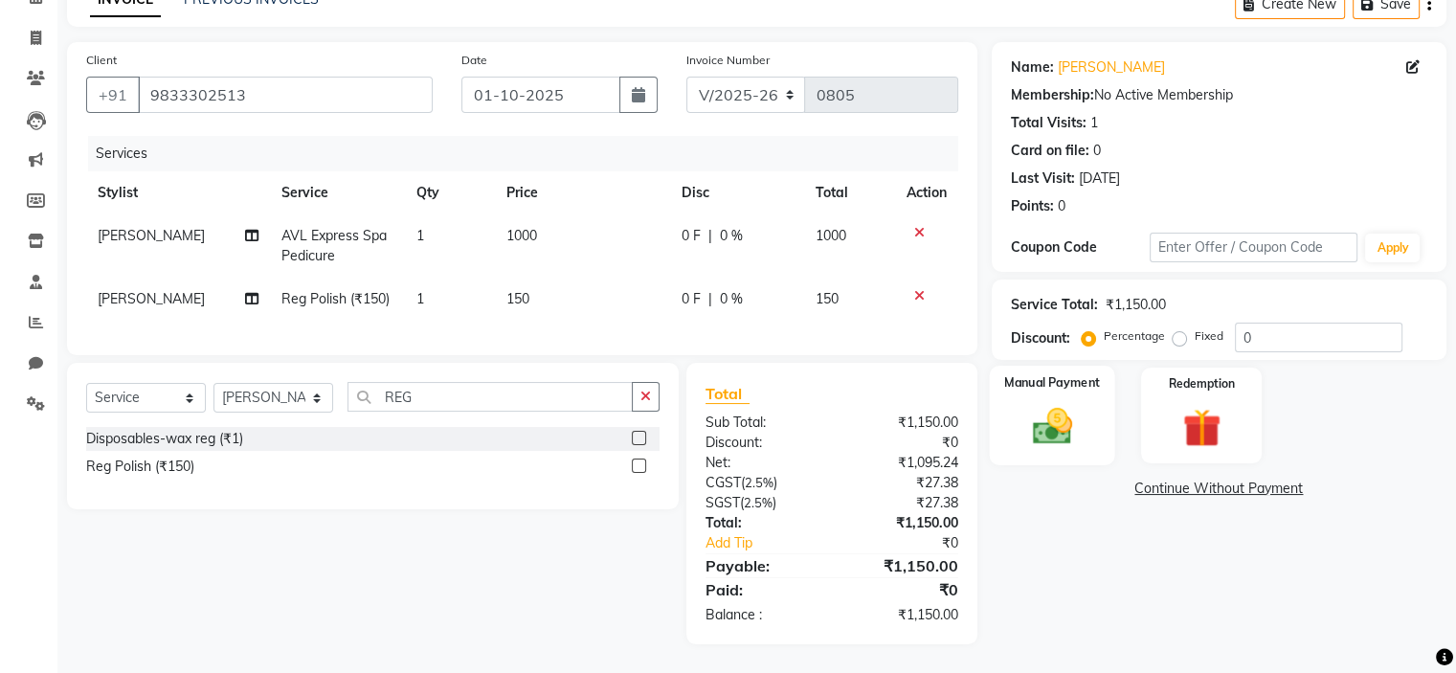
click at [1046, 416] on img at bounding box center [1051, 427] width 64 height 46
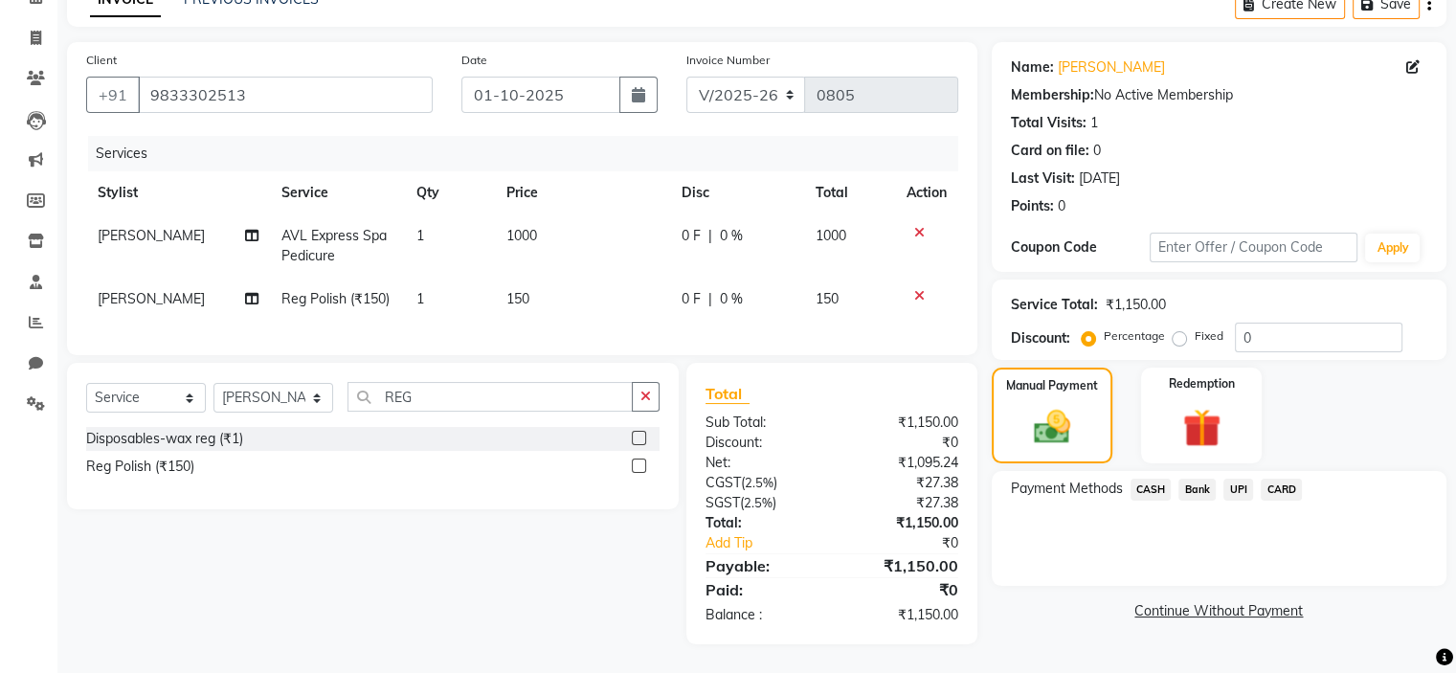
click at [1158, 479] on span "CASH" at bounding box center [1151, 490] width 41 height 22
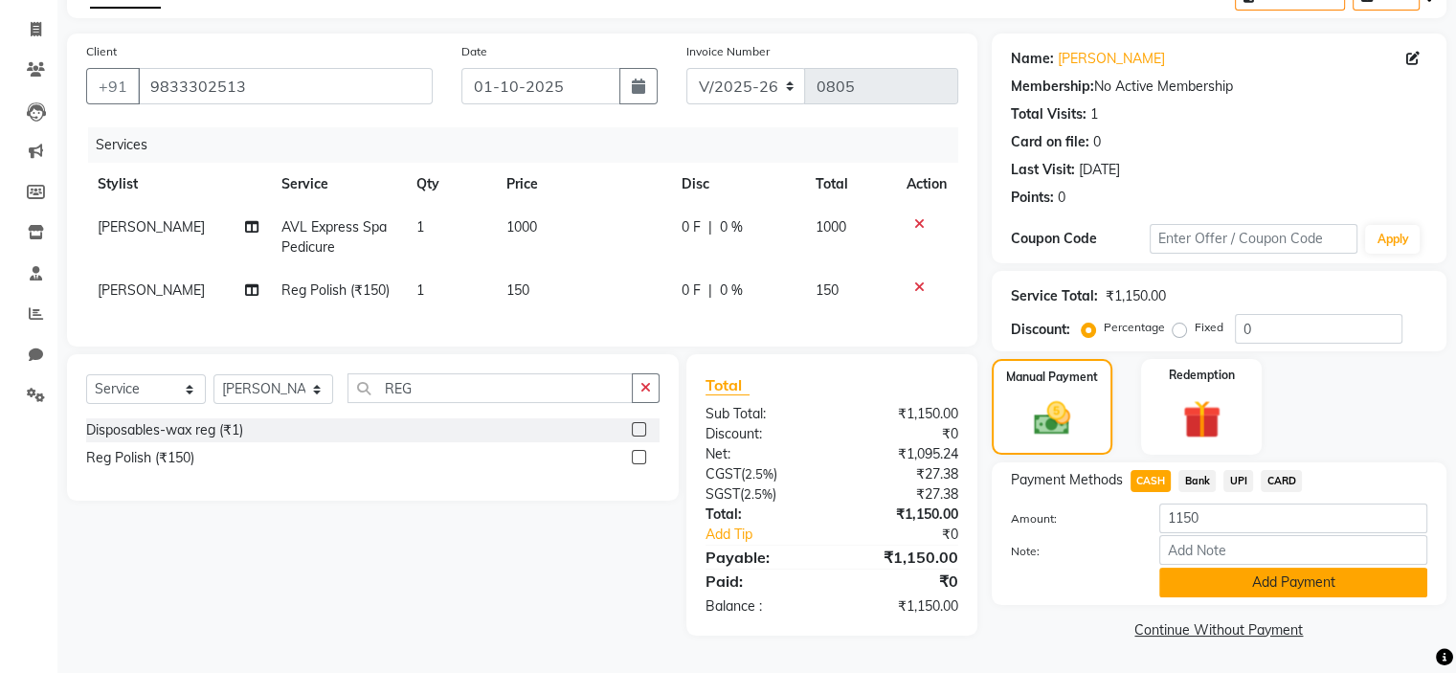
click at [1229, 579] on button "Add Payment" at bounding box center [1293, 583] width 268 height 30
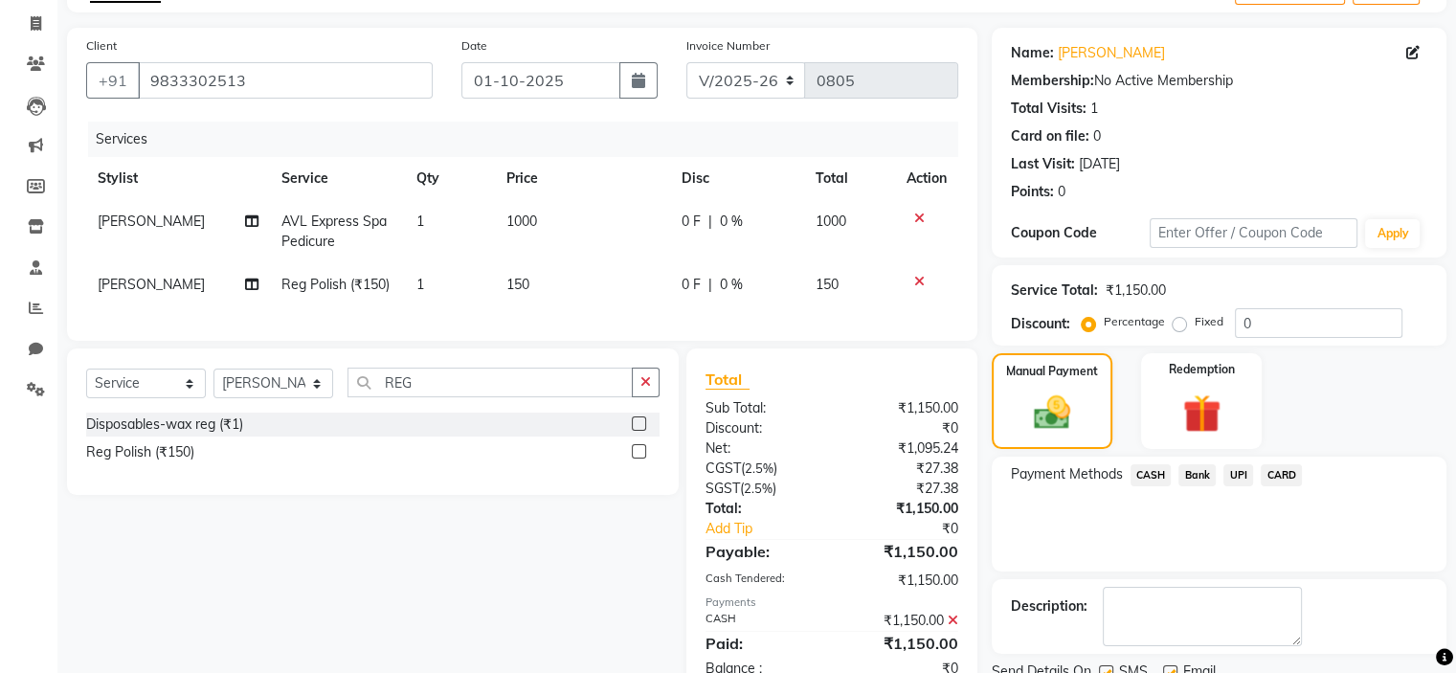
scroll to position [189, 0]
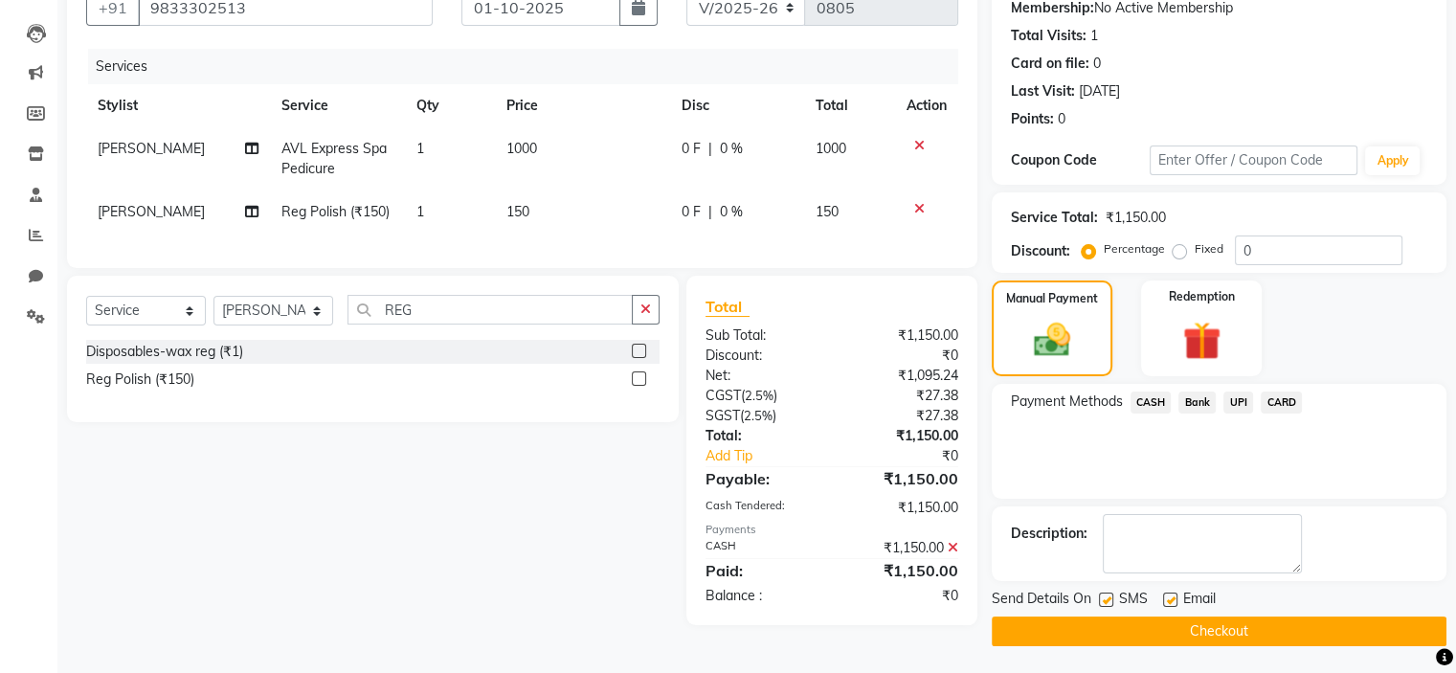
click at [1168, 622] on button "Checkout" at bounding box center [1219, 631] width 455 height 30
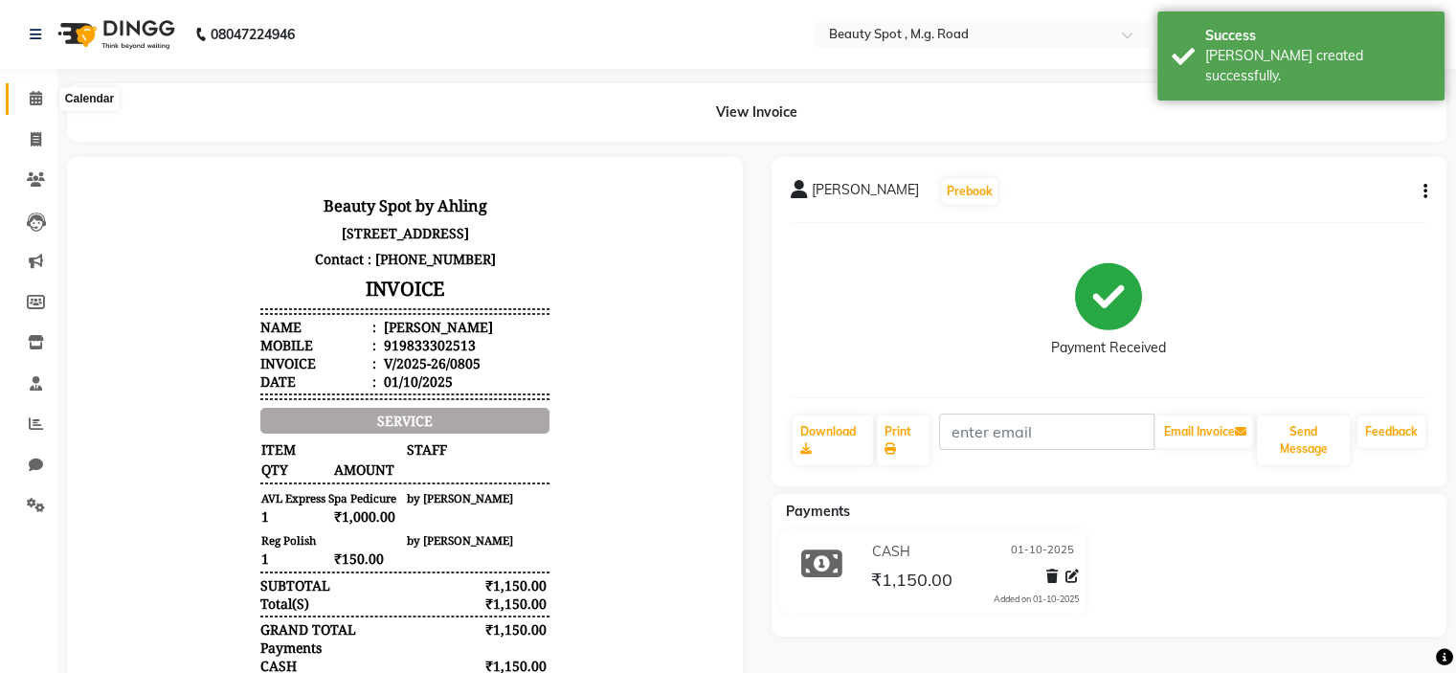
click at [35, 92] on icon at bounding box center [36, 98] width 12 height 14
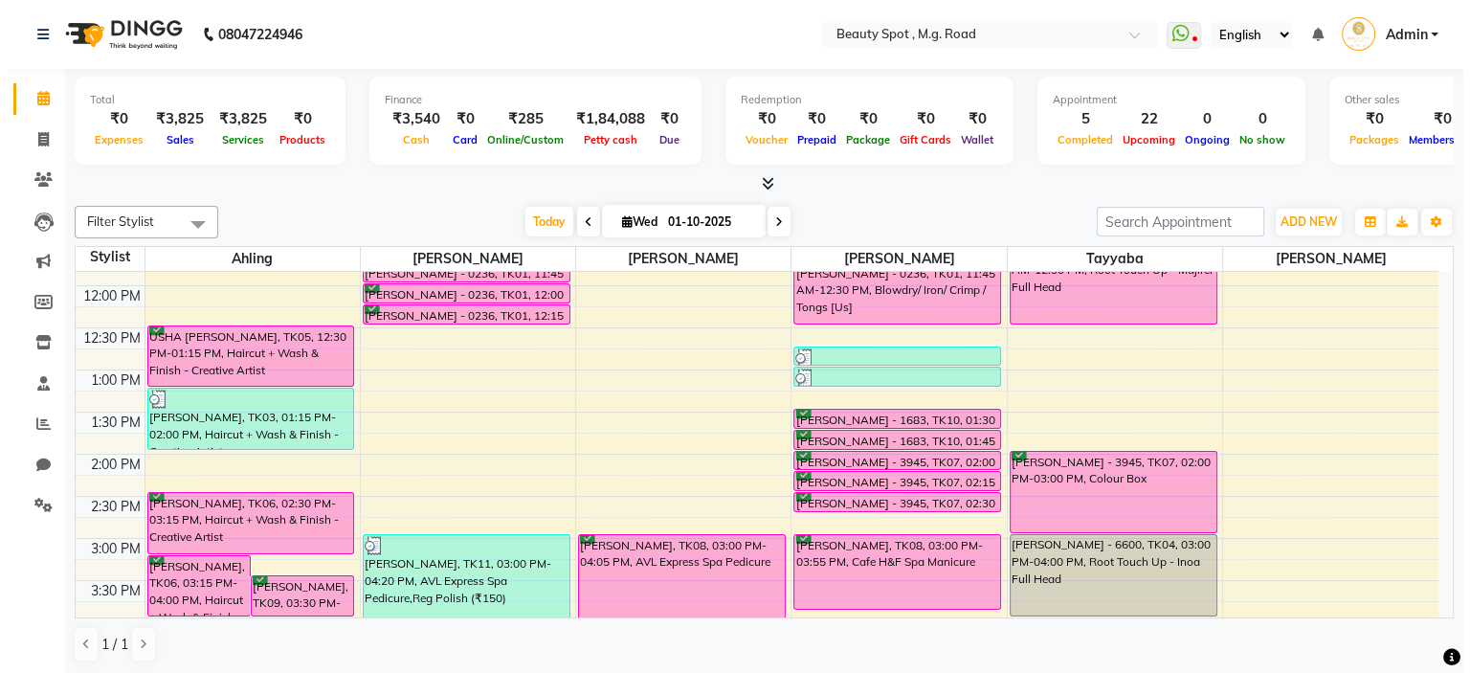
scroll to position [287, 0]
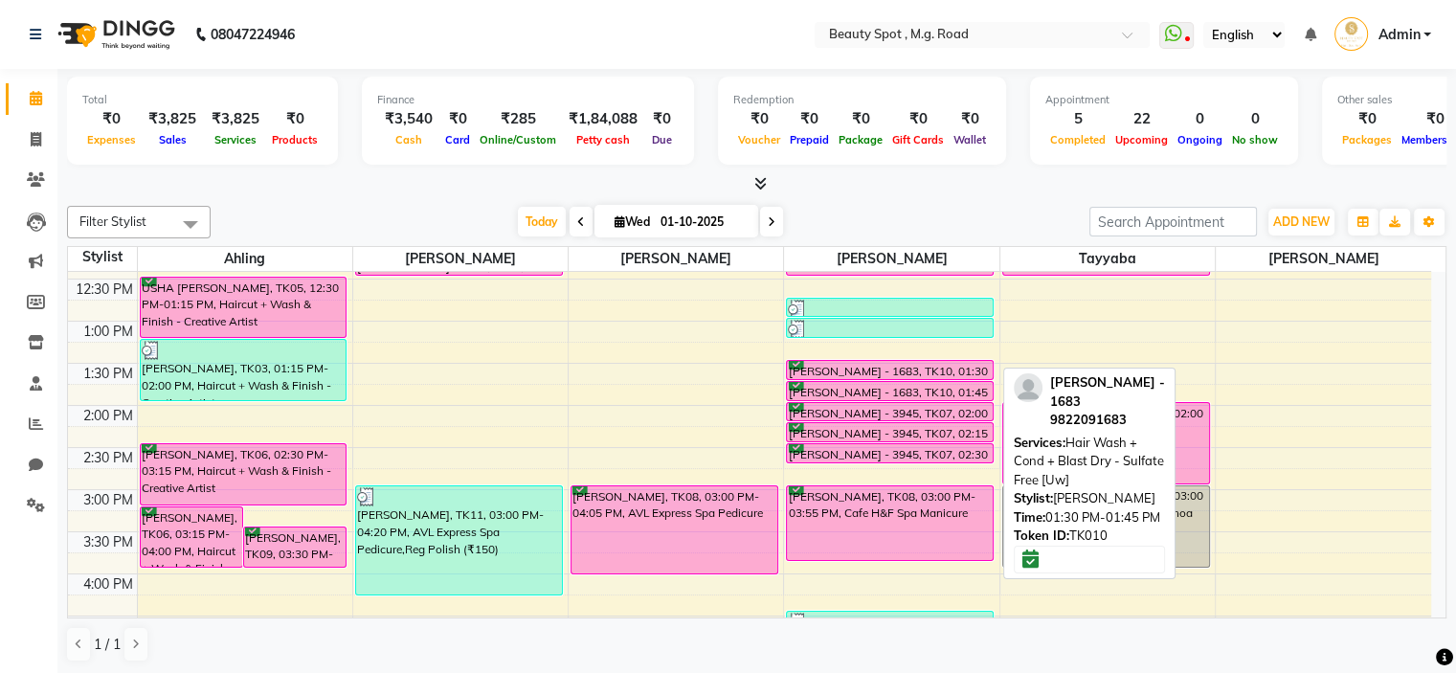
click at [878, 367] on div "[PERSON_NAME] - 1683, TK10, 01:30 PM-01:45 PM, Hair Wash + Cond + Blast Dry - S…" at bounding box center [890, 370] width 206 height 18
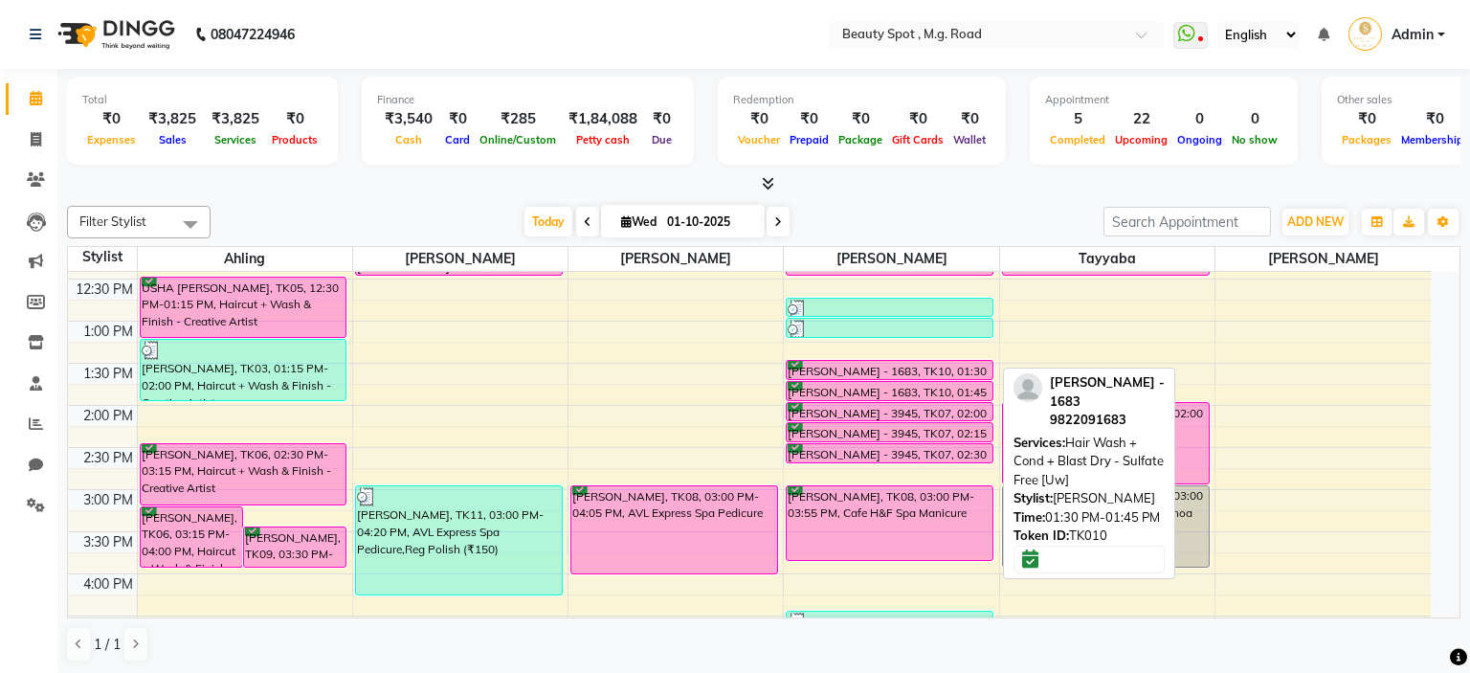
select select "6"
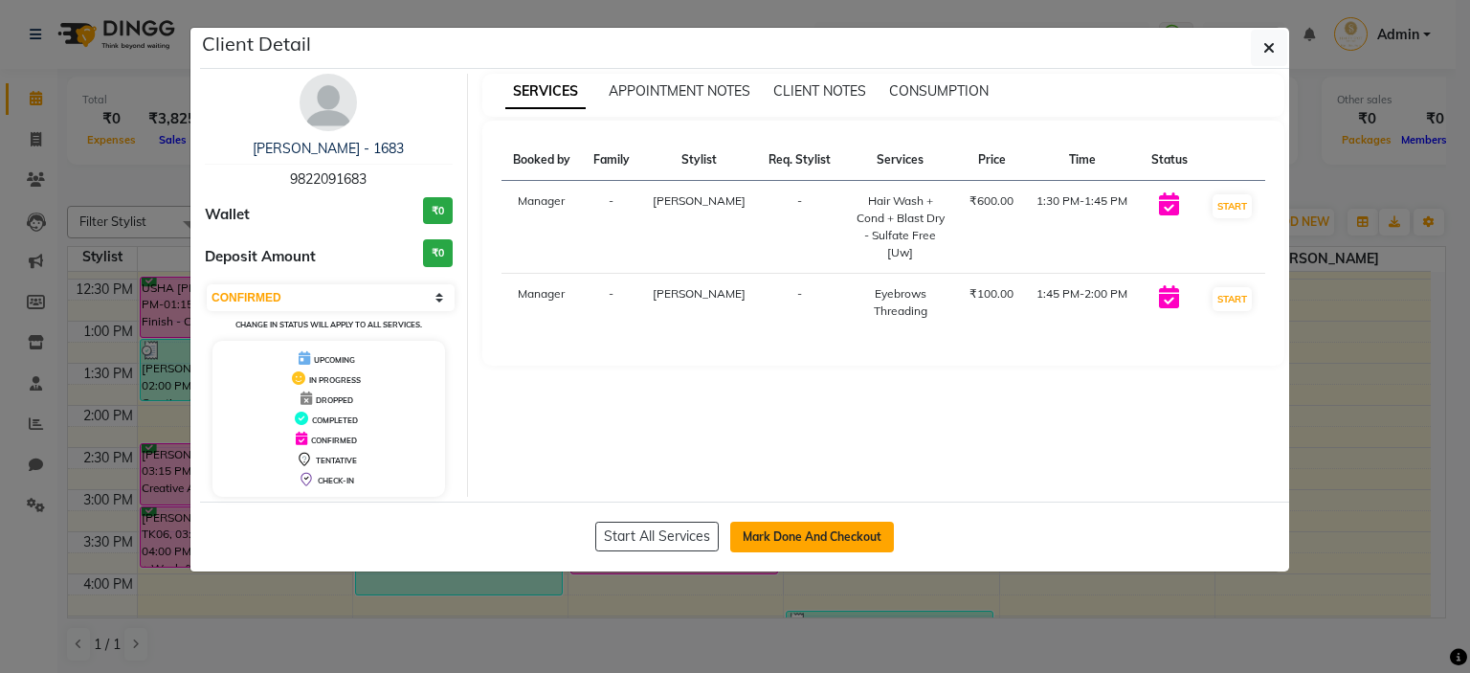
click at [839, 528] on button "Mark Done And Checkout" at bounding box center [812, 537] width 164 height 31
select select "7357"
select select "service"
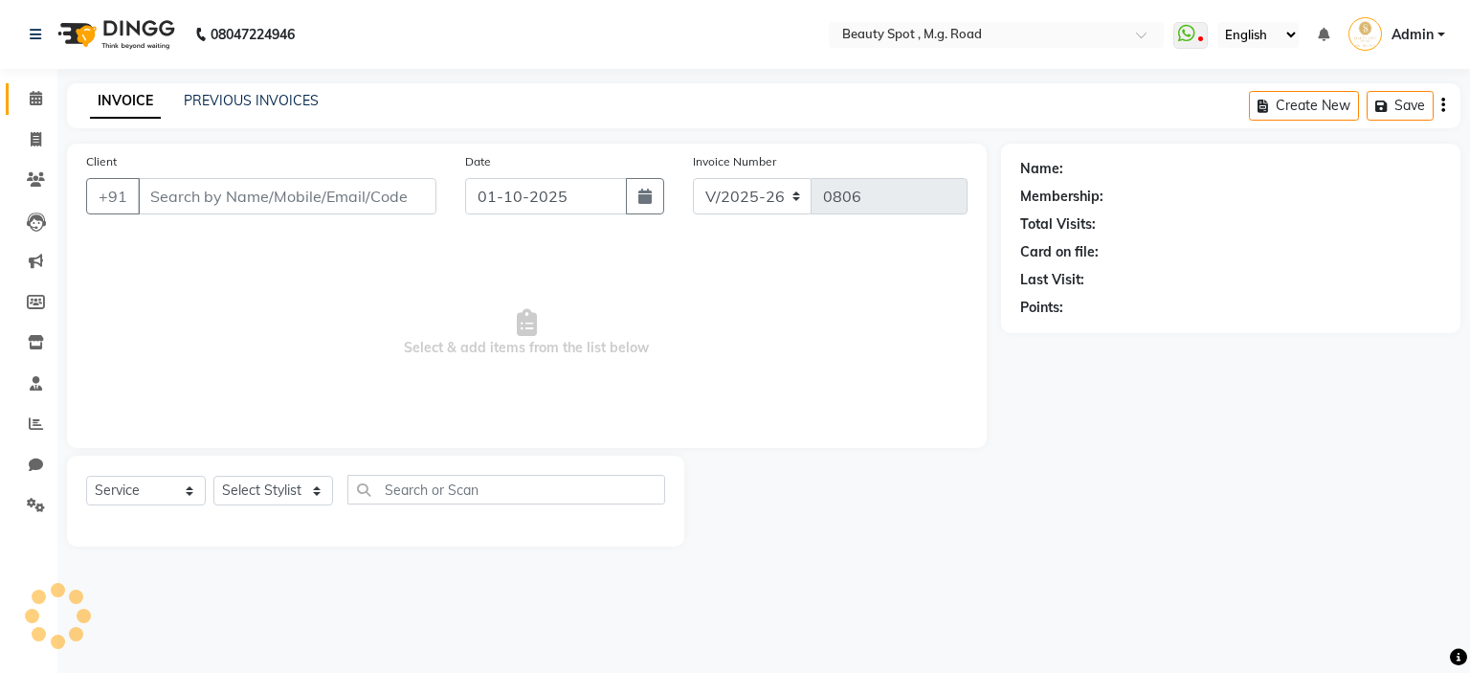
type input "9822091683"
select select "70085"
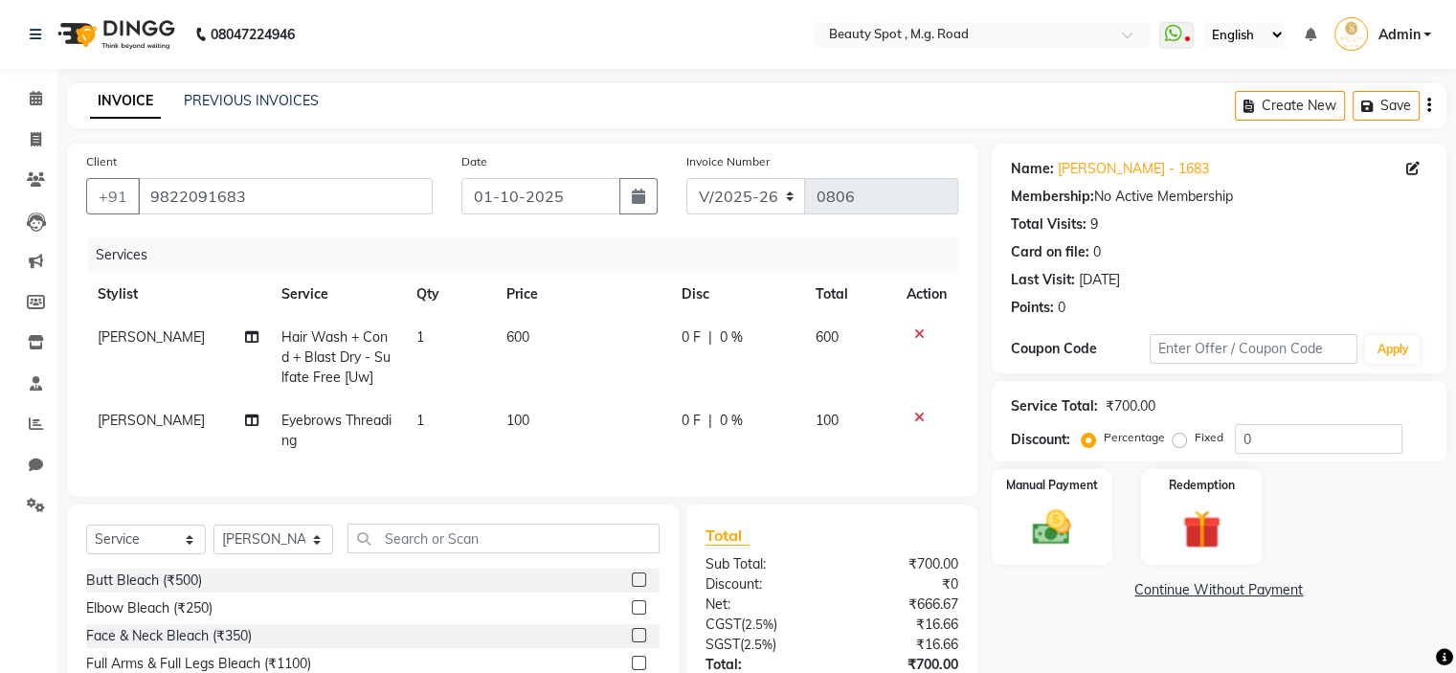
click at [923, 336] on div at bounding box center [927, 333] width 40 height 13
click at [918, 330] on icon at bounding box center [919, 333] width 11 height 13
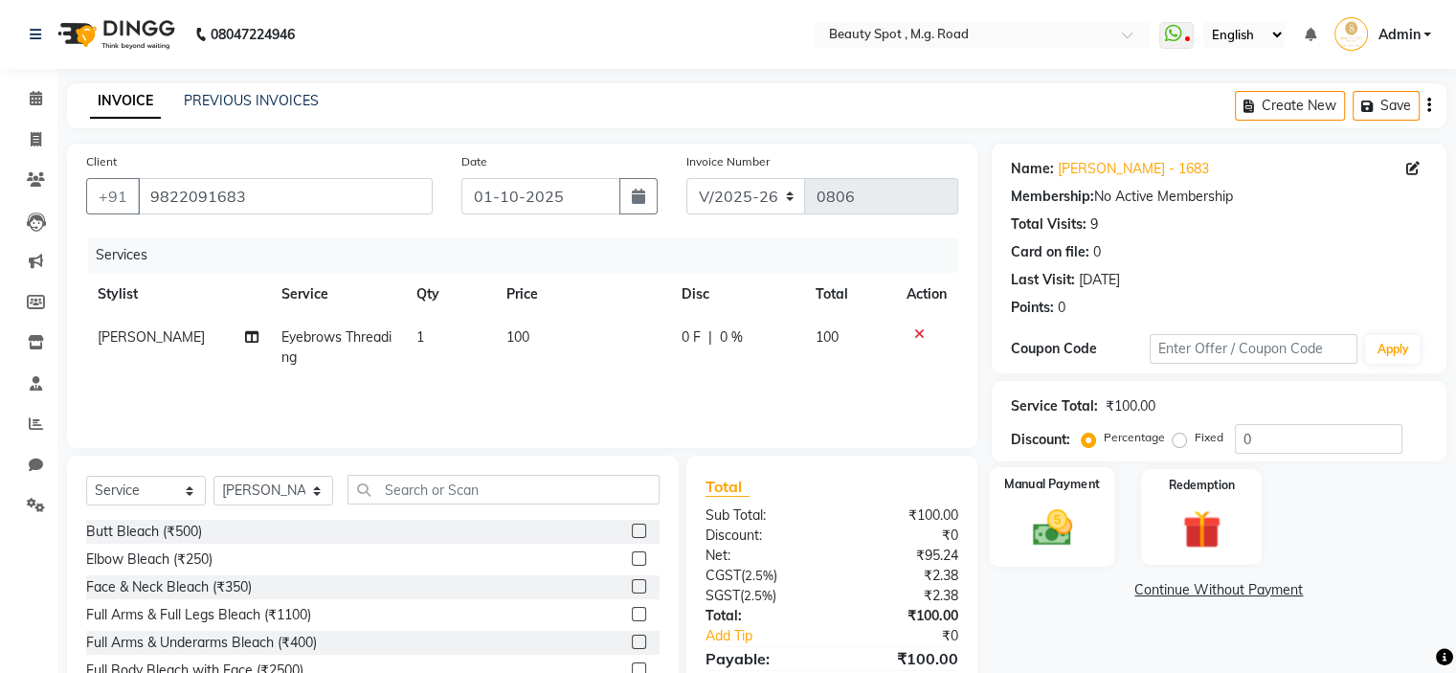
click at [1053, 525] on img at bounding box center [1051, 528] width 64 height 46
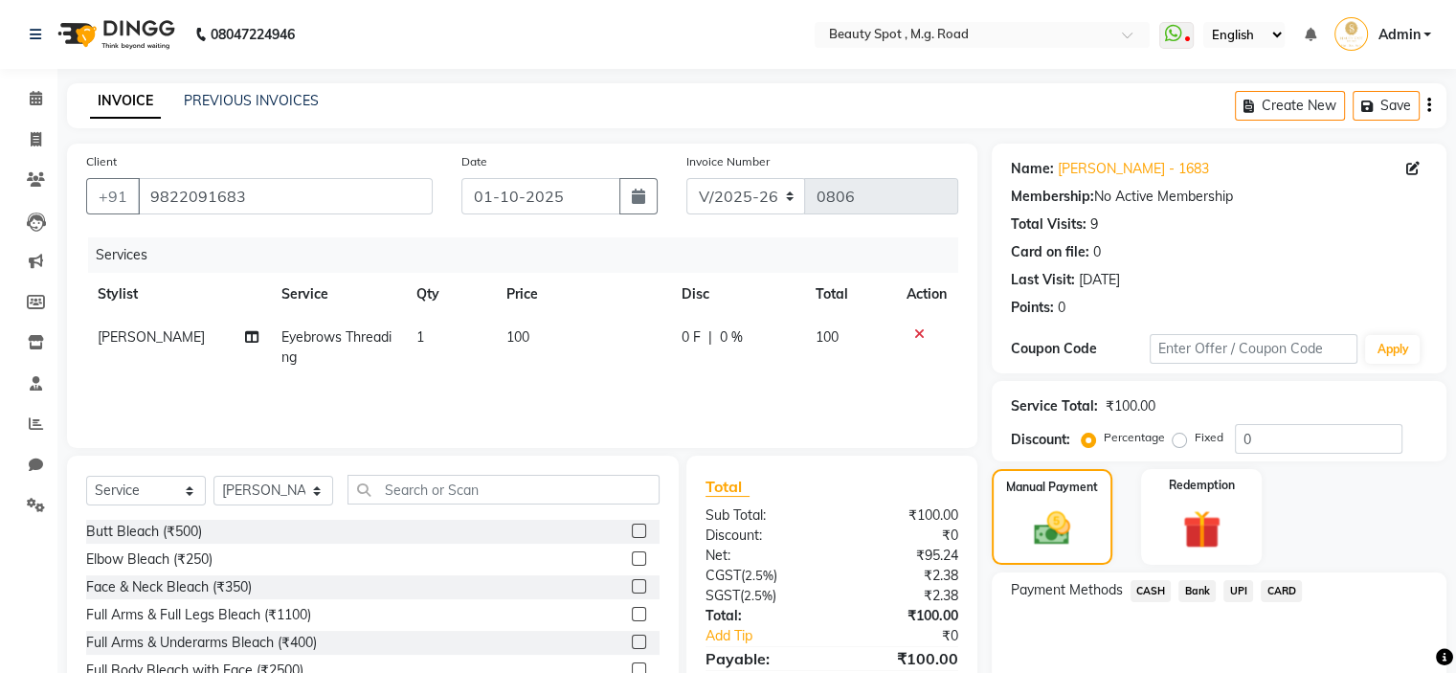
scroll to position [94, 0]
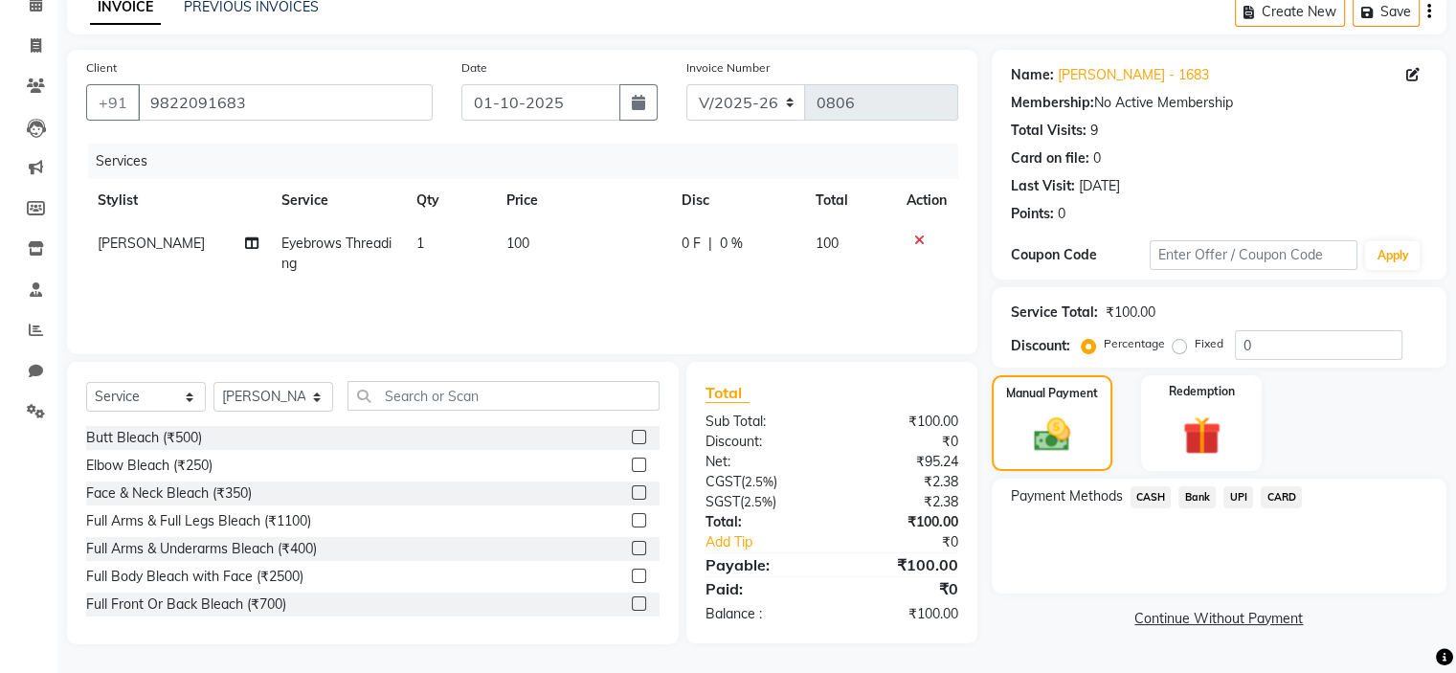
click at [1149, 494] on span "CASH" at bounding box center [1151, 497] width 41 height 22
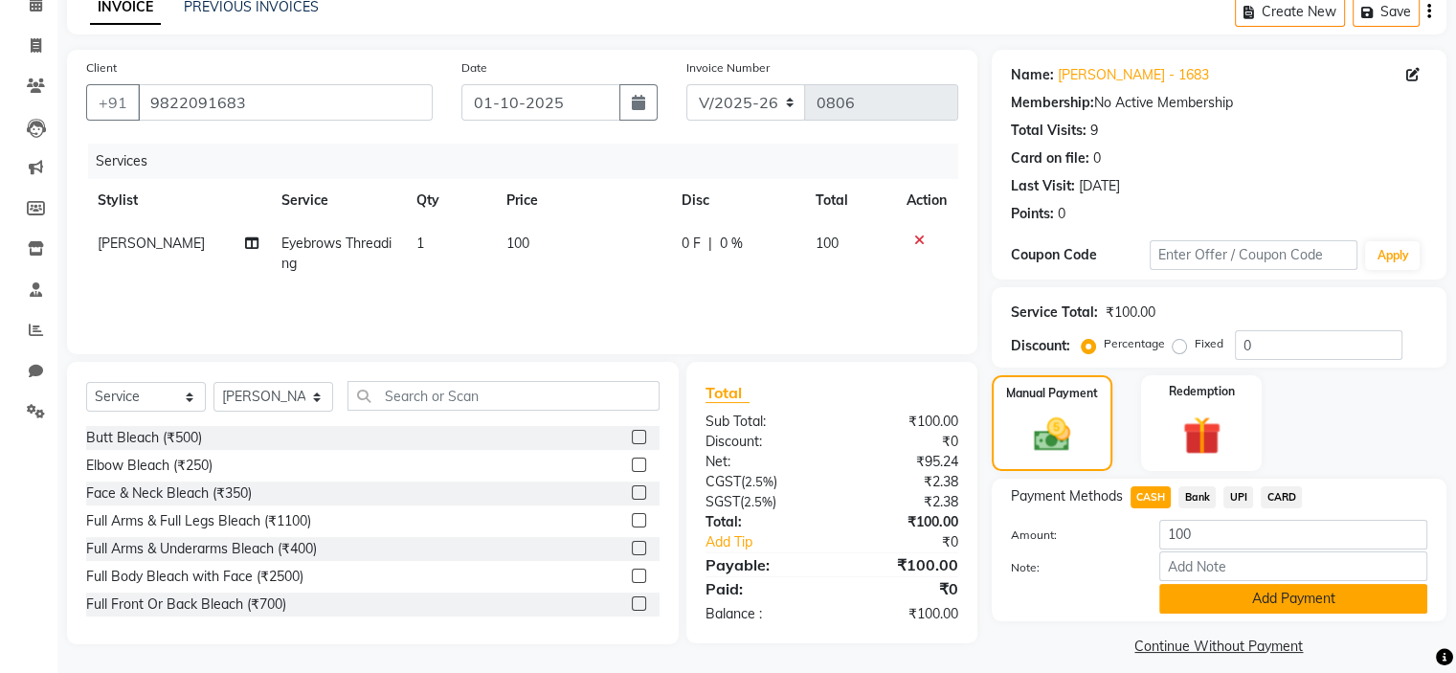
click at [1245, 606] on button "Add Payment" at bounding box center [1293, 599] width 268 height 30
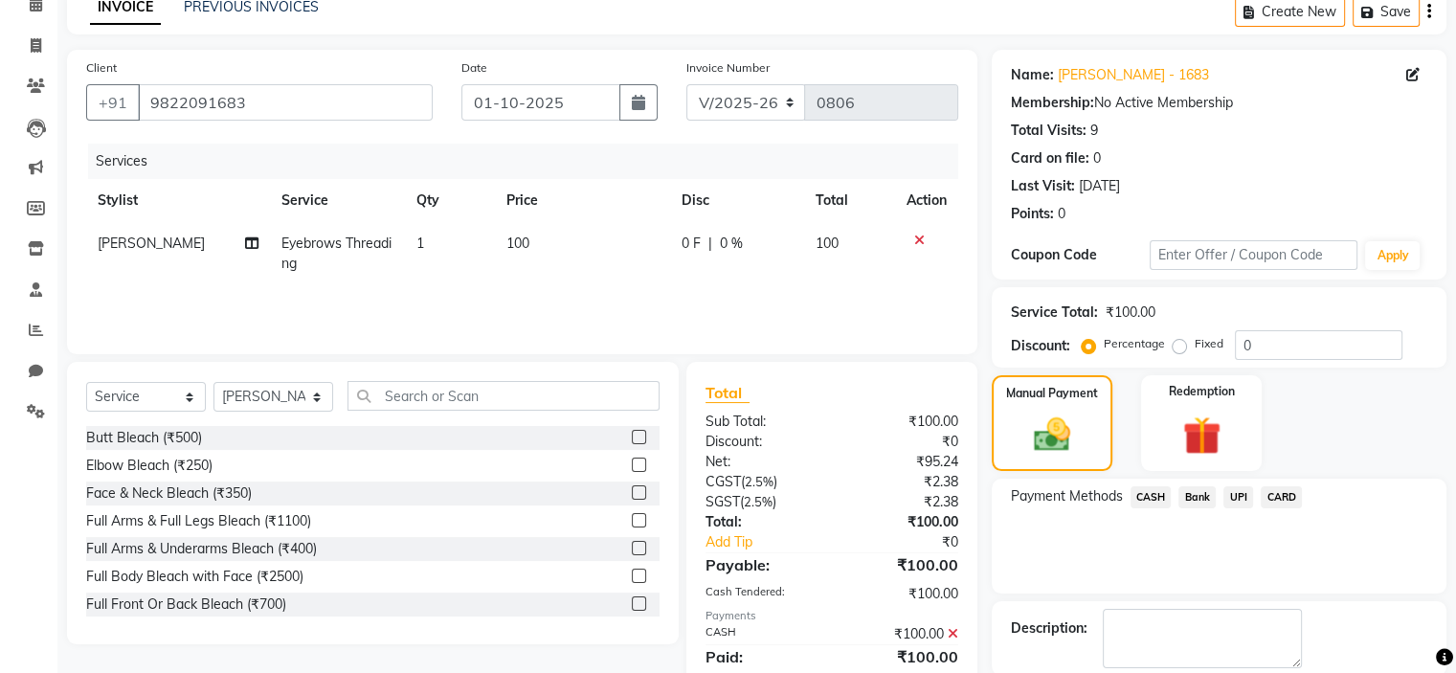
scroll to position [189, 0]
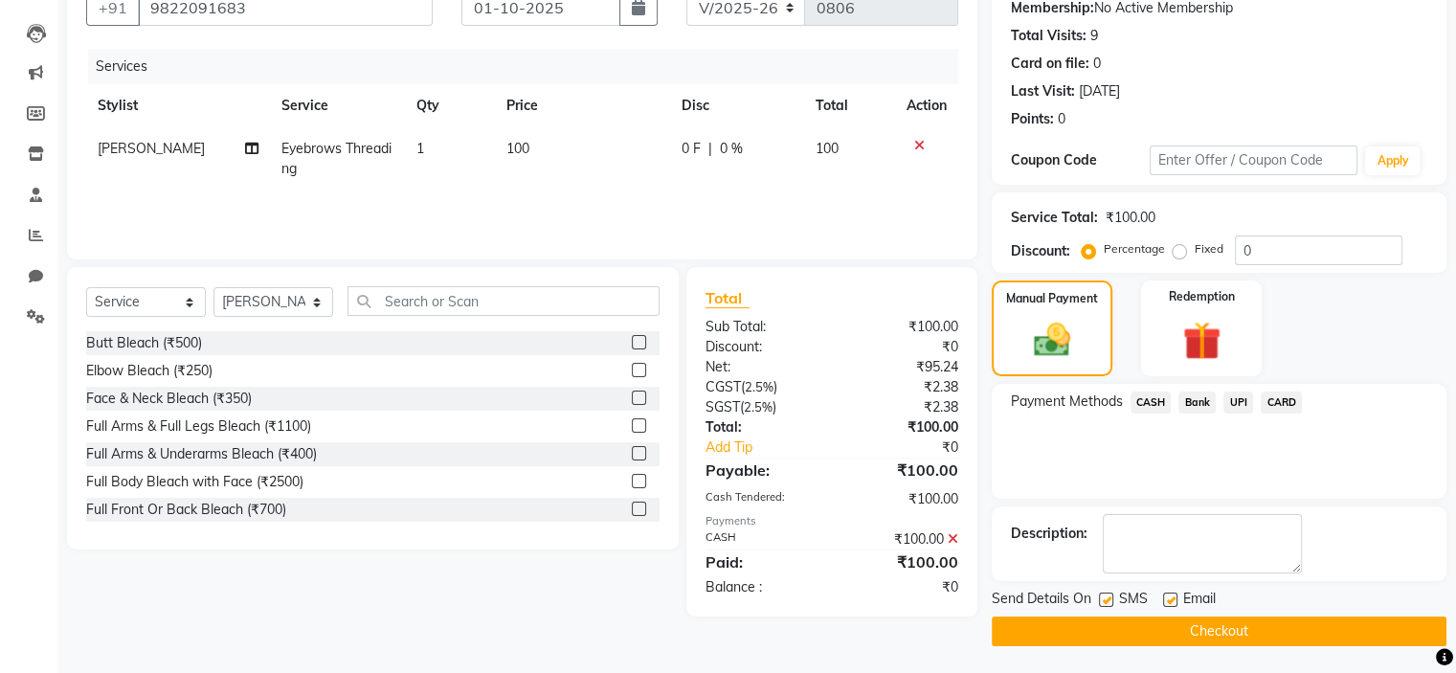
click at [1216, 627] on button "Checkout" at bounding box center [1219, 631] width 455 height 30
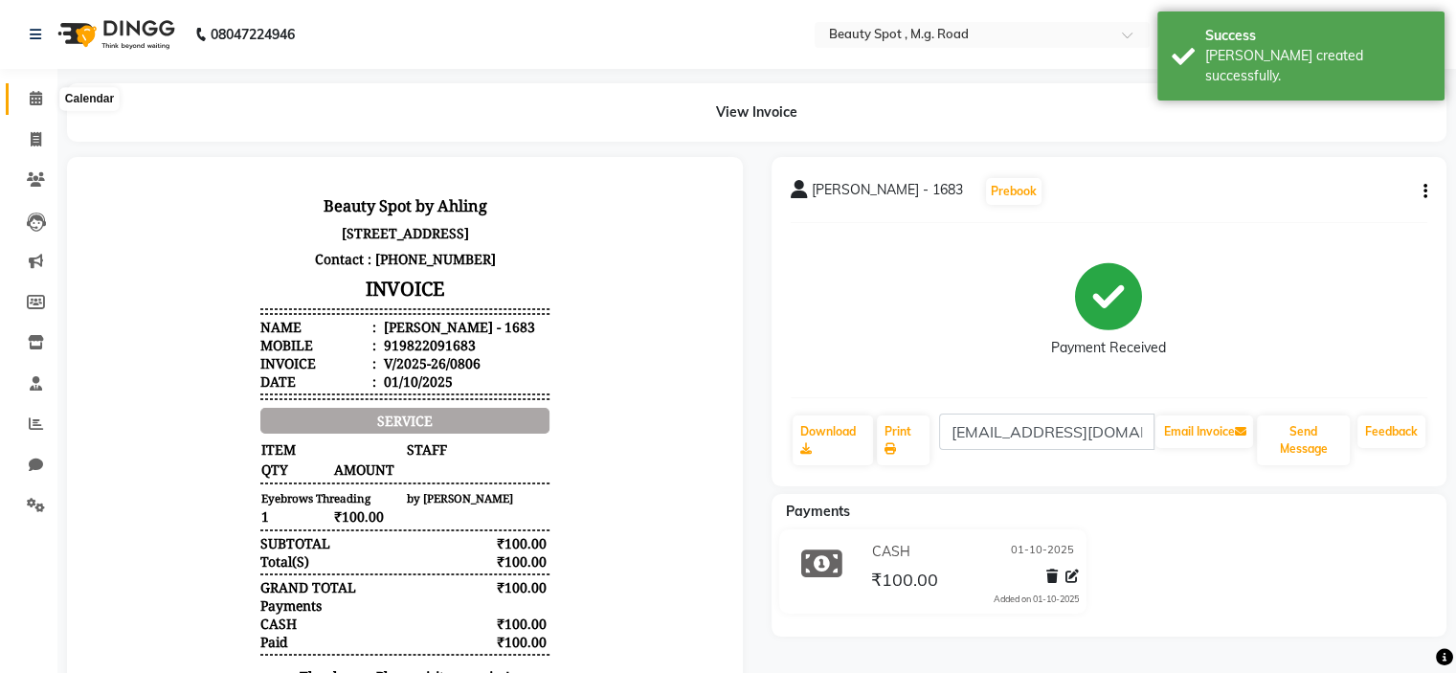
click at [34, 93] on icon at bounding box center [36, 98] width 12 height 14
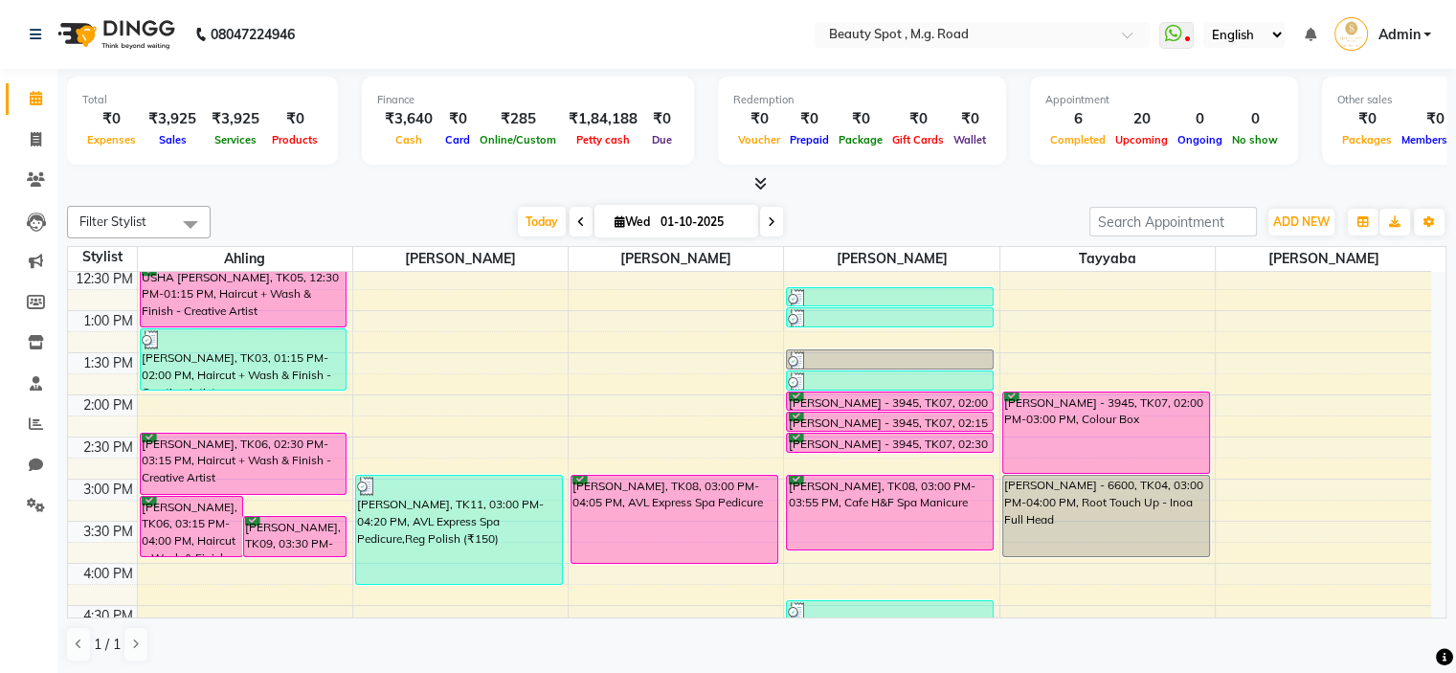
scroll to position [383, 0]
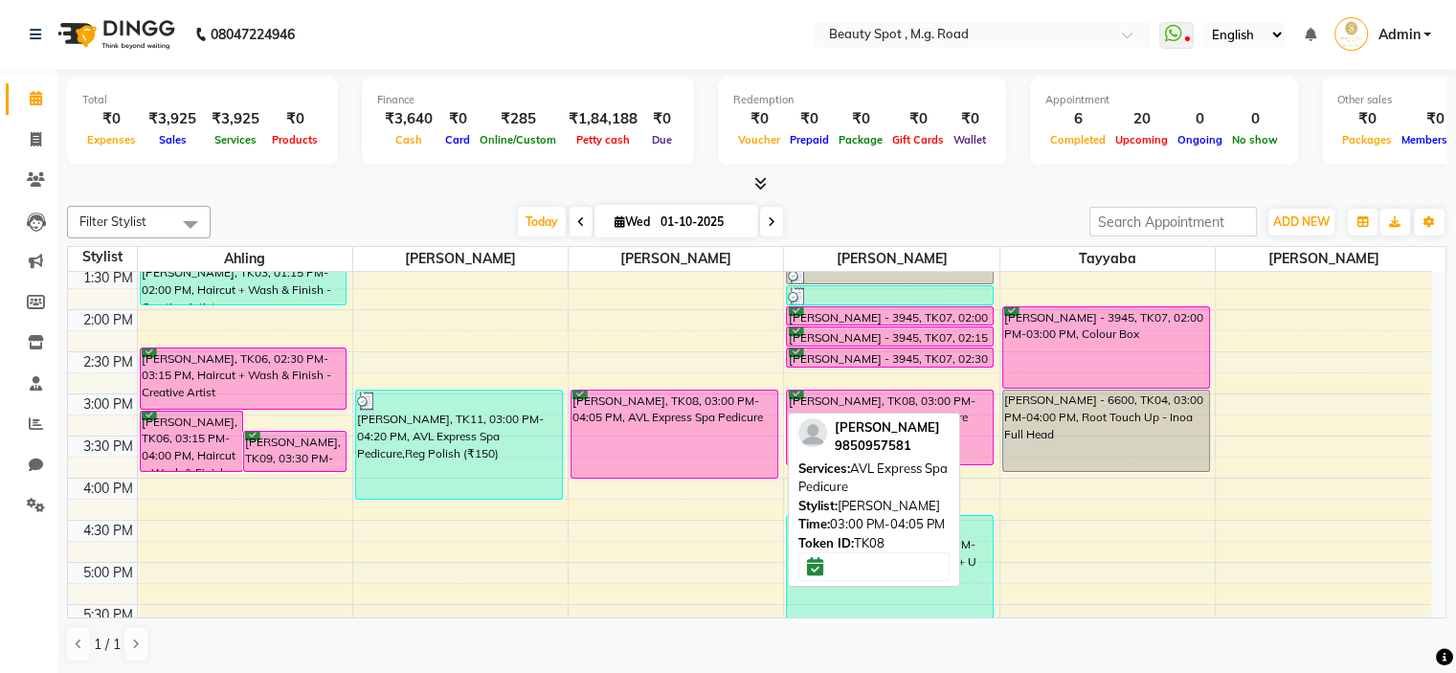
click at [687, 424] on div "[PERSON_NAME], TK08, 03:00 PM-04:05 PM, AVL Express Spa Pedicure" at bounding box center [674, 434] width 206 height 87
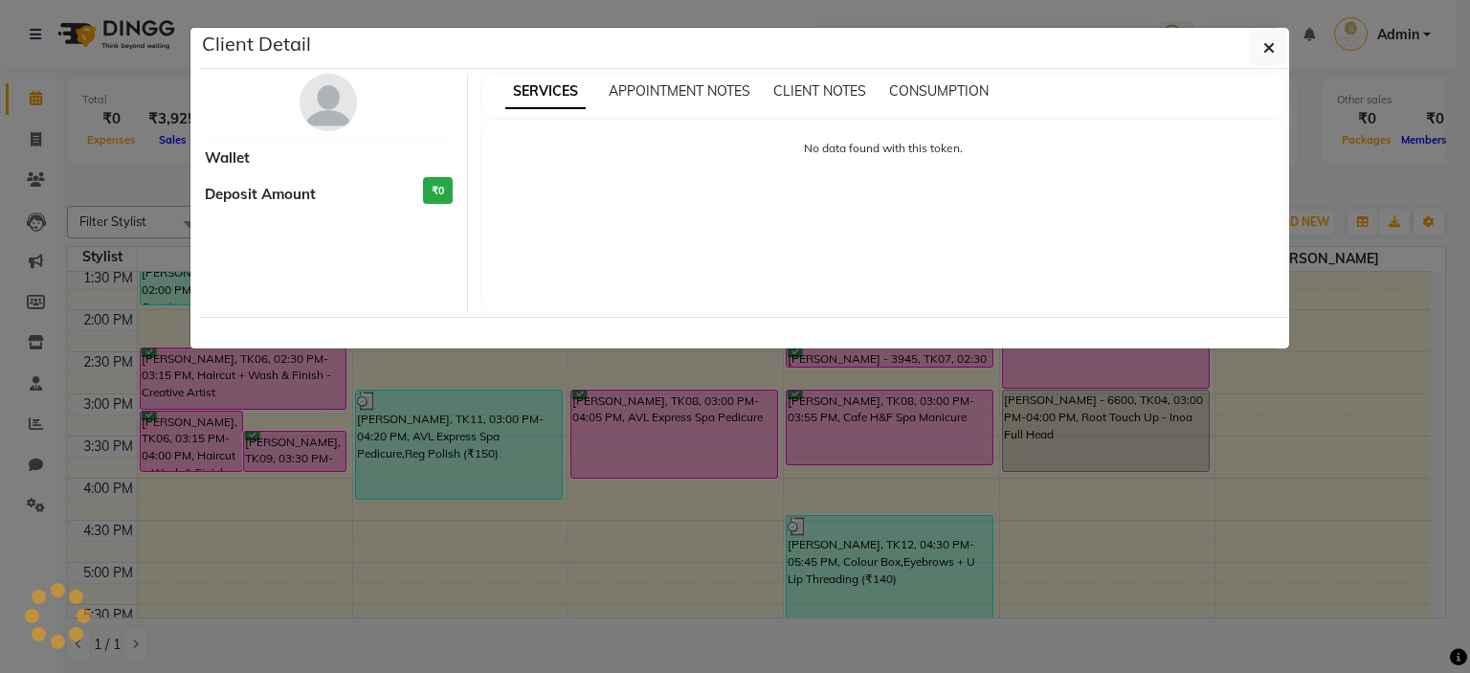
select select "6"
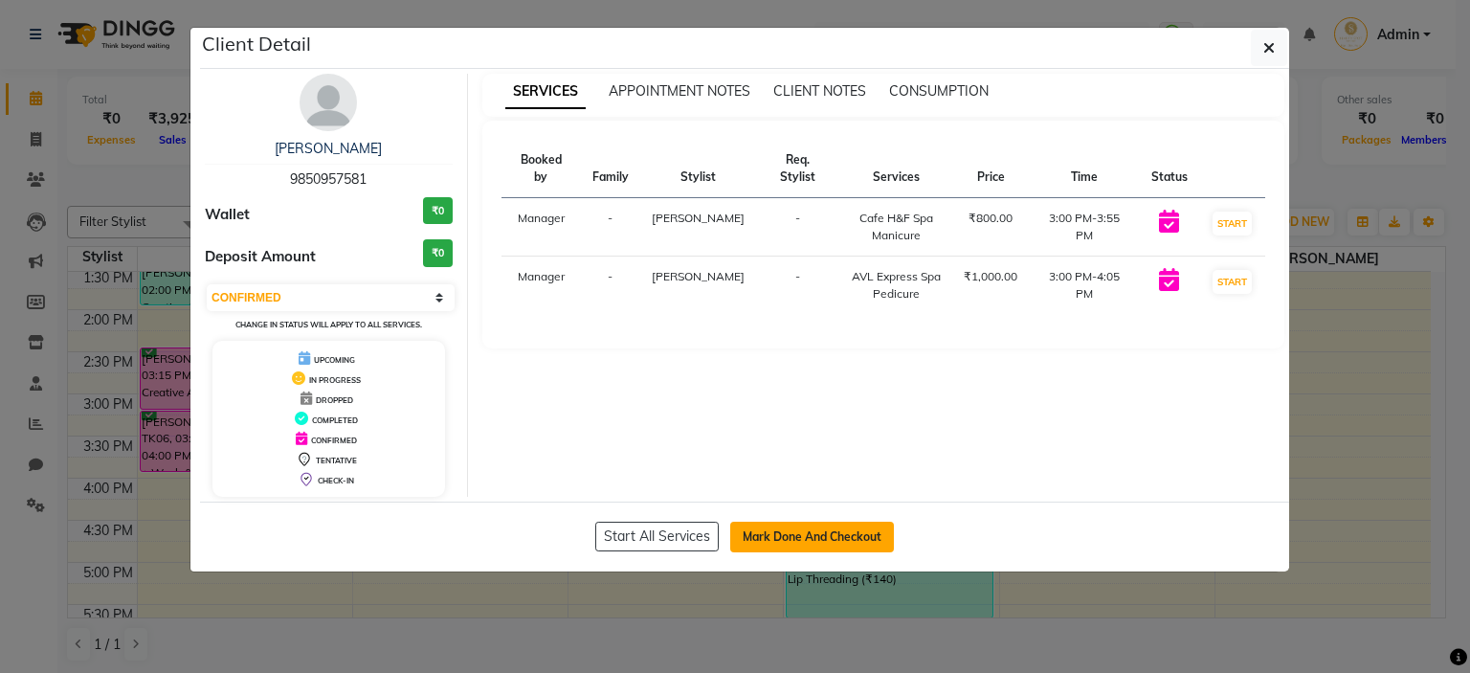
click at [790, 531] on button "Mark Done And Checkout" at bounding box center [812, 537] width 164 height 31
select select "7357"
select select "service"
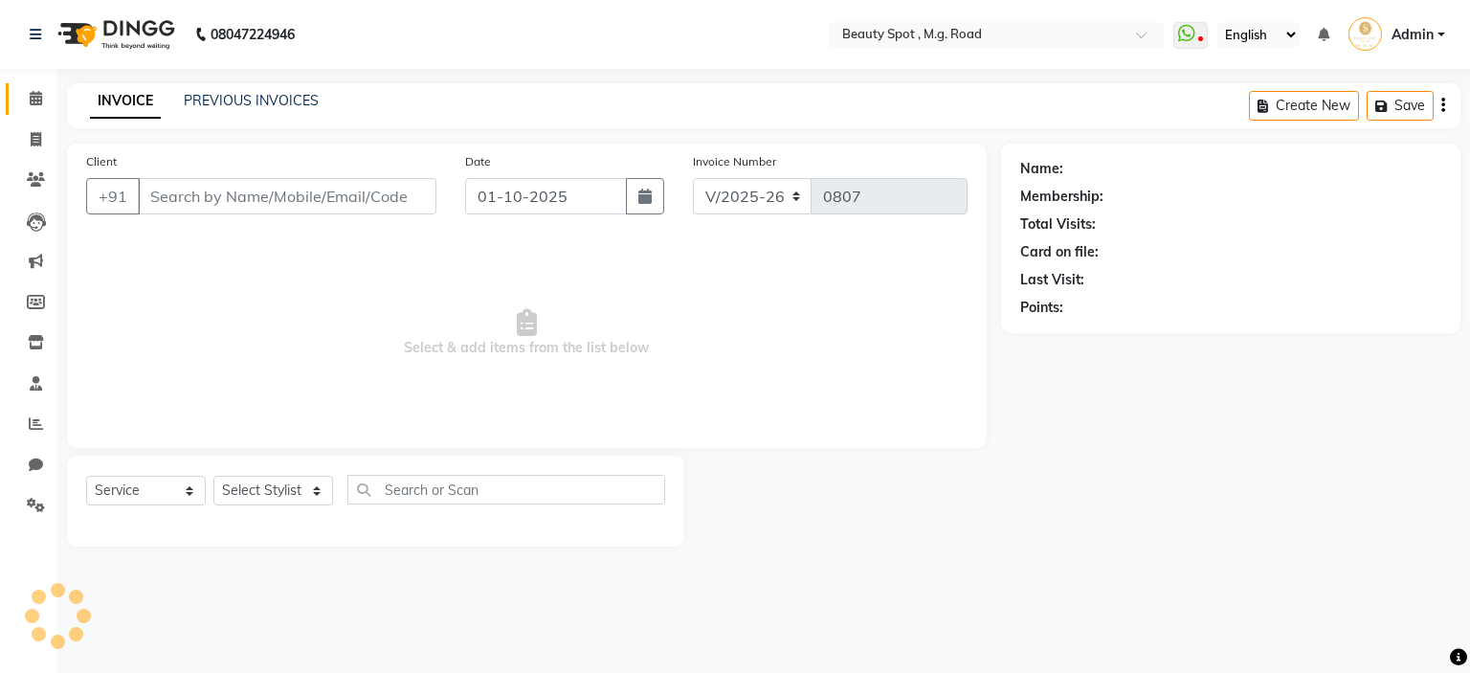
type input "9850957581"
select select "70085"
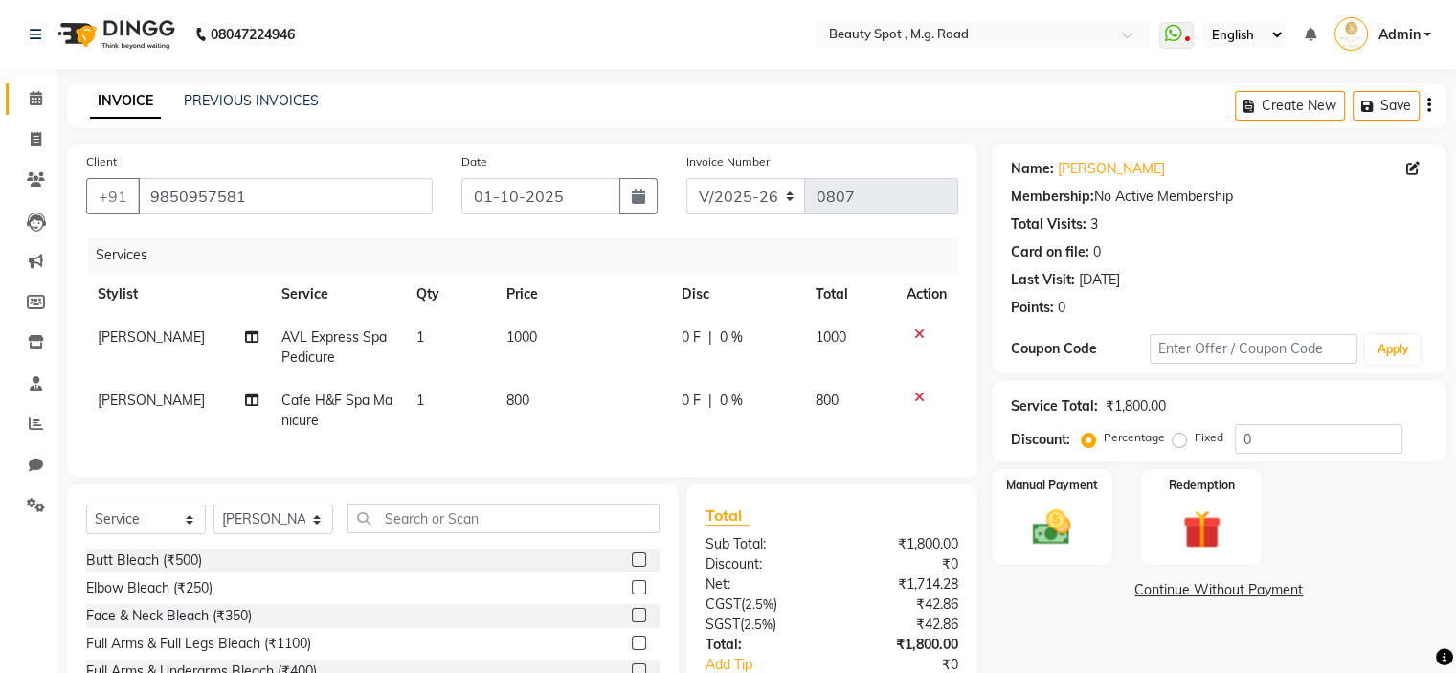
scroll to position [138, 0]
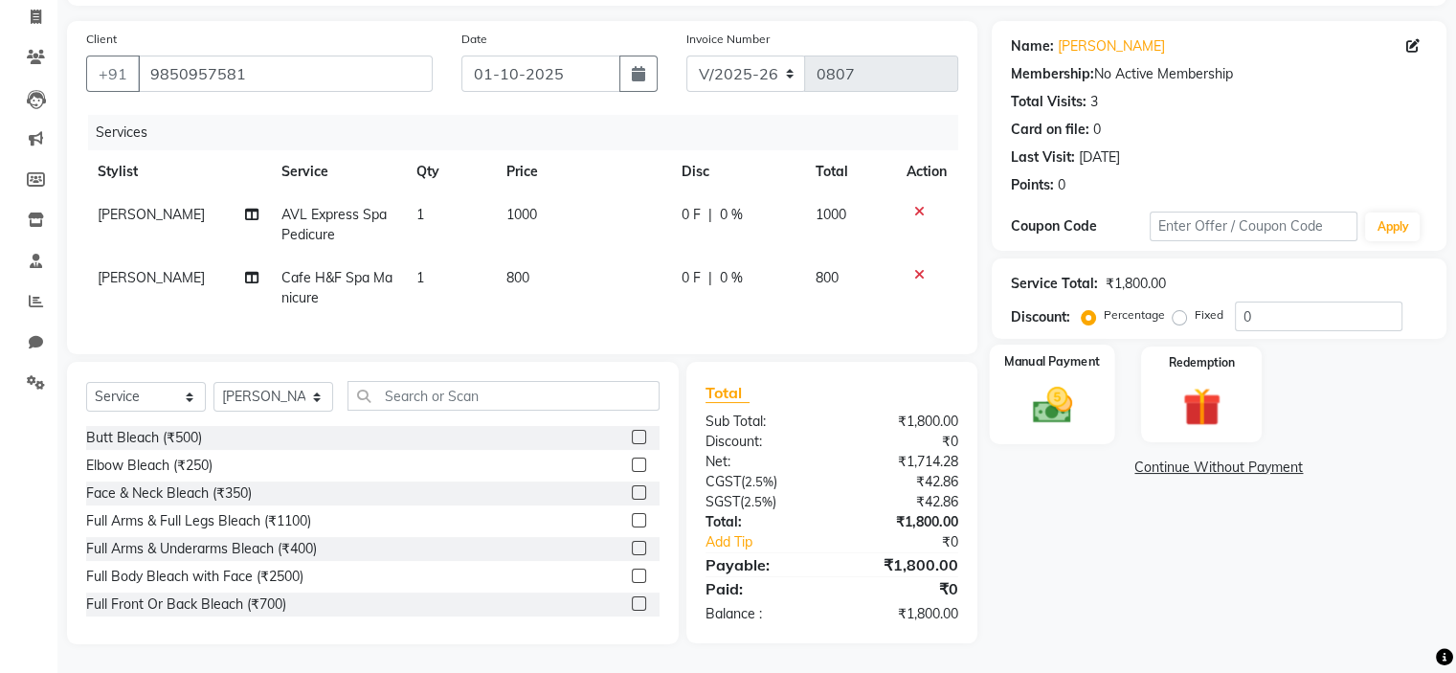
click at [1051, 398] on img at bounding box center [1051, 406] width 64 height 46
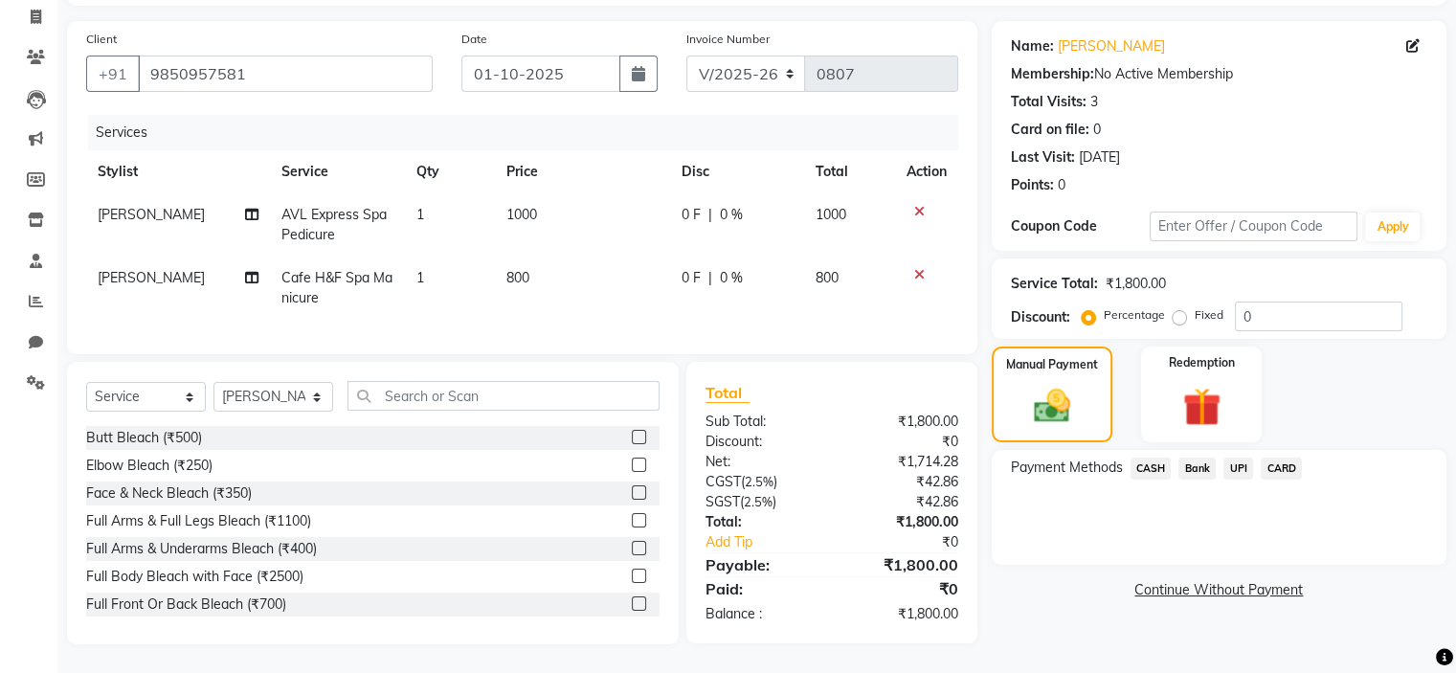
click at [1155, 458] on span "CASH" at bounding box center [1151, 469] width 41 height 22
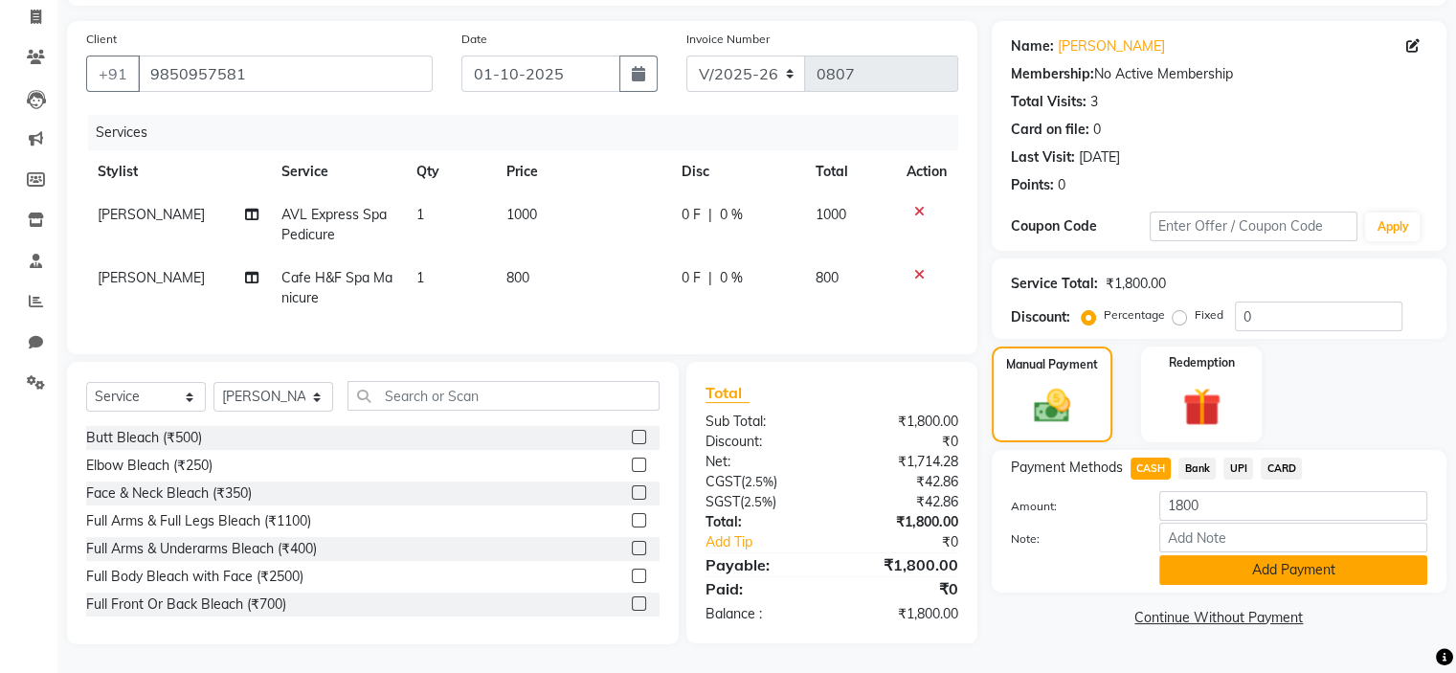
click at [1224, 555] on button "Add Payment" at bounding box center [1293, 570] width 268 height 30
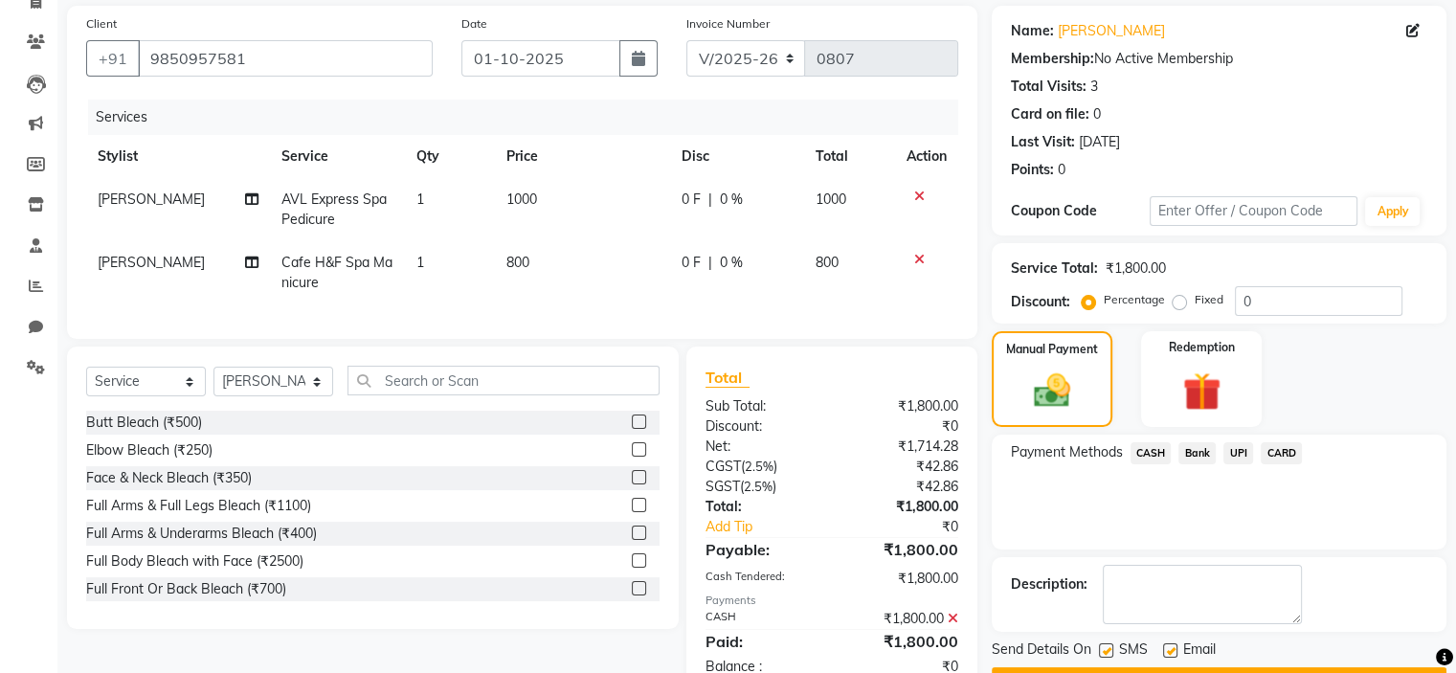
scroll to position [204, 0]
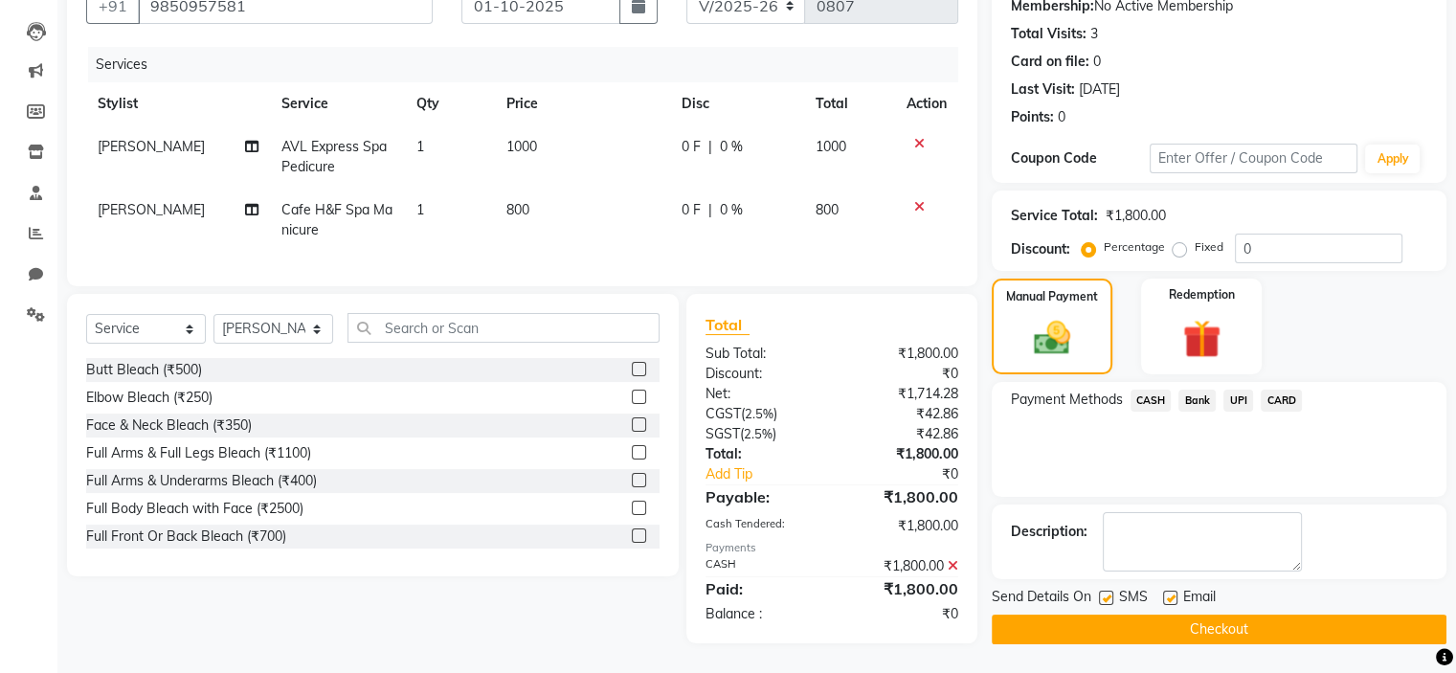
click at [1253, 616] on button "Checkout" at bounding box center [1219, 630] width 455 height 30
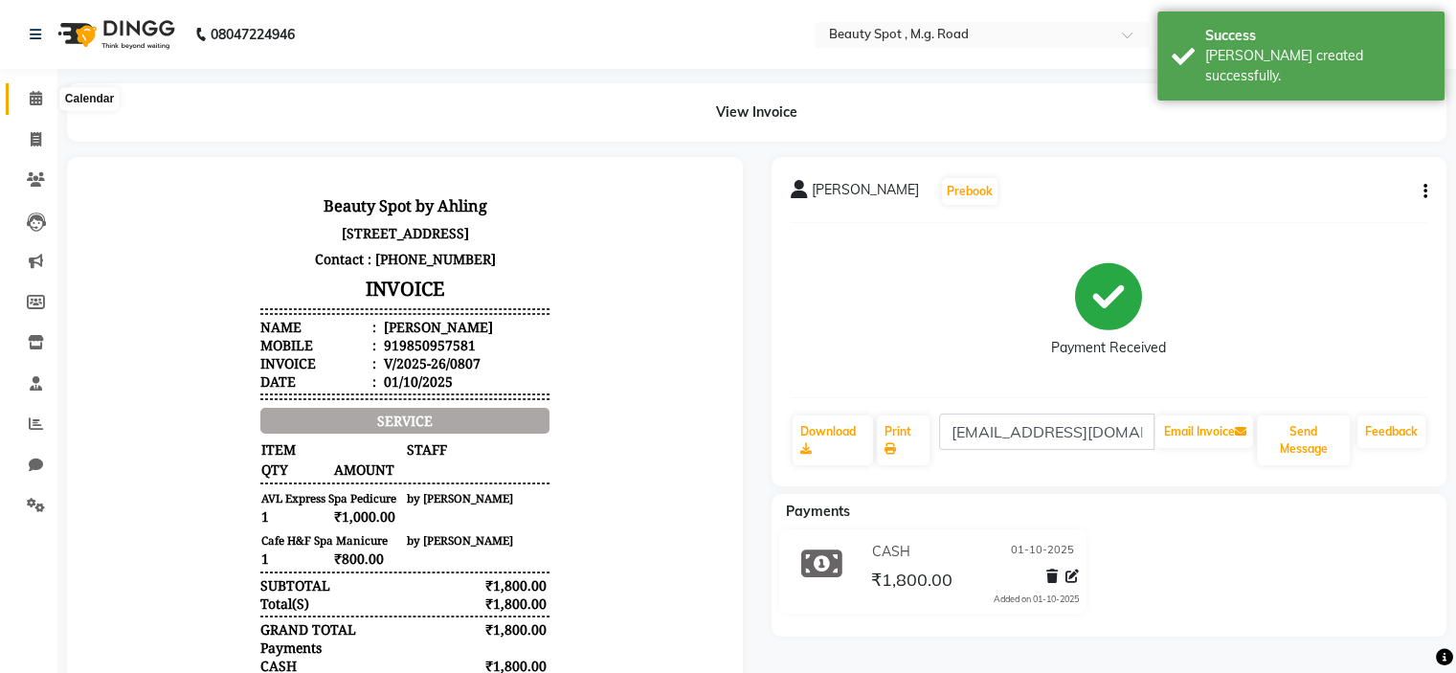
click at [33, 93] on icon at bounding box center [36, 98] width 12 height 14
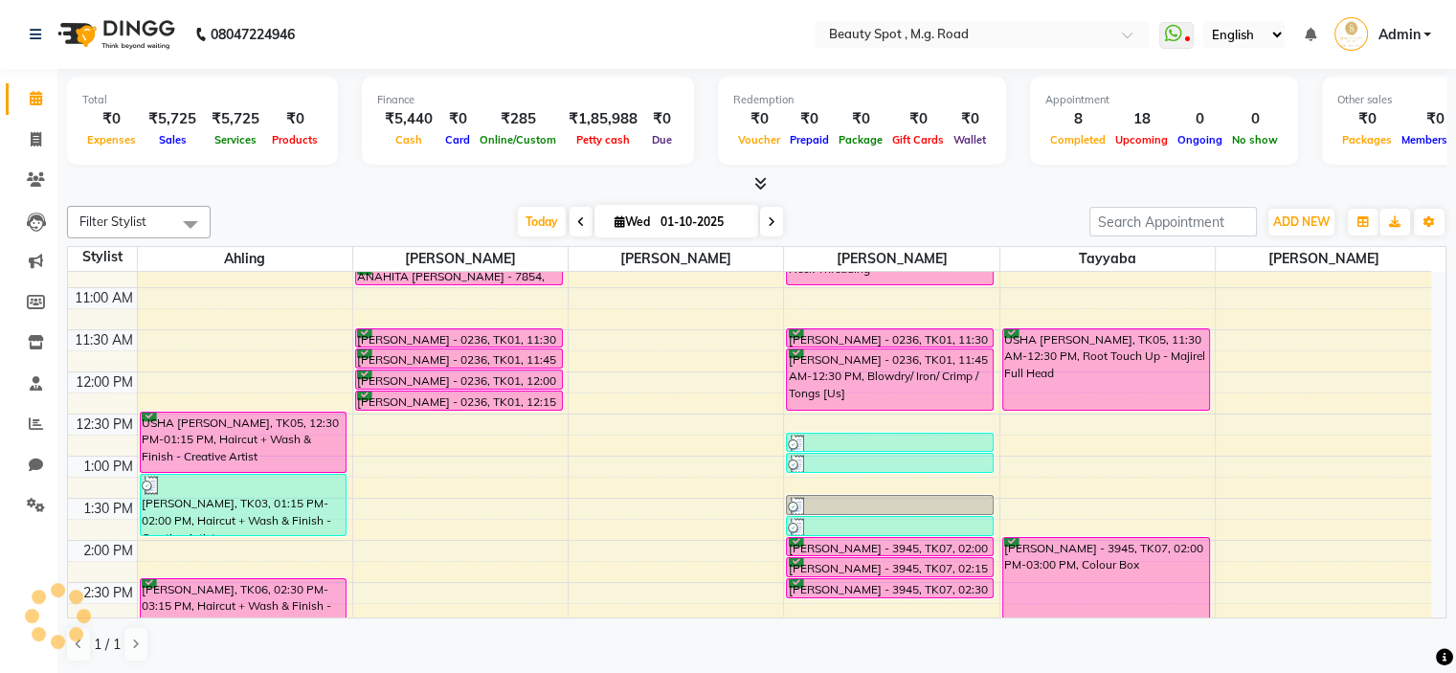
scroll to position [247, 0]
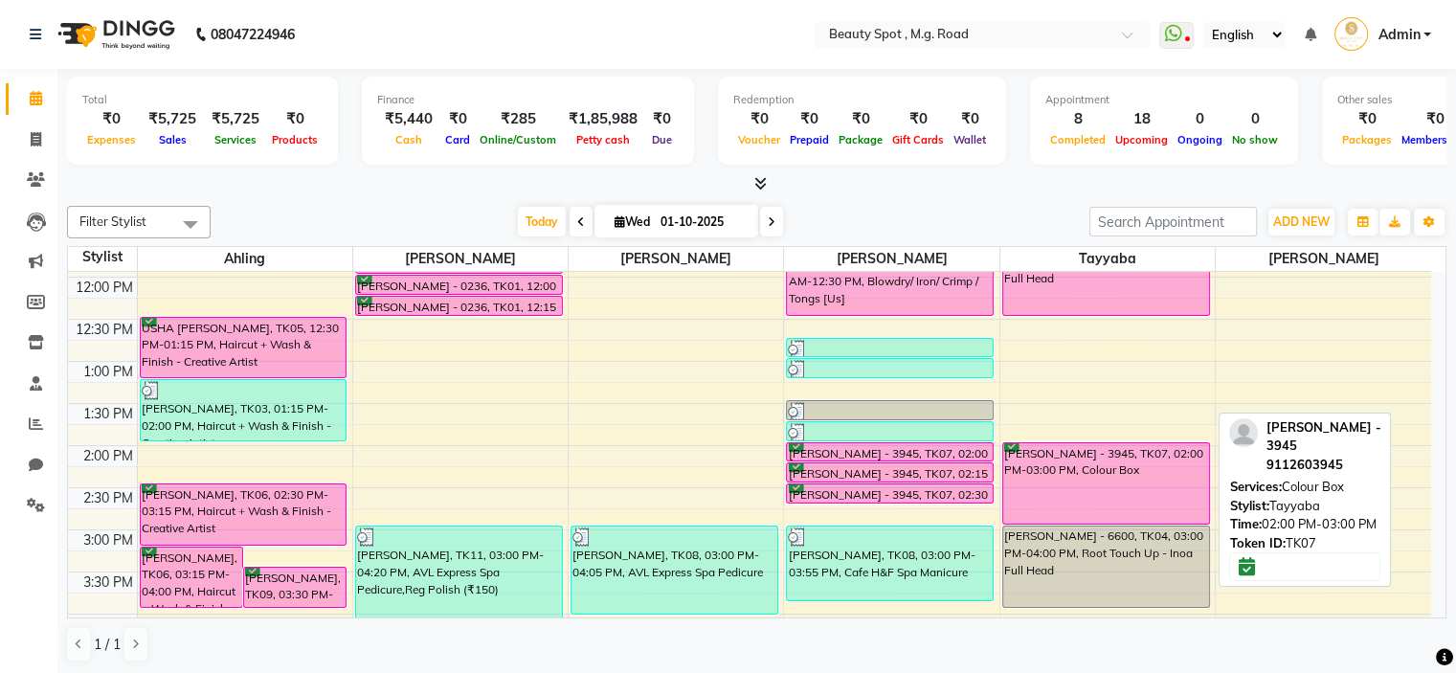
click at [1099, 471] on div "[PERSON_NAME] - 3945, TK07, 02:00 PM-03:00 PM, Colour Box" at bounding box center [1106, 483] width 206 height 80
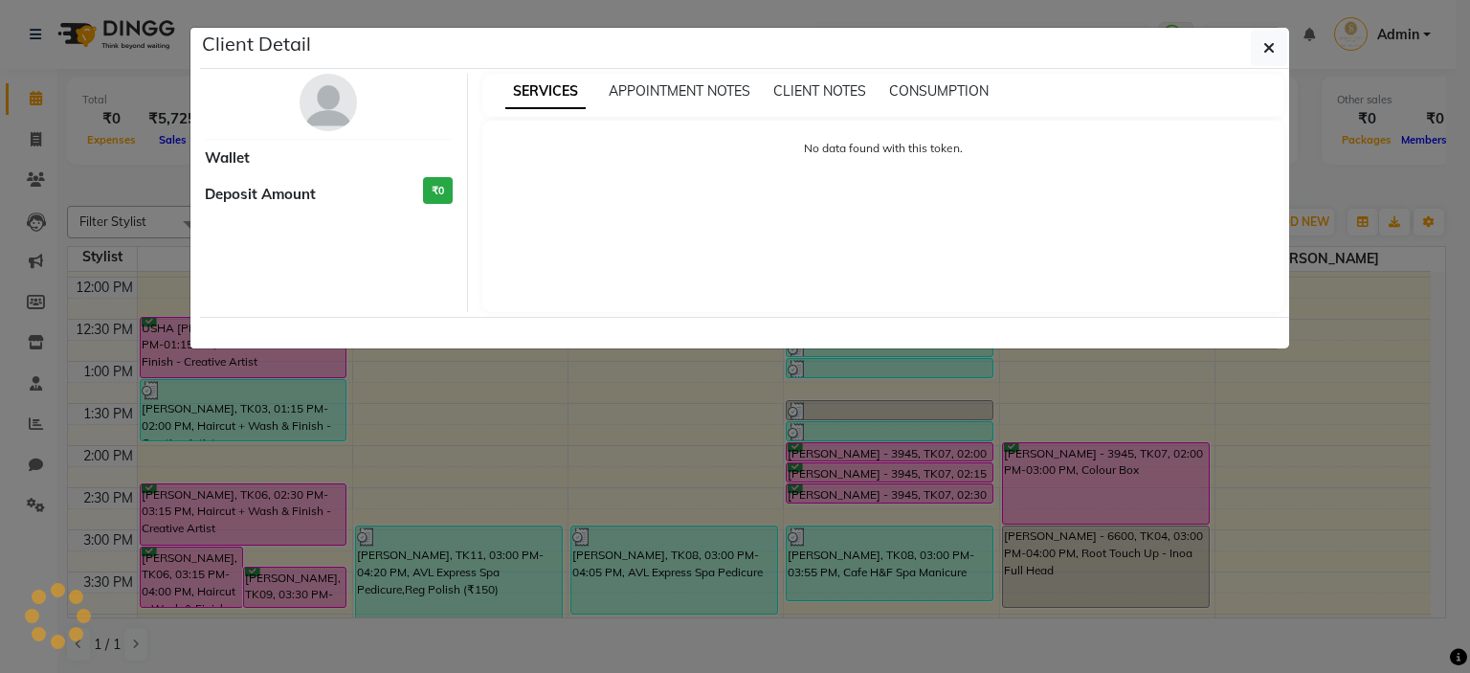
select select "6"
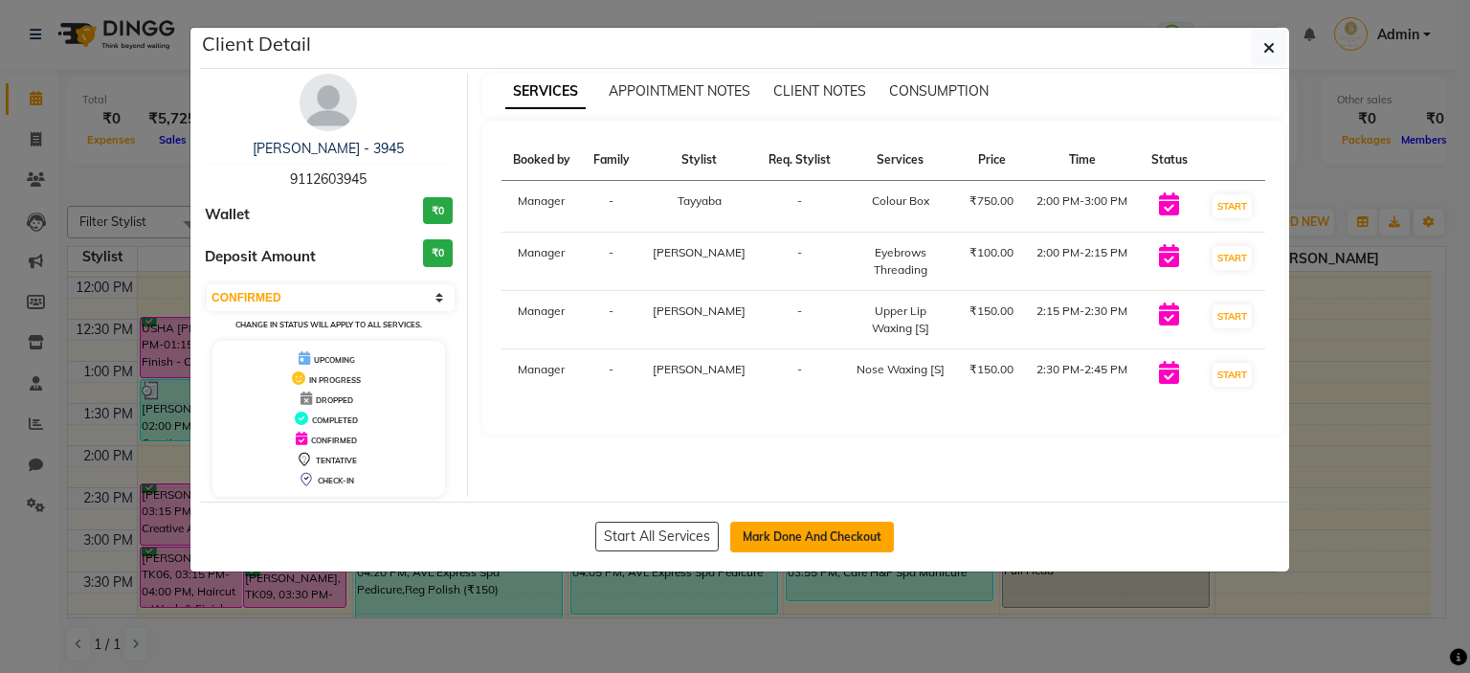
click at [829, 532] on button "Mark Done And Checkout" at bounding box center [812, 537] width 164 height 31
select select "service"
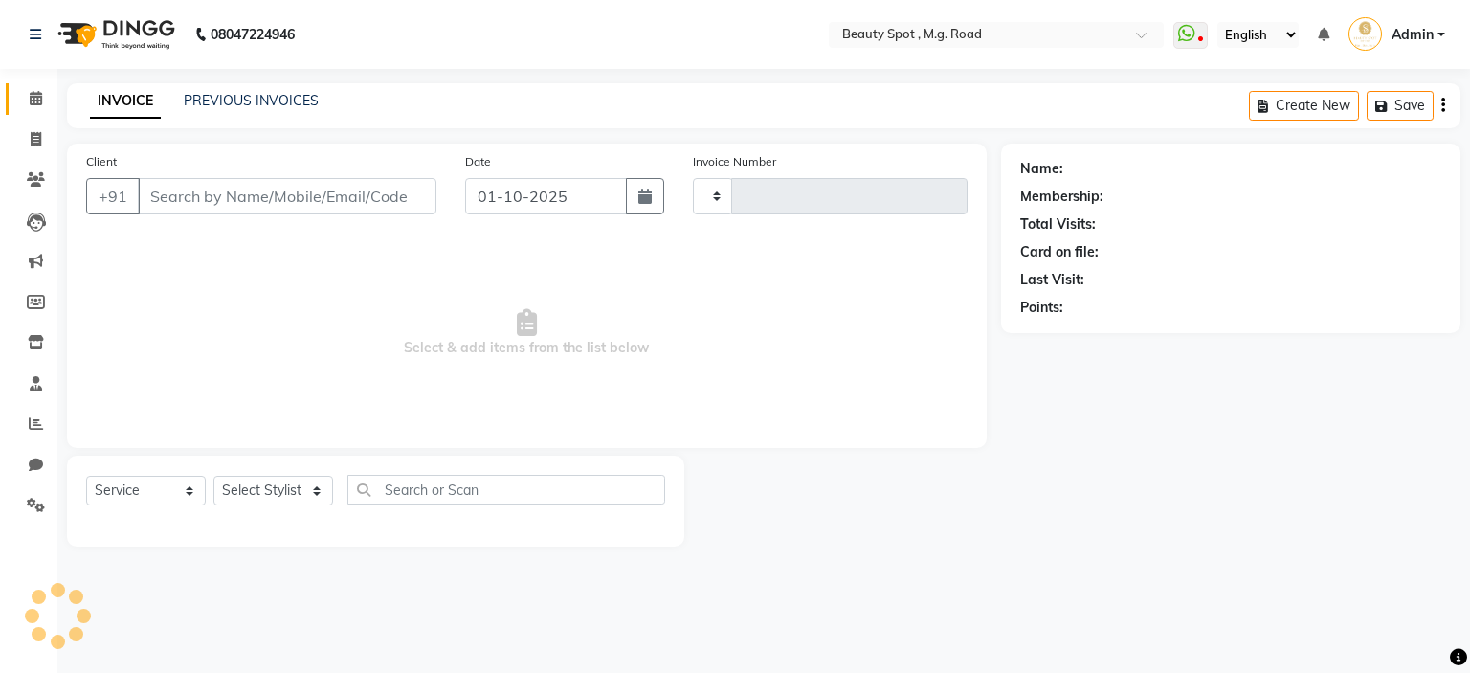
type input "0808"
select select "7357"
type input "9112603945"
select select "70086"
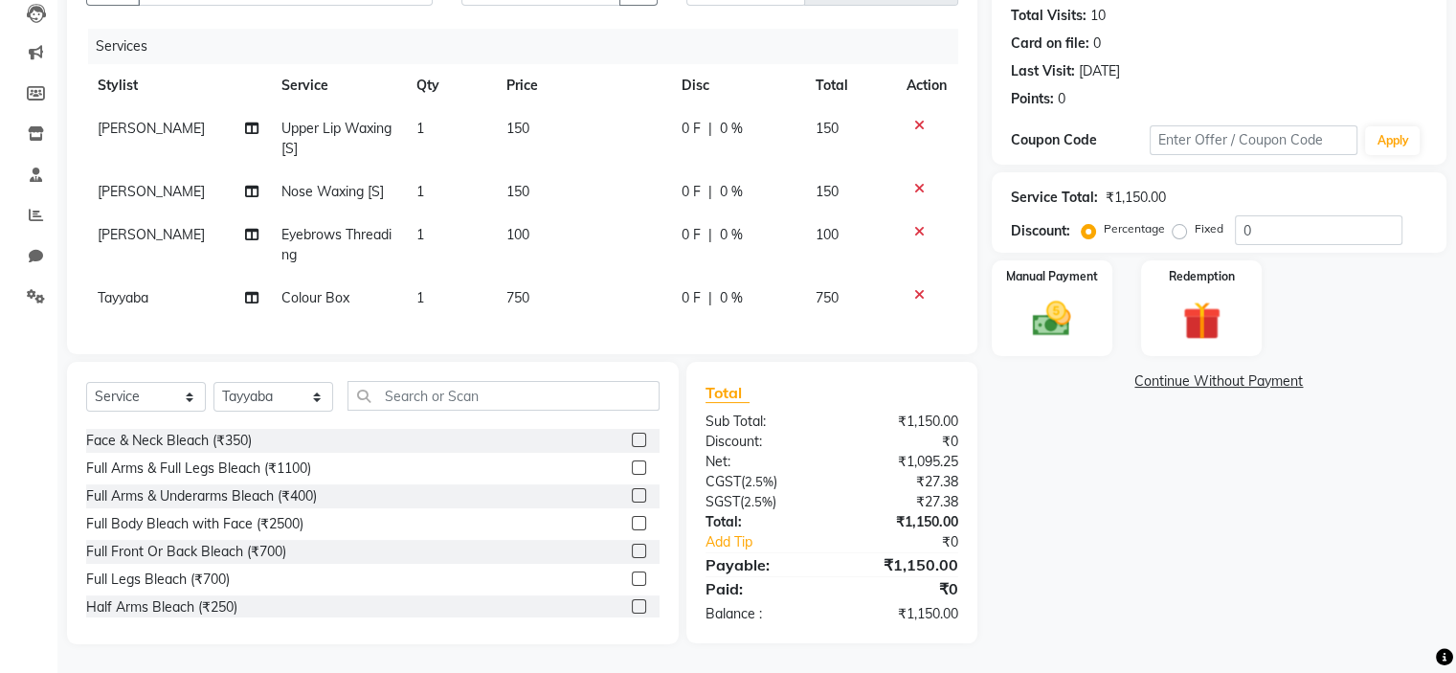
scroll to position [96, 0]
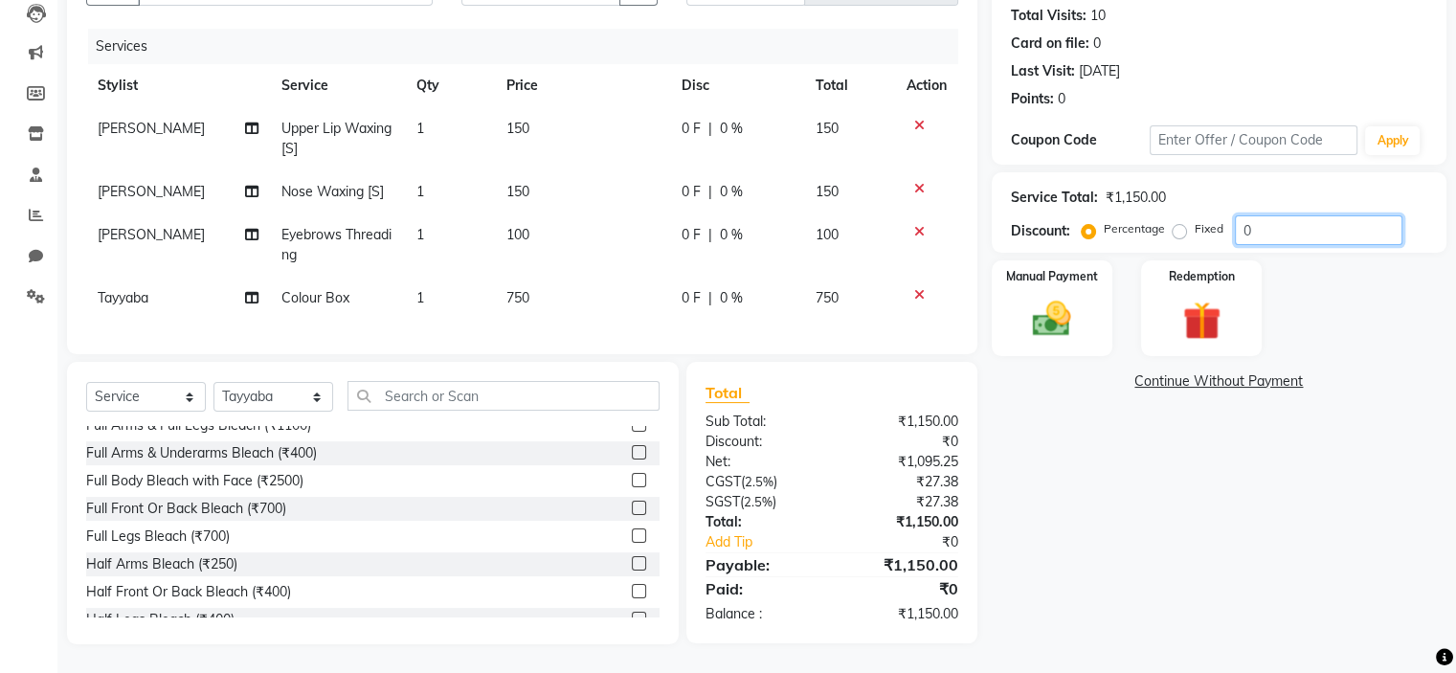
click at [1293, 216] on input "0" at bounding box center [1319, 230] width 168 height 30
type input "1"
type input "0"
type input "10"
click at [1187, 454] on div "Name: [PERSON_NAME] - 3945 Membership: No Active Membership Total Visits: 10 Ca…" at bounding box center [1226, 289] width 469 height 709
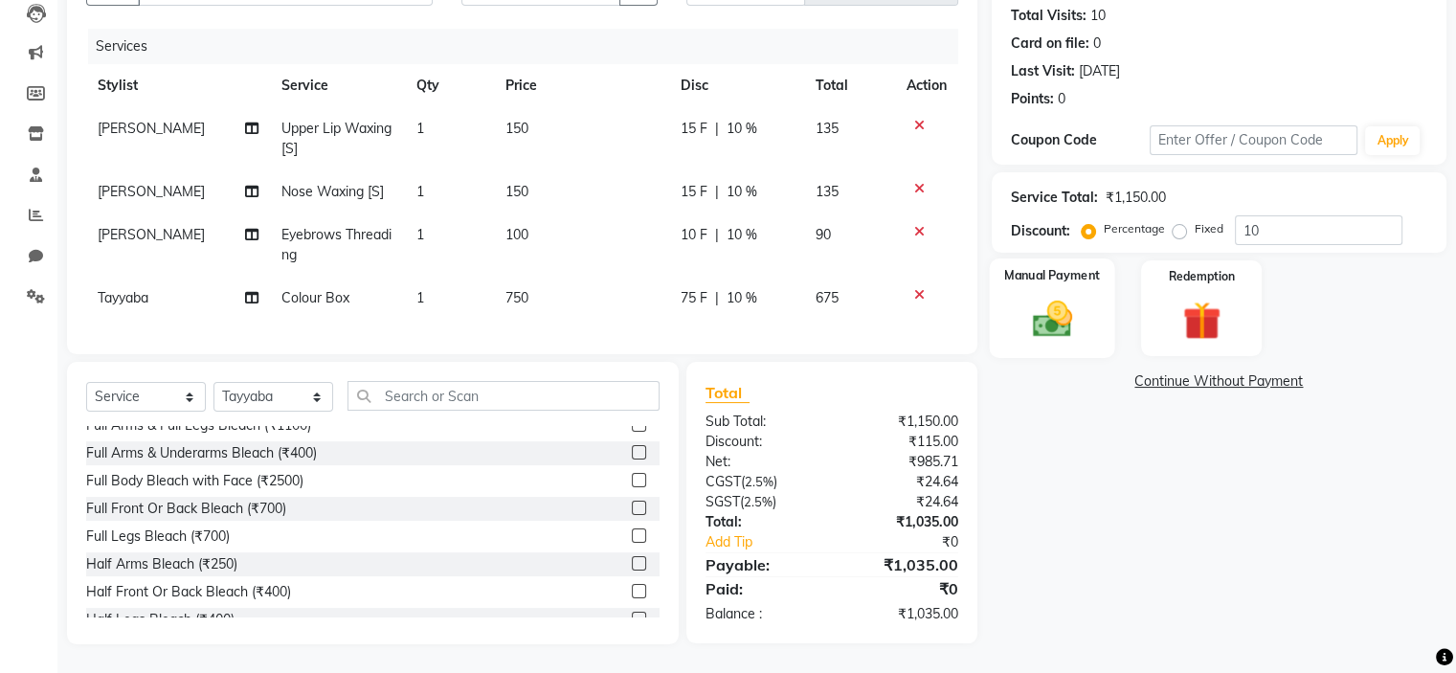
click at [1045, 297] on img at bounding box center [1051, 320] width 64 height 46
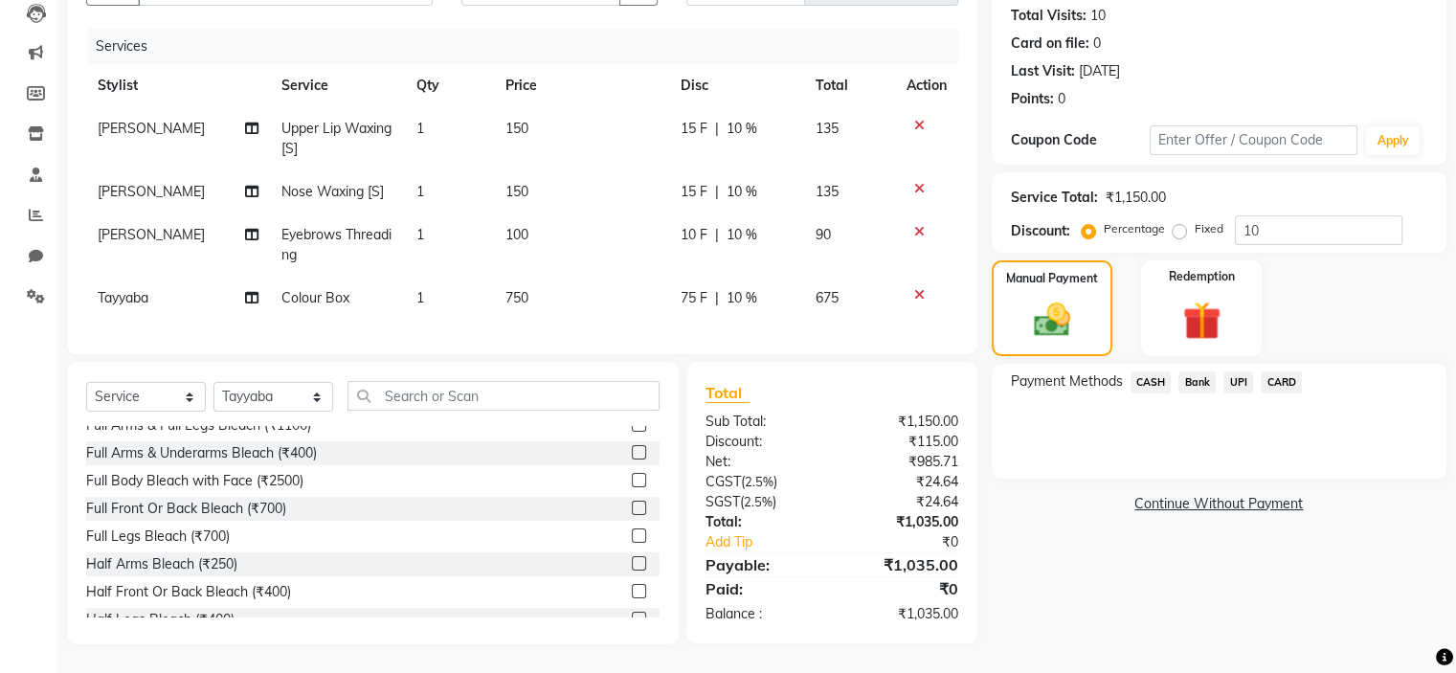
click at [1153, 371] on span "CASH" at bounding box center [1151, 382] width 41 height 22
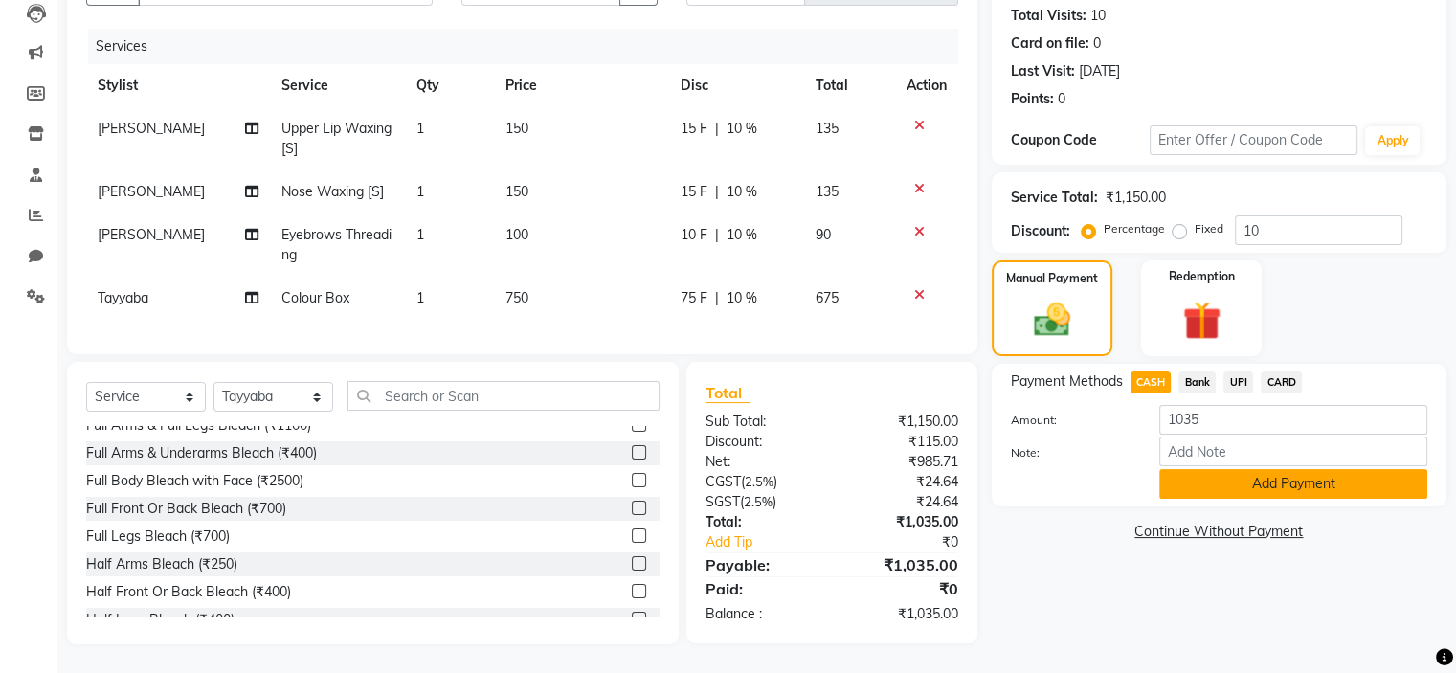
click at [1233, 474] on button "Add Payment" at bounding box center [1293, 484] width 268 height 30
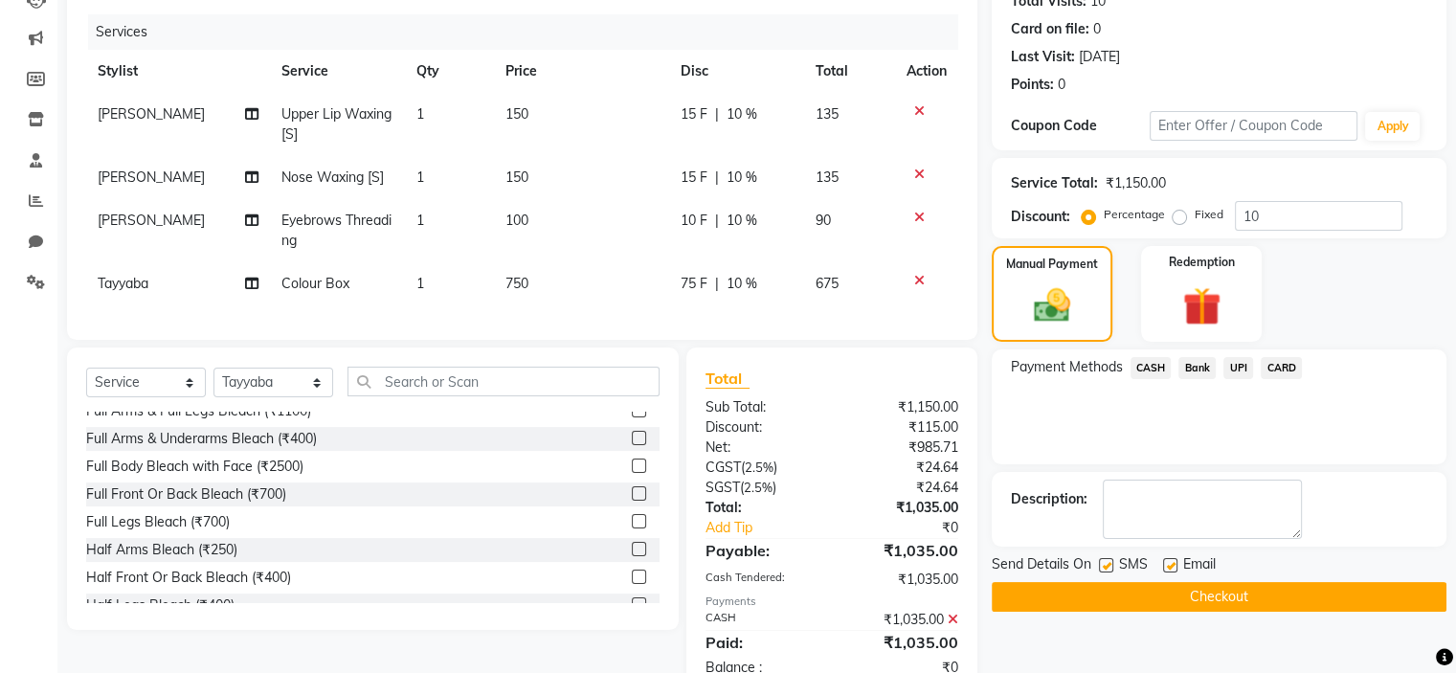
click at [1216, 589] on button "Checkout" at bounding box center [1219, 597] width 455 height 30
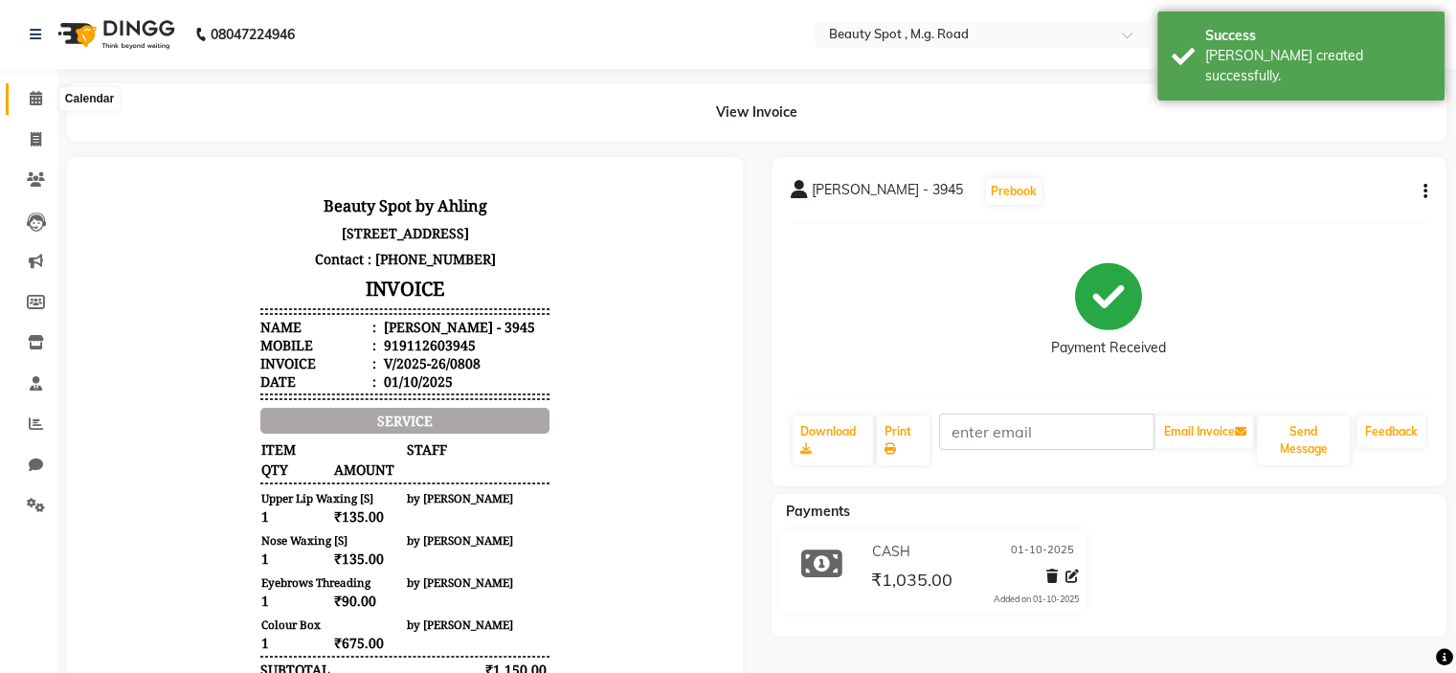
click at [31, 95] on icon at bounding box center [36, 98] width 12 height 14
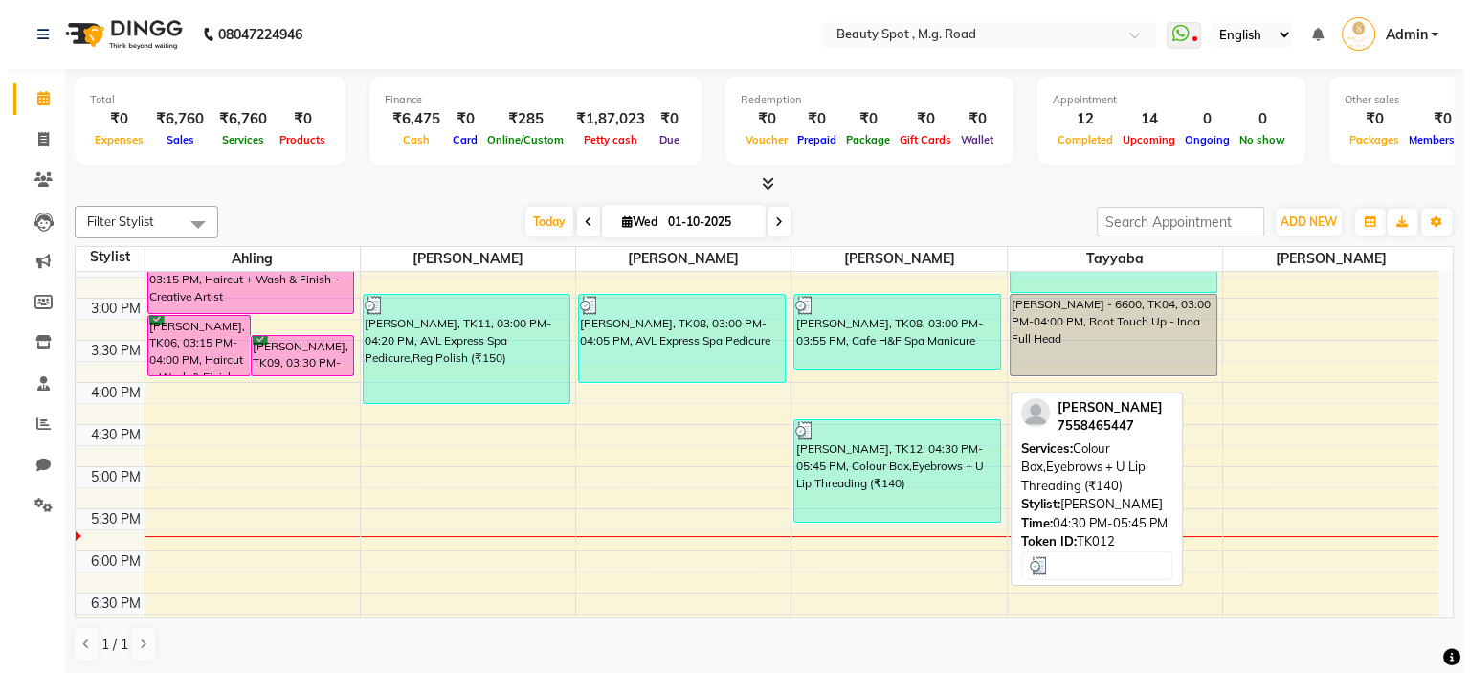
scroll to position [191, 0]
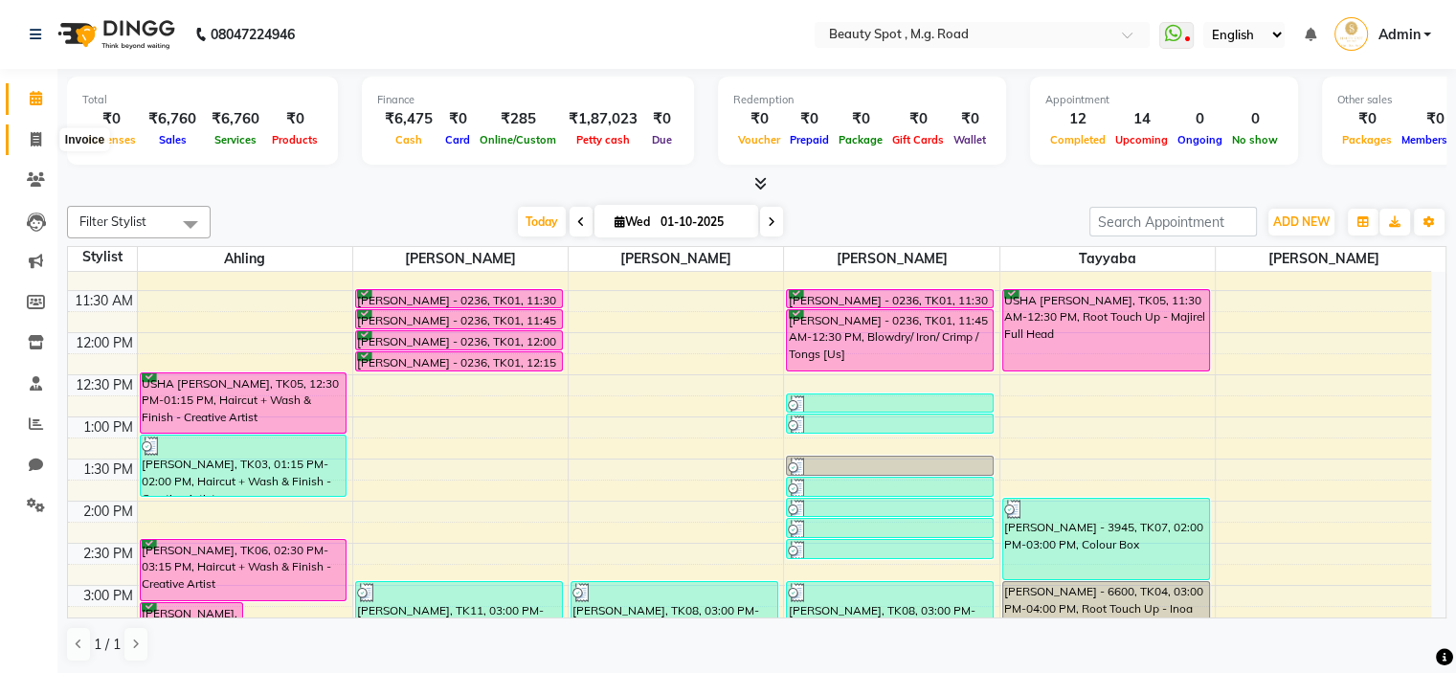
click at [36, 137] on icon at bounding box center [36, 139] width 11 height 14
select select "7357"
select select "service"
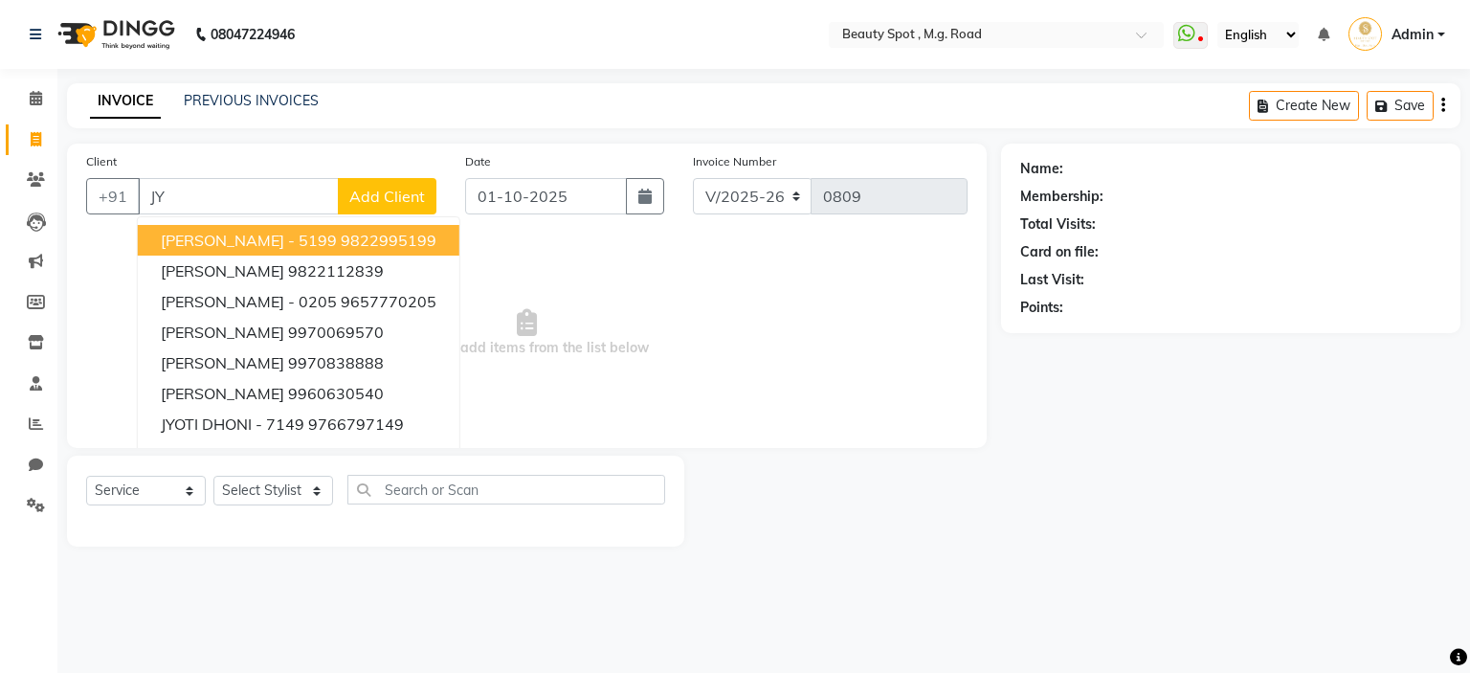
type input "J"
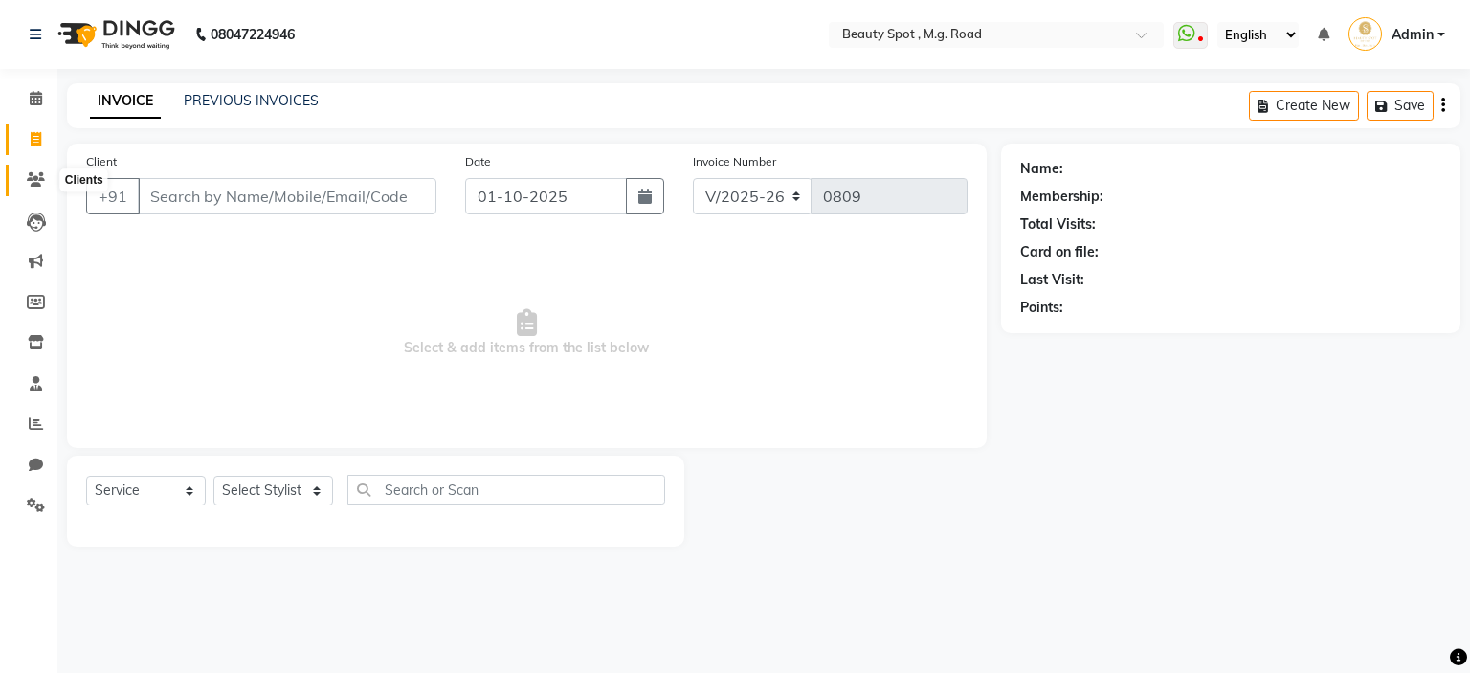
click at [32, 171] on span at bounding box center [36, 180] width 34 height 22
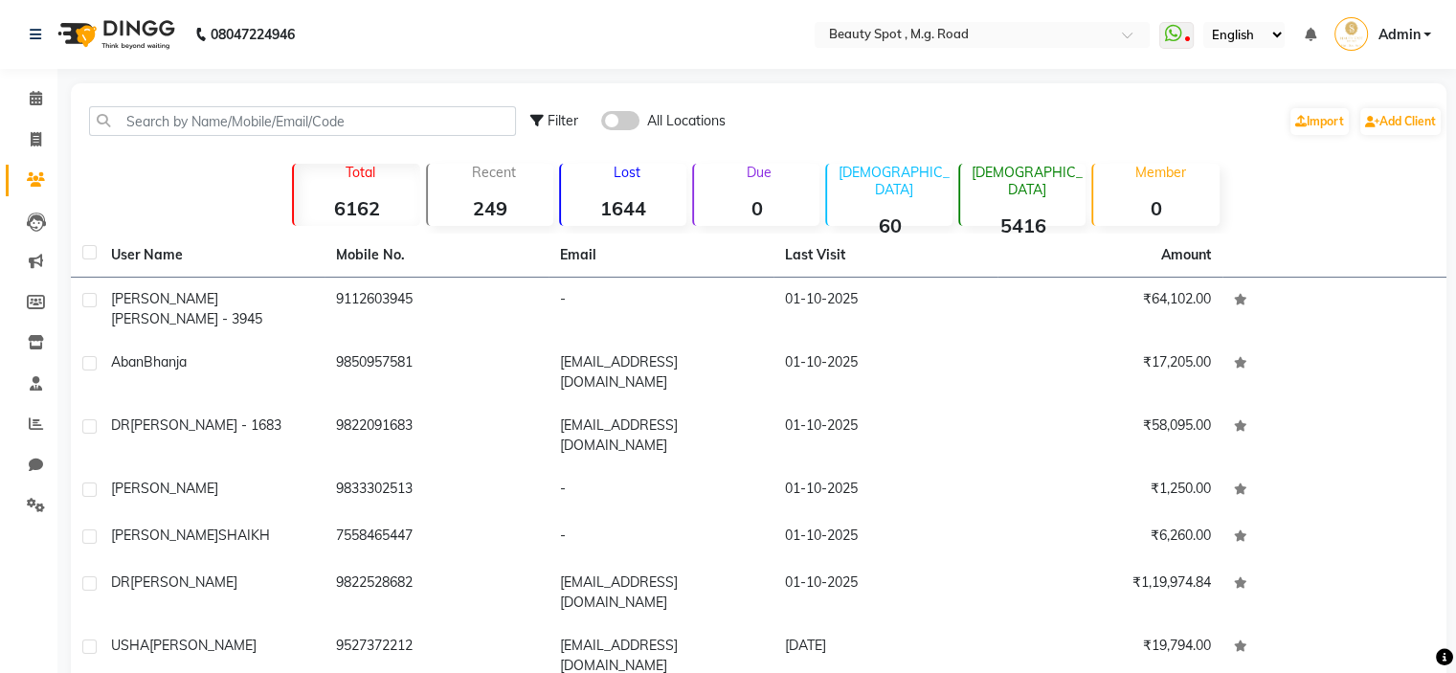
click at [620, 116] on span at bounding box center [620, 120] width 38 height 19
click at [601, 123] on input "checkbox" at bounding box center [601, 123] width 0 height 0
click at [1392, 123] on link "Add Client" at bounding box center [1400, 121] width 80 height 27
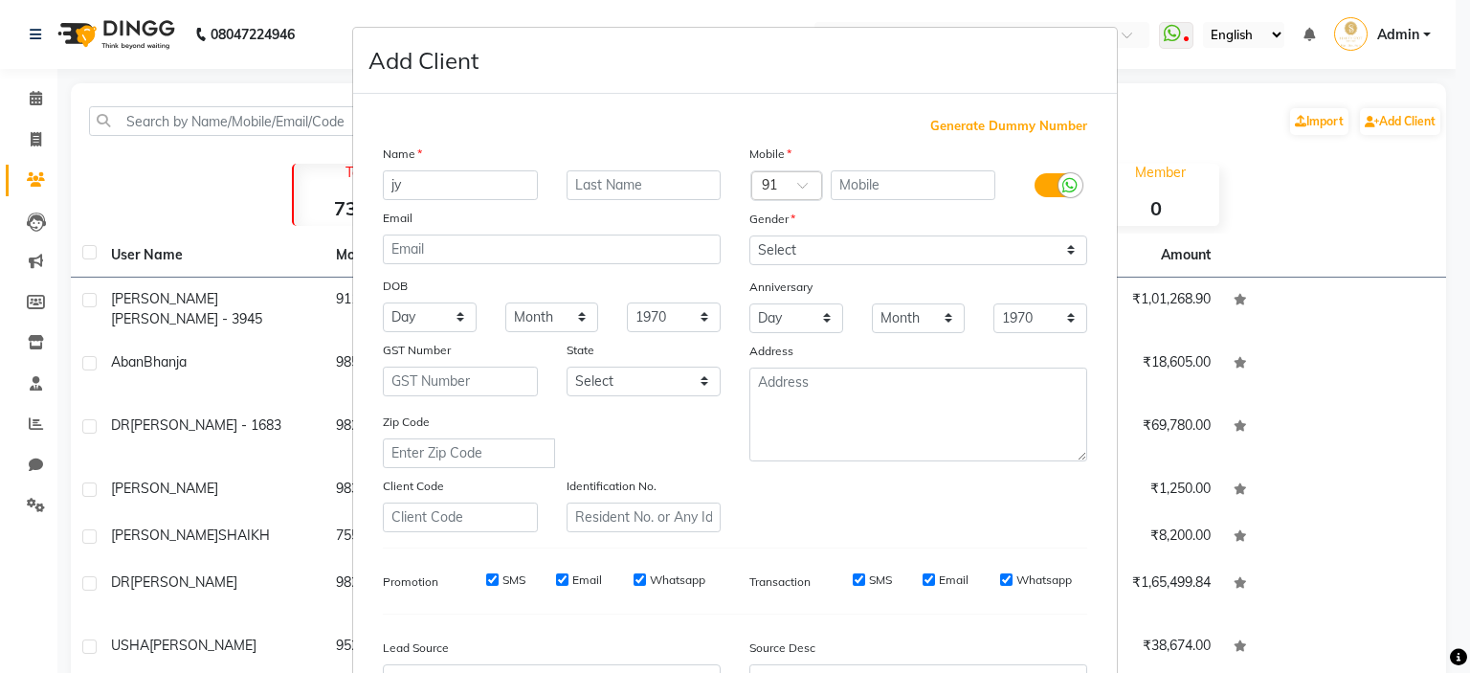
type input "j"
type input "[PERSON_NAME] [GEOGRAPHIC_DATA]"
click at [834, 183] on input "text" at bounding box center [914, 185] width 166 height 30
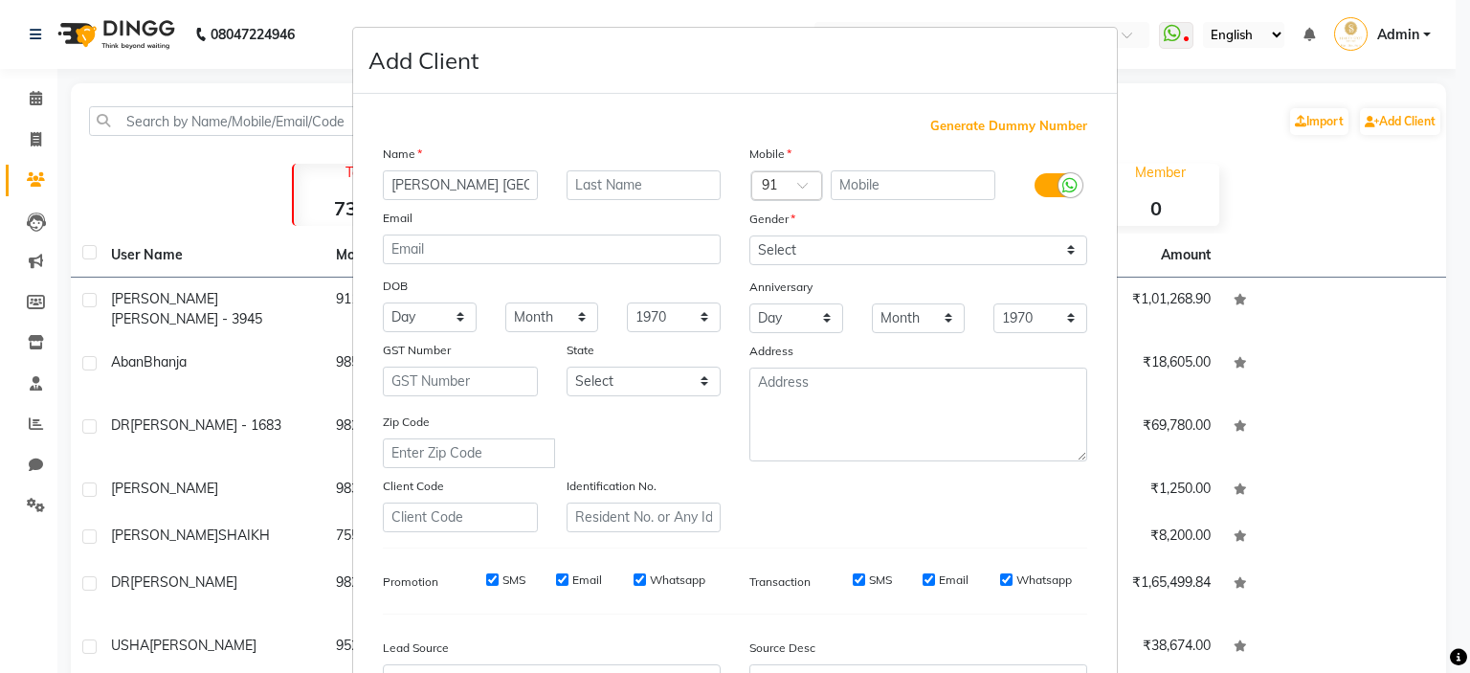
click at [797, 188] on span at bounding box center [809, 191] width 24 height 20
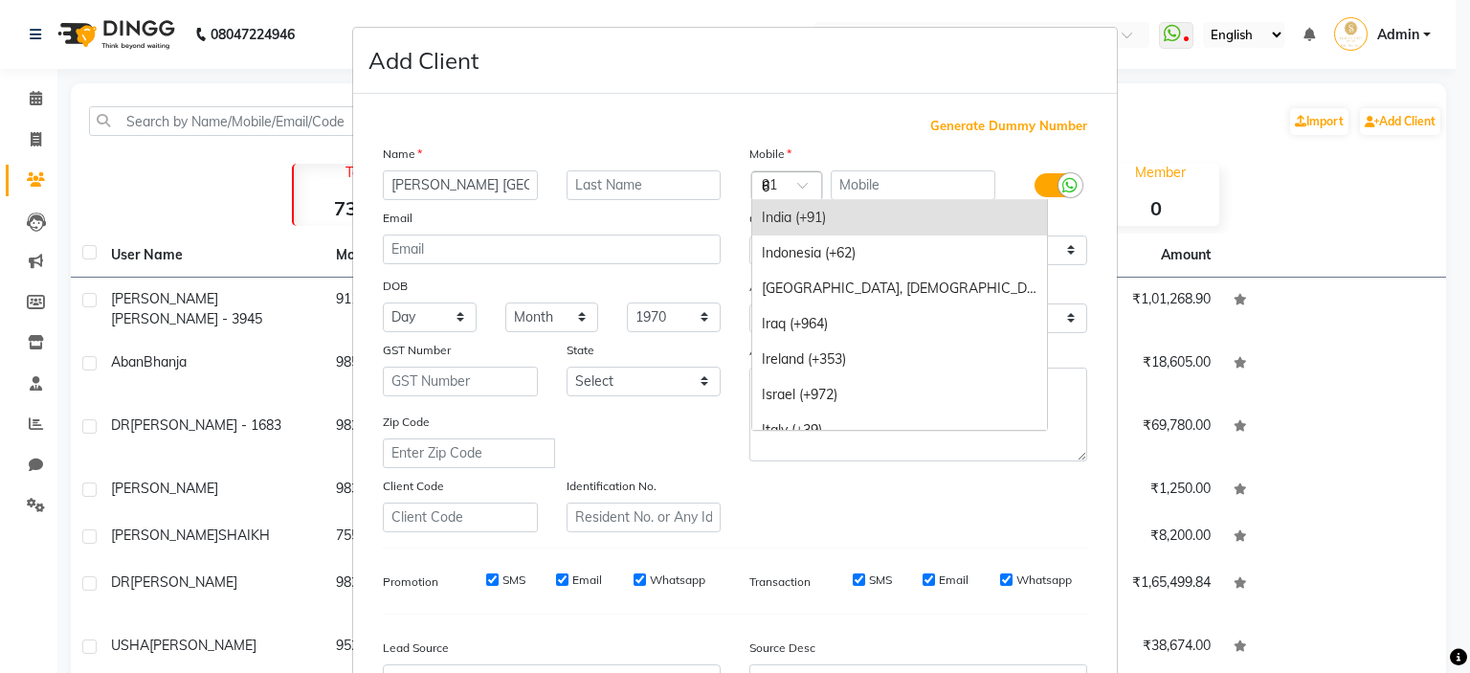
scroll to position [2604, 0]
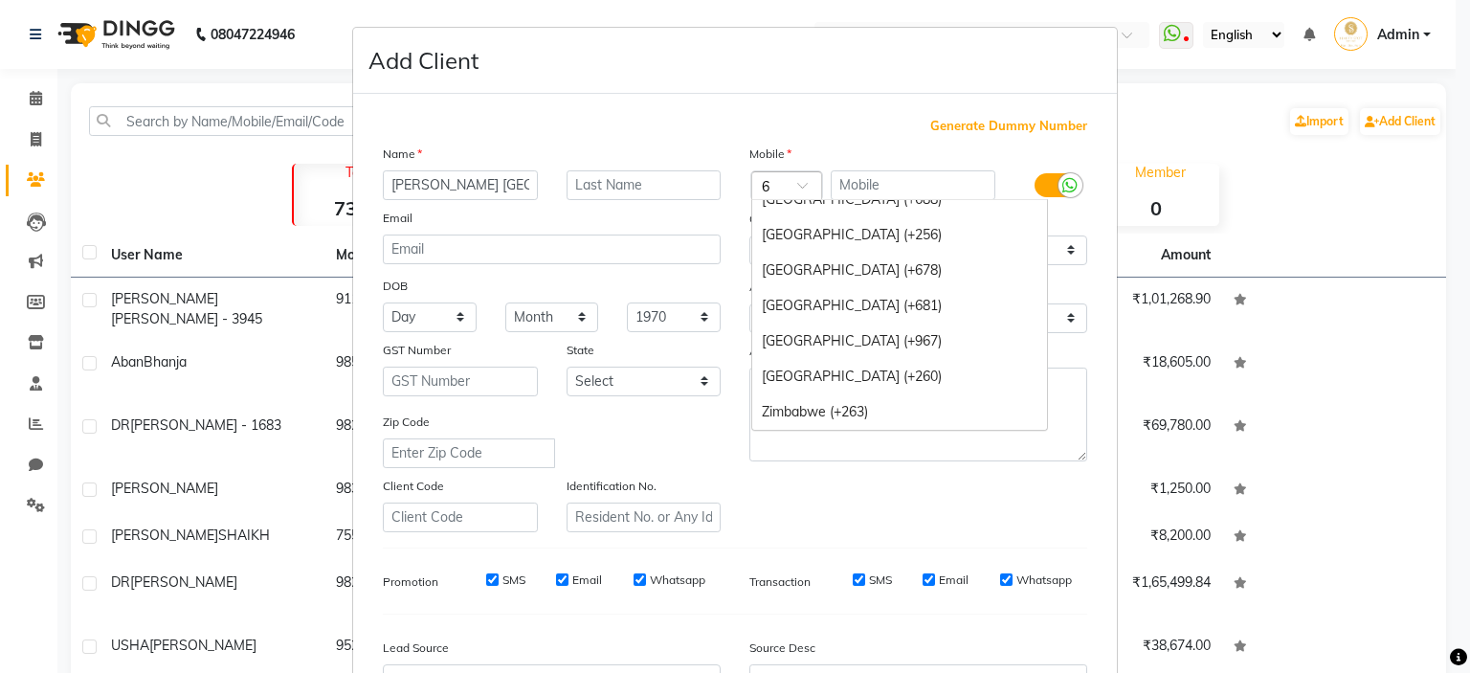
type input "60"
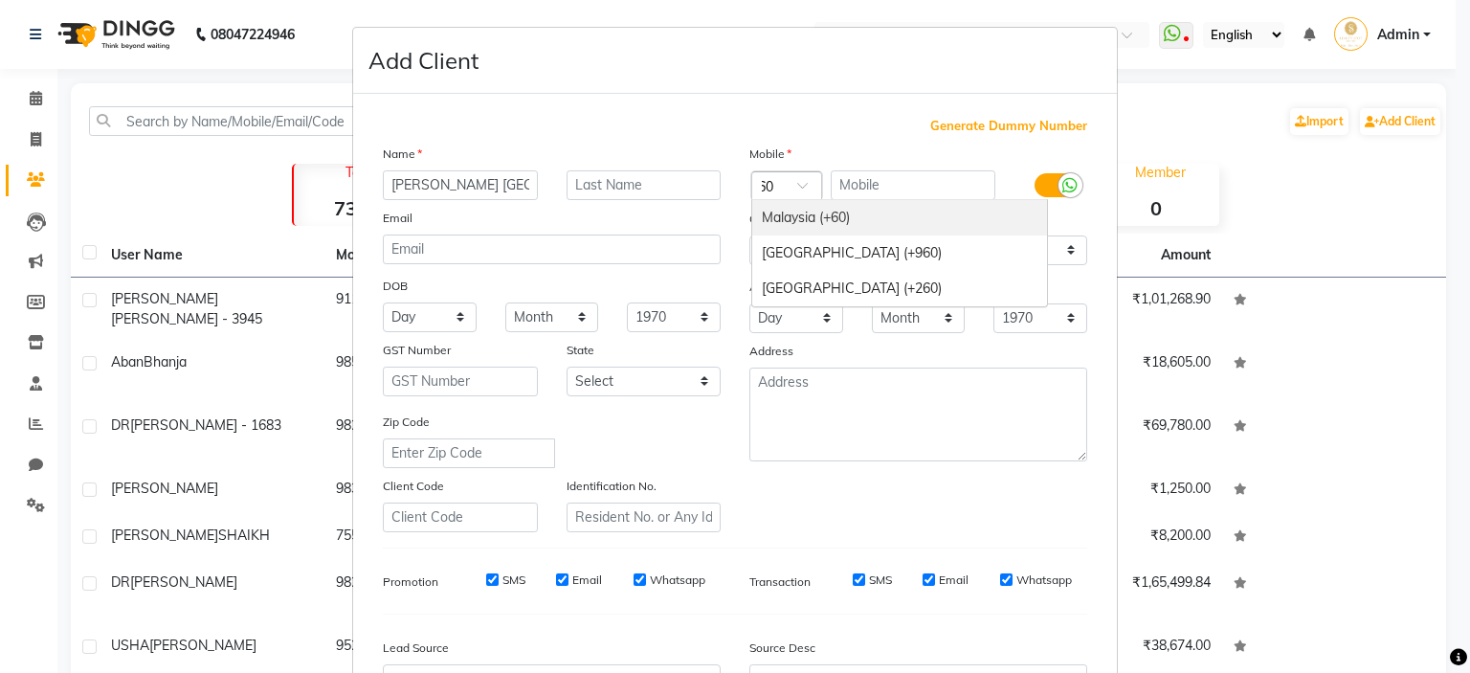
click at [805, 220] on div "Malaysia (+60)" at bounding box center [899, 217] width 295 height 35
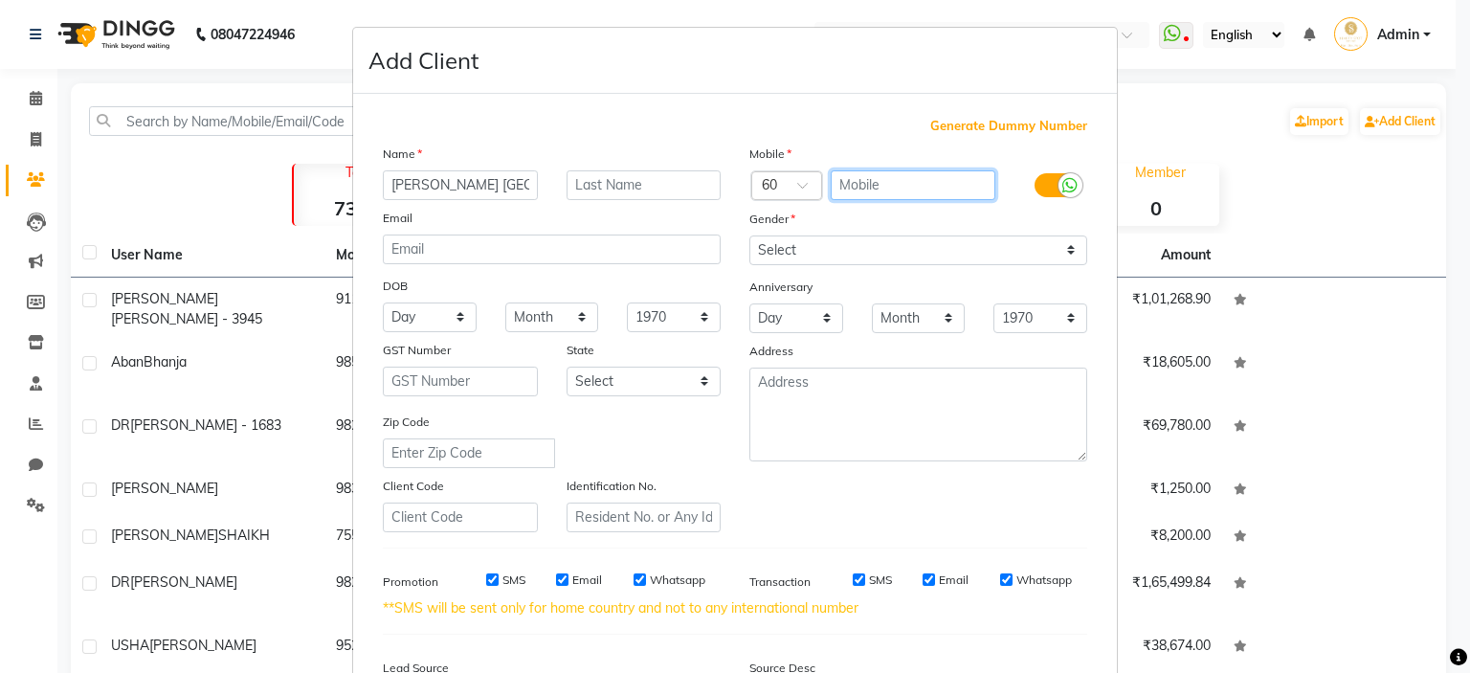
click at [895, 177] on input "text" at bounding box center [914, 185] width 166 height 30
type input "125221174"
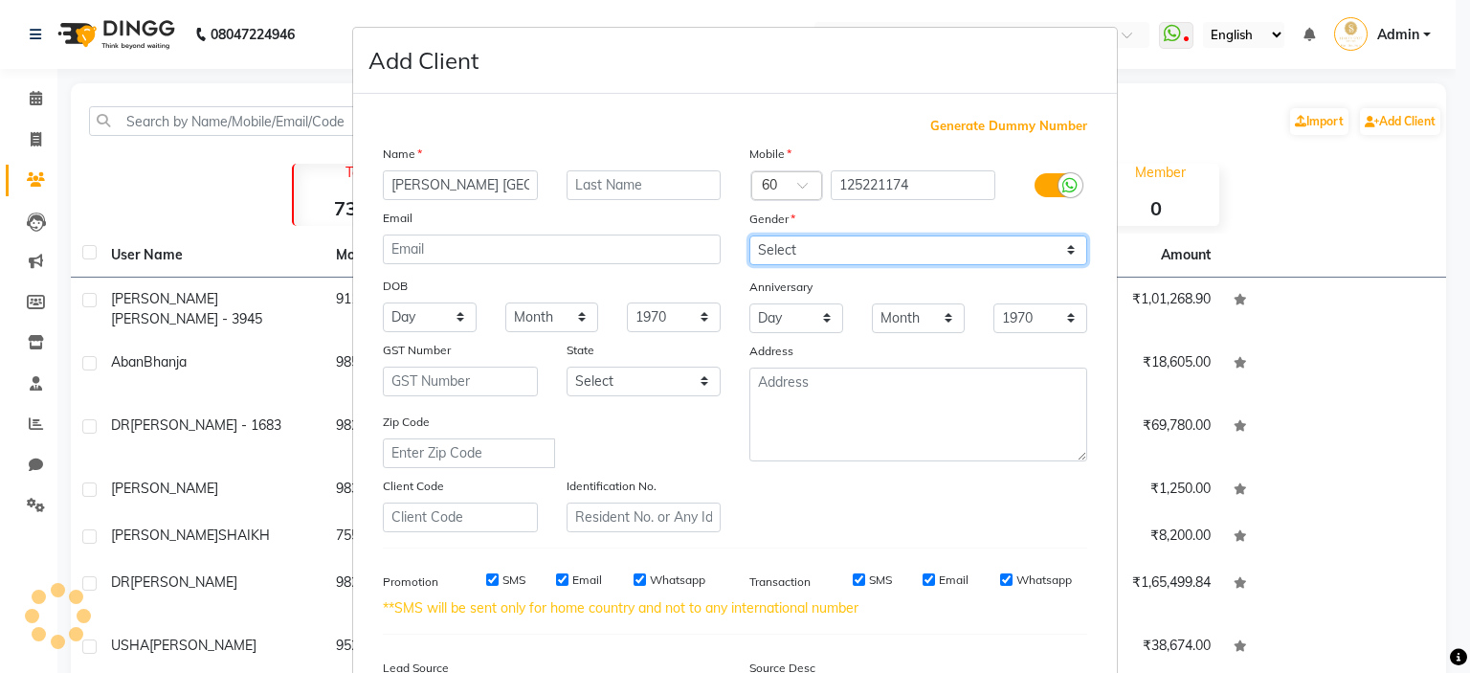
click at [801, 248] on select "Select [DEMOGRAPHIC_DATA] [DEMOGRAPHIC_DATA] Other Prefer Not To Say" at bounding box center [919, 250] width 338 height 30
select select "[DEMOGRAPHIC_DATA]"
click at [750, 236] on select "Select [DEMOGRAPHIC_DATA] [DEMOGRAPHIC_DATA] Other Prefer Not To Say" at bounding box center [919, 250] width 338 height 30
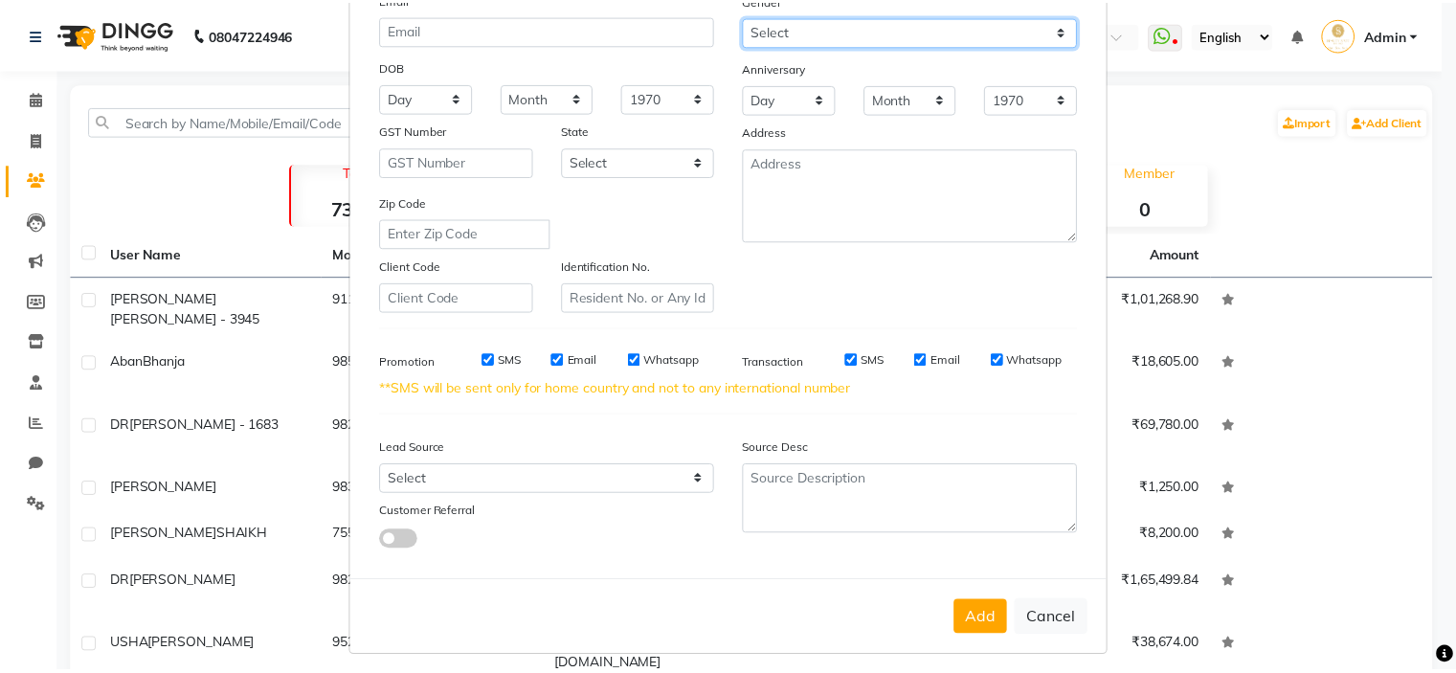
scroll to position [239, 0]
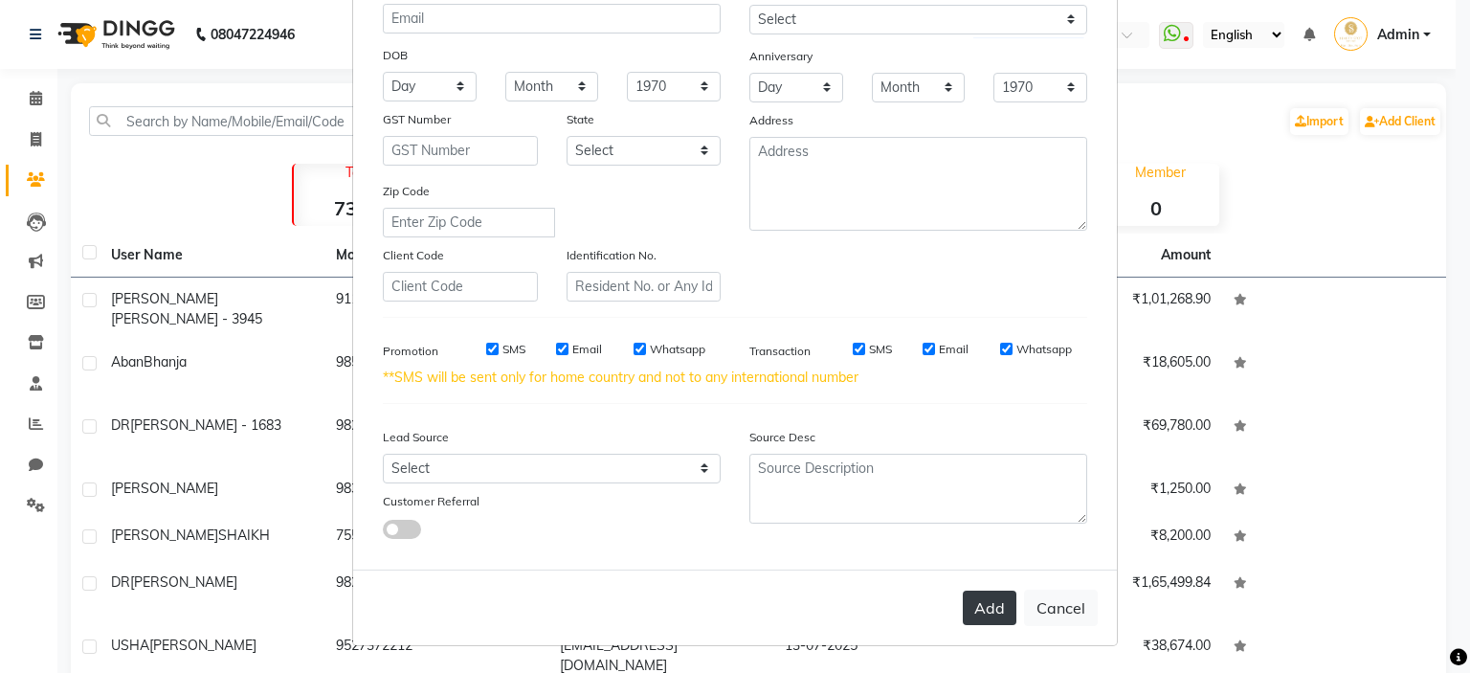
click at [985, 604] on button "Add" at bounding box center [990, 608] width 54 height 34
select select
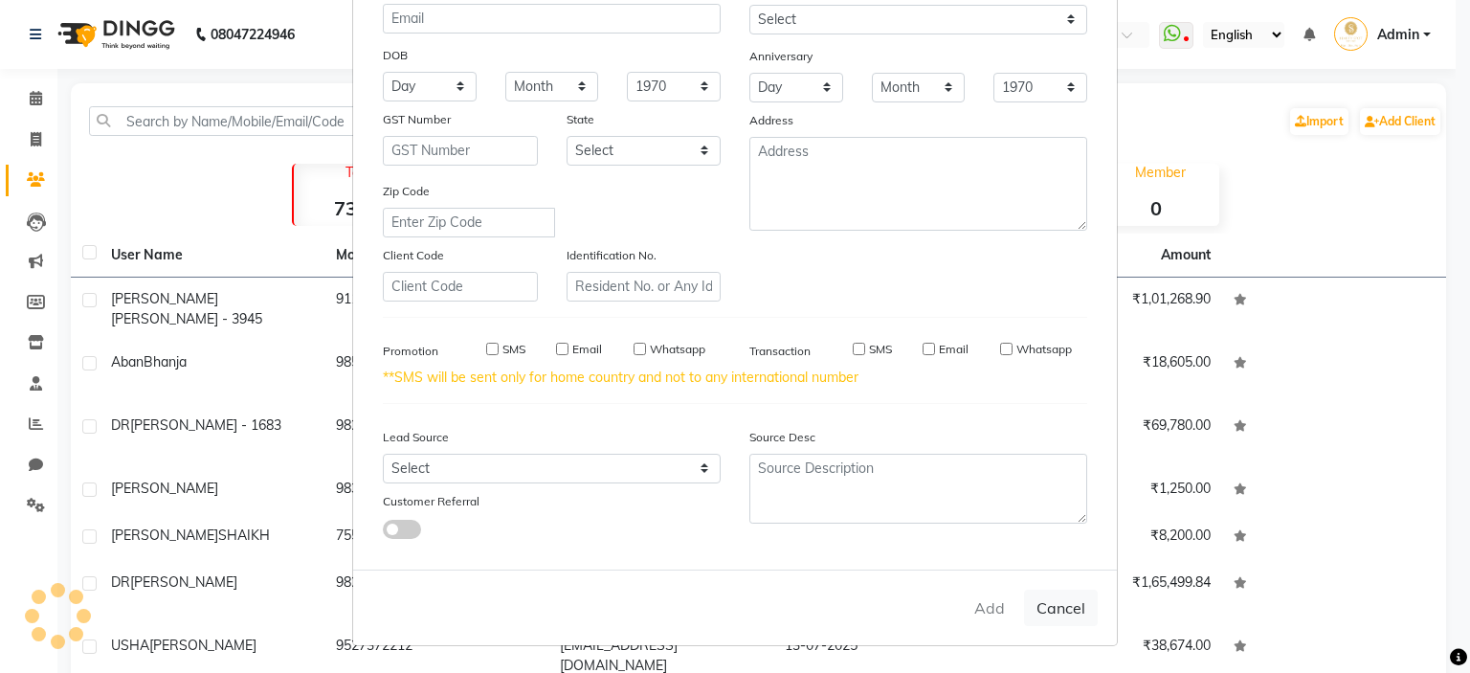
select select
checkbox input "false"
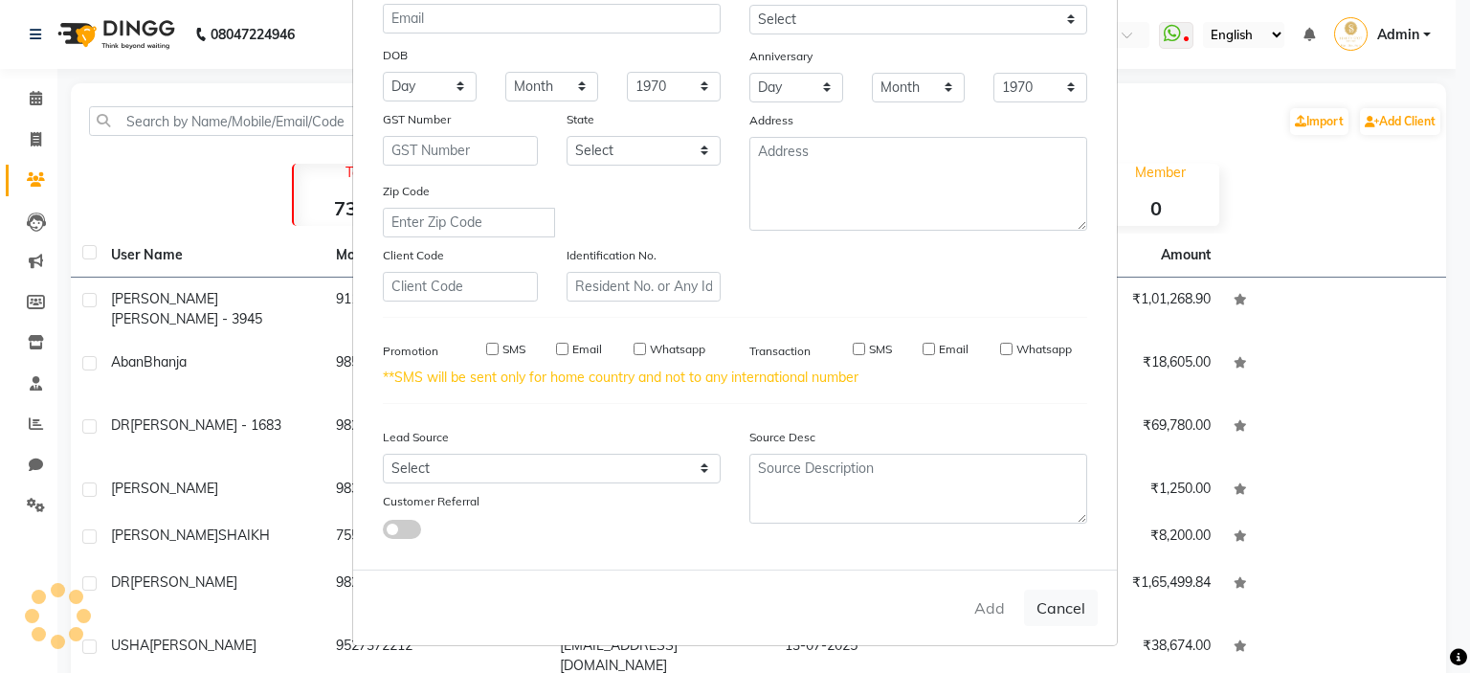
checkbox input "false"
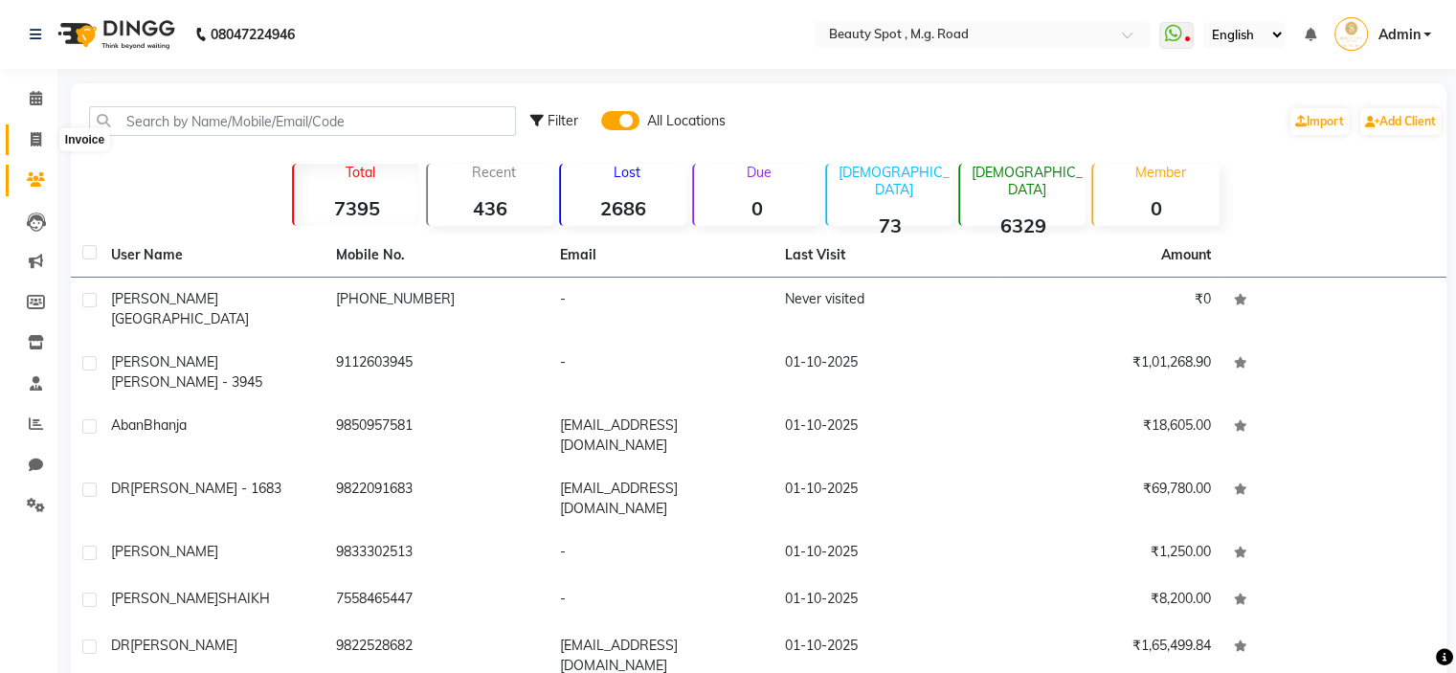
click at [35, 137] on icon at bounding box center [36, 139] width 11 height 14
select select "7357"
select select "service"
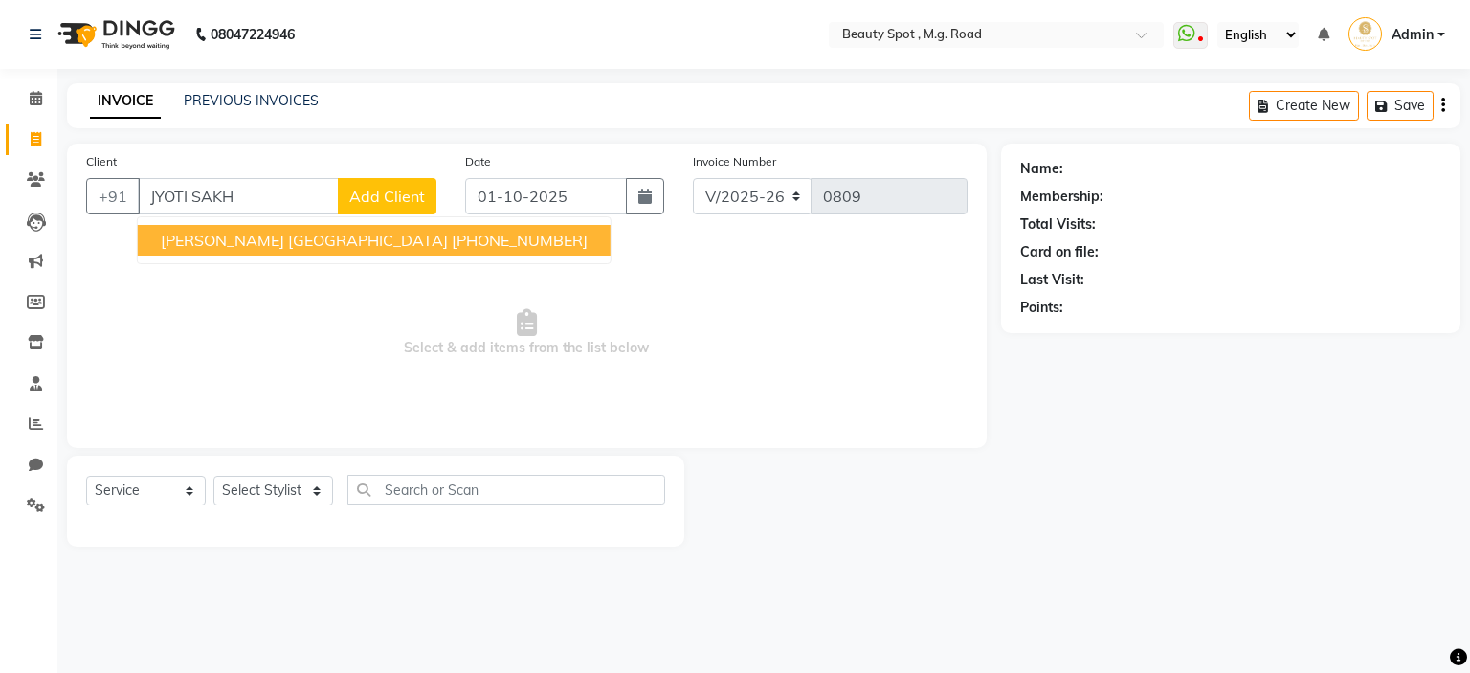
click at [215, 242] on span "[PERSON_NAME] [GEOGRAPHIC_DATA]" at bounding box center [304, 240] width 287 height 19
type input "125221174"
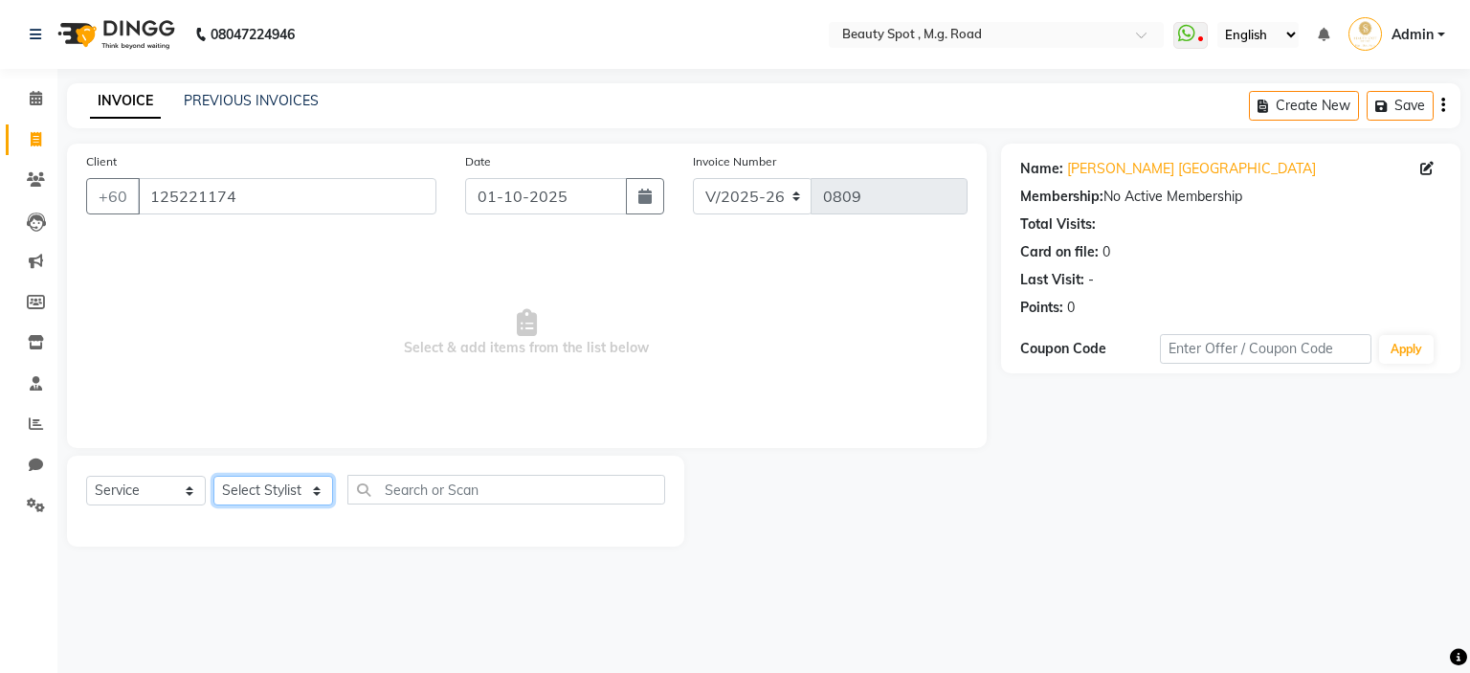
click at [249, 492] on select "Select Stylist [PERSON_NAME] Manager [PERSON_NAME] [PERSON_NAME]" at bounding box center [273, 491] width 120 height 30
select select "70085"
click at [213, 477] on select "Select Stylist [PERSON_NAME] Manager [PERSON_NAME] [PERSON_NAME]" at bounding box center [273, 491] width 120 height 30
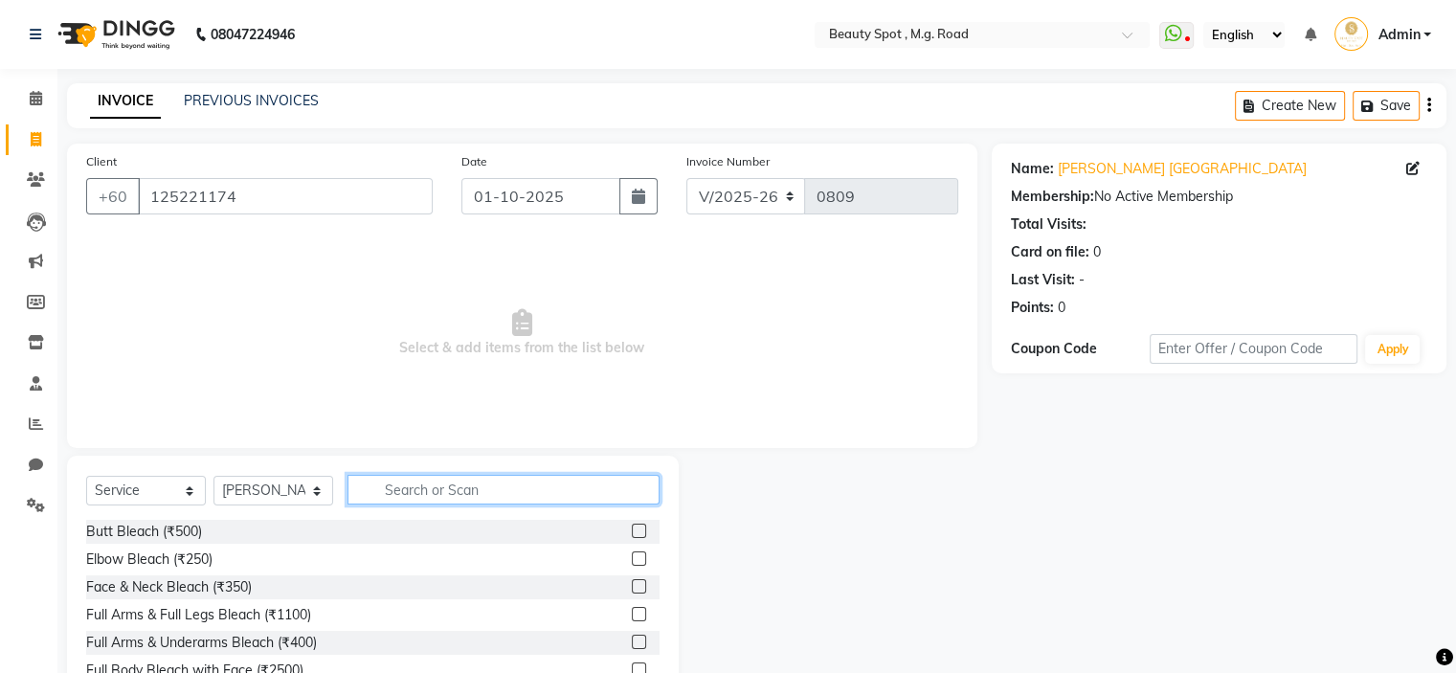
click at [463, 490] on input "text" at bounding box center [503, 490] width 312 height 30
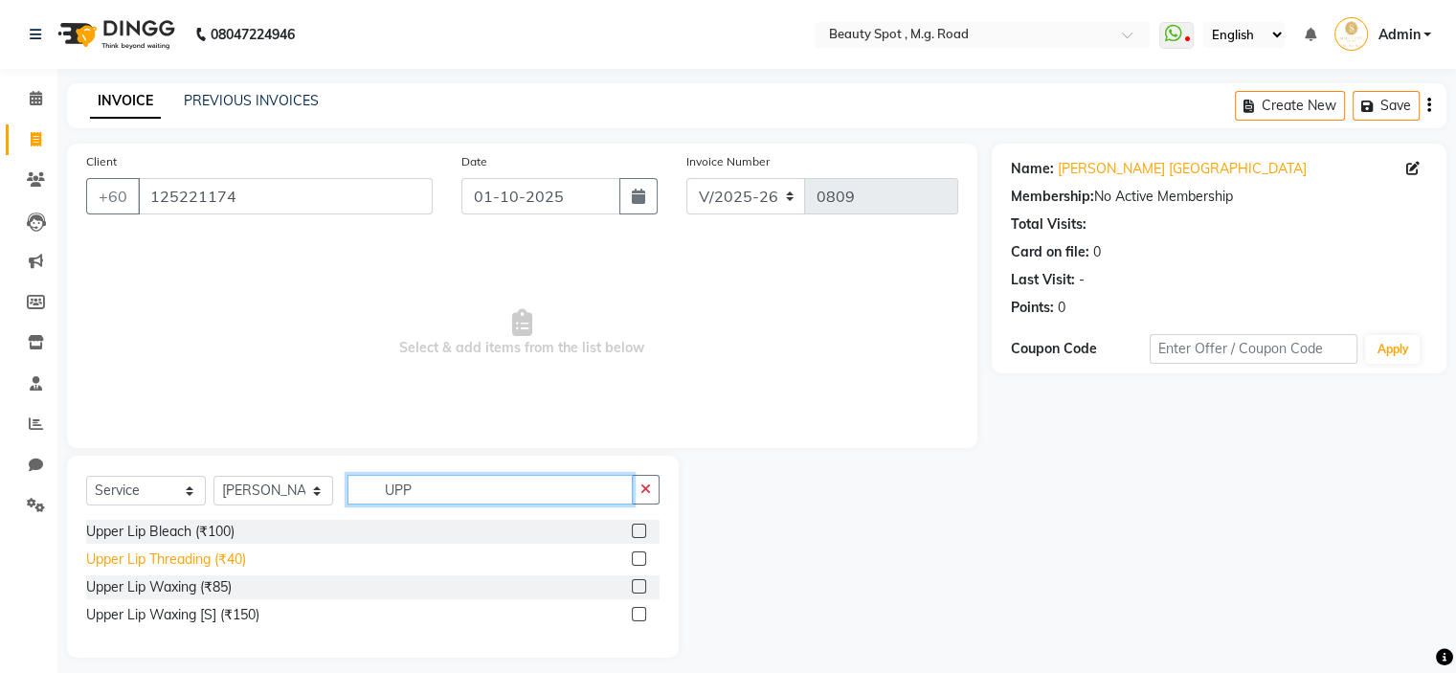
type input "UPP"
click at [146, 561] on div "Upper Lip Threading (₹40)" at bounding box center [166, 559] width 160 height 20
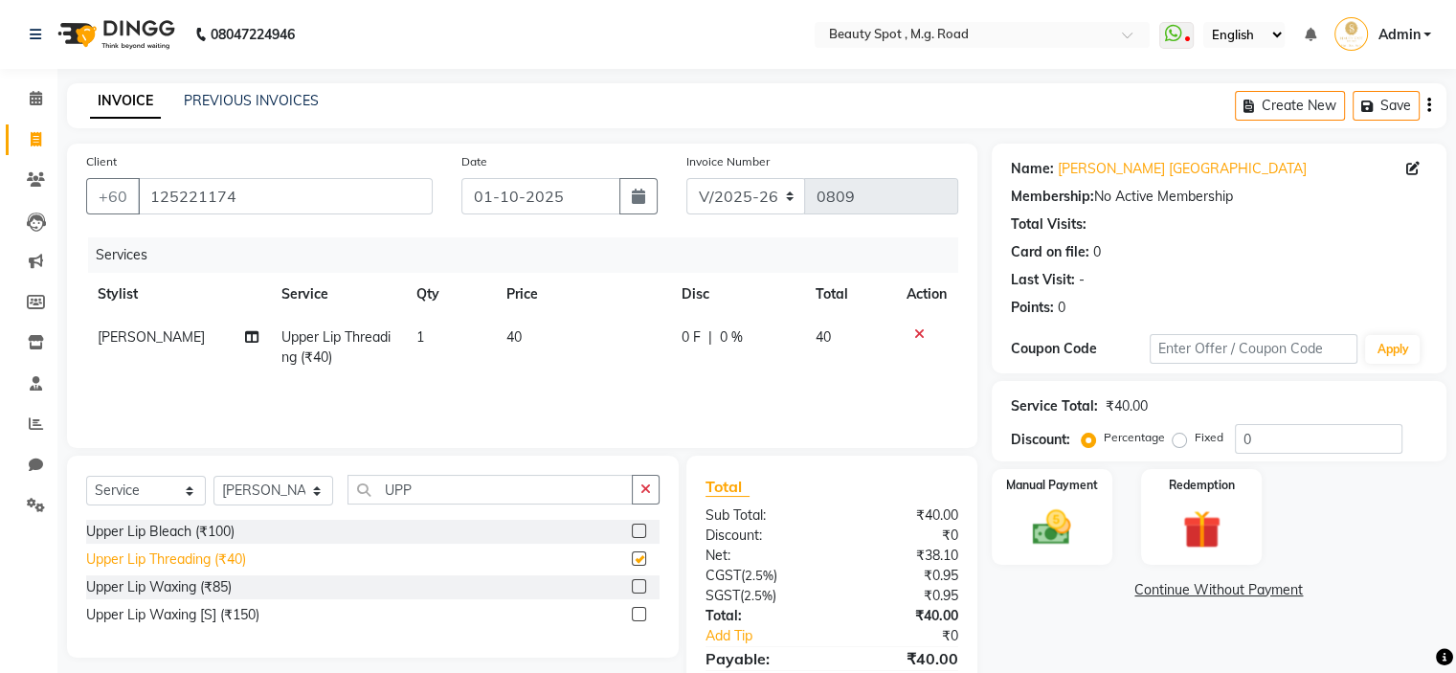
checkbox input "false"
click at [430, 494] on input "UPP" at bounding box center [489, 490] width 285 height 30
type input "U"
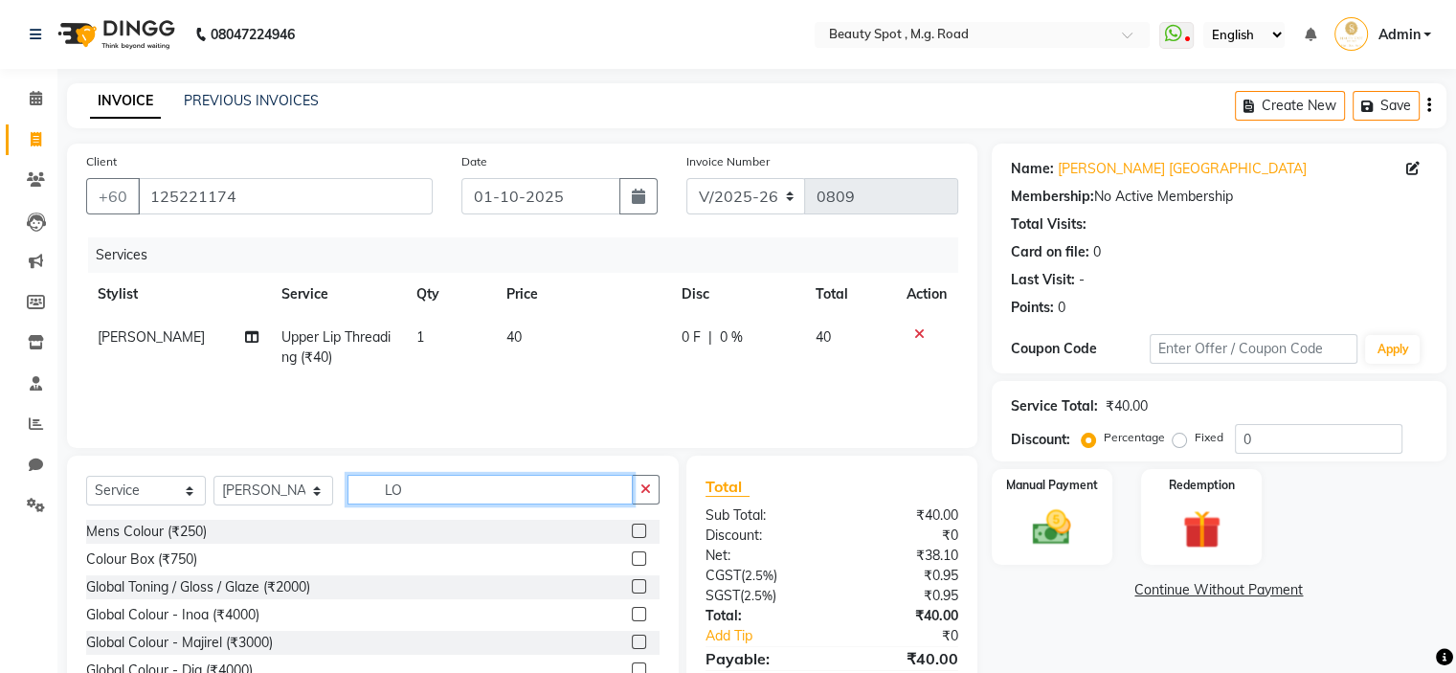
type input "L"
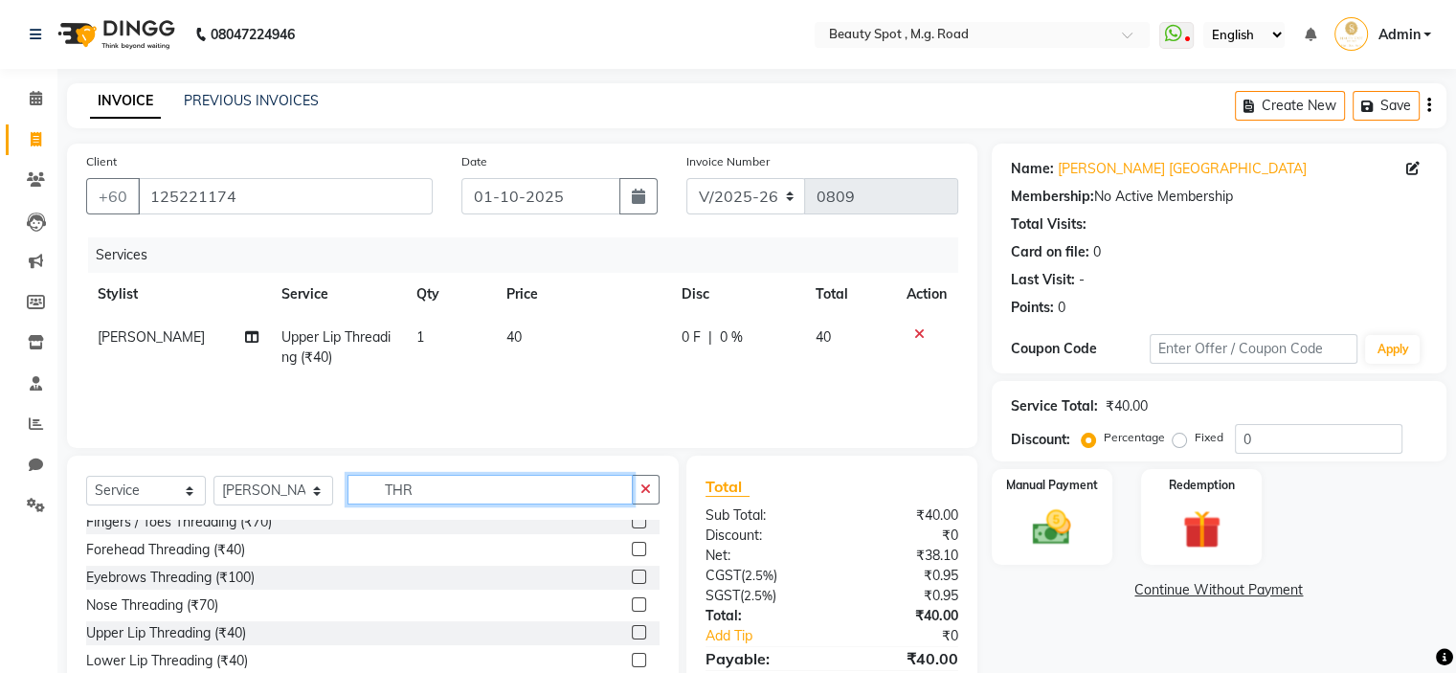
scroll to position [191, 0]
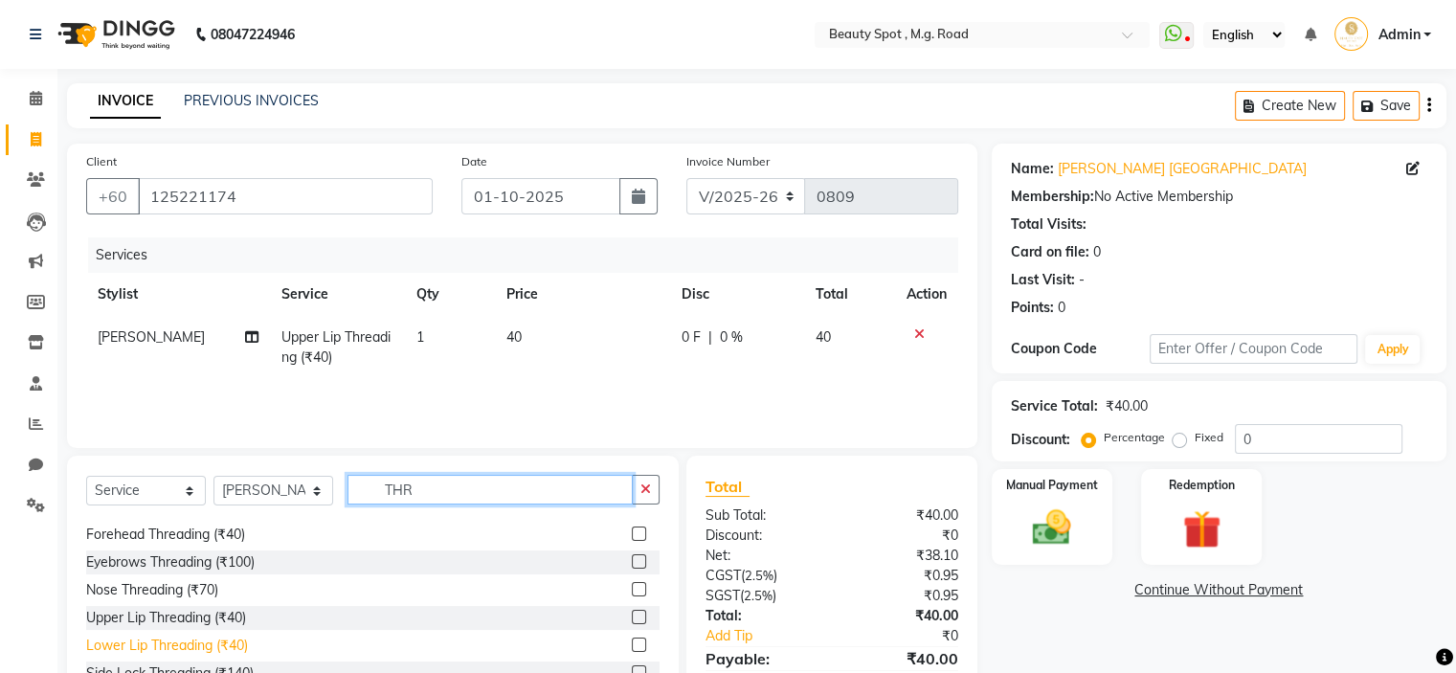
type input "THR"
click at [149, 647] on div "Lower Lip Threading (₹40)" at bounding box center [167, 646] width 162 height 20
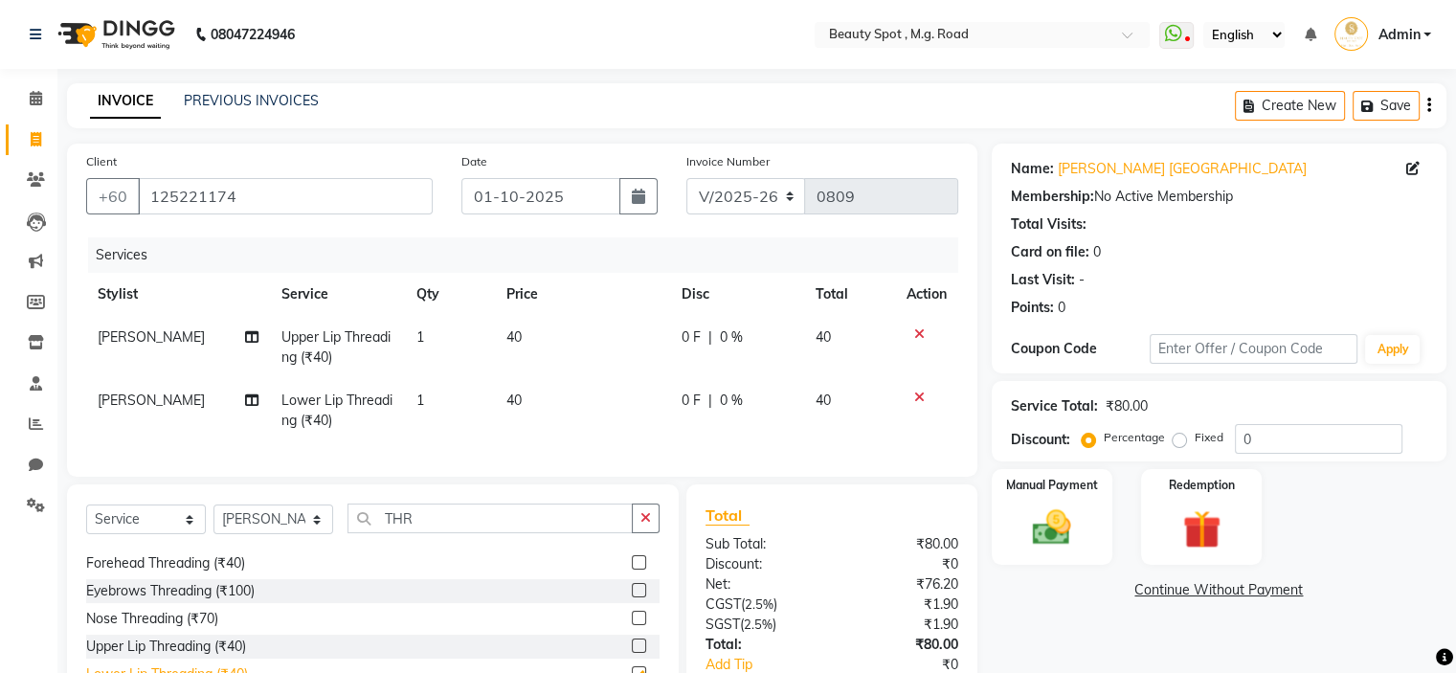
checkbox input "false"
click at [1059, 536] on img at bounding box center [1051, 528] width 64 height 46
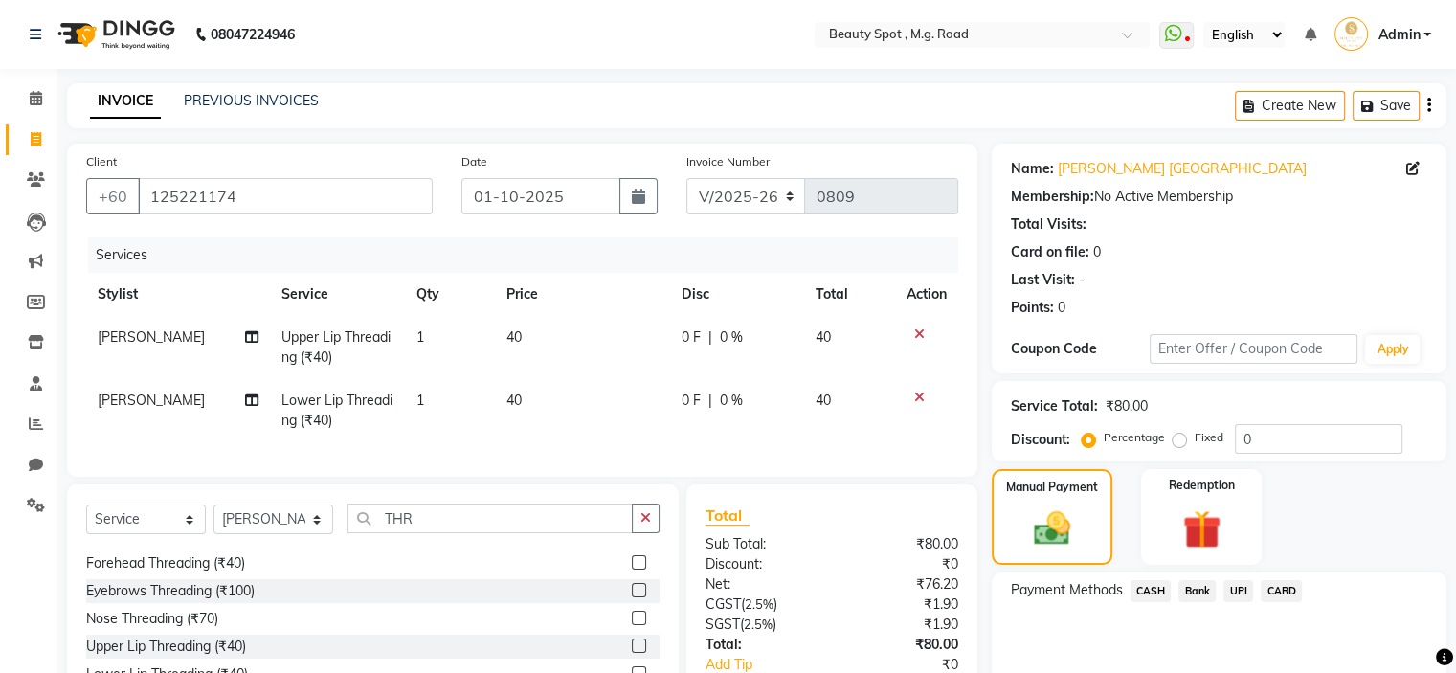
click at [1150, 594] on span "CASH" at bounding box center [1151, 591] width 41 height 22
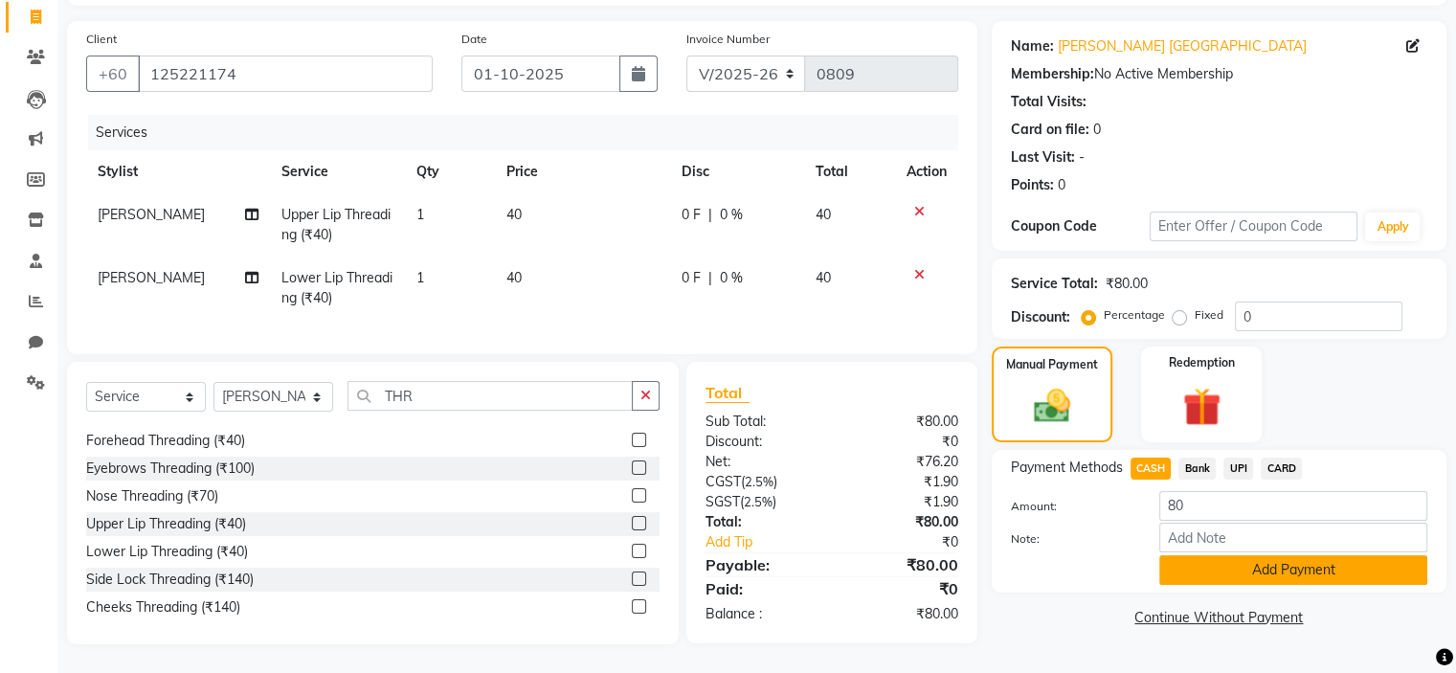
click at [1244, 555] on button "Add Payment" at bounding box center [1293, 570] width 268 height 30
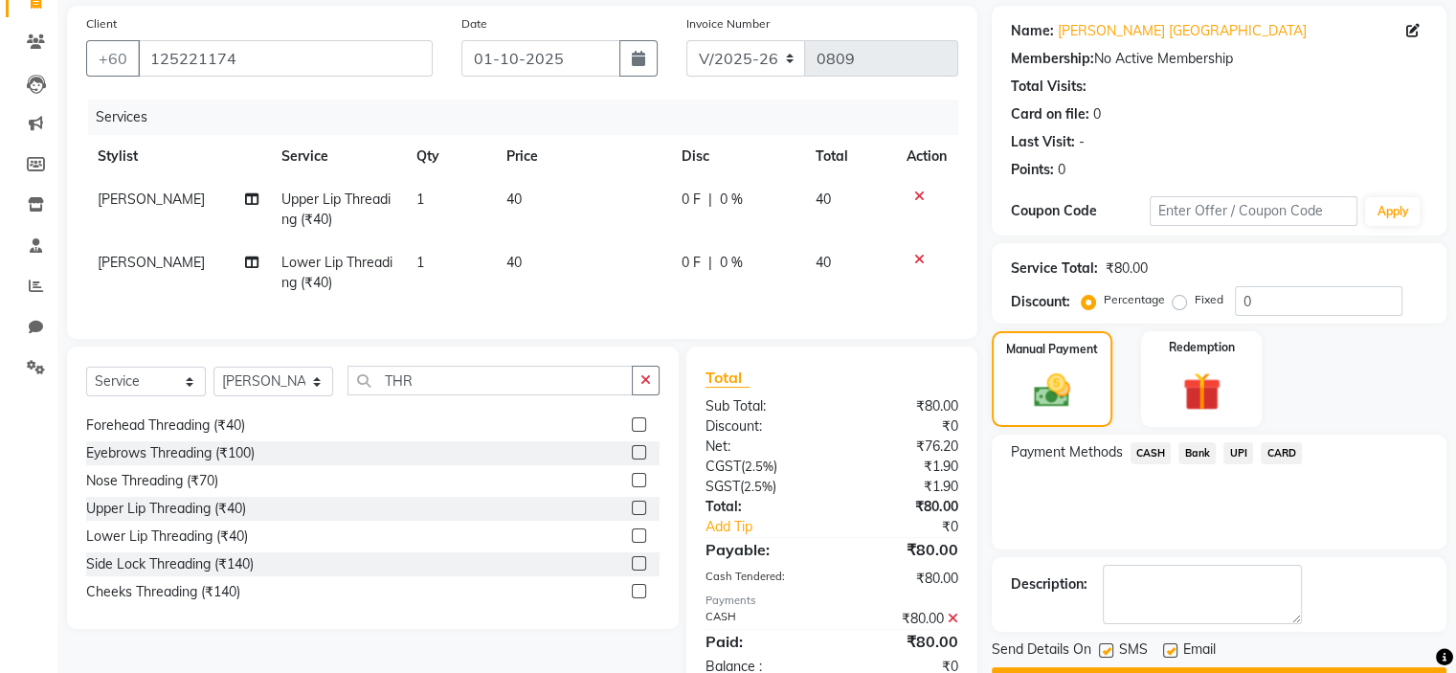
scroll to position [204, 0]
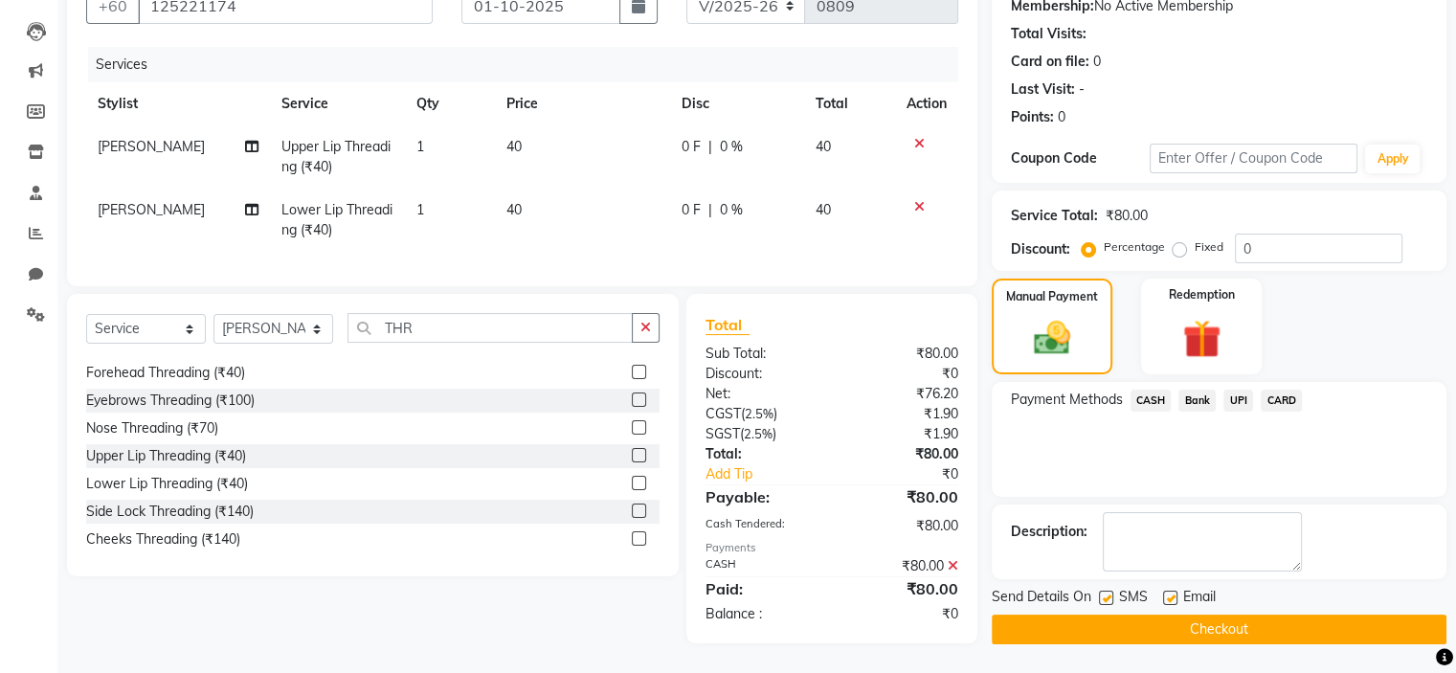
click at [1211, 618] on button "Checkout" at bounding box center [1219, 630] width 455 height 30
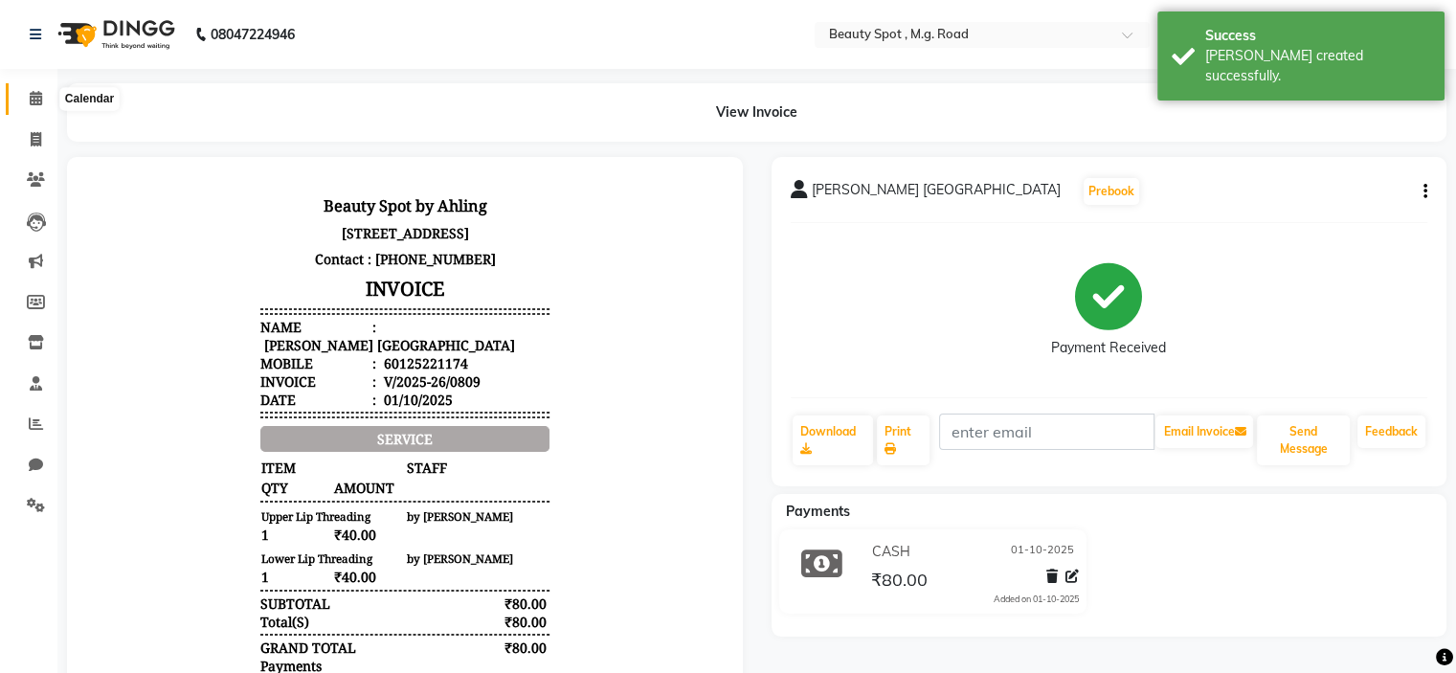
click at [43, 98] on span at bounding box center [36, 99] width 34 height 22
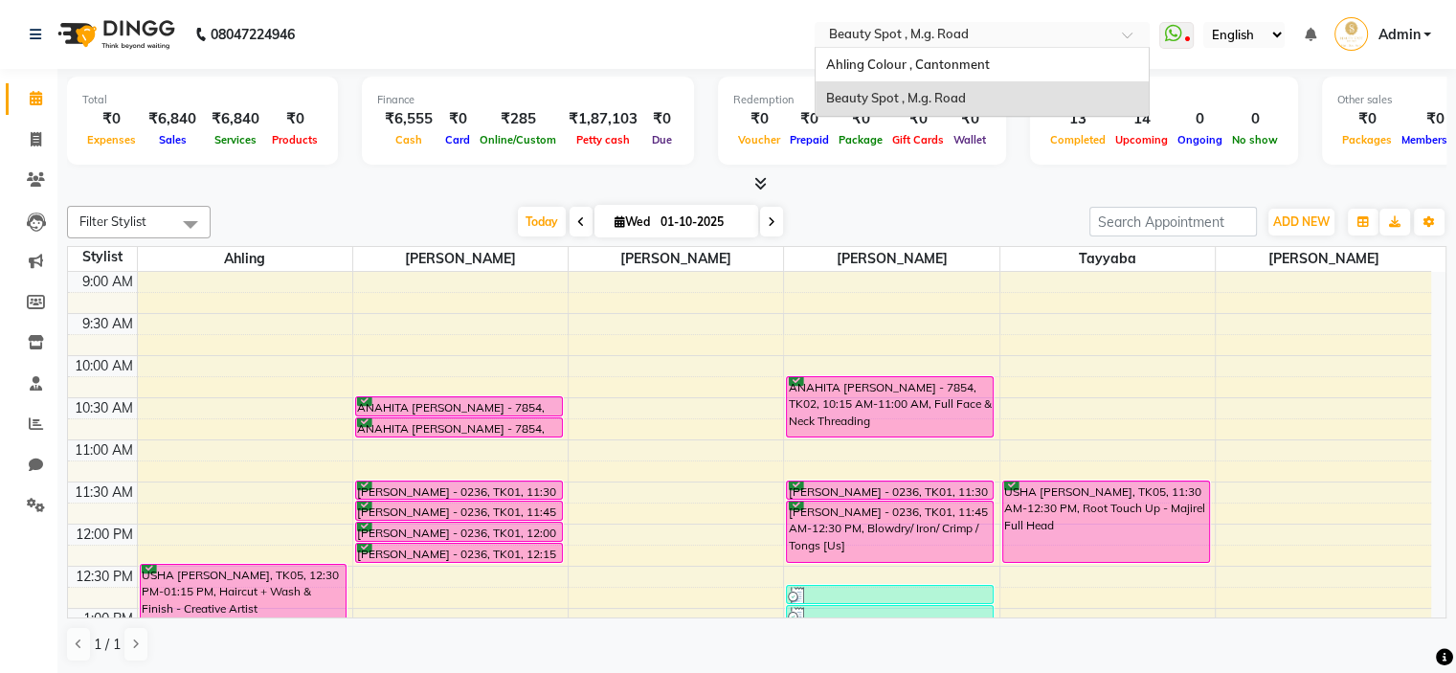
click at [917, 31] on input "text" at bounding box center [963, 36] width 278 height 19
click at [912, 61] on span "Ahling Colour , Cantonment" at bounding box center [907, 63] width 164 height 15
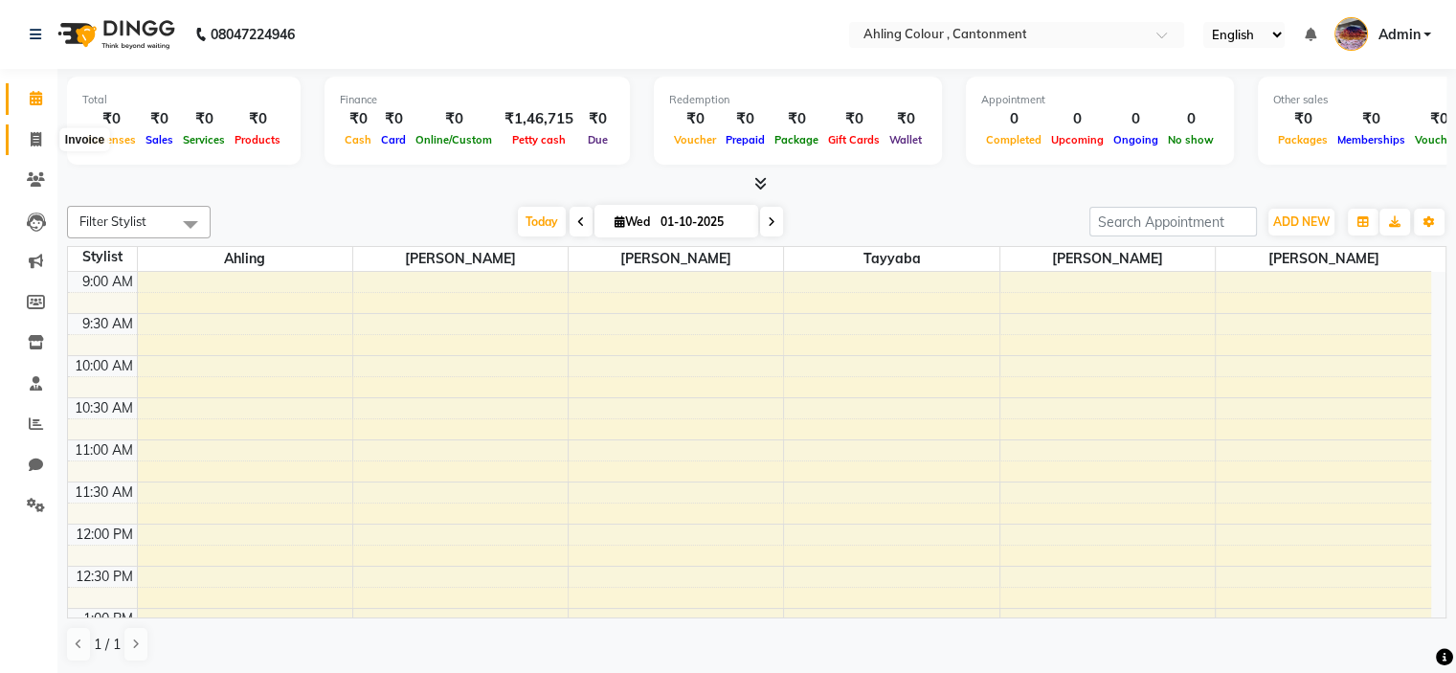
click at [32, 141] on icon at bounding box center [36, 139] width 11 height 14
select select "7830"
select select "service"
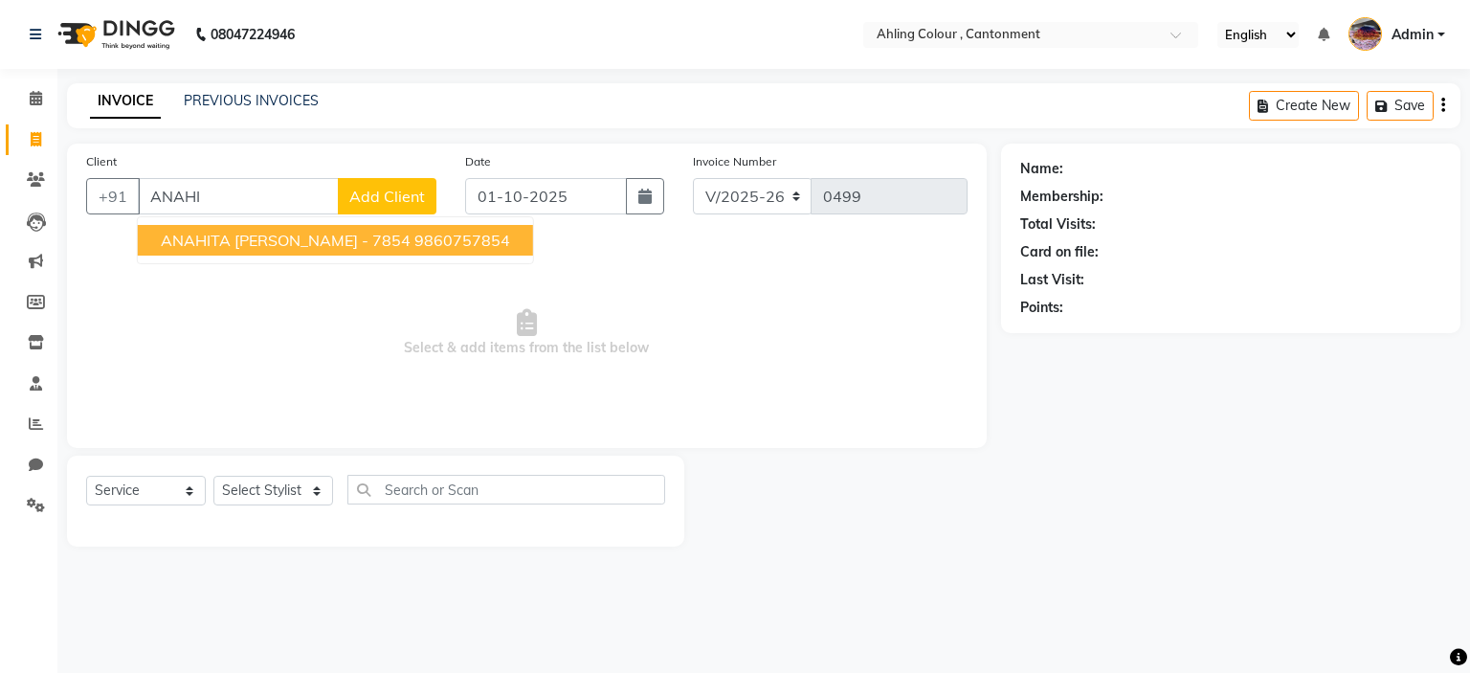
click at [220, 241] on span "ANAHITA [PERSON_NAME] - 7854" at bounding box center [286, 240] width 250 height 19
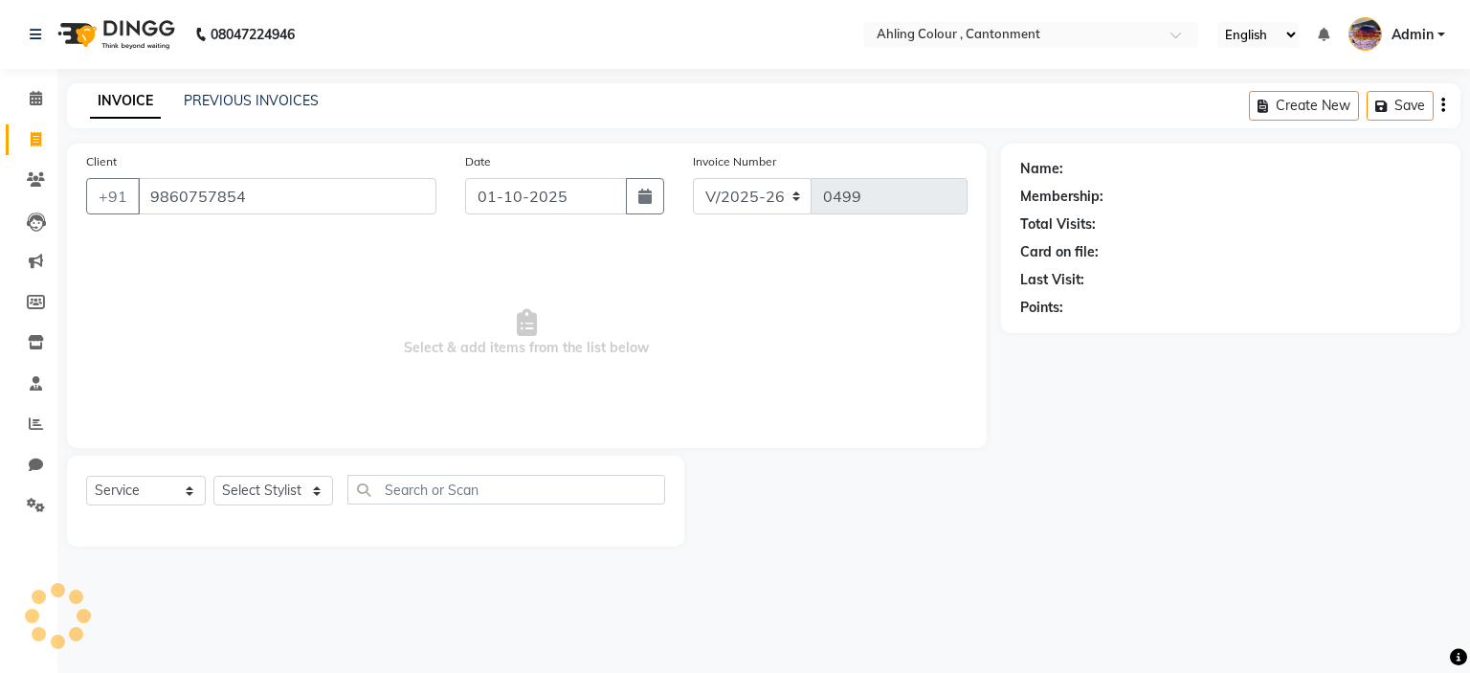
type input "9860757854"
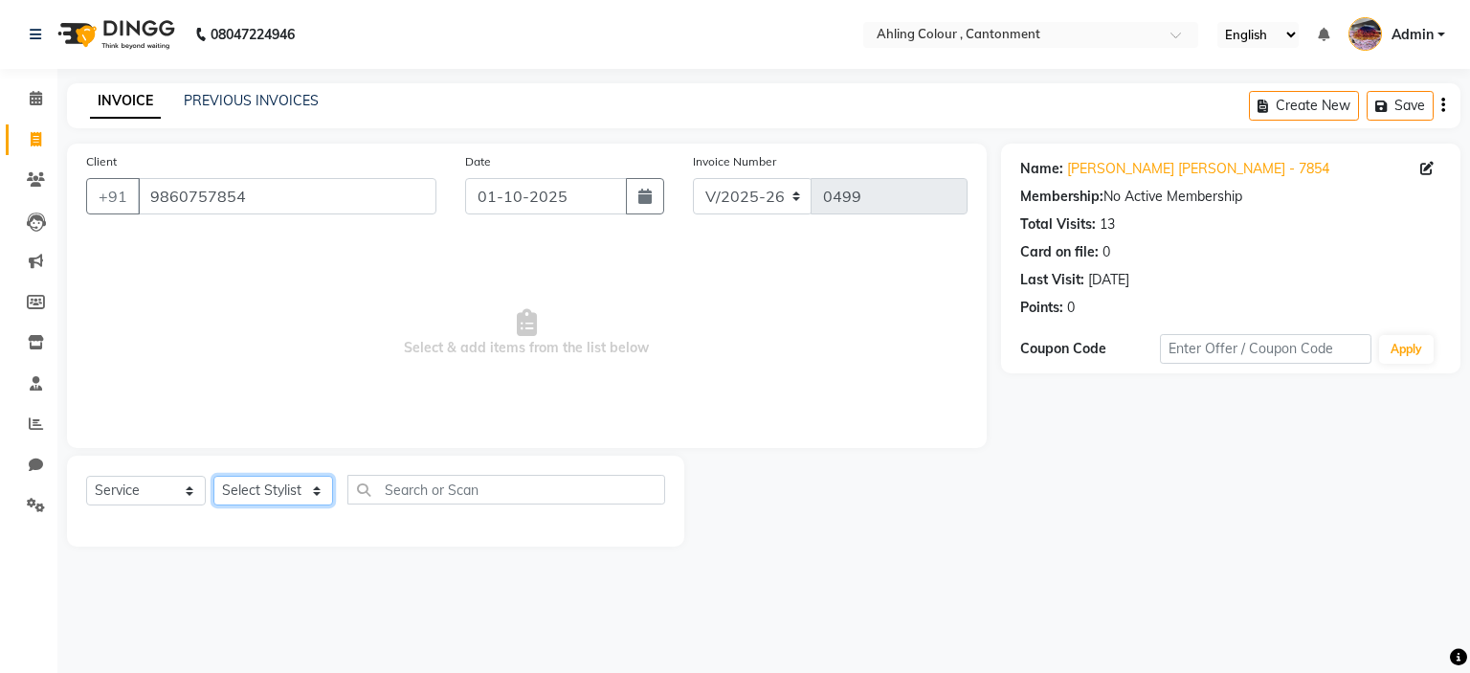
click at [259, 491] on select "Select Stylist [PERSON_NAME] [PERSON_NAME] [PERSON_NAME]" at bounding box center [273, 491] width 120 height 30
select select "72145"
click at [213, 477] on select "Select Stylist [PERSON_NAME] [PERSON_NAME] [PERSON_NAME]" at bounding box center [273, 491] width 120 height 30
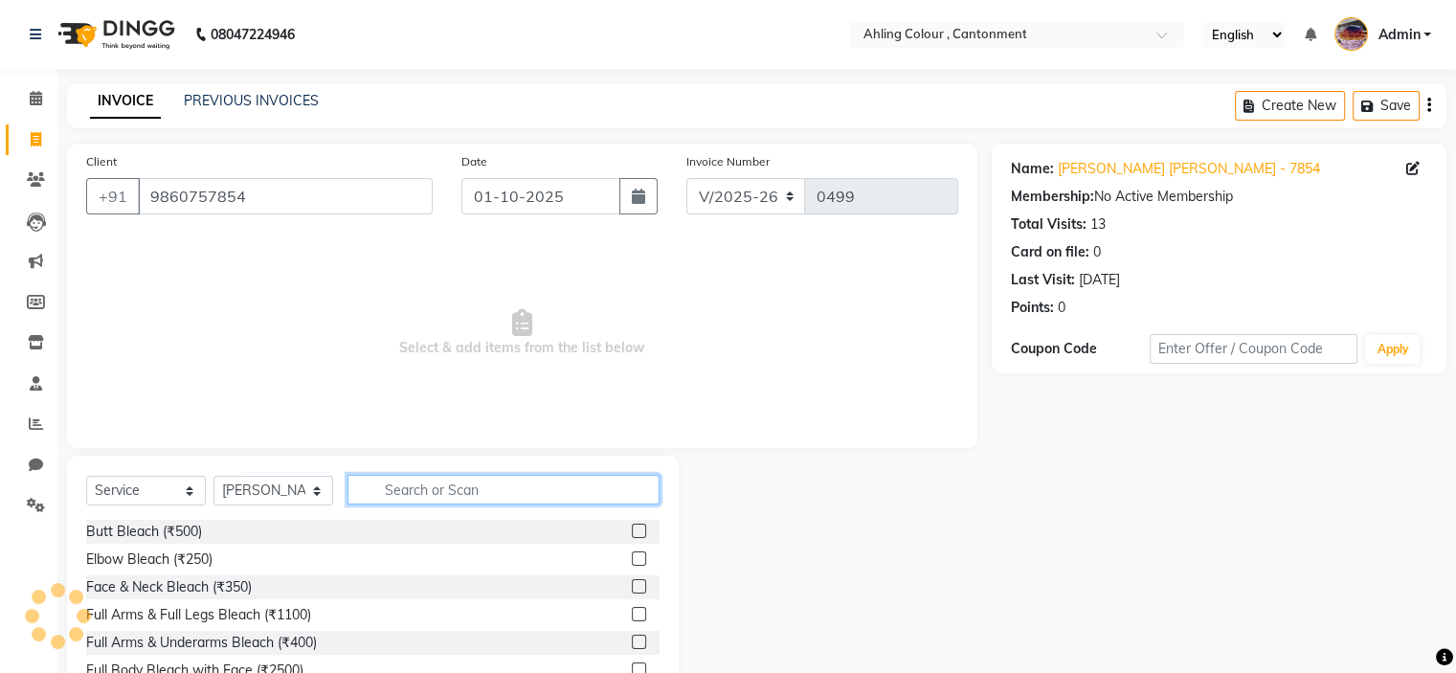
click at [471, 494] on input "text" at bounding box center [503, 490] width 312 height 30
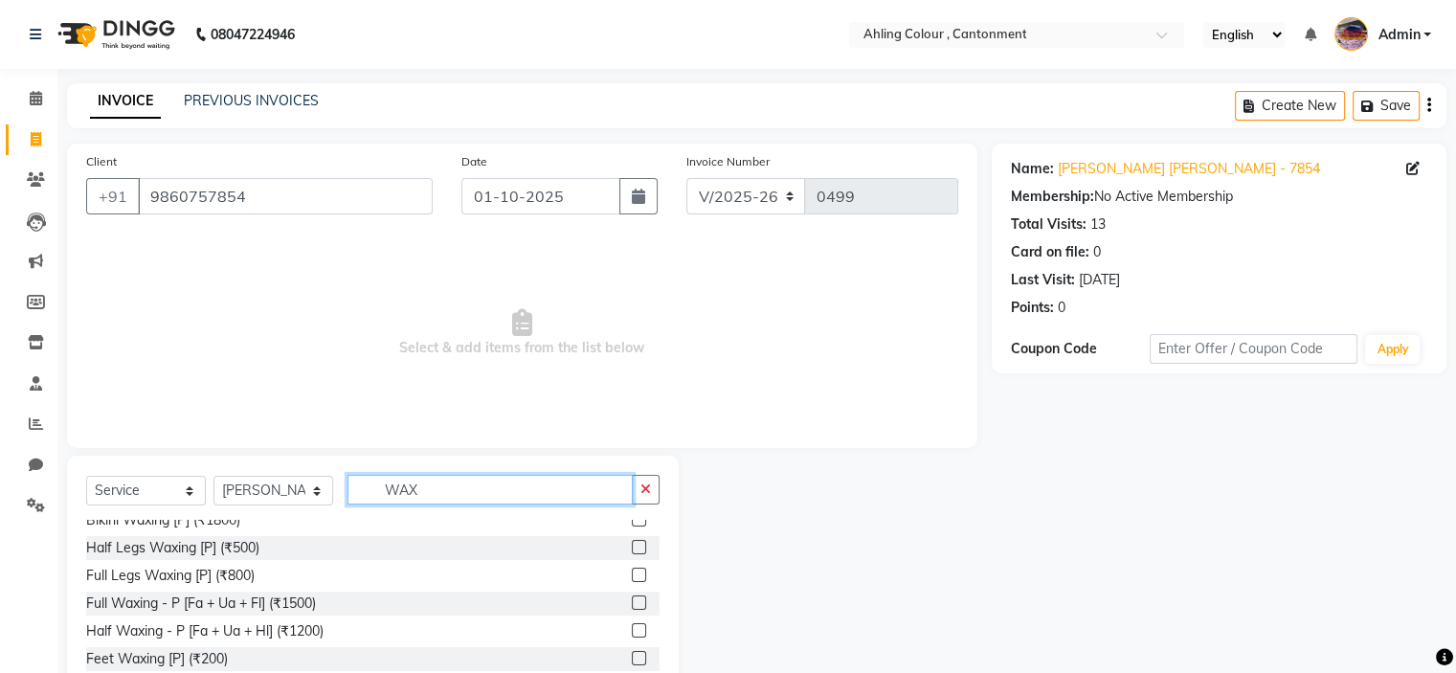
scroll to position [479, 0]
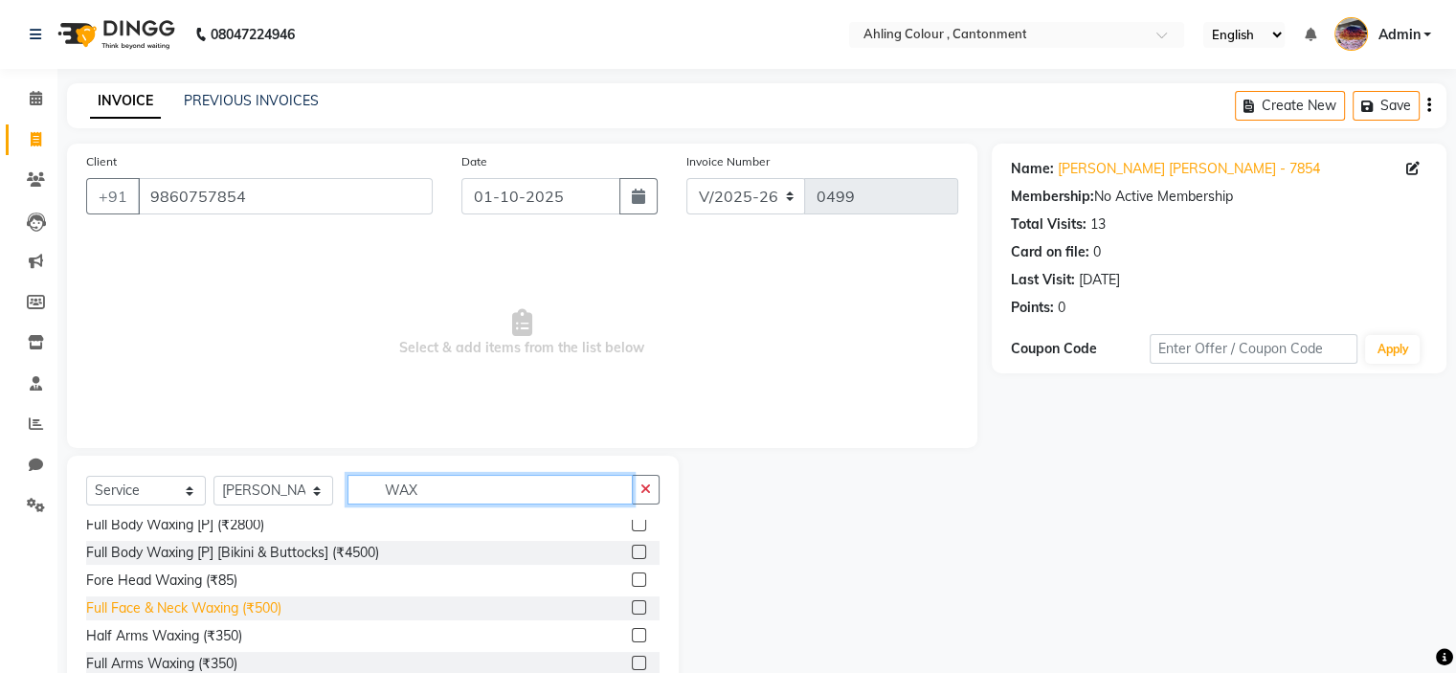
type input "WAX"
click at [213, 607] on div "Full Face & Neck Waxing (₹500)" at bounding box center [183, 608] width 195 height 20
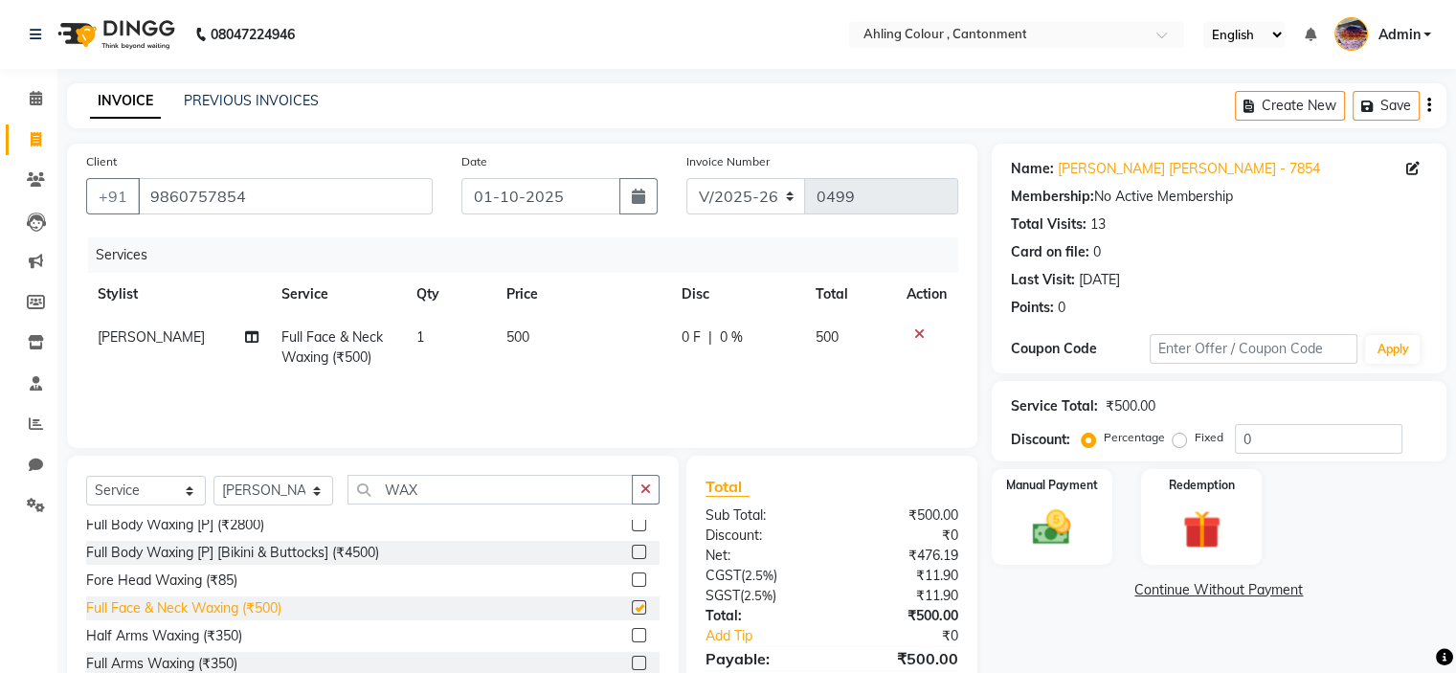
checkbox input "false"
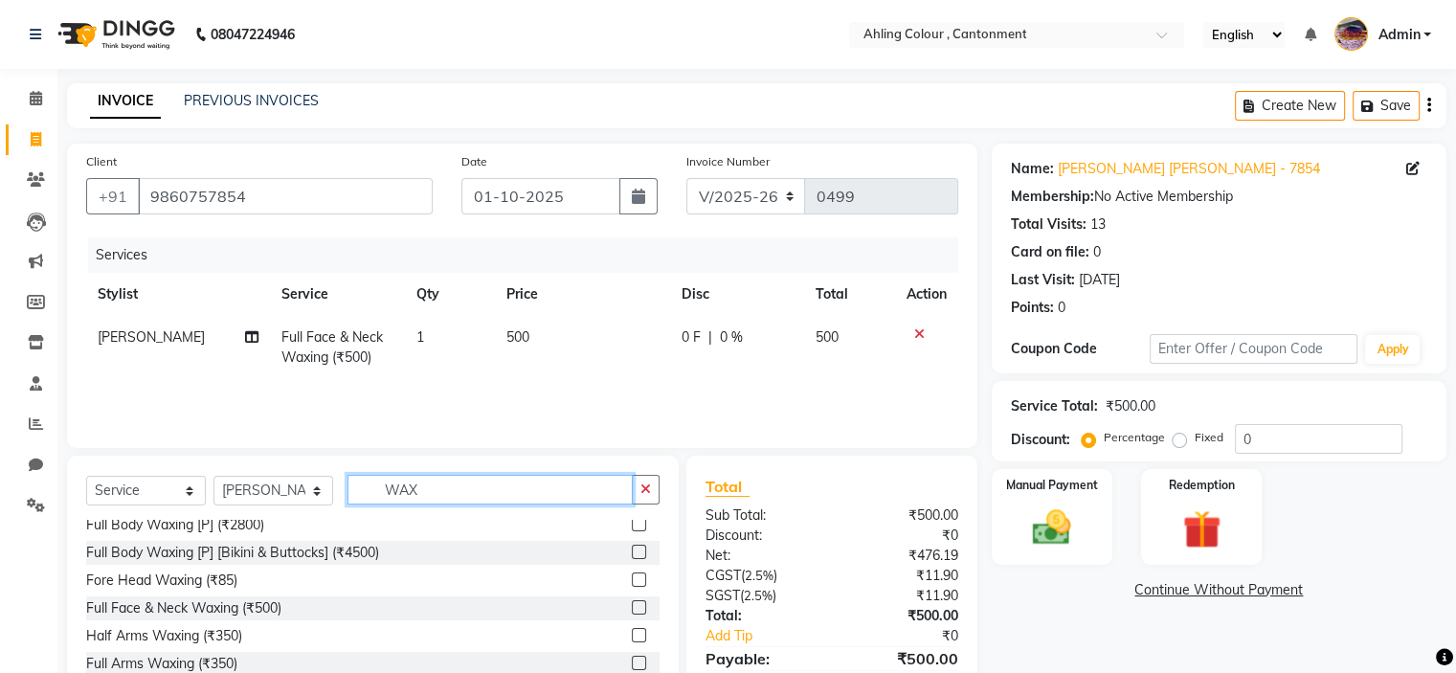
click at [466, 481] on input "WAX" at bounding box center [489, 490] width 285 height 30
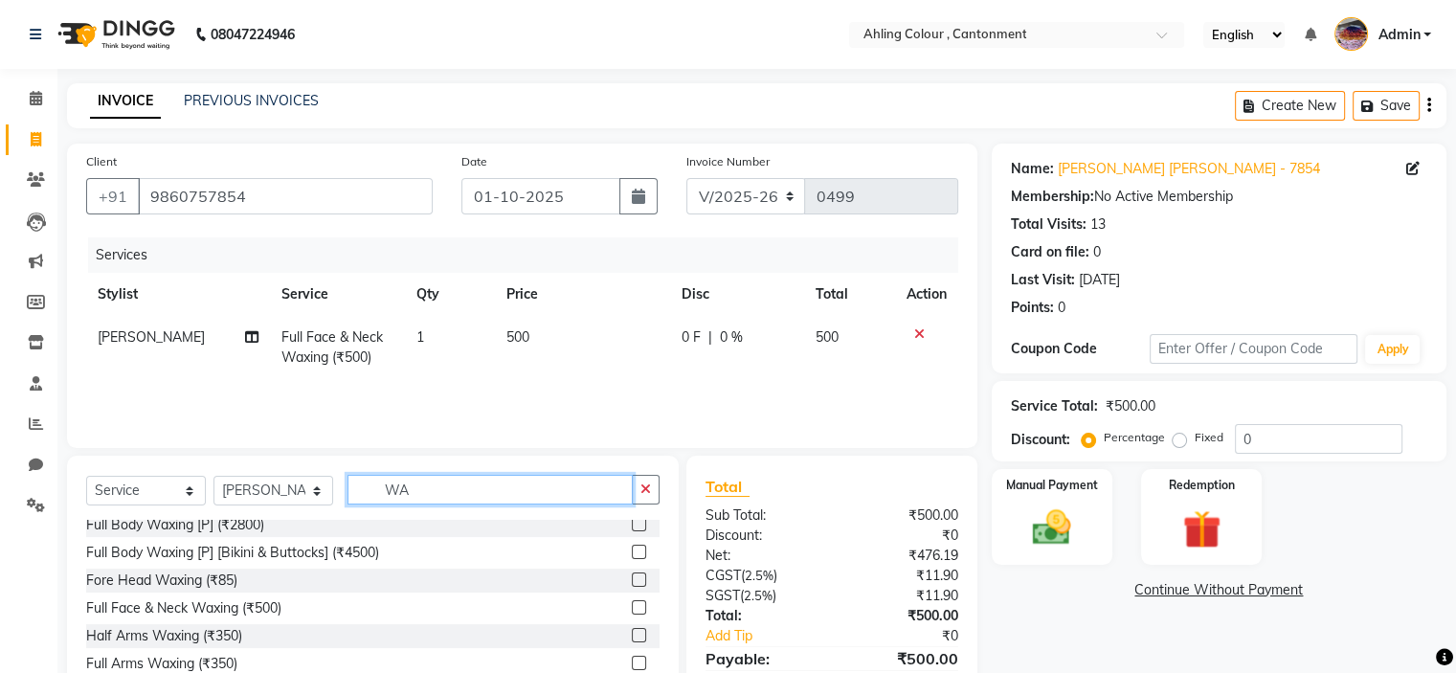
type input "W"
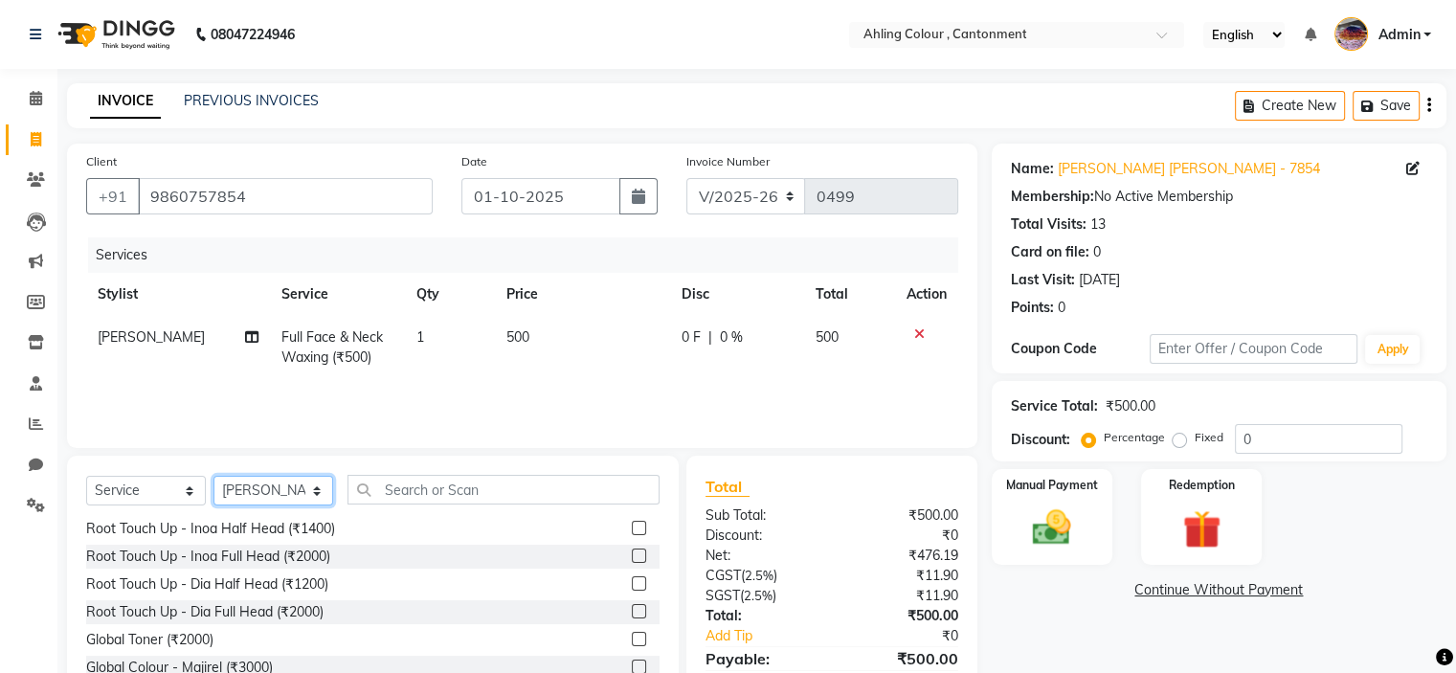
click at [291, 485] on select "Select Stylist [PERSON_NAME] [PERSON_NAME] [PERSON_NAME]" at bounding box center [273, 491] width 120 height 30
select select "72144"
click at [213, 477] on select "Select Stylist [PERSON_NAME] [PERSON_NAME] [PERSON_NAME]" at bounding box center [273, 491] width 120 height 30
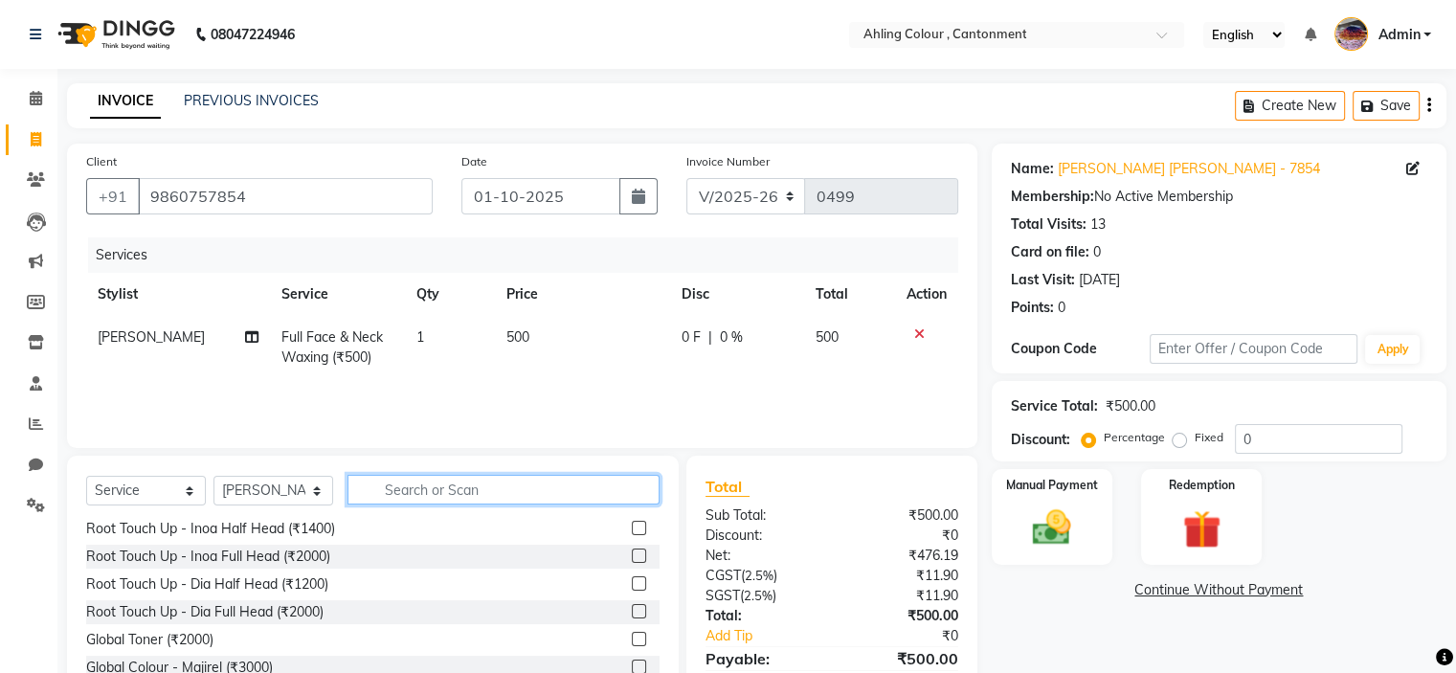
click at [555, 491] on input "text" at bounding box center [503, 490] width 312 height 30
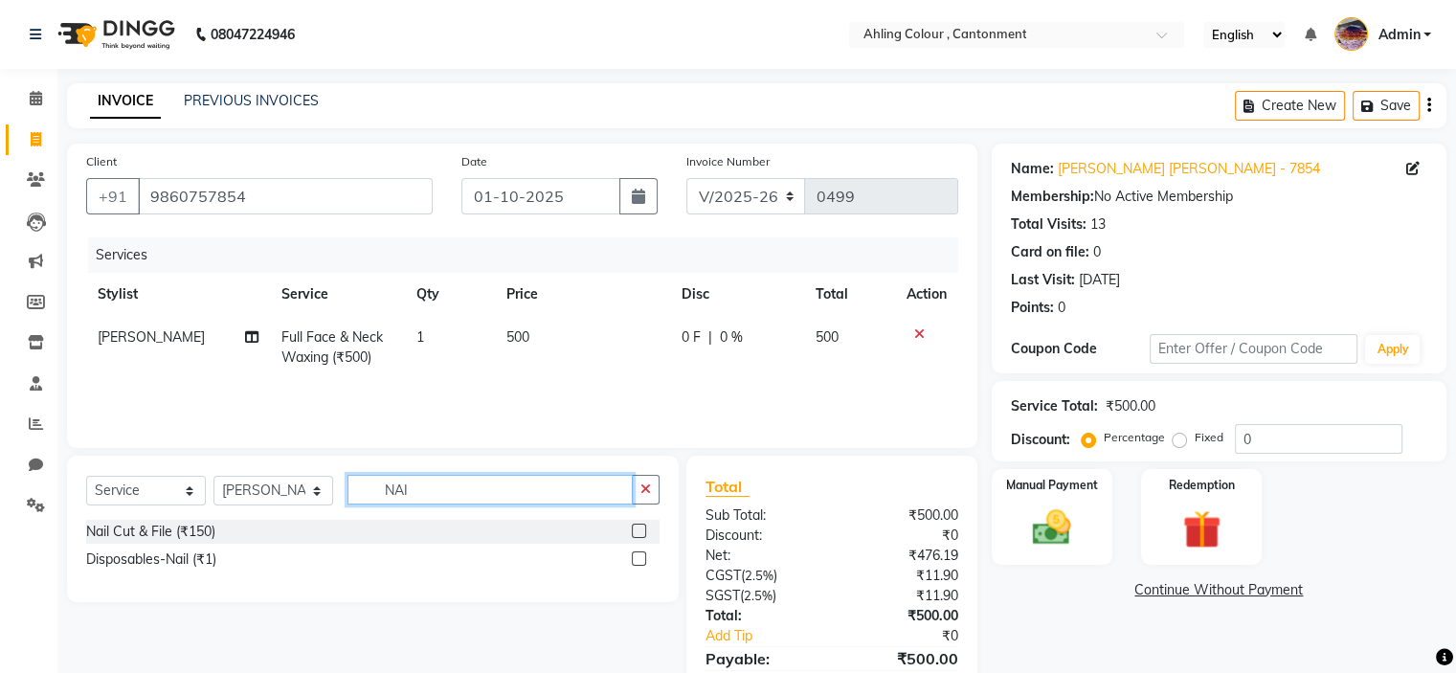
scroll to position [0, 0]
type input "NAIL"
click at [142, 531] on div "Nail Cut & File (₹150)" at bounding box center [150, 532] width 129 height 20
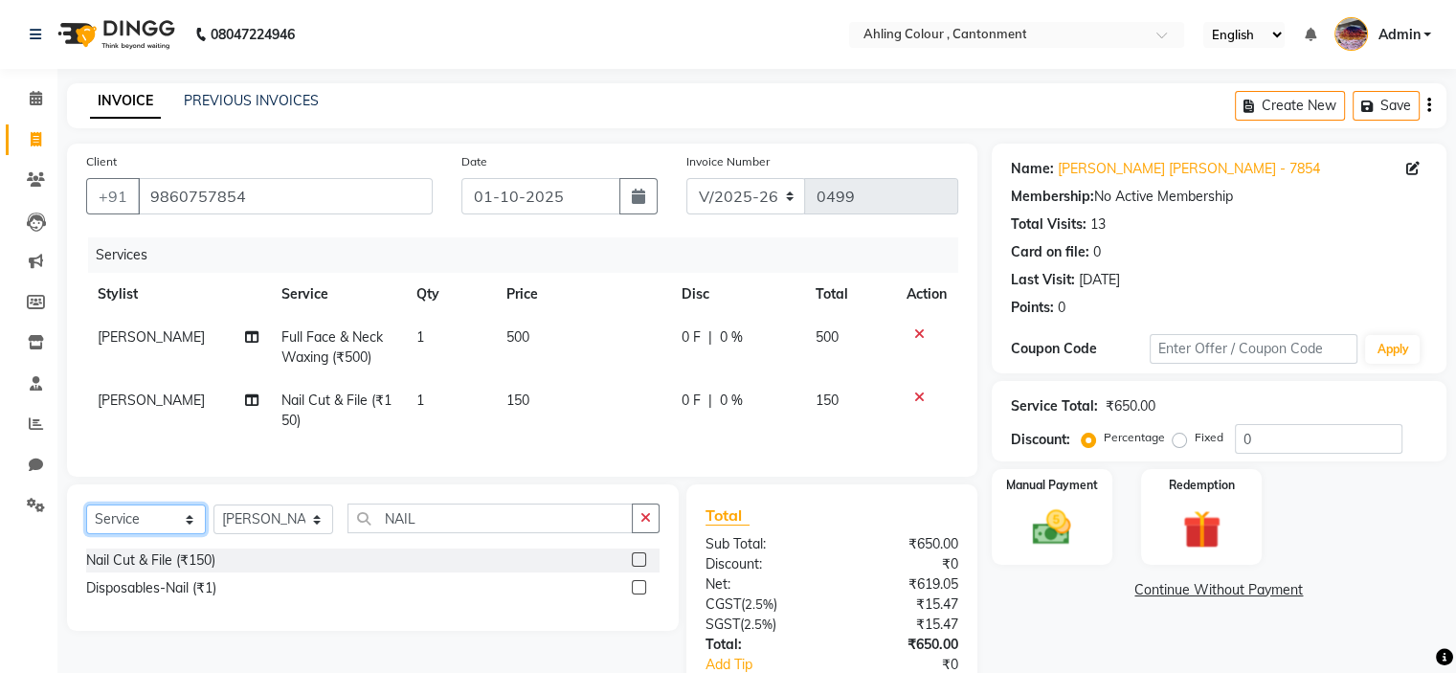
click at [142, 531] on select "Select Service Product Membership Package Voucher Prepaid Gift Card" at bounding box center [146, 519] width 120 height 30
click at [142, 571] on div "Nail Cut & File (₹150)" at bounding box center [150, 560] width 129 height 20
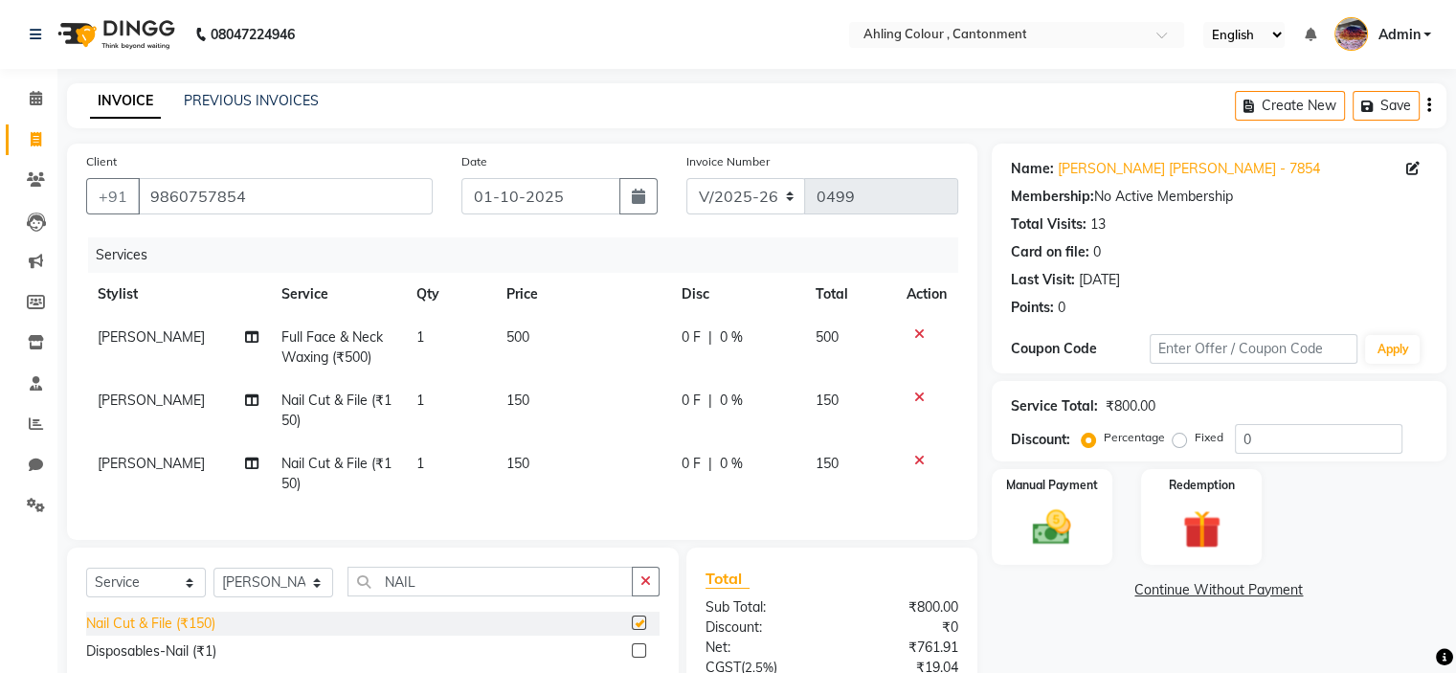
checkbox input "false"
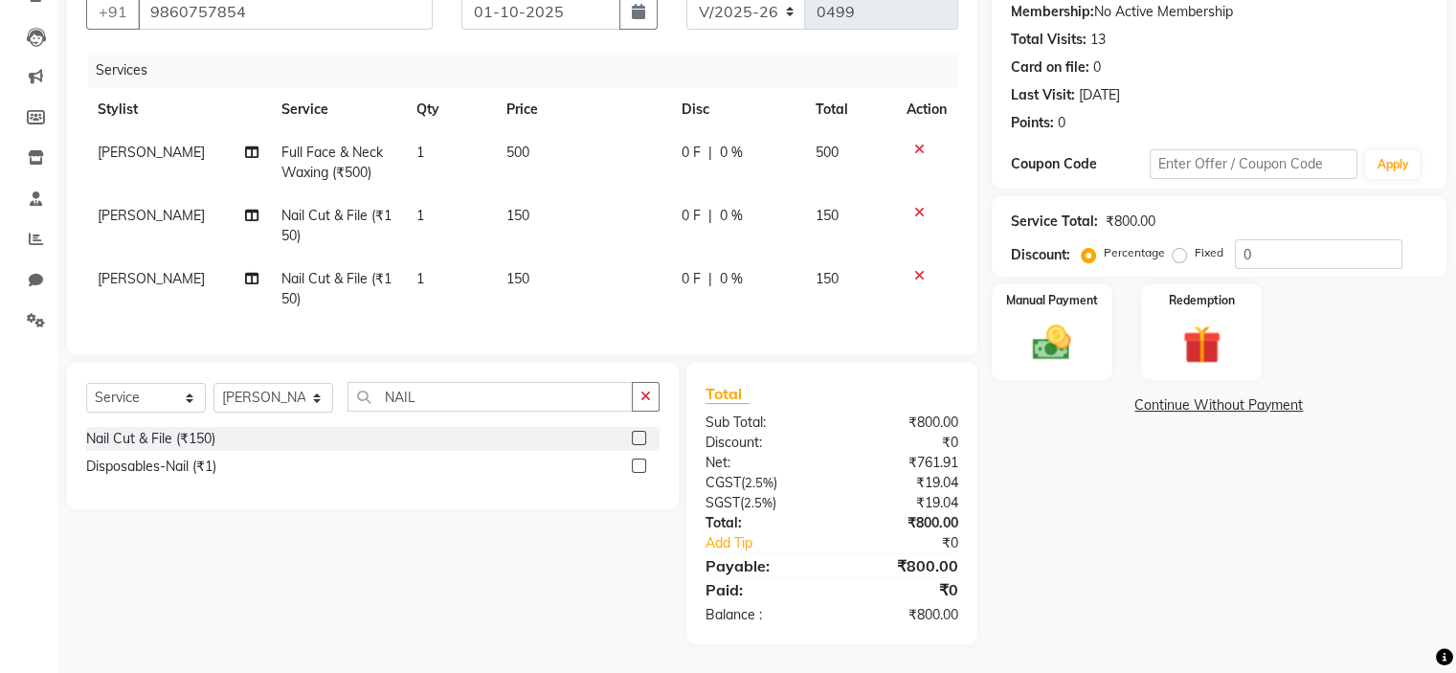
scroll to position [199, 0]
click at [1050, 329] on img at bounding box center [1051, 344] width 64 height 46
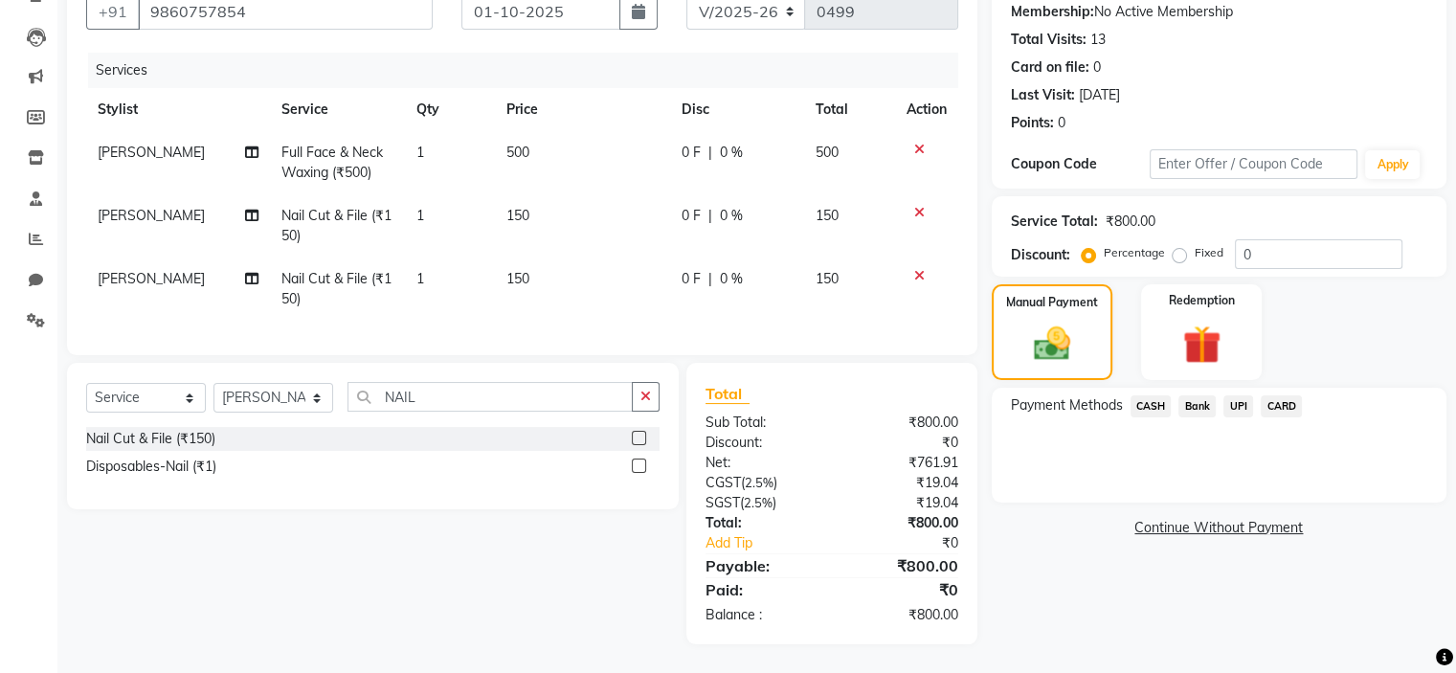
click at [1237, 395] on span "UPI" at bounding box center [1238, 406] width 30 height 22
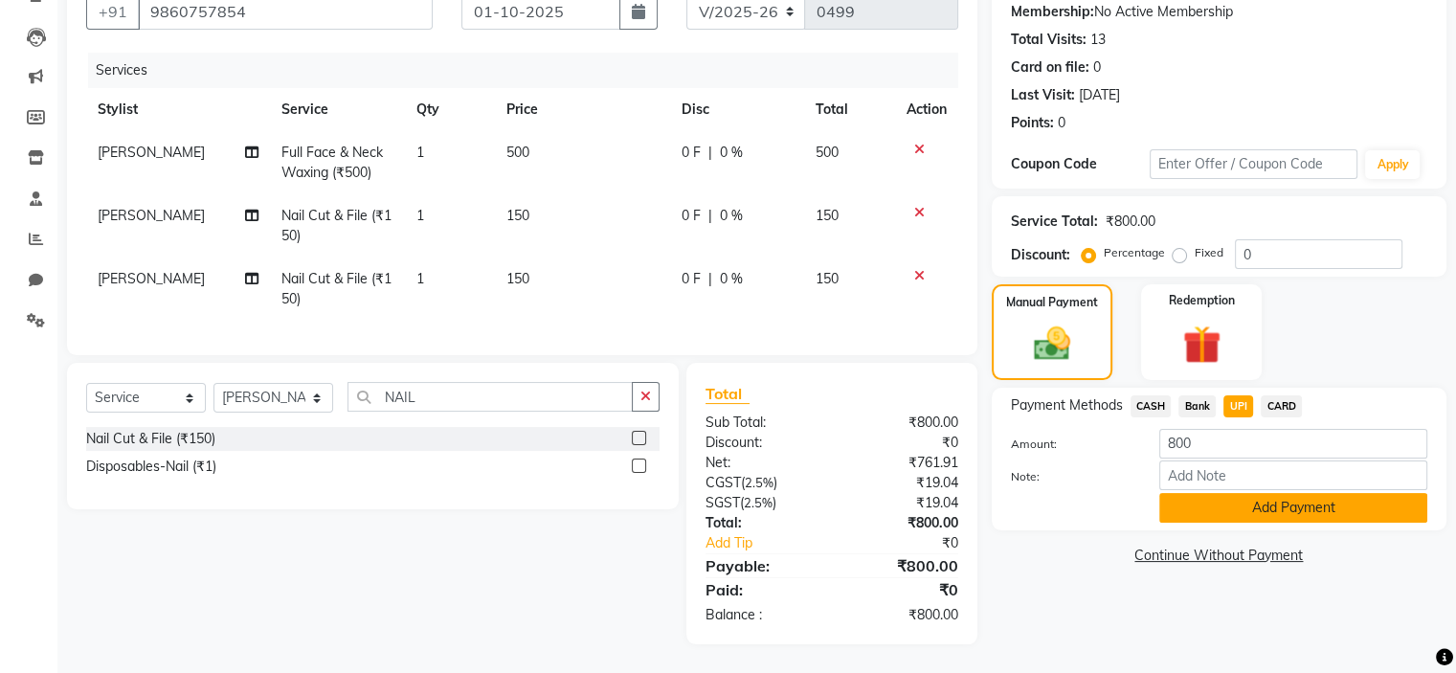
click at [1264, 497] on button "Add Payment" at bounding box center [1293, 508] width 268 height 30
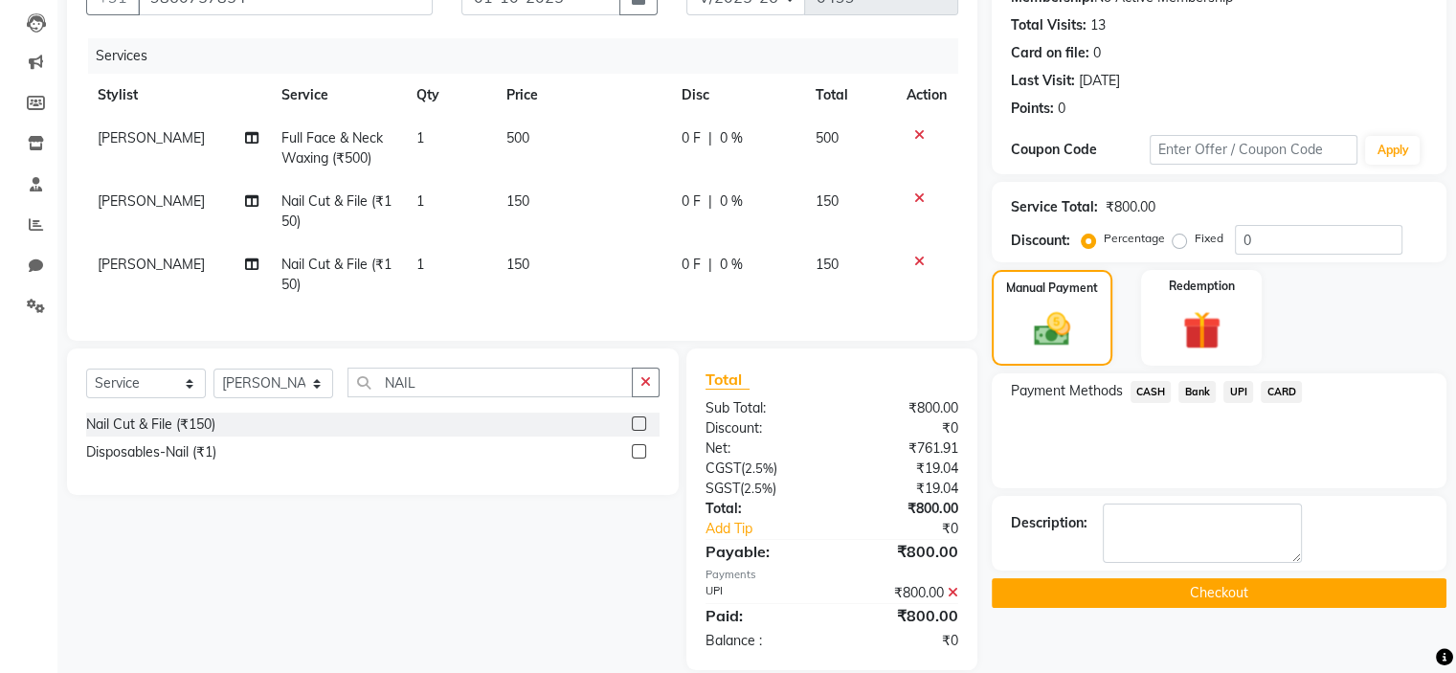
click at [1221, 589] on button "Checkout" at bounding box center [1219, 593] width 455 height 30
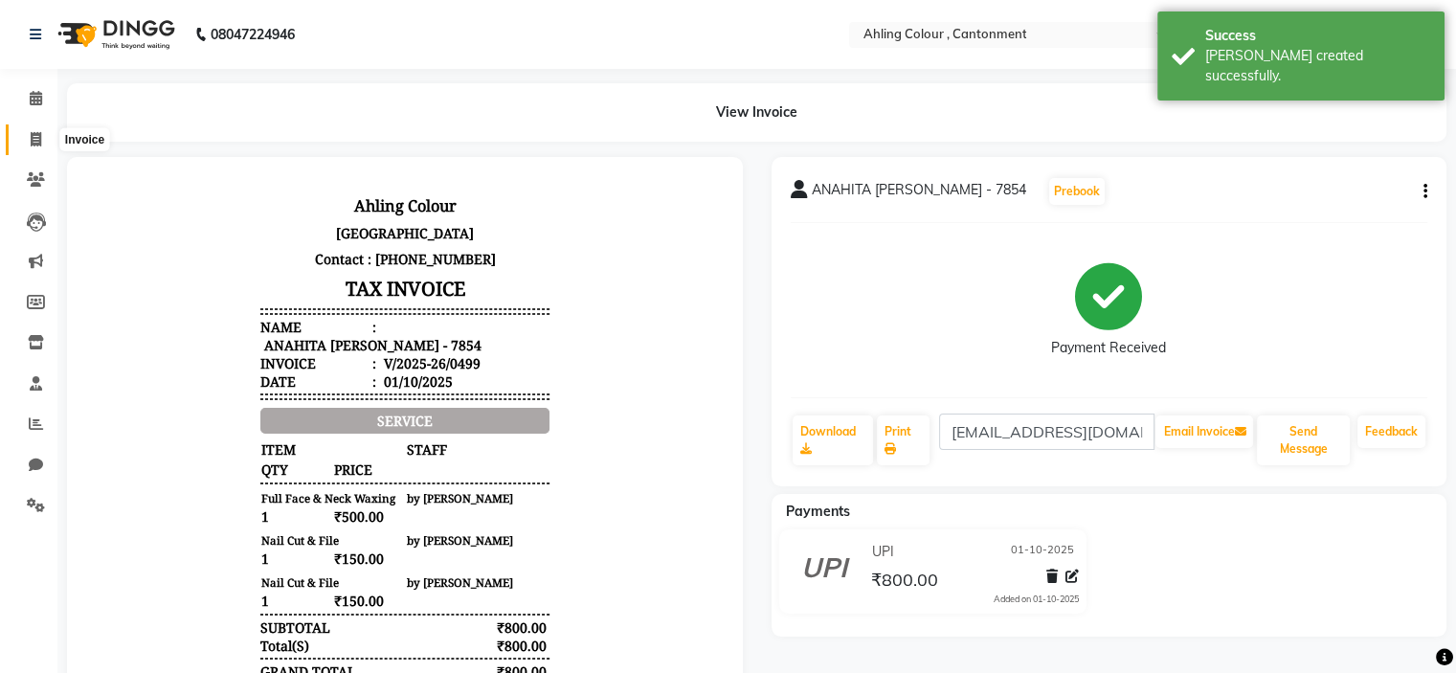
click at [35, 137] on icon at bounding box center [36, 139] width 11 height 14
select select "7830"
select select "service"
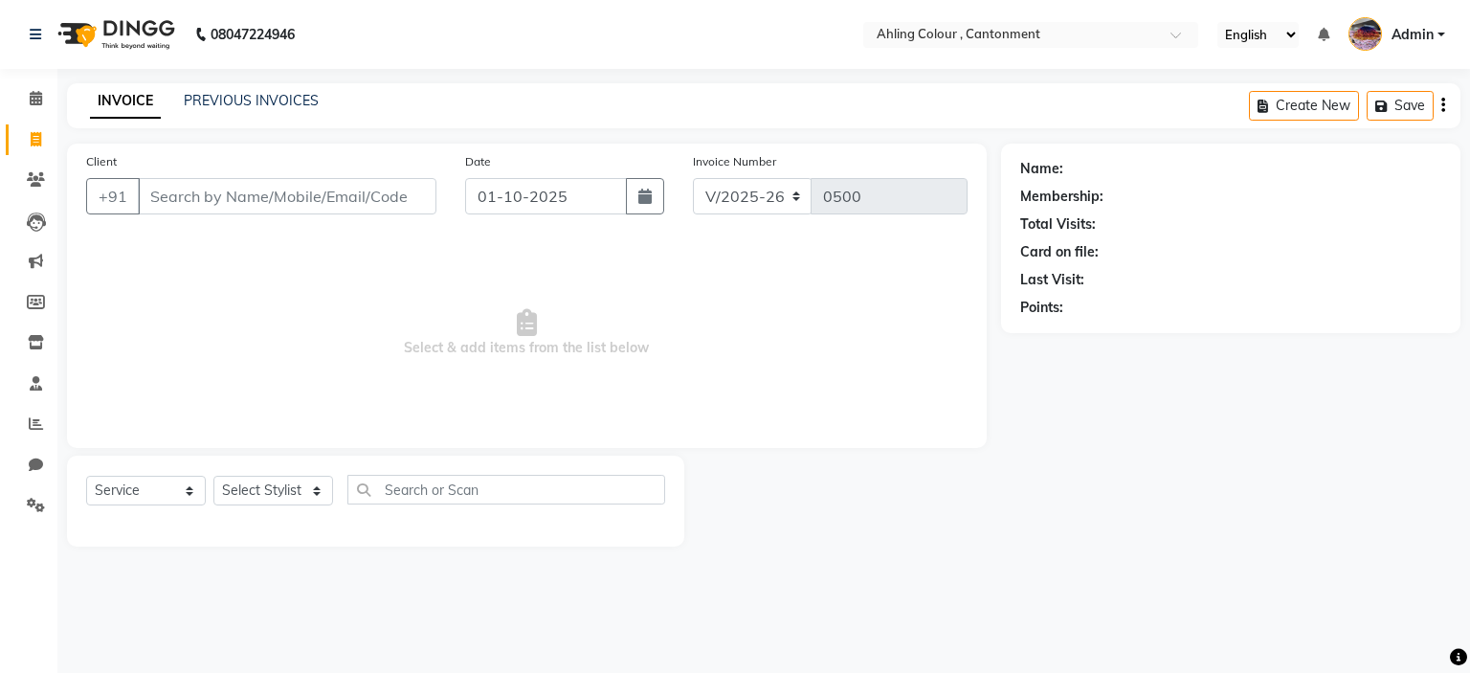
click at [299, 195] on input "Client" at bounding box center [287, 196] width 299 height 36
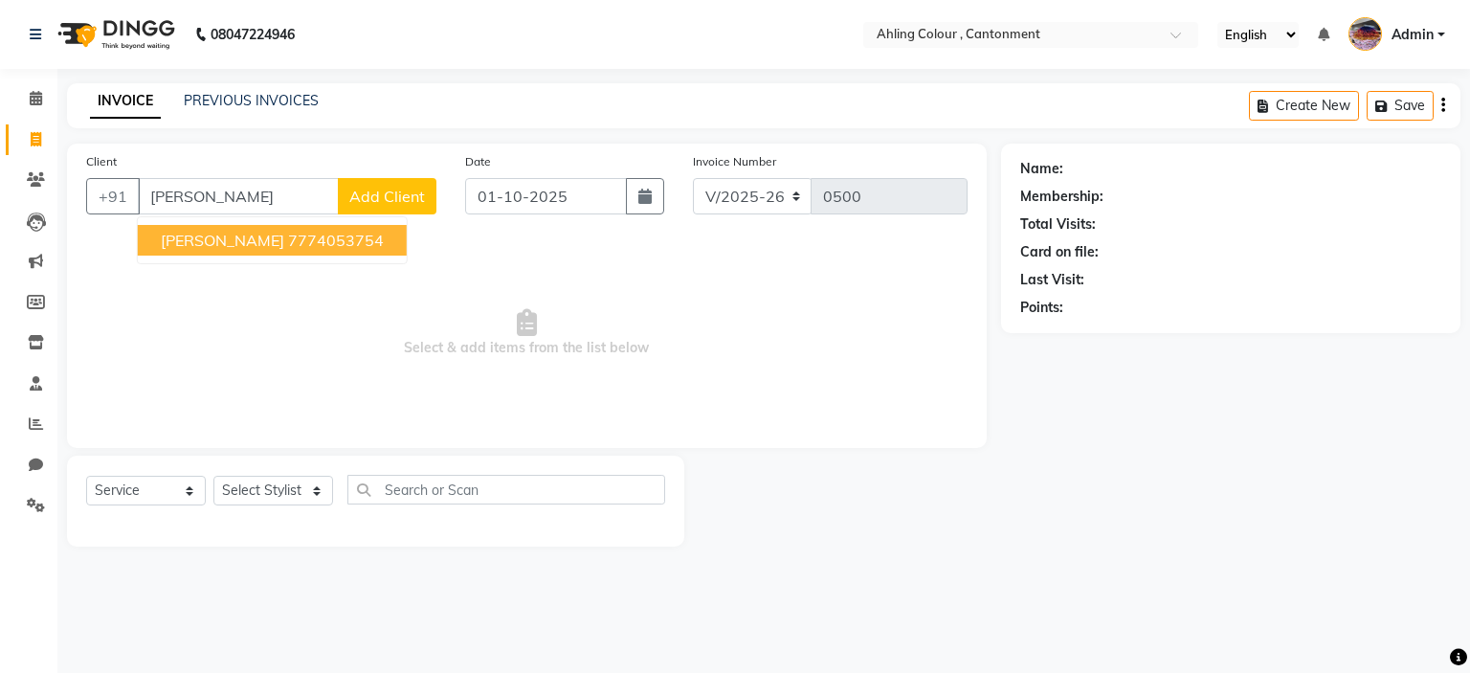
click at [284, 241] on span "[PERSON_NAME]" at bounding box center [222, 240] width 123 height 19
type input "7774053754"
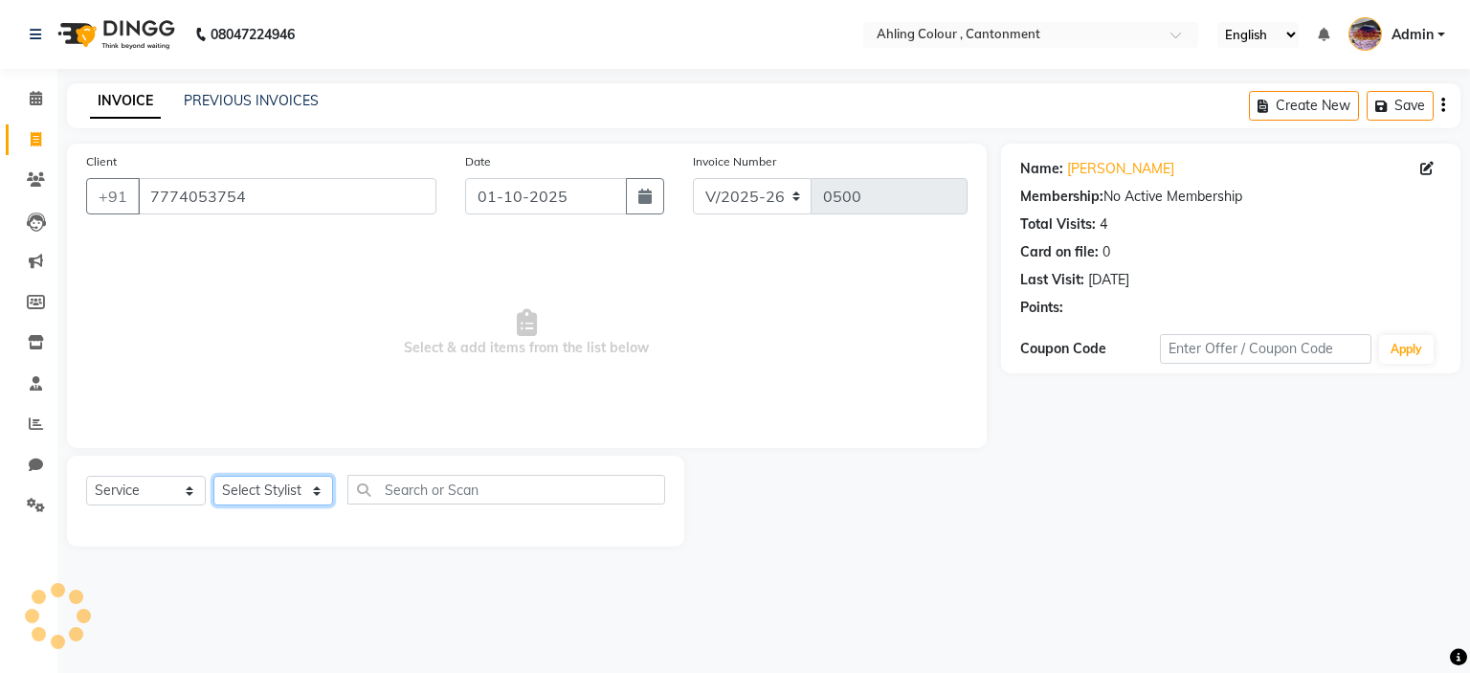
click at [272, 489] on select "Select Stylist [PERSON_NAME] [PERSON_NAME] [PERSON_NAME]" at bounding box center [273, 491] width 120 height 30
select select "72146"
click at [213, 477] on select "Select Stylist [PERSON_NAME] [PERSON_NAME] [PERSON_NAME]" at bounding box center [273, 491] width 120 height 30
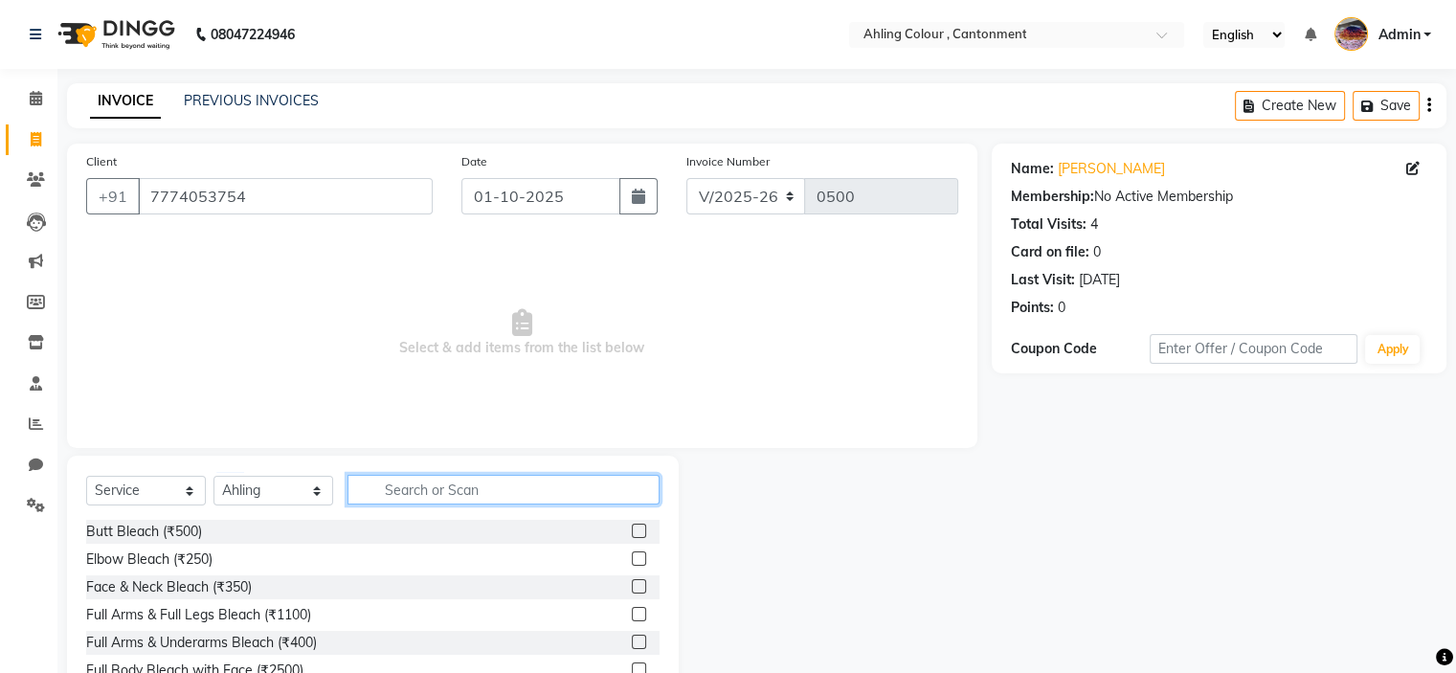
click at [431, 490] on input "text" at bounding box center [503, 490] width 312 height 30
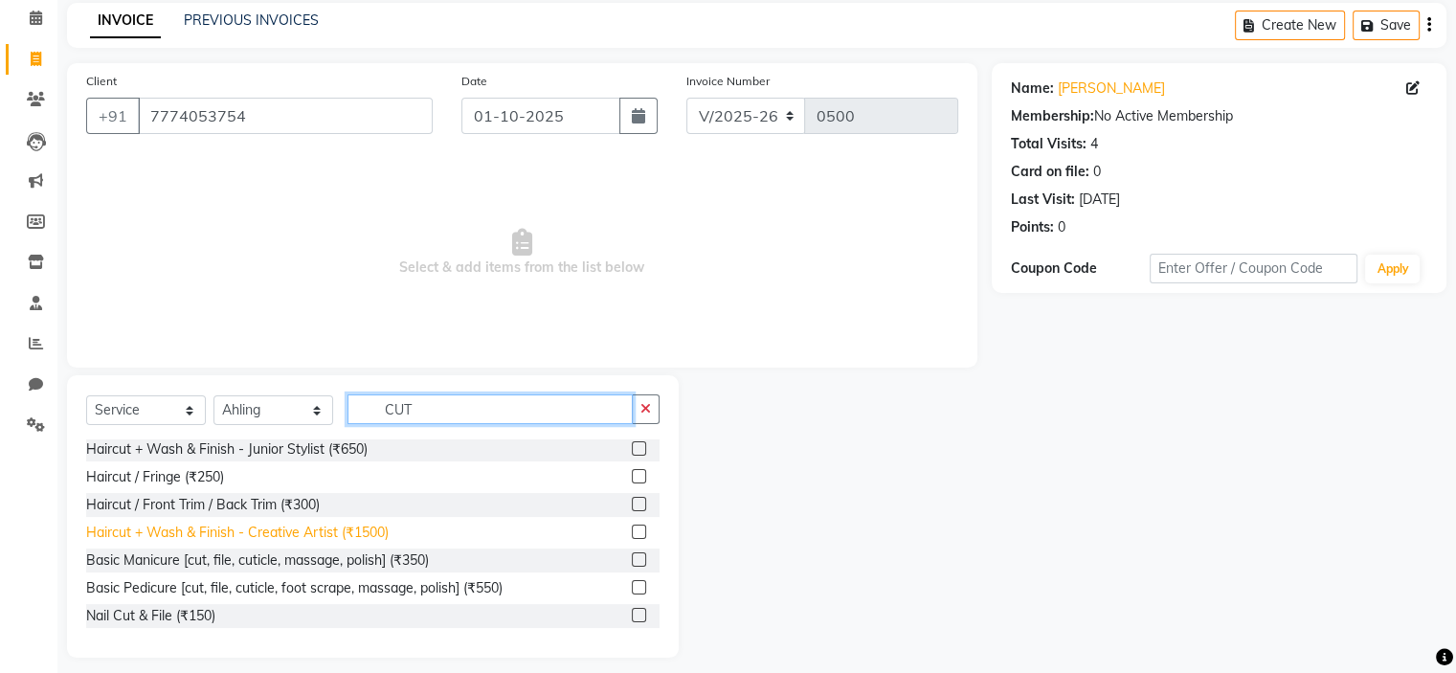
scroll to position [94, 0]
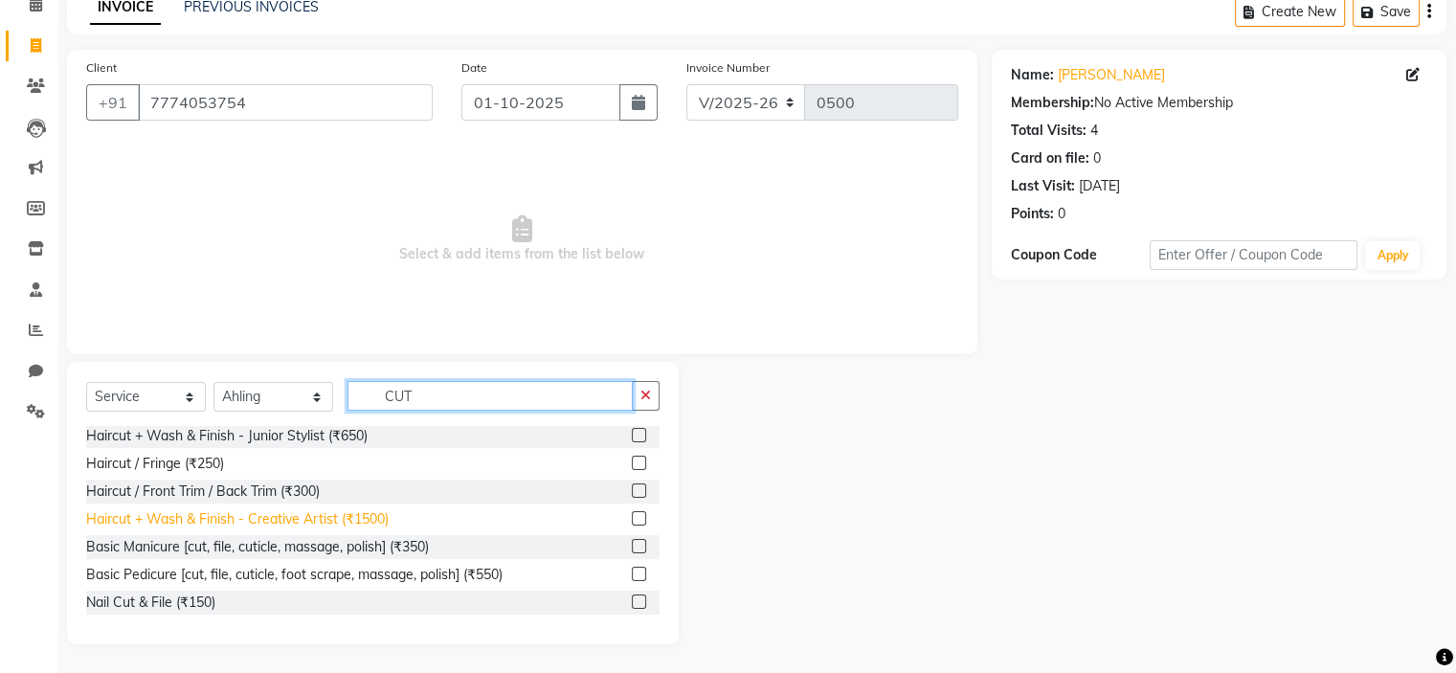
type input "CUT"
click at [271, 520] on div "Haircut + Wash & Finish - Creative Artist (₹1500)" at bounding box center [237, 519] width 302 height 20
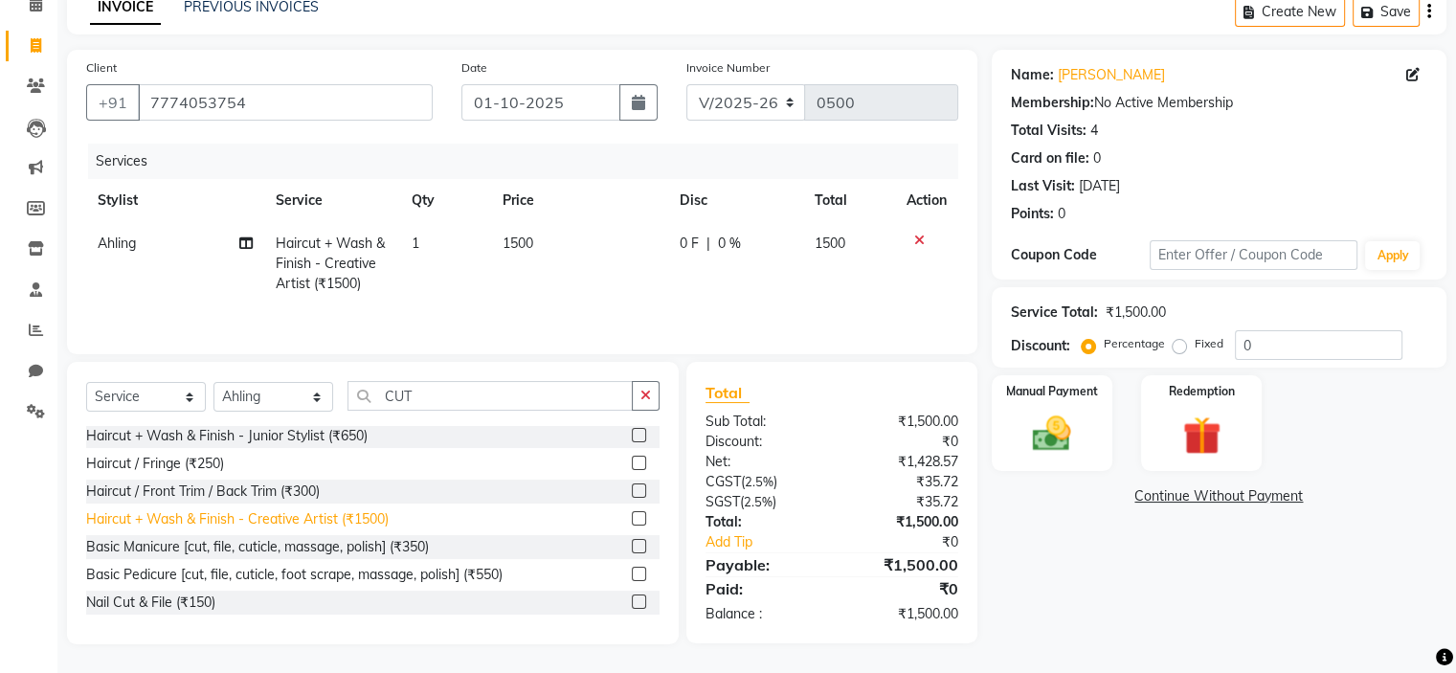
click at [297, 517] on div "Haircut + Wash & Finish - Creative Artist (₹1500)" at bounding box center [237, 519] width 302 height 20
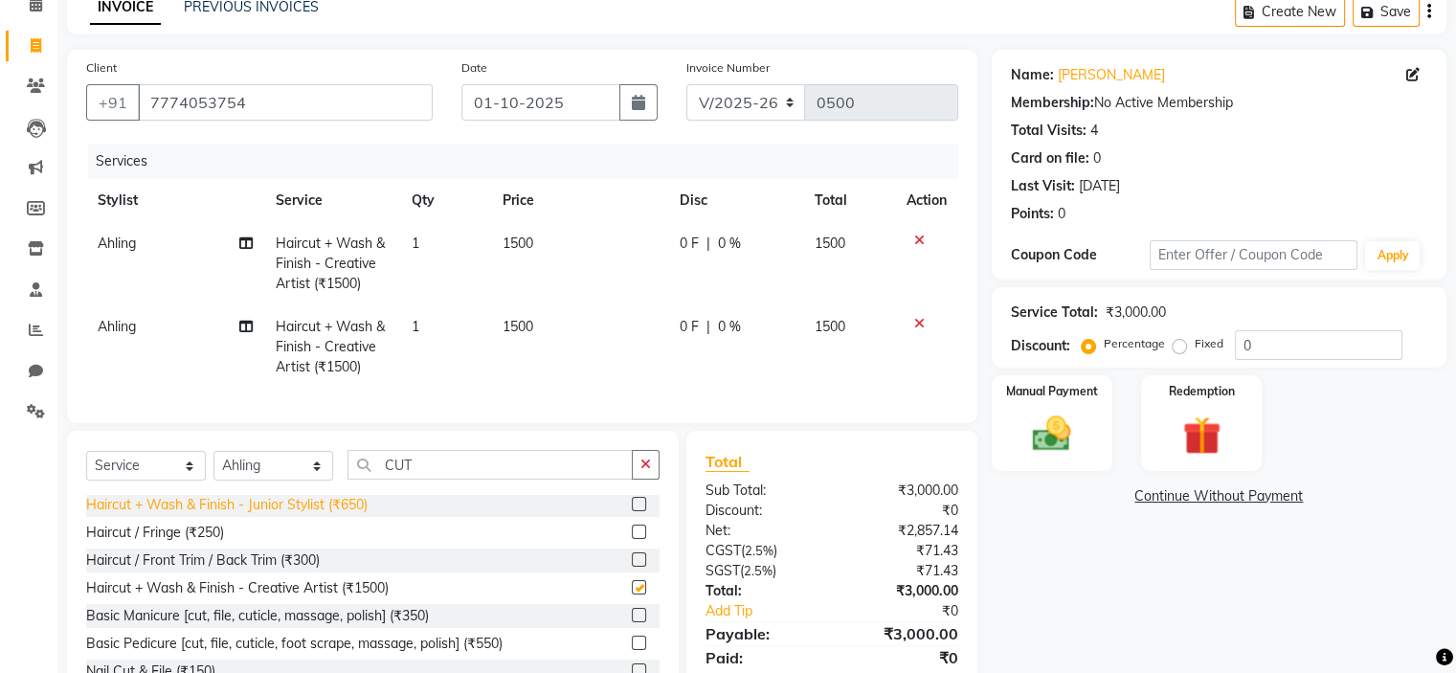
checkbox input "false"
click at [524, 236] on span "1500" at bounding box center [518, 243] width 31 height 17
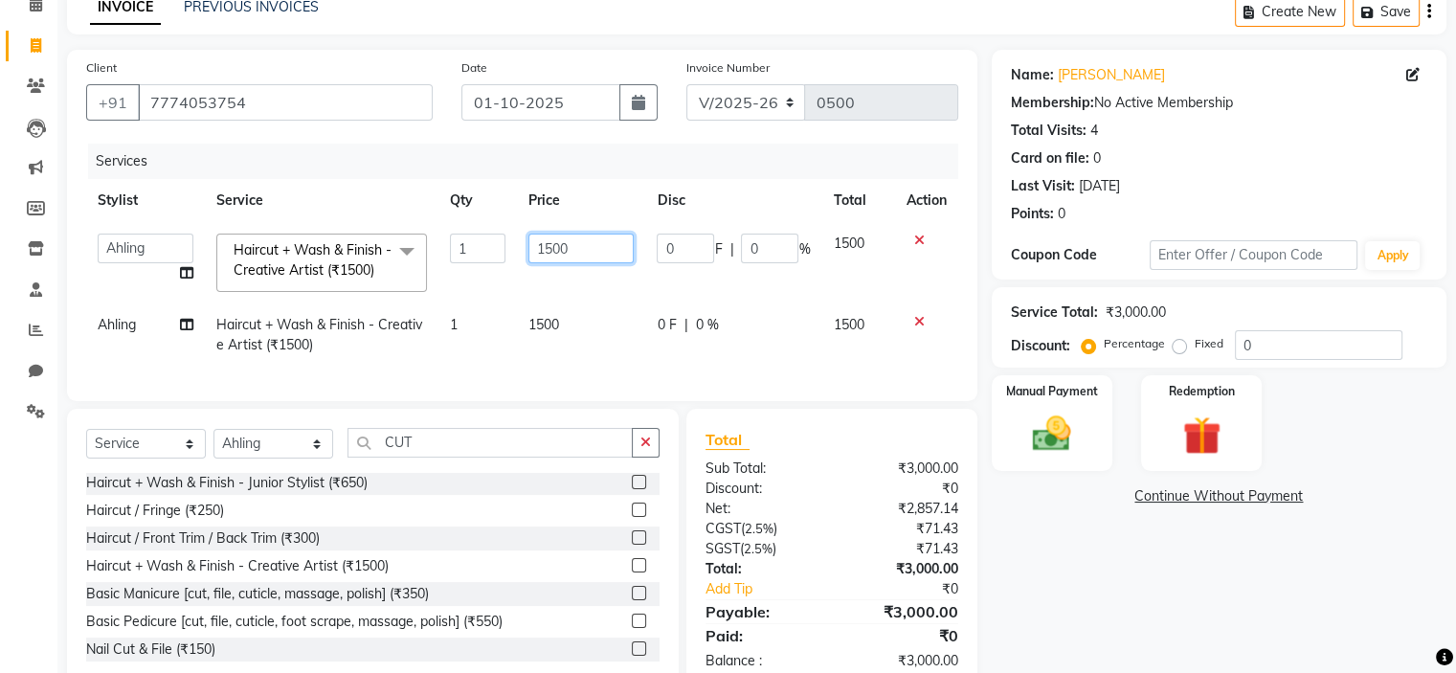
click at [559, 249] on input "1500" at bounding box center [580, 249] width 105 height 30
type input "600"
click at [546, 320] on td "1500" at bounding box center [581, 334] width 128 height 63
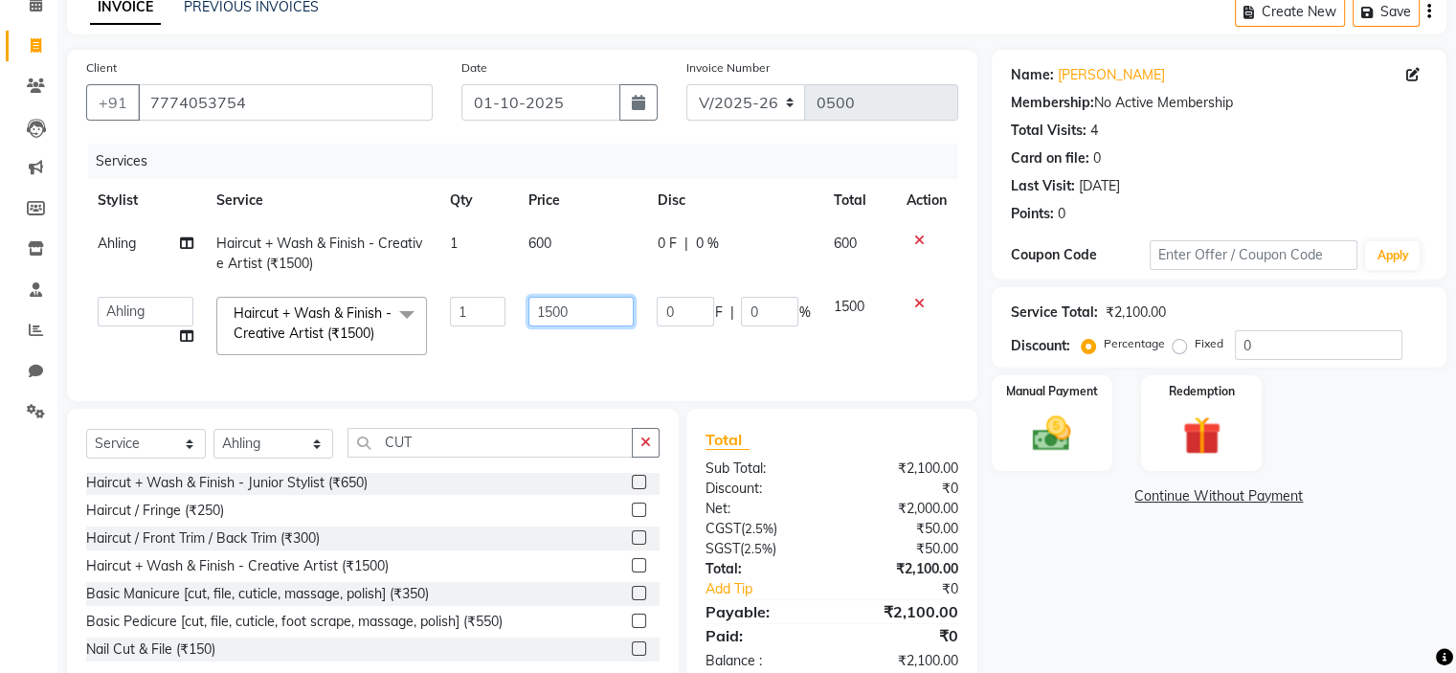
click at [550, 309] on input "1500" at bounding box center [580, 312] width 105 height 30
click at [573, 317] on input "9500" at bounding box center [580, 312] width 105 height 30
type input "950"
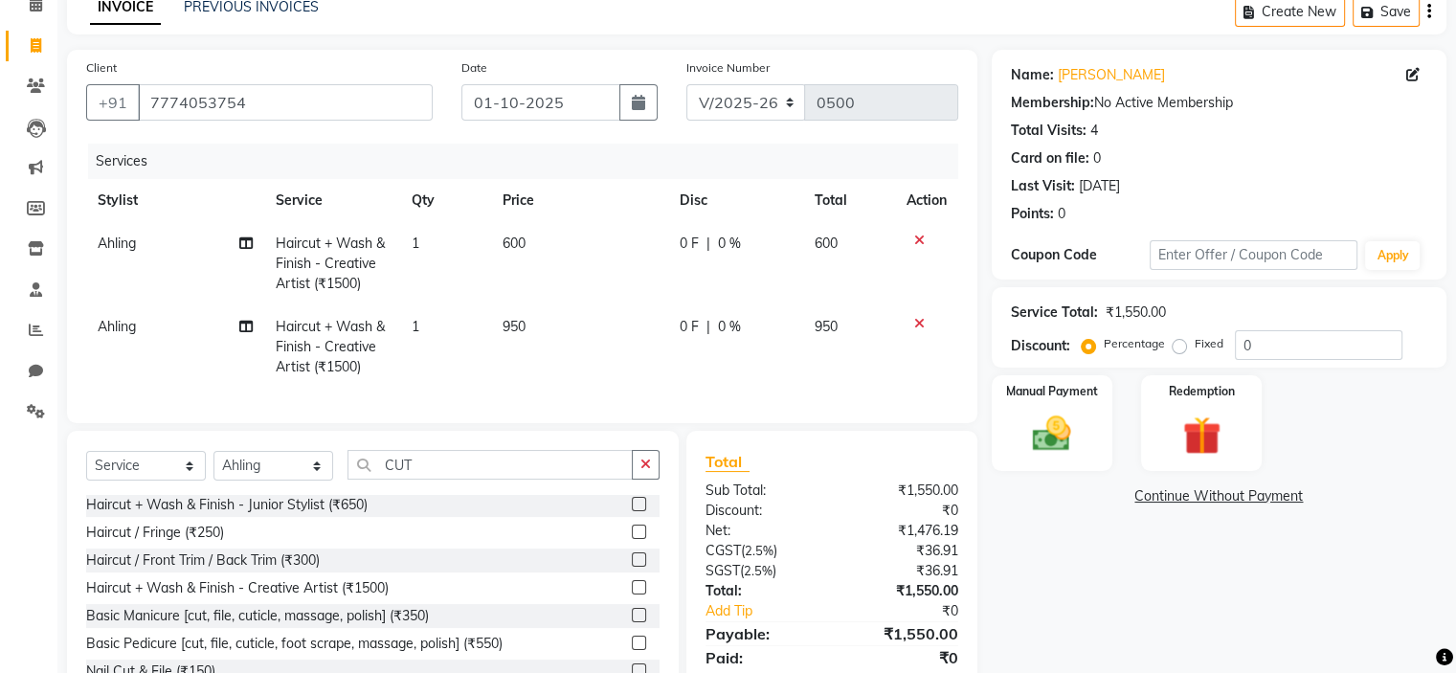
click at [582, 354] on td "950" at bounding box center [579, 346] width 177 height 83
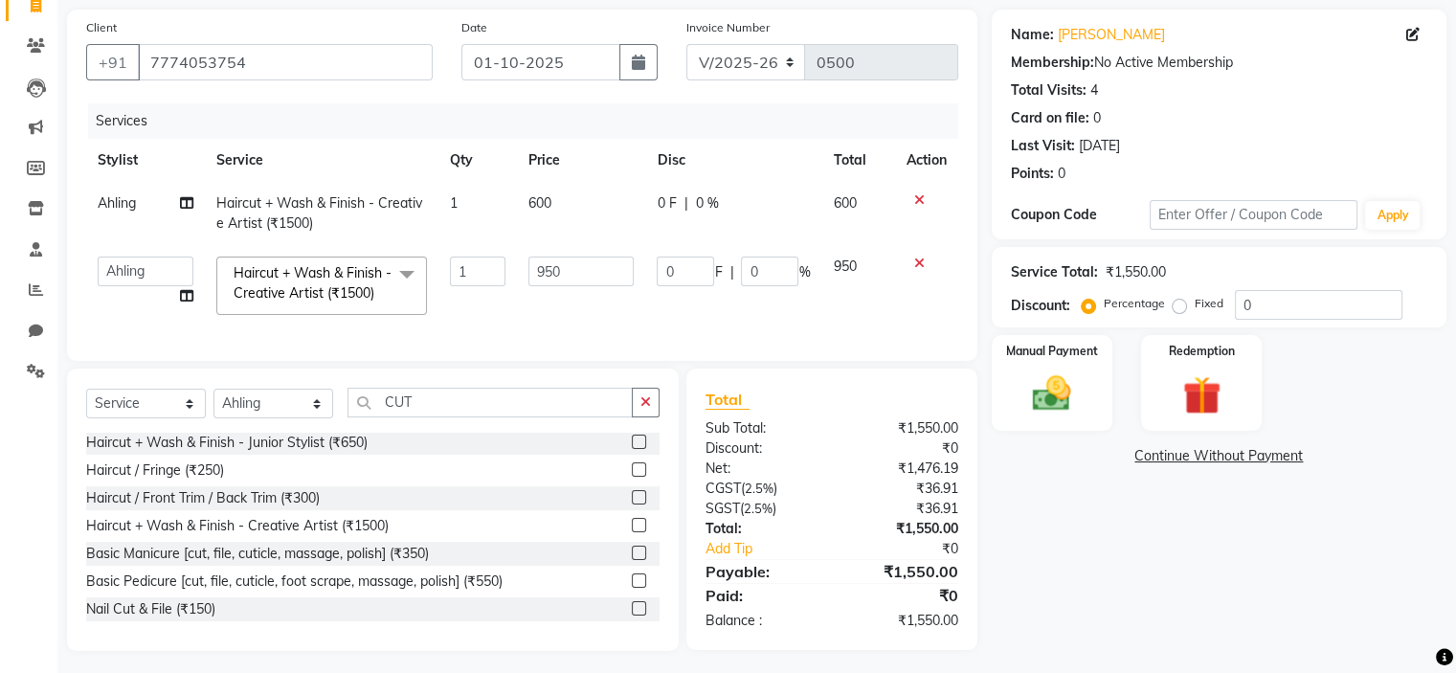
scroll to position [155, 0]
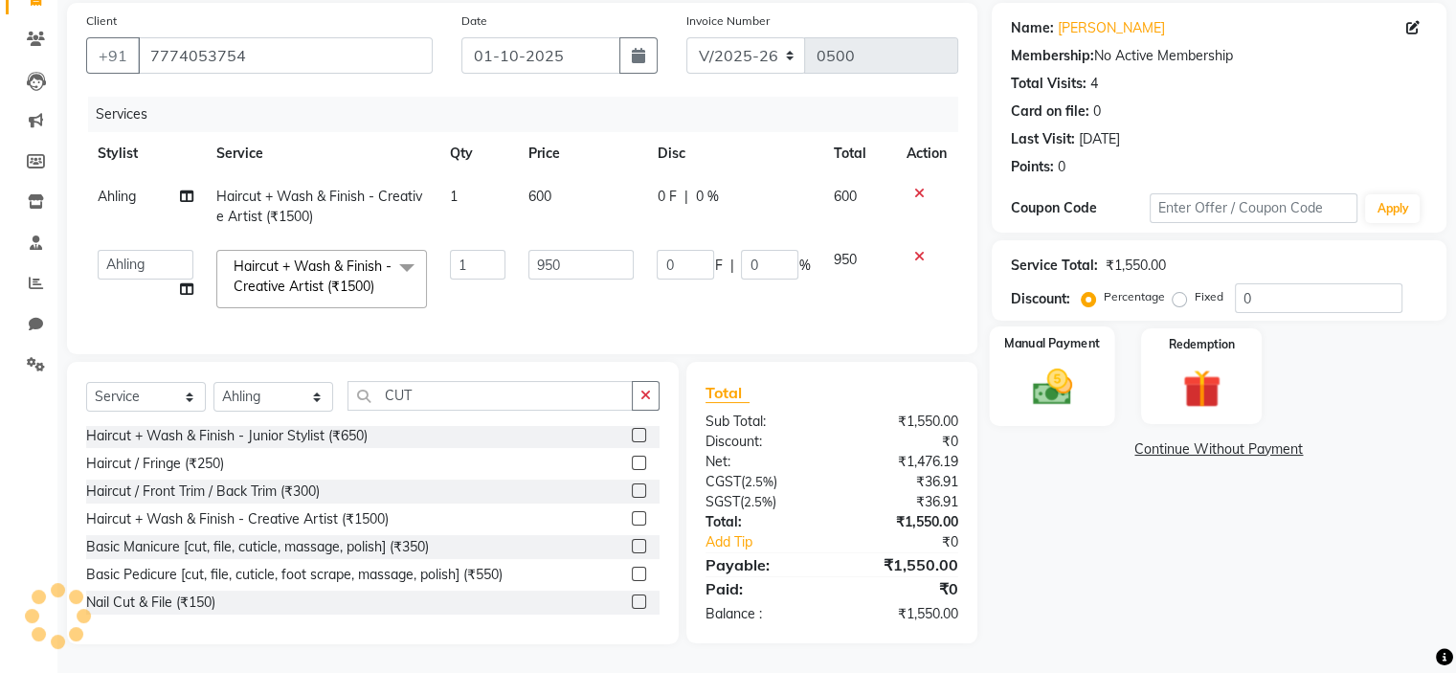
click at [1047, 374] on img at bounding box center [1051, 388] width 64 height 46
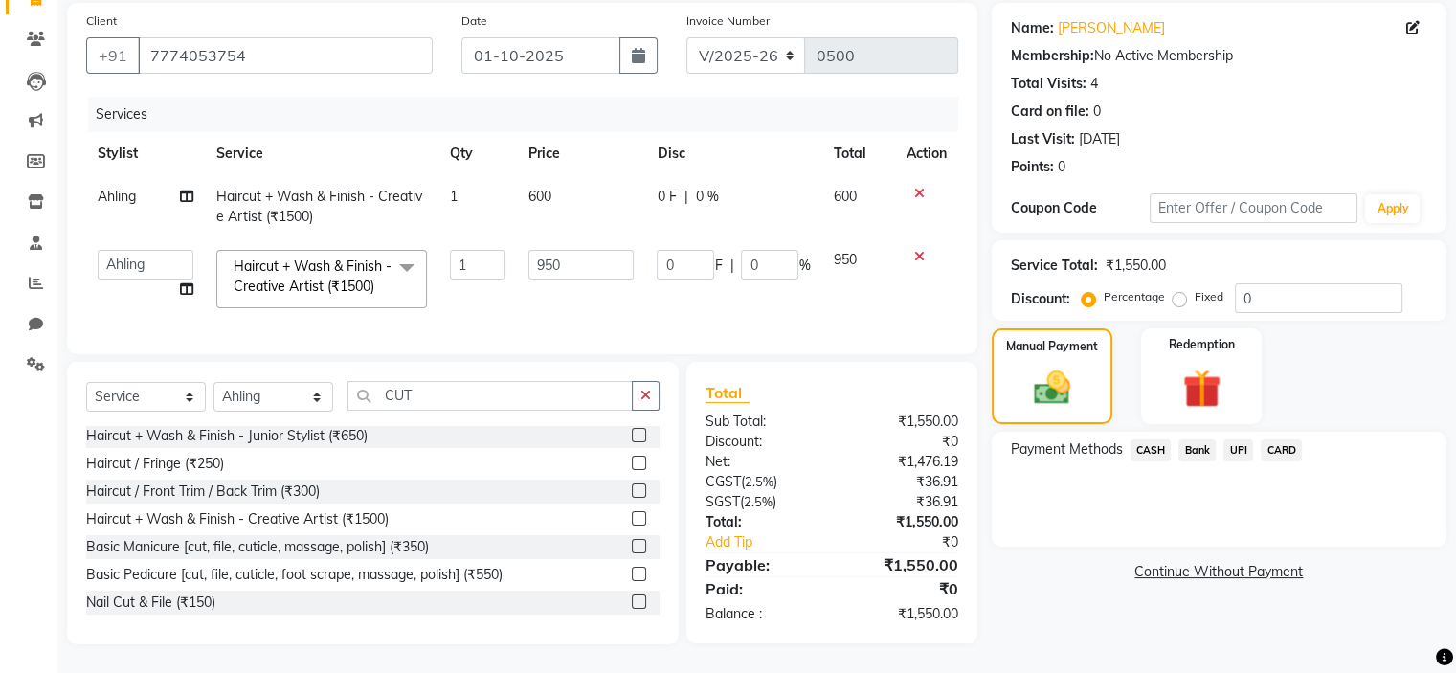
click at [1241, 439] on span "UPI" at bounding box center [1238, 450] width 30 height 22
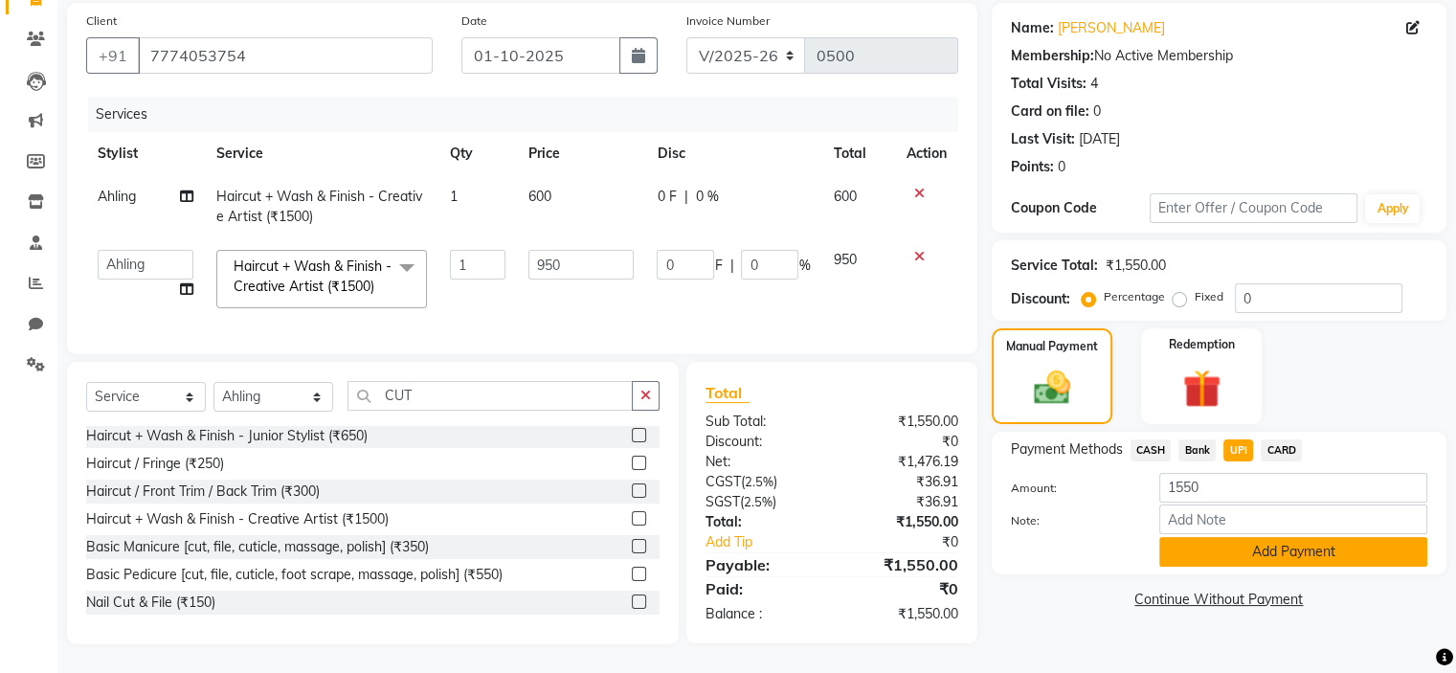
click at [1237, 538] on button "Add Payment" at bounding box center [1293, 552] width 268 height 30
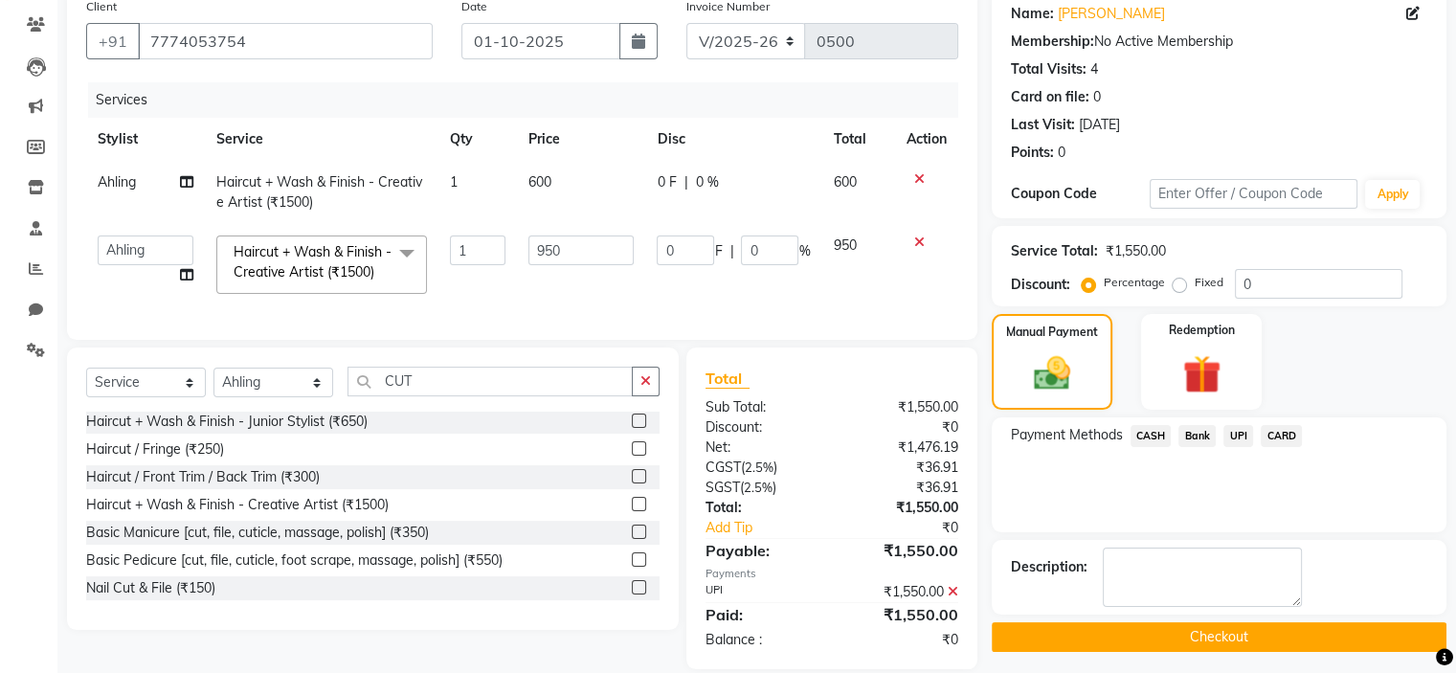
click at [1187, 637] on button "Checkout" at bounding box center [1219, 637] width 455 height 30
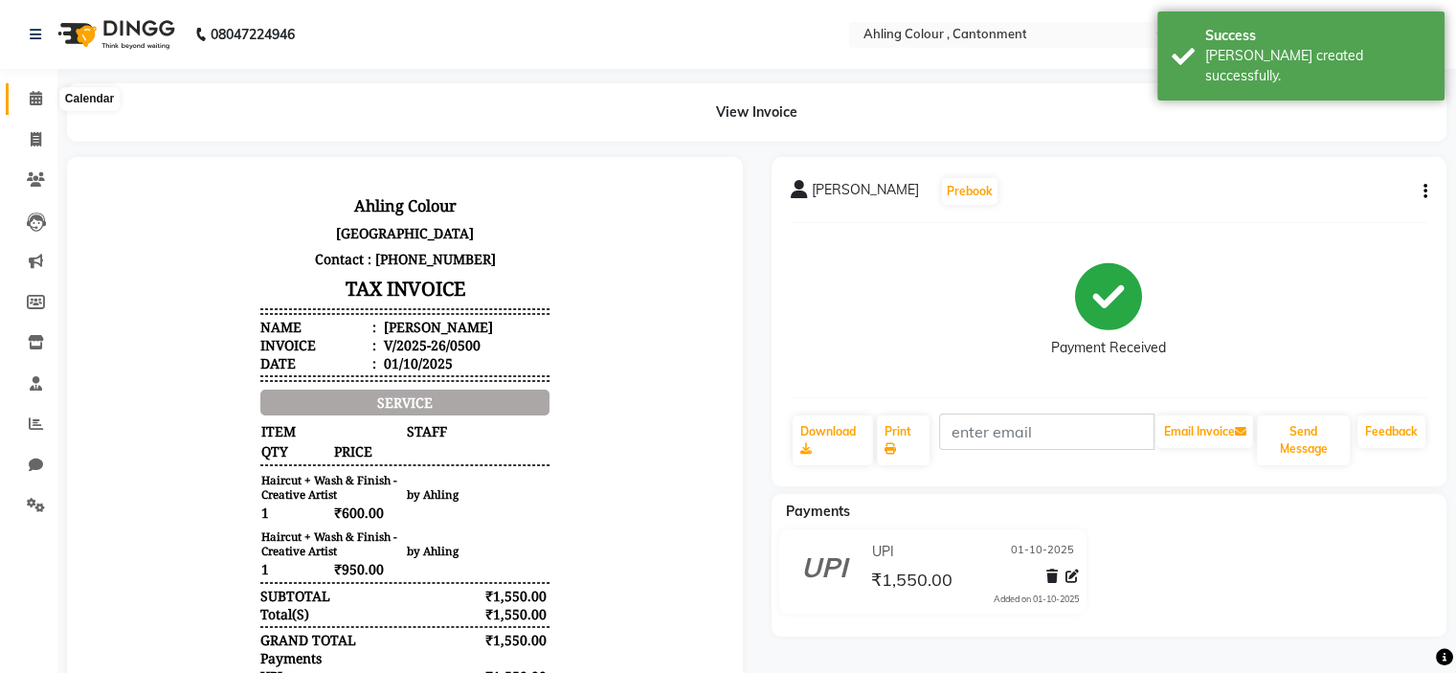
click at [30, 95] on icon at bounding box center [36, 98] width 12 height 14
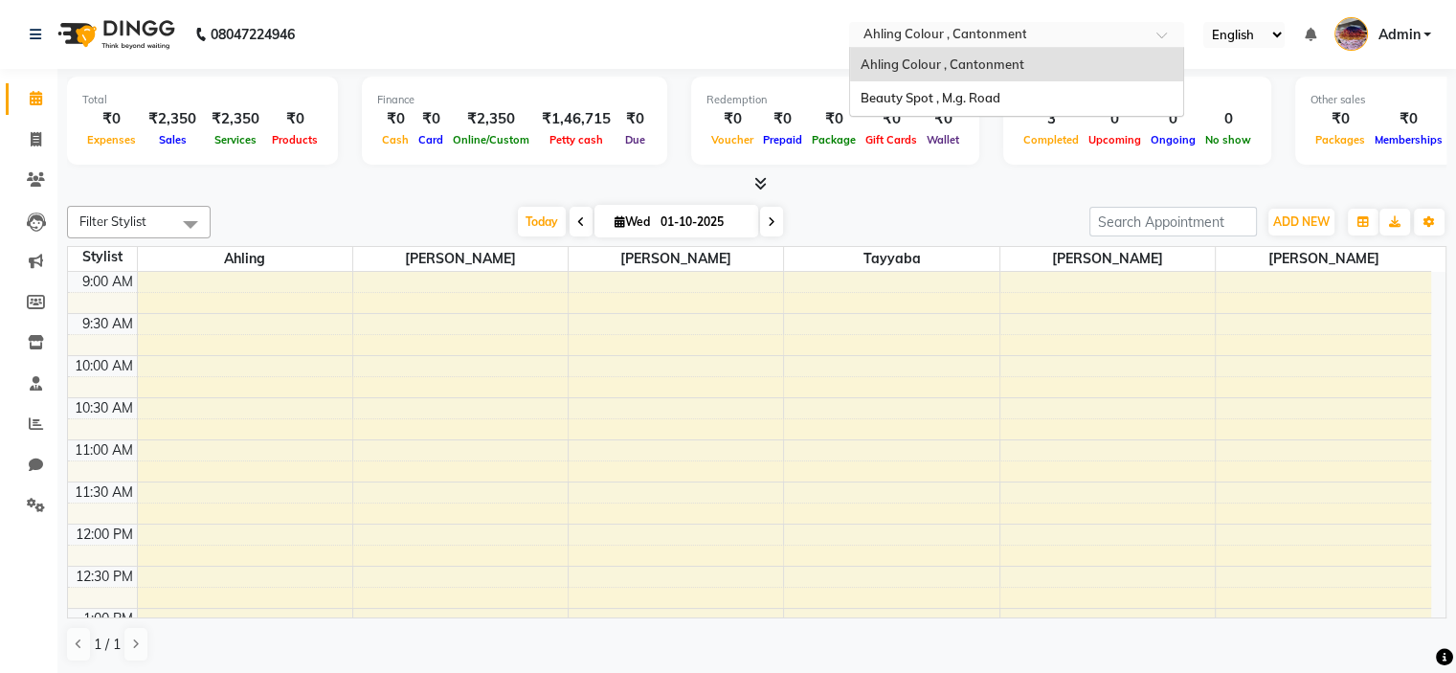
click at [992, 34] on input "text" at bounding box center [998, 36] width 278 height 19
click at [985, 96] on span "Beauty Spot , M.g. Road" at bounding box center [930, 97] width 140 height 15
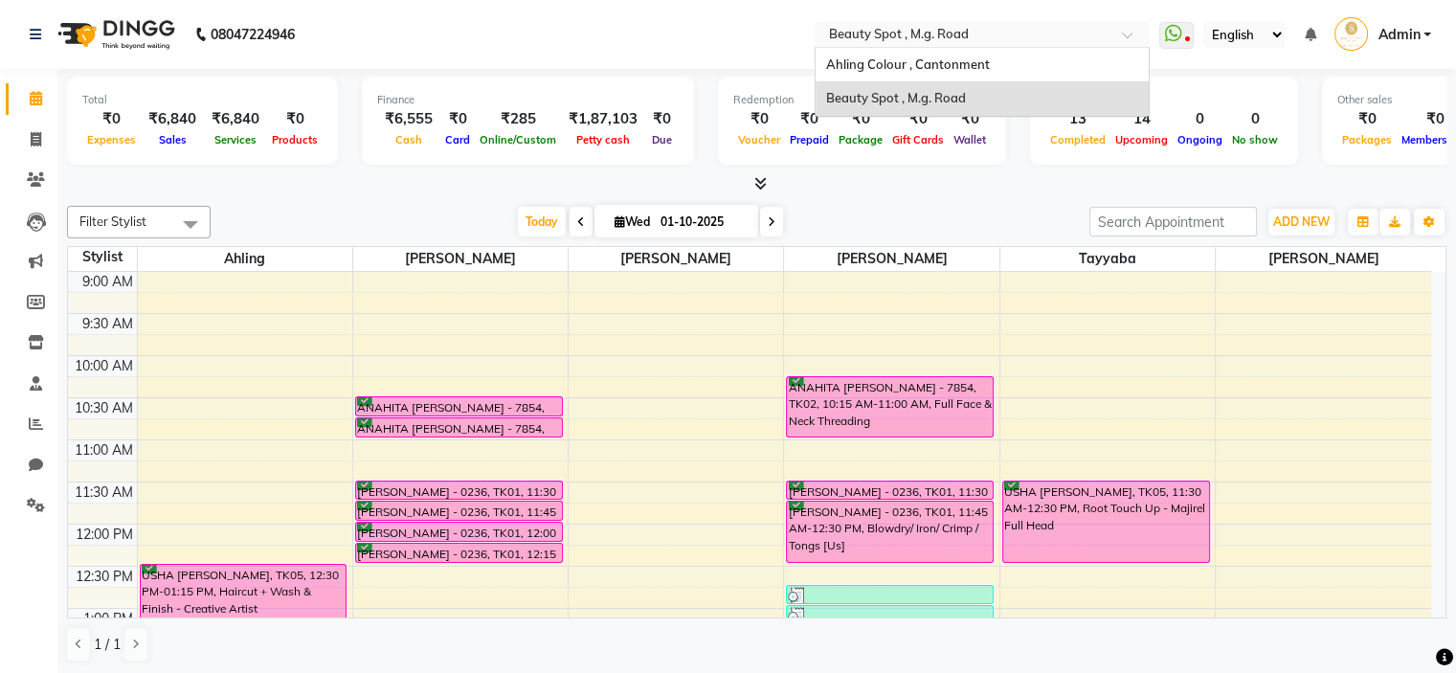
click at [1042, 30] on input "text" at bounding box center [963, 36] width 278 height 19
click at [973, 65] on span "Ahling Colour , Cantonment" at bounding box center [907, 63] width 164 height 15
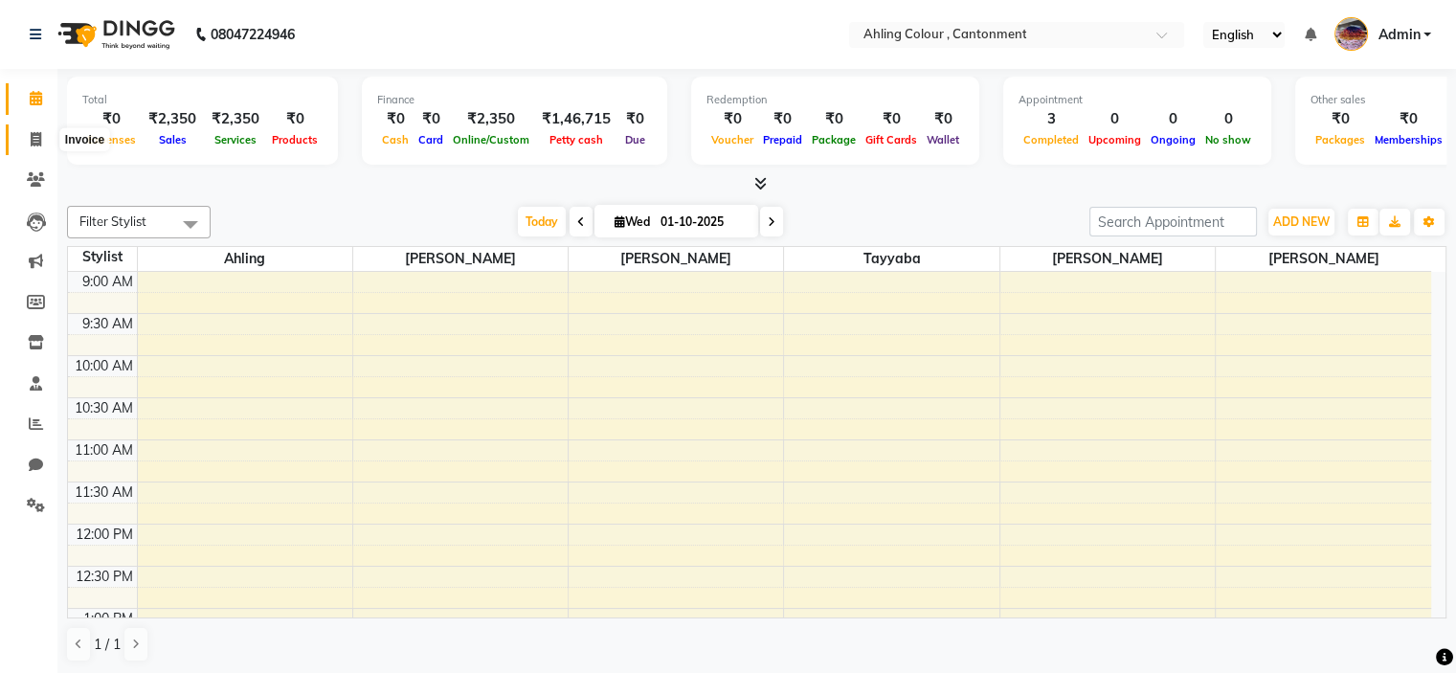
click at [34, 135] on icon at bounding box center [36, 139] width 11 height 14
select select "7830"
select select "service"
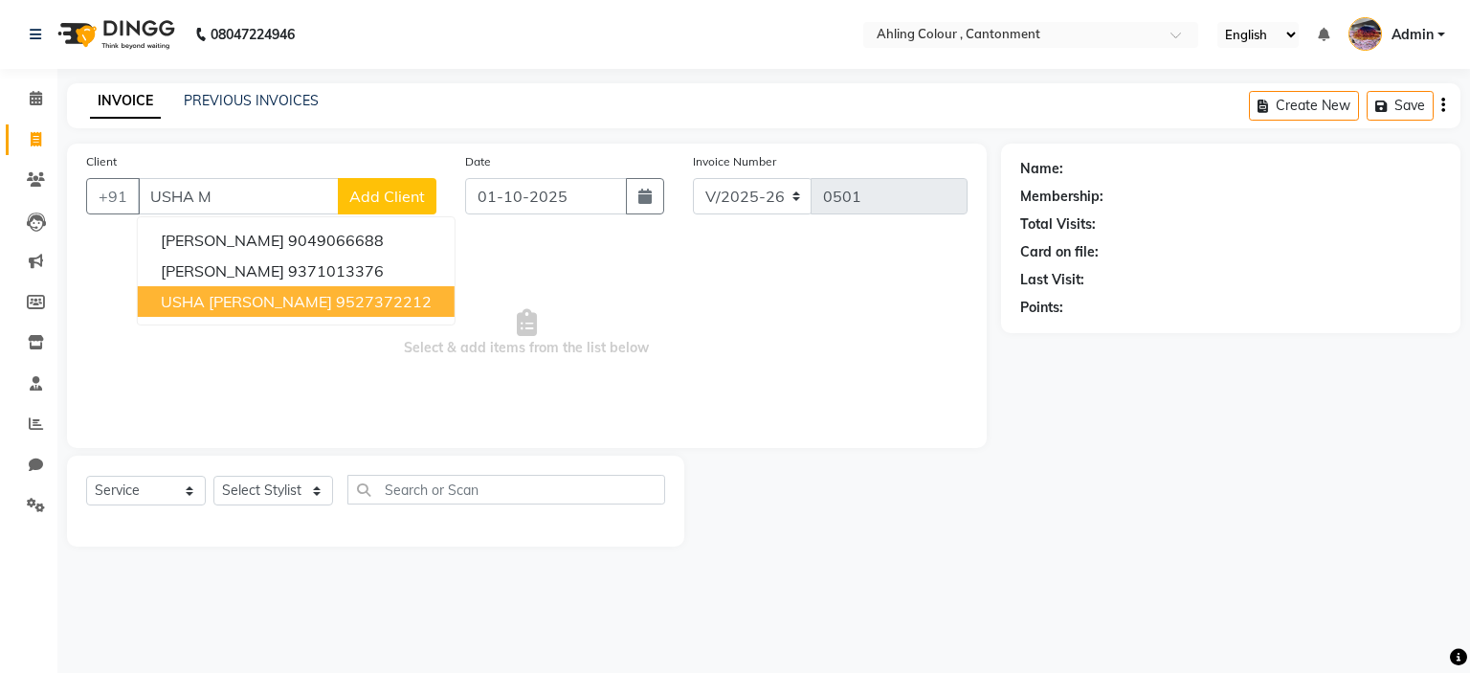
click at [203, 301] on span "USHA [PERSON_NAME]" at bounding box center [246, 301] width 171 height 19
type input "9527372212"
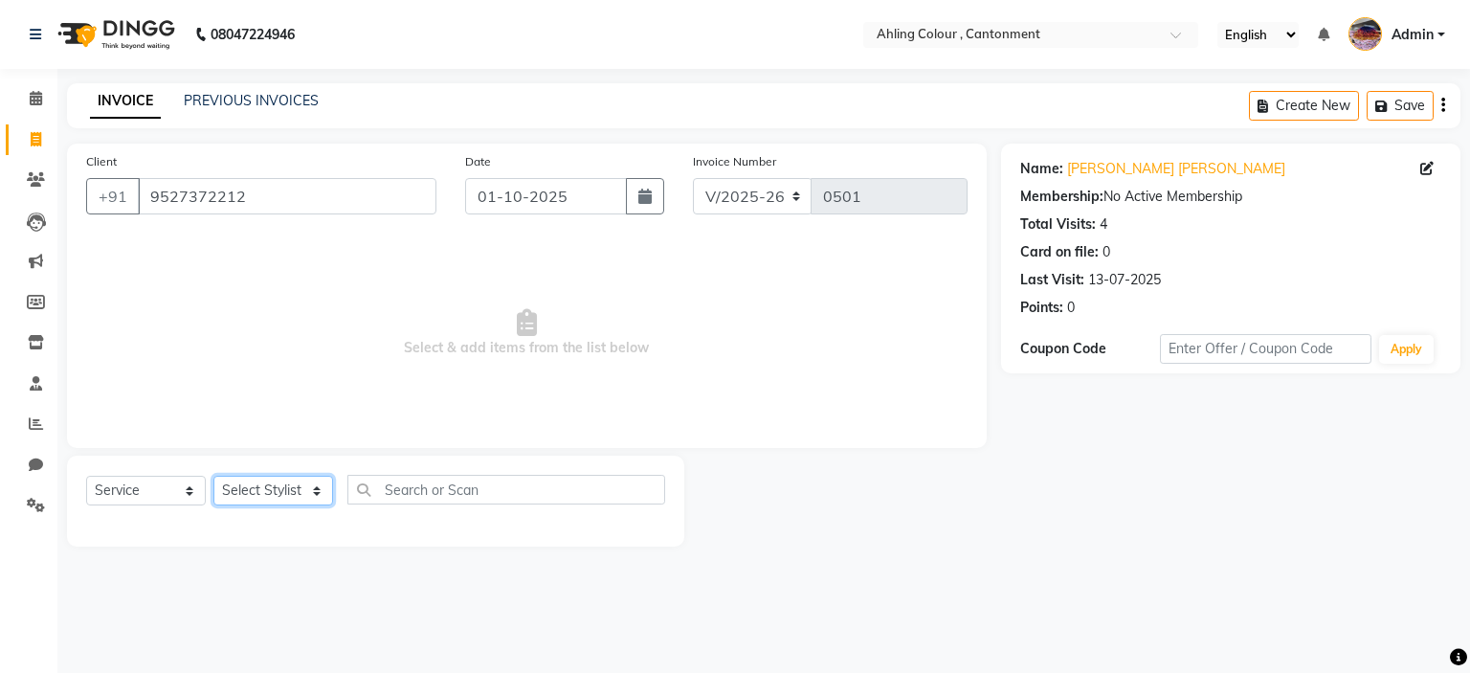
click at [286, 485] on select "Select Stylist [PERSON_NAME] [PERSON_NAME] [PERSON_NAME]" at bounding box center [273, 491] width 120 height 30
select select "72146"
click at [213, 477] on select "Select Stylist [PERSON_NAME] [PERSON_NAME] [PERSON_NAME]" at bounding box center [273, 491] width 120 height 30
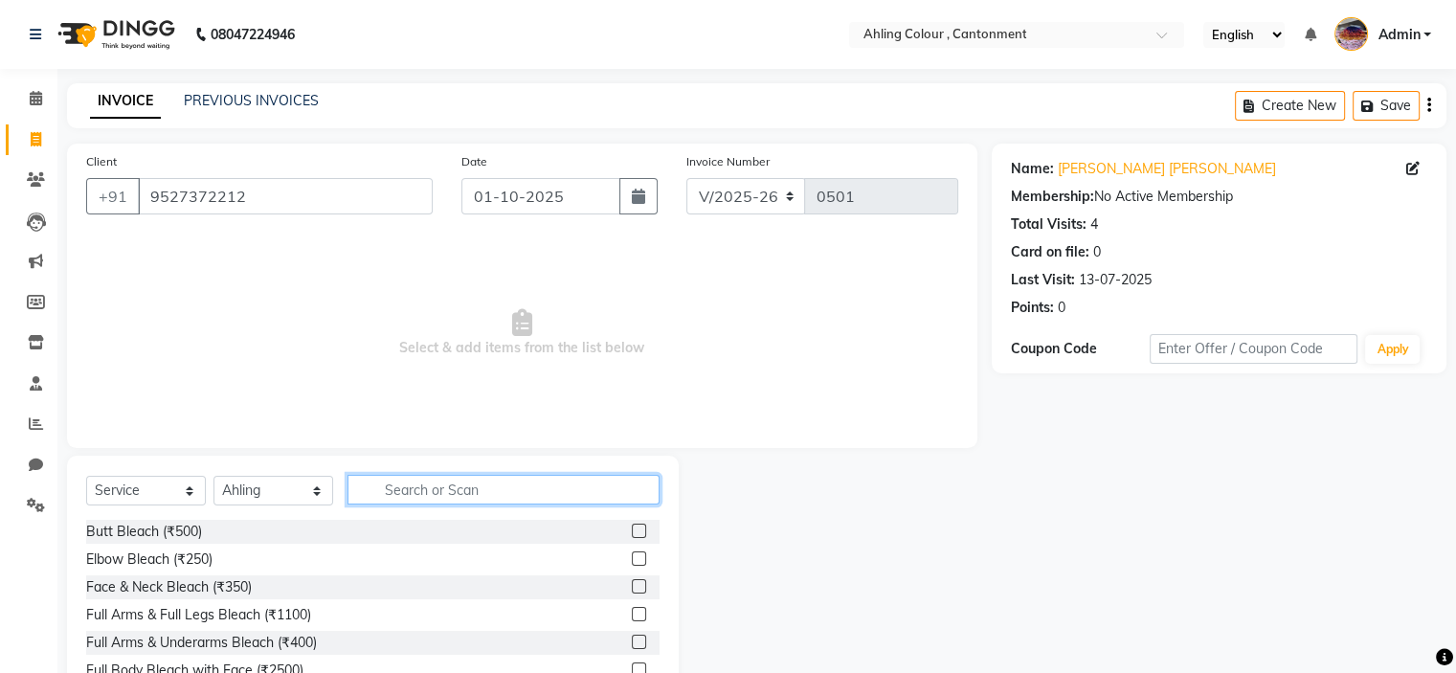
click at [421, 492] on input "text" at bounding box center [503, 490] width 312 height 30
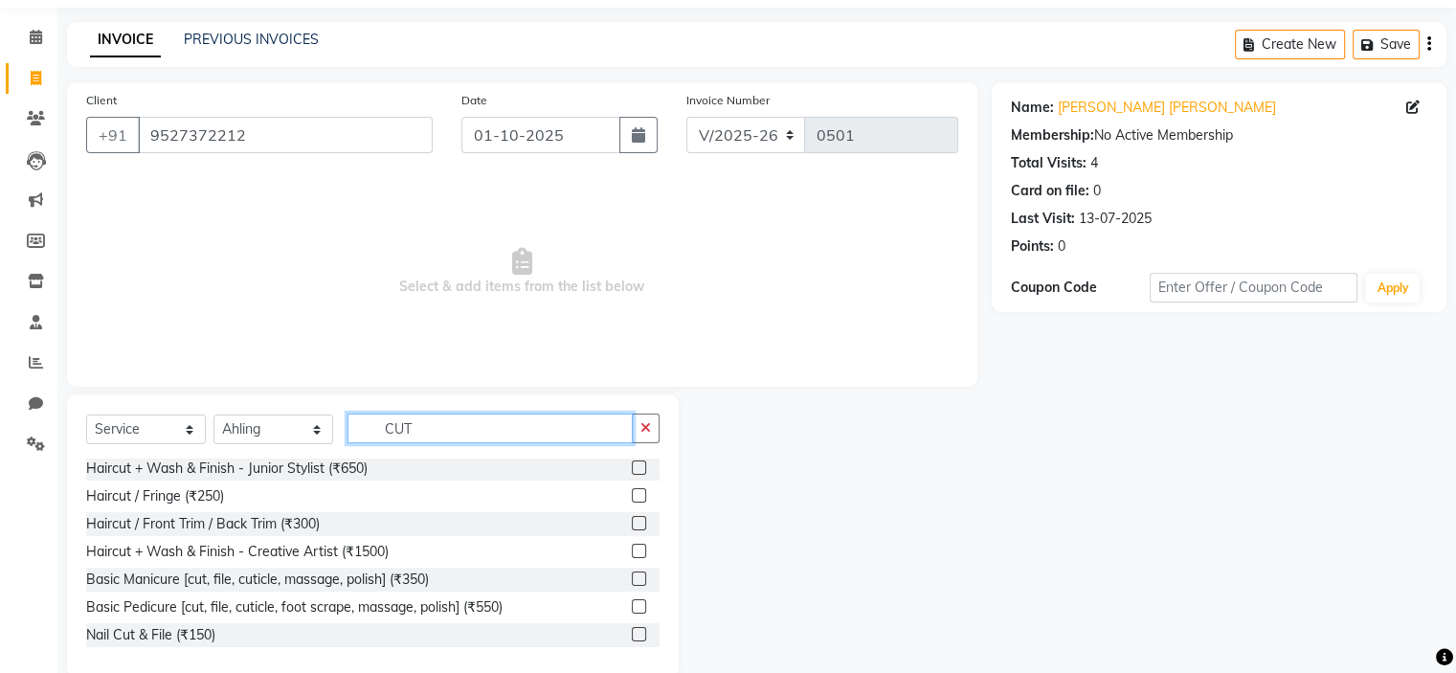
scroll to position [94, 0]
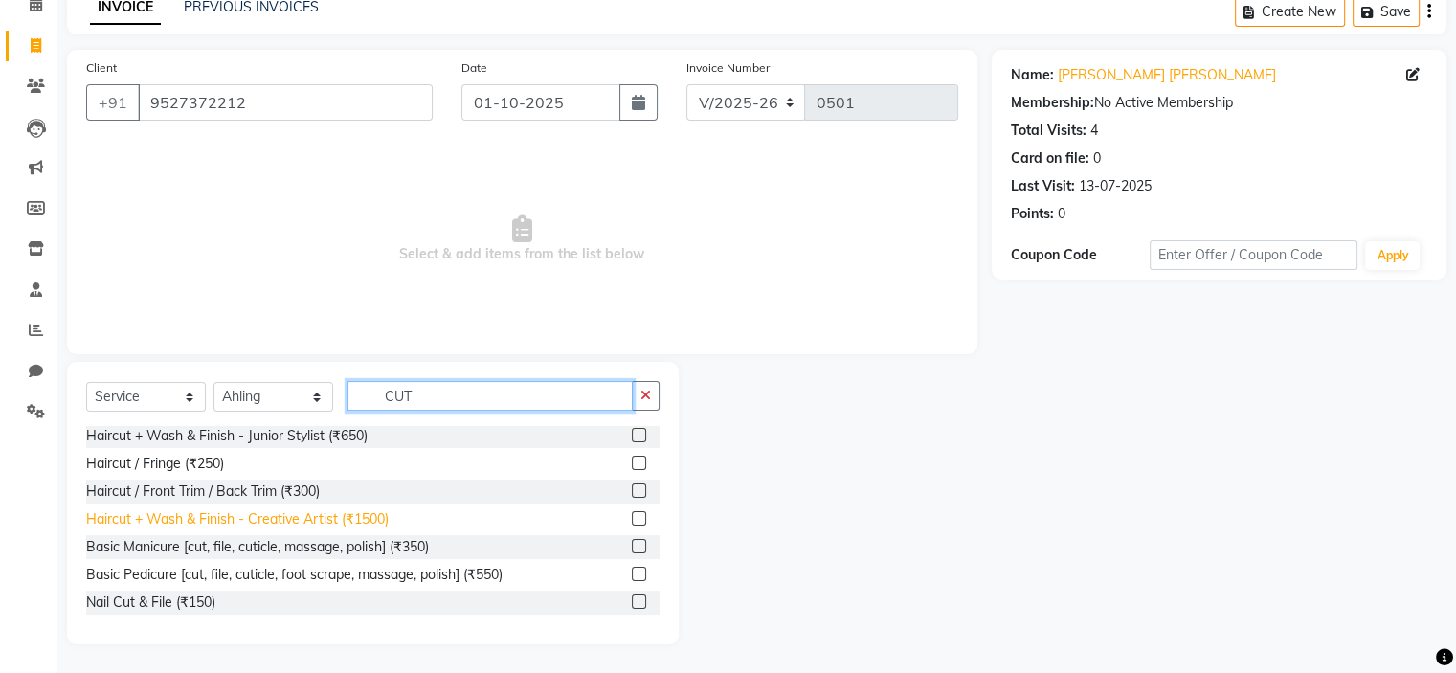
type input "CUT"
click at [332, 517] on div "Haircut + Wash & Finish - Creative Artist (₹1500)" at bounding box center [237, 519] width 302 height 20
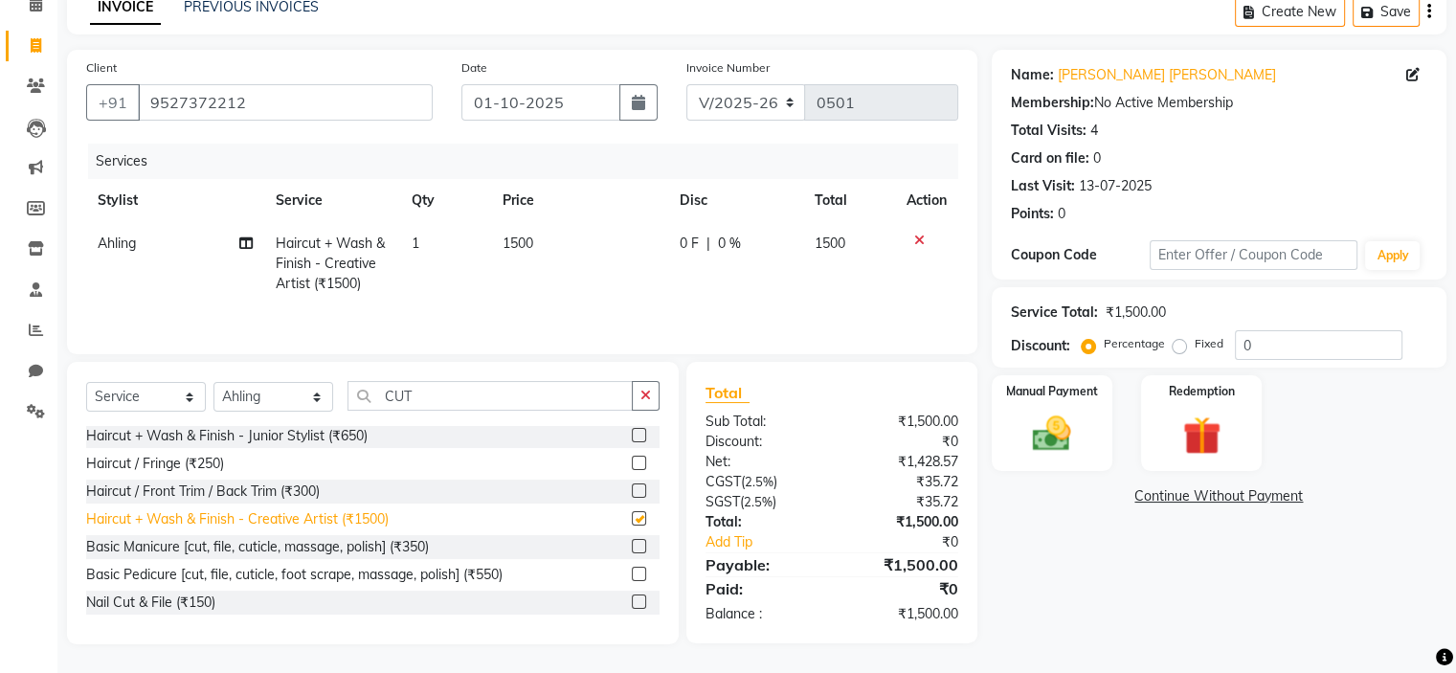
checkbox input "false"
click at [288, 397] on select "Select Stylist [PERSON_NAME] [PERSON_NAME] [PERSON_NAME]" at bounding box center [273, 397] width 120 height 30
select select "72153"
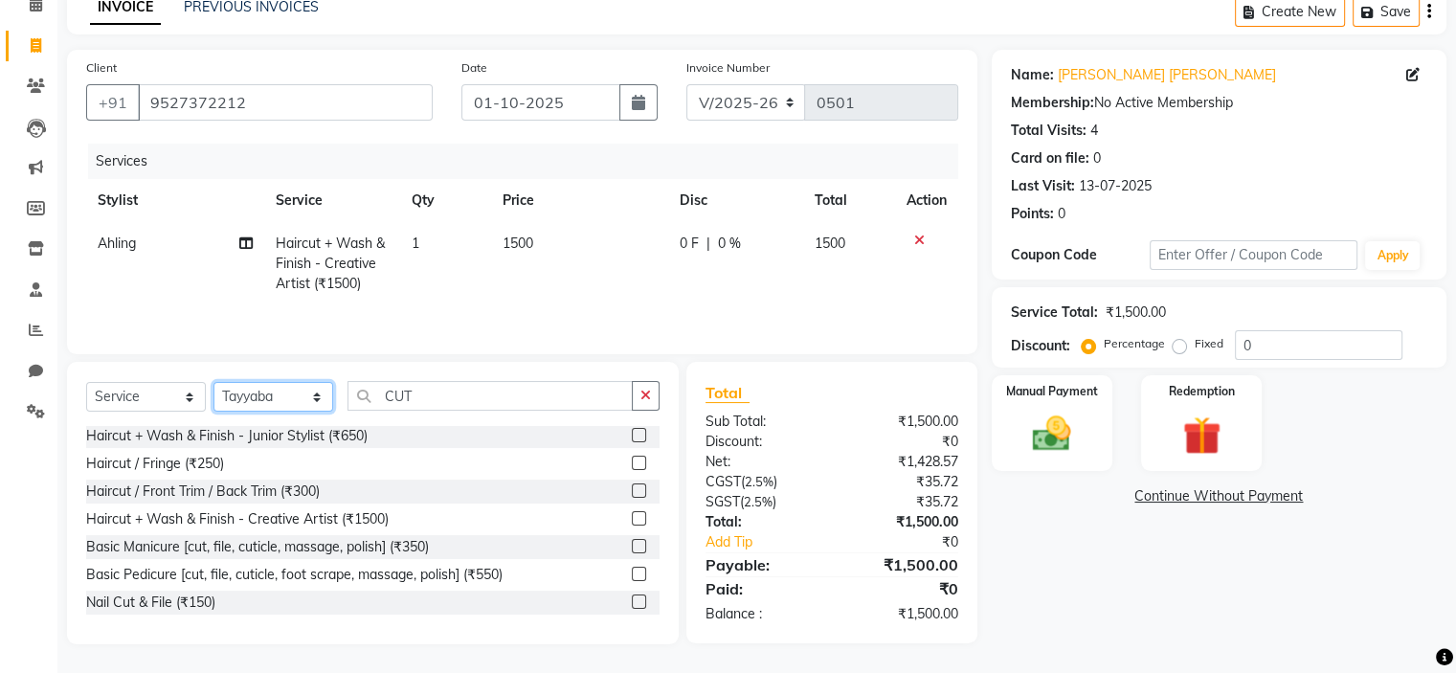
click at [213, 383] on select "Select Stylist [PERSON_NAME] [PERSON_NAME] [PERSON_NAME]" at bounding box center [273, 397] width 120 height 30
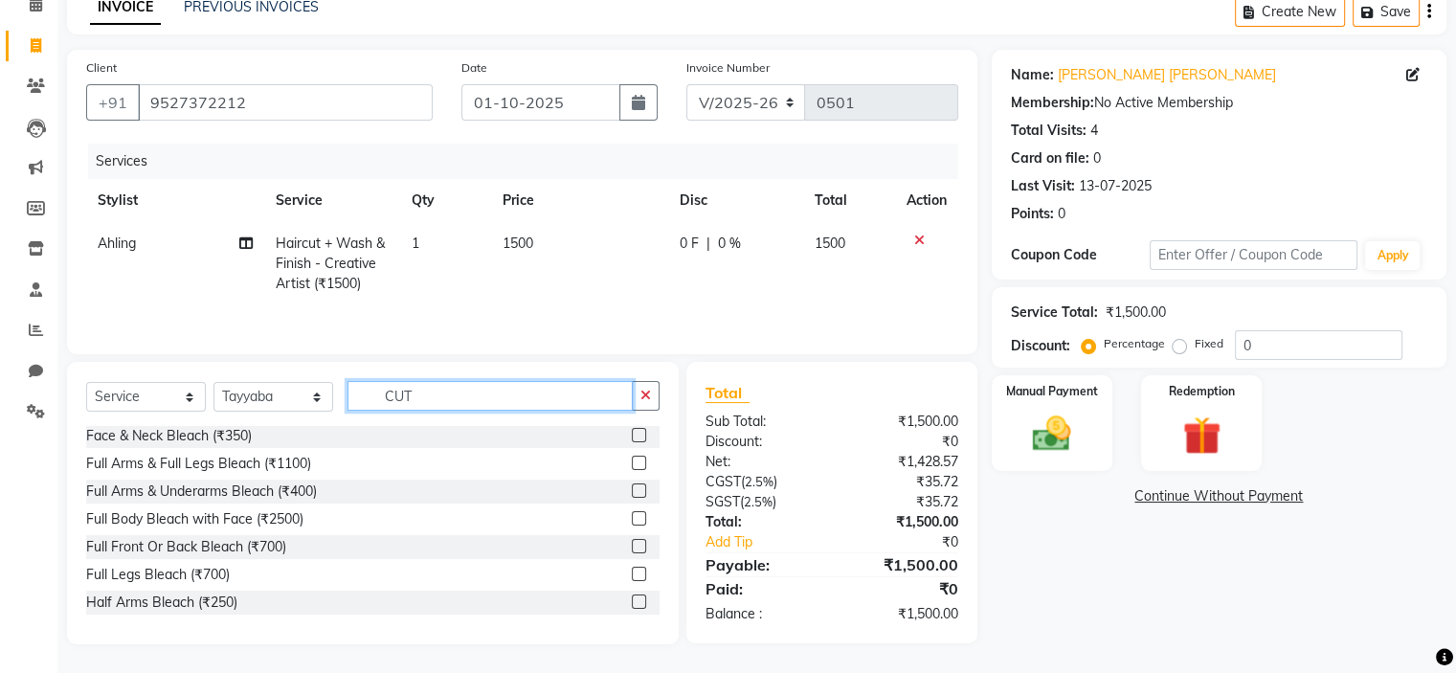
click at [471, 386] on input "CUT" at bounding box center [489, 396] width 285 height 30
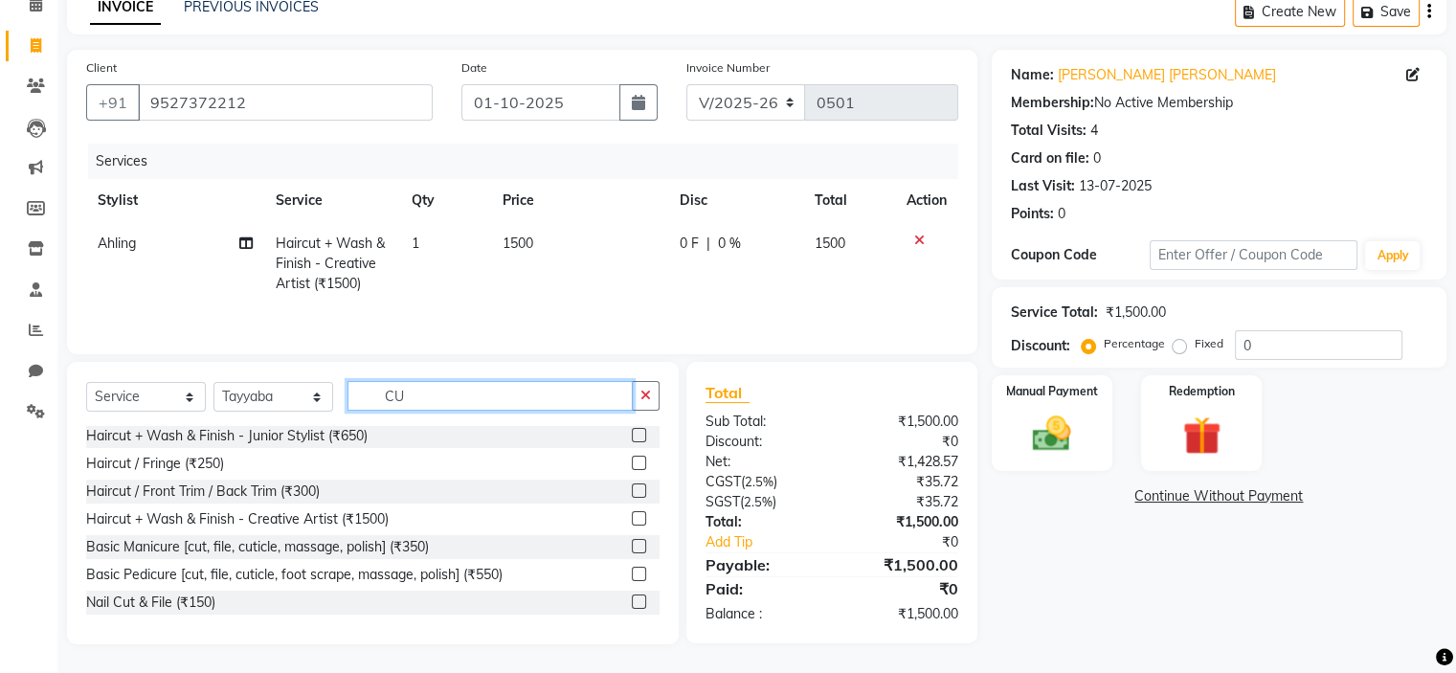
type input "C"
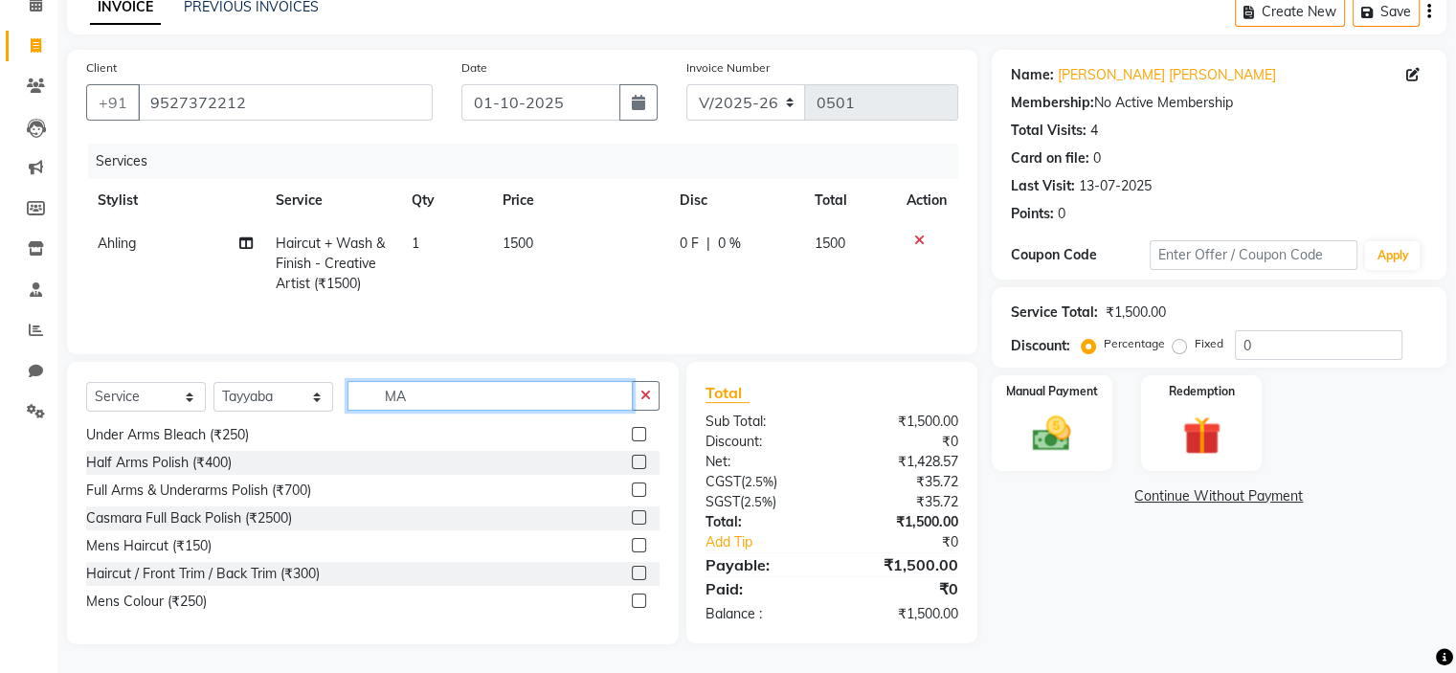
scroll to position [0, 0]
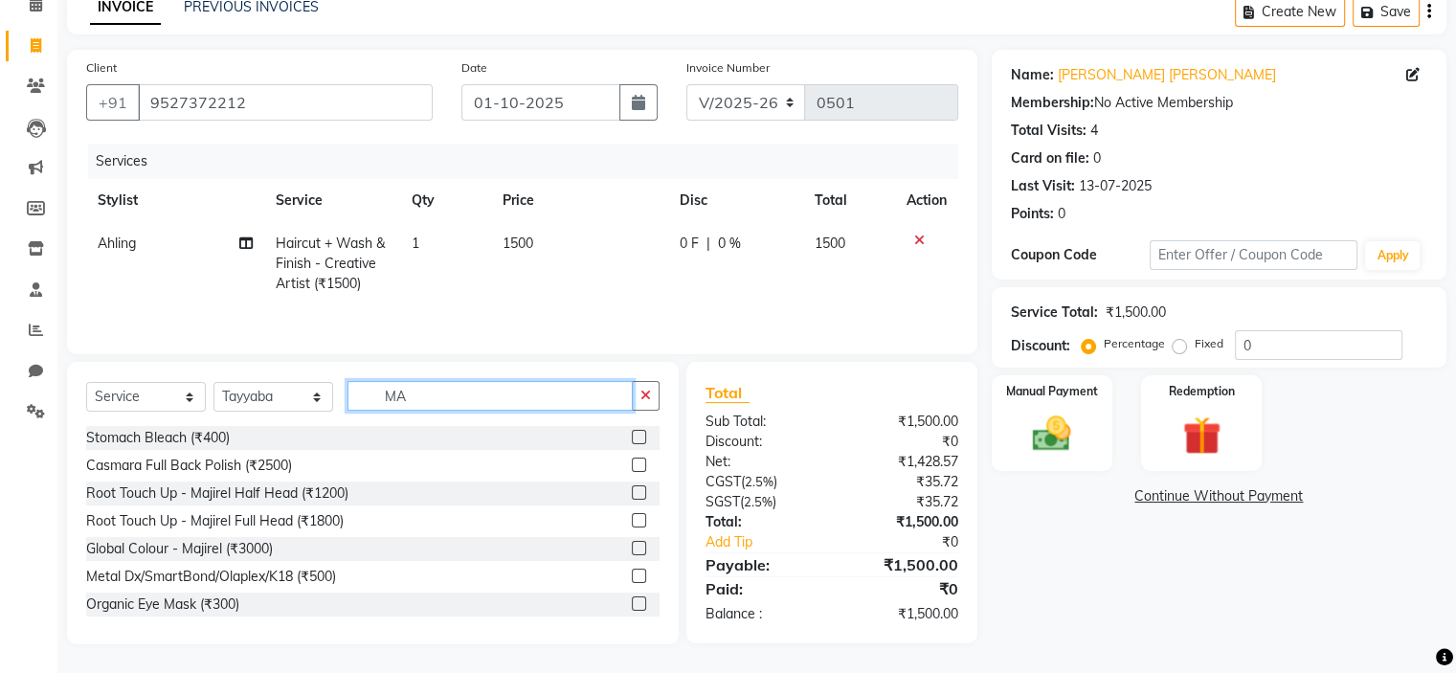
type input "M"
type input "ROOT"
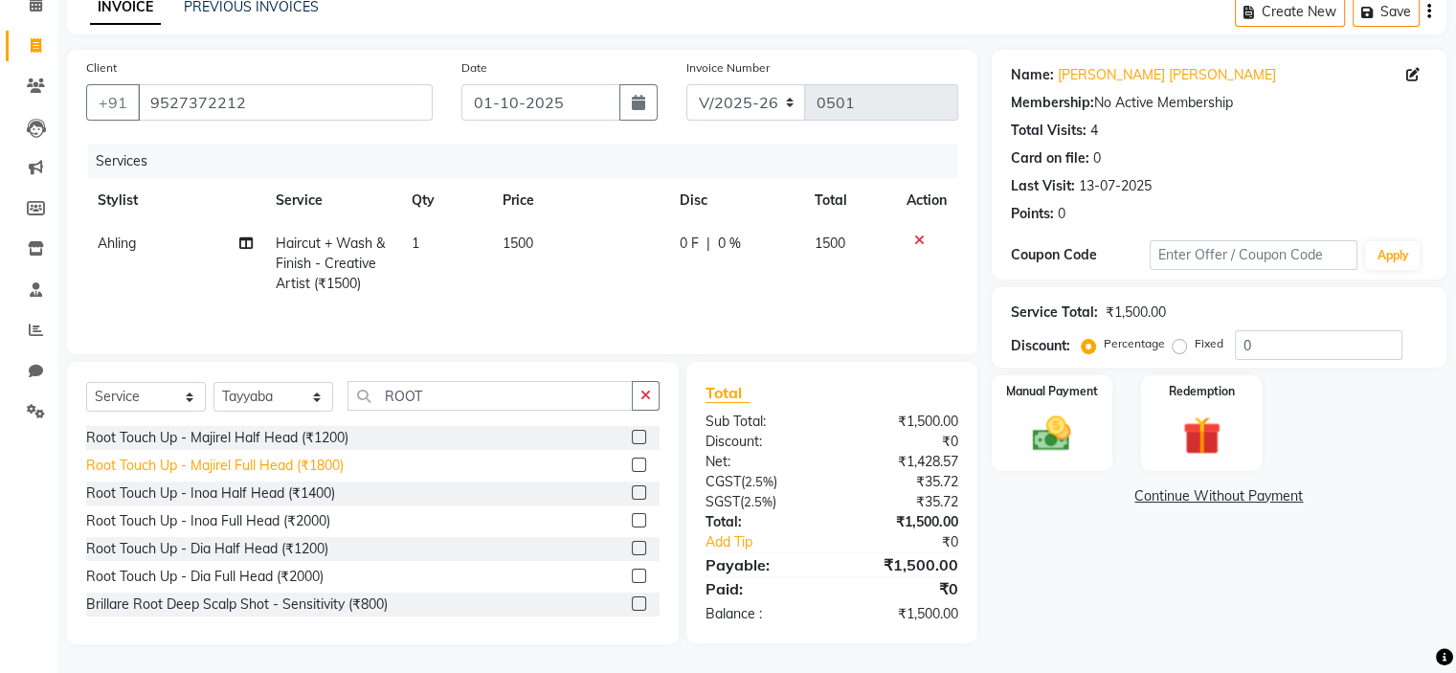
click at [254, 462] on div "Root Touch Up - Majirel Full Head (₹1800)" at bounding box center [215, 466] width 258 height 20
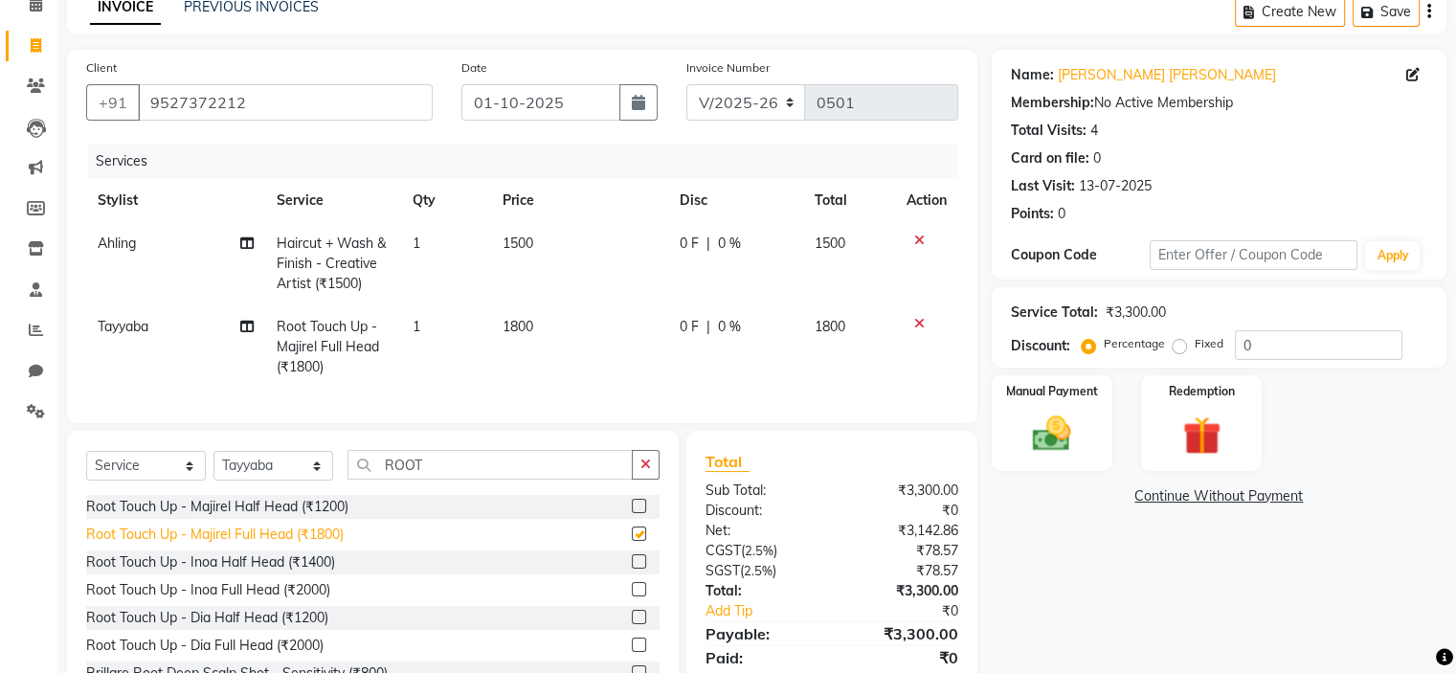
checkbox input "false"
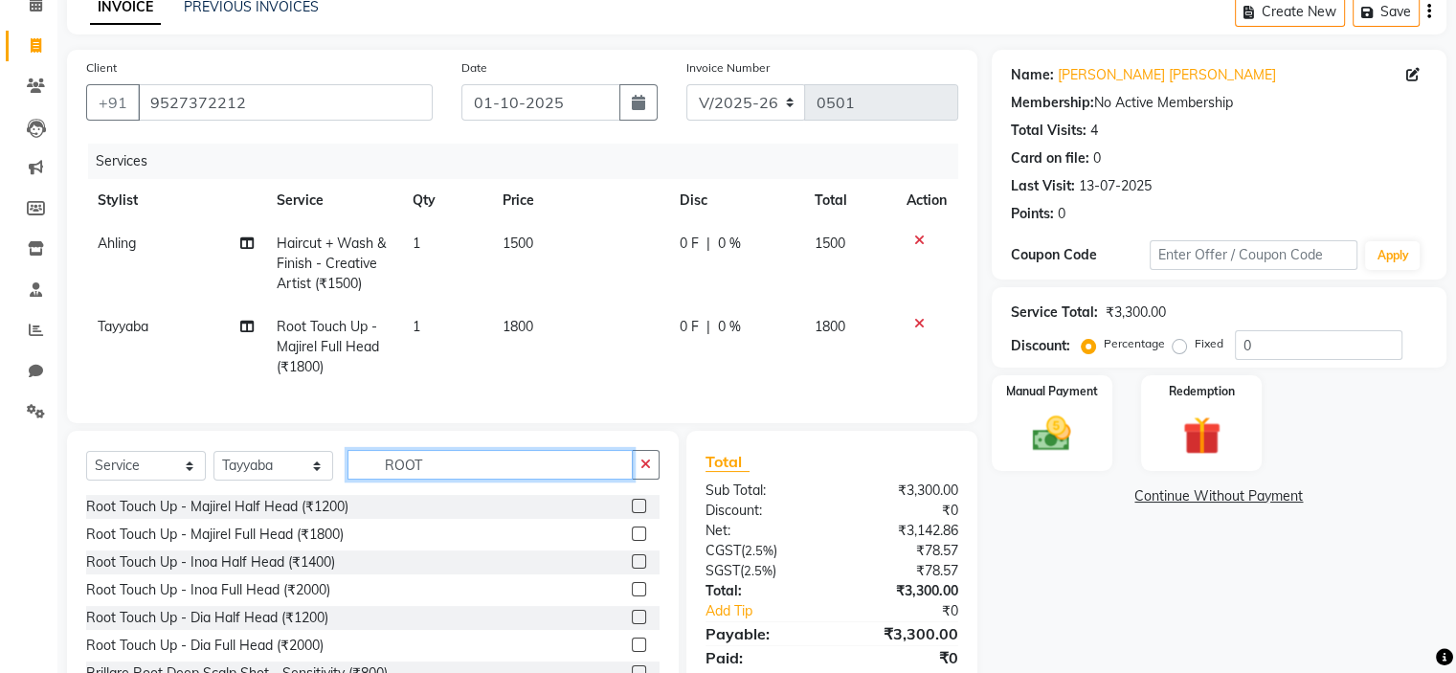
click at [429, 480] on input "ROOT" at bounding box center [489, 465] width 285 height 30
type input "R"
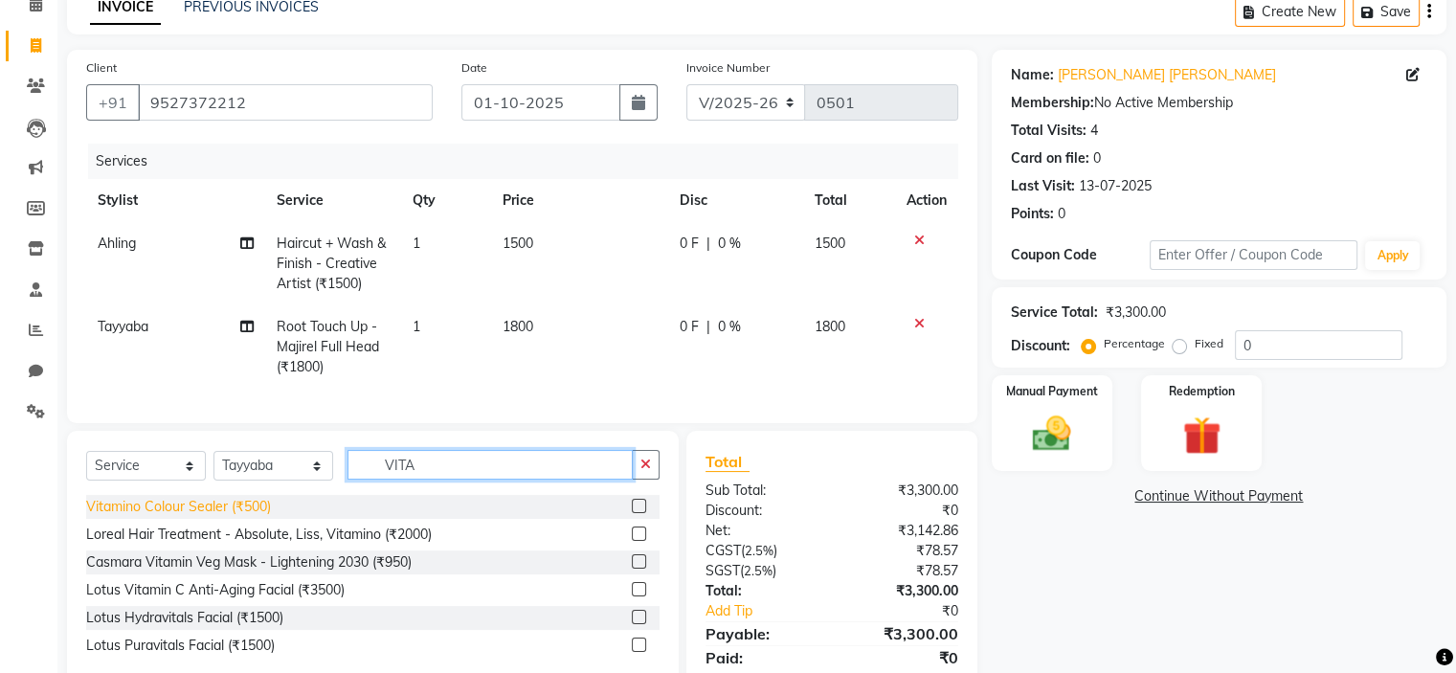
type input "VITA"
click at [218, 517] on div "Vitamino Colour Sealer (₹500)" at bounding box center [178, 507] width 185 height 20
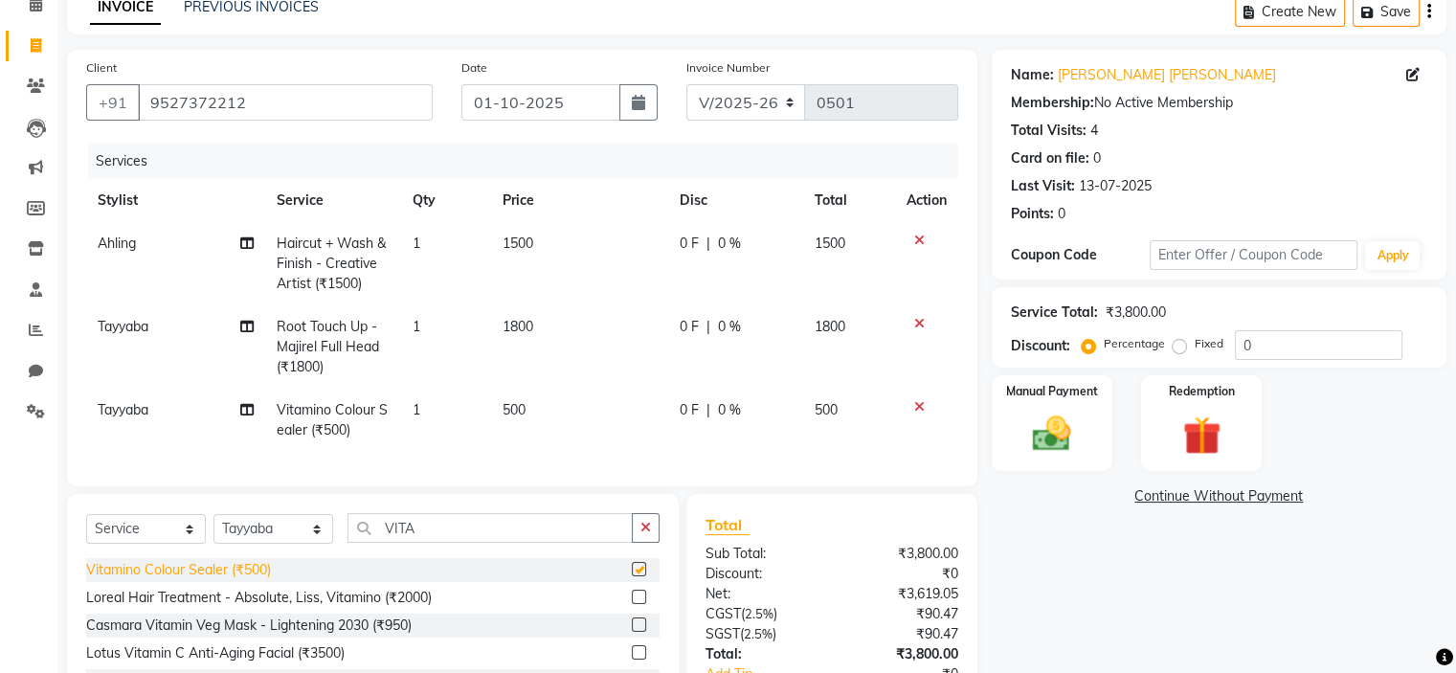
checkbox input "false"
click at [294, 537] on select "Select Stylist [PERSON_NAME] [PERSON_NAME] [PERSON_NAME]" at bounding box center [273, 529] width 120 height 30
select select "72160"
click at [213, 529] on select "Select Stylist [PERSON_NAME] [PERSON_NAME] [PERSON_NAME]" at bounding box center [273, 529] width 120 height 30
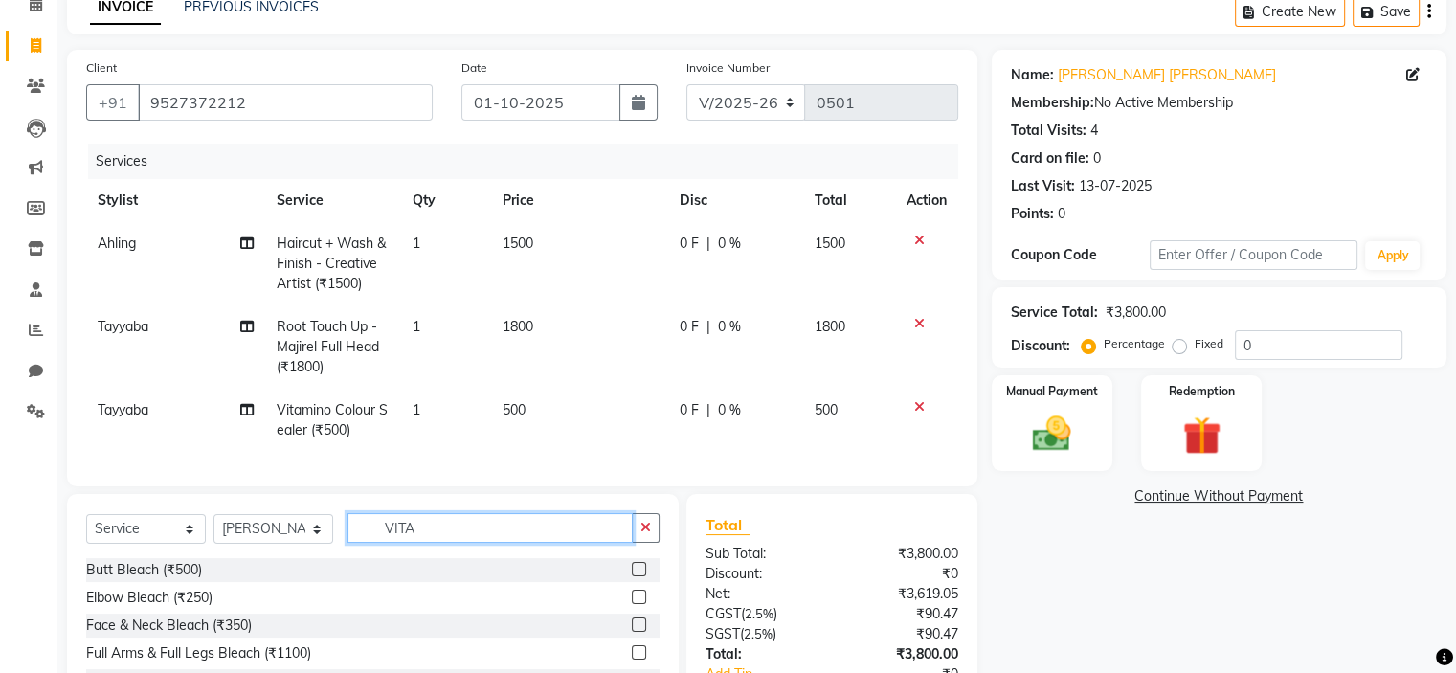
click at [423, 540] on input "VITA" at bounding box center [489, 528] width 285 height 30
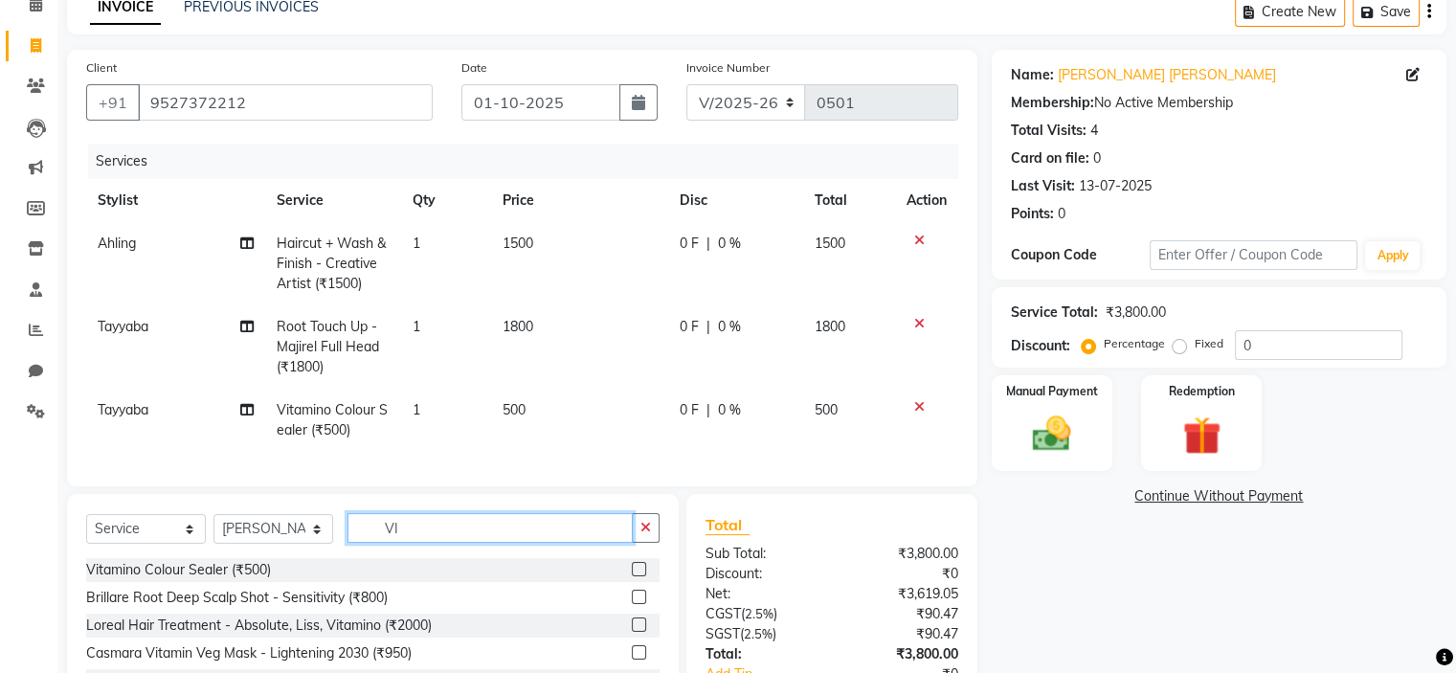
type input "V"
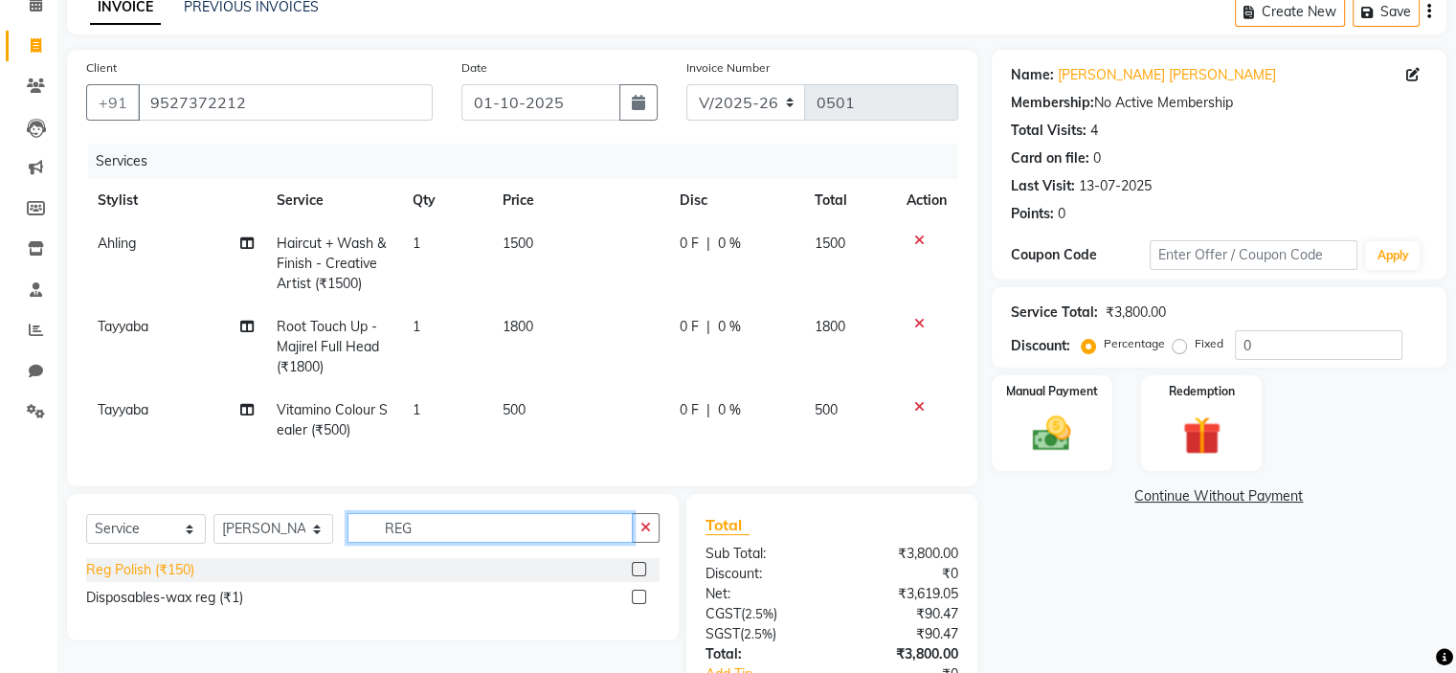
type input "REG"
click at [112, 580] on div "Reg Polish (₹150)" at bounding box center [140, 570] width 108 height 20
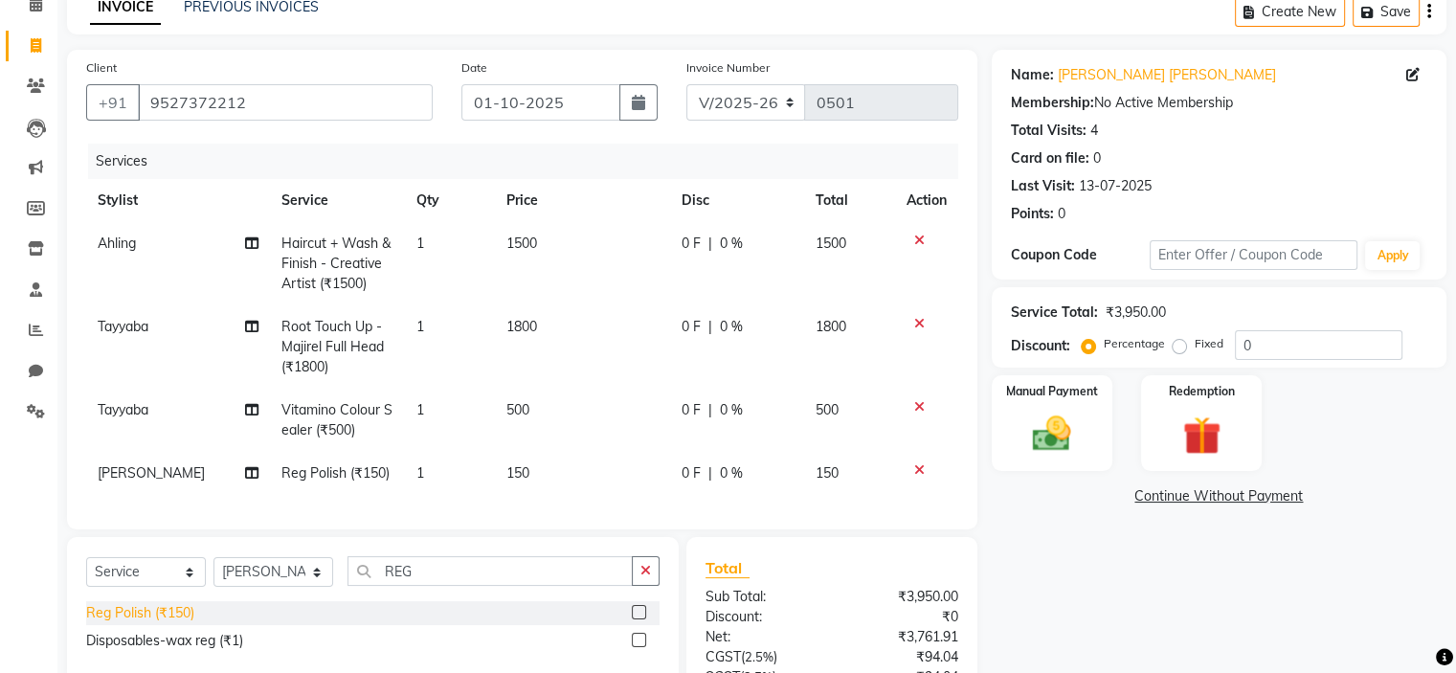
click at [123, 623] on div "Reg Polish (₹150)" at bounding box center [140, 613] width 108 height 20
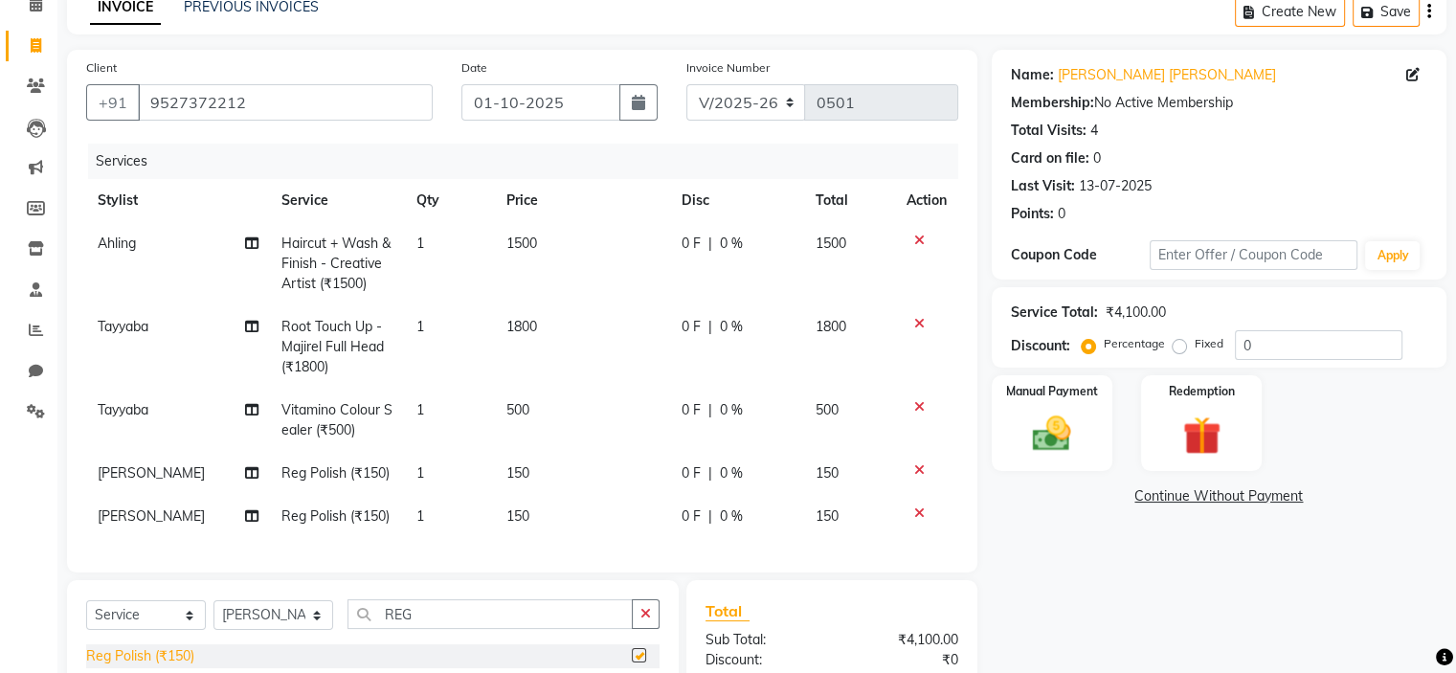
checkbox input "false"
click at [538, 472] on td "150" at bounding box center [582, 473] width 175 height 43
select select "72160"
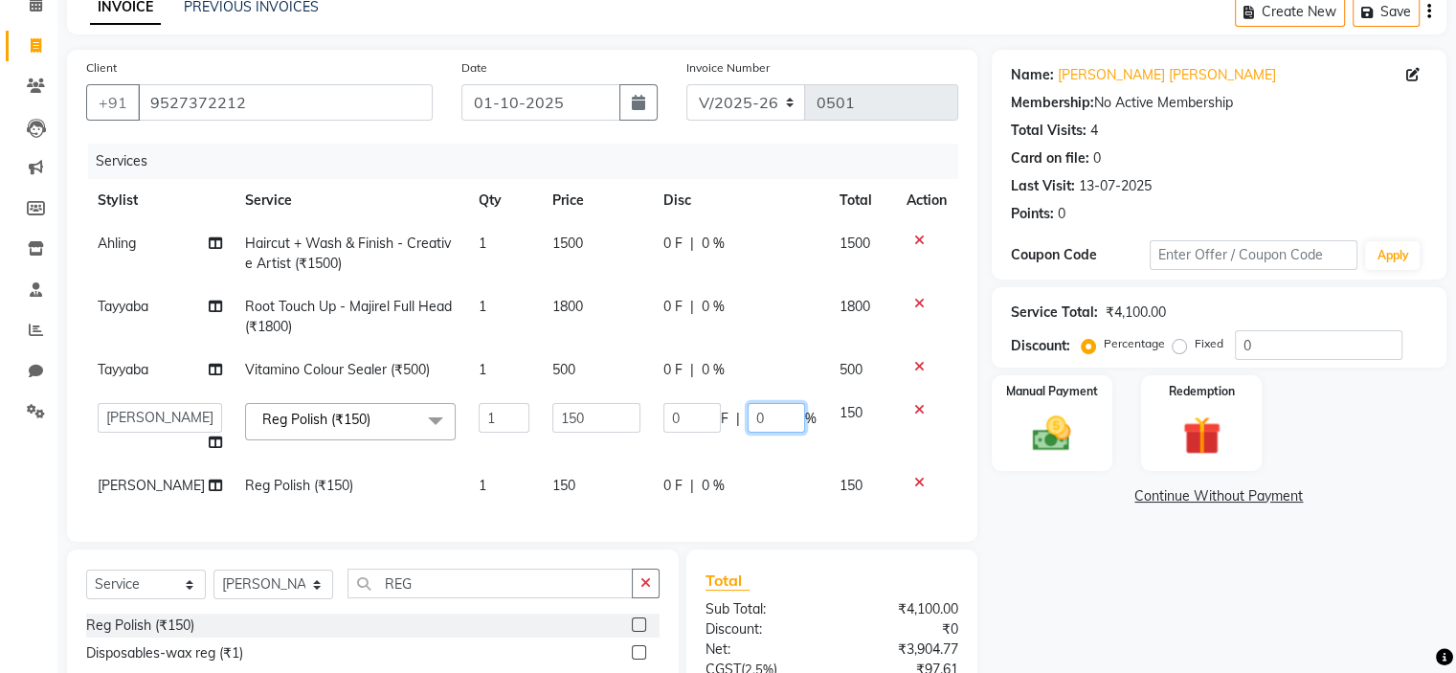
click at [792, 414] on input "0" at bounding box center [776, 418] width 57 height 30
type input "100"
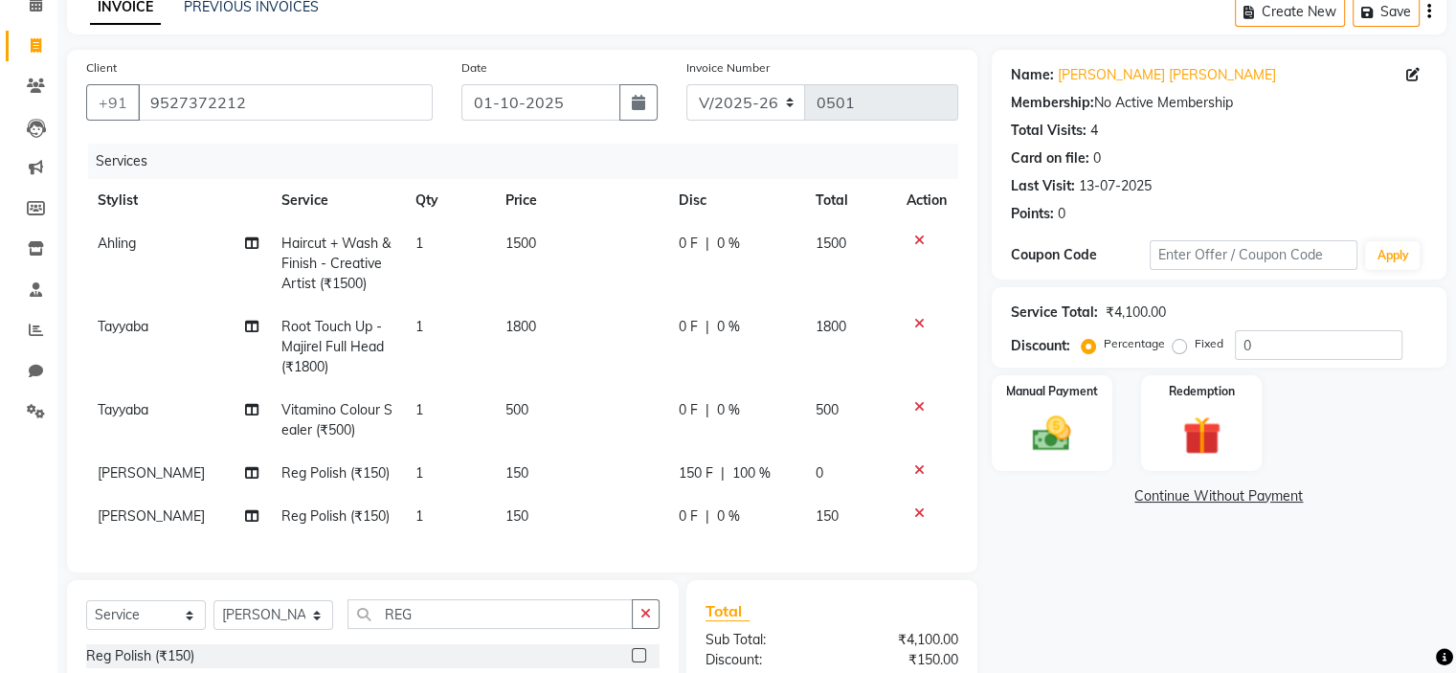
click at [771, 483] on tbody "Ahling Haircut + Wash & Finish - Creative Artist (₹1500) 1 1500 0 F | 0 % 1500 …" at bounding box center [522, 380] width 872 height 316
click at [748, 526] on div "0 F | 0 %" at bounding box center [736, 516] width 114 height 20
select select "72160"
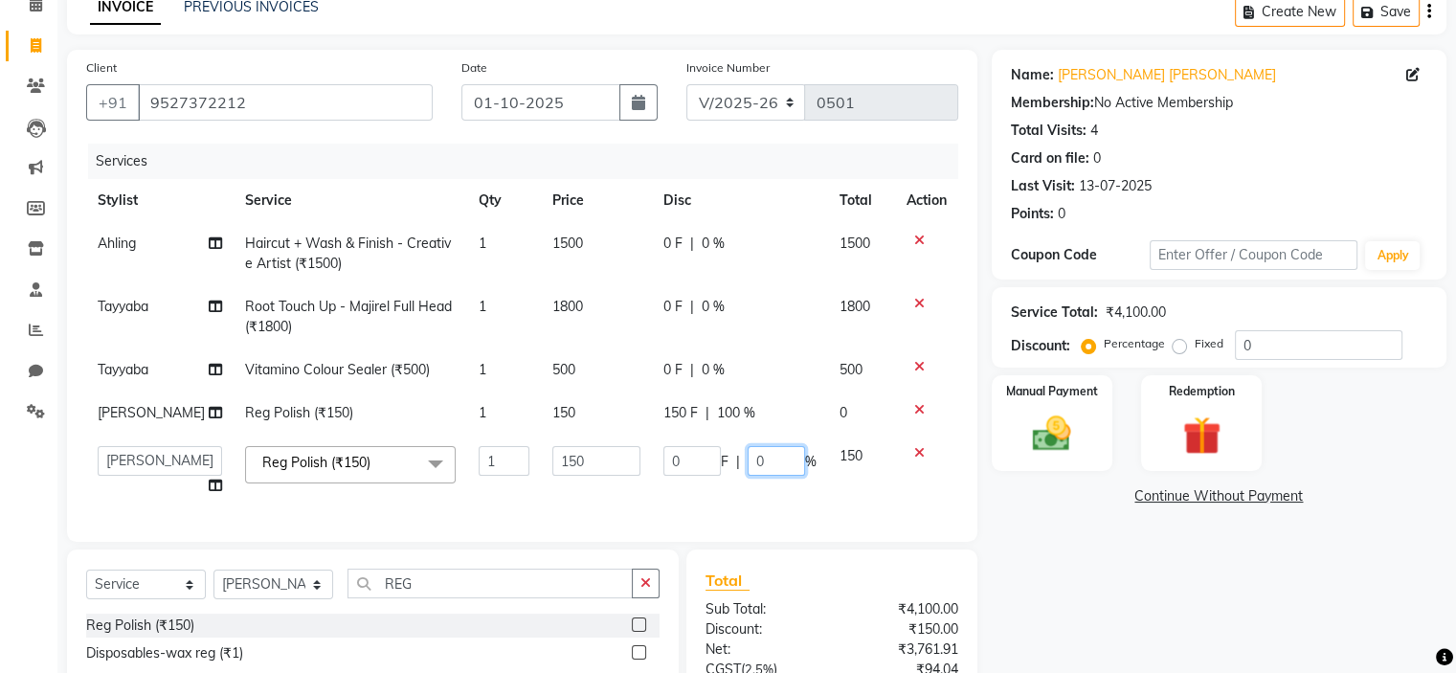
click at [785, 458] on input "0" at bounding box center [776, 461] width 57 height 30
type input "100"
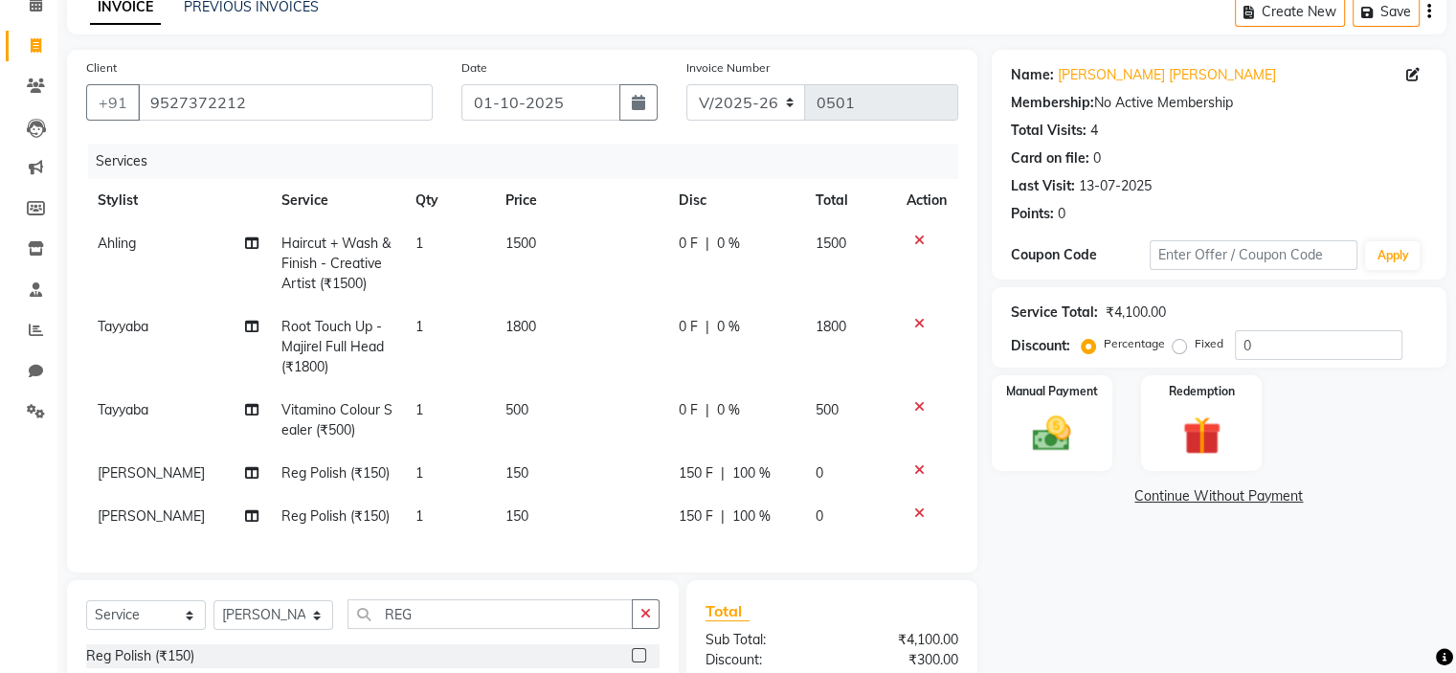
click at [793, 497] on td "150 F | 100 %" at bounding box center [735, 516] width 137 height 43
select select "72160"
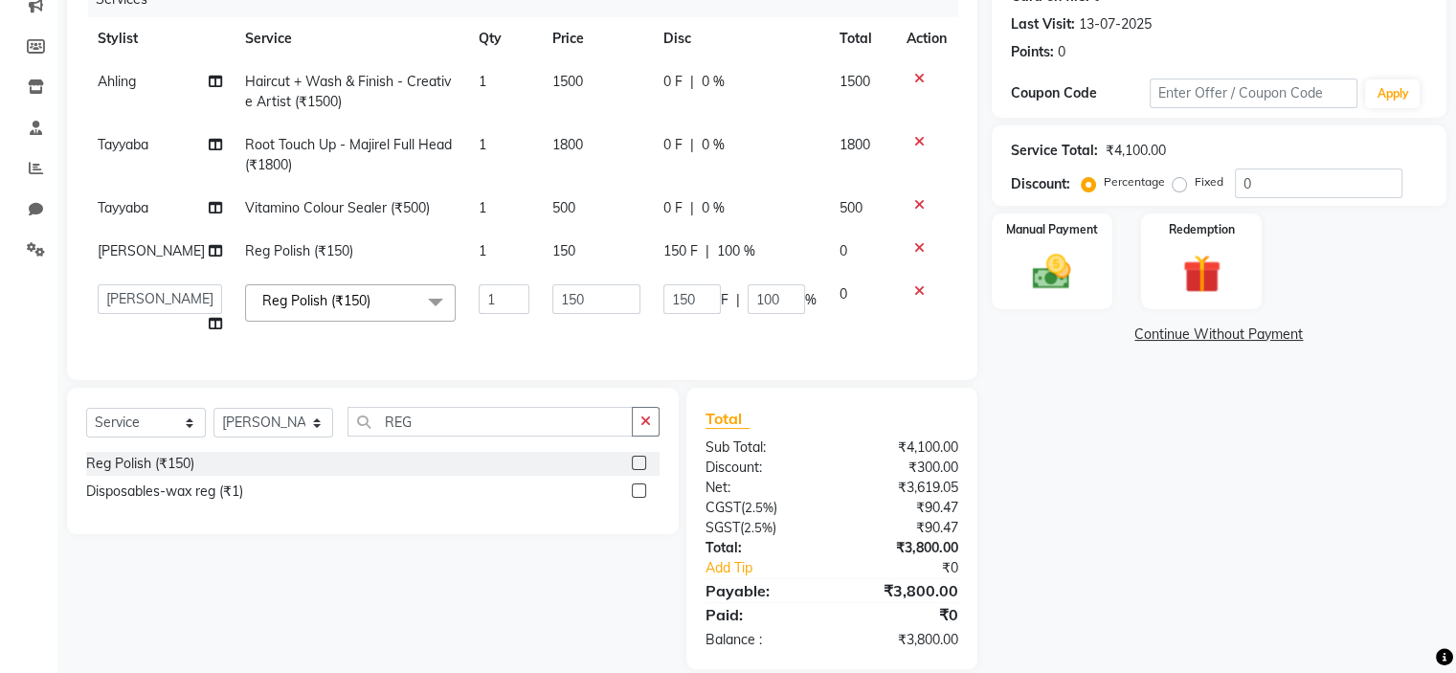
scroll to position [285, 0]
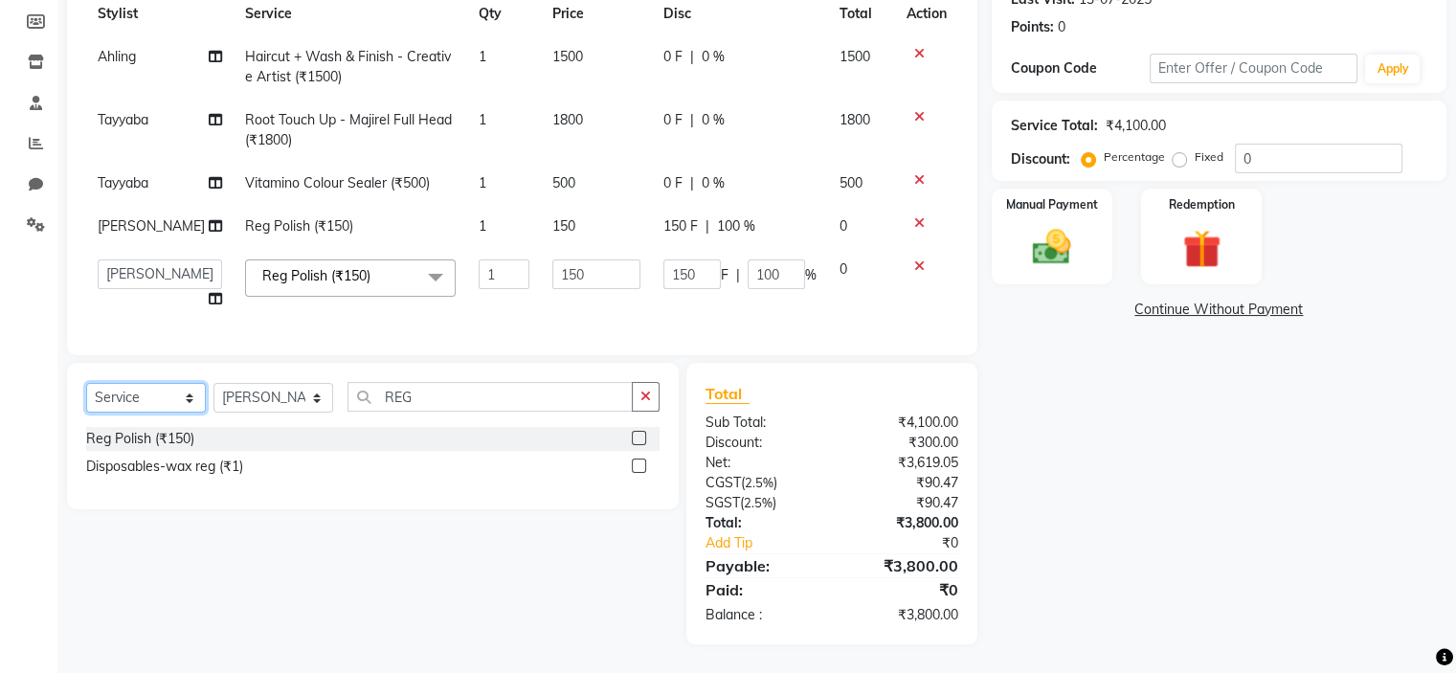
click at [133, 407] on select "Select Service Product Membership Package Voucher Prepaid Gift Card" at bounding box center [146, 398] width 120 height 30
select select "product"
click at [86, 393] on select "Select Service Product Membership Package Voucher Prepaid Gift Card" at bounding box center [146, 398] width 120 height 30
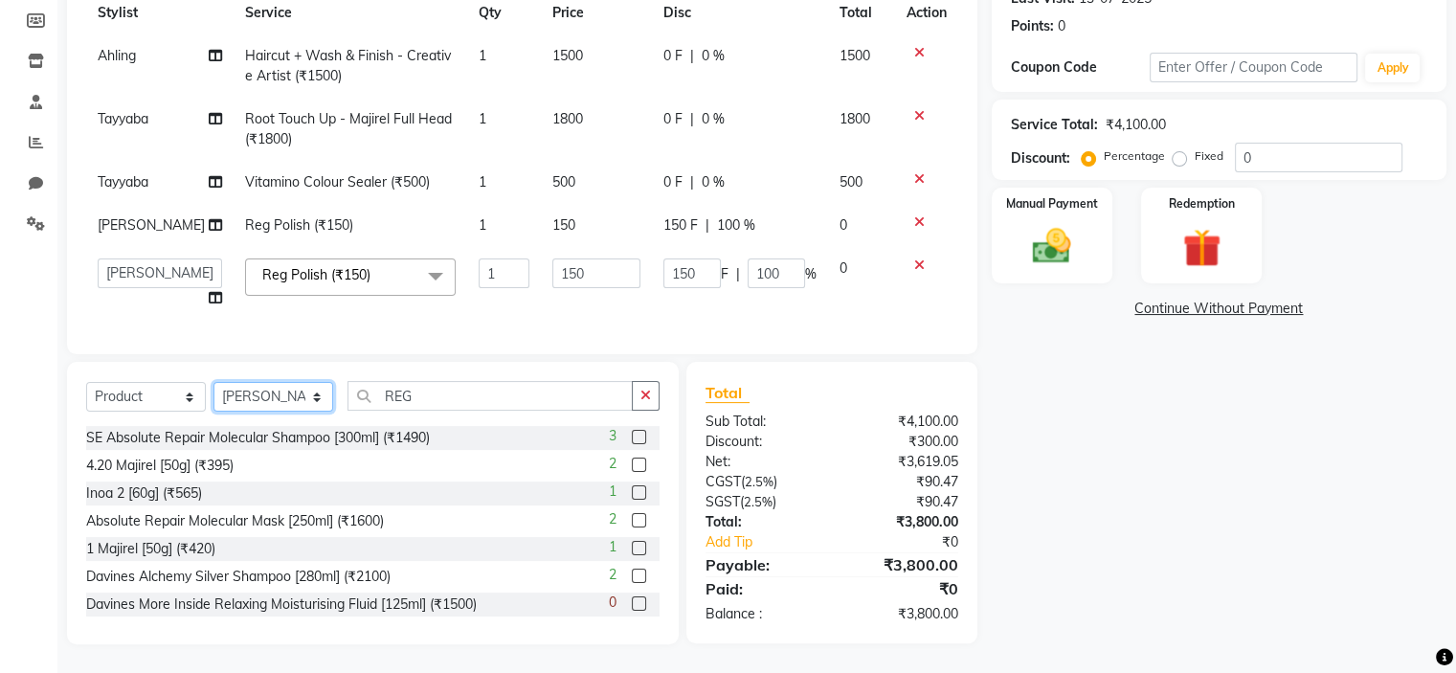
click at [303, 402] on select "Select Stylist [PERSON_NAME] [PERSON_NAME] [PERSON_NAME]" at bounding box center [273, 397] width 120 height 30
select select "72153"
click at [213, 393] on select "Select Stylist [PERSON_NAME] [PERSON_NAME] [PERSON_NAME]" at bounding box center [273, 397] width 120 height 30
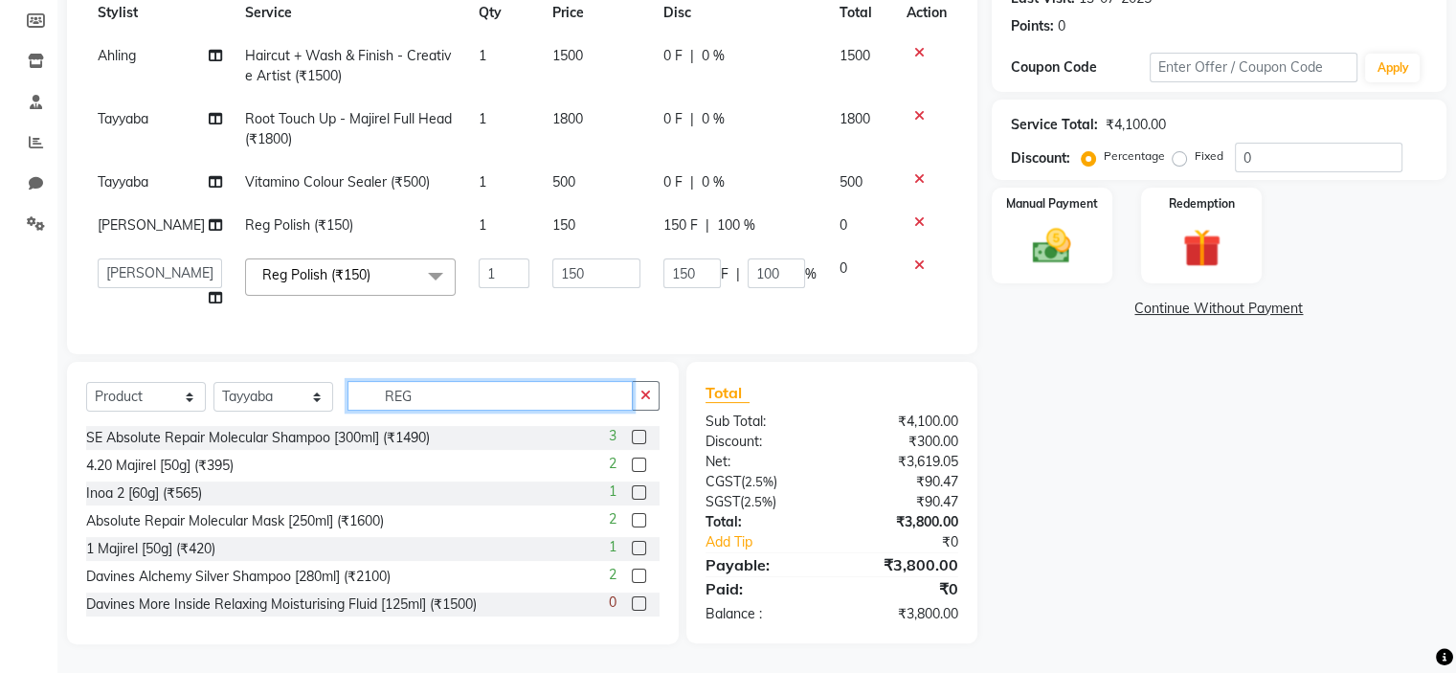
click at [440, 405] on input "REG" at bounding box center [489, 396] width 285 height 30
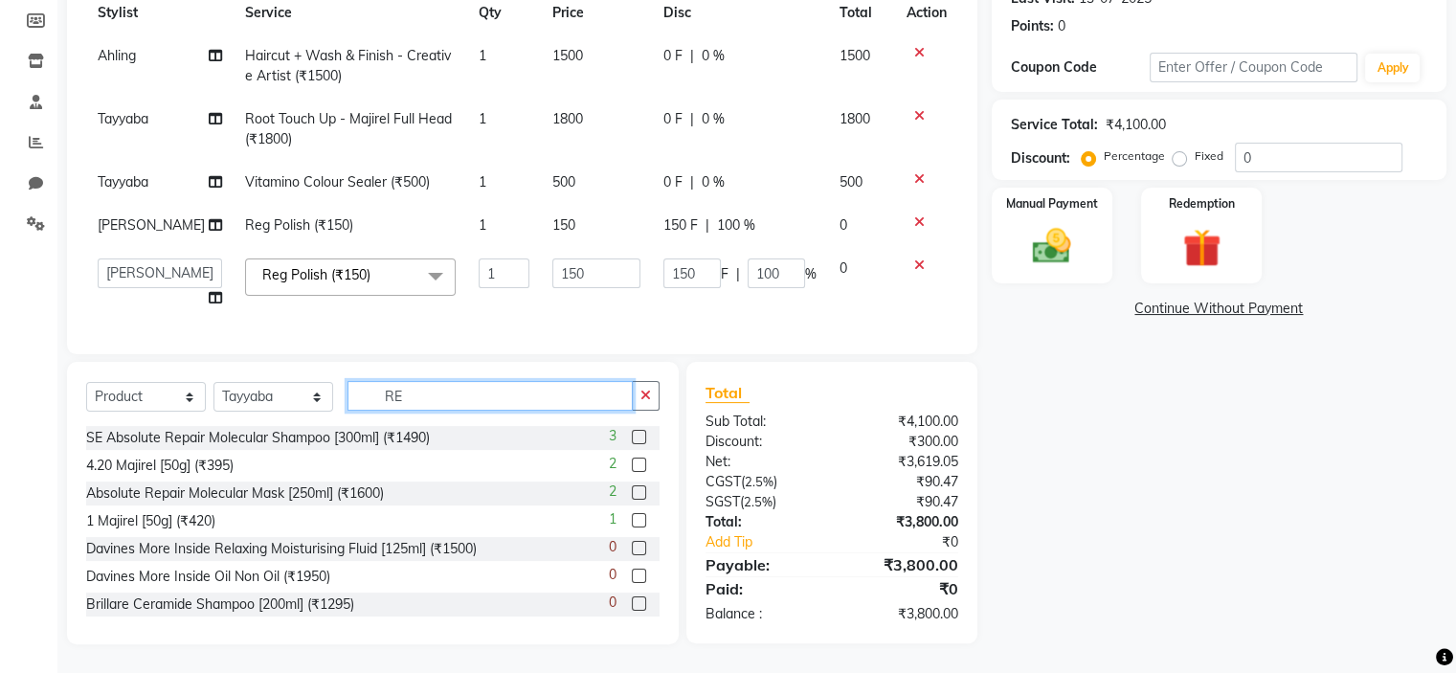
type input "R"
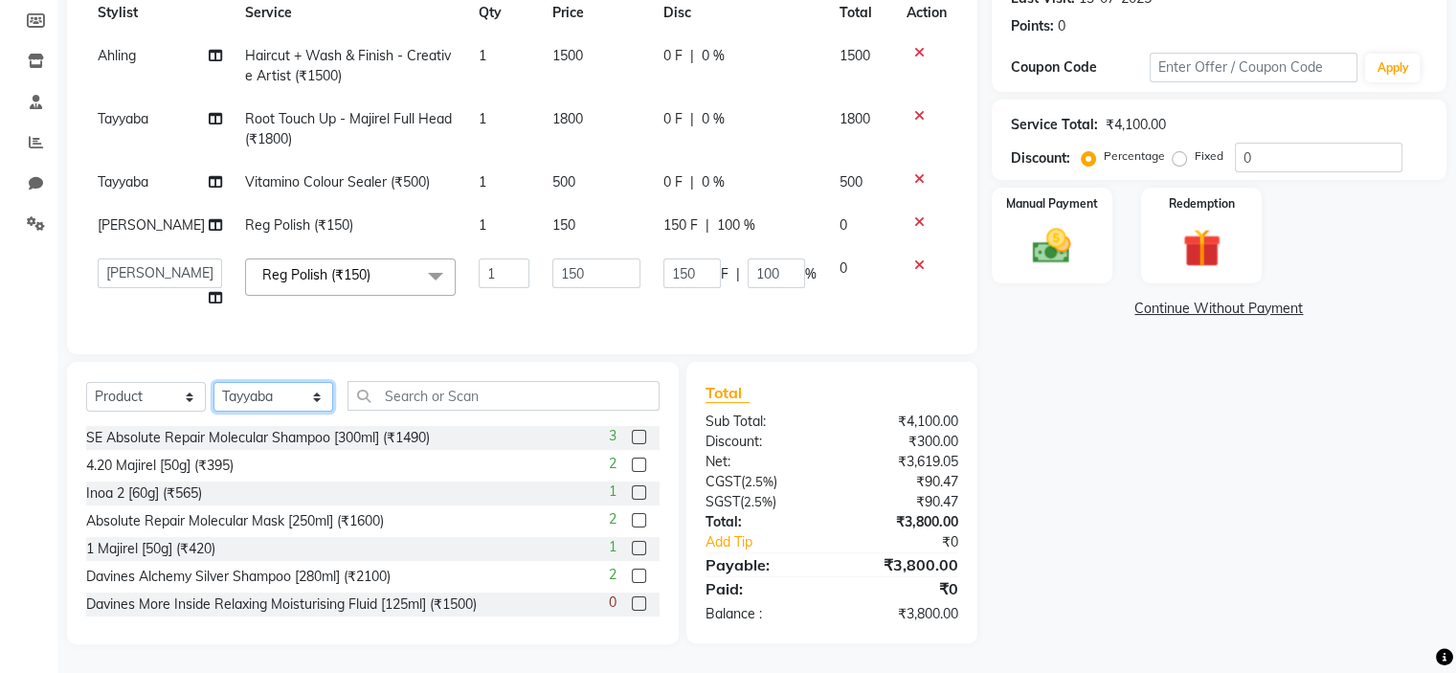
click at [285, 407] on select "Select Stylist [PERSON_NAME] [PERSON_NAME] [PERSON_NAME]" at bounding box center [273, 397] width 120 height 30
select select "72146"
click at [213, 393] on select "Select Stylist [PERSON_NAME] [PERSON_NAME] [PERSON_NAME]" at bounding box center [273, 397] width 120 height 30
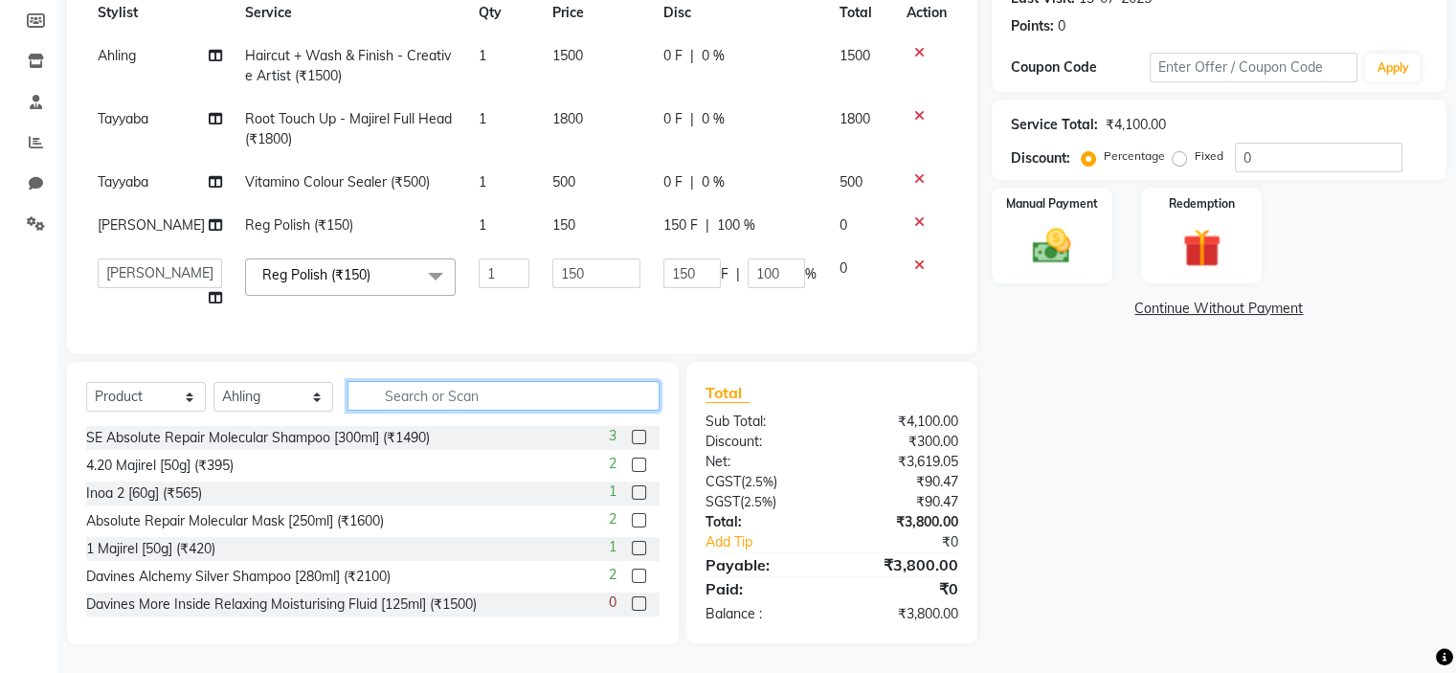
click at [484, 406] on input "text" at bounding box center [503, 396] width 312 height 30
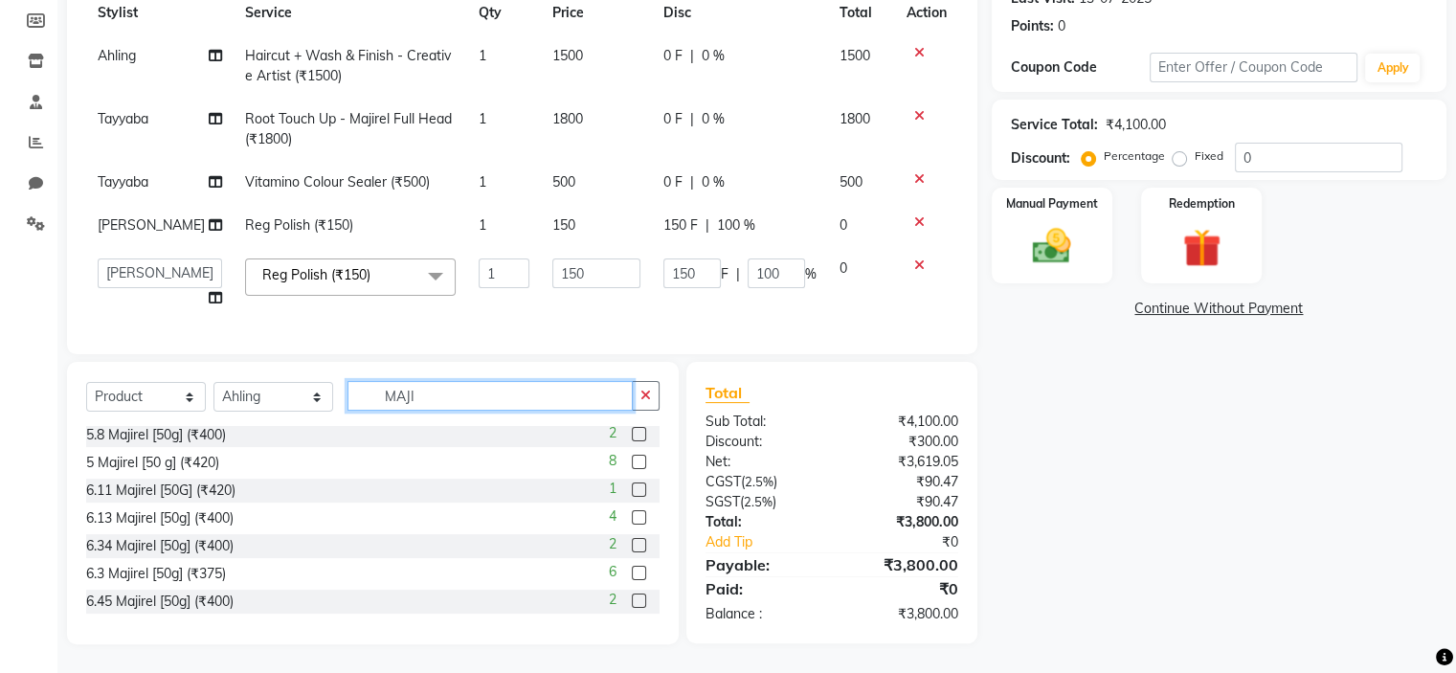
scroll to position [670, 0]
type input "MAJI"
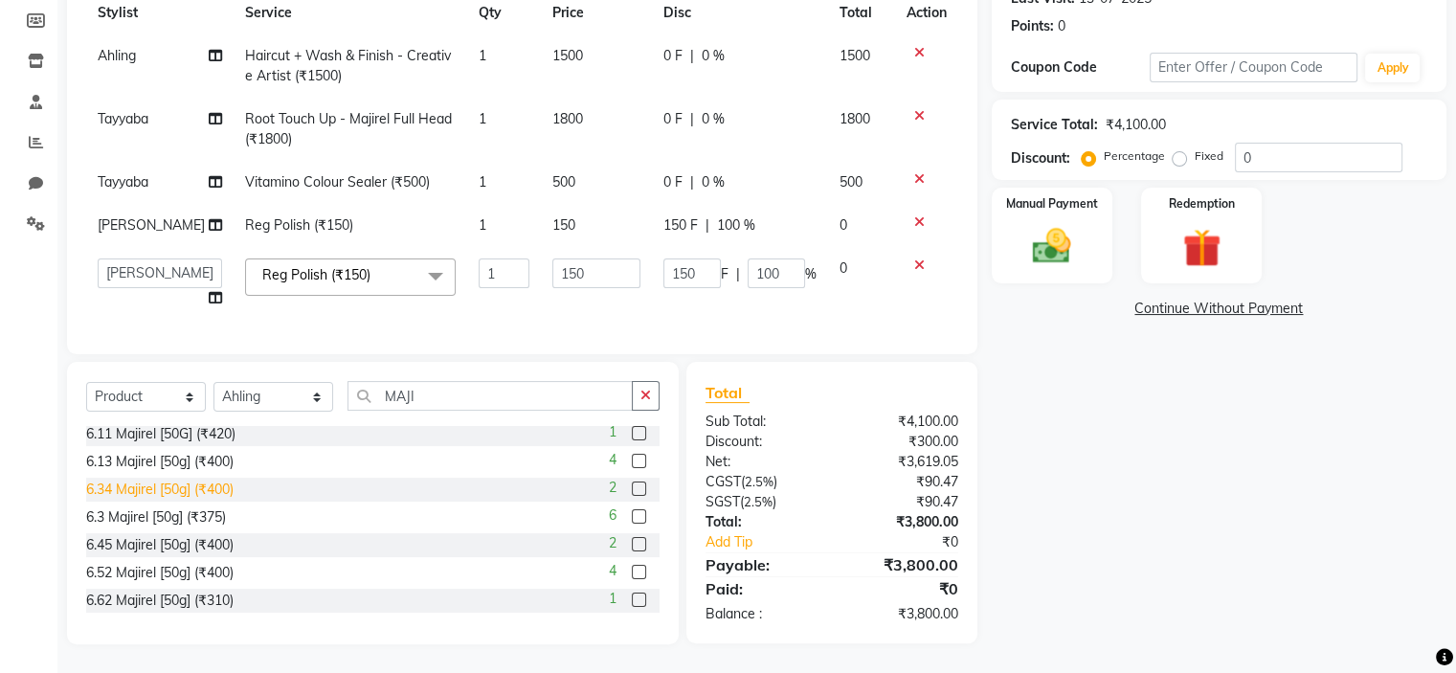
click at [174, 500] on div "6.34 Majirel [50g] (₹400)" at bounding box center [159, 490] width 147 height 20
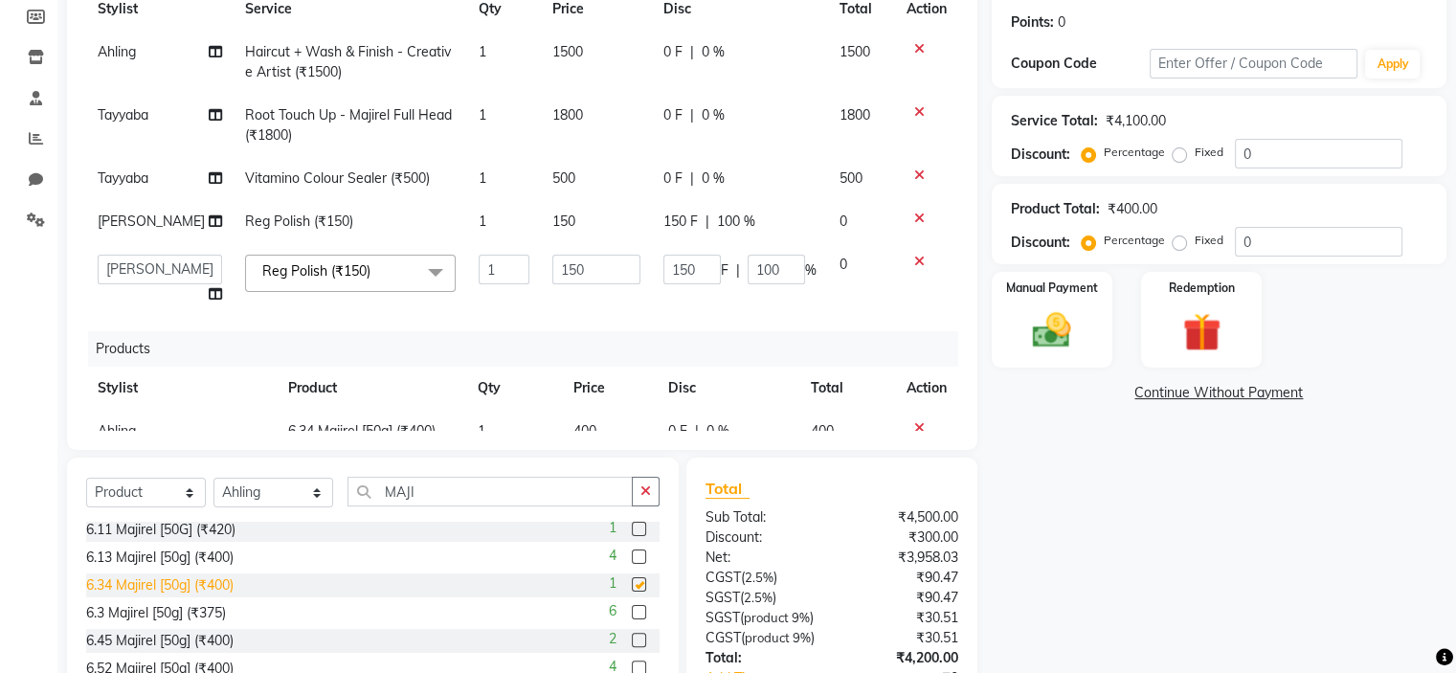
checkbox input "false"
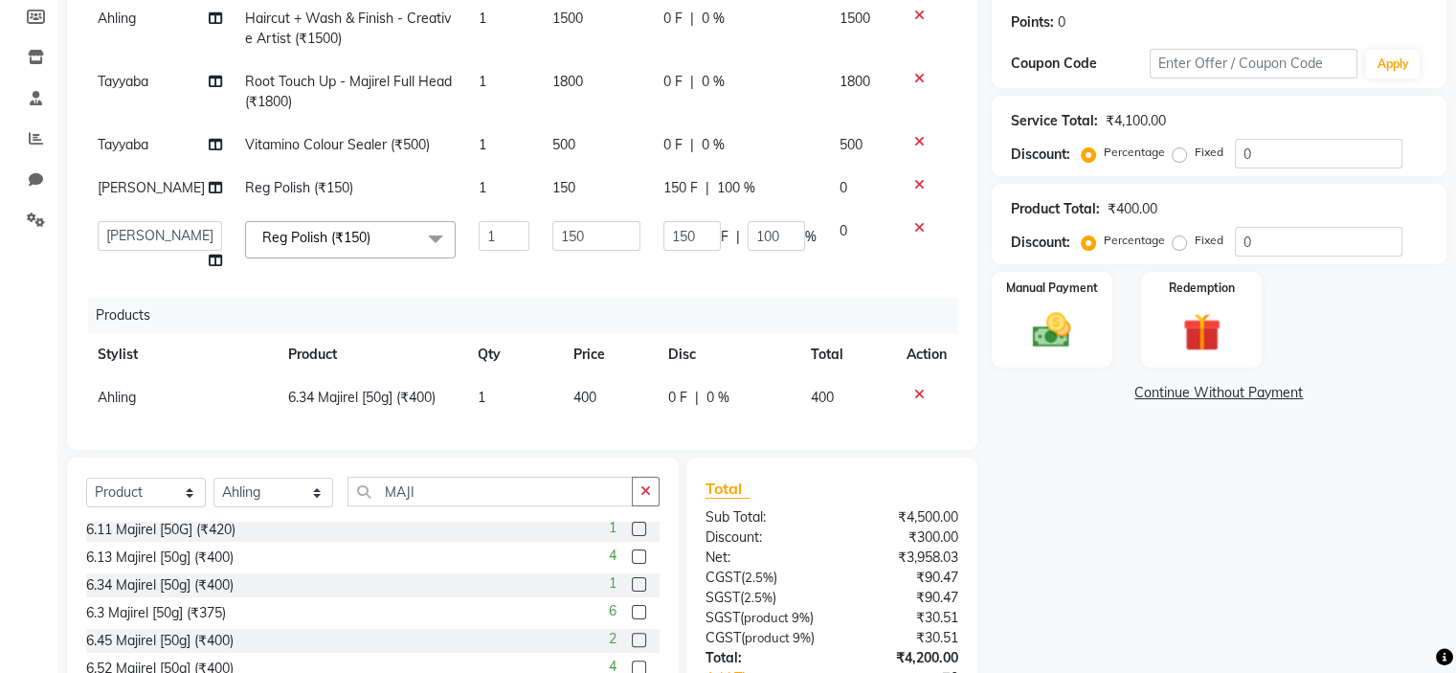
scroll to position [52, 0]
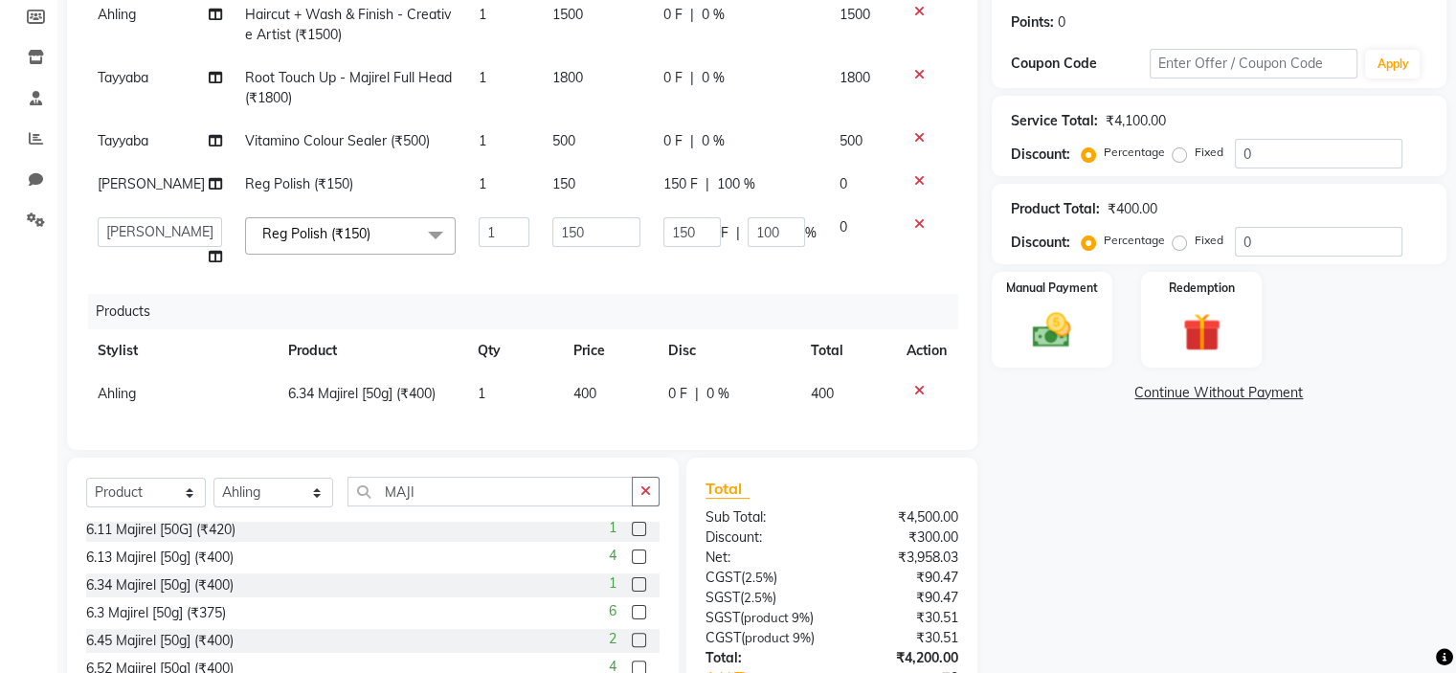
click at [576, 385] on span "400" at bounding box center [584, 393] width 23 height 17
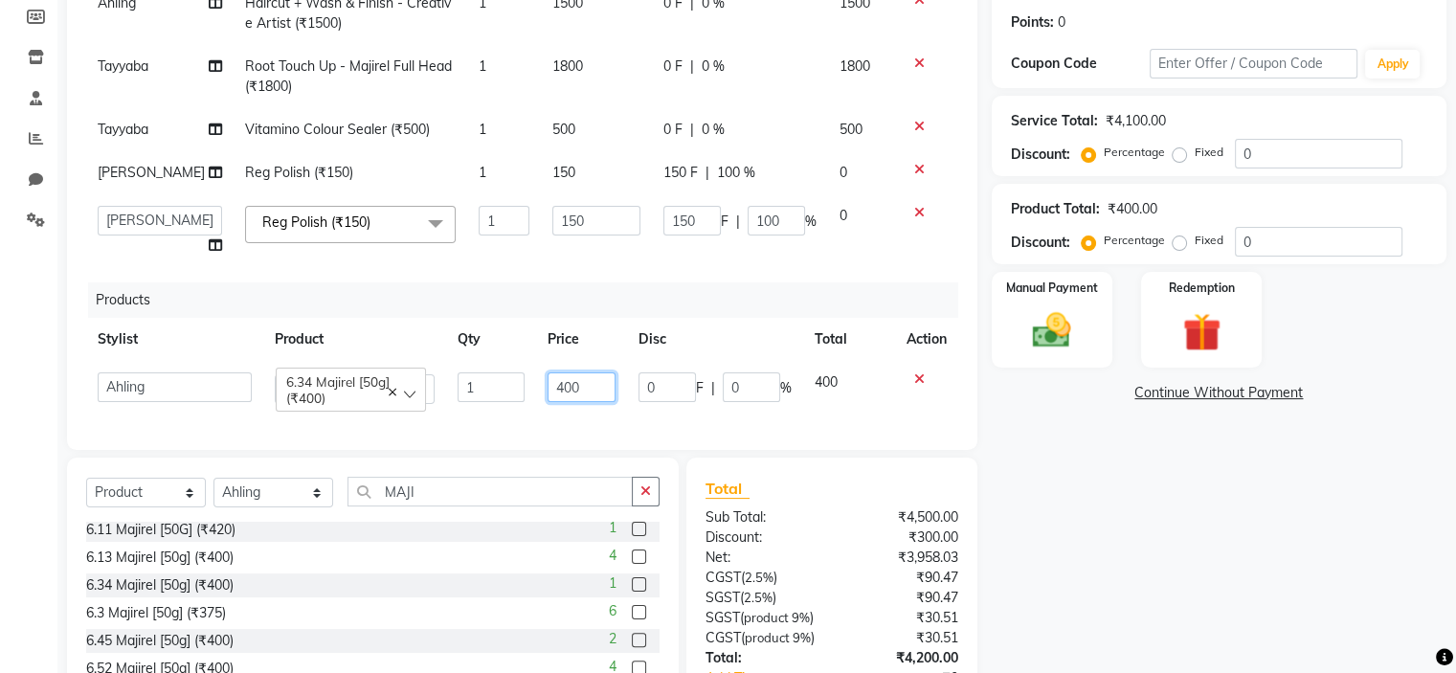
click at [558, 384] on input "400" at bounding box center [582, 387] width 68 height 30
type input "350"
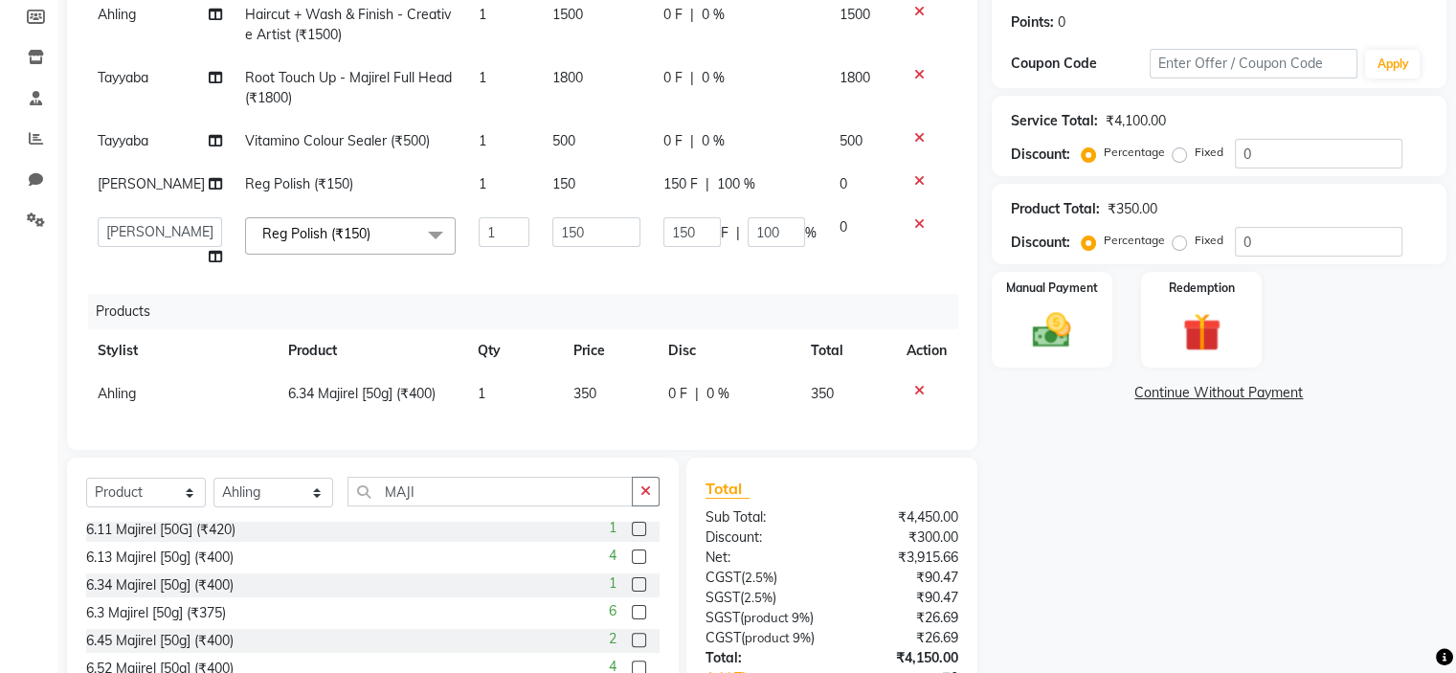
click at [1019, 459] on div "Name: Usha Mukesh Khaitan Membership: No Active Membership Total Visits: 4 Card…" at bounding box center [1226, 318] width 469 height 921
click at [1048, 329] on img at bounding box center [1051, 331] width 64 height 46
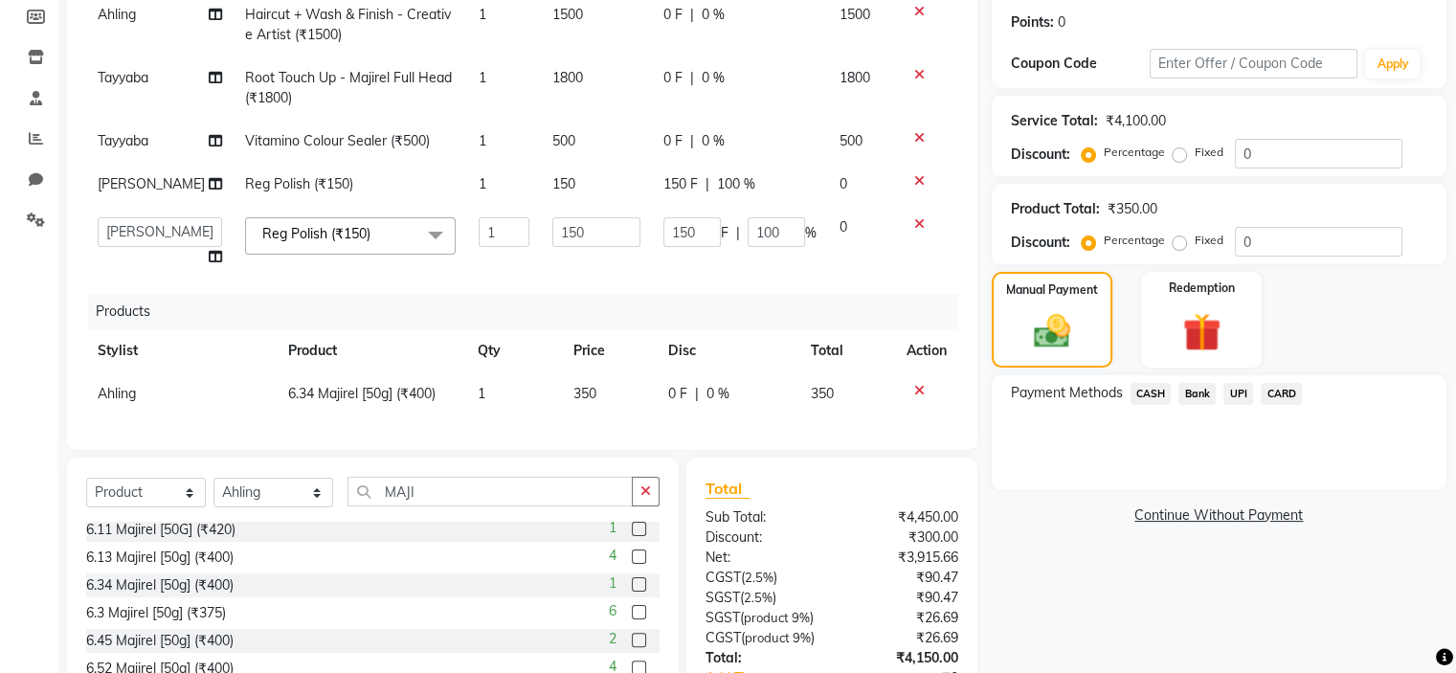
click at [1145, 388] on span "CASH" at bounding box center [1151, 394] width 41 height 22
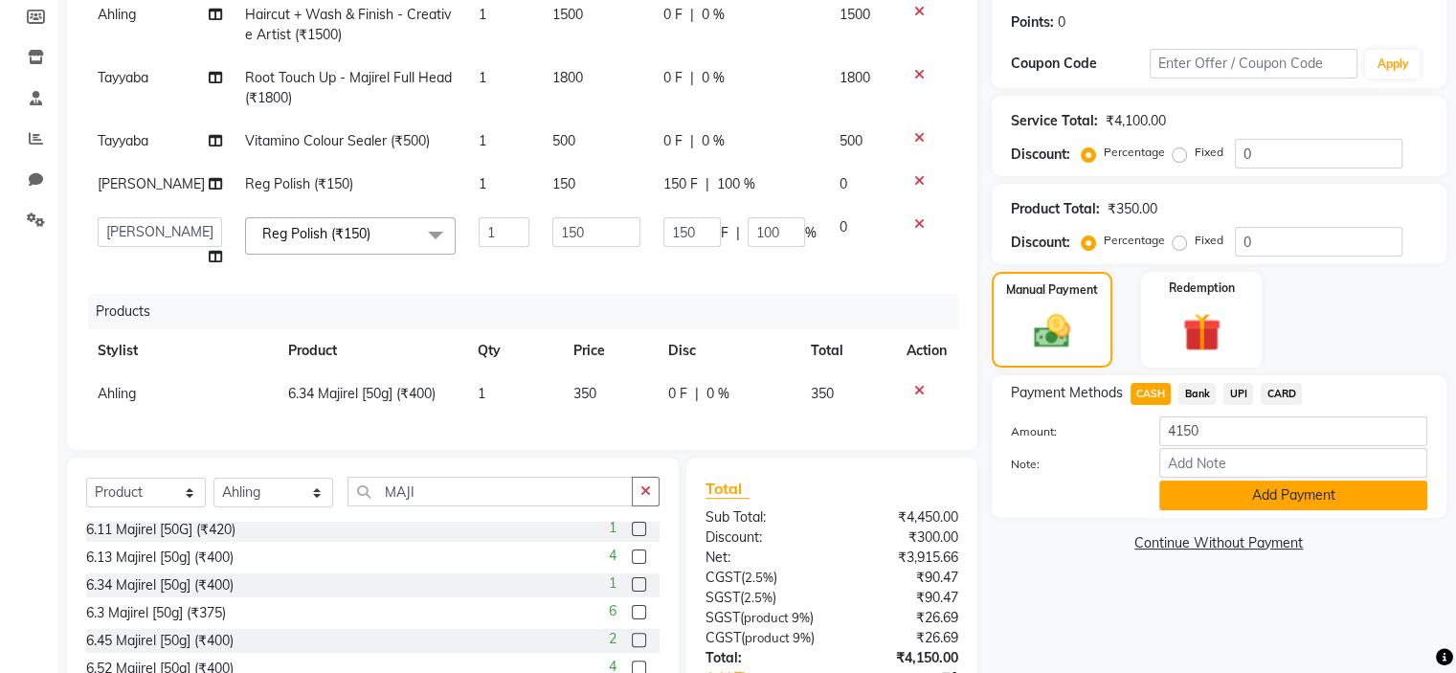
click at [1255, 497] on button "Add Payment" at bounding box center [1293, 496] width 268 height 30
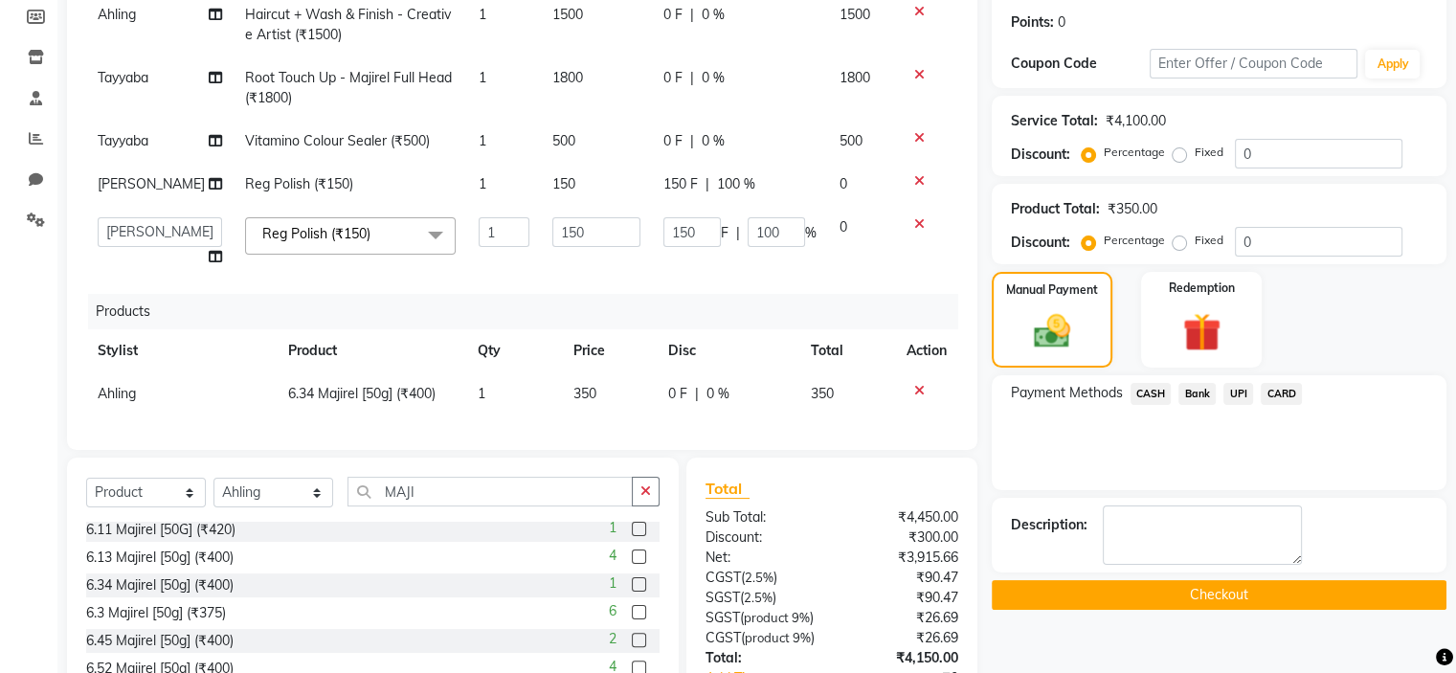
click at [1064, 585] on button "Checkout" at bounding box center [1219, 595] width 455 height 30
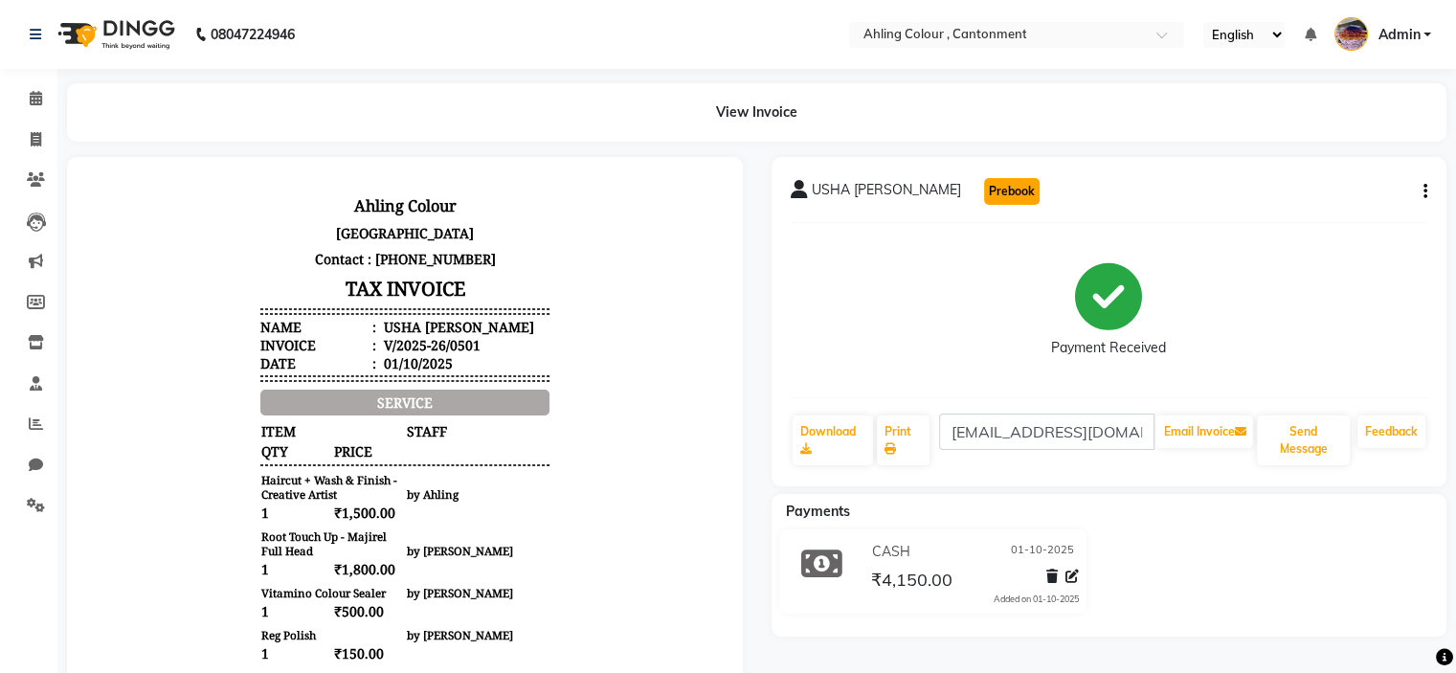
click at [1017, 184] on button "Prebook" at bounding box center [1012, 191] width 56 height 27
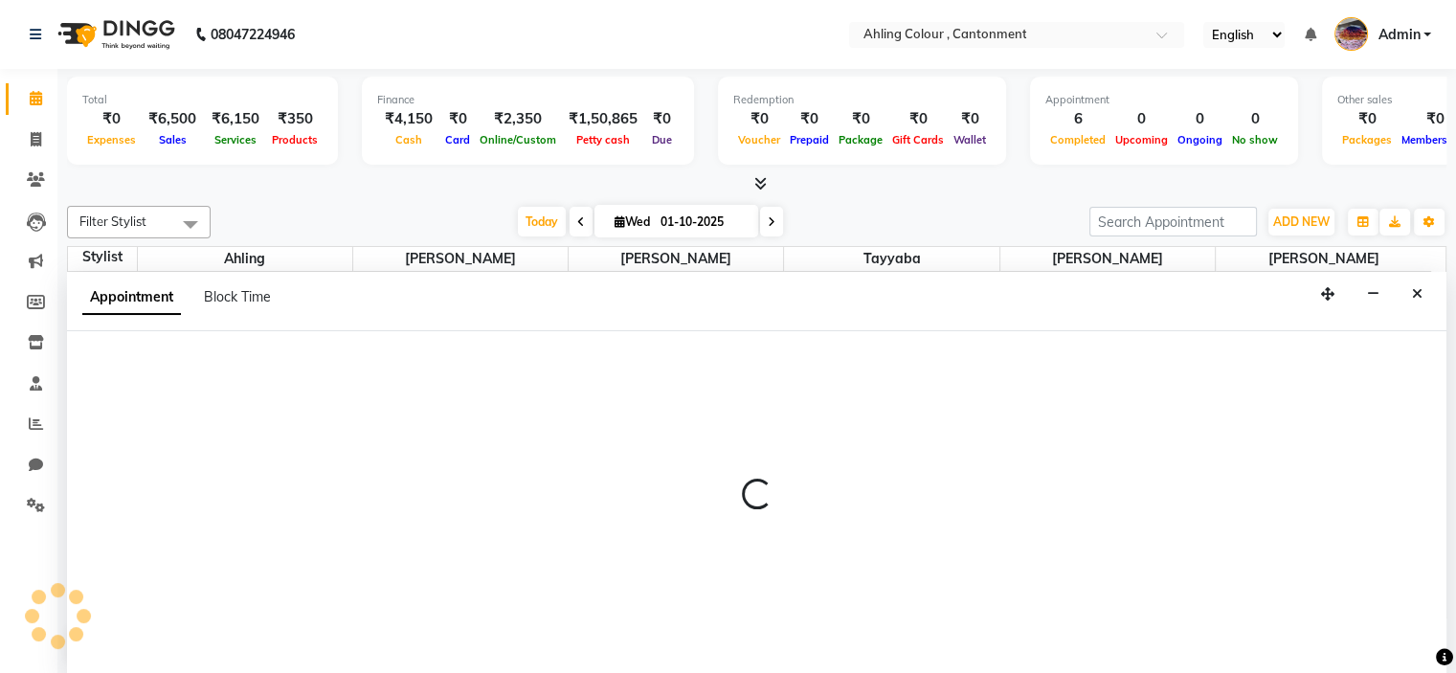
select select "72146"
select select "600"
select select "tentative"
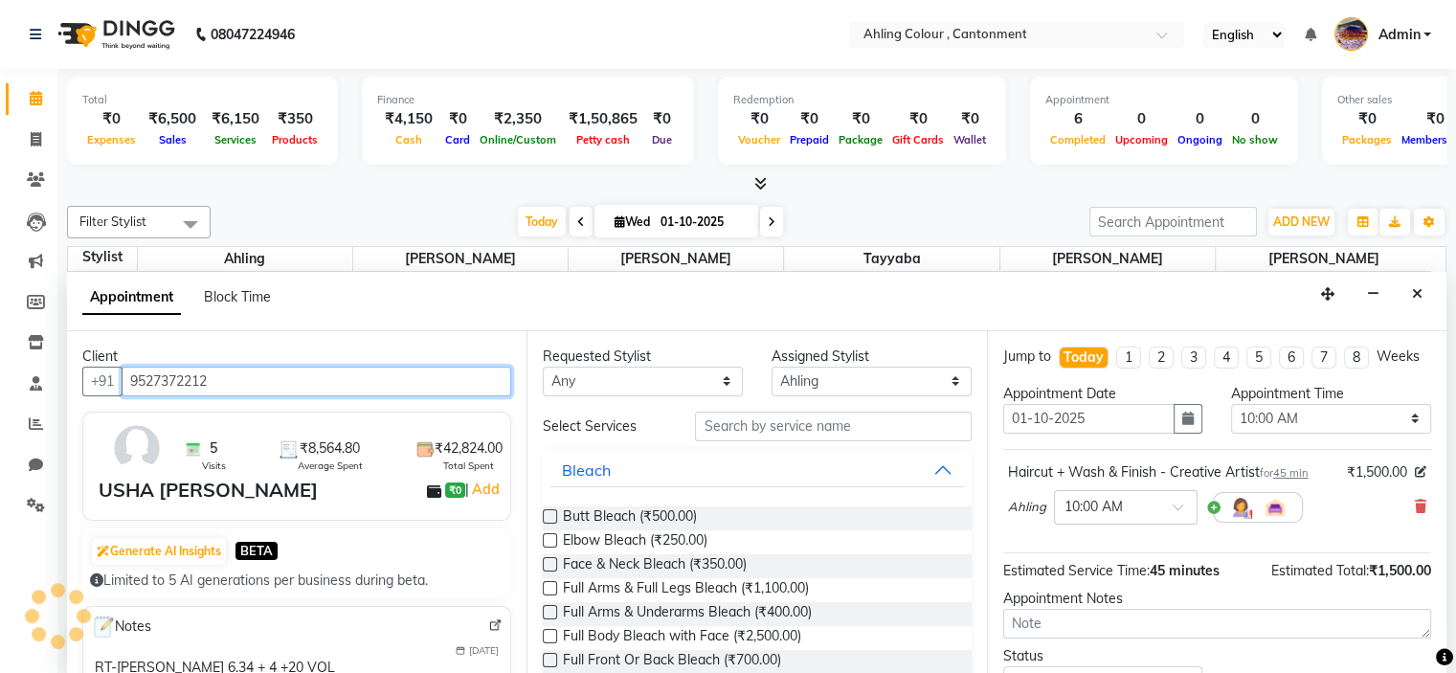
scroll to position [571, 0]
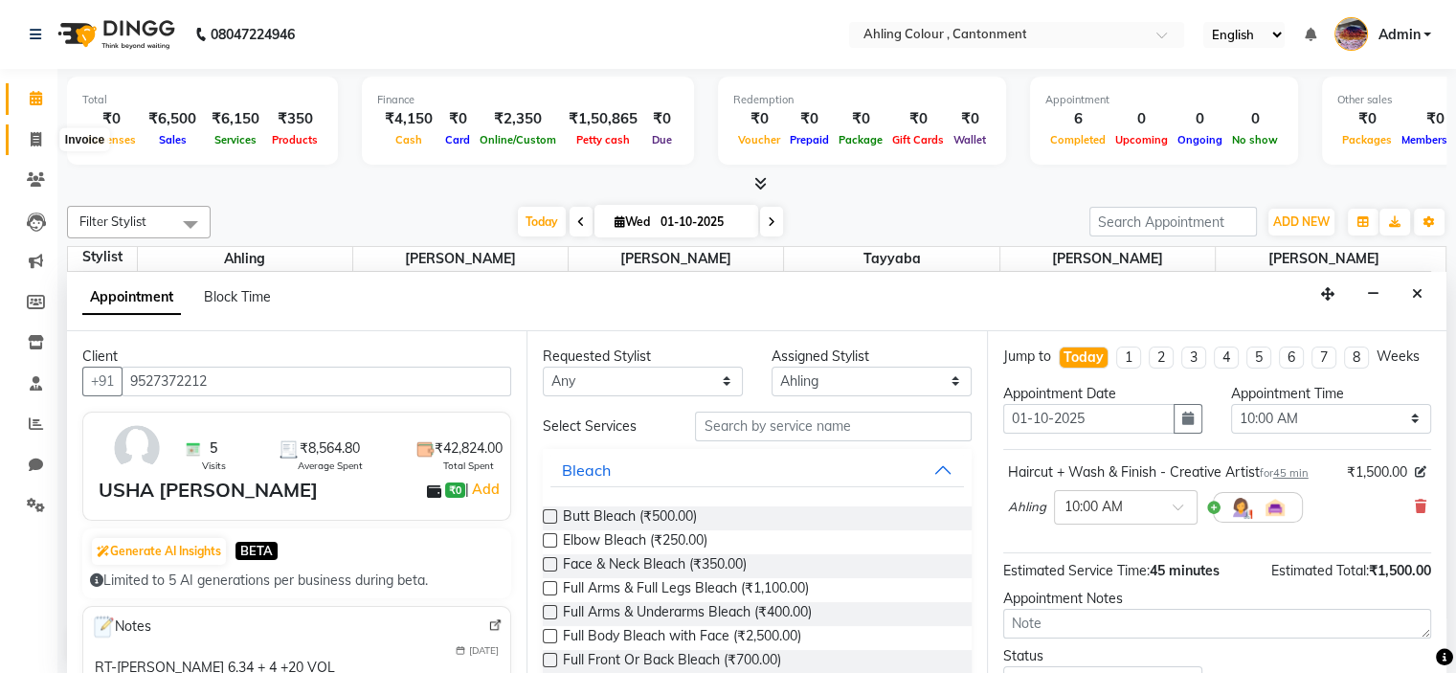
click at [34, 141] on icon at bounding box center [36, 139] width 11 height 14
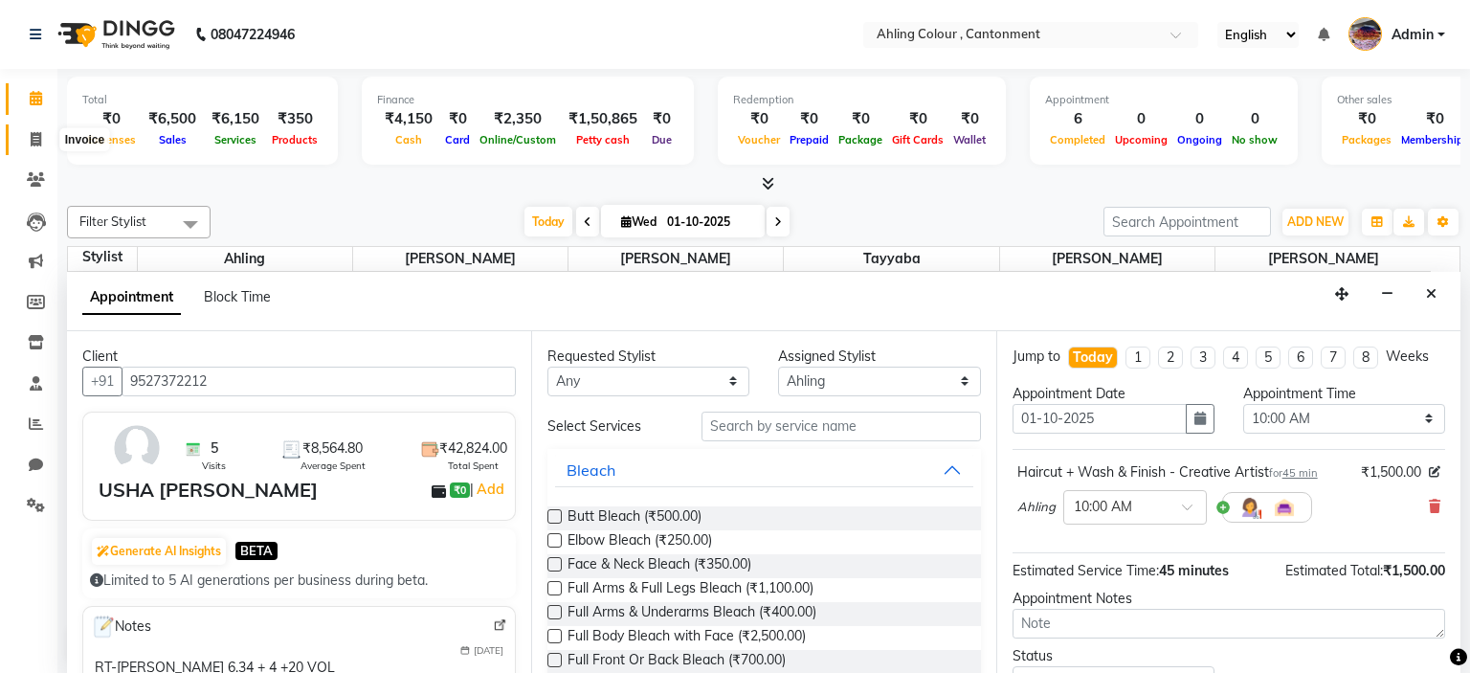
select select "7830"
select select "service"
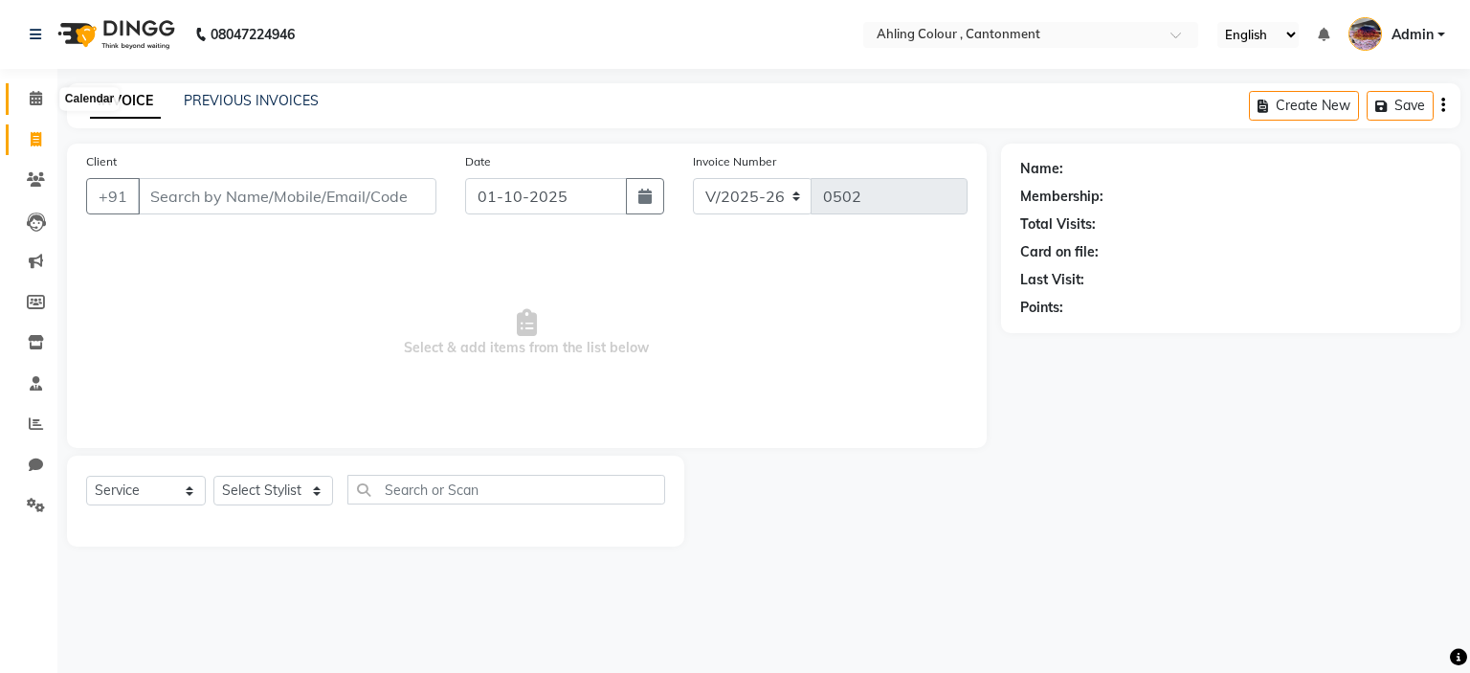
click at [34, 94] on icon at bounding box center [36, 98] width 12 height 14
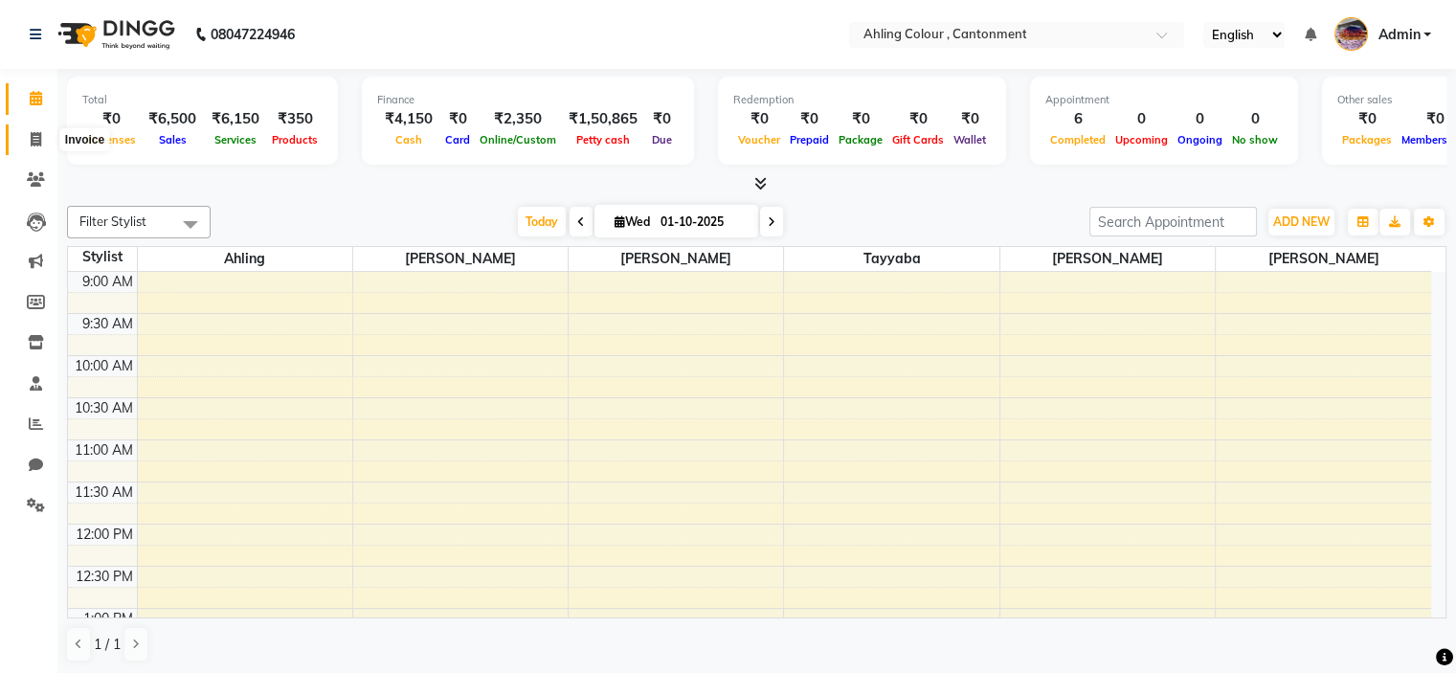
click at [31, 132] on icon at bounding box center [36, 139] width 11 height 14
select select "7830"
select select "service"
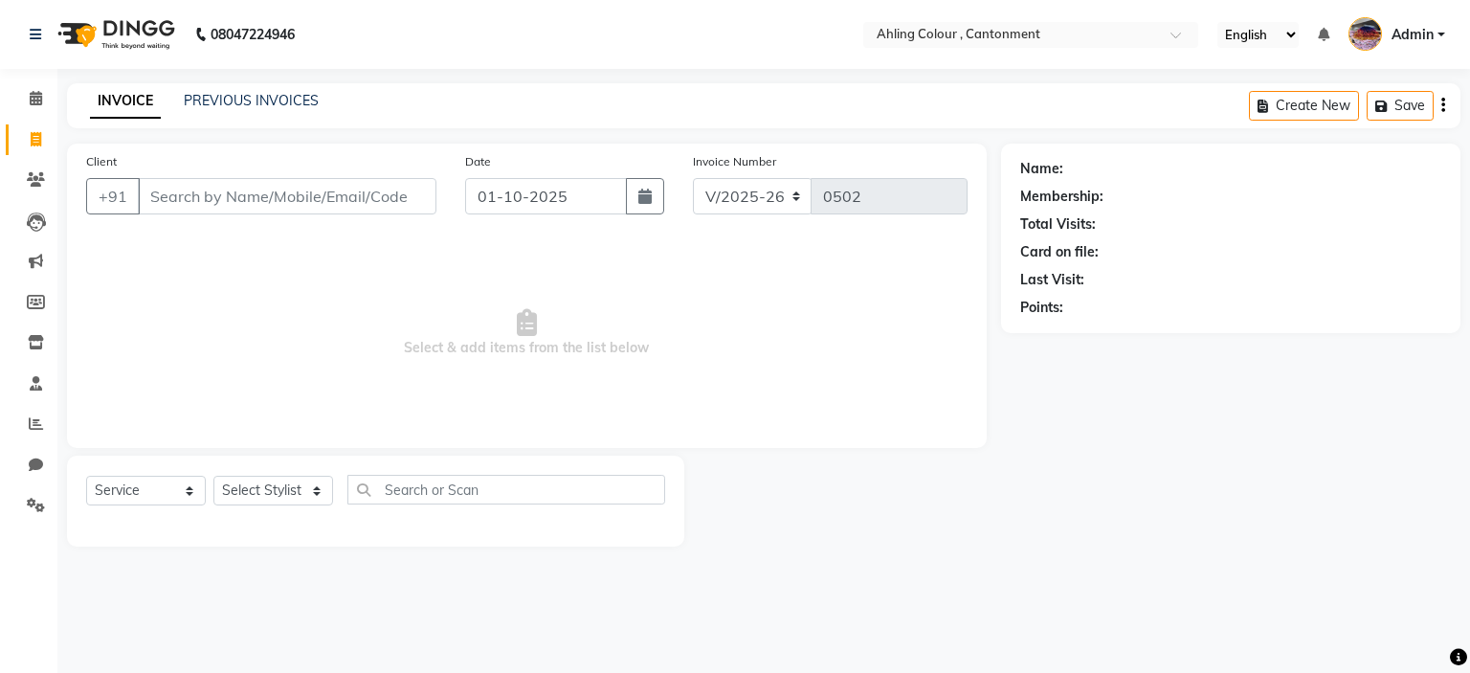
click at [123, 102] on link "INVOICE" at bounding box center [125, 101] width 71 height 34
click at [271, 99] on link "PREVIOUS INVOICES" at bounding box center [251, 100] width 135 height 17
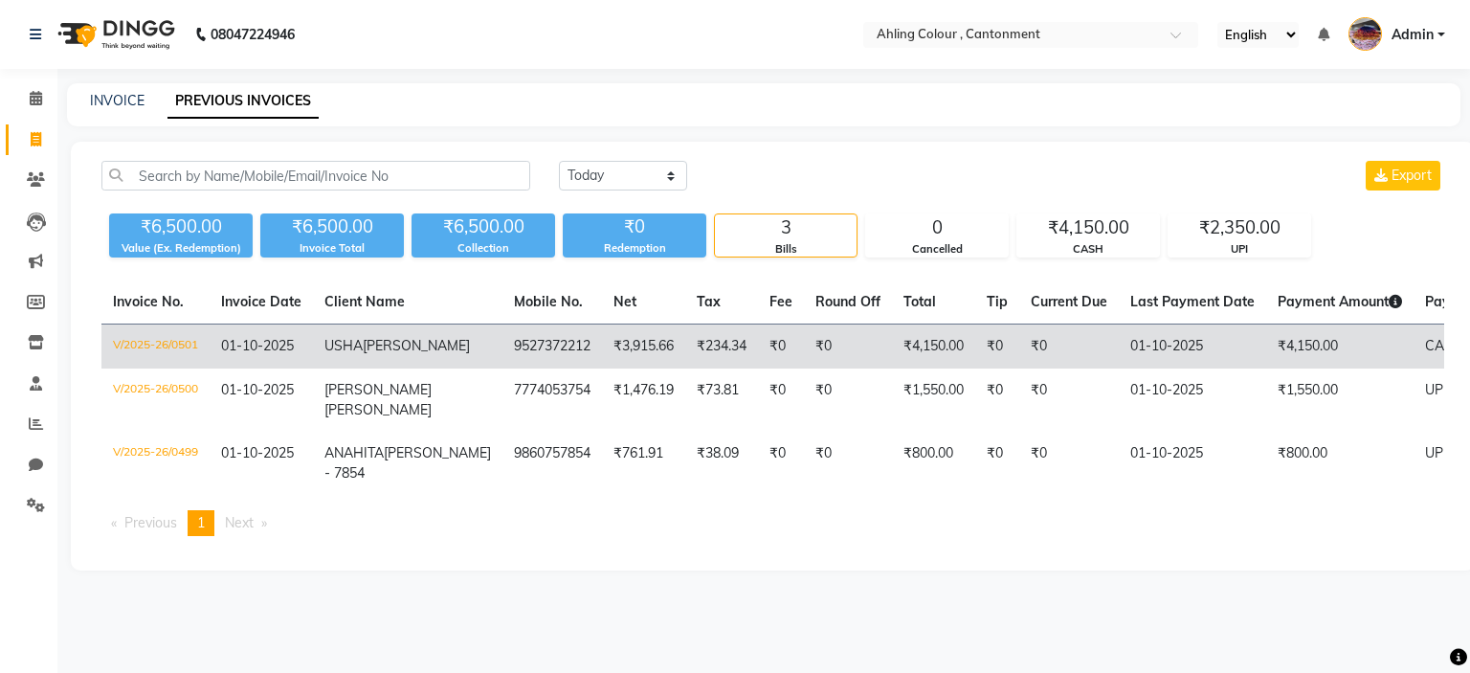
click at [1424, 344] on td "CASH" at bounding box center [1490, 347] width 152 height 45
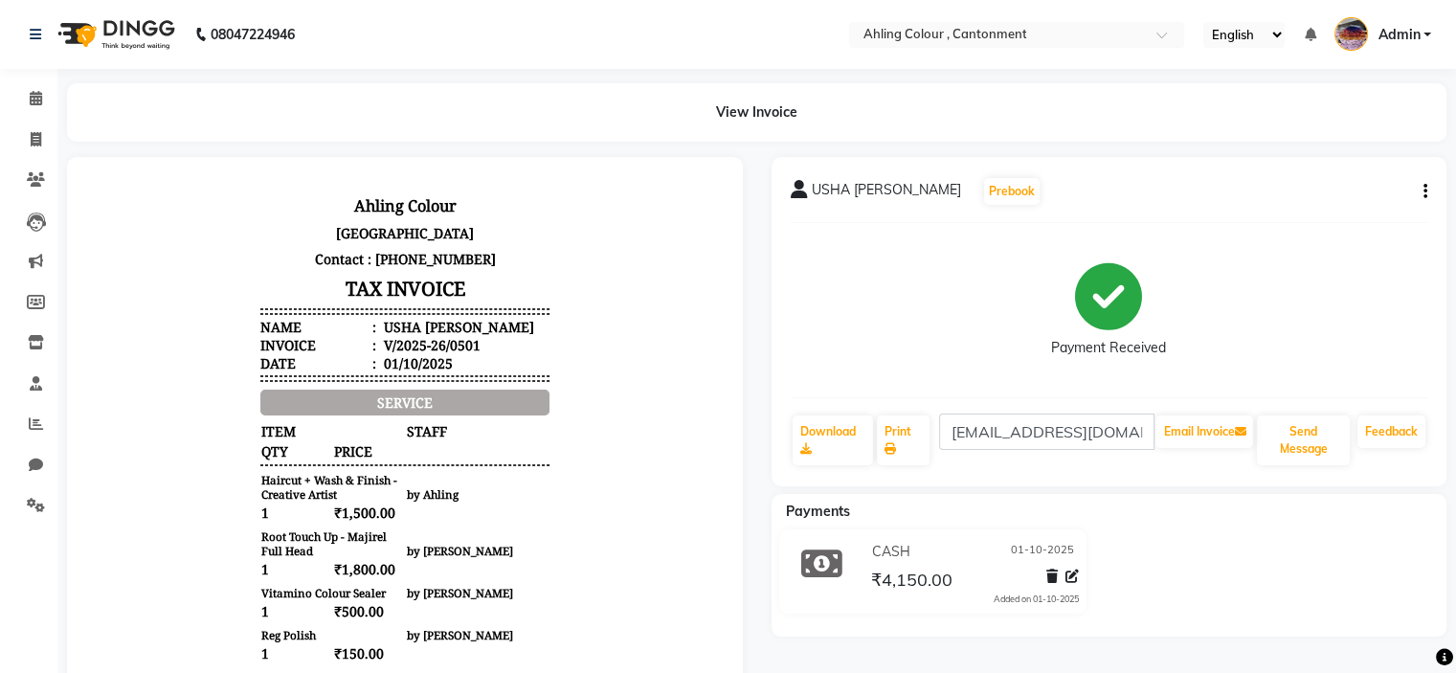
click at [1424, 191] on icon "button" at bounding box center [1425, 191] width 4 height 1
click at [1311, 142] on div "Cancel Invoice" at bounding box center [1329, 144] width 131 height 24
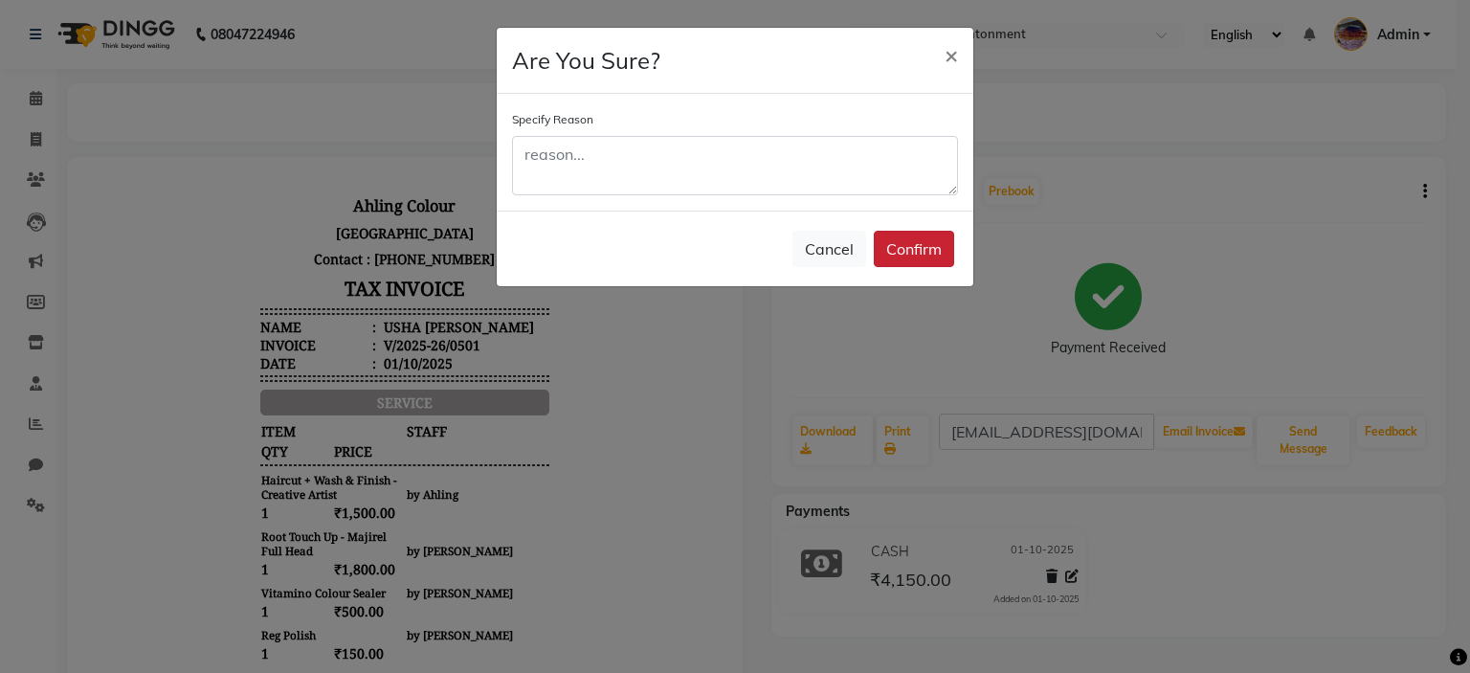
click at [911, 246] on button "Confirm" at bounding box center [914, 249] width 80 height 36
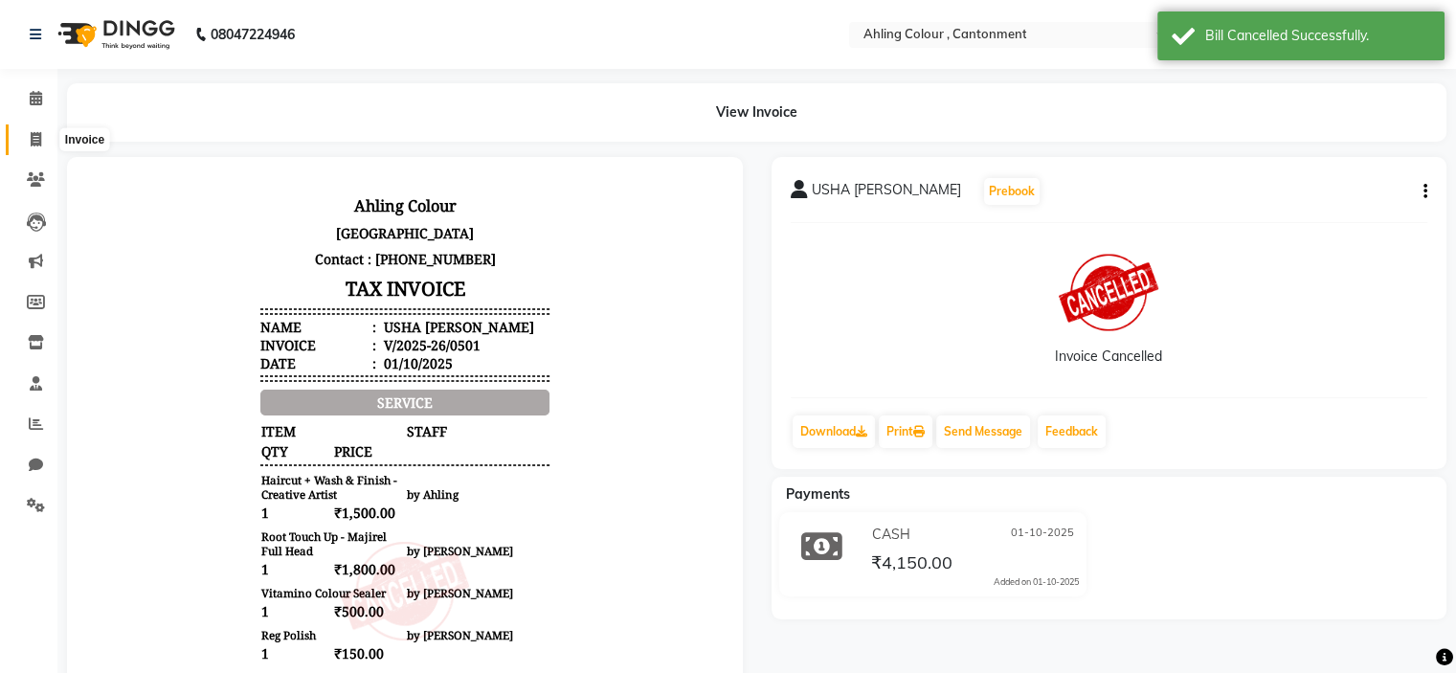
click at [34, 137] on icon at bounding box center [36, 139] width 11 height 14
select select "service"
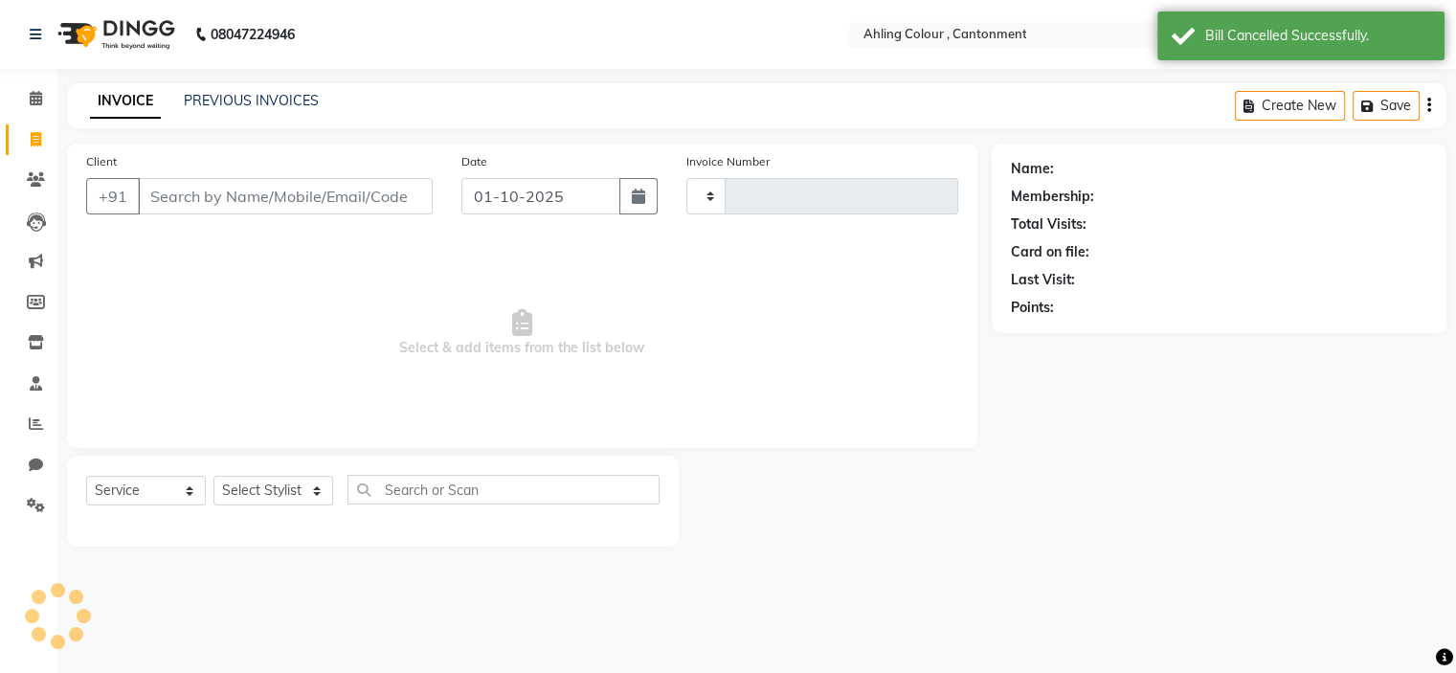
type input "0502"
select select "7830"
click at [255, 199] on input "Client" at bounding box center [287, 196] width 299 height 36
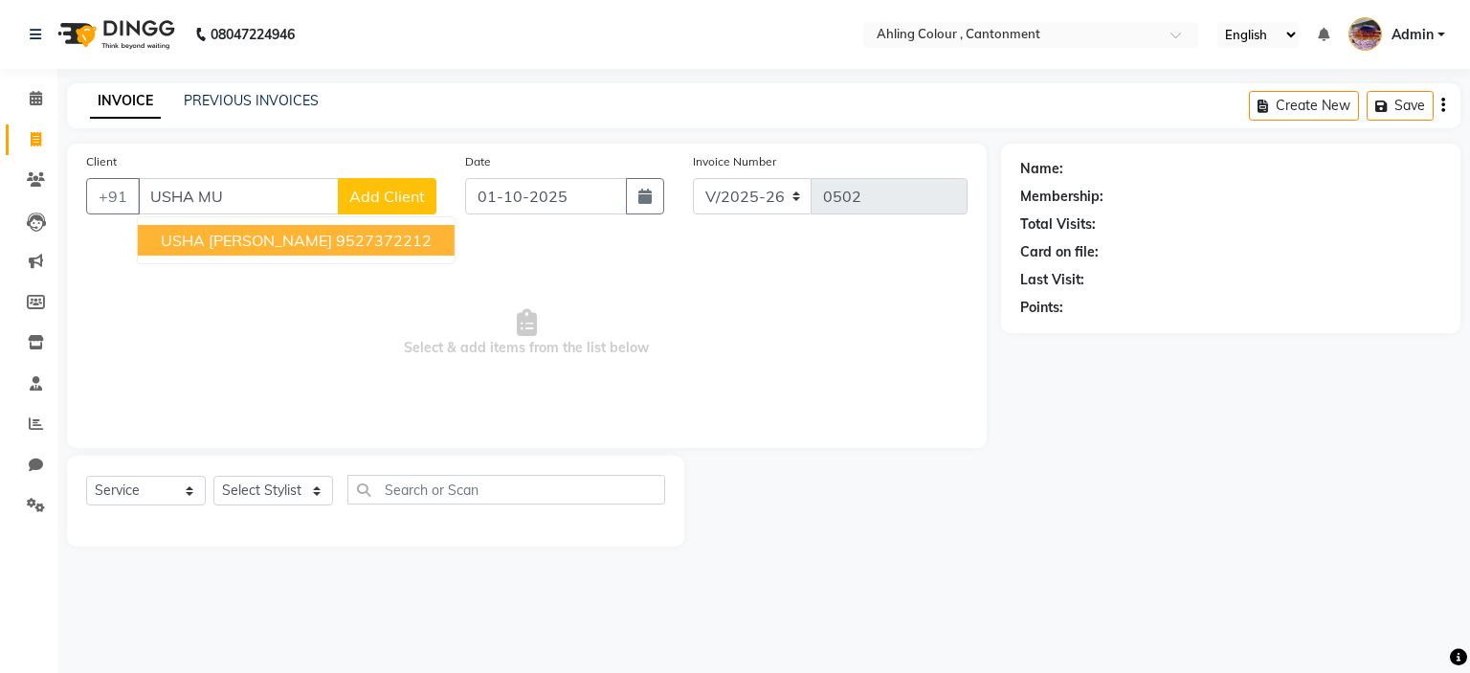
click at [268, 244] on span "USHA [PERSON_NAME]" at bounding box center [246, 240] width 171 height 19
type input "9527372212"
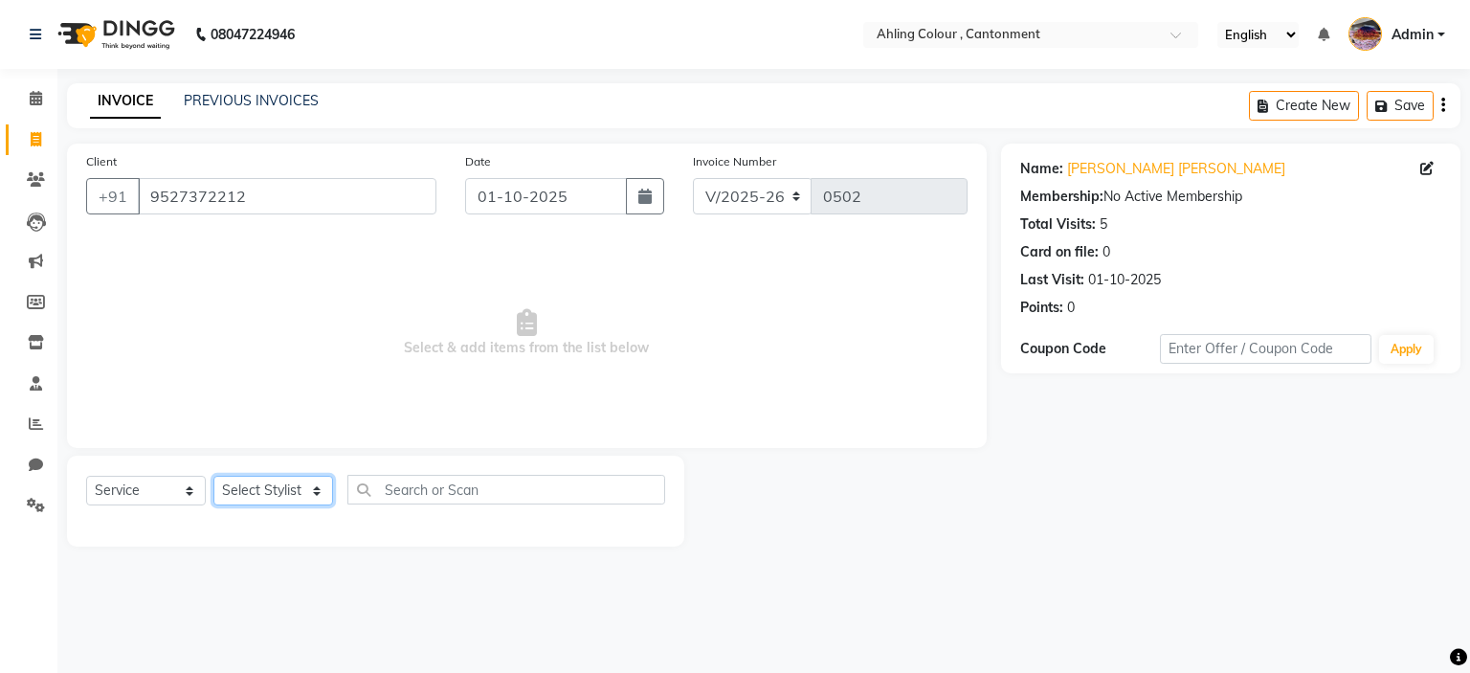
click at [257, 489] on select "Select Stylist [PERSON_NAME] [PERSON_NAME] [PERSON_NAME]" at bounding box center [273, 491] width 120 height 30
select select "72153"
click at [213, 477] on select "Select Stylist [PERSON_NAME] [PERSON_NAME] [PERSON_NAME]" at bounding box center [273, 491] width 120 height 30
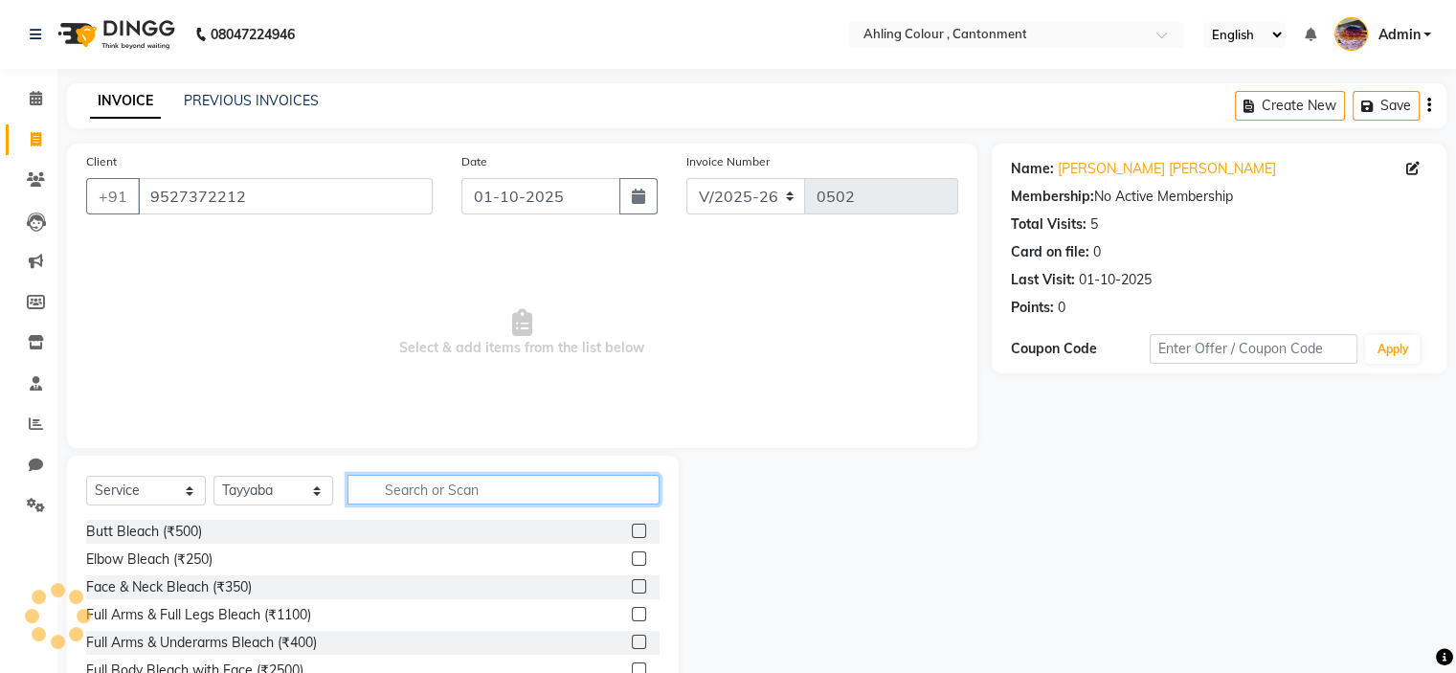
click at [437, 491] on input "text" at bounding box center [503, 490] width 312 height 30
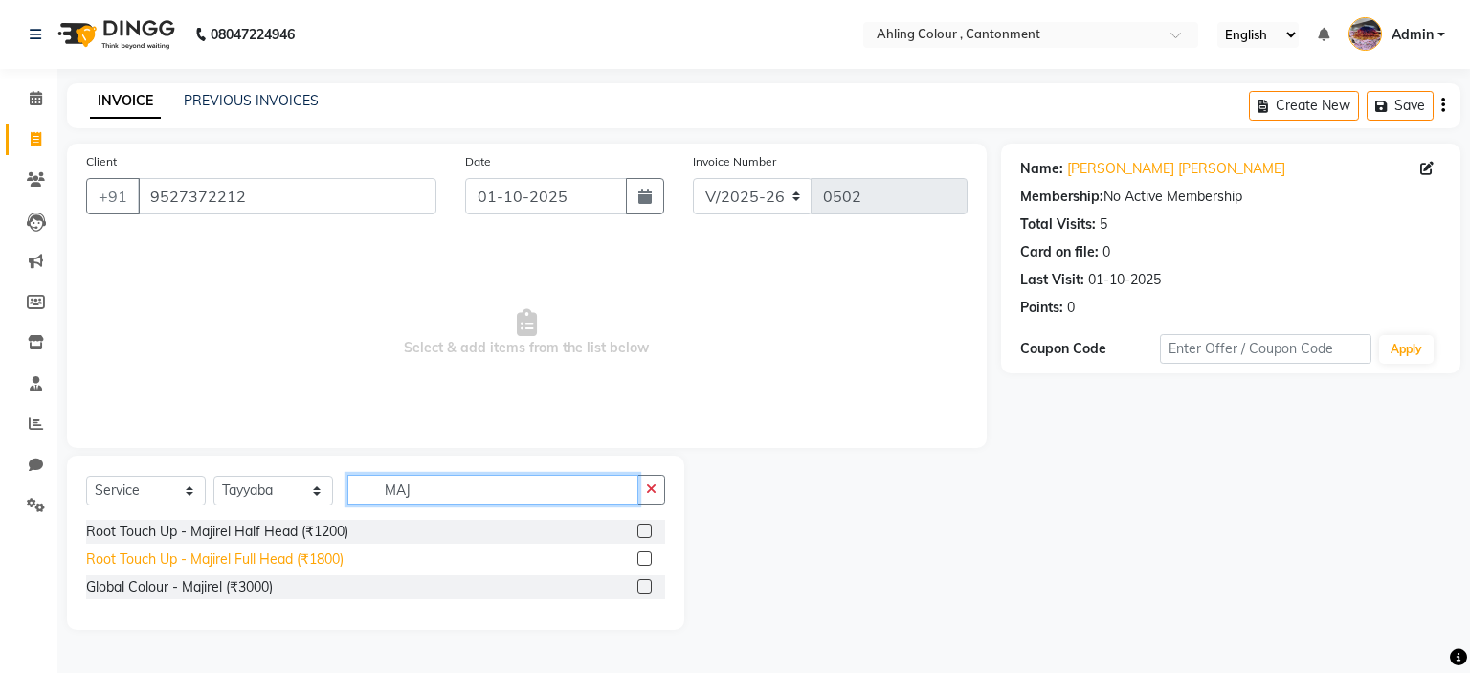
type input "MAJ"
click at [222, 559] on div "Root Touch Up - Majirel Full Head (₹1800)" at bounding box center [215, 559] width 258 height 20
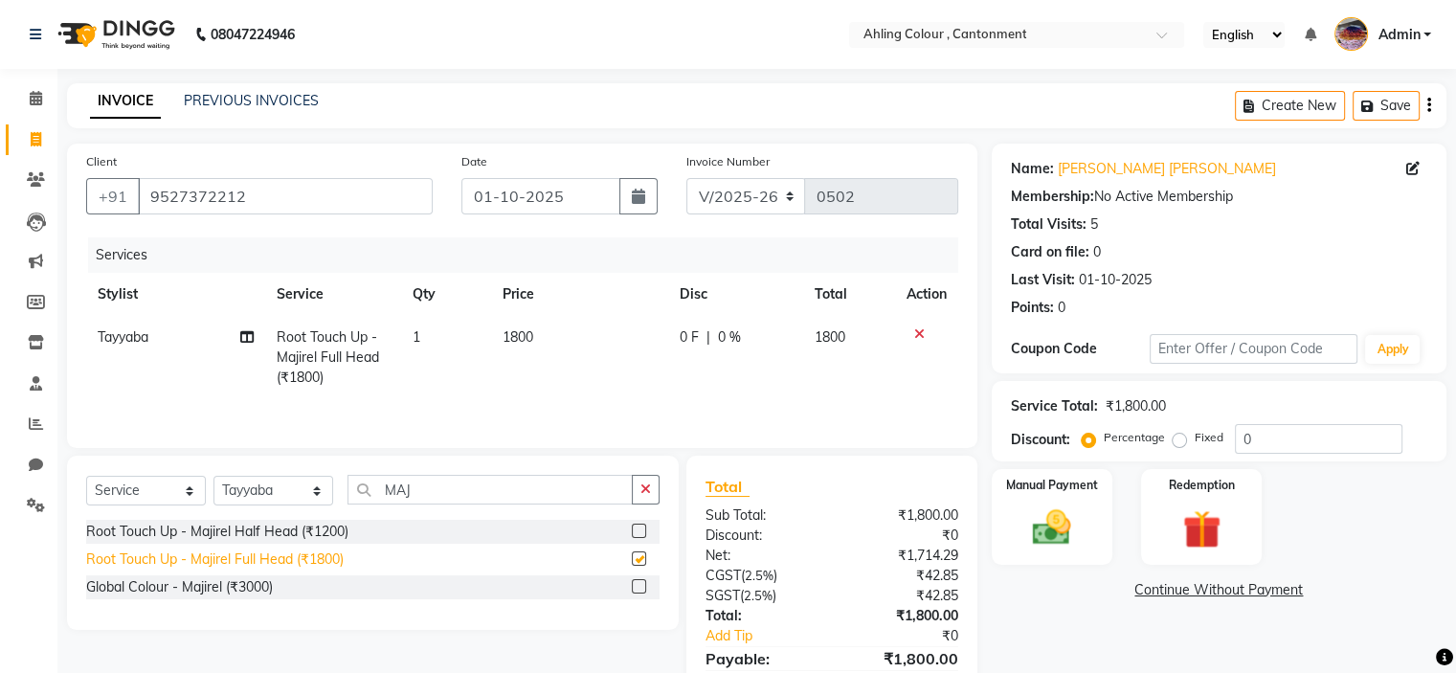
checkbox input "false"
click at [521, 334] on span "1800" at bounding box center [518, 336] width 31 height 17
select select "72153"
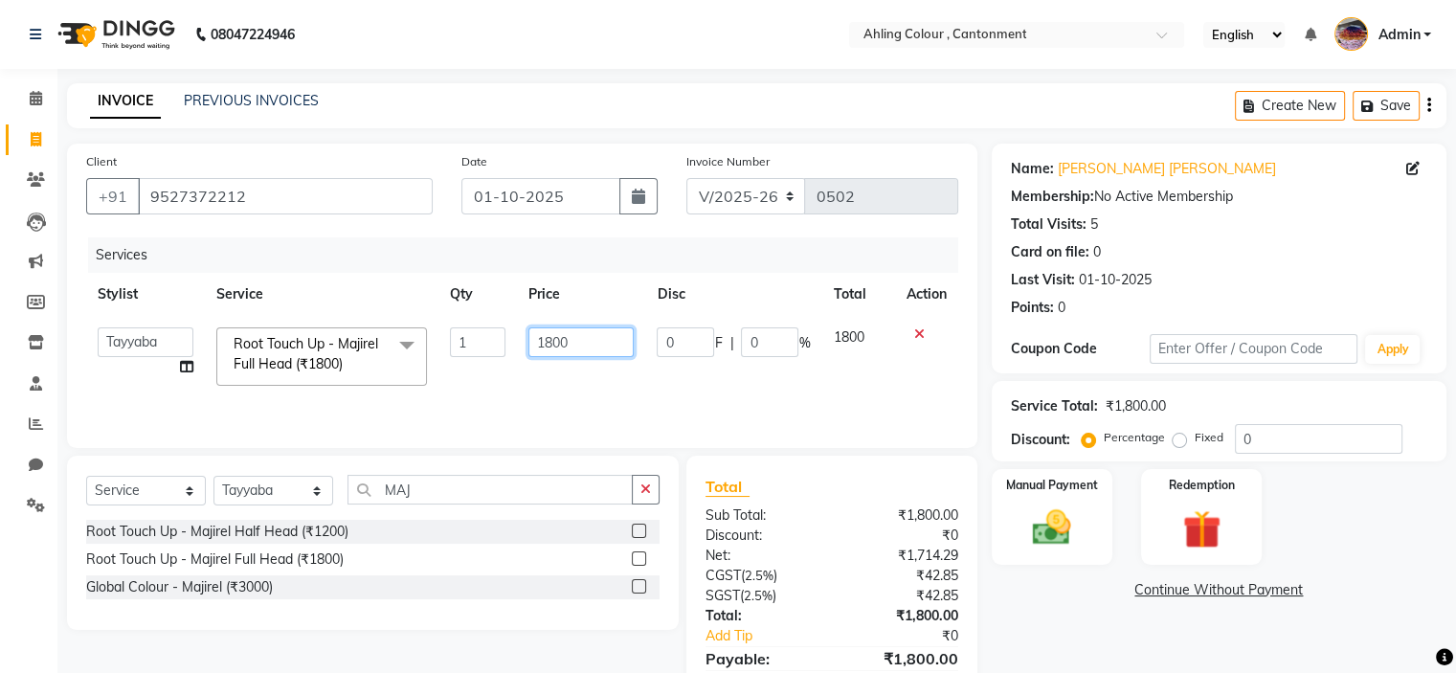
click at [552, 341] on input "1800" at bounding box center [580, 342] width 105 height 30
type input "2000"
click at [482, 395] on td "1" at bounding box center [477, 356] width 78 height 81
select select "72153"
click at [415, 495] on input "MAJ" at bounding box center [489, 490] width 285 height 30
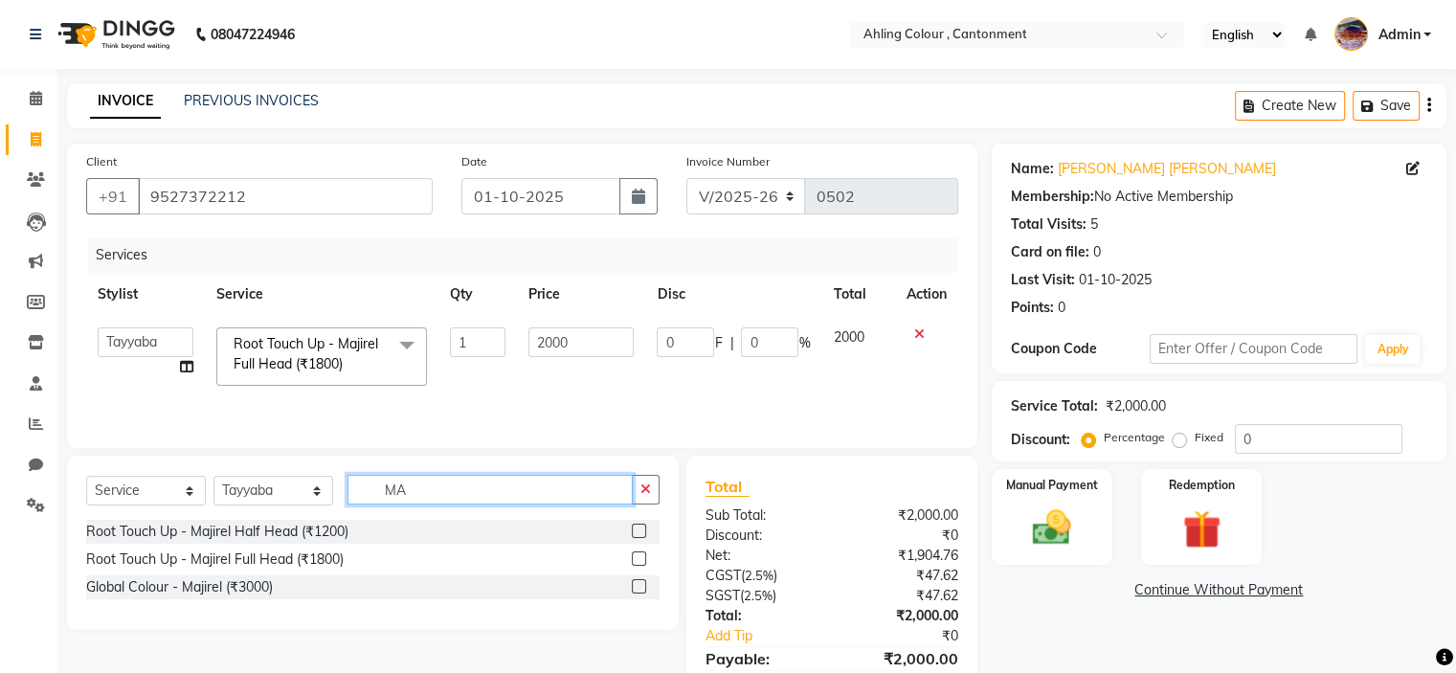
type input "M"
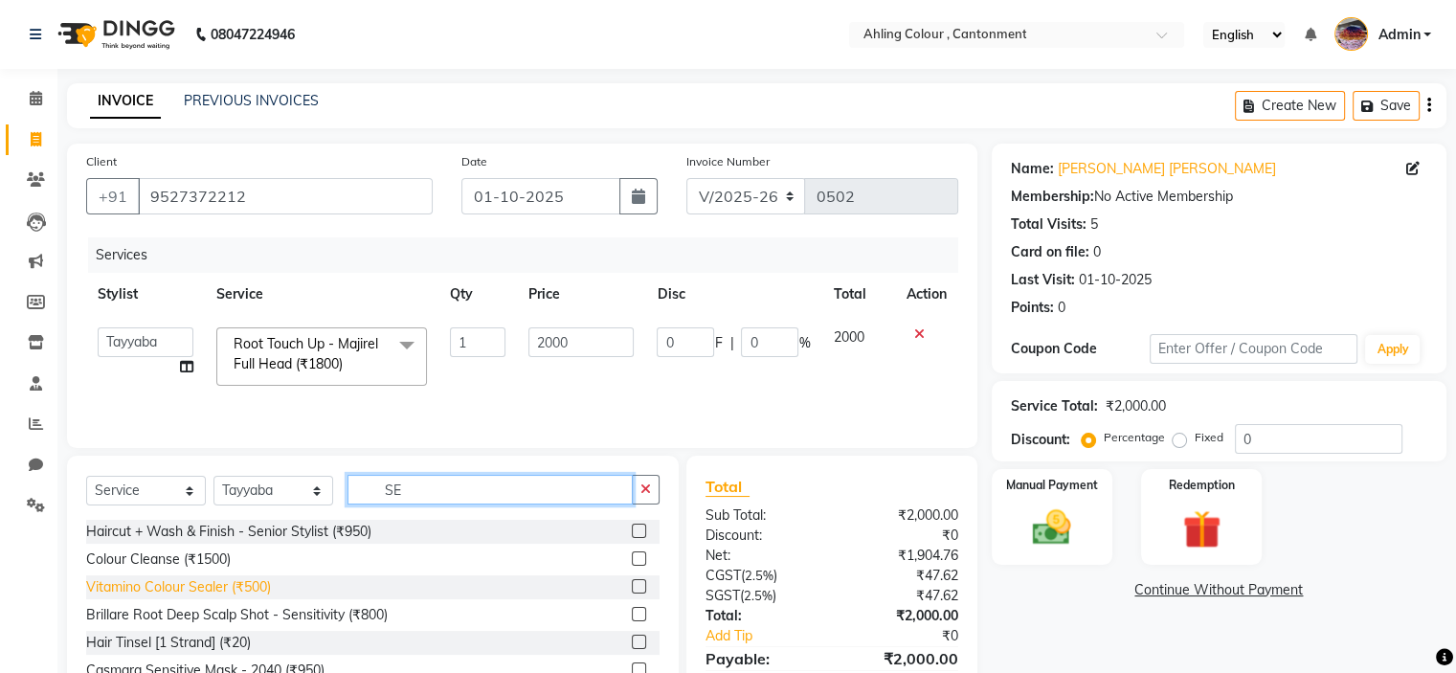
type input "SE"
click at [121, 586] on div "Vitamino Colour Sealer (₹500)" at bounding box center [178, 587] width 185 height 20
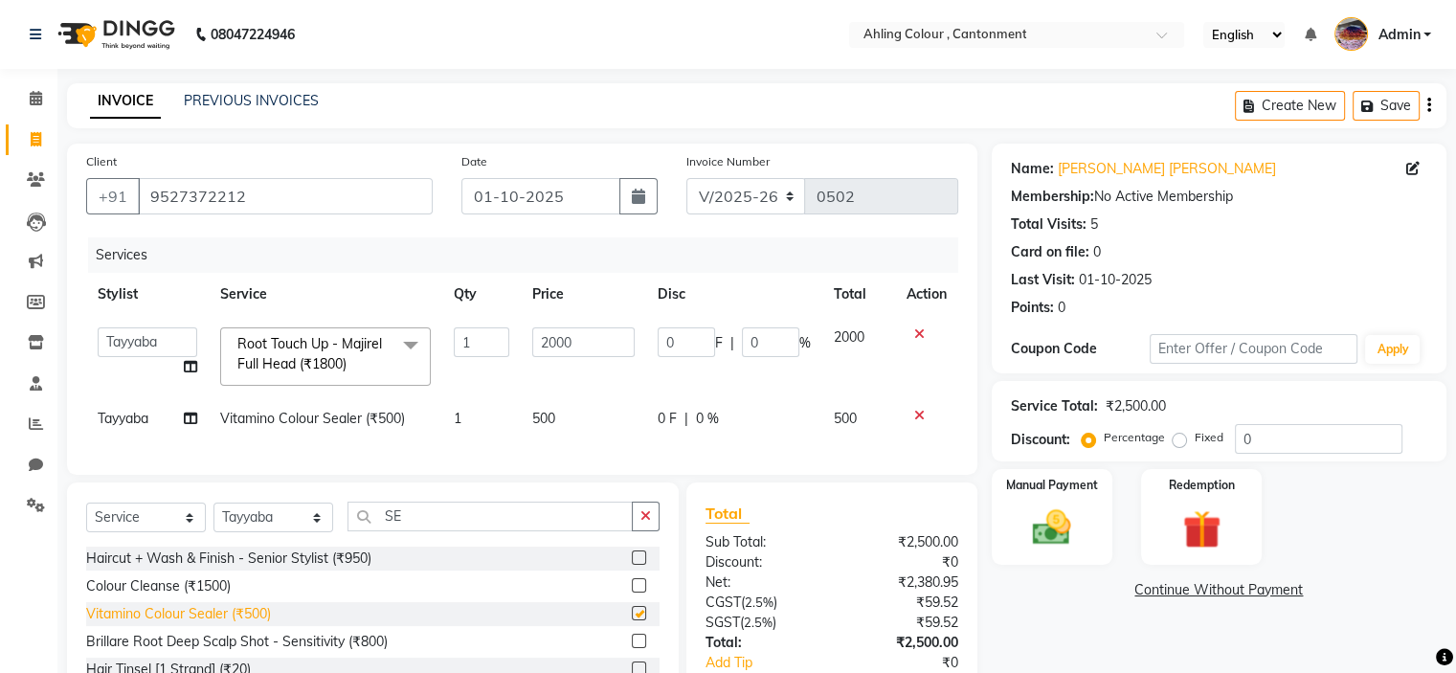
checkbox input "false"
click at [306, 532] on select "Select Stylist [PERSON_NAME] [PERSON_NAME] [PERSON_NAME]" at bounding box center [273, 518] width 120 height 30
select select "72160"
click at [213, 518] on select "Select Stylist [PERSON_NAME] [PERSON_NAME] [PERSON_NAME]" at bounding box center [273, 518] width 120 height 30
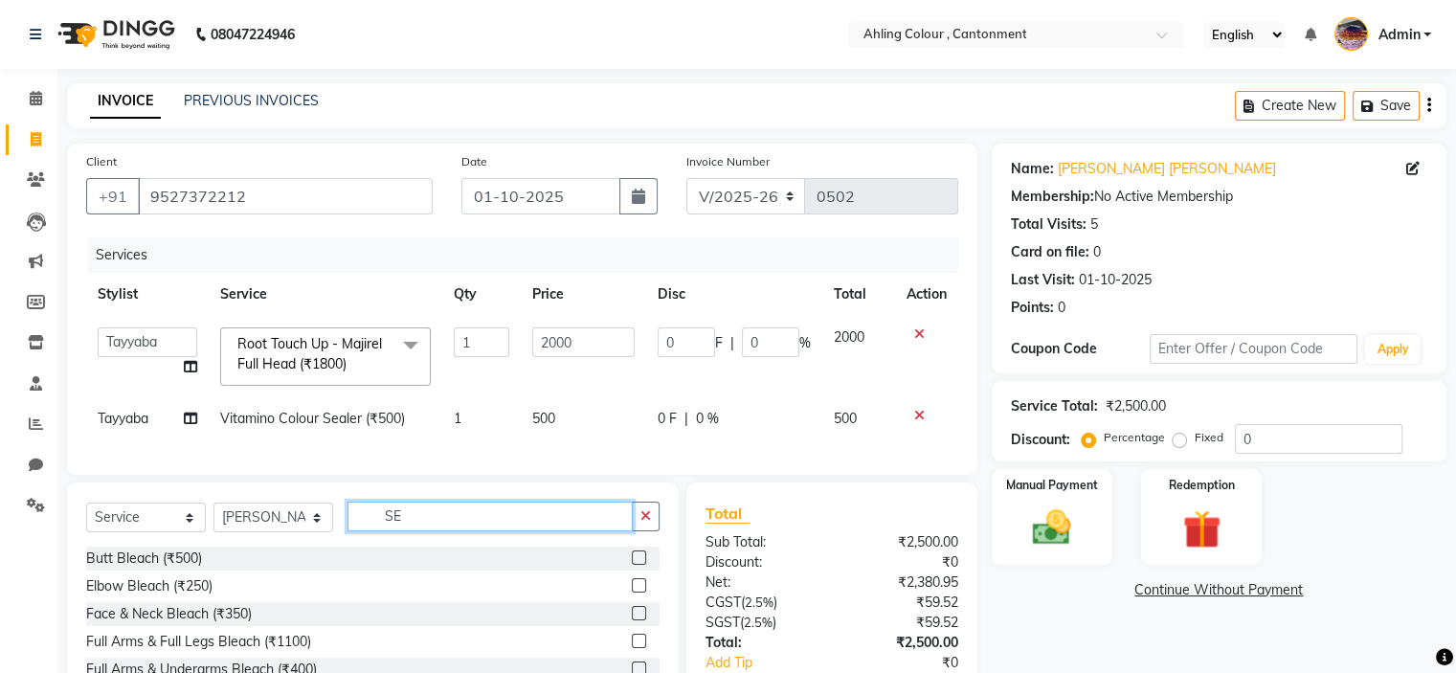
click at [448, 531] on input "SE" at bounding box center [489, 517] width 285 height 30
type input "S"
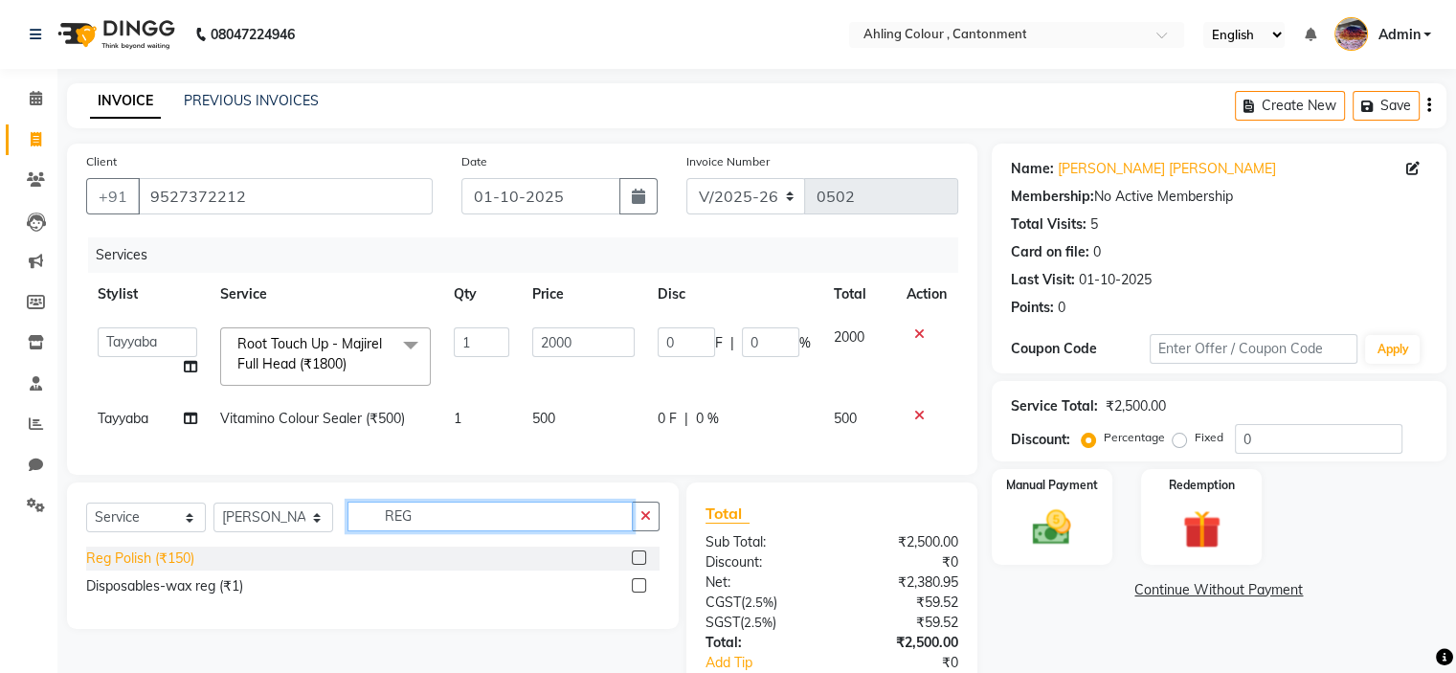
type input "REG"
click at [151, 569] on div "Reg Polish (₹150)" at bounding box center [140, 559] width 108 height 20
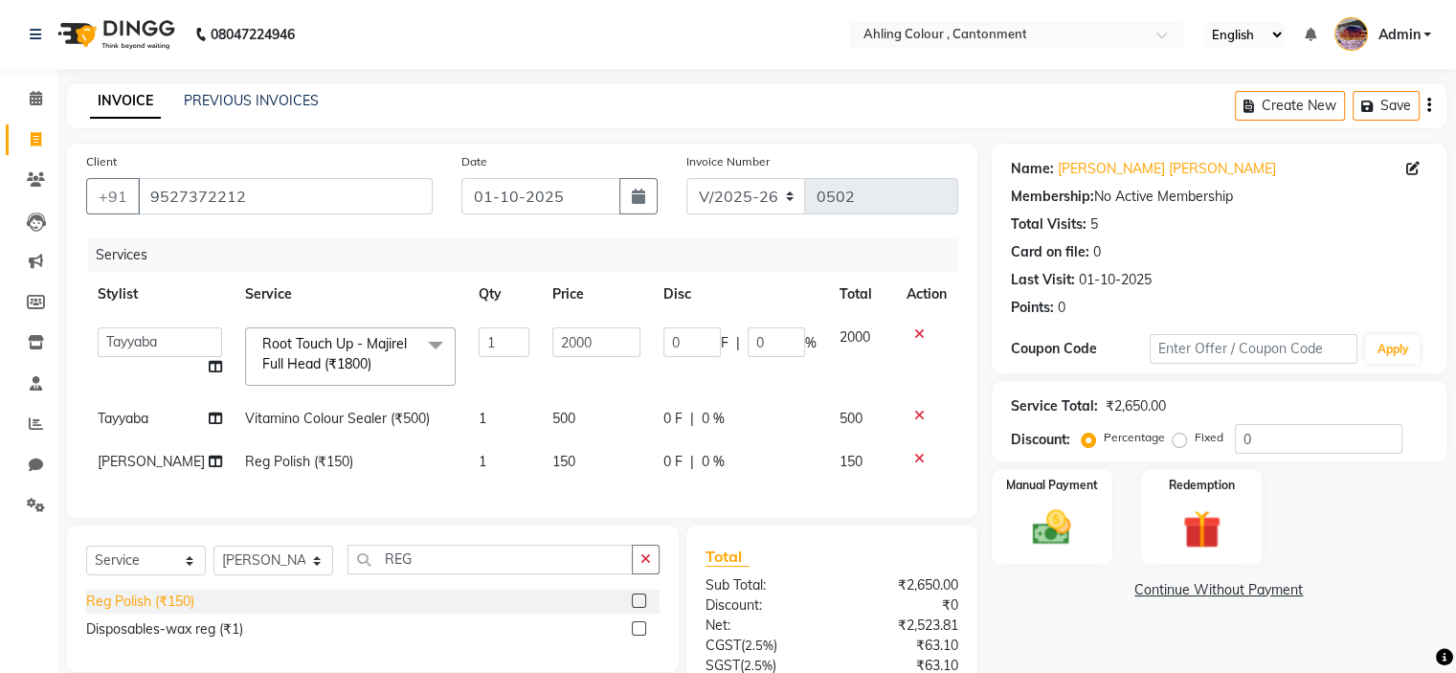
click at [144, 612] on div "Reg Polish (₹150)" at bounding box center [140, 602] width 108 height 20
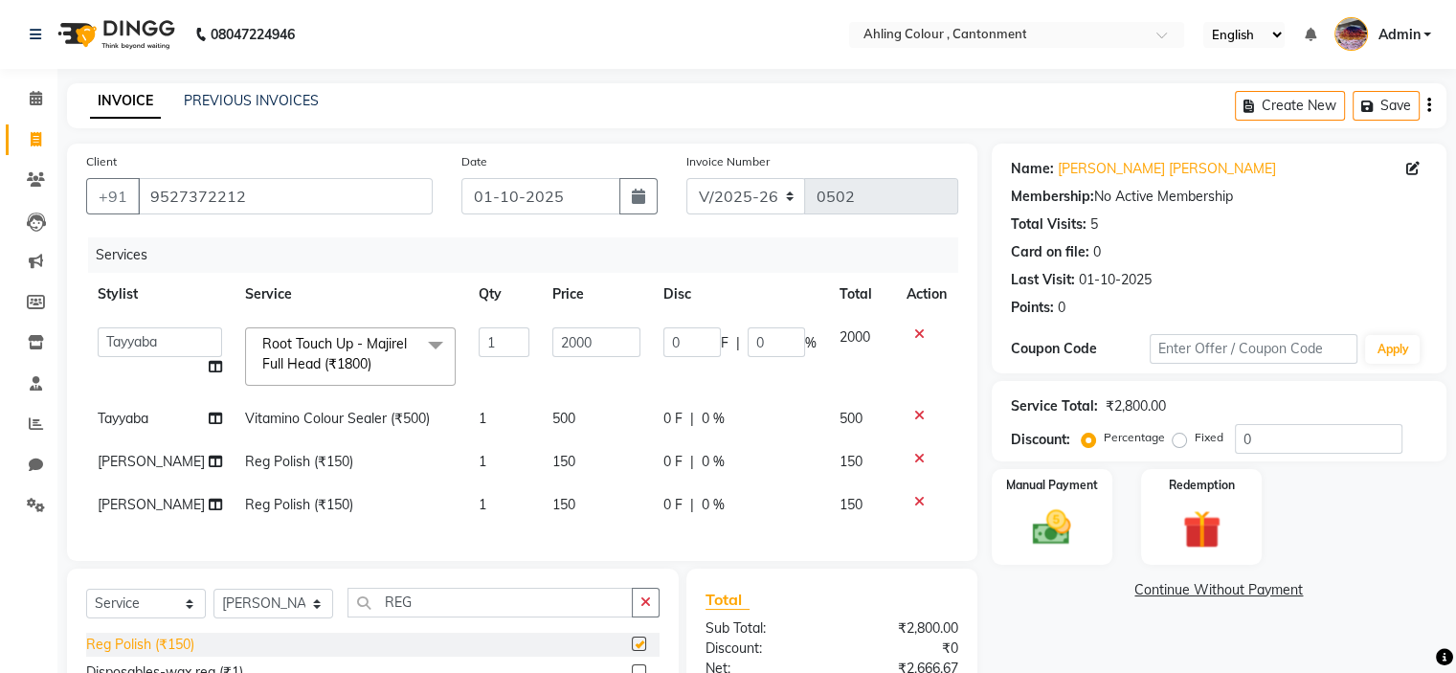
checkbox input "false"
click at [264, 618] on select "Select Stylist [PERSON_NAME] [PERSON_NAME] [PERSON_NAME]" at bounding box center [273, 604] width 120 height 30
select select "72146"
click at [213, 604] on select "Select Stylist [PERSON_NAME] [PERSON_NAME] [PERSON_NAME]" at bounding box center [273, 604] width 120 height 30
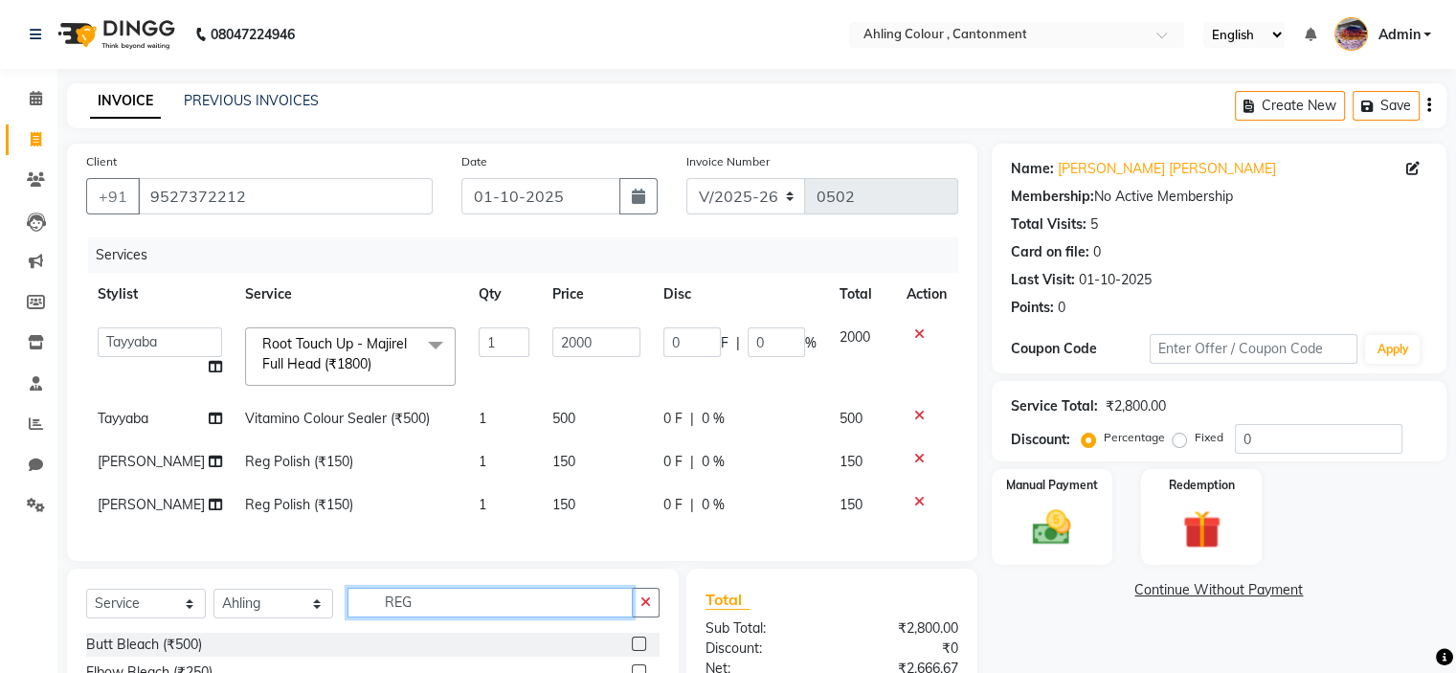
click at [427, 617] on input "REG" at bounding box center [489, 603] width 285 height 30
type input "R"
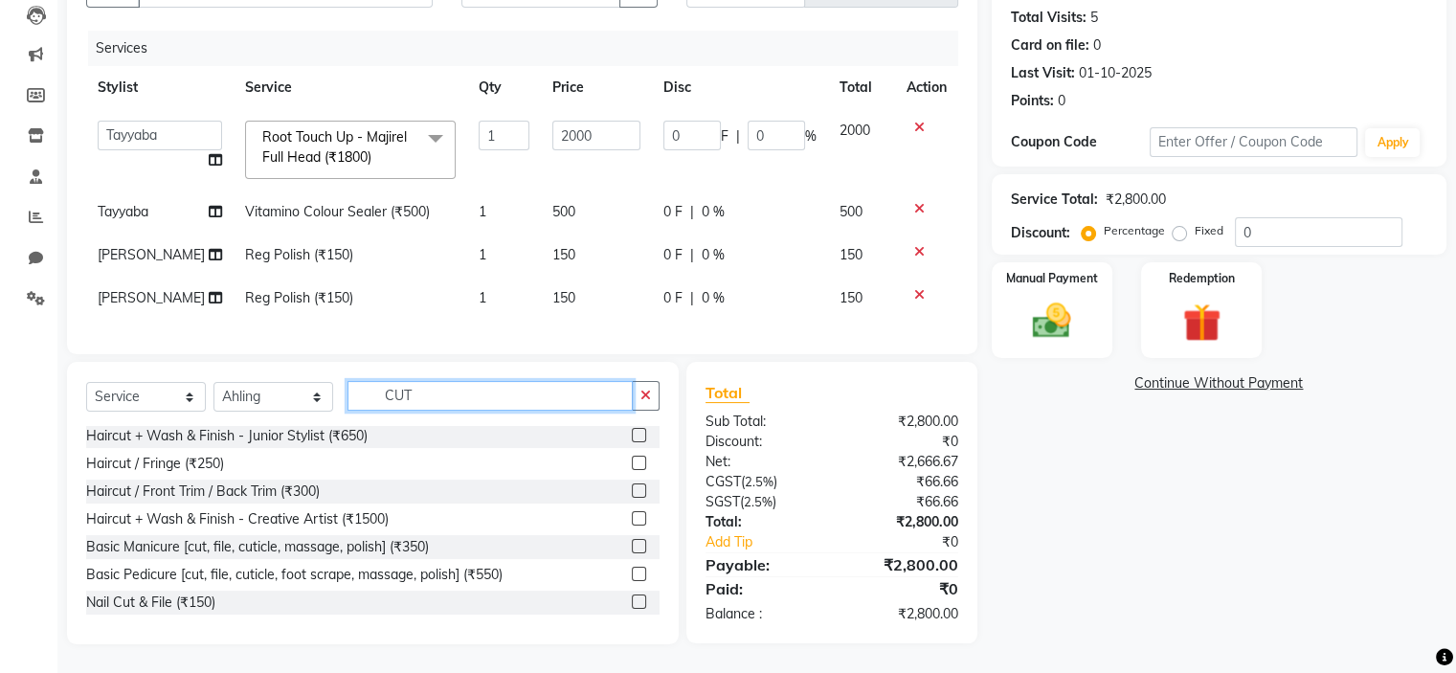
scroll to position [221, 0]
type input "CUT"
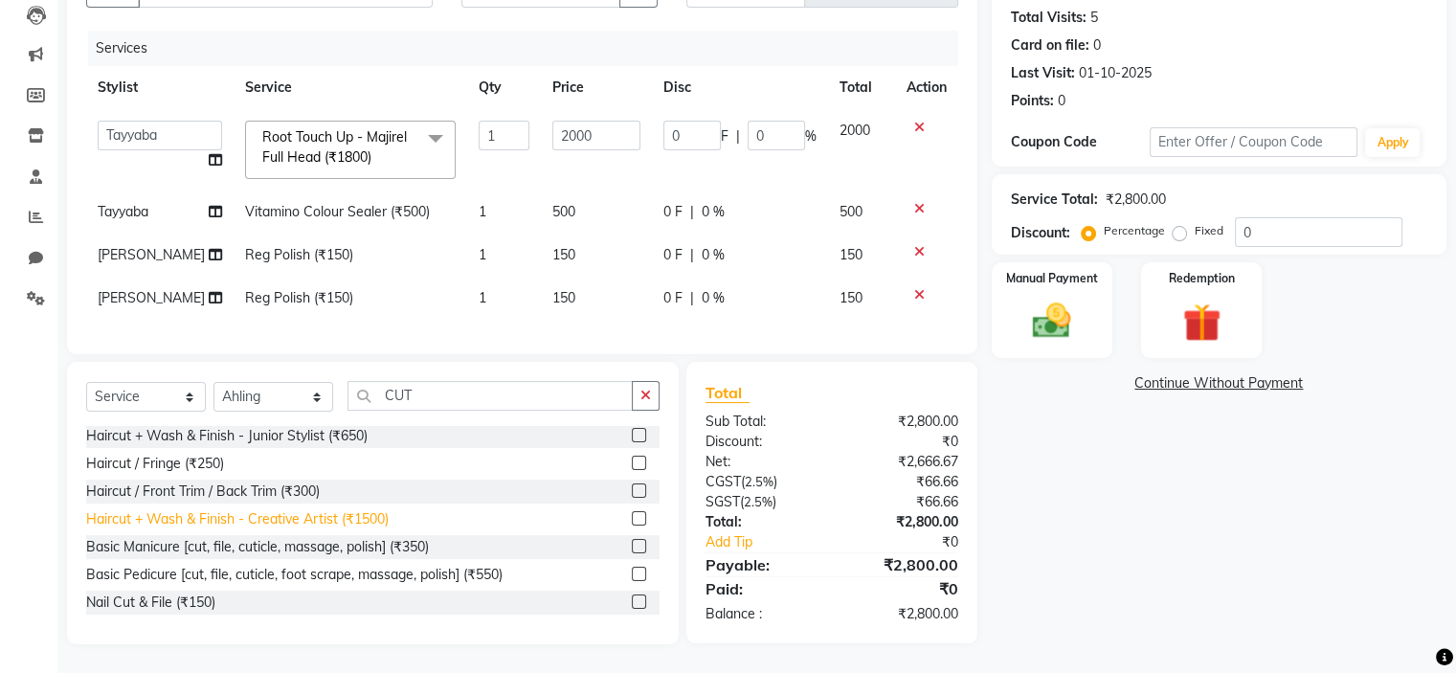
click at [263, 516] on div "Haircut + Wash & Finish - Creative Artist (₹1500)" at bounding box center [237, 519] width 302 height 20
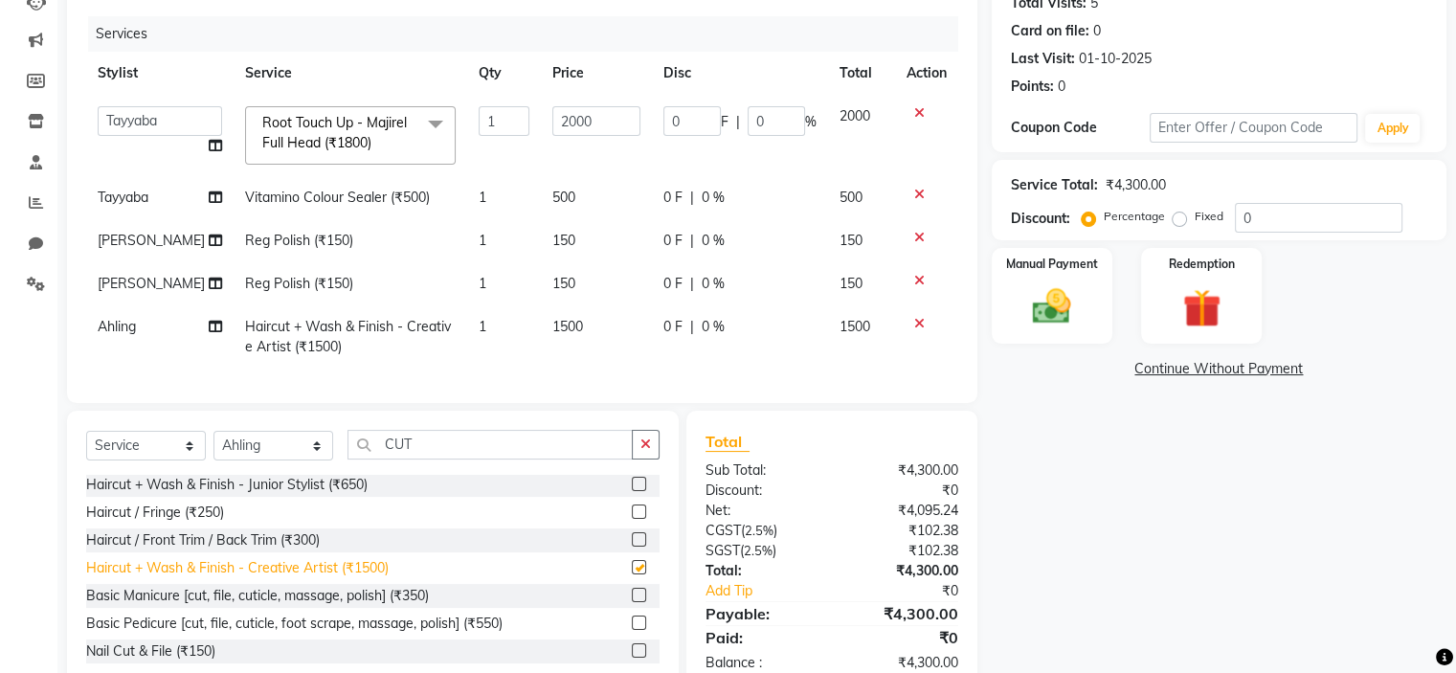
checkbox input "false"
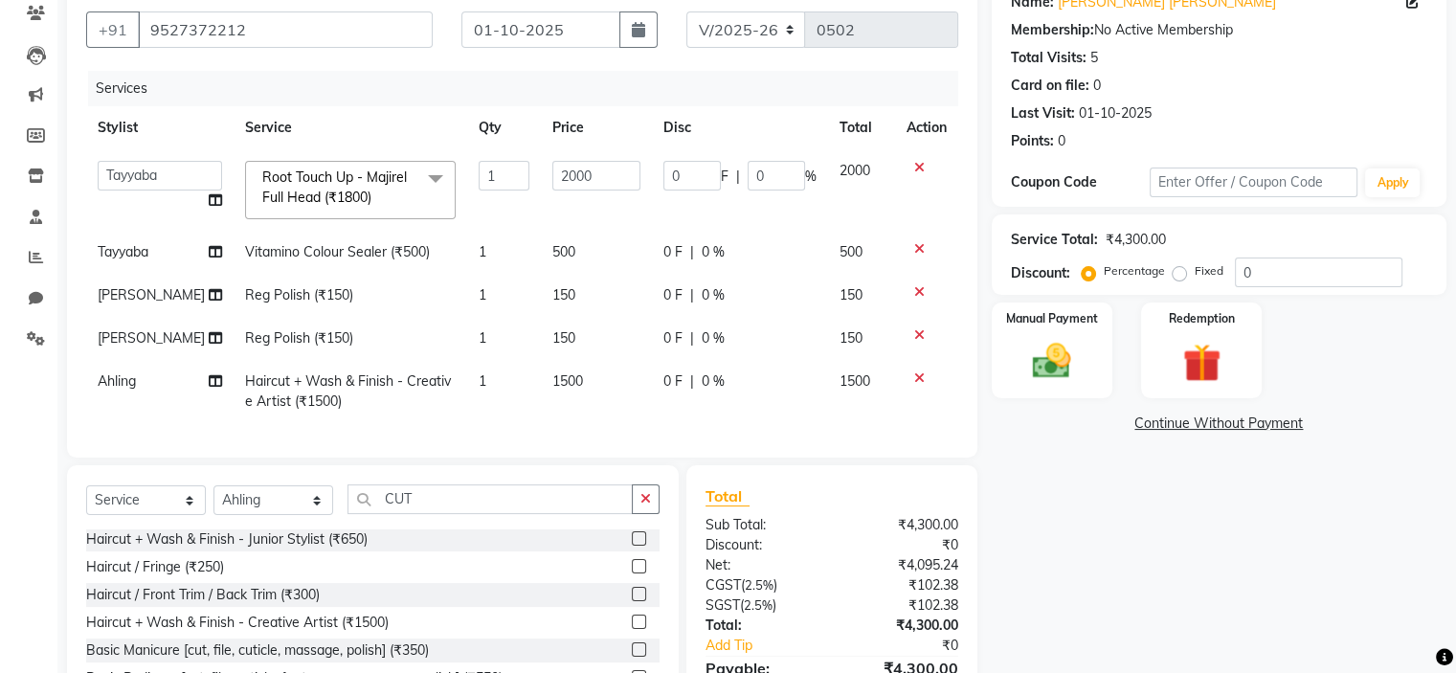
scroll to position [125, 0]
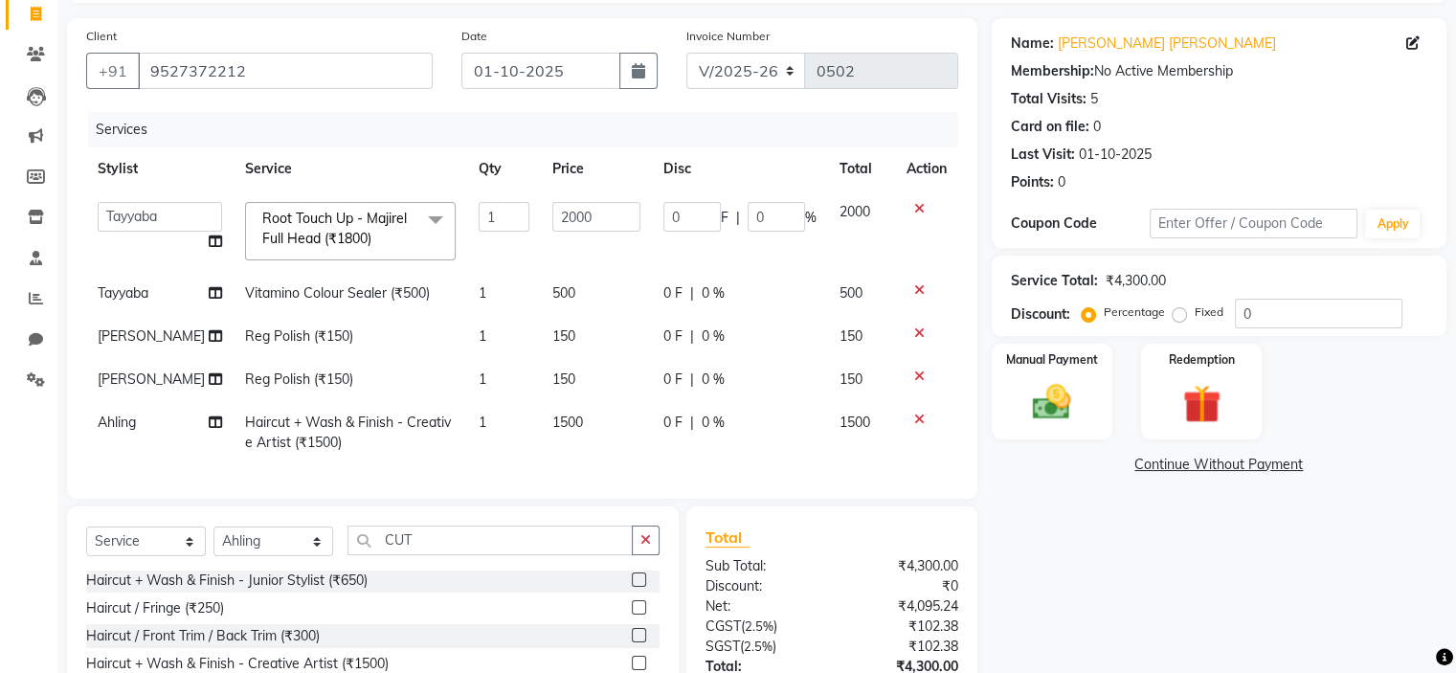
click at [869, 334] on td "150" at bounding box center [861, 336] width 67 height 43
select select "72160"
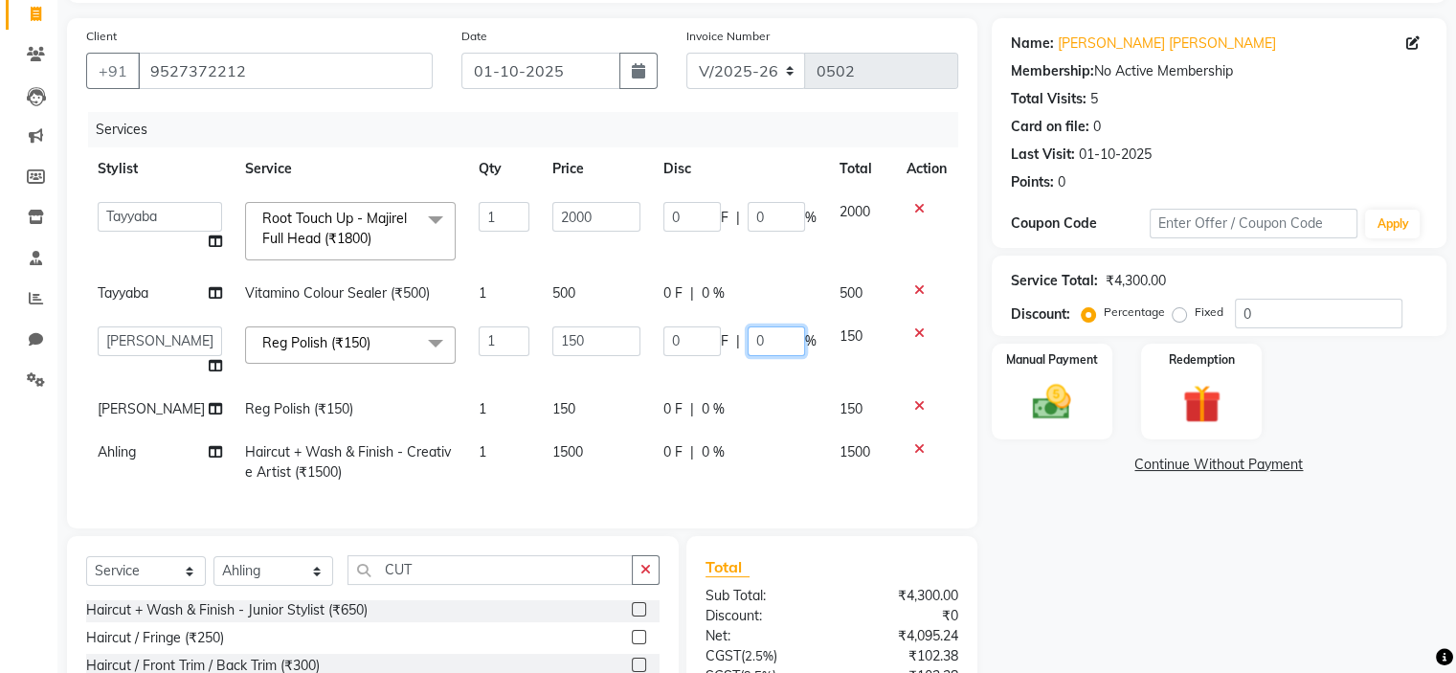
click at [765, 338] on input "0" at bounding box center [776, 341] width 57 height 30
type input "0"
type input "100"
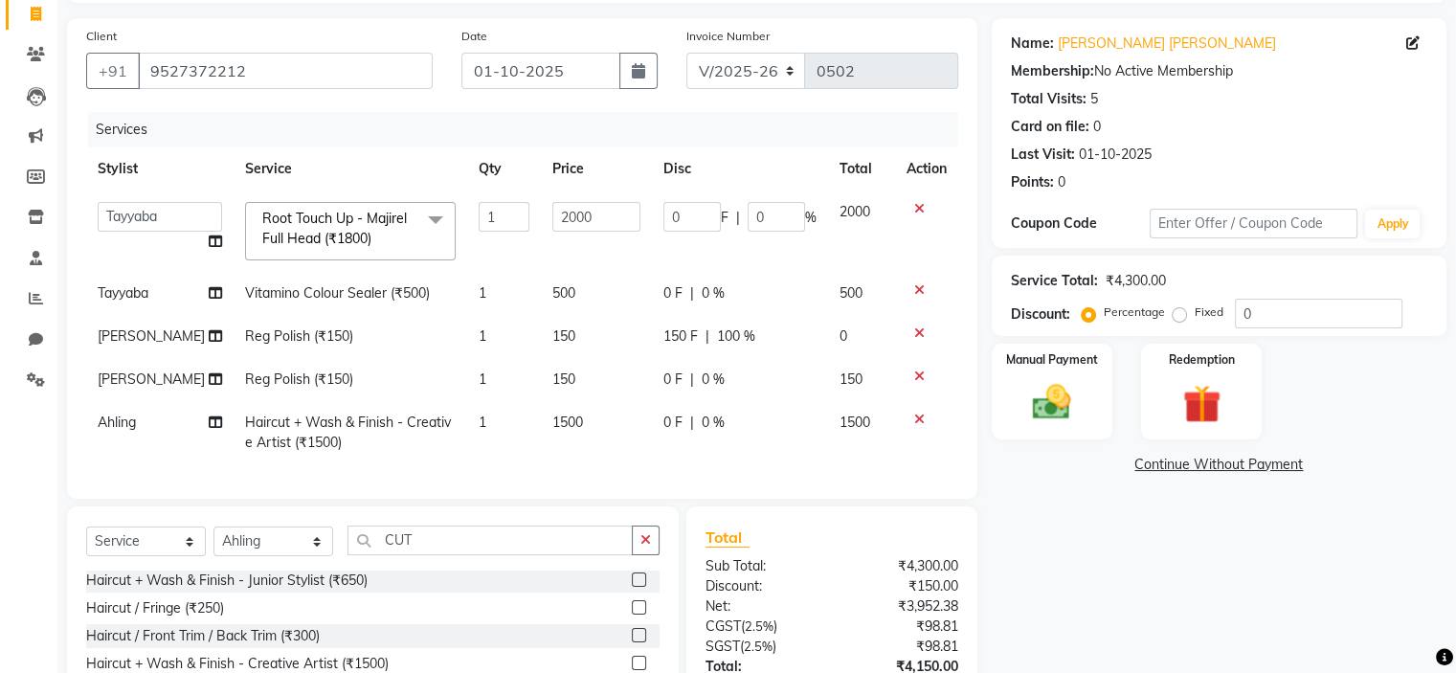
click at [747, 406] on tbody "[PERSON_NAME] [PERSON_NAME] [PERSON_NAME] Root Touch Up - Majirel Full Head (₹1…" at bounding box center [522, 327] width 872 height 274
click at [720, 383] on div "0 F | 0 %" at bounding box center [739, 380] width 153 height 20
select select "72160"
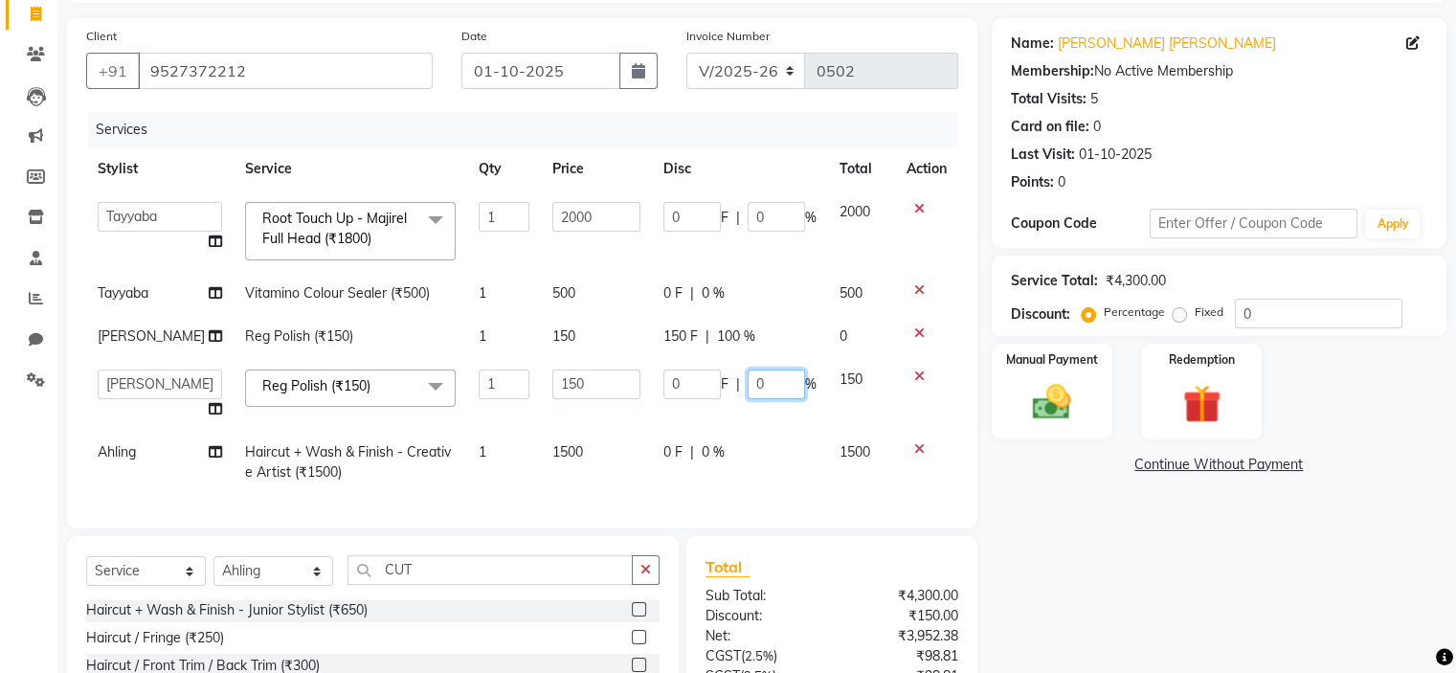
click at [774, 382] on input "0" at bounding box center [776, 385] width 57 height 30
type input "100"
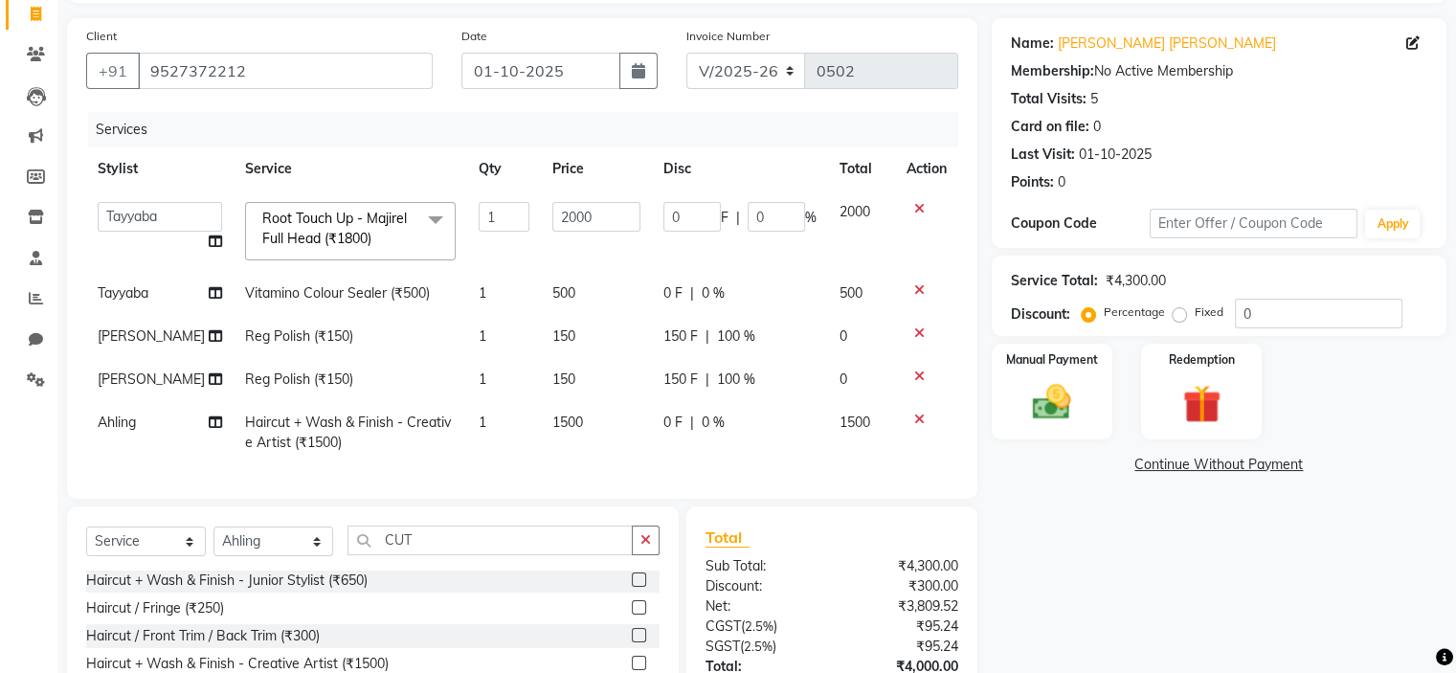
click at [768, 424] on tbody "[PERSON_NAME] [PERSON_NAME] [PERSON_NAME] Root Touch Up - Majirel Full Head (₹1…" at bounding box center [522, 327] width 872 height 274
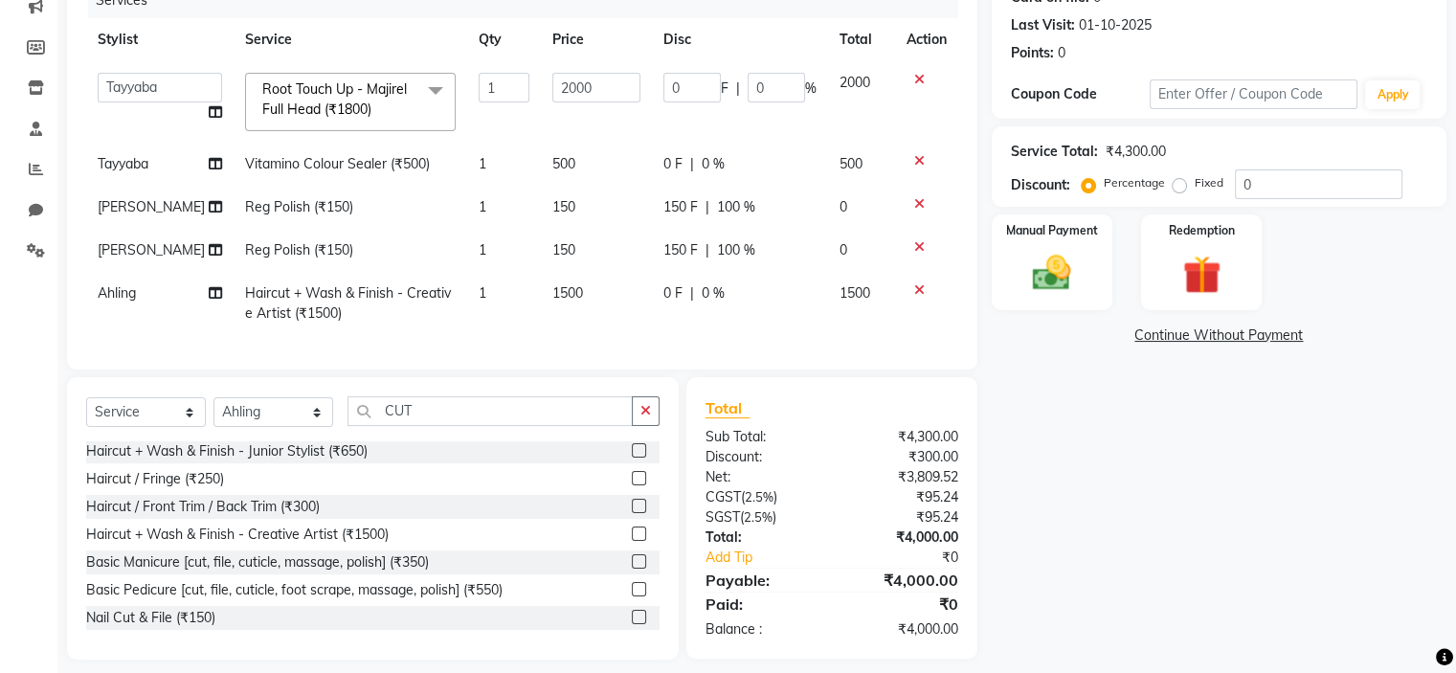
scroll to position [284, 0]
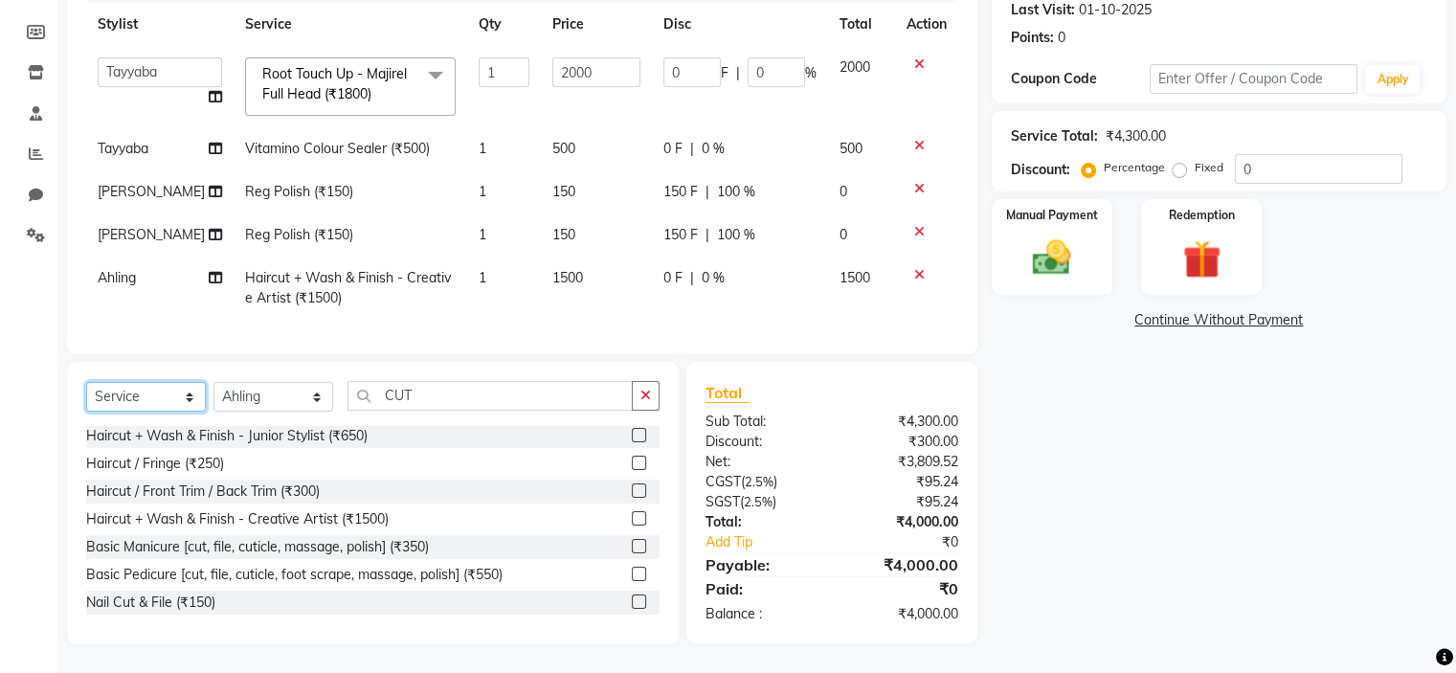
click at [153, 394] on select "Select Service Product Membership Package Voucher Prepaid Gift Card" at bounding box center [146, 397] width 120 height 30
select select "product"
click at [86, 382] on select "Select Service Product Membership Package Voucher Prepaid Gift Card" at bounding box center [146, 397] width 120 height 30
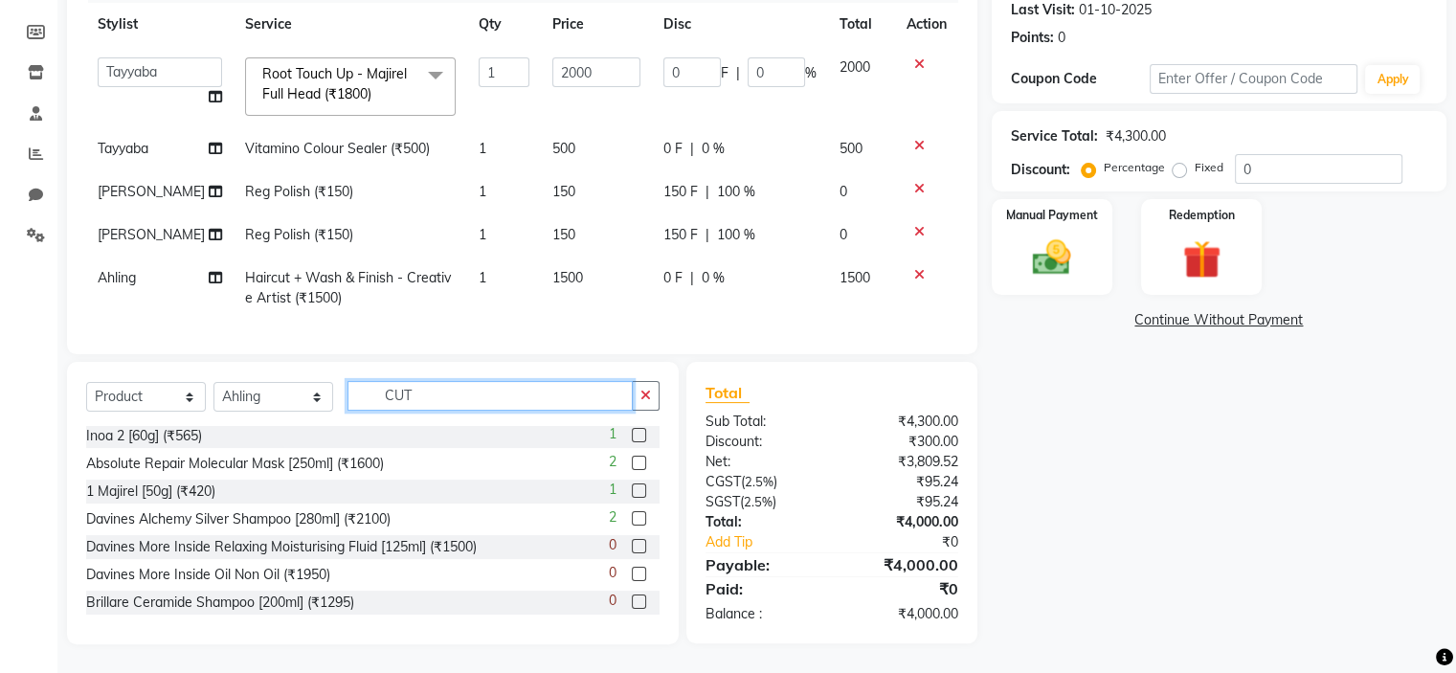
click at [467, 392] on input "CUT" at bounding box center [489, 396] width 285 height 30
type input "C"
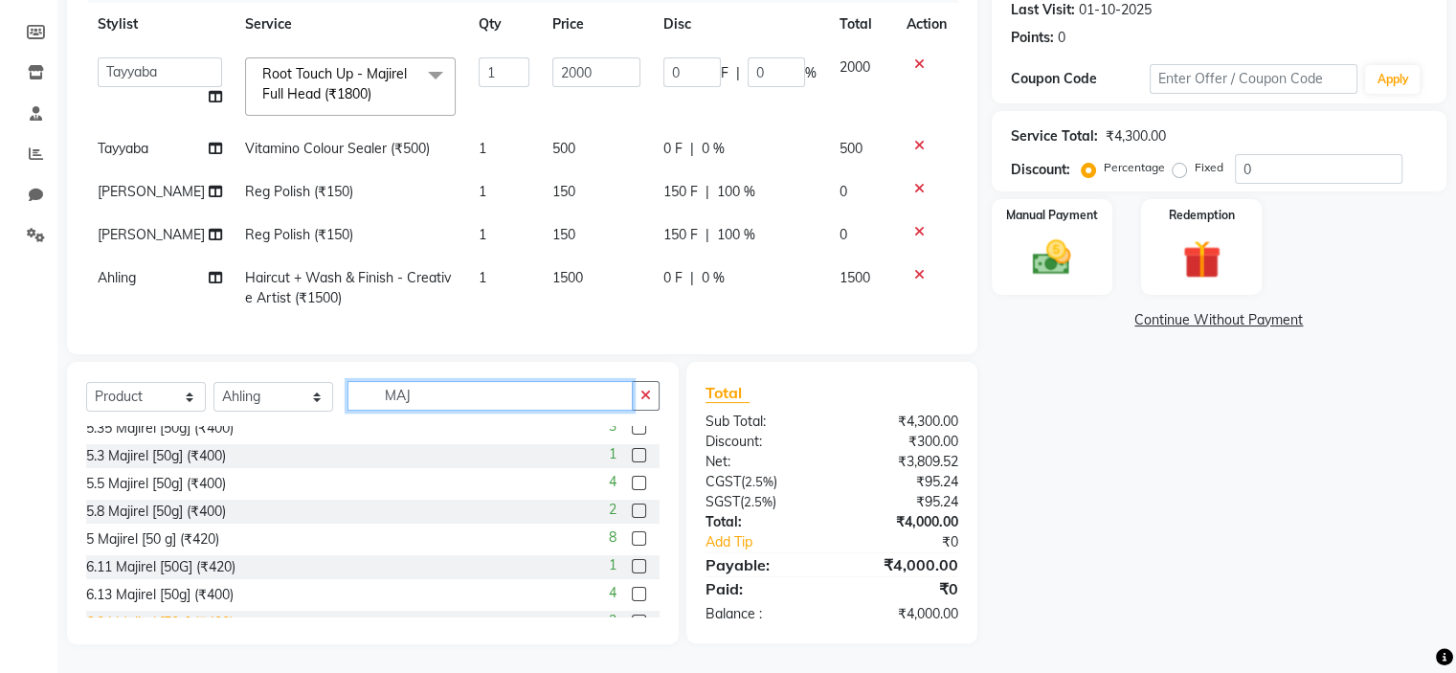
scroll to position [594, 0]
type input "MAJ"
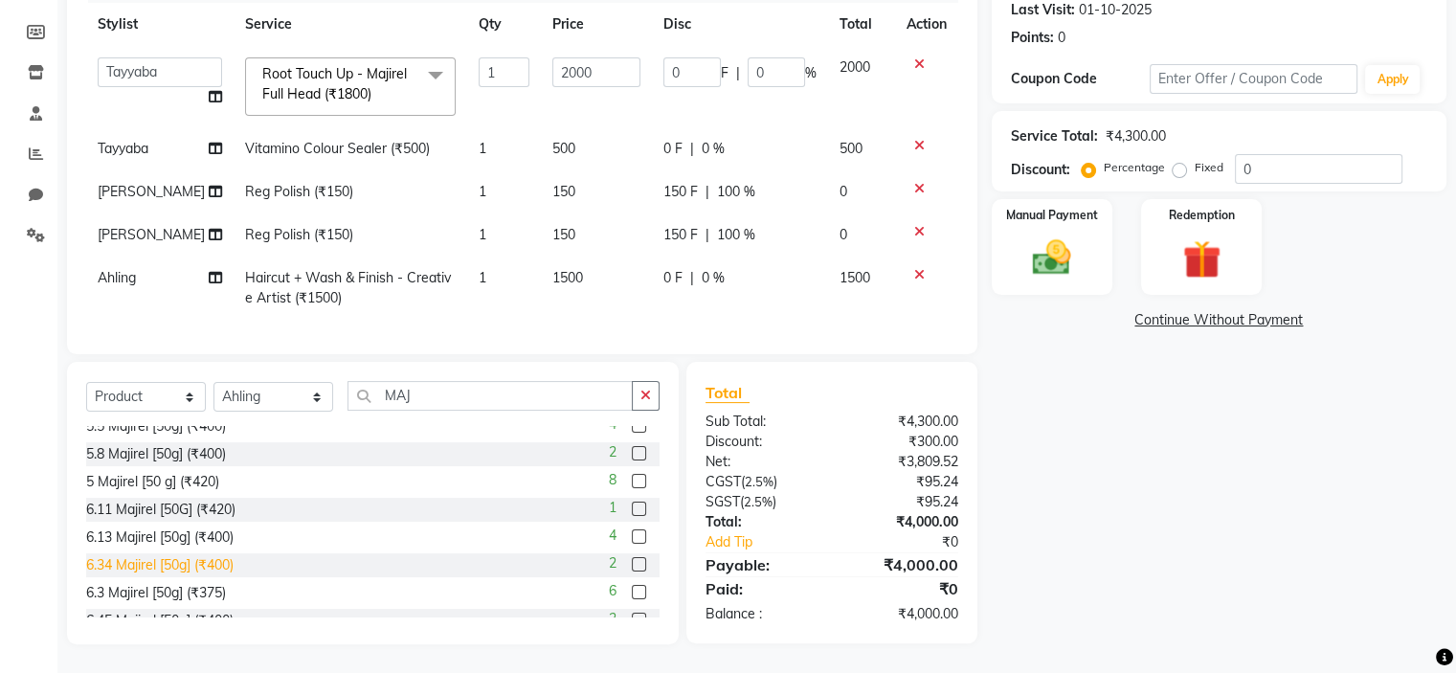
click at [160, 565] on div "6.34 Majirel [50g] (₹400)" at bounding box center [159, 565] width 147 height 20
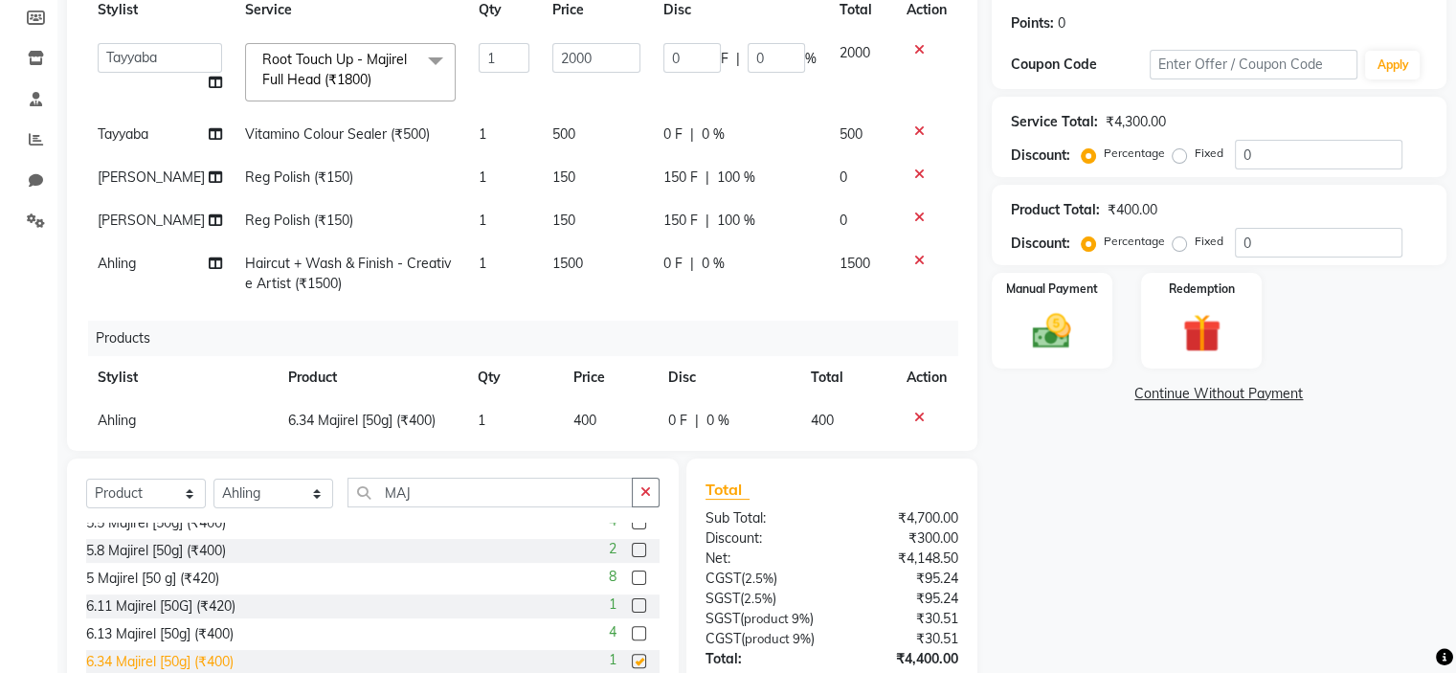
checkbox input "false"
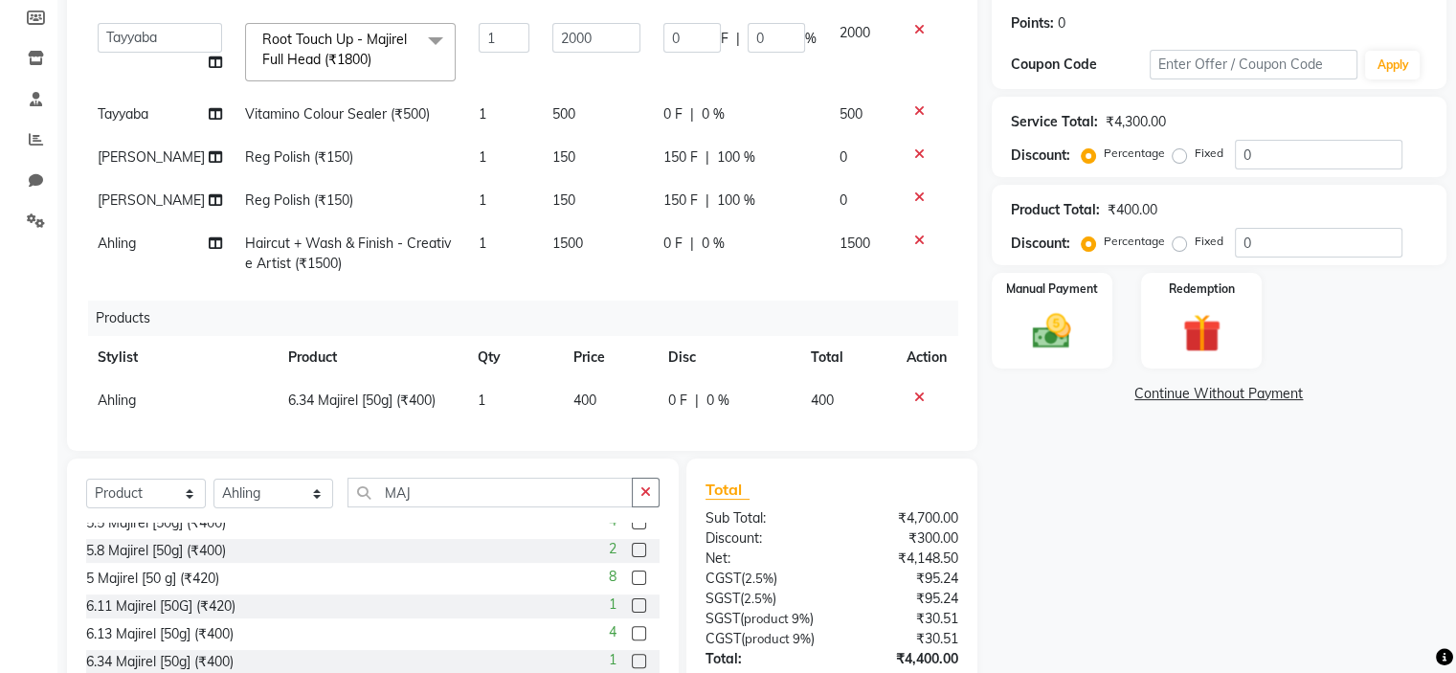
scroll to position [39, 0]
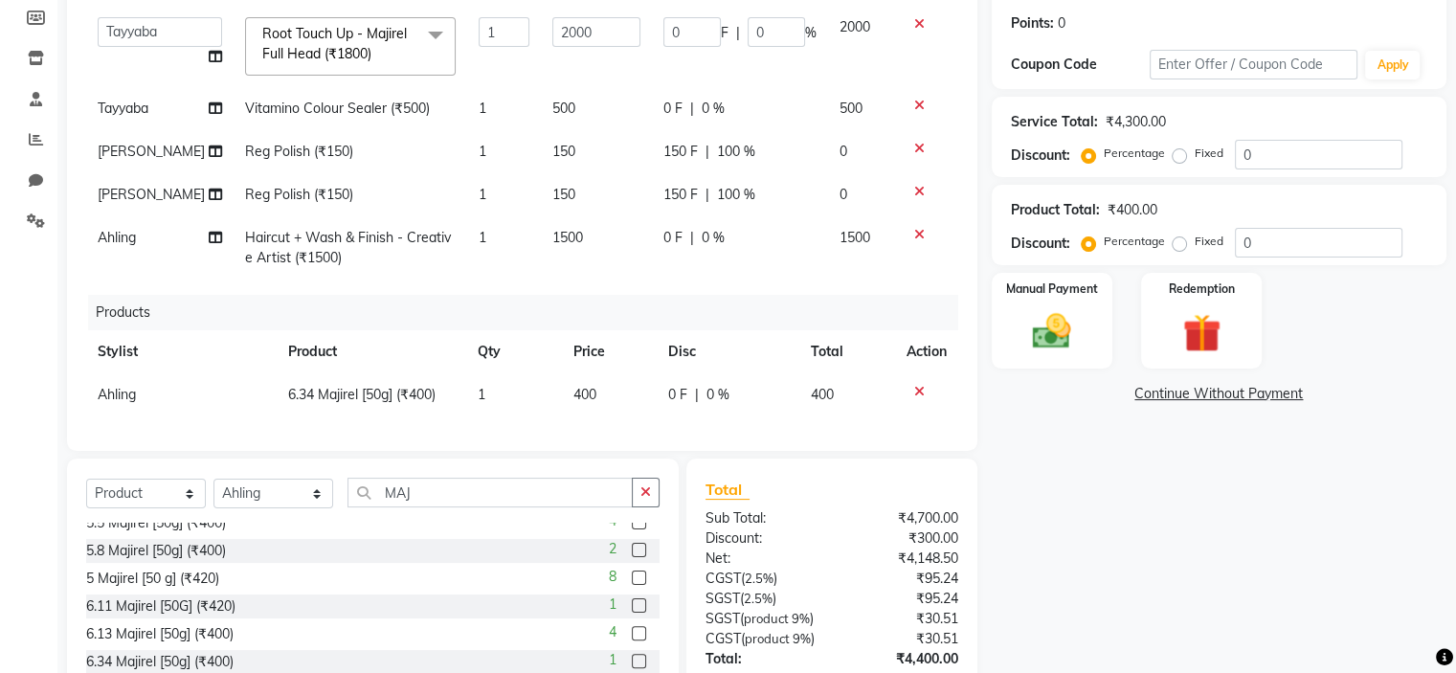
click at [586, 386] on span "400" at bounding box center [584, 394] width 23 height 17
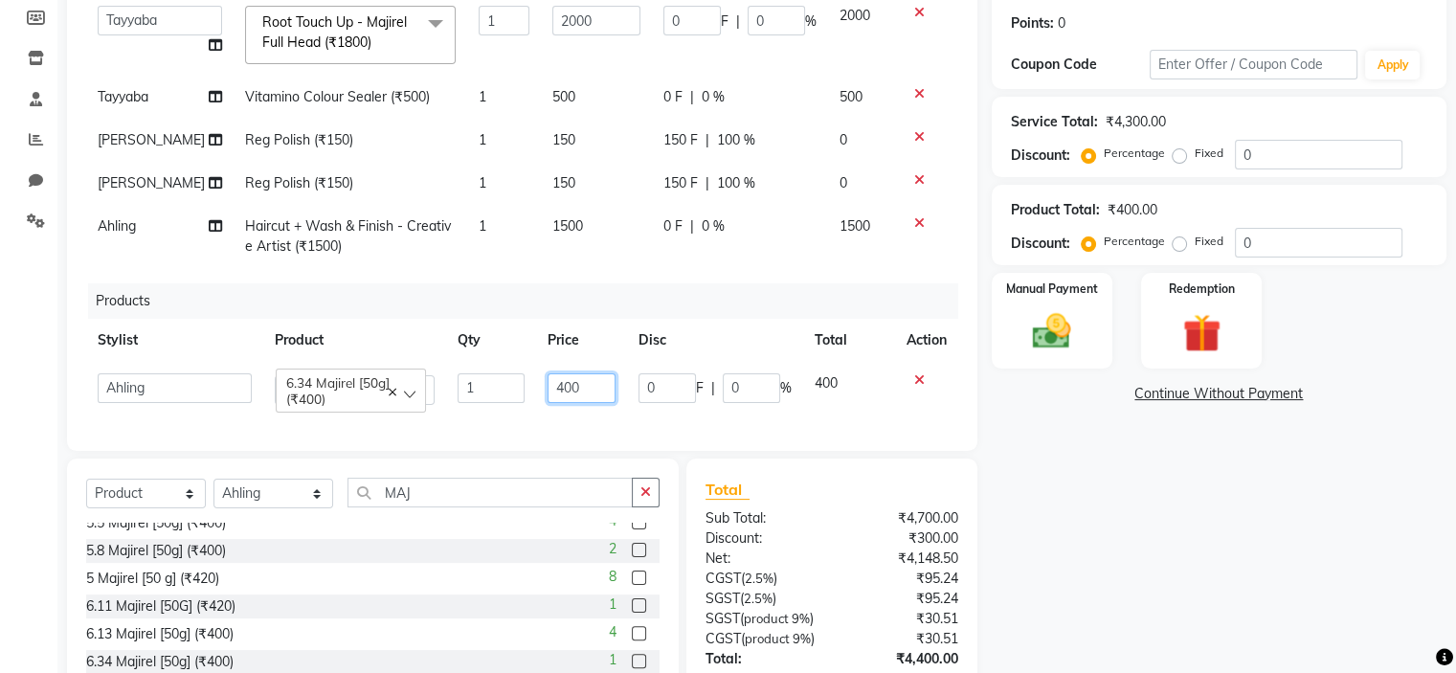
click at [558, 386] on input "400" at bounding box center [582, 388] width 68 height 30
type input "350"
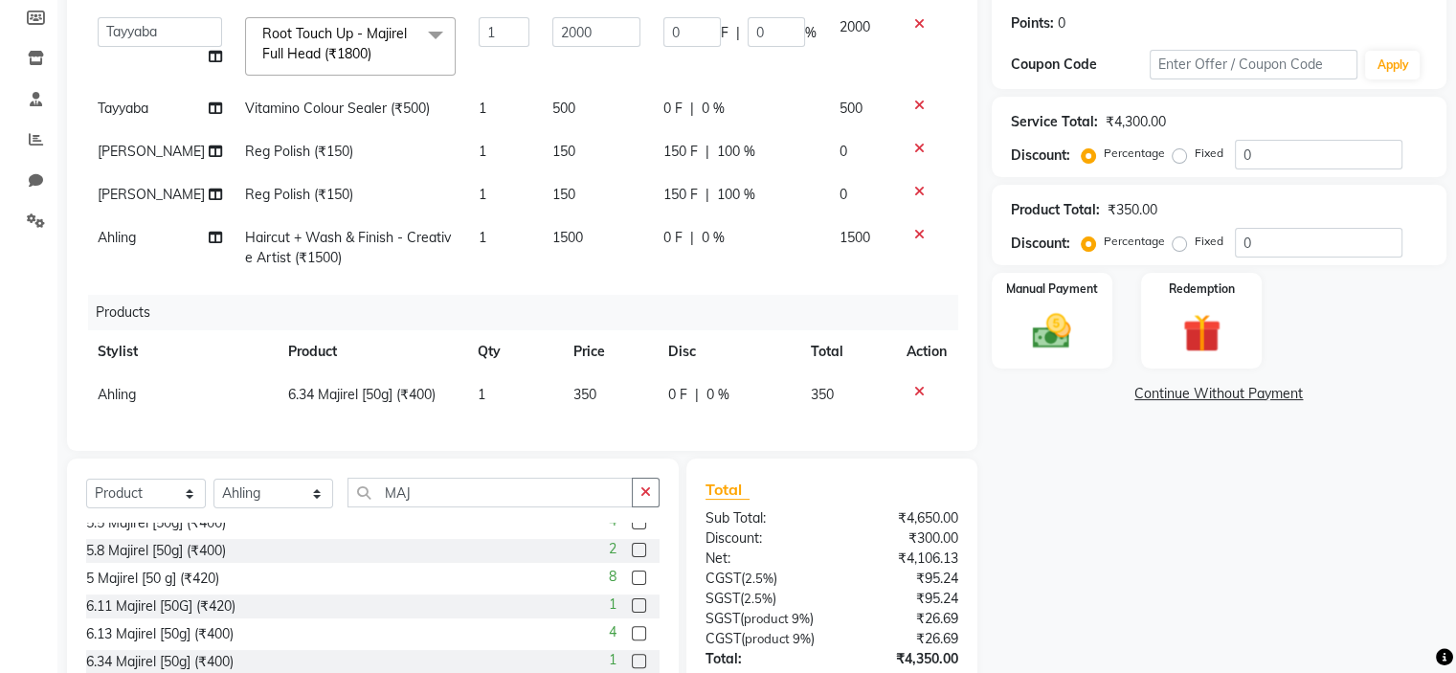
click at [1093, 497] on div "Name: [PERSON_NAME] [PERSON_NAME] Membership: No Active Membership Total Visits…" at bounding box center [1226, 319] width 469 height 921
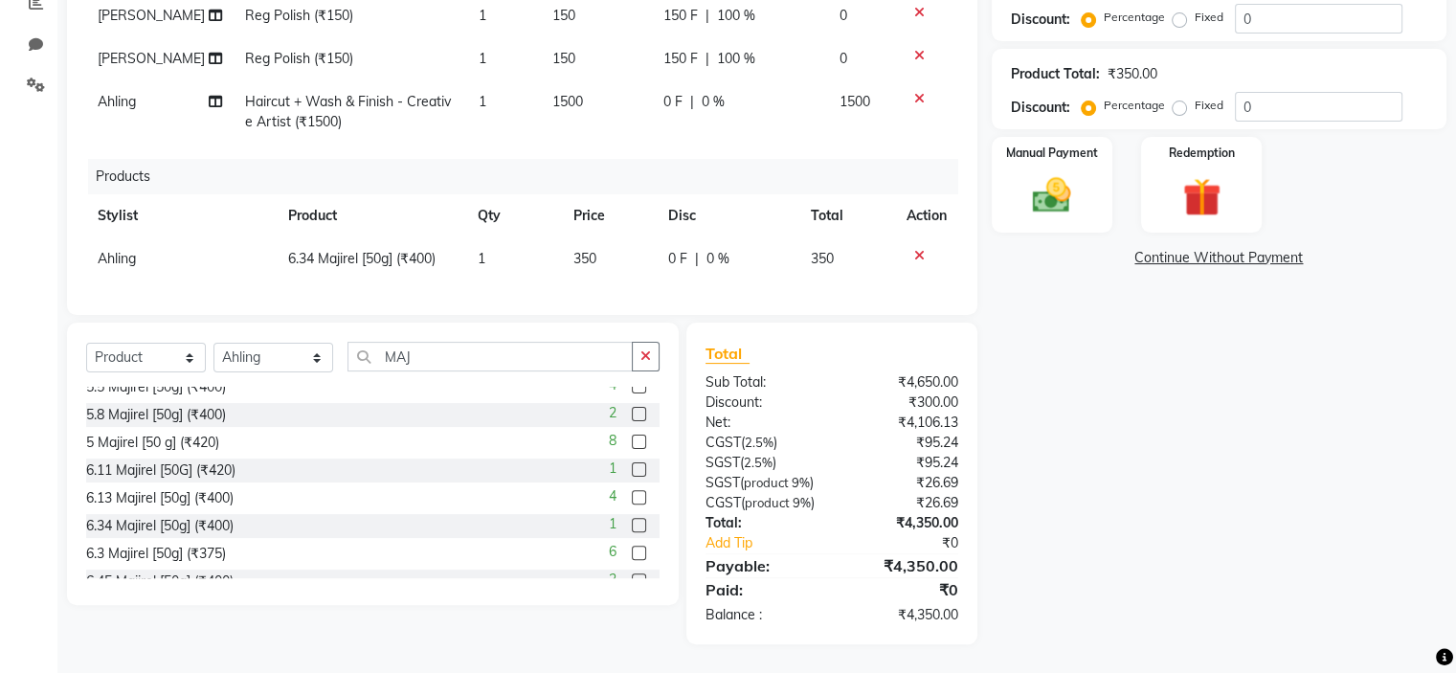
scroll to position [440, 0]
click at [1049, 175] on img at bounding box center [1051, 196] width 64 height 46
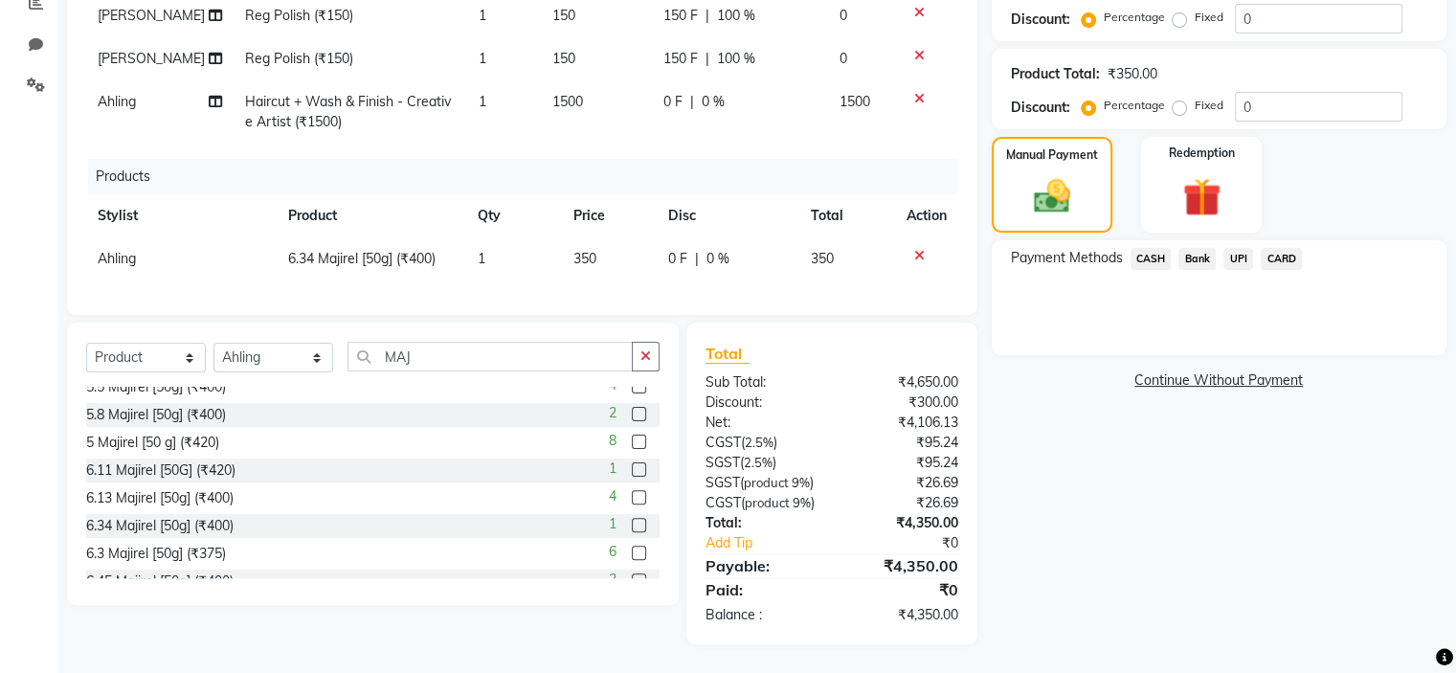
click at [1158, 248] on span "CASH" at bounding box center [1151, 259] width 41 height 22
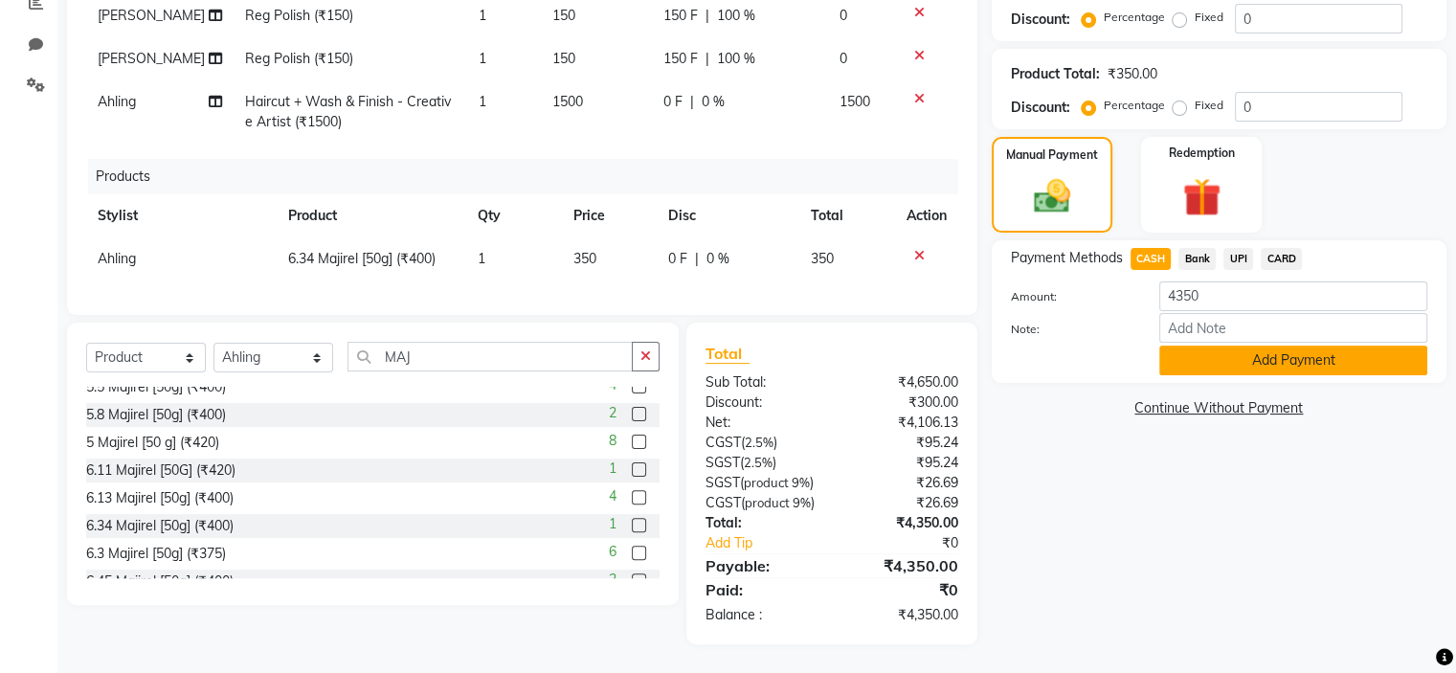
click at [1271, 346] on button "Add Payment" at bounding box center [1293, 361] width 268 height 30
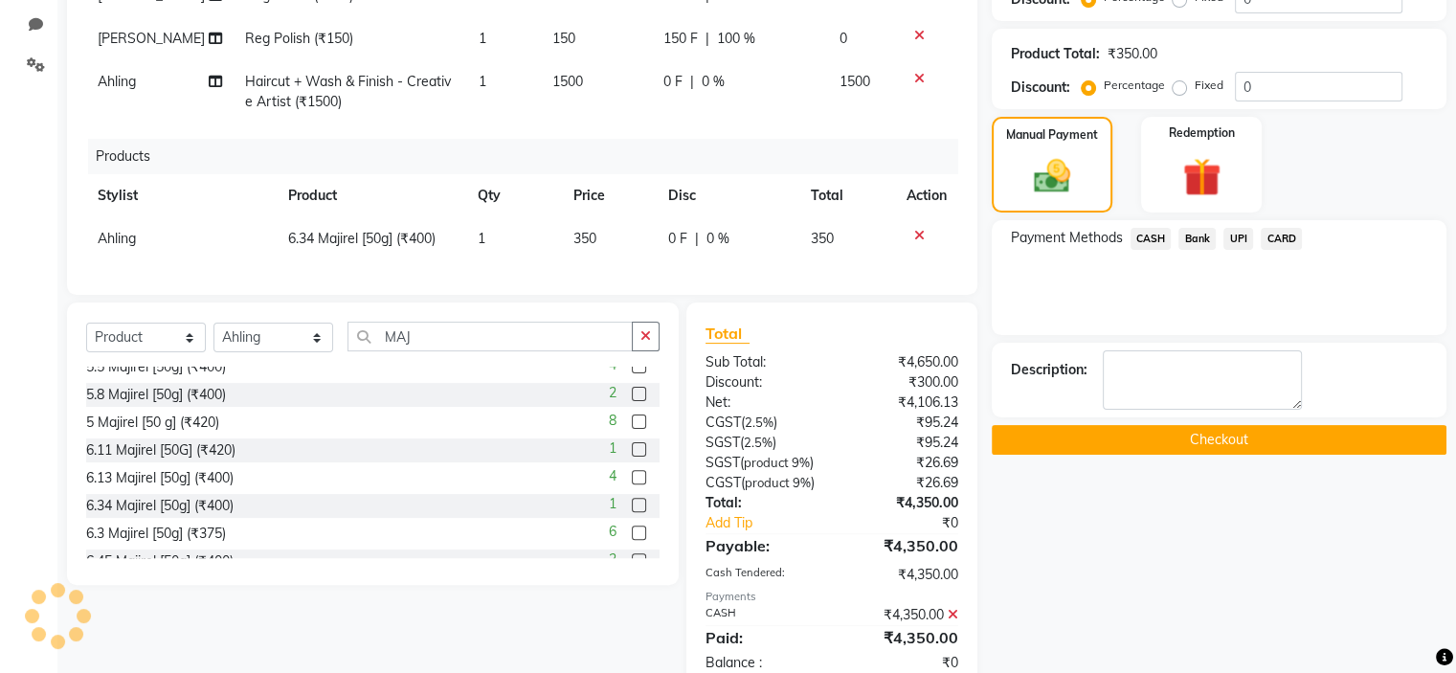
click at [1229, 442] on button "Checkout" at bounding box center [1219, 440] width 455 height 30
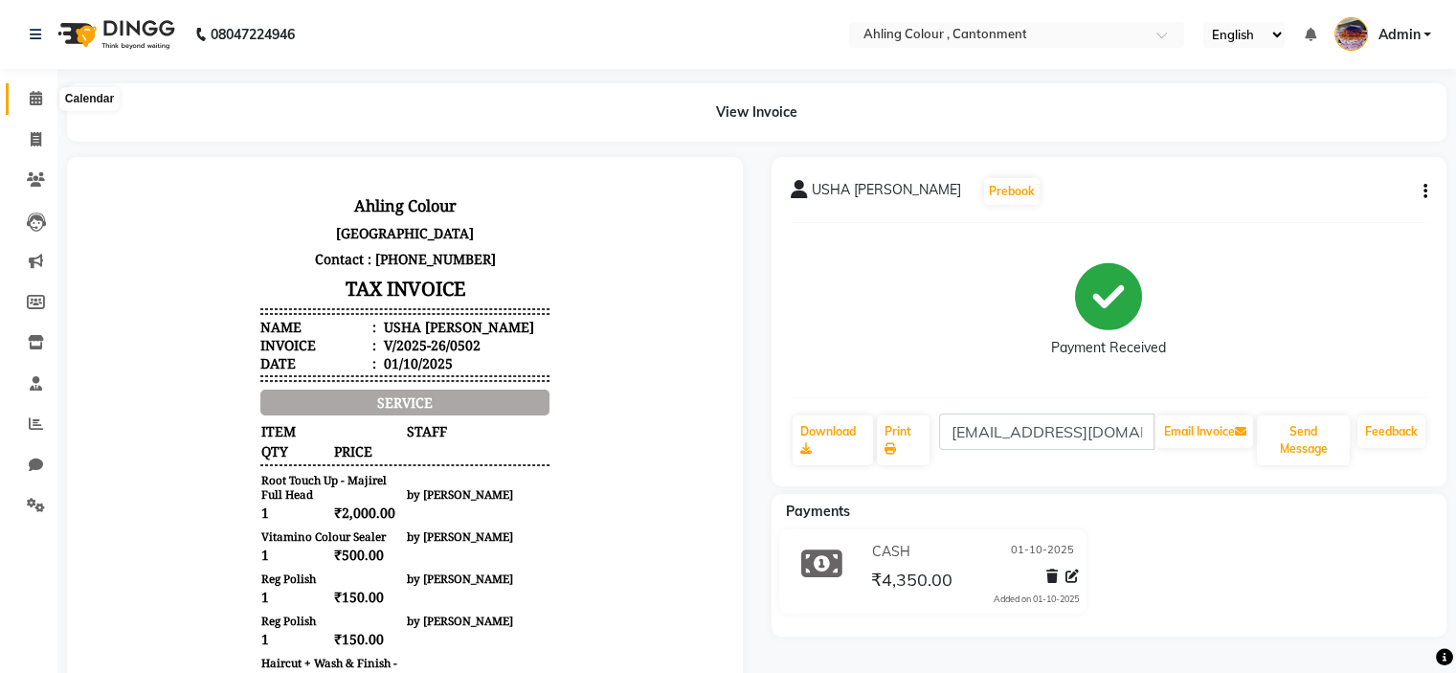
click at [34, 95] on icon at bounding box center [36, 98] width 12 height 14
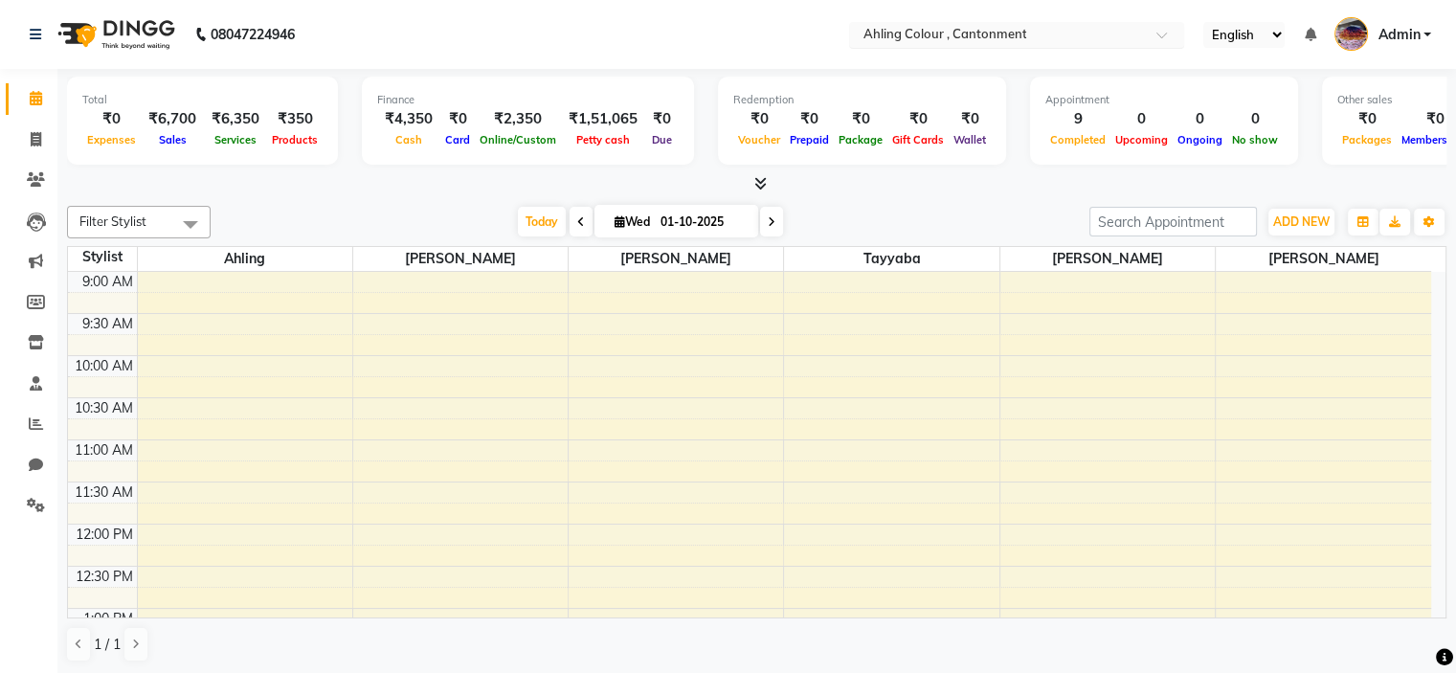
click at [888, 27] on input "text" at bounding box center [998, 36] width 278 height 19
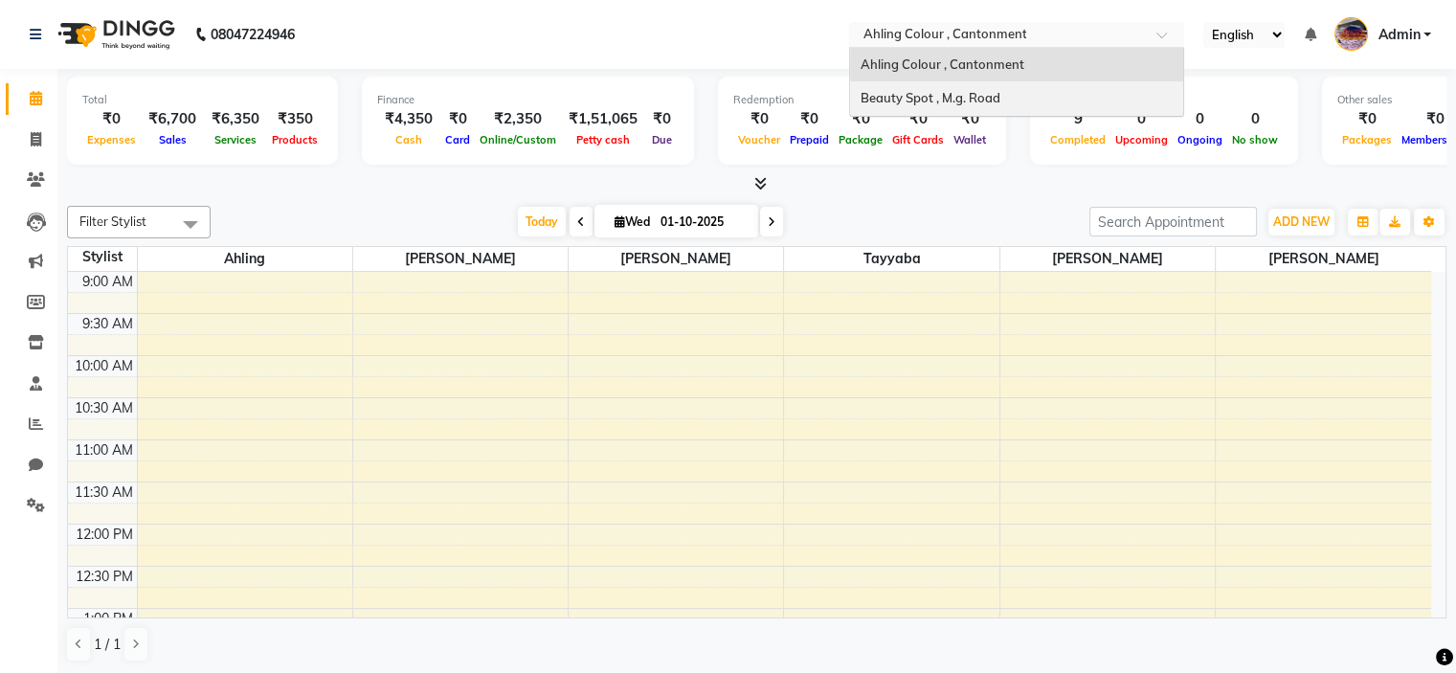
click at [922, 100] on span "Beauty Spot , M.g. Road" at bounding box center [930, 97] width 140 height 15
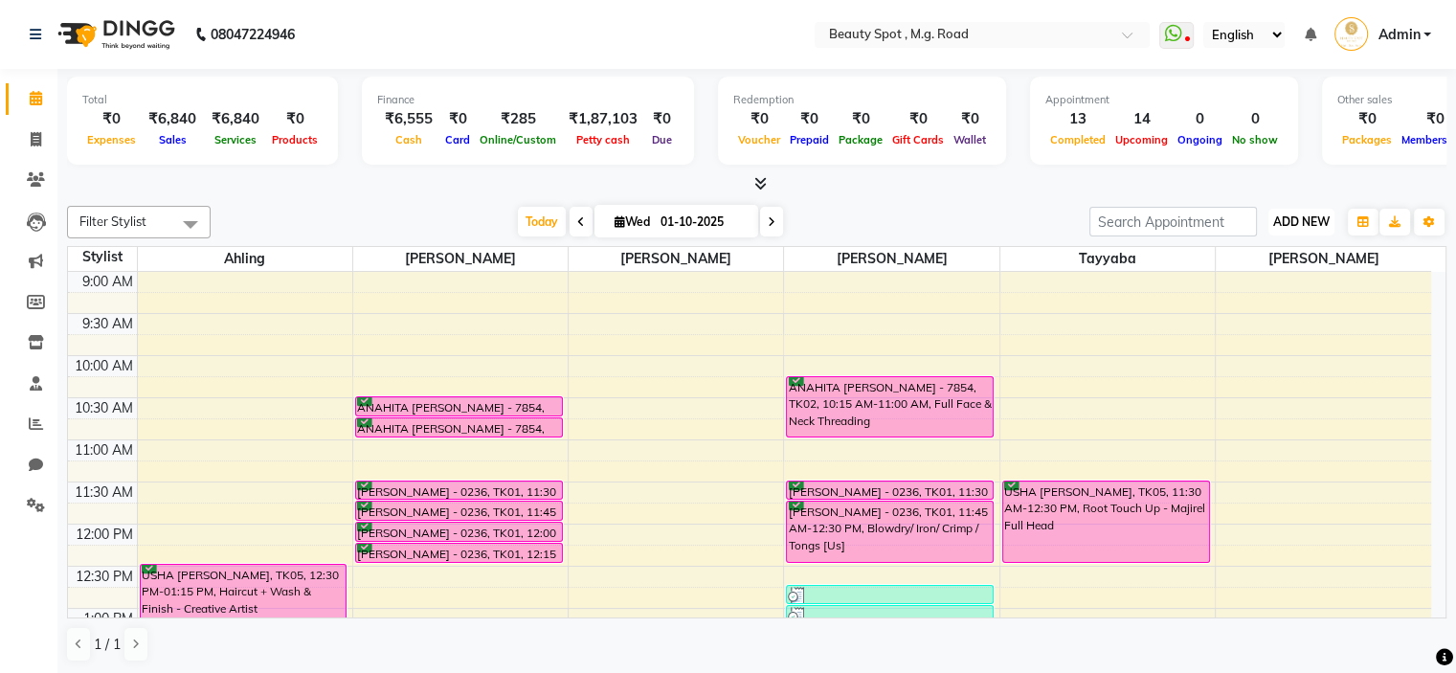
click at [1306, 210] on button "ADD NEW Toggle Dropdown" at bounding box center [1301, 222] width 66 height 27
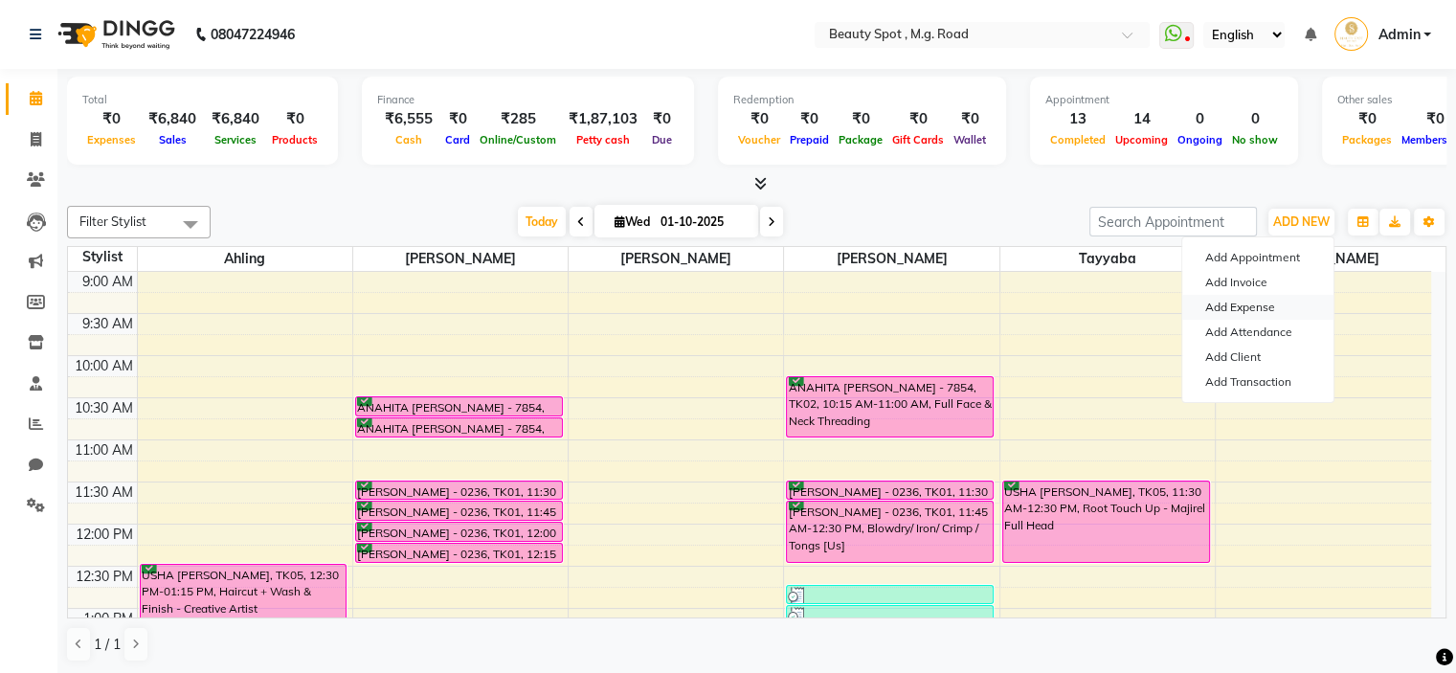
click at [1267, 298] on link "Add Expense" at bounding box center [1257, 307] width 151 height 25
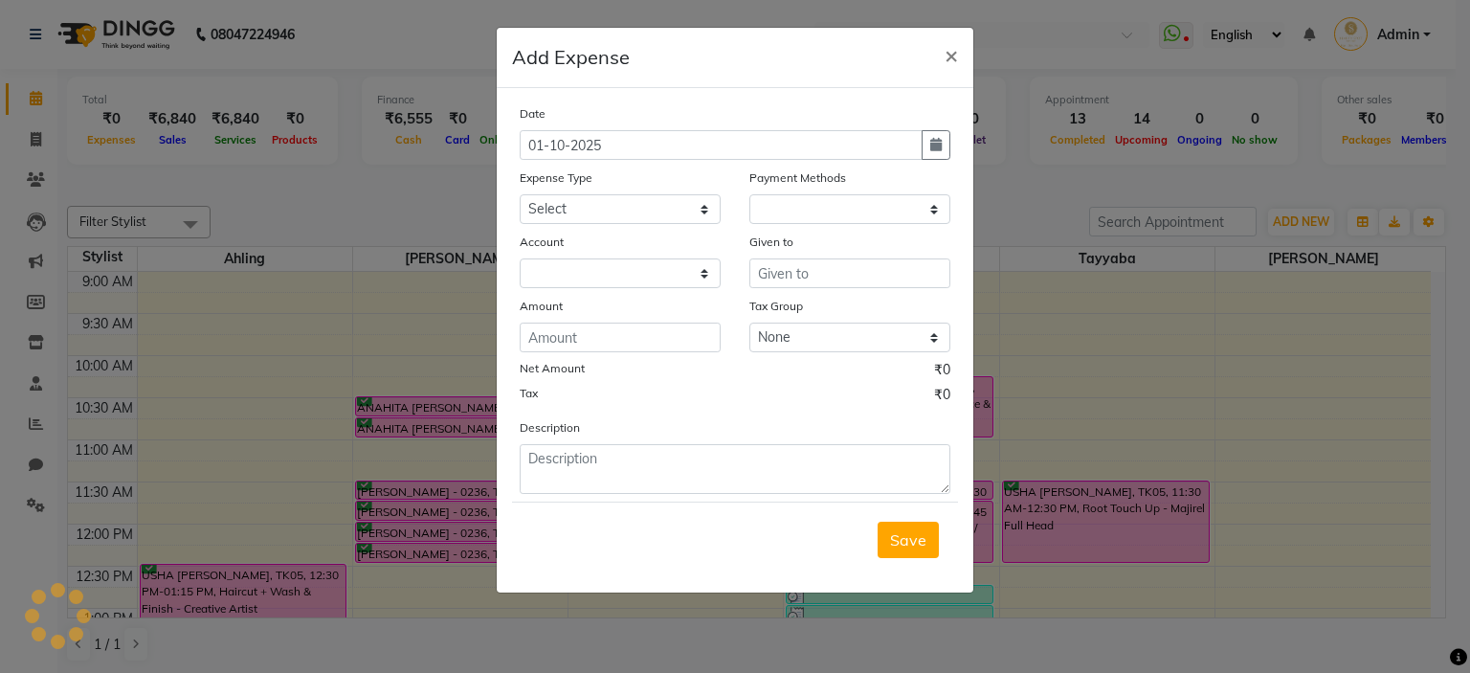
select select "1"
select select "6458"
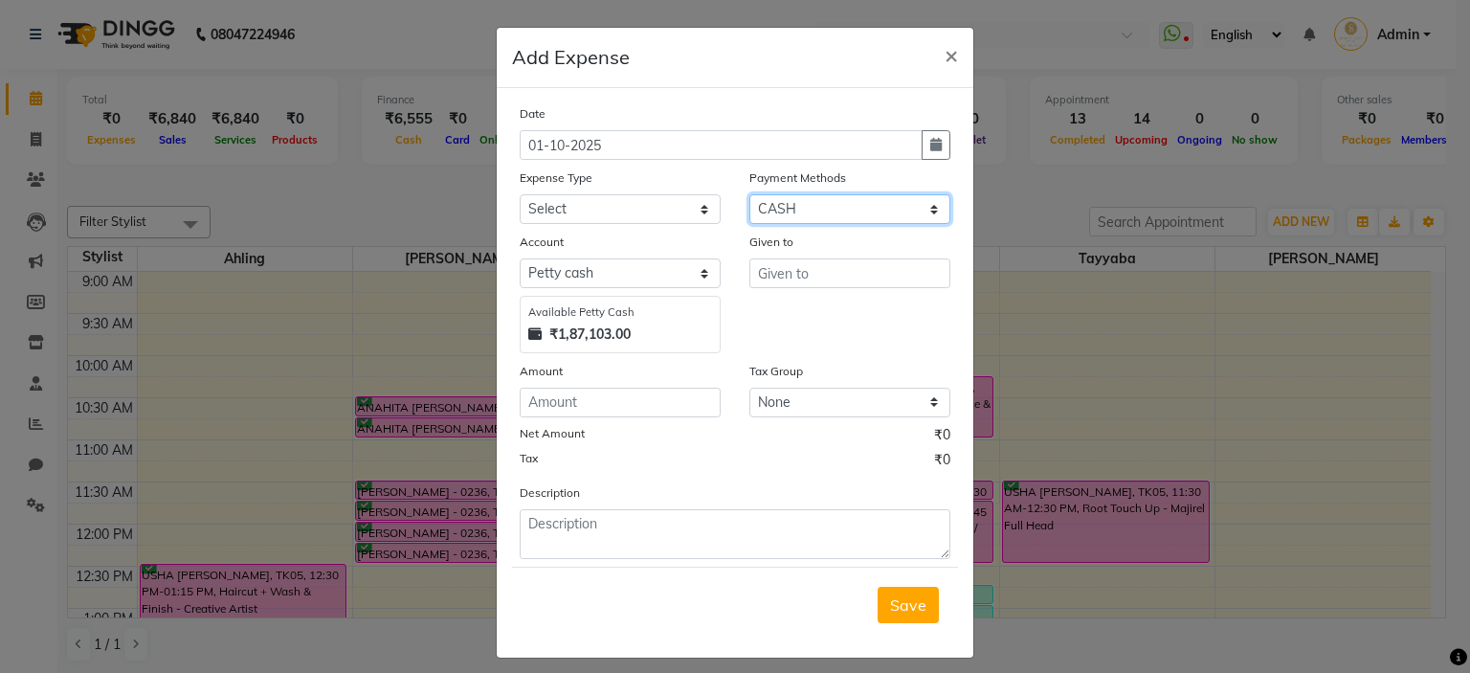
click at [827, 212] on select "Select Gift Card Prepaid Package CASH Bank UPI CARD" at bounding box center [850, 209] width 201 height 30
click at [796, 48] on div "Add Expense ×" at bounding box center [735, 58] width 477 height 60
click at [840, 280] on input "text" at bounding box center [850, 273] width 201 height 30
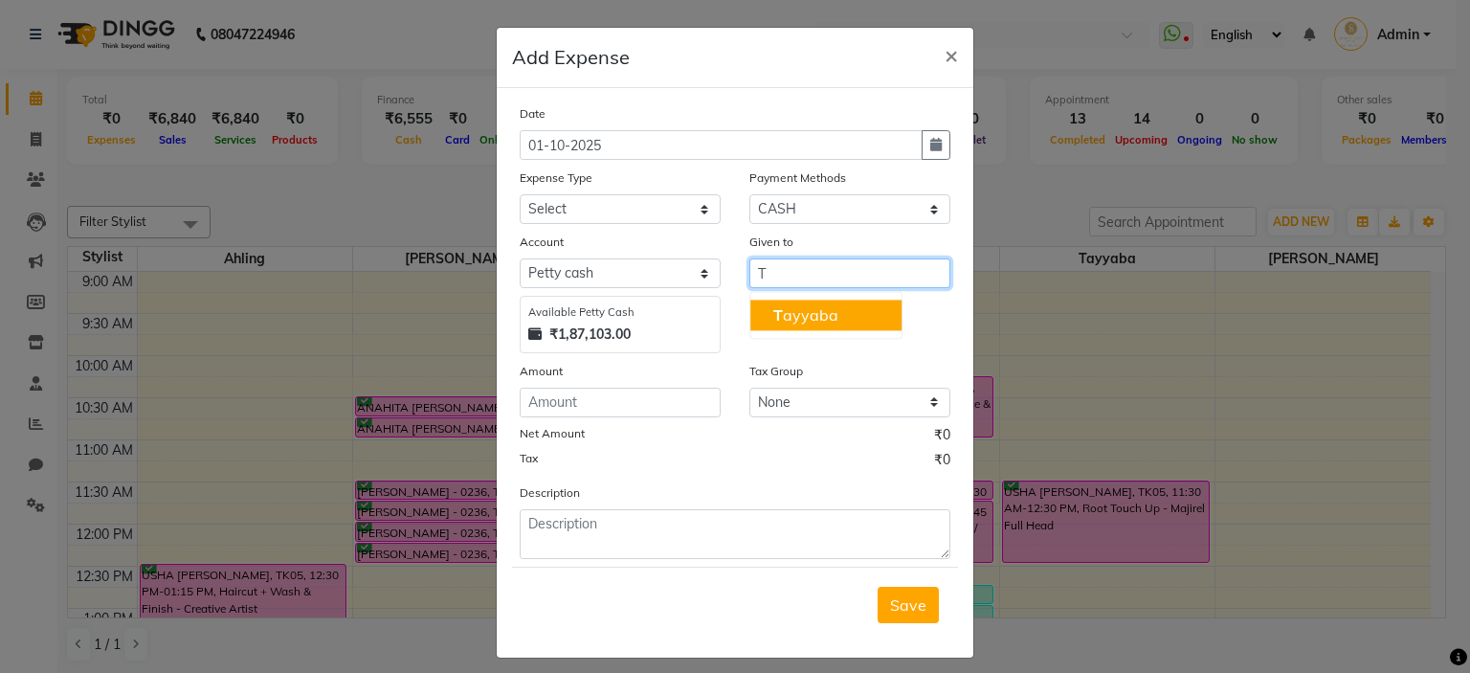
click at [842, 318] on button "T ayyaba" at bounding box center [826, 315] width 151 height 31
type input "Tayyaba"
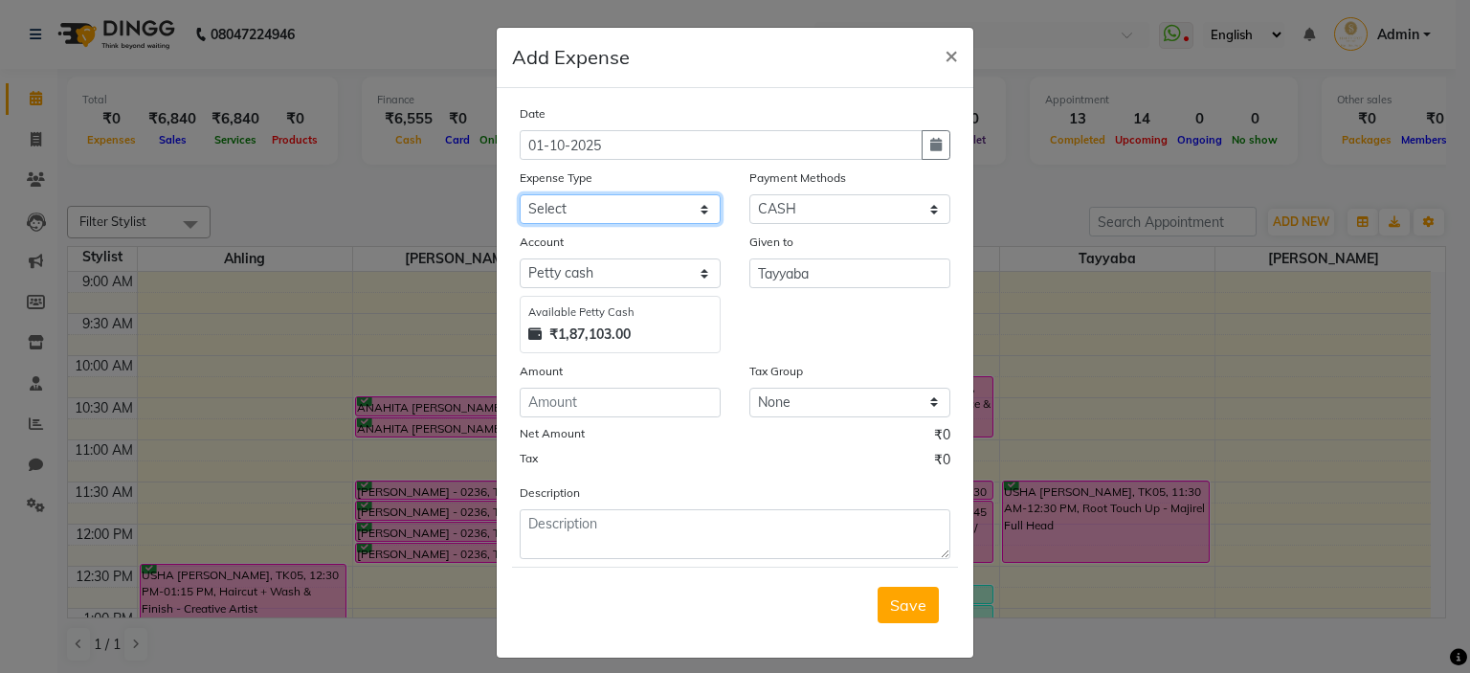
click at [540, 210] on select "Select Advance Salary Bank charges Bank Deposit Car maintenance Cash transfer t…" at bounding box center [620, 209] width 201 height 30
select select "20209"
click at [520, 196] on select "Select Advance Salary Bank charges Bank Deposit Car maintenance Cash transfer t…" at bounding box center [620, 209] width 201 height 30
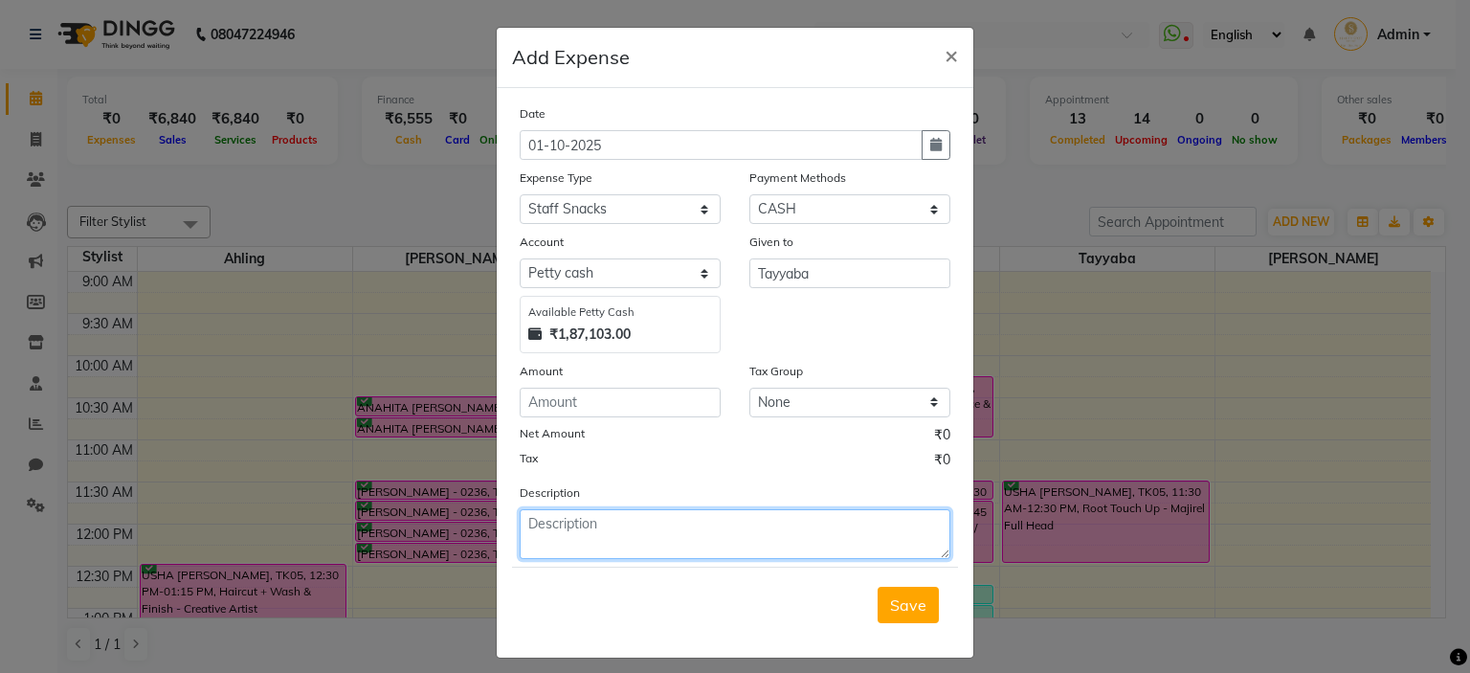
click at [608, 544] on textarea at bounding box center [735, 534] width 431 height 50
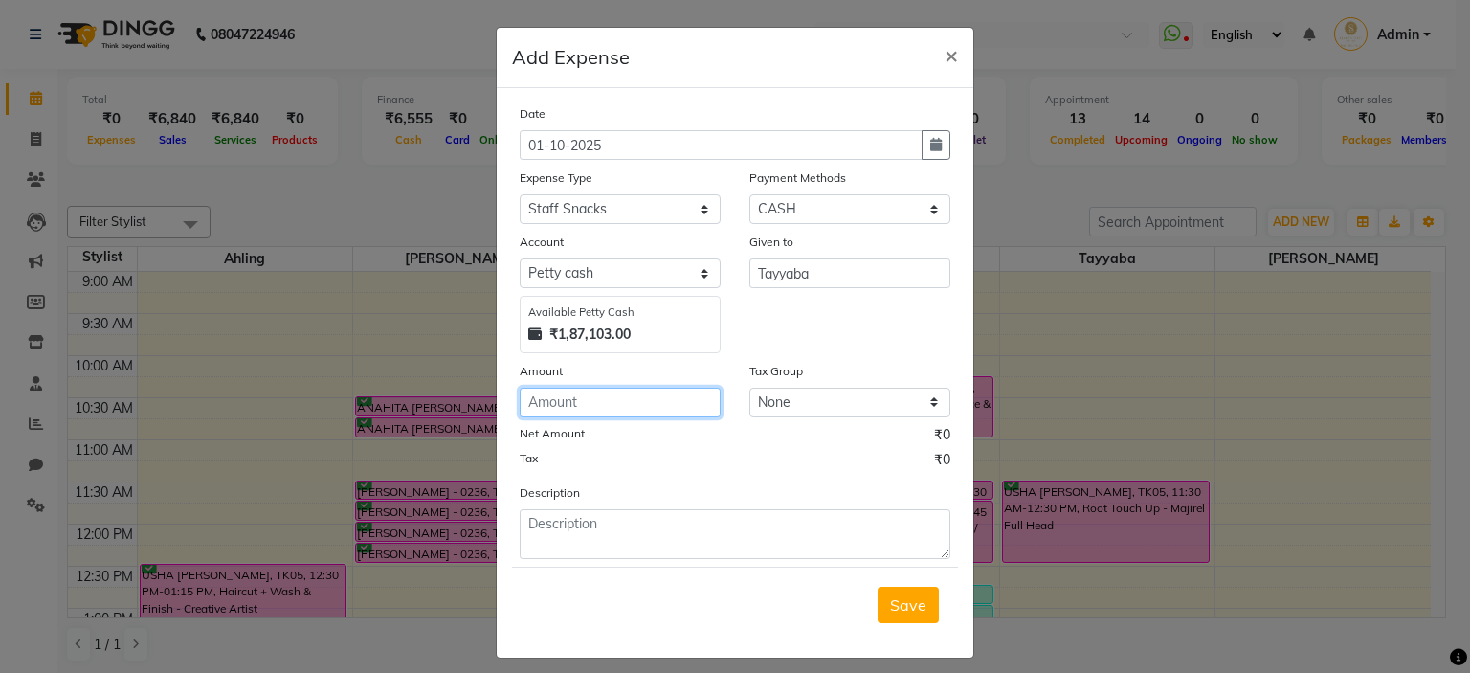
click at [589, 390] on div "Amount" at bounding box center [620, 389] width 230 height 56
type input "40"
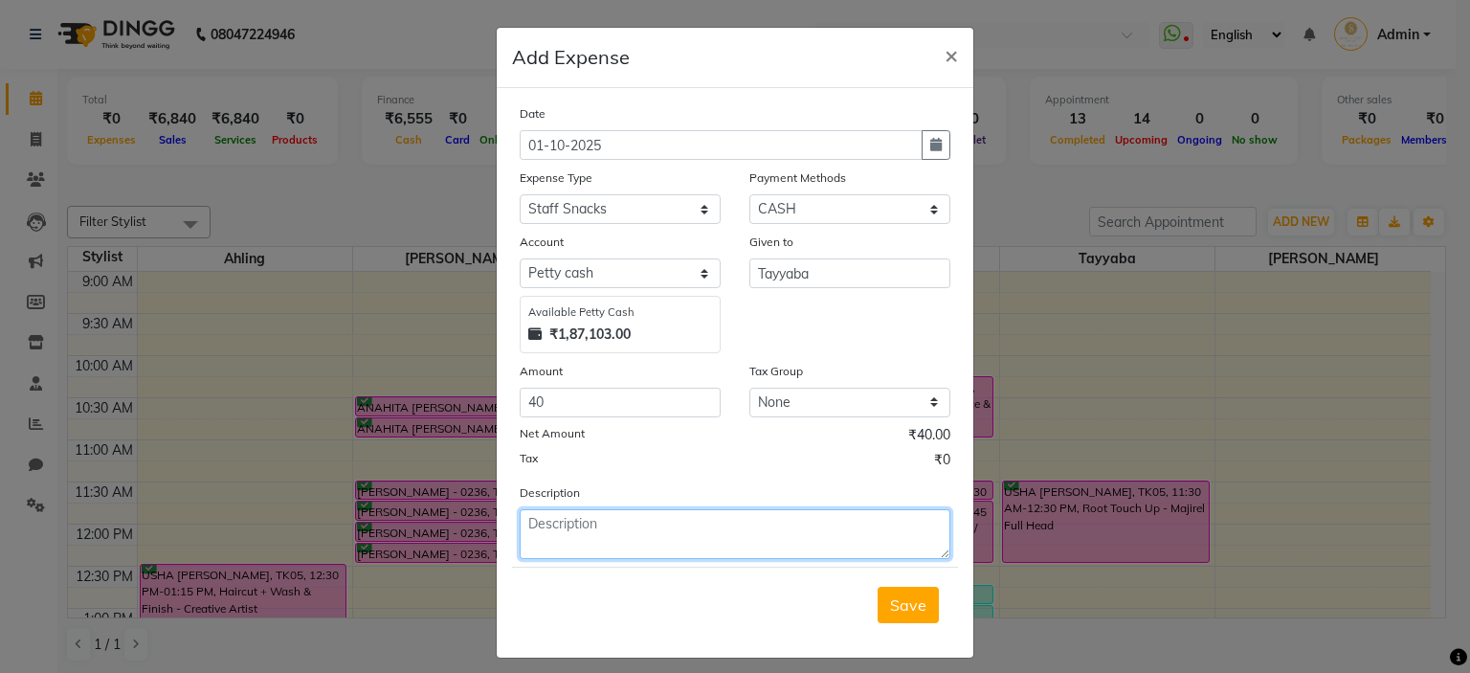
click at [597, 531] on textarea at bounding box center [735, 534] width 431 height 50
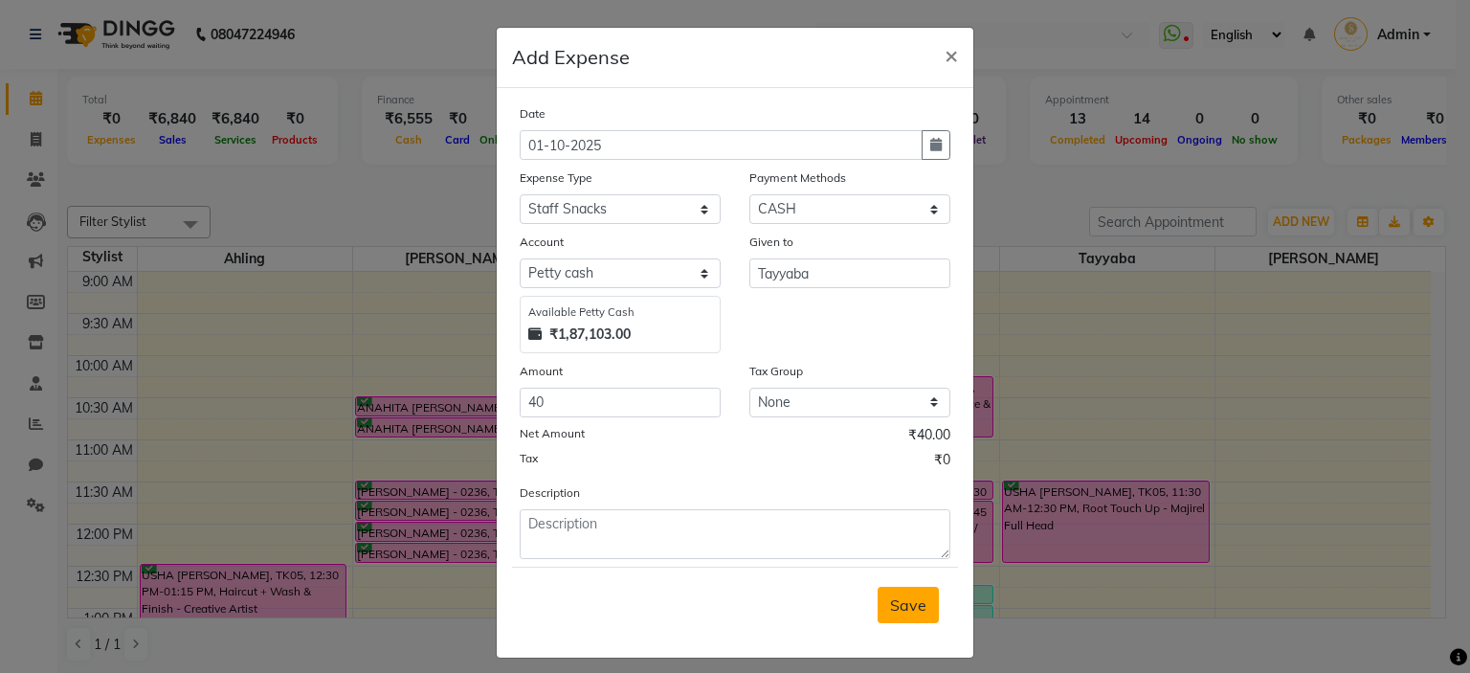
click at [901, 609] on span "Save" at bounding box center [908, 604] width 36 height 19
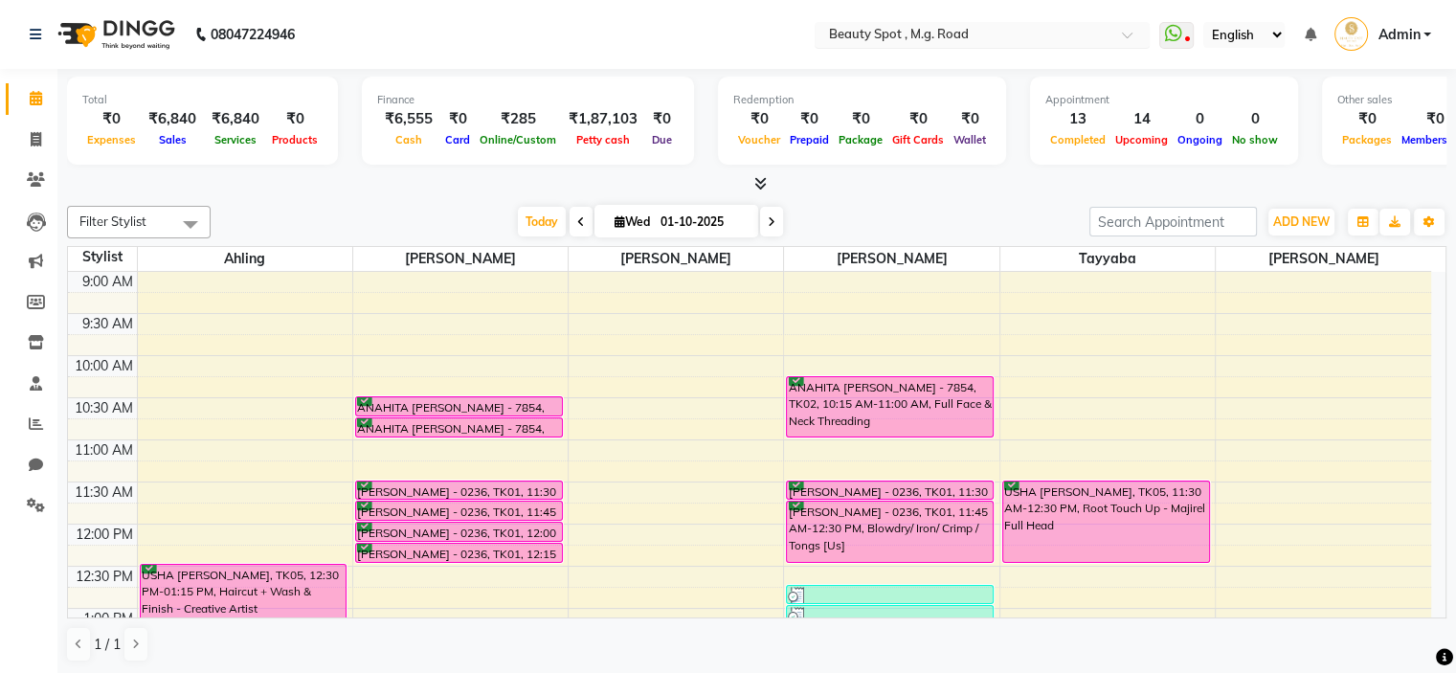
click at [921, 36] on input "text" at bounding box center [963, 36] width 278 height 19
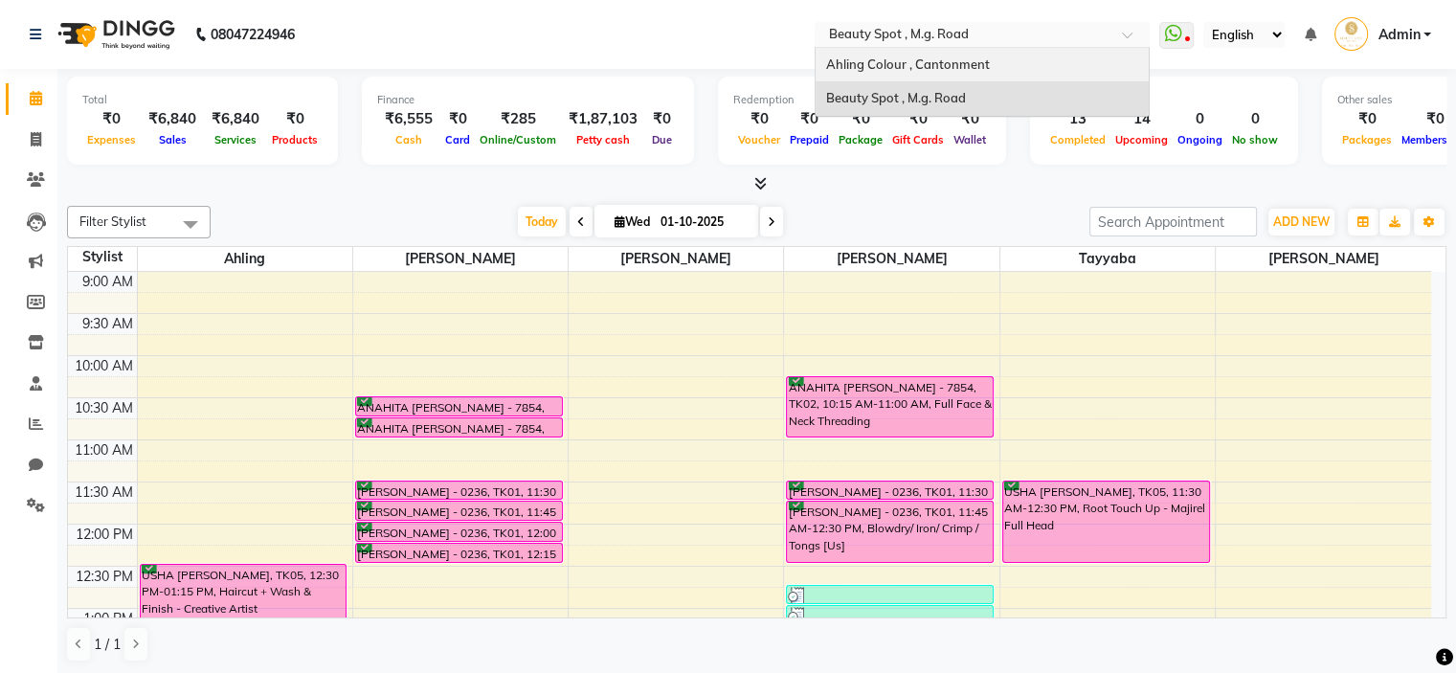
click at [888, 62] on span "Ahling Colour , Cantonment" at bounding box center [907, 63] width 164 height 15
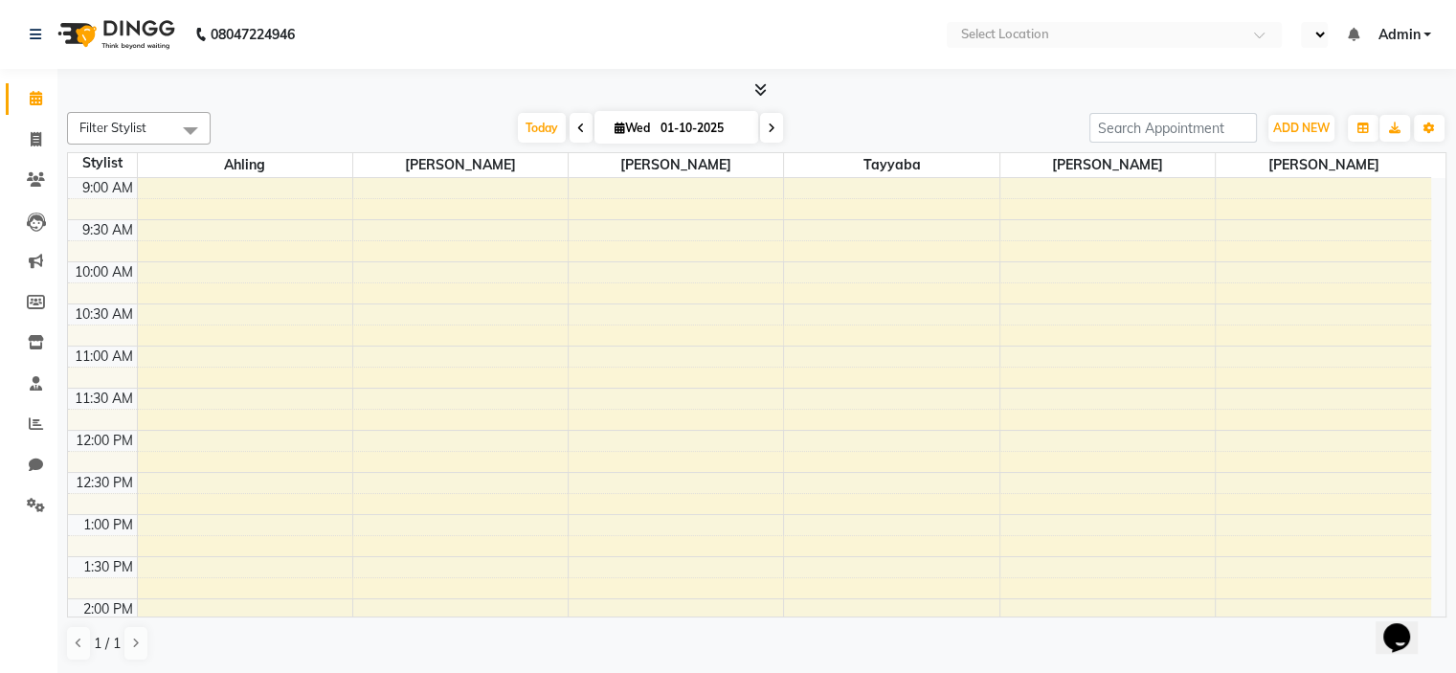
select select "en"
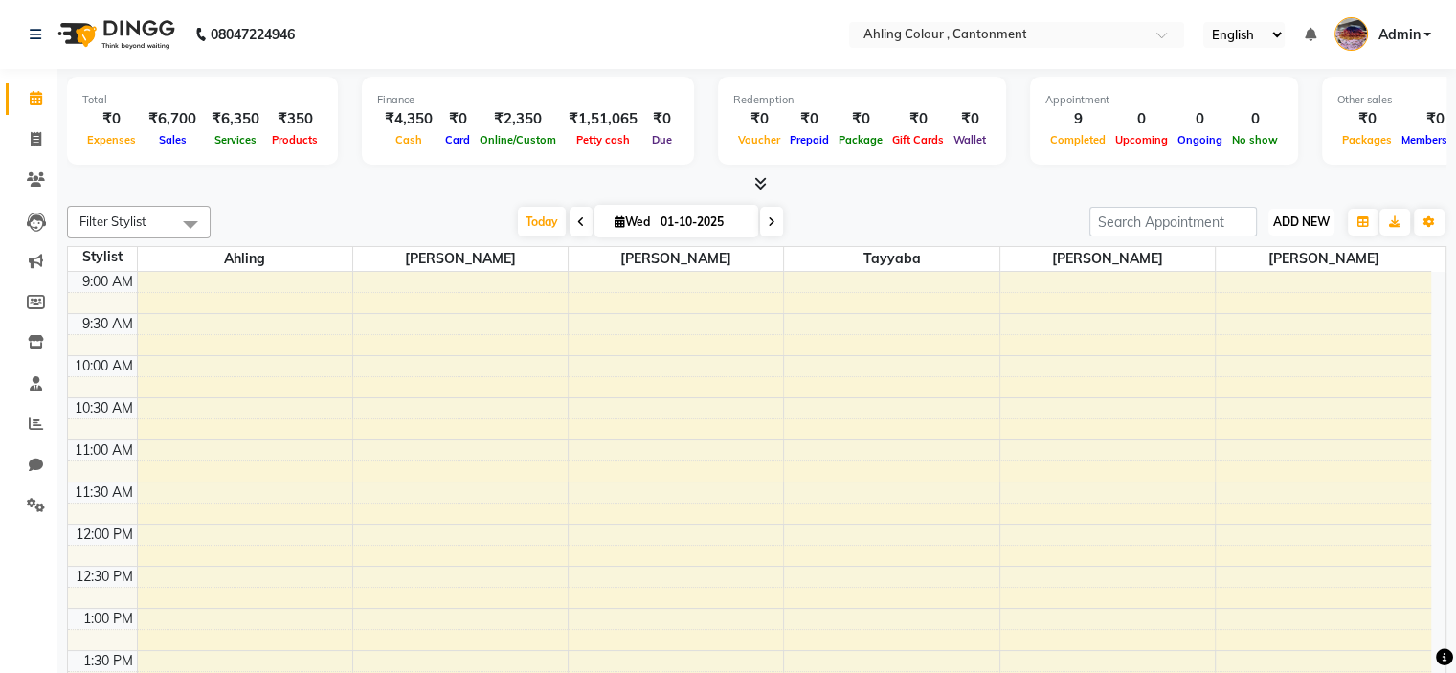
click at [1306, 218] on span "ADD NEW" at bounding box center [1301, 221] width 56 height 14
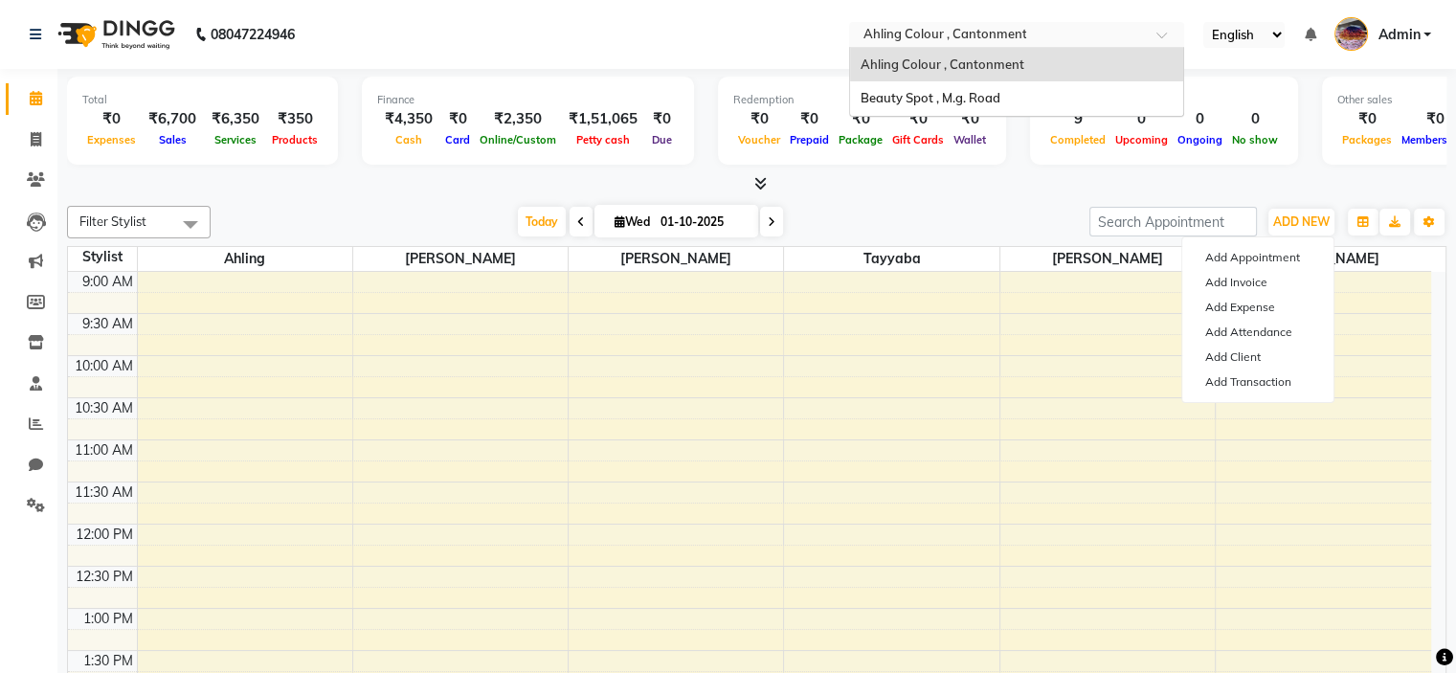
click at [984, 31] on input "text" at bounding box center [998, 36] width 278 height 19
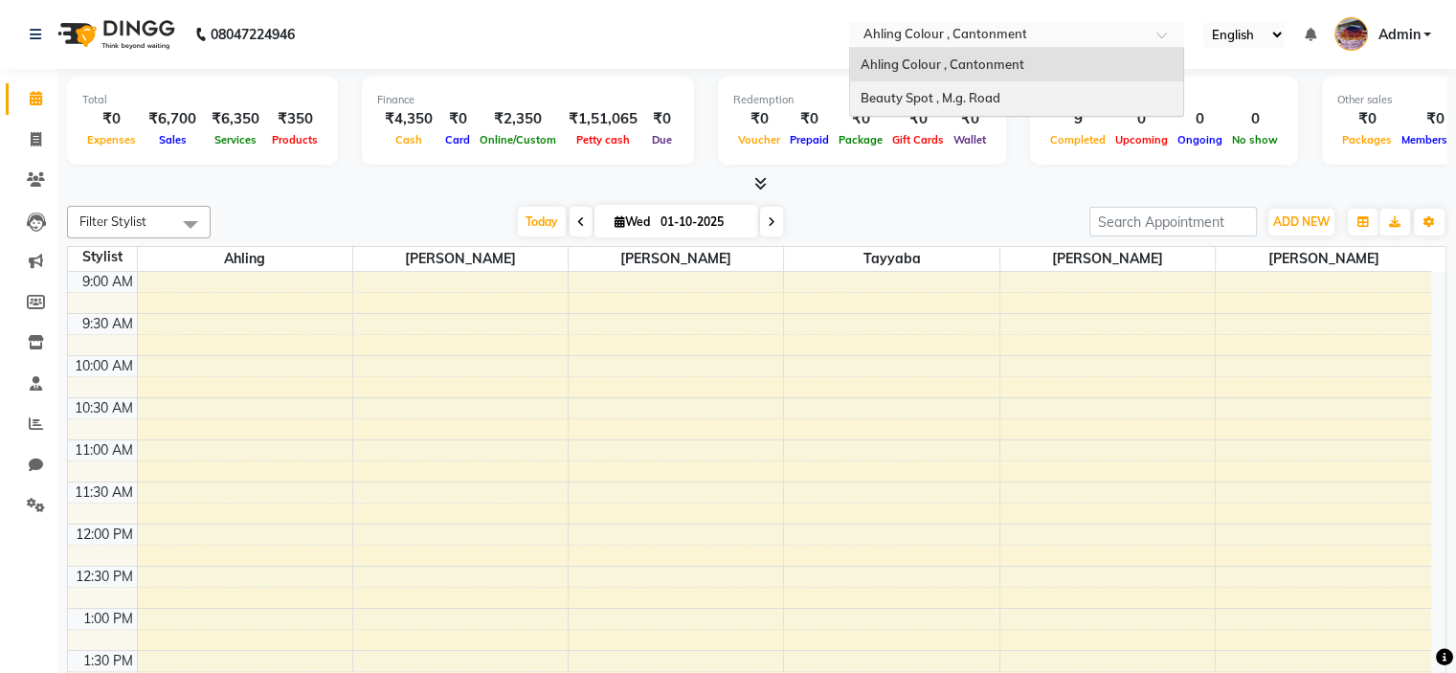
click at [900, 95] on span "Beauty Spot , M.g. Road" at bounding box center [930, 97] width 140 height 15
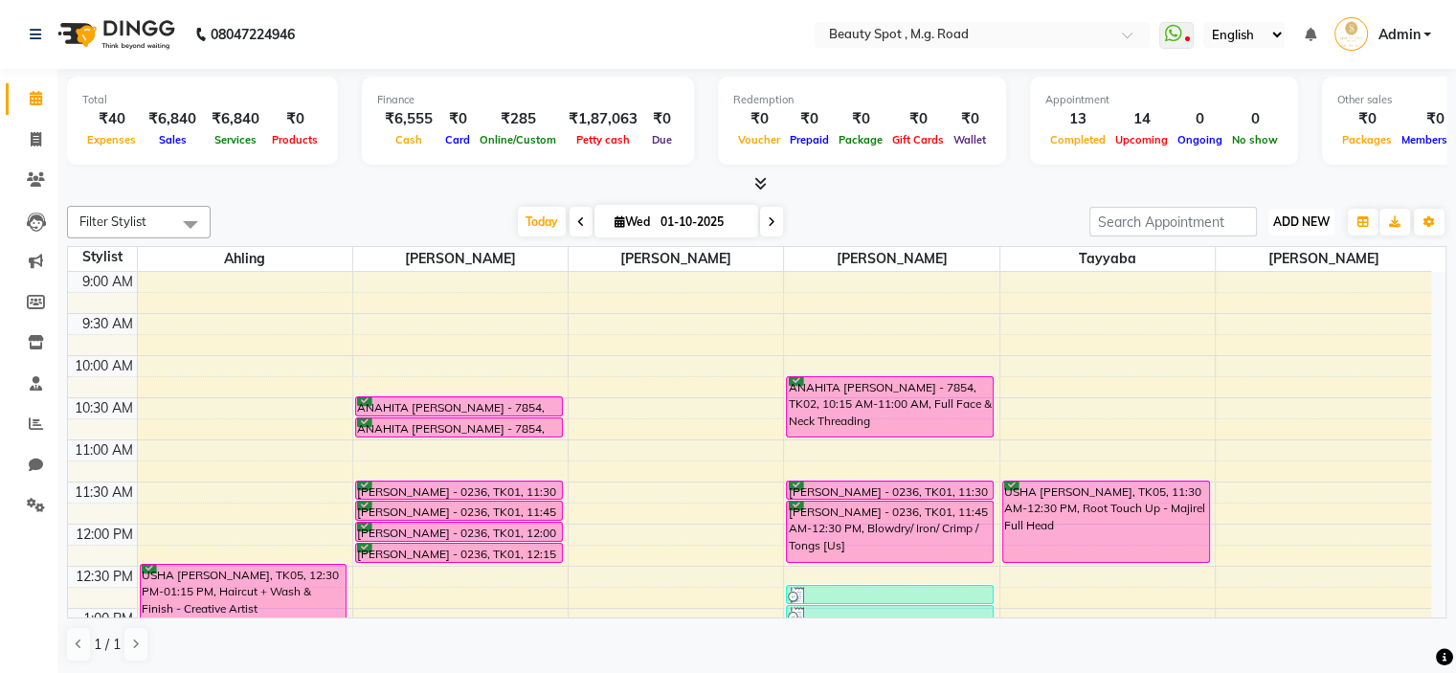
click at [1298, 216] on span "ADD NEW" at bounding box center [1301, 221] width 56 height 14
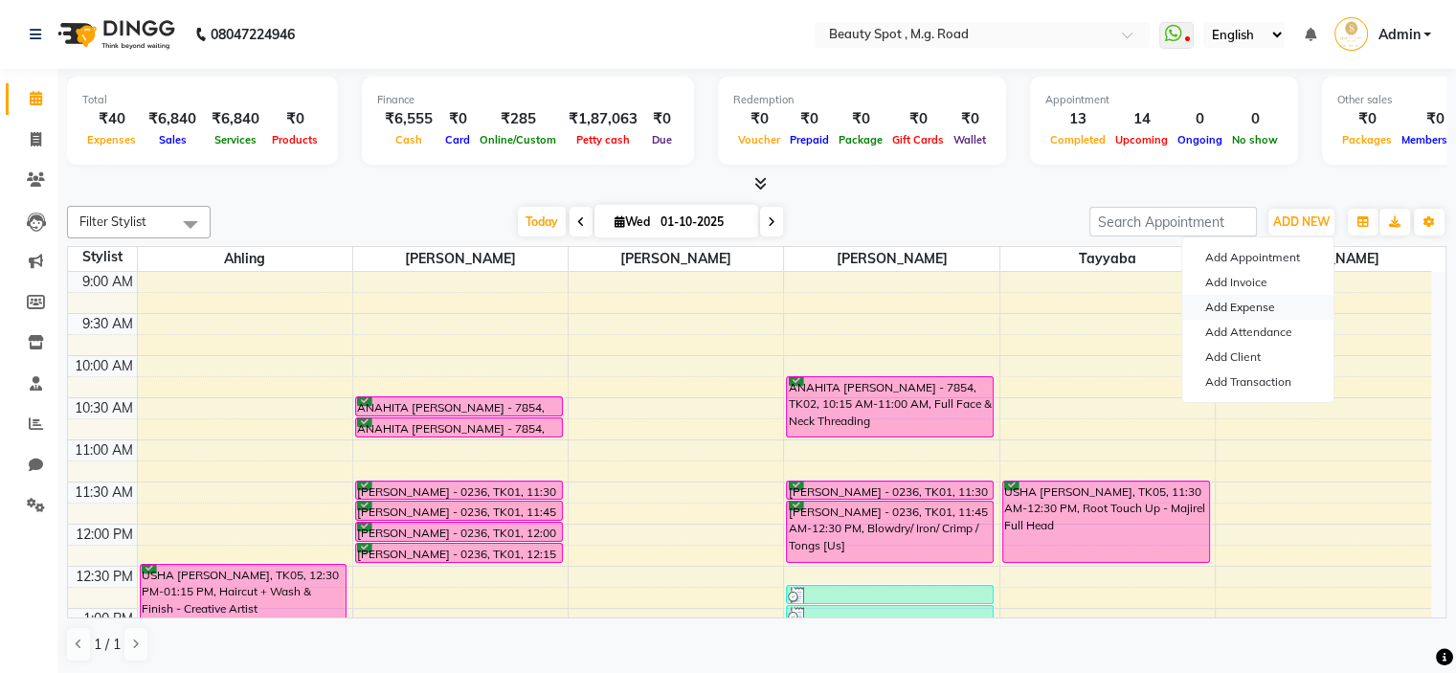
click at [1267, 304] on link "Add Expense" at bounding box center [1257, 307] width 151 height 25
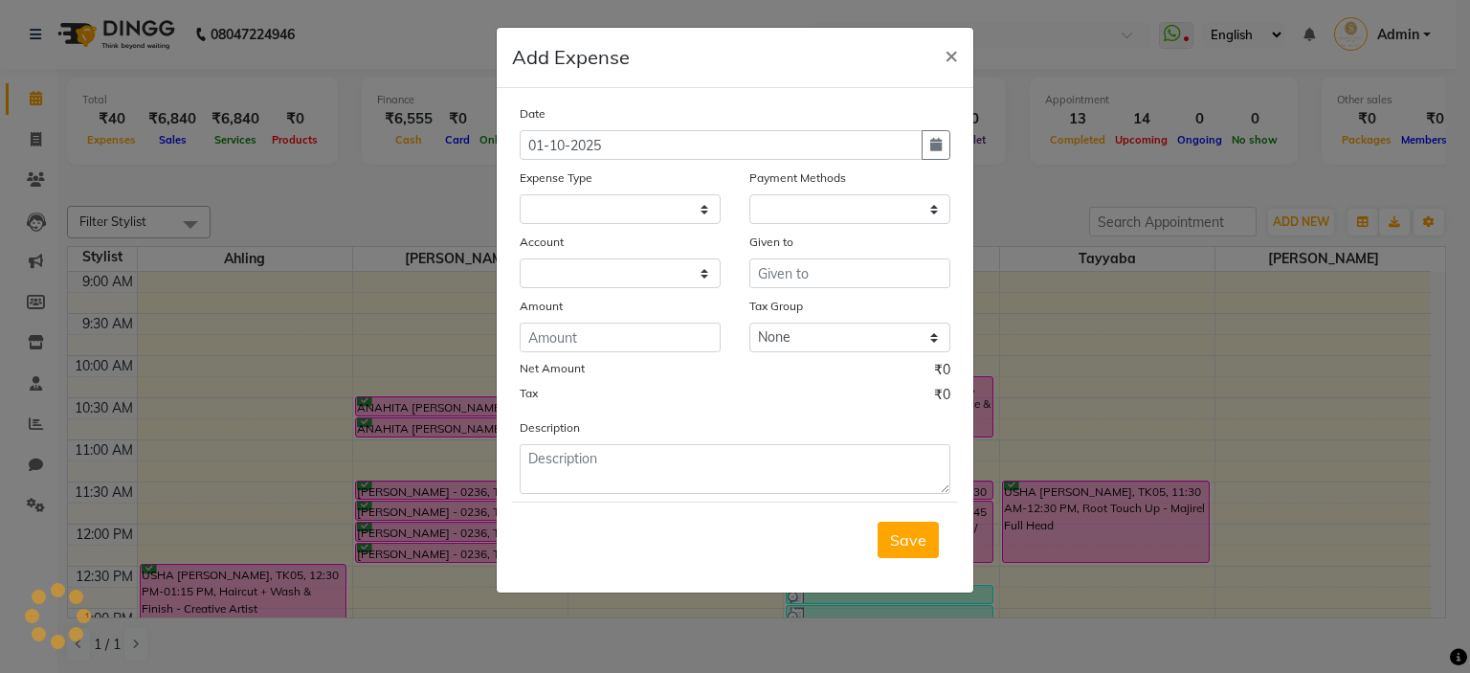
select select "1"
select select "6458"
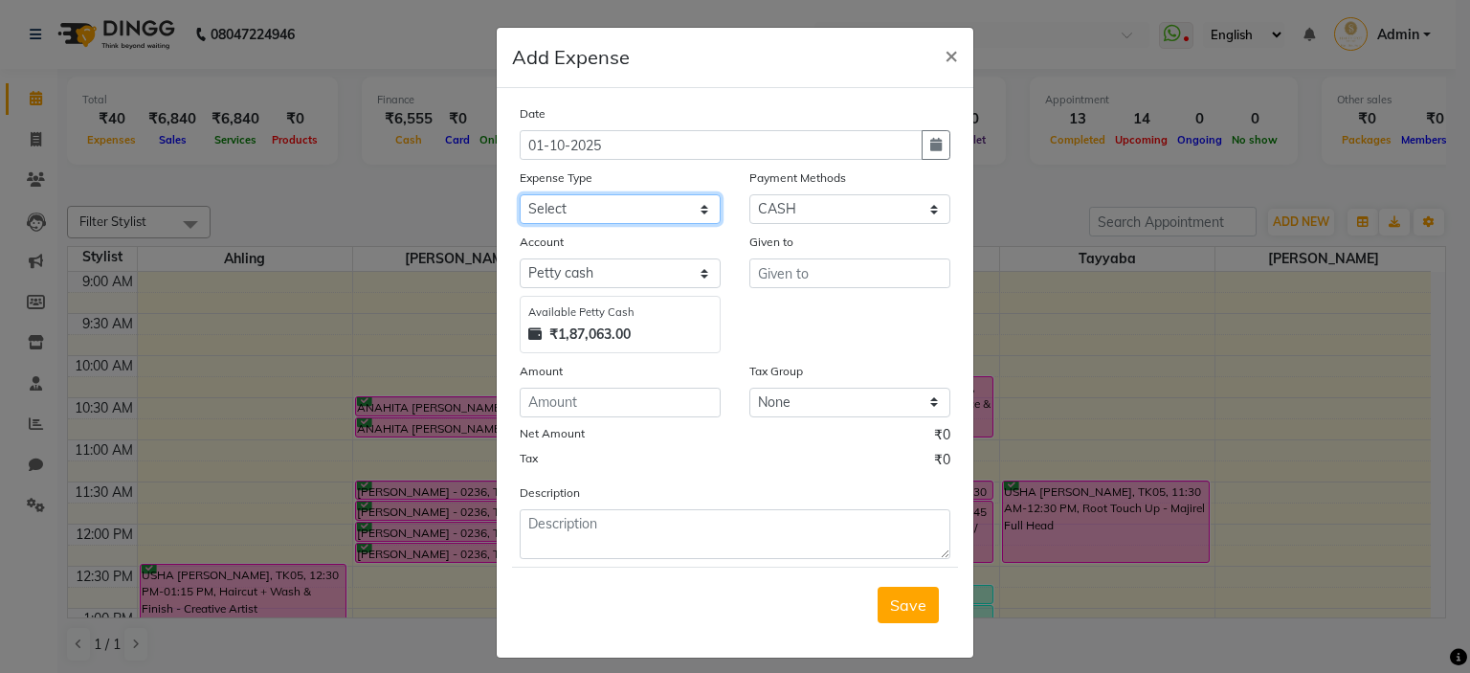
click at [601, 209] on select "Select Advance Salary Bank charges Bank Deposit Car maintenance Cash transfer t…" at bounding box center [620, 209] width 201 height 30
select select "20207"
click at [520, 196] on select "Select Advance Salary Bank charges Bank Deposit Car maintenance Cash transfer t…" at bounding box center [620, 209] width 201 height 30
click at [573, 413] on input "number" at bounding box center [620, 403] width 201 height 30
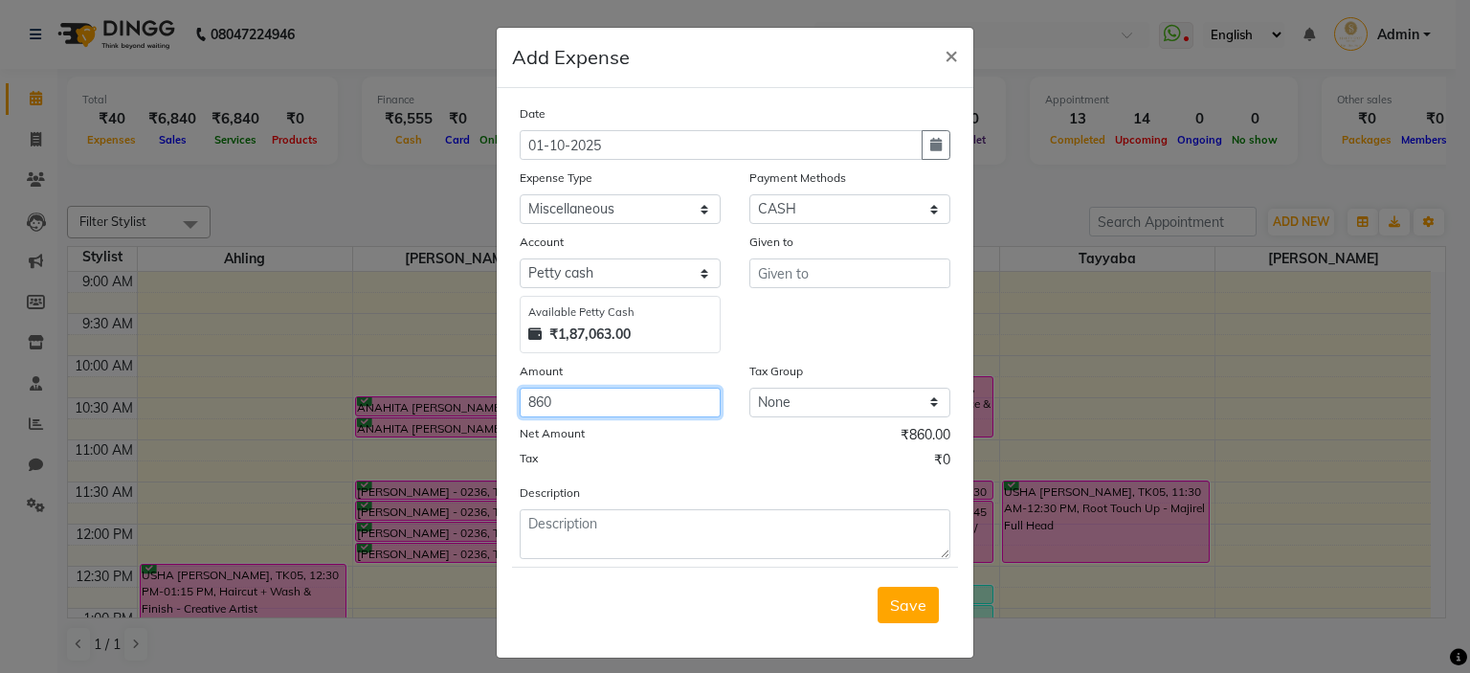
type input "860"
click at [888, 288] on input "text" at bounding box center [850, 273] width 201 height 30
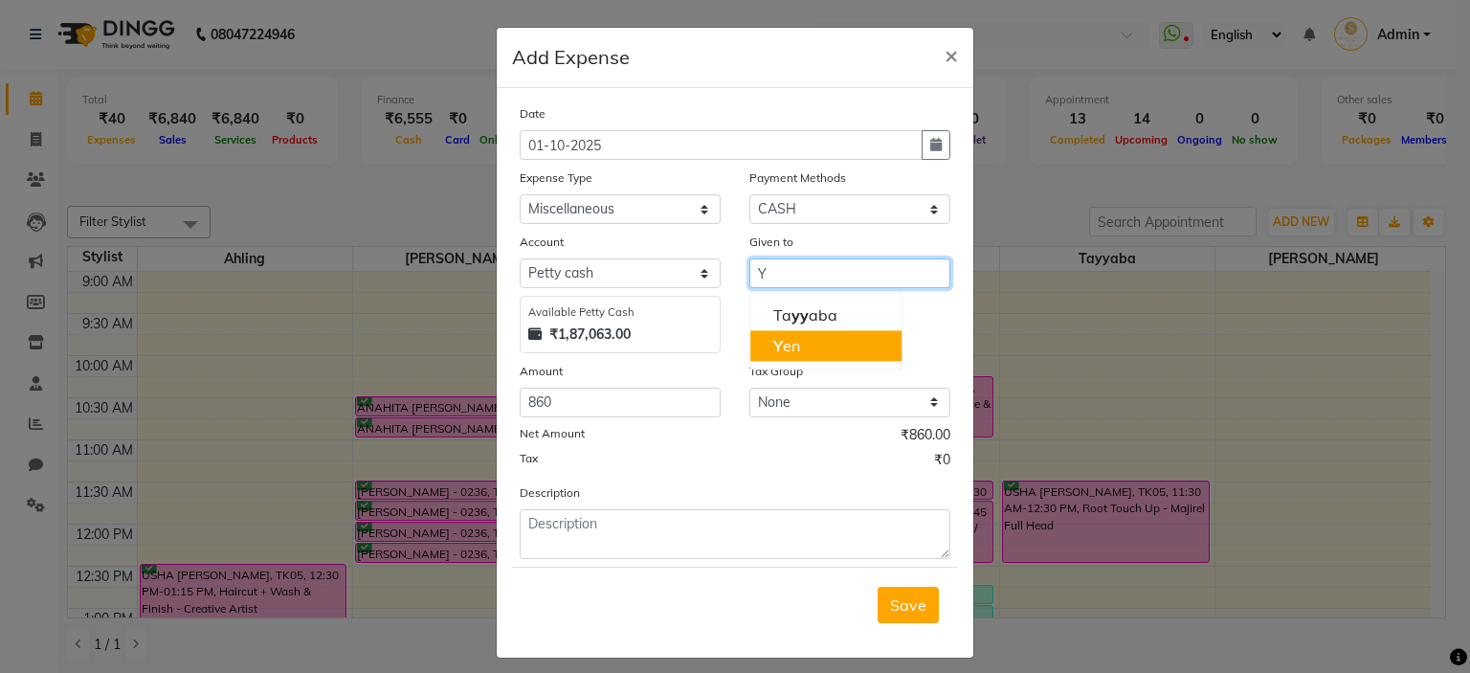
click at [818, 336] on button "Y en" at bounding box center [826, 345] width 151 height 31
type input "[PERSON_NAME]"
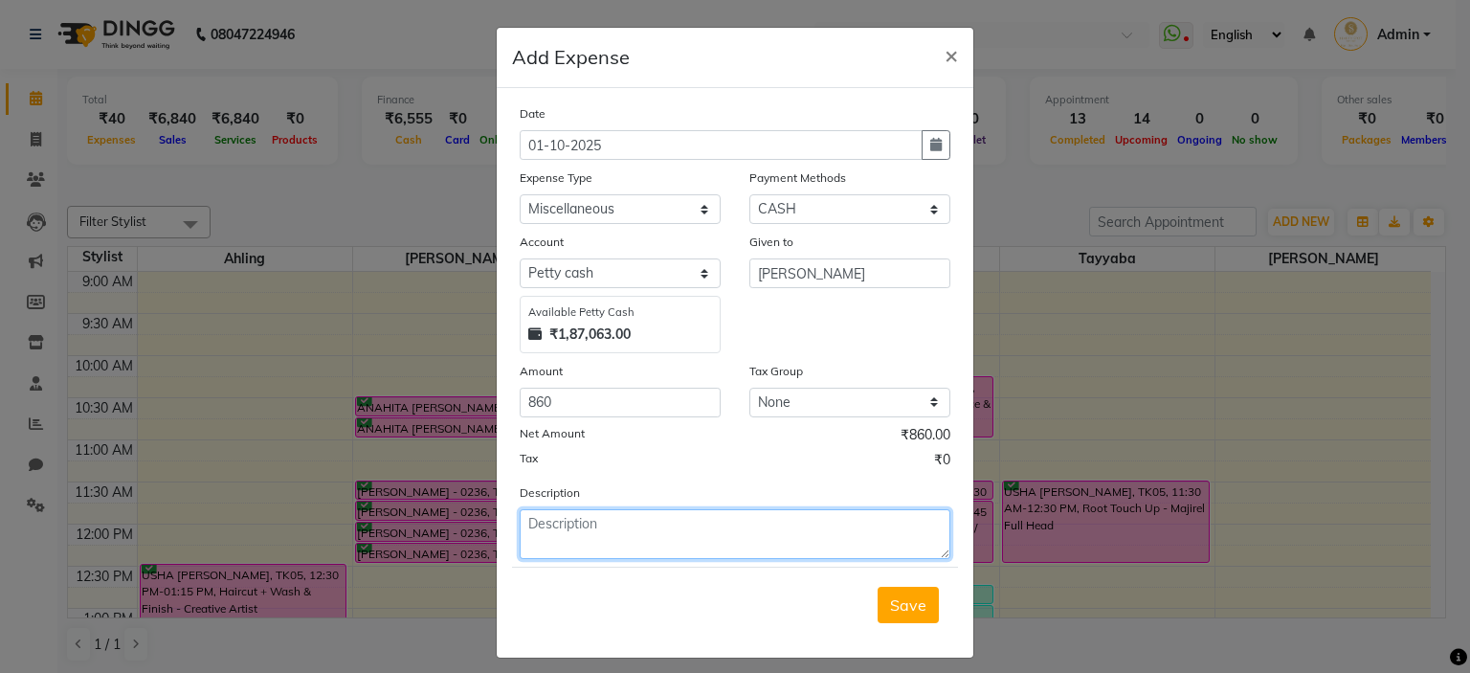
click at [590, 524] on textarea at bounding box center [735, 534] width 431 height 50
type textarea "P"
type textarea "DASSEHRA PUJA"
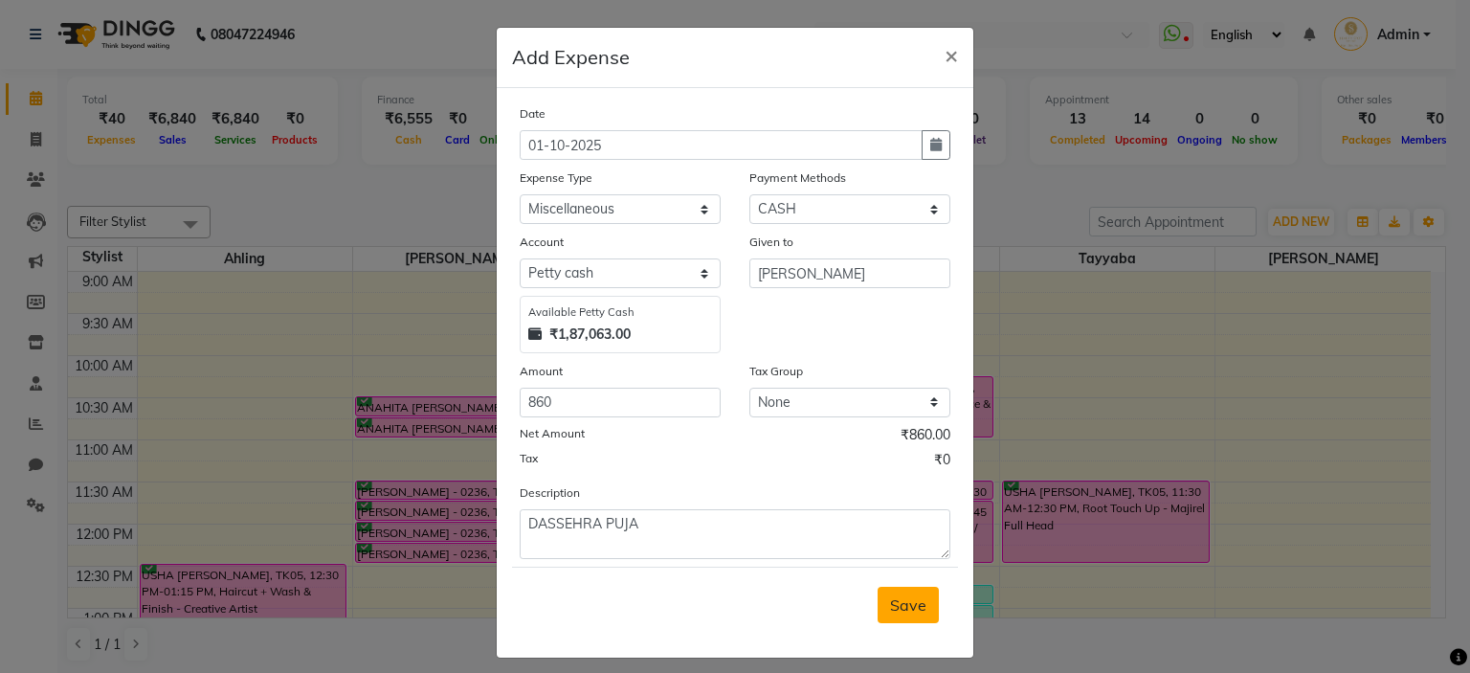
click at [908, 612] on span "Save" at bounding box center [908, 604] width 36 height 19
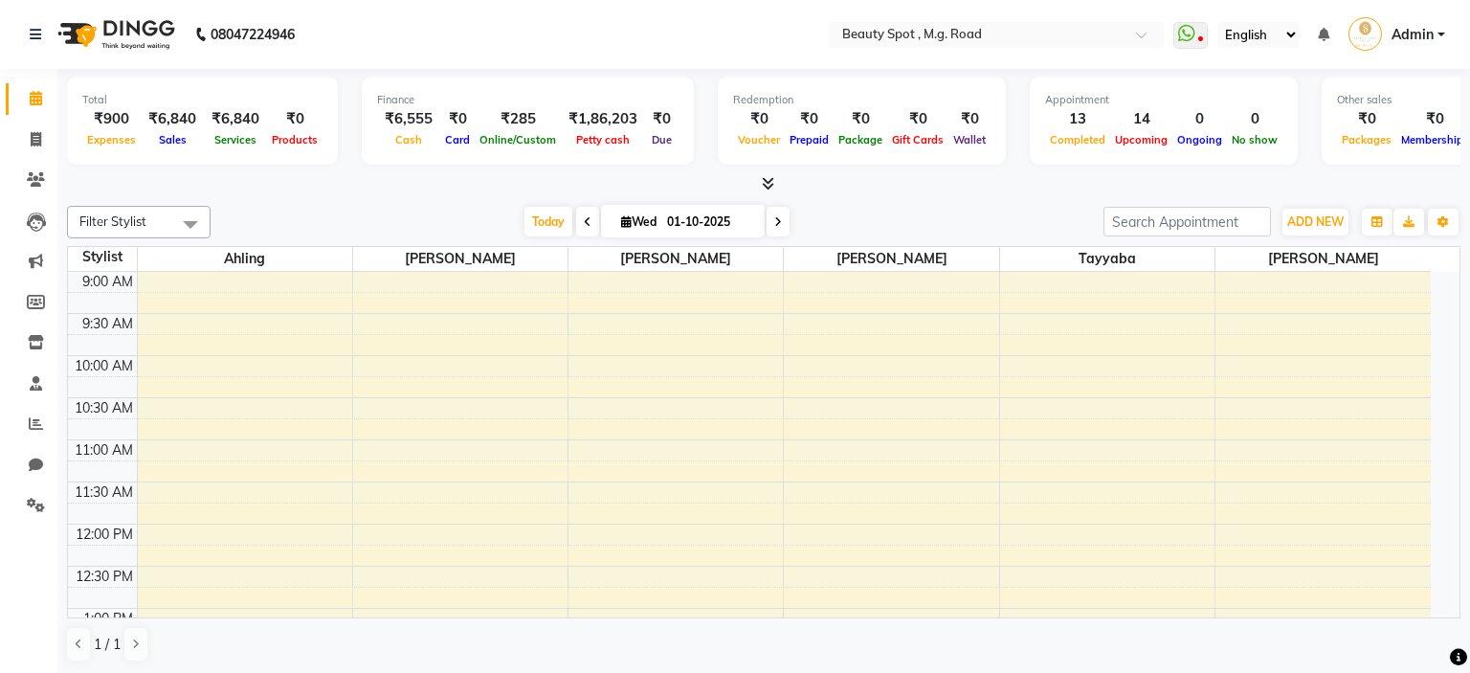
select select "en"
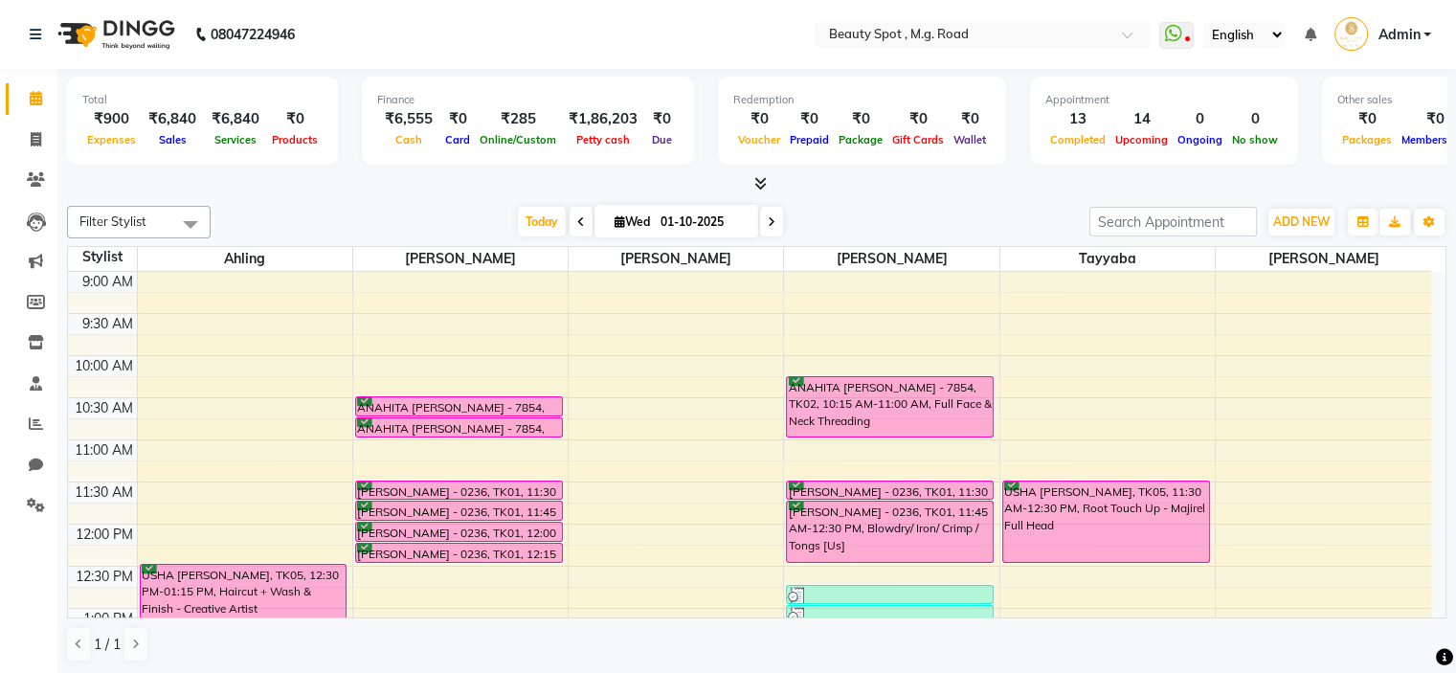
click at [761, 213] on span at bounding box center [771, 222] width 23 height 30
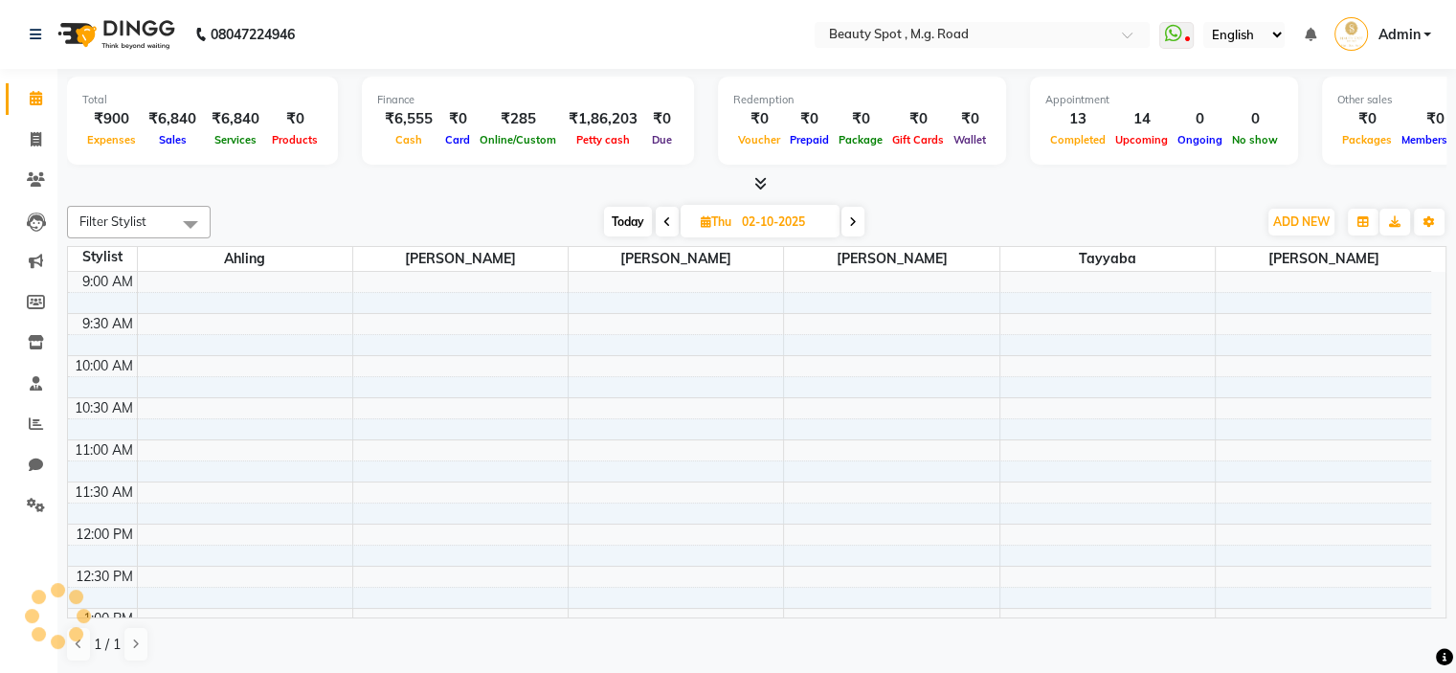
scroll to position [571, 0]
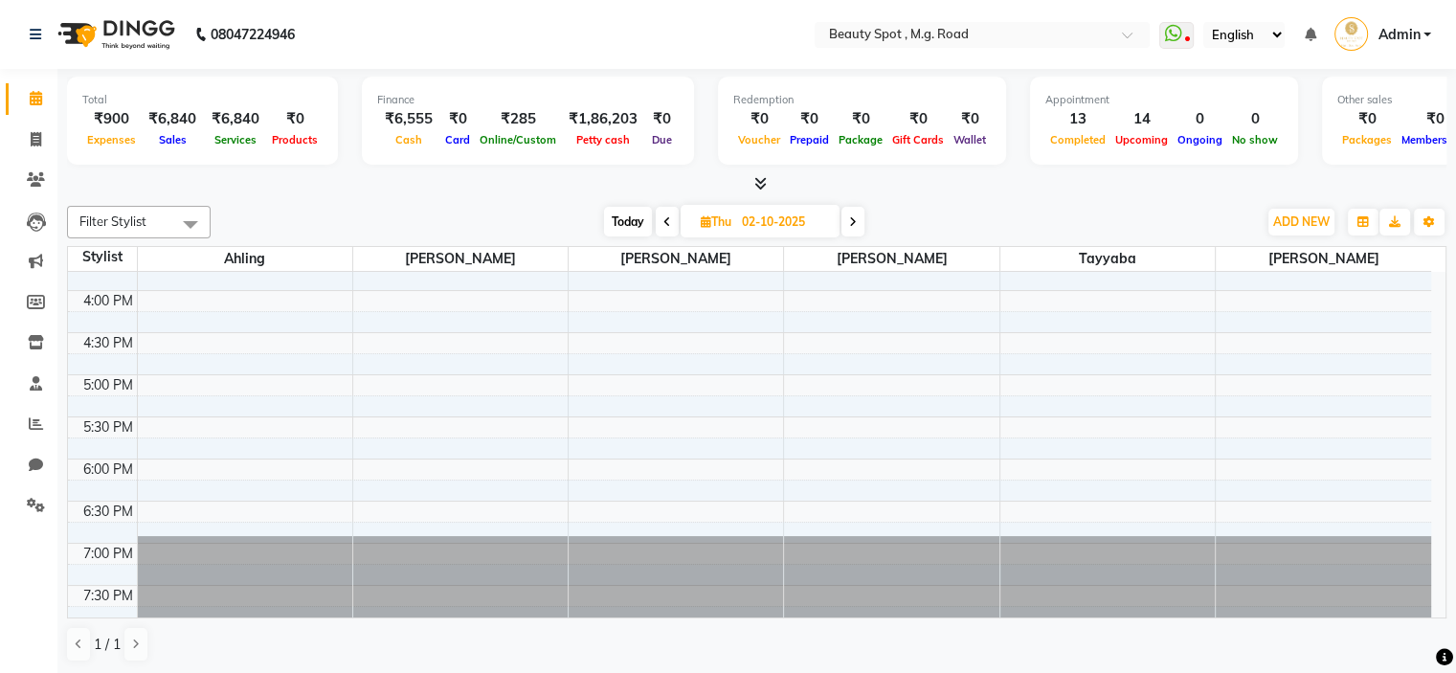
click at [850, 222] on icon at bounding box center [853, 221] width 8 height 11
type input "03-10-2025"
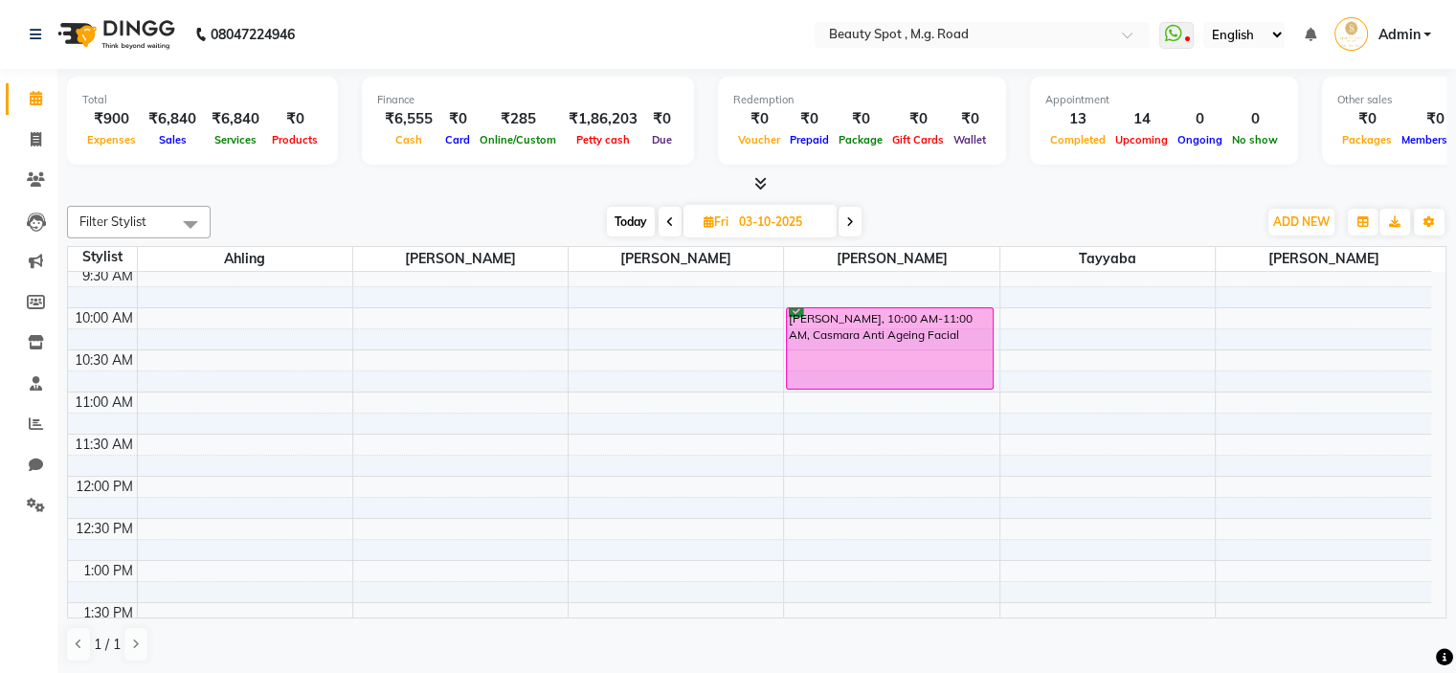
scroll to position [0, 0]
